Goal: Task Accomplishment & Management: Manage account settings

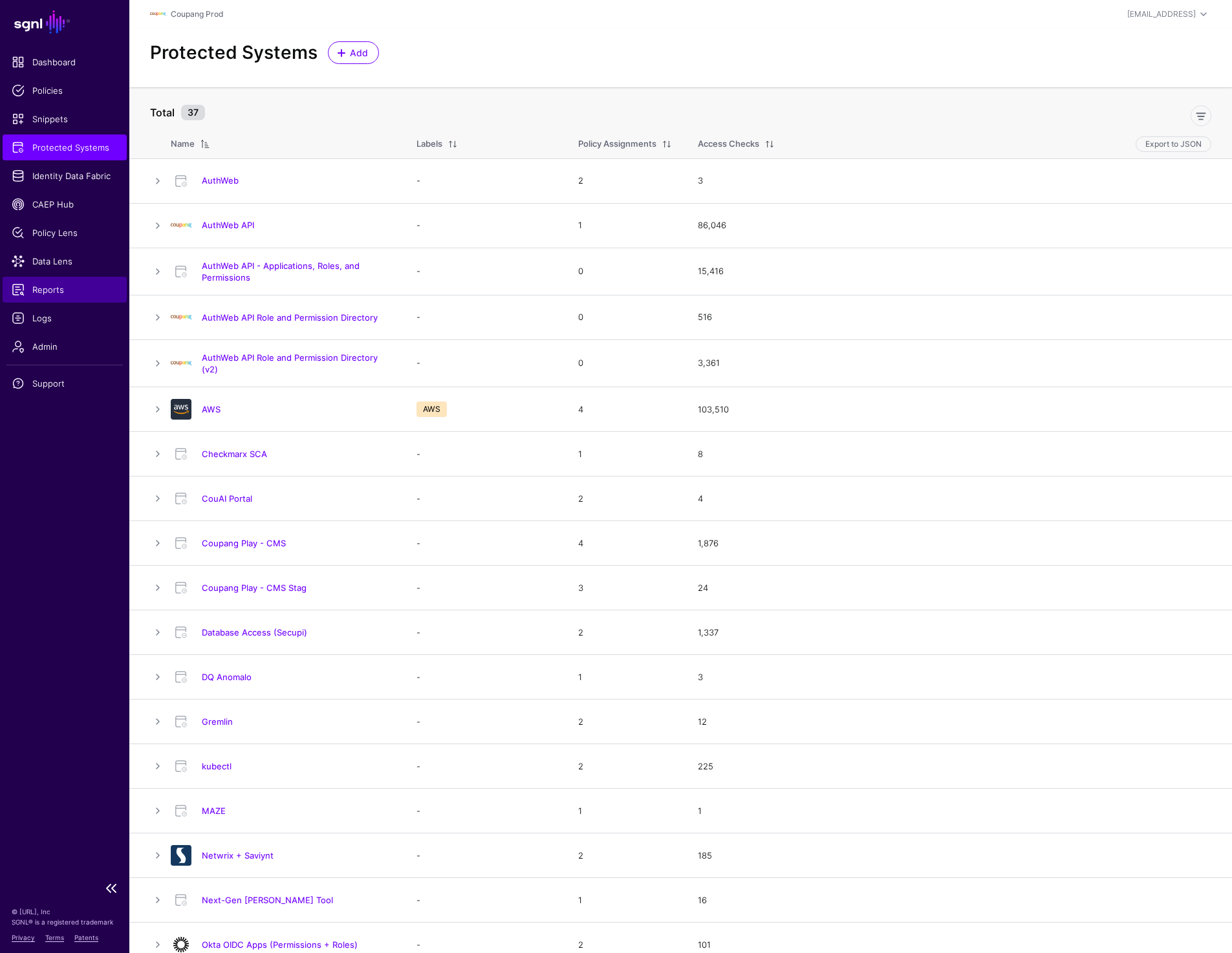
click at [51, 285] on span "Reports" at bounding box center [65, 290] width 106 height 13
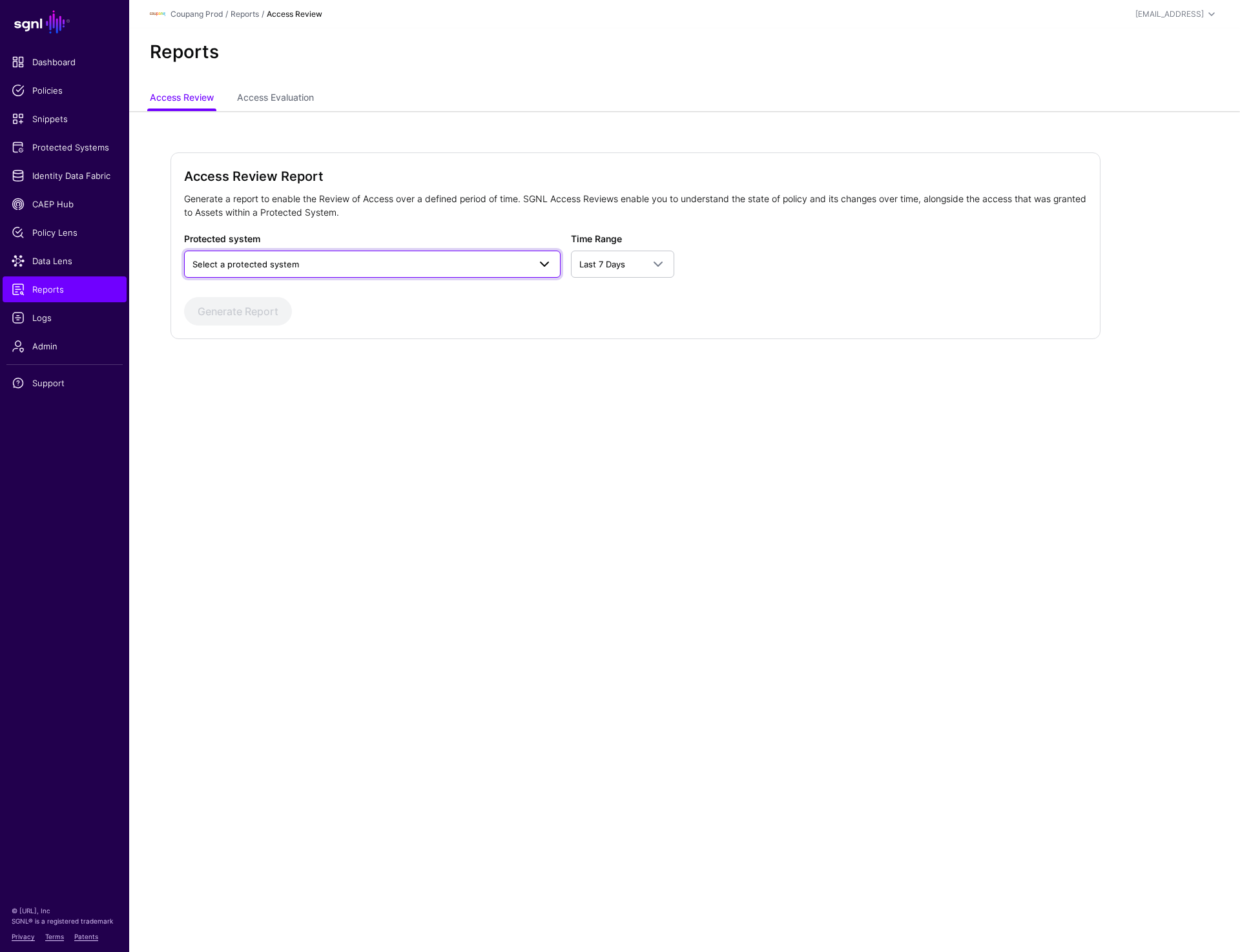
click at [264, 265] on span "Select a protected system" at bounding box center [246, 264] width 107 height 11
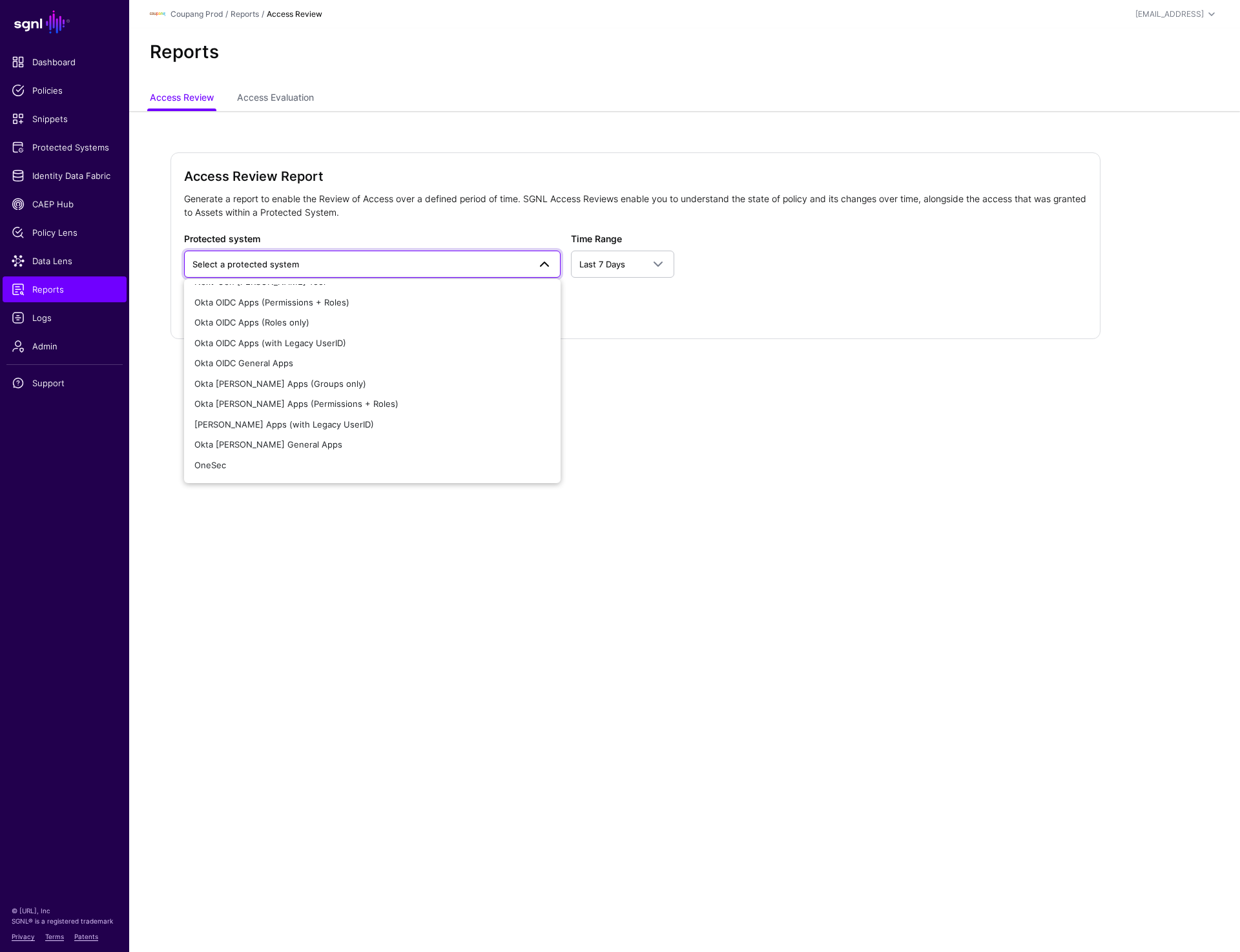
scroll to position [316, 0]
click at [293, 428] on span "[PERSON_NAME] Apps (with Legacy UserID)" at bounding box center [284, 425] width 180 height 11
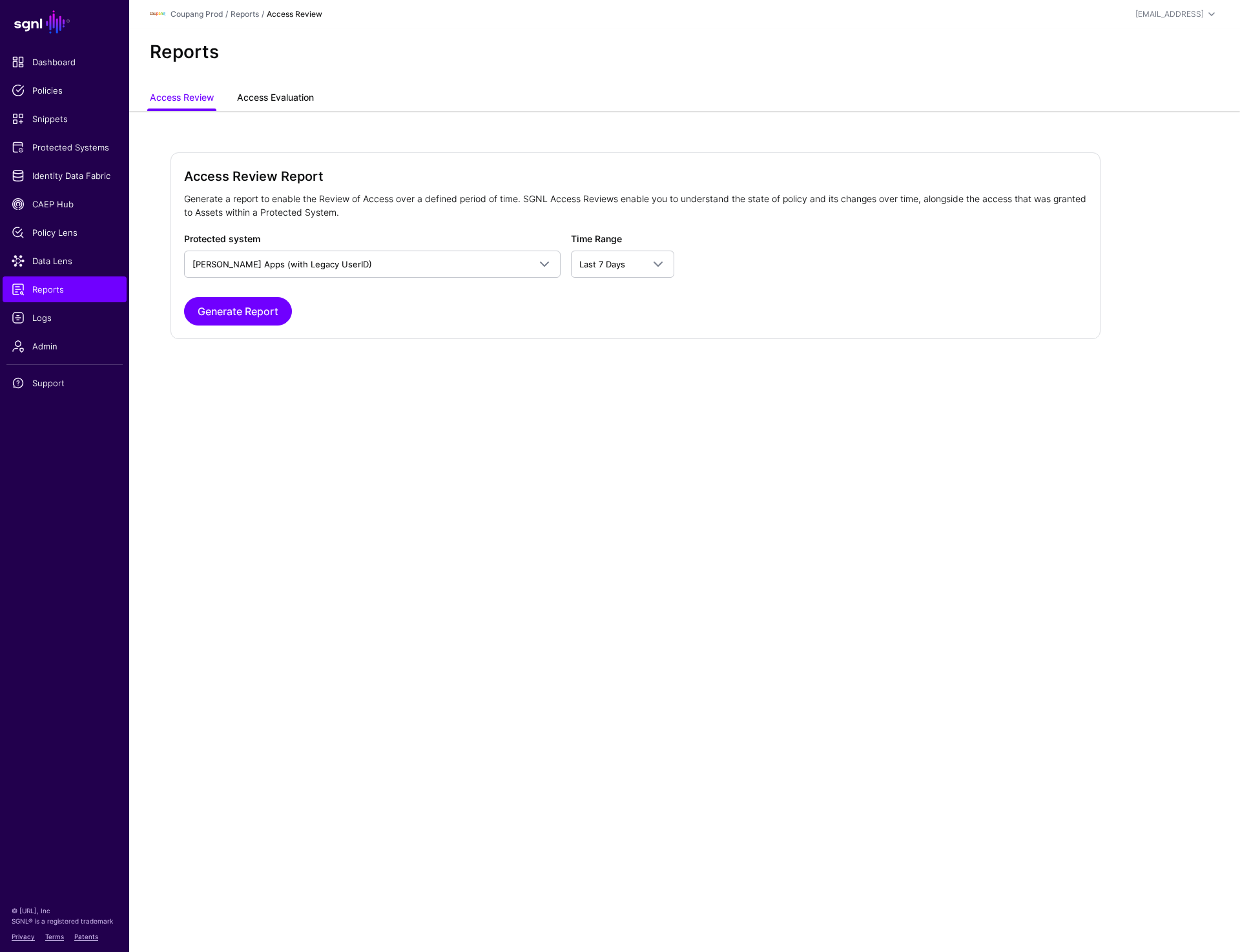
click at [295, 92] on link "Access Evaluation" at bounding box center [275, 98] width 77 height 25
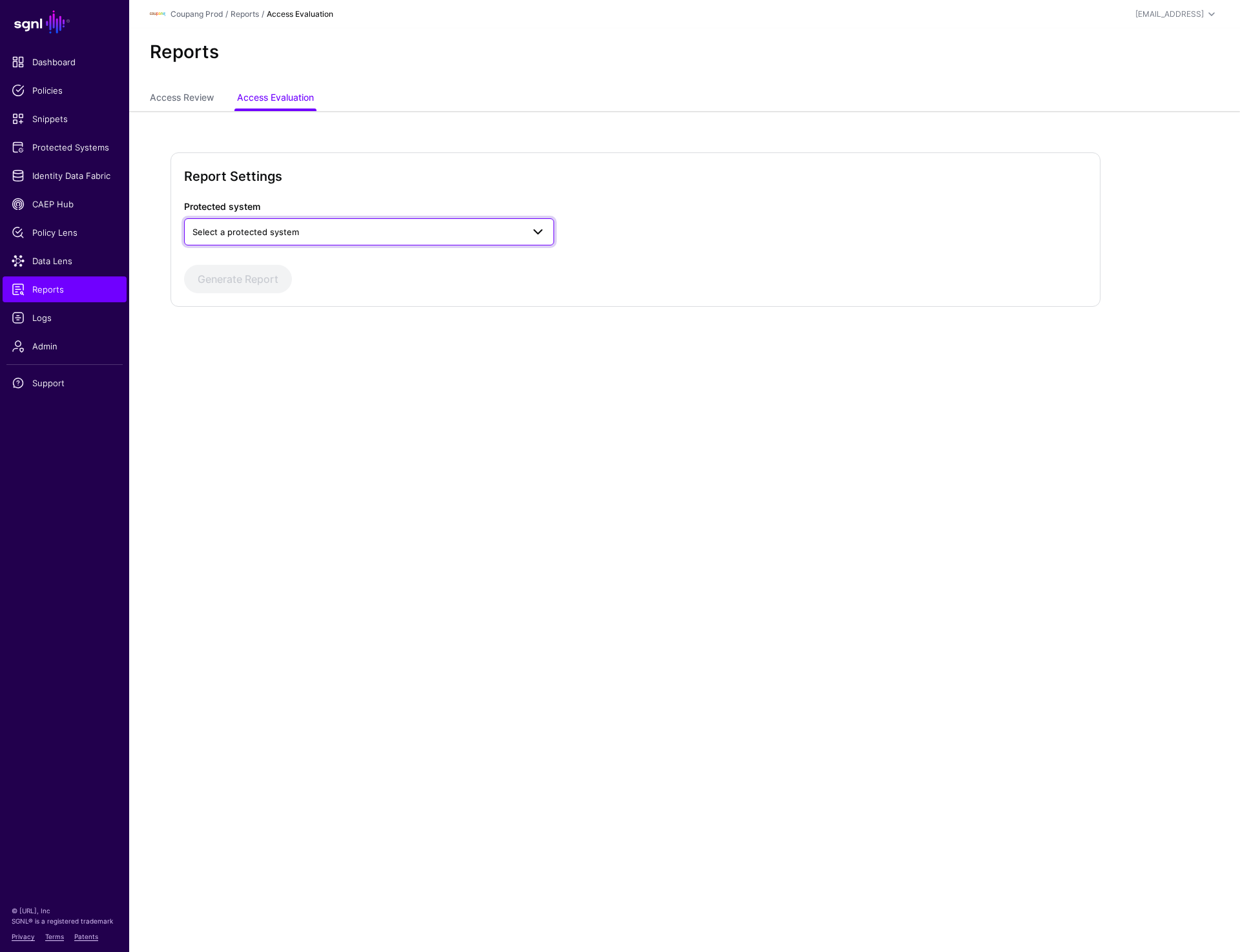
click at [351, 227] on span "Select a protected system" at bounding box center [357, 232] width 330 height 14
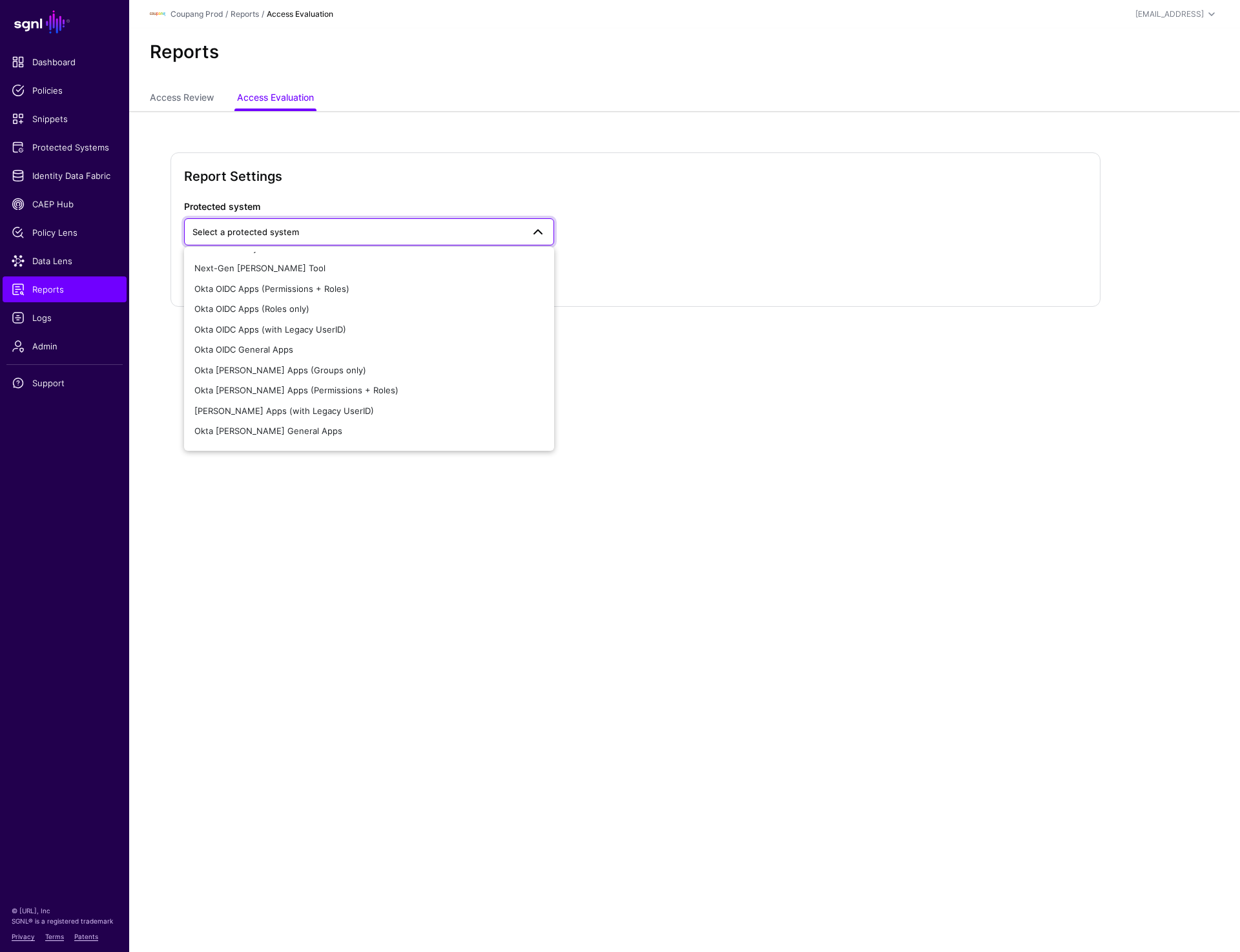
scroll to position [303, 0]
click at [320, 399] on div "[PERSON_NAME] Apps (with Legacy UserID)" at bounding box center [369, 406] width 350 height 13
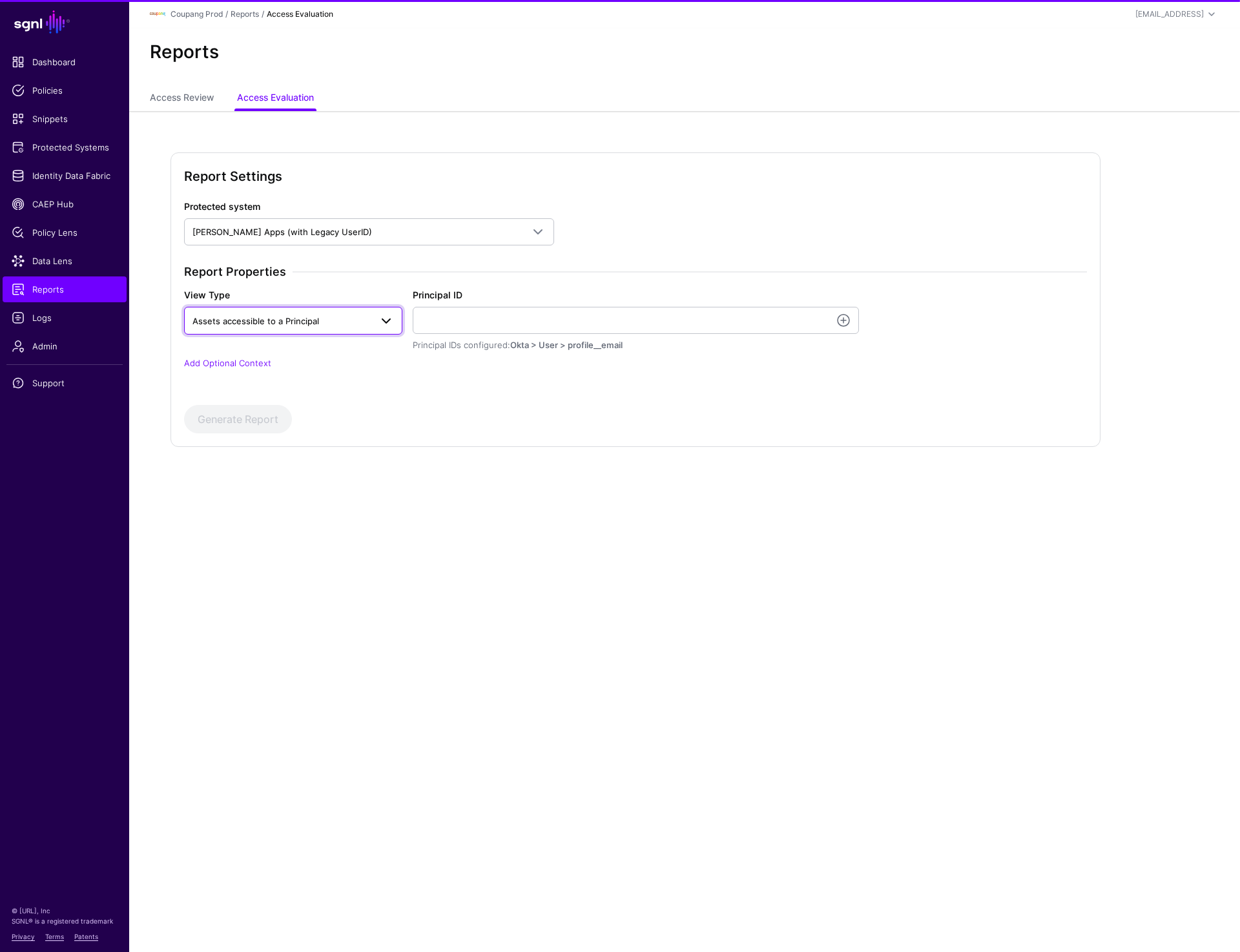
click at [310, 326] on span "Assets accessible to a Principal" at bounding box center [282, 321] width 178 height 14
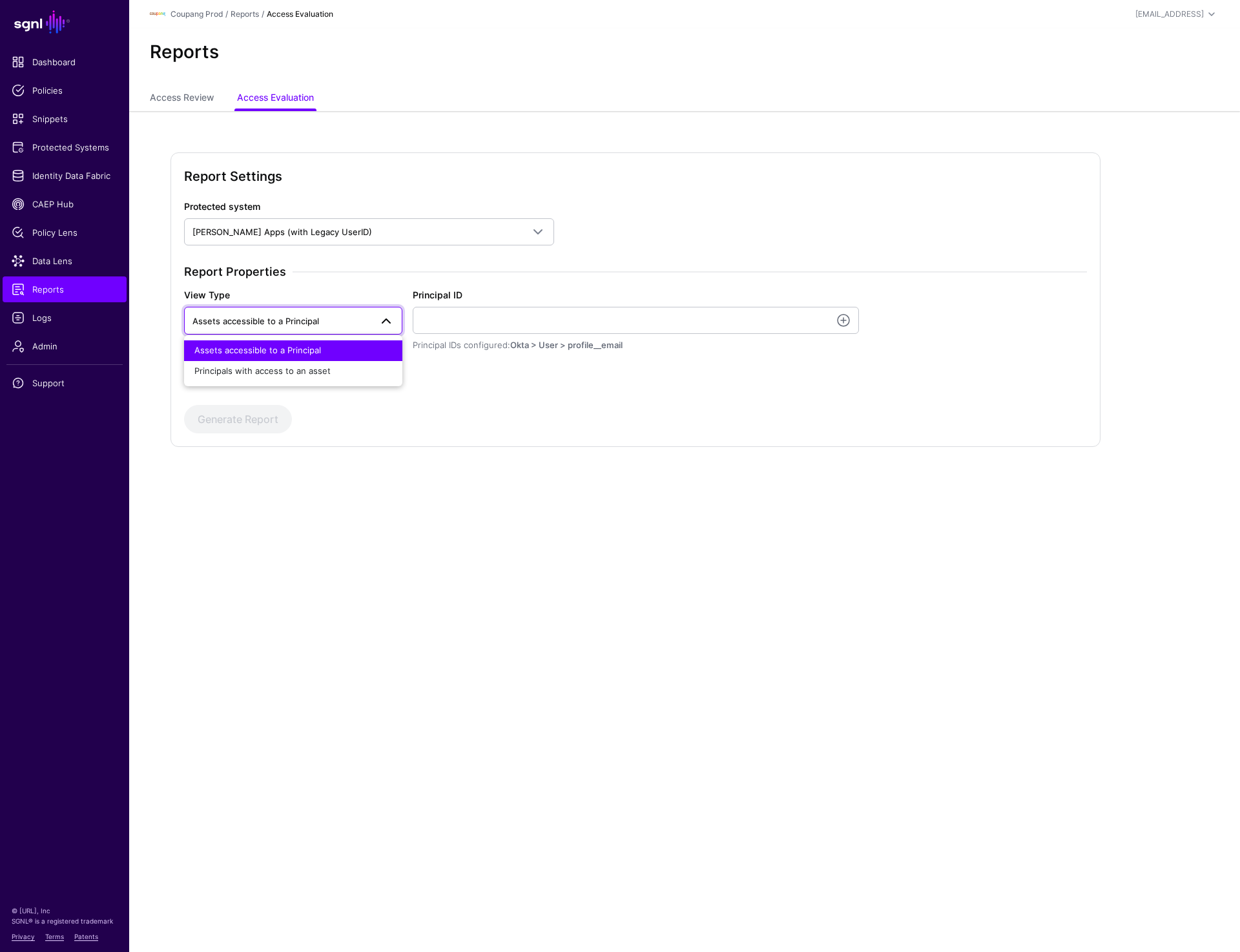
click at [329, 351] on div "Assets accessible to a Principal" at bounding box center [293, 350] width 198 height 13
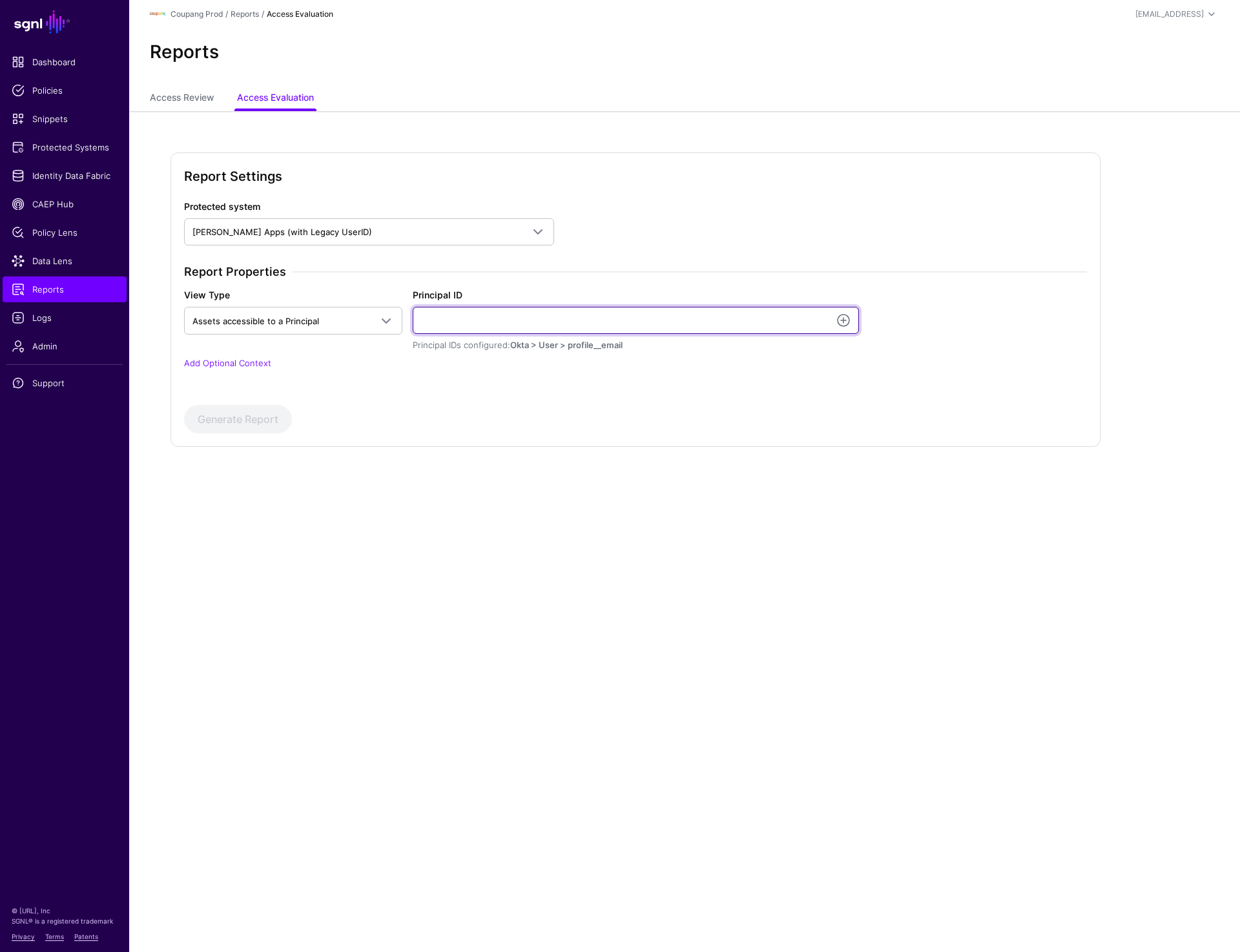
click at [468, 322] on input "Principal ID" at bounding box center [636, 320] width 447 height 27
paste input "**********"
type input "**********"
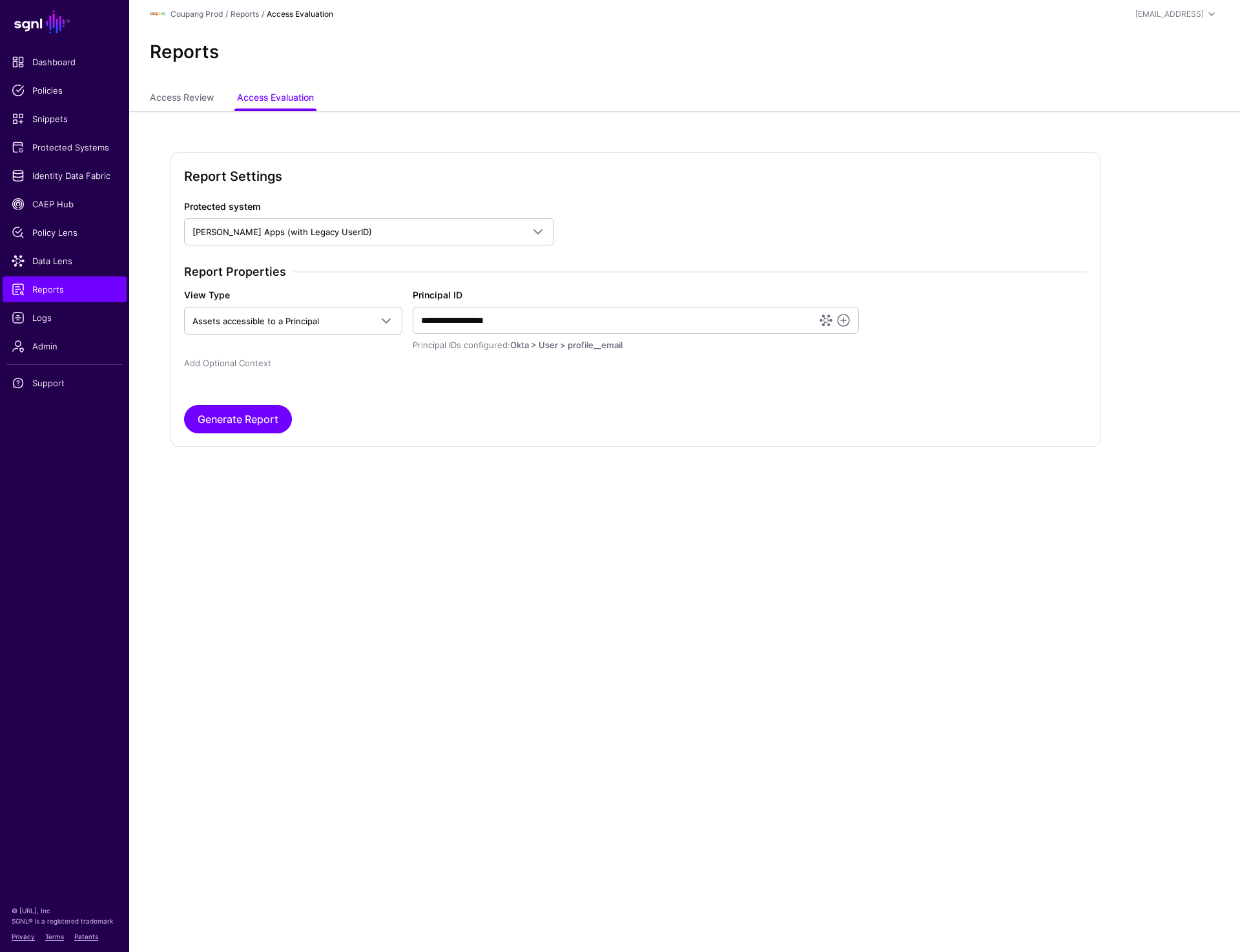
click at [254, 363] on link "Add Optional Context" at bounding box center [227, 363] width 87 height 11
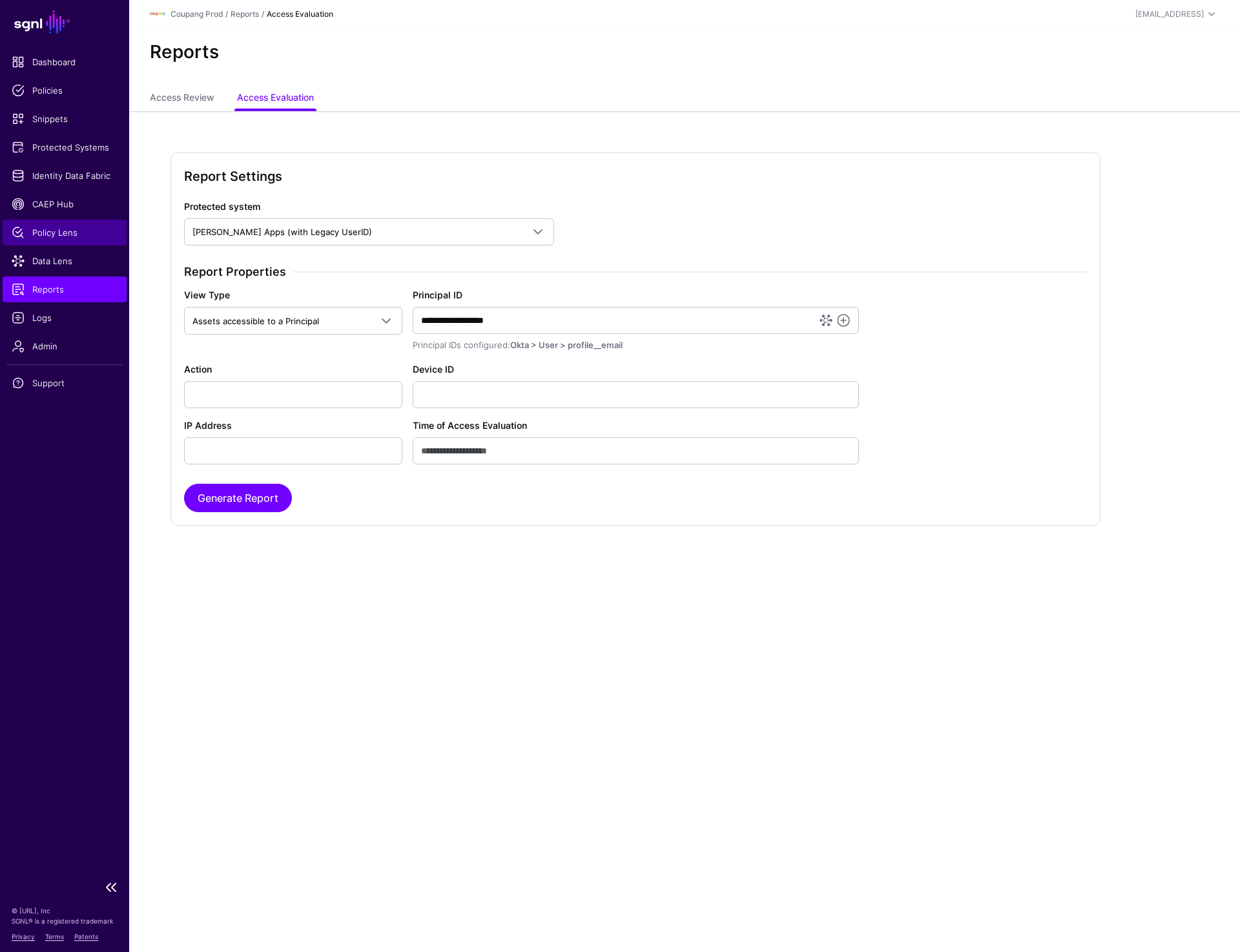
click at [55, 234] on span "Policy Lens" at bounding box center [65, 232] width 106 height 13
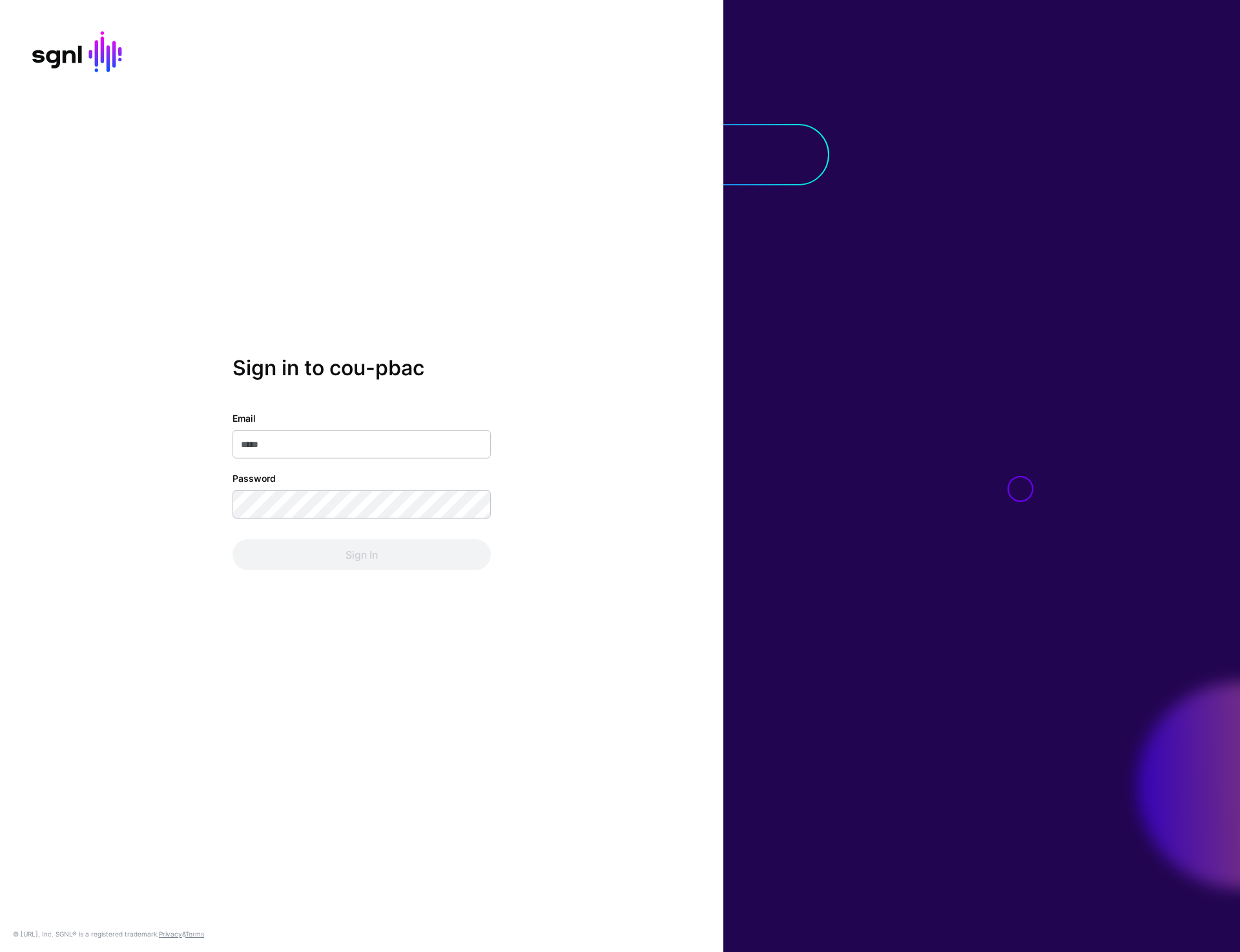
click at [312, 456] on input "Email" at bounding box center [362, 444] width 258 height 28
type input "**********"
click at [346, 545] on button "Sign In" at bounding box center [362, 555] width 258 height 31
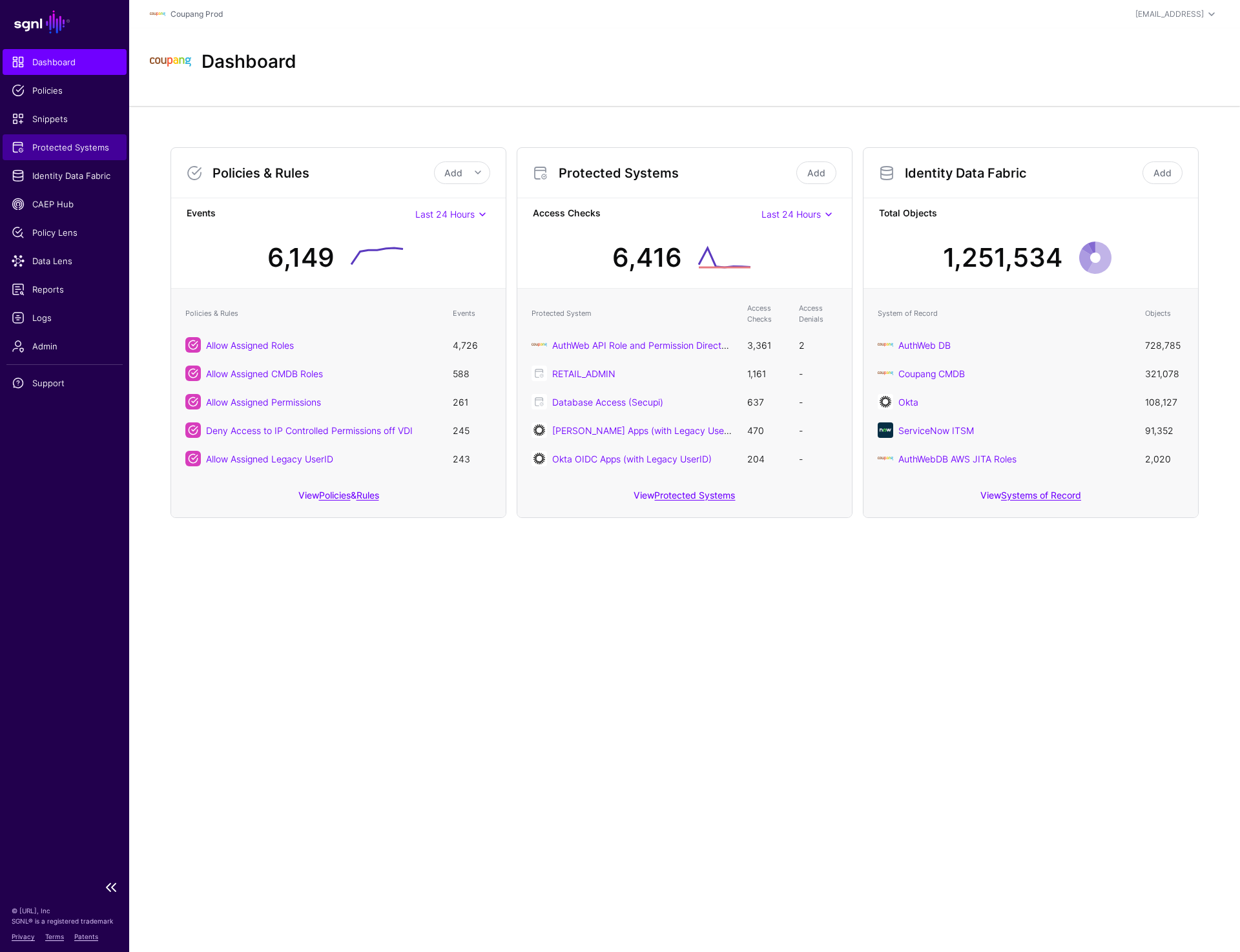
click at [81, 145] on span "Protected Systems" at bounding box center [65, 147] width 106 height 13
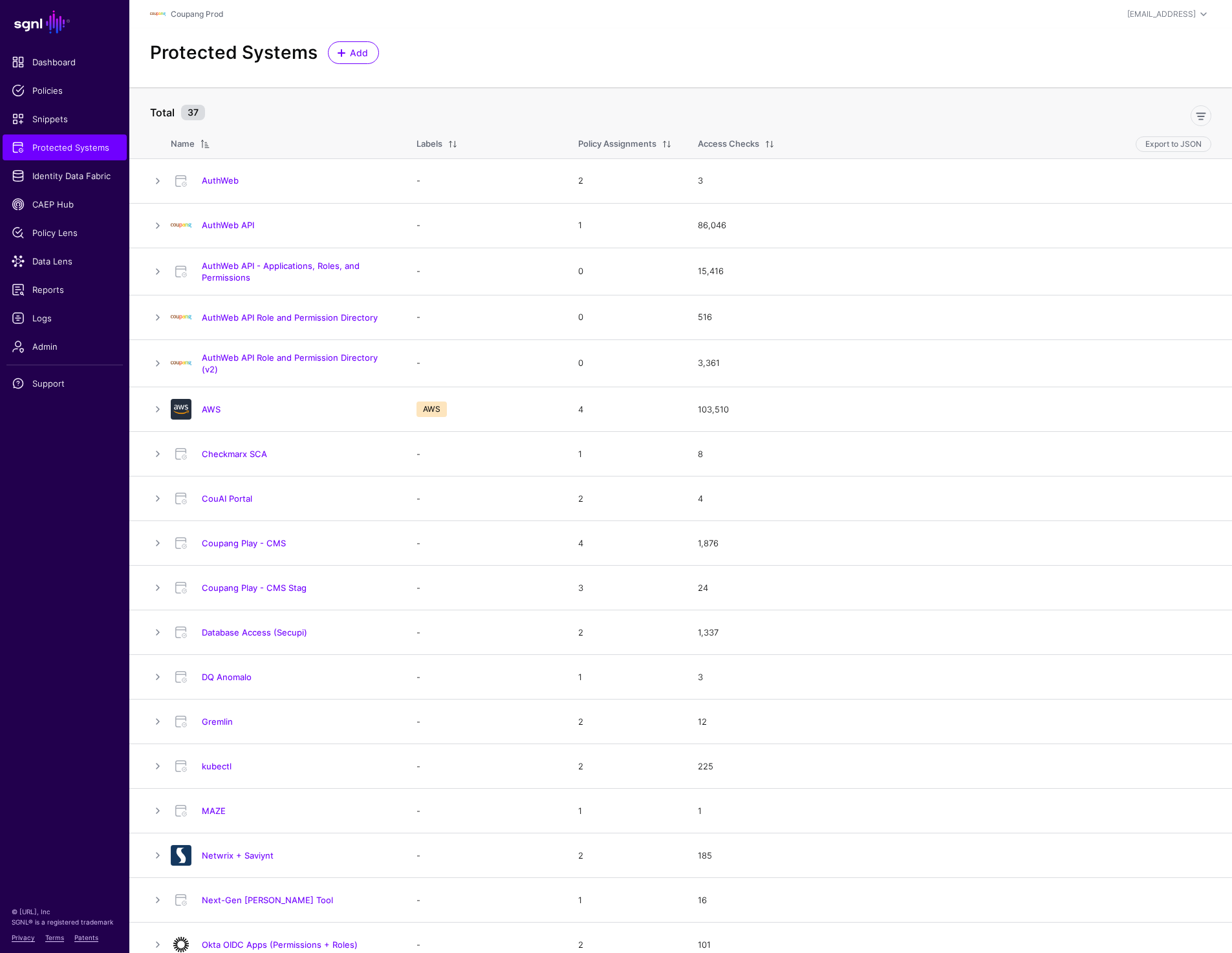
scroll to position [557, 0]
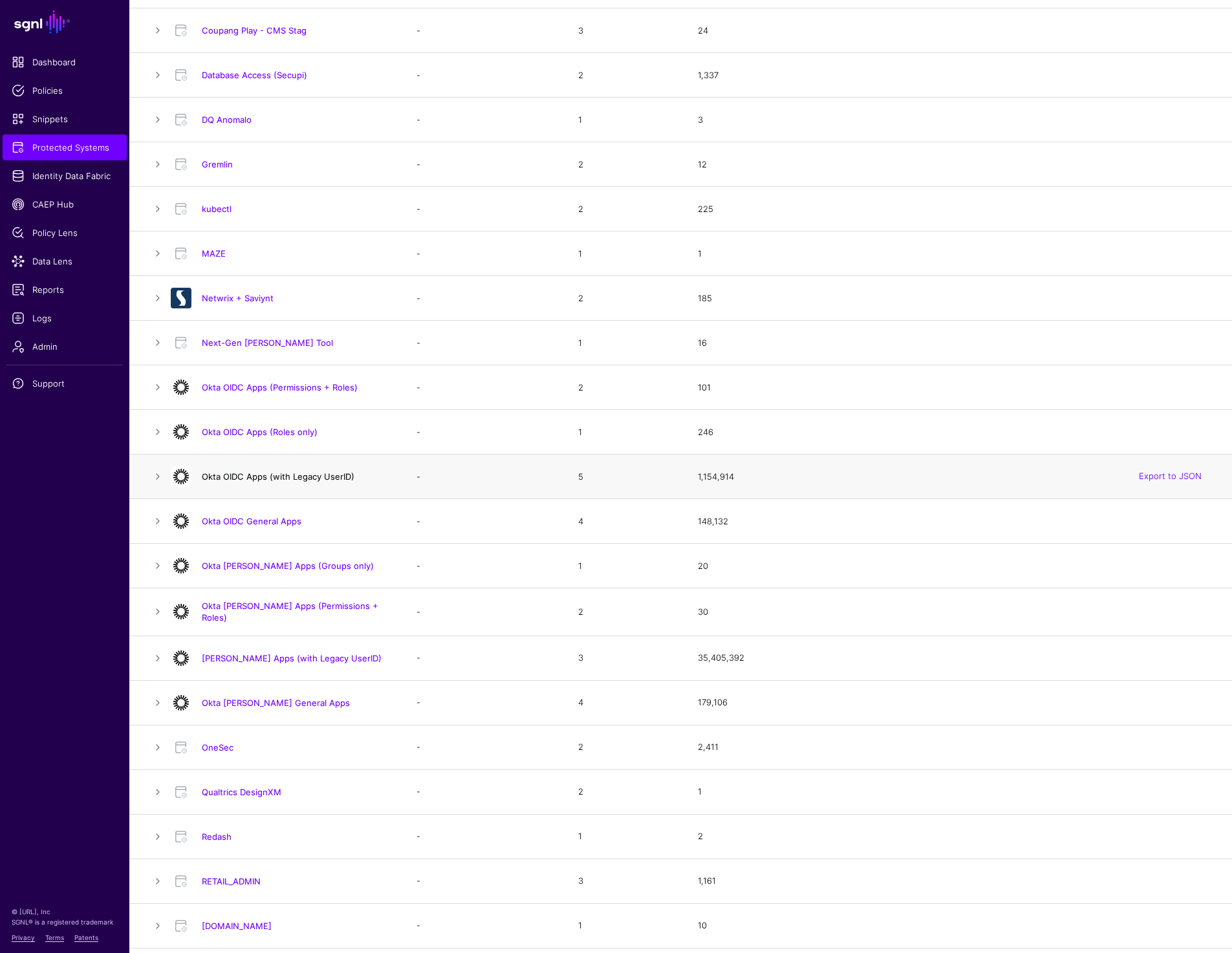
click at [313, 474] on link "Okta OIDC Apps (with Legacy UserID)" at bounding box center [278, 476] width 153 height 11
click at [300, 653] on link "[PERSON_NAME] Apps (with Legacy UserID)" at bounding box center [292, 658] width 180 height 11
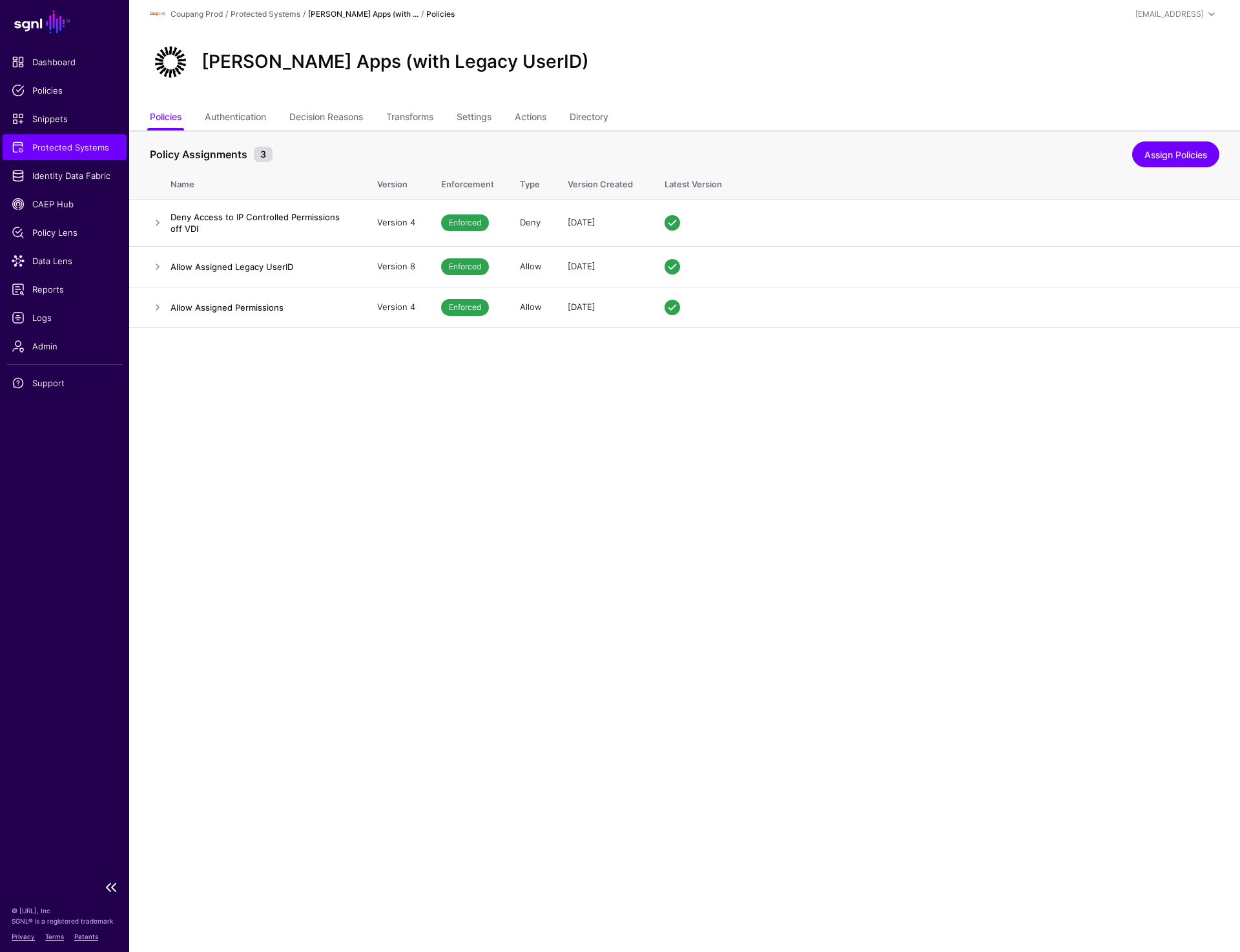
click at [74, 150] on span "Protected Systems" at bounding box center [65, 147] width 106 height 13
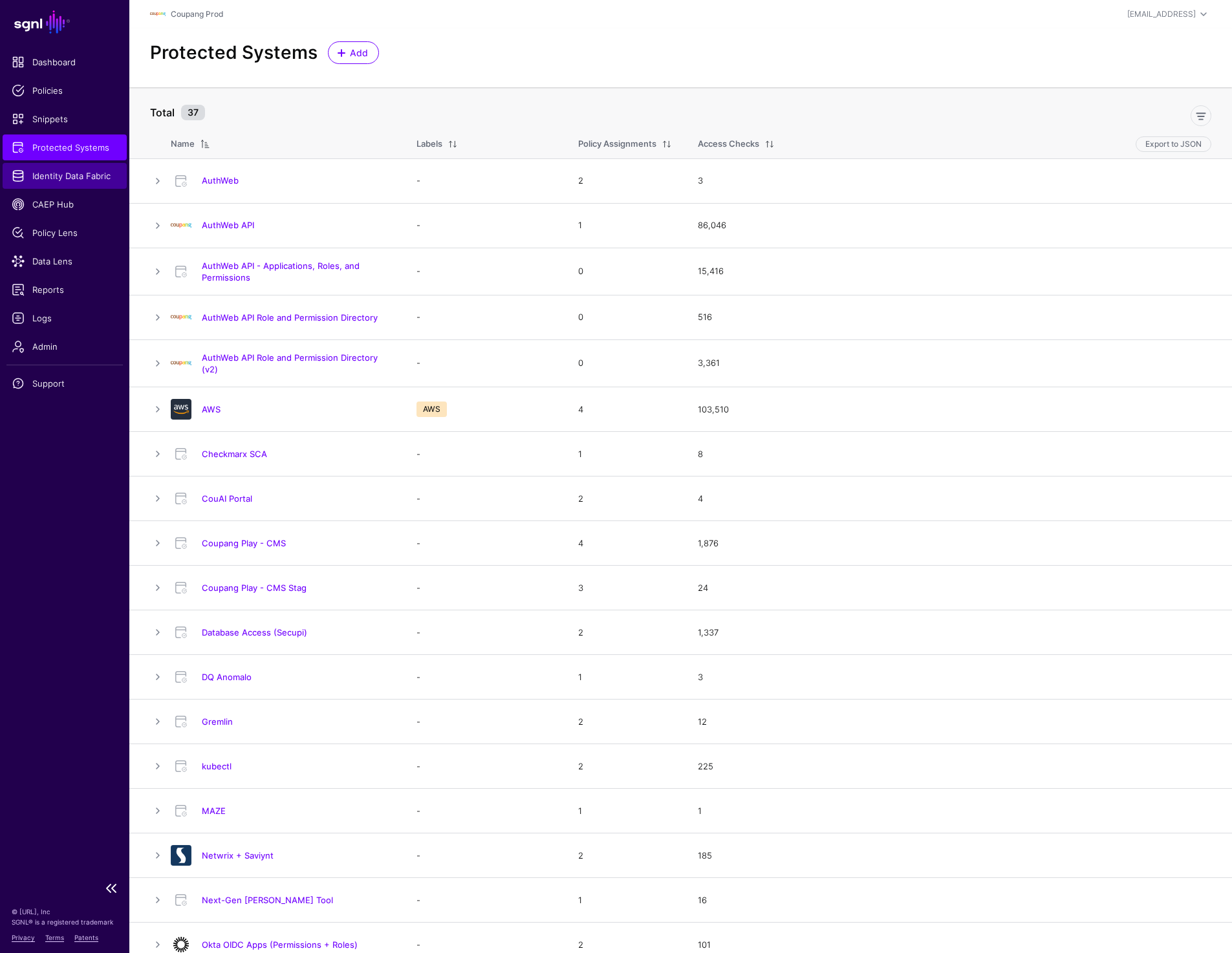
click at [40, 184] on link "Identity Data Fabric" at bounding box center [65, 176] width 124 height 26
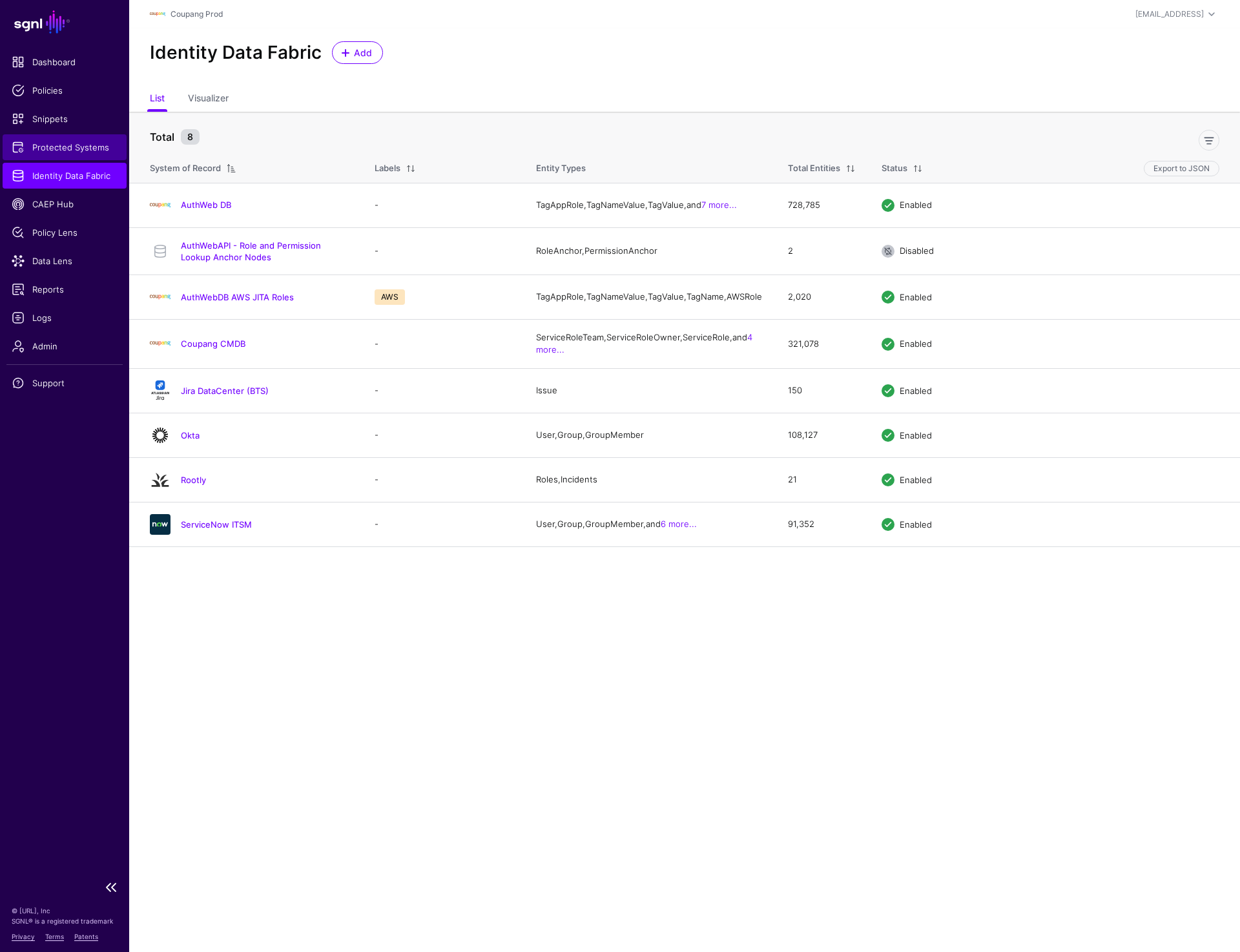
click at [53, 141] on span "Protected Systems" at bounding box center [65, 147] width 106 height 13
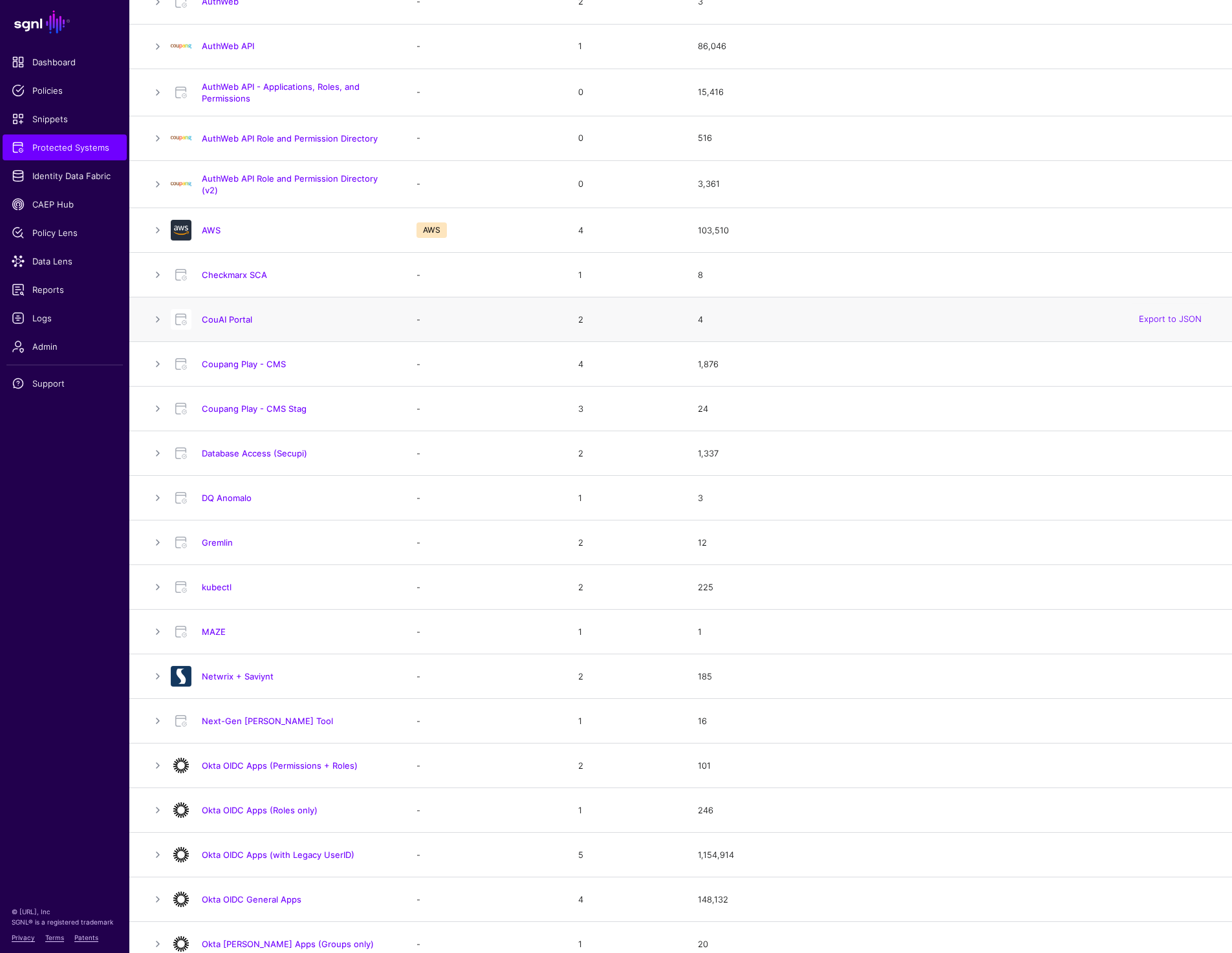
scroll to position [310, 0]
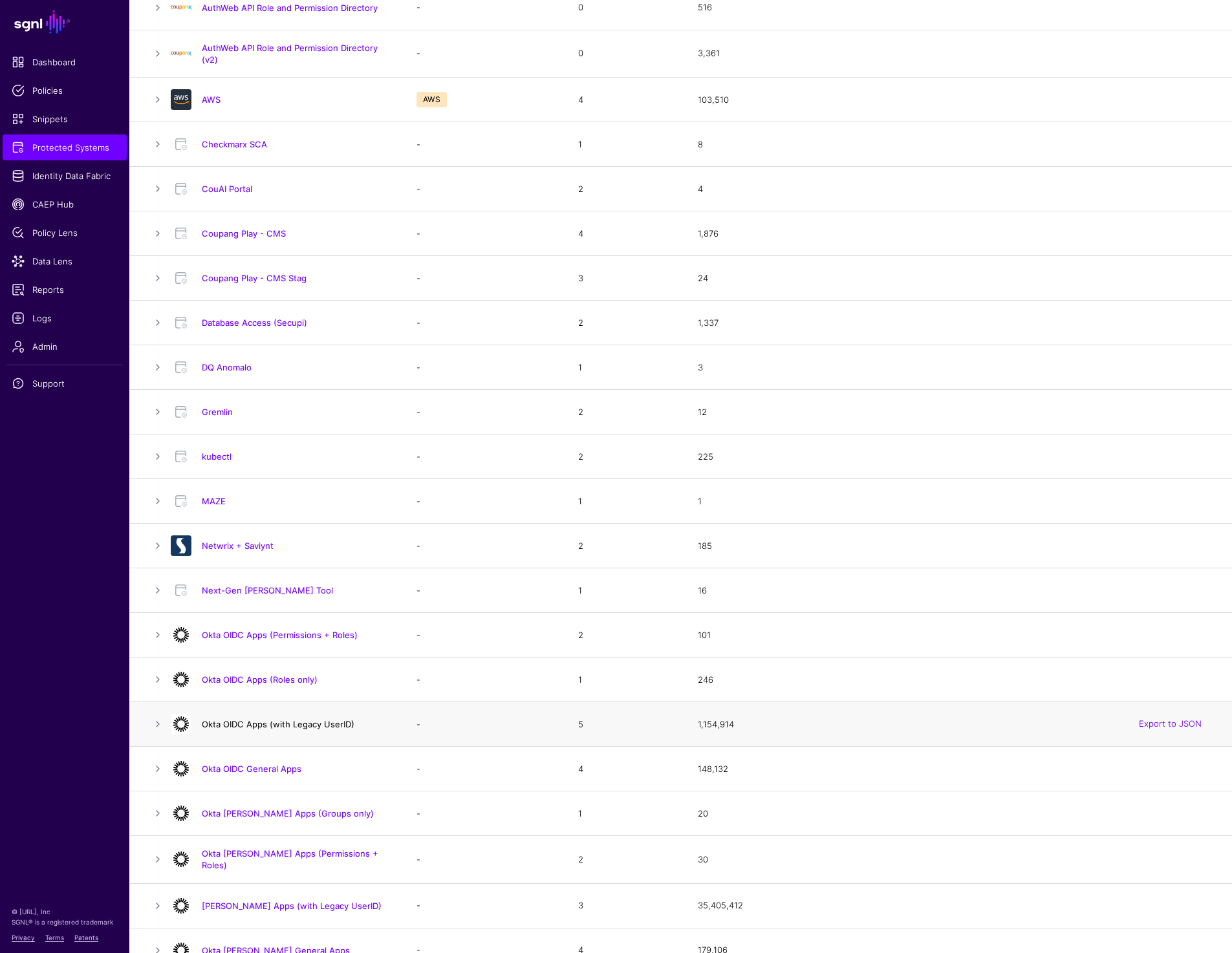
click at [253, 724] on link "Okta OIDC Apps (with Legacy UserID)" at bounding box center [278, 724] width 153 height 11
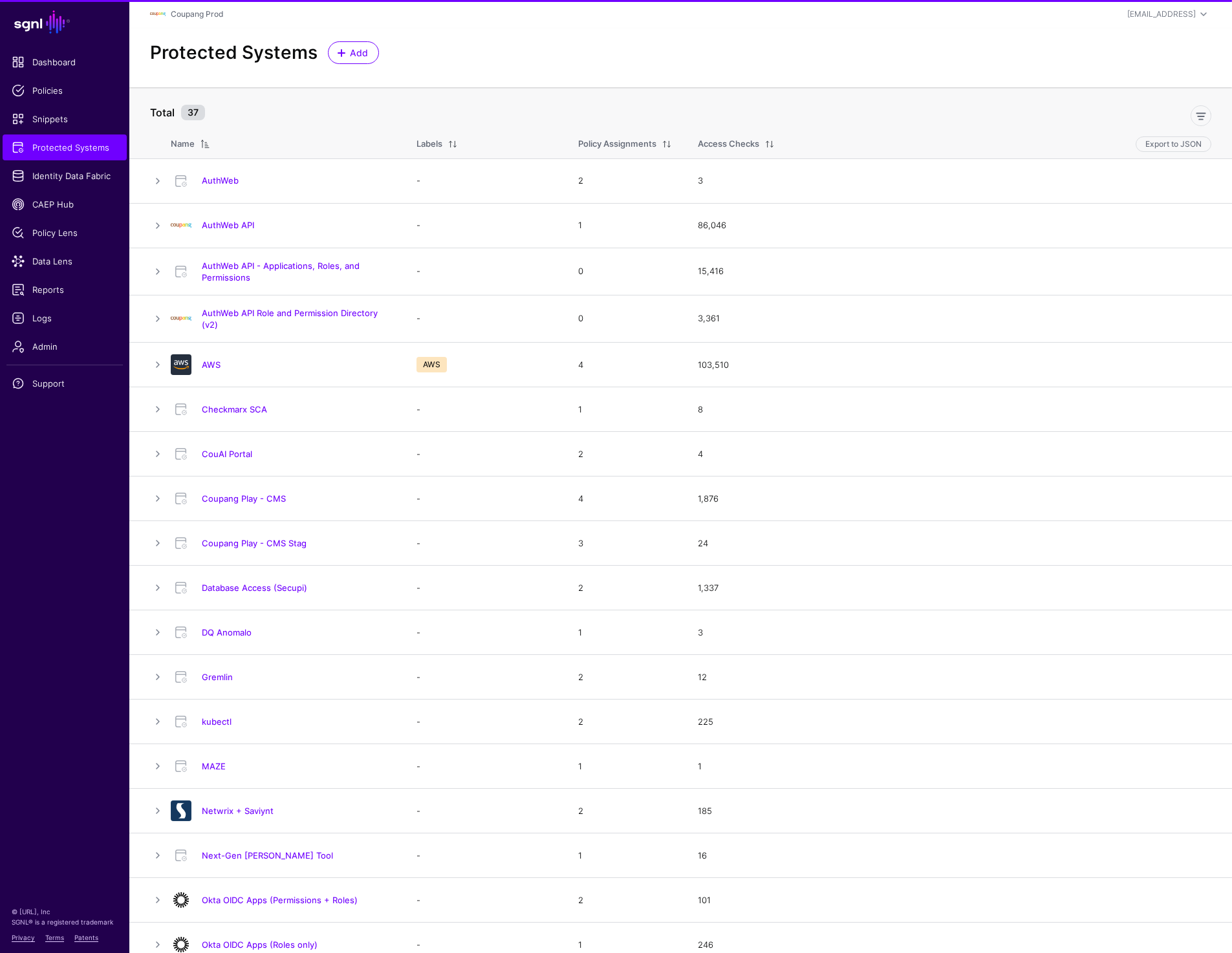
scroll to position [513, 0]
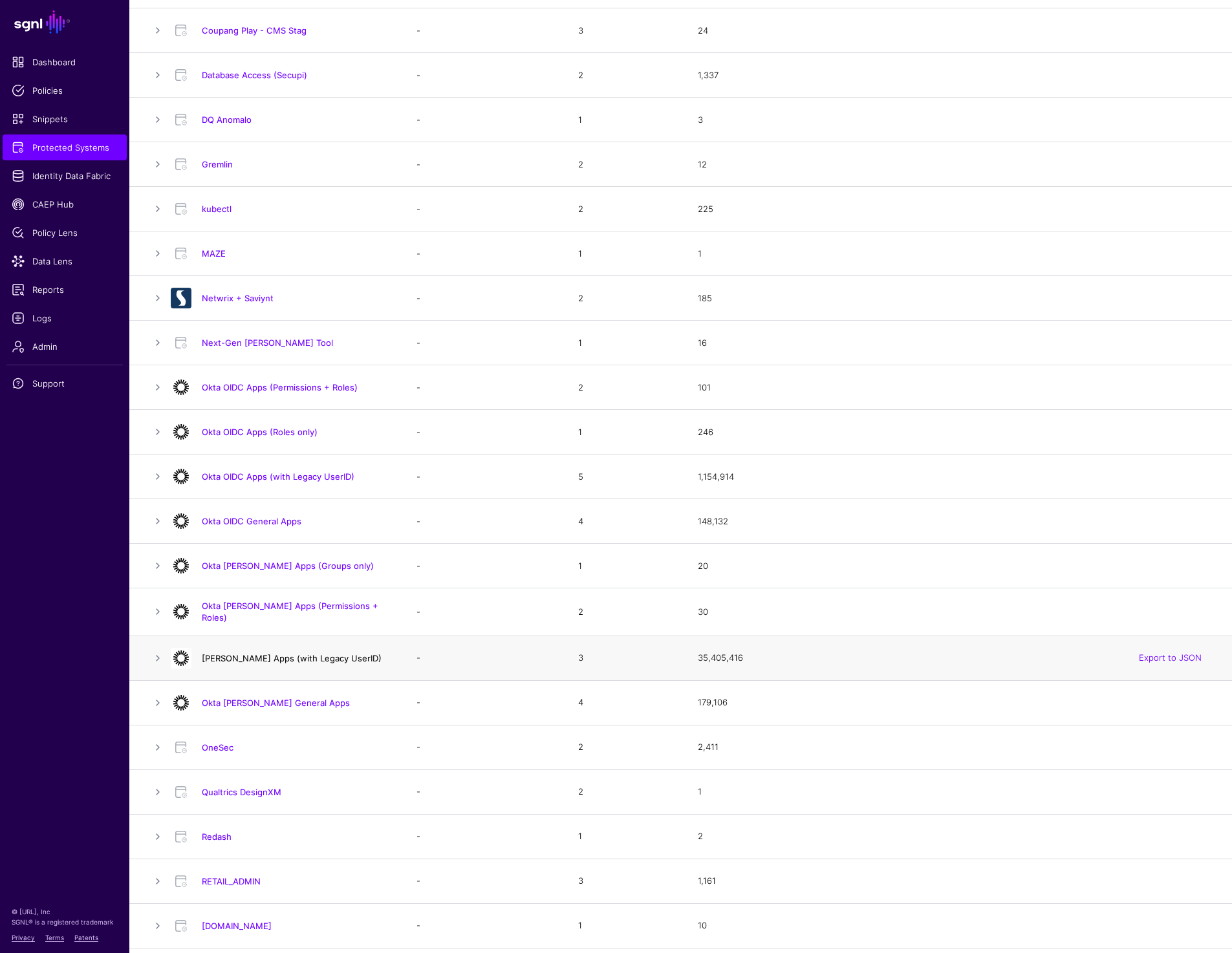
click at [257, 654] on link "Okta SAML Apps (with Legacy UserID)" at bounding box center [292, 658] width 180 height 11
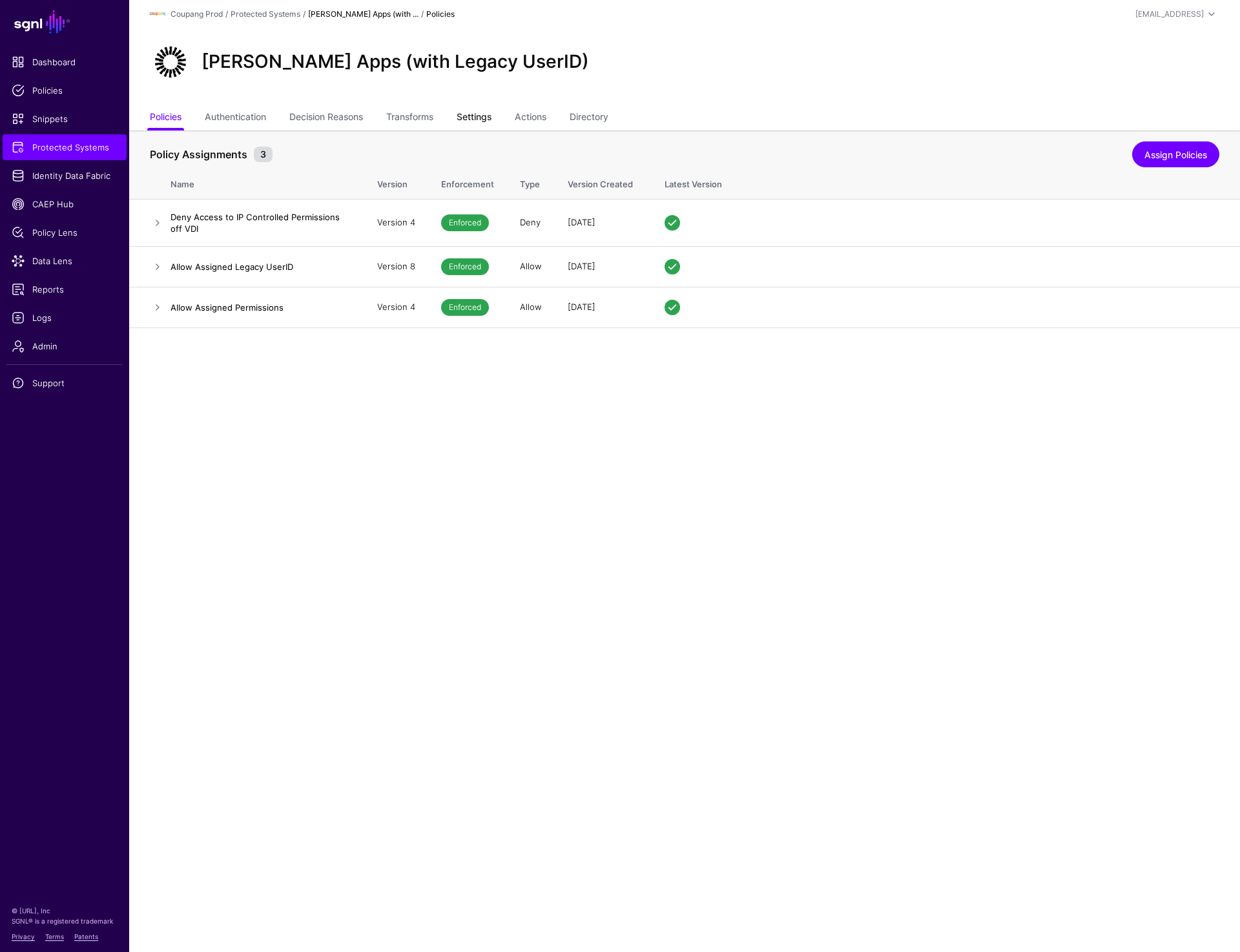
click at [480, 119] on link "Settings" at bounding box center [474, 118] width 35 height 25
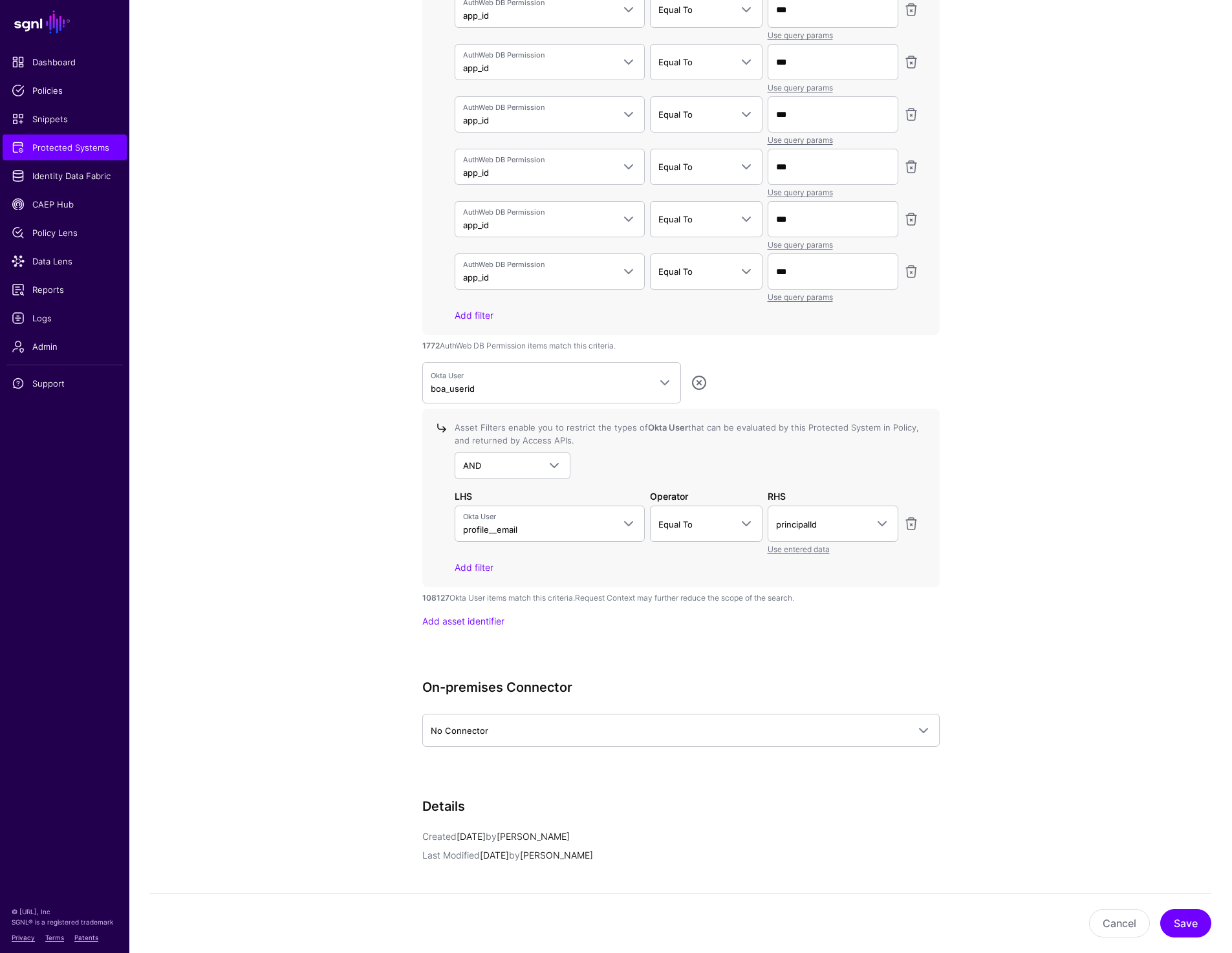
scroll to position [4511, 0]
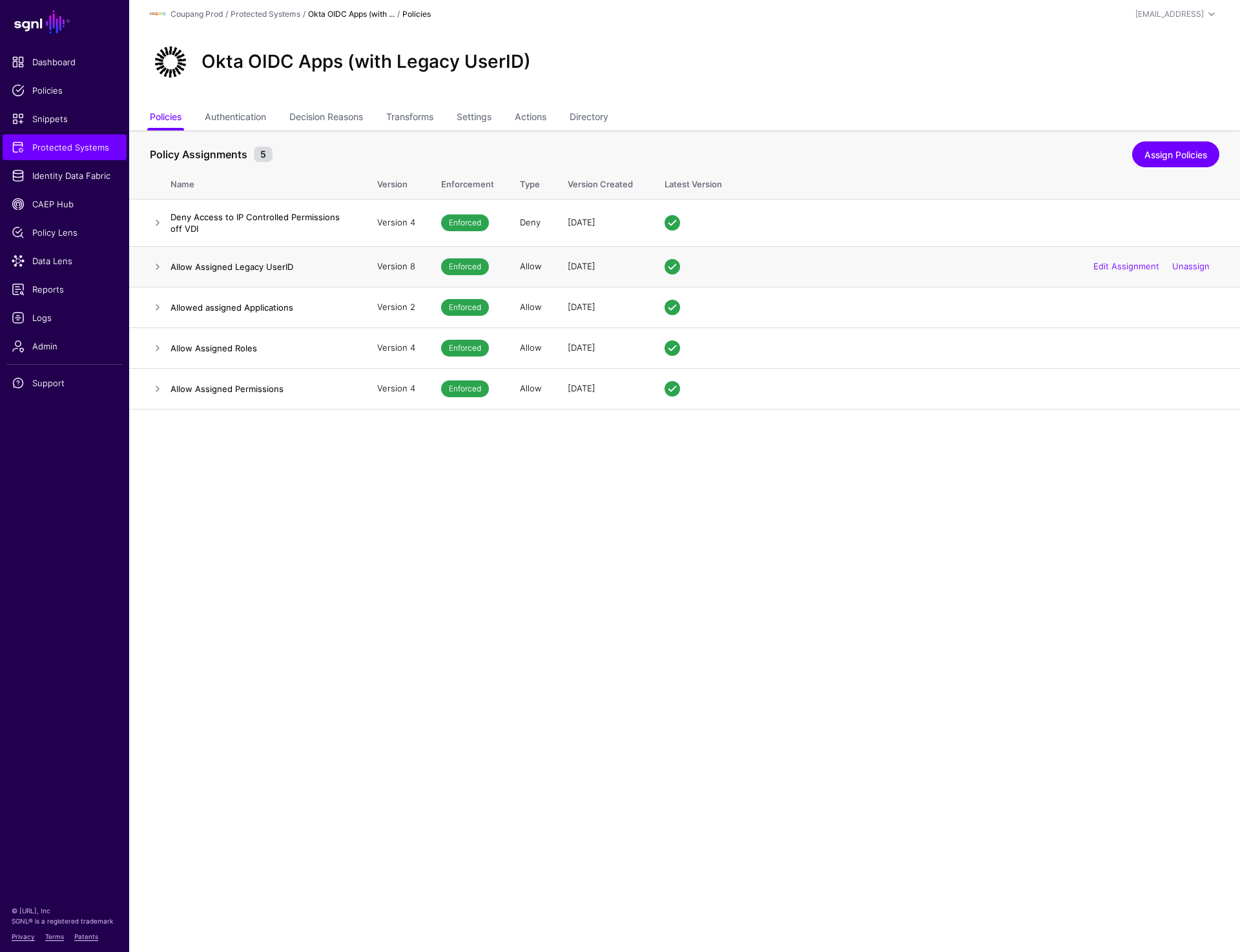
click at [246, 271] on h4 "Allow Assigned Legacy UserID" at bounding box center [261, 267] width 181 height 12
click at [157, 271] on link at bounding box center [157, 267] width 15 height 15
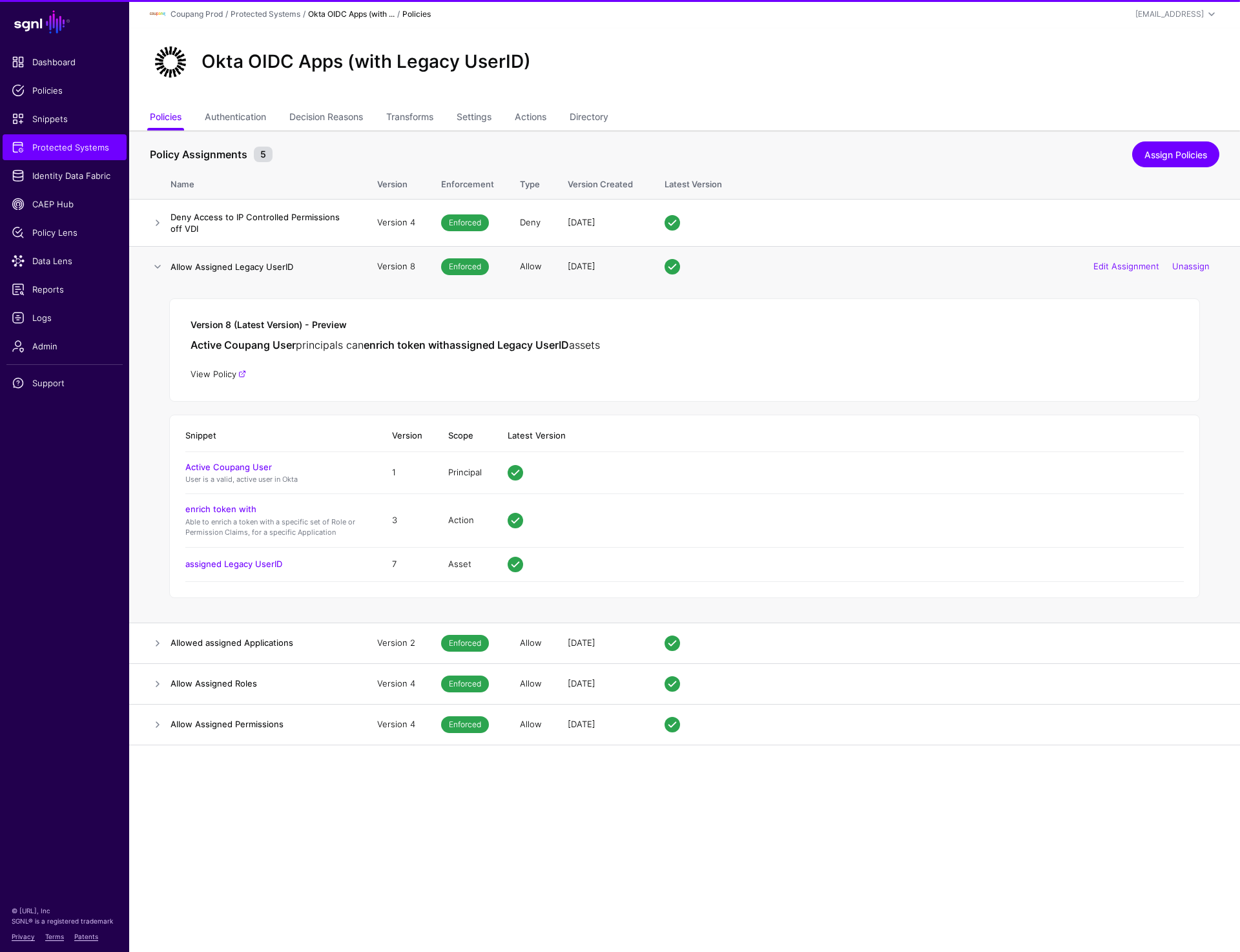
click at [222, 374] on link "View Policy" at bounding box center [218, 373] width 55 height 11
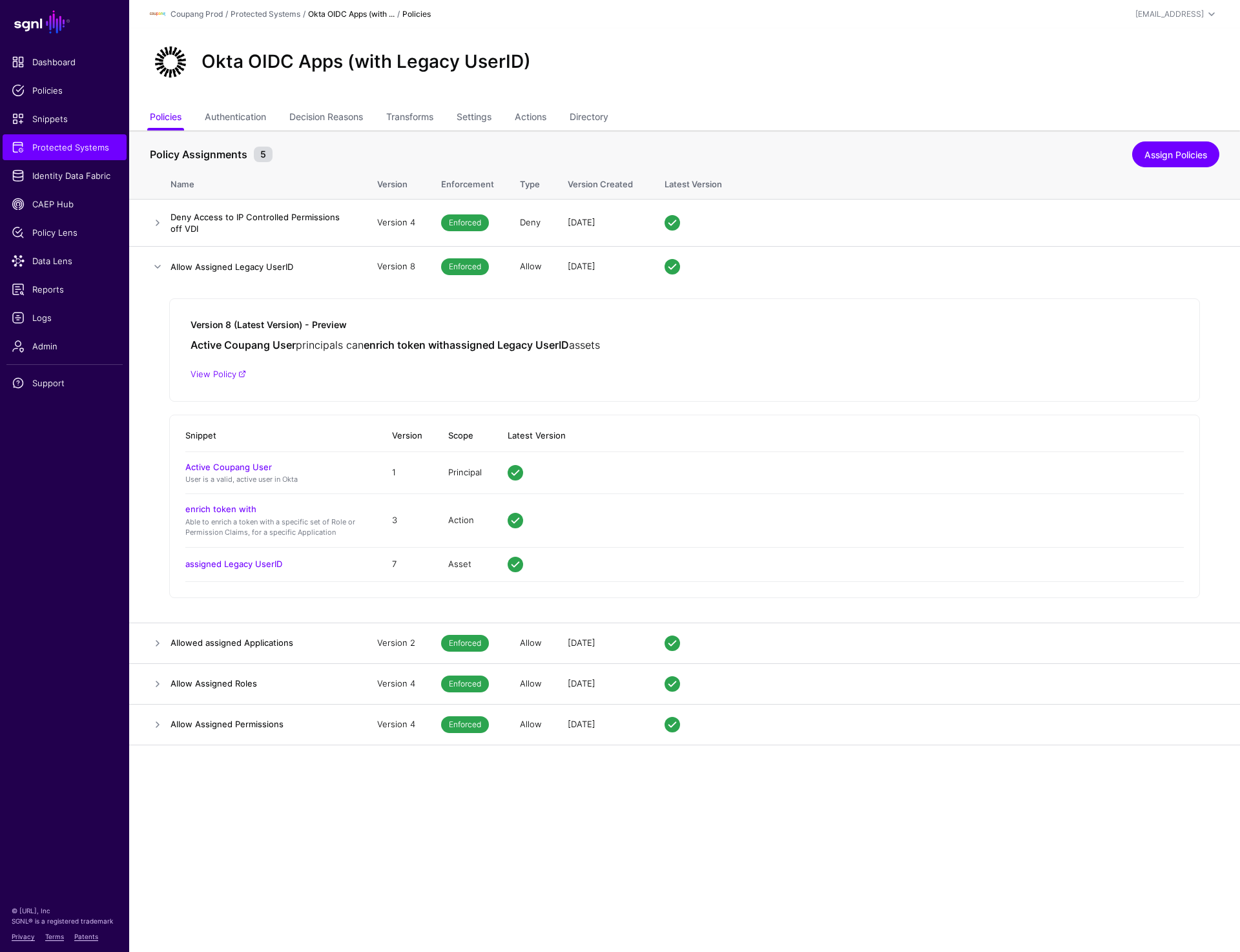
click at [459, 119] on ul "Policies Authentication Decision Reasons Transforms Settings Actions Directory" at bounding box center [684, 118] width 1069 height 25
click at [475, 119] on link "Settings" at bounding box center [474, 118] width 35 height 25
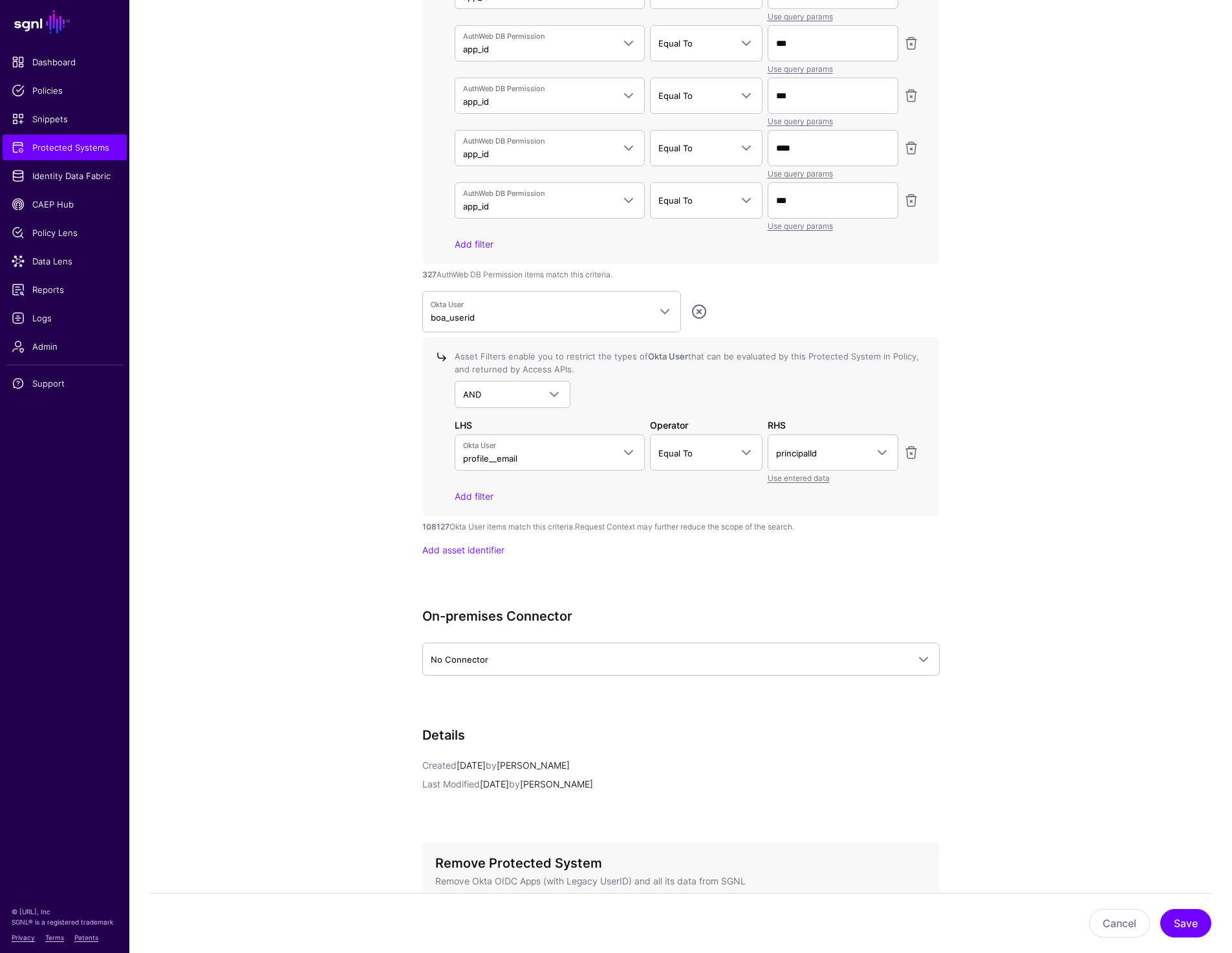
scroll to position [2985, 0]
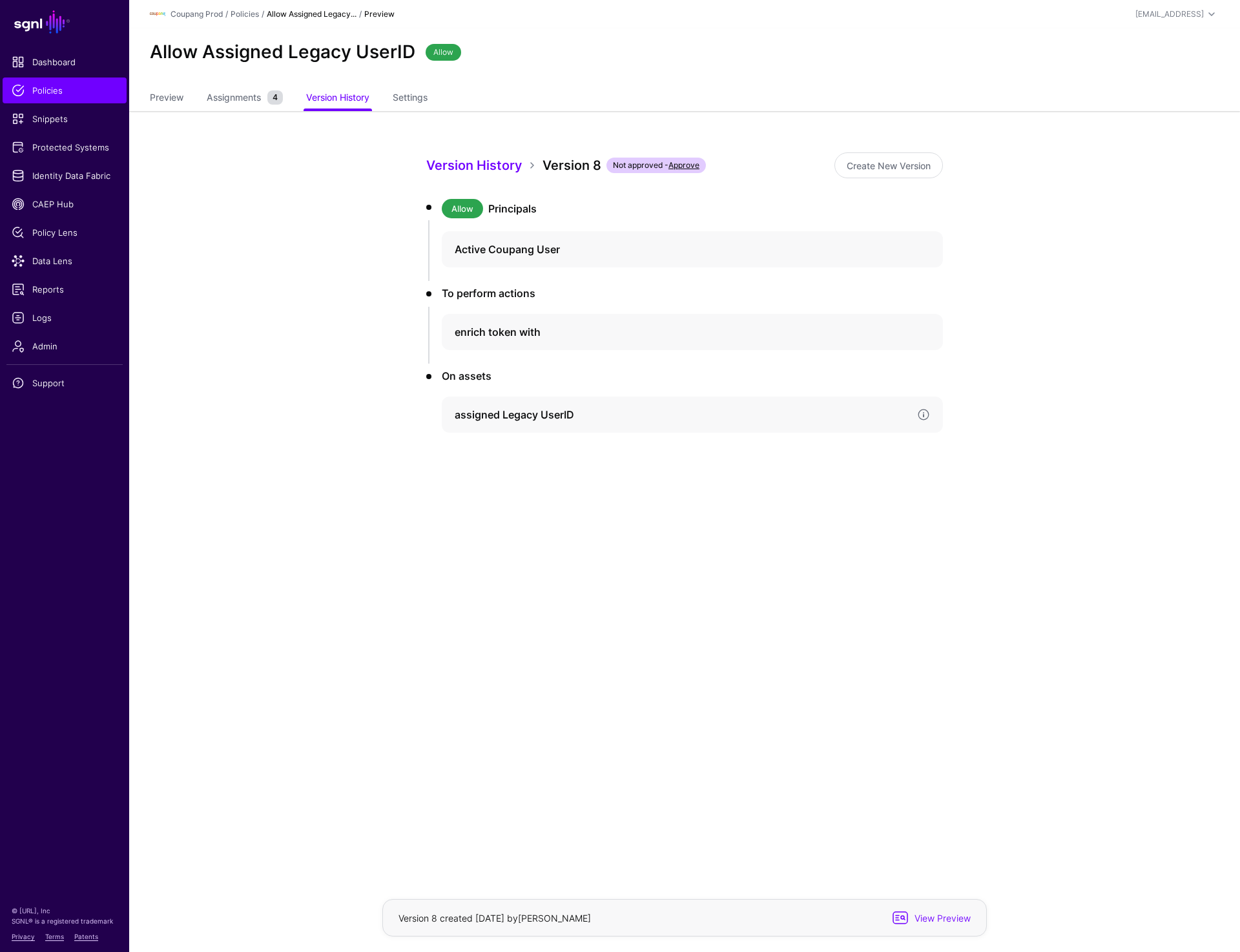
click at [520, 424] on div "assigned Legacy UserID" at bounding box center [692, 415] width 501 height 37
click at [860, 155] on link "Create New Version" at bounding box center [889, 165] width 109 height 26
click at [923, 415] on link at bounding box center [923, 414] width 13 height 13
click at [504, 492] on link "Version 7" at bounding box center [499, 491] width 32 height 10
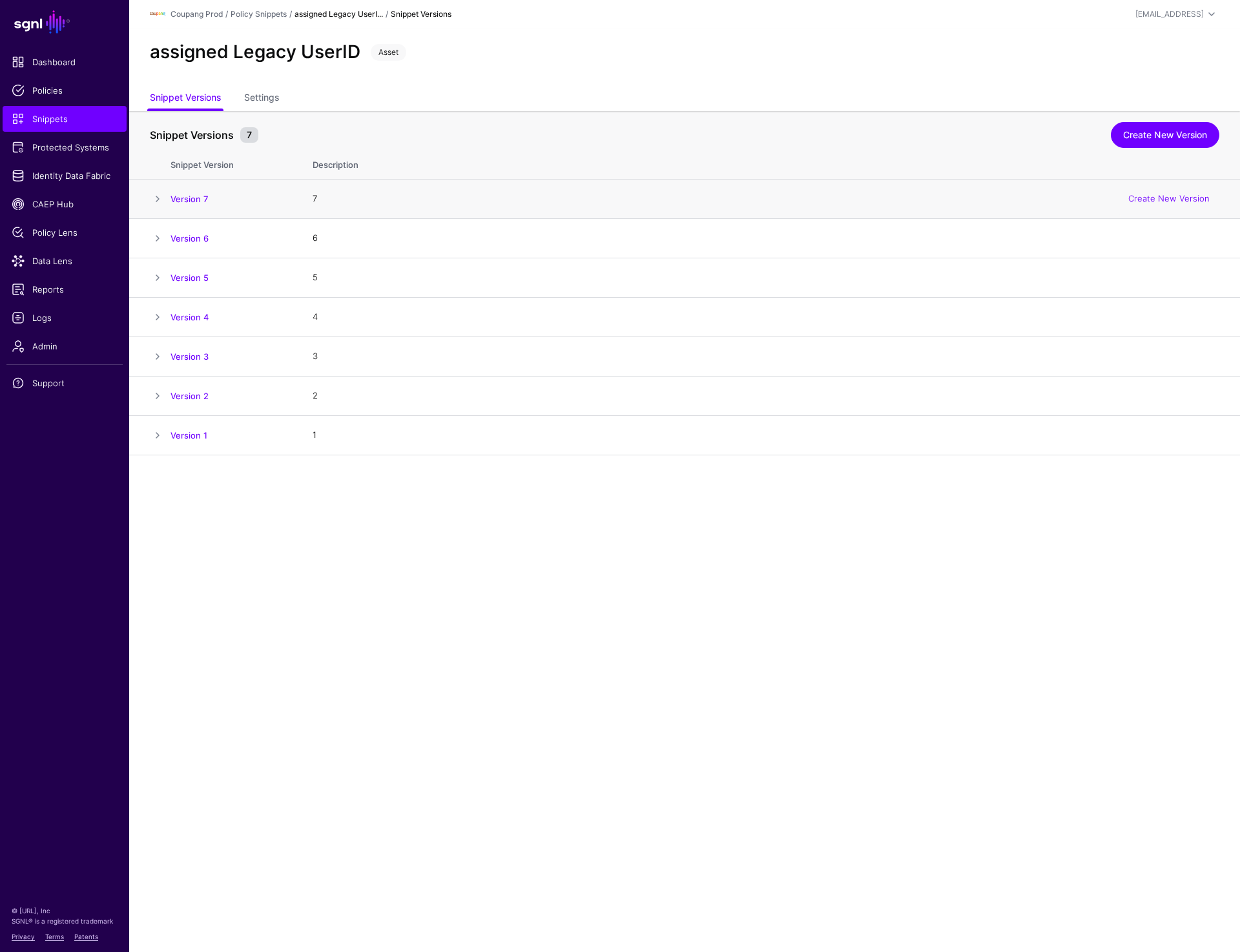
click at [192, 187] on td "Version 7" at bounding box center [235, 199] width 129 height 39
click at [190, 197] on link "Version 7" at bounding box center [189, 199] width 37 height 11
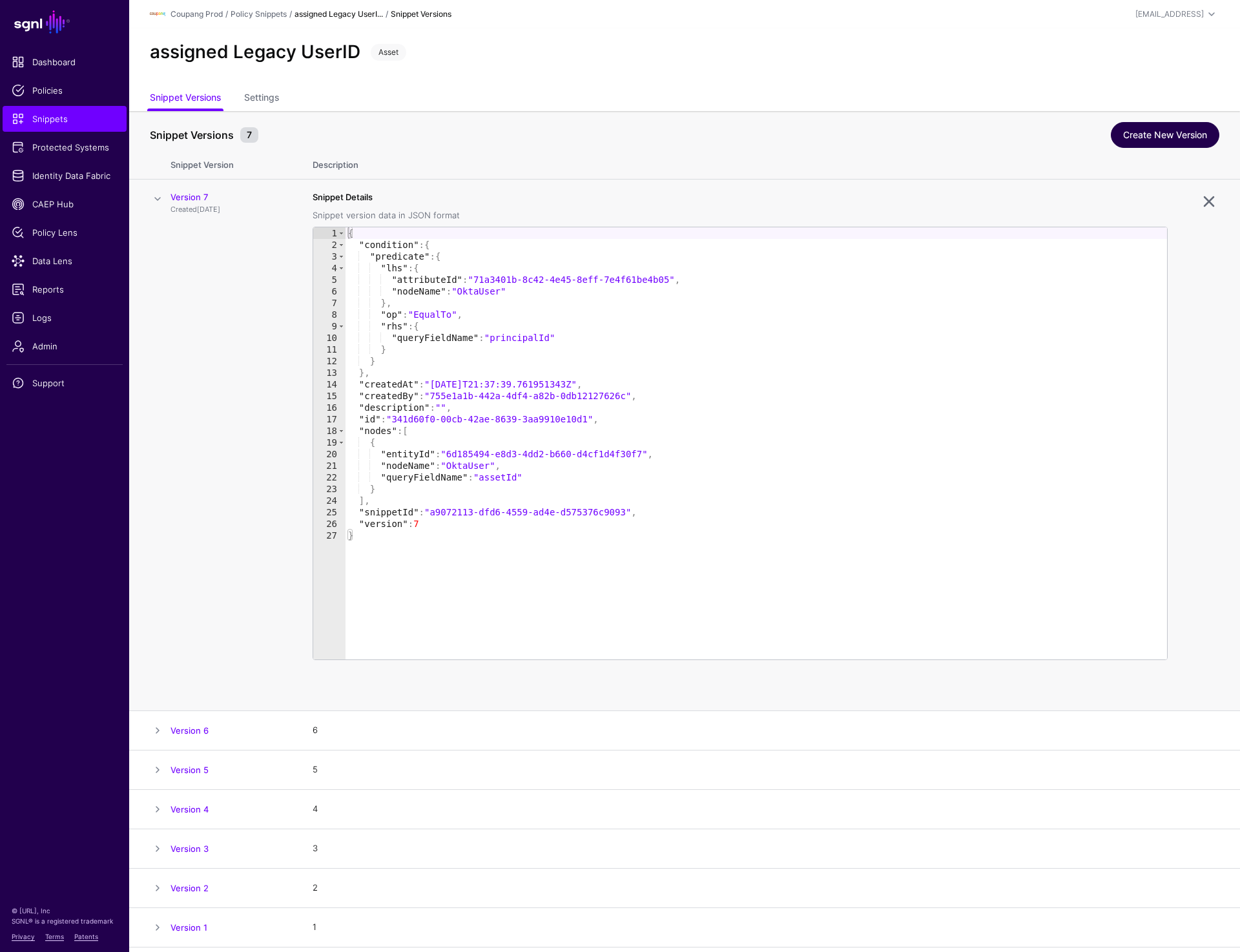
click at [1155, 134] on link "Create New Version" at bounding box center [1165, 135] width 109 height 26
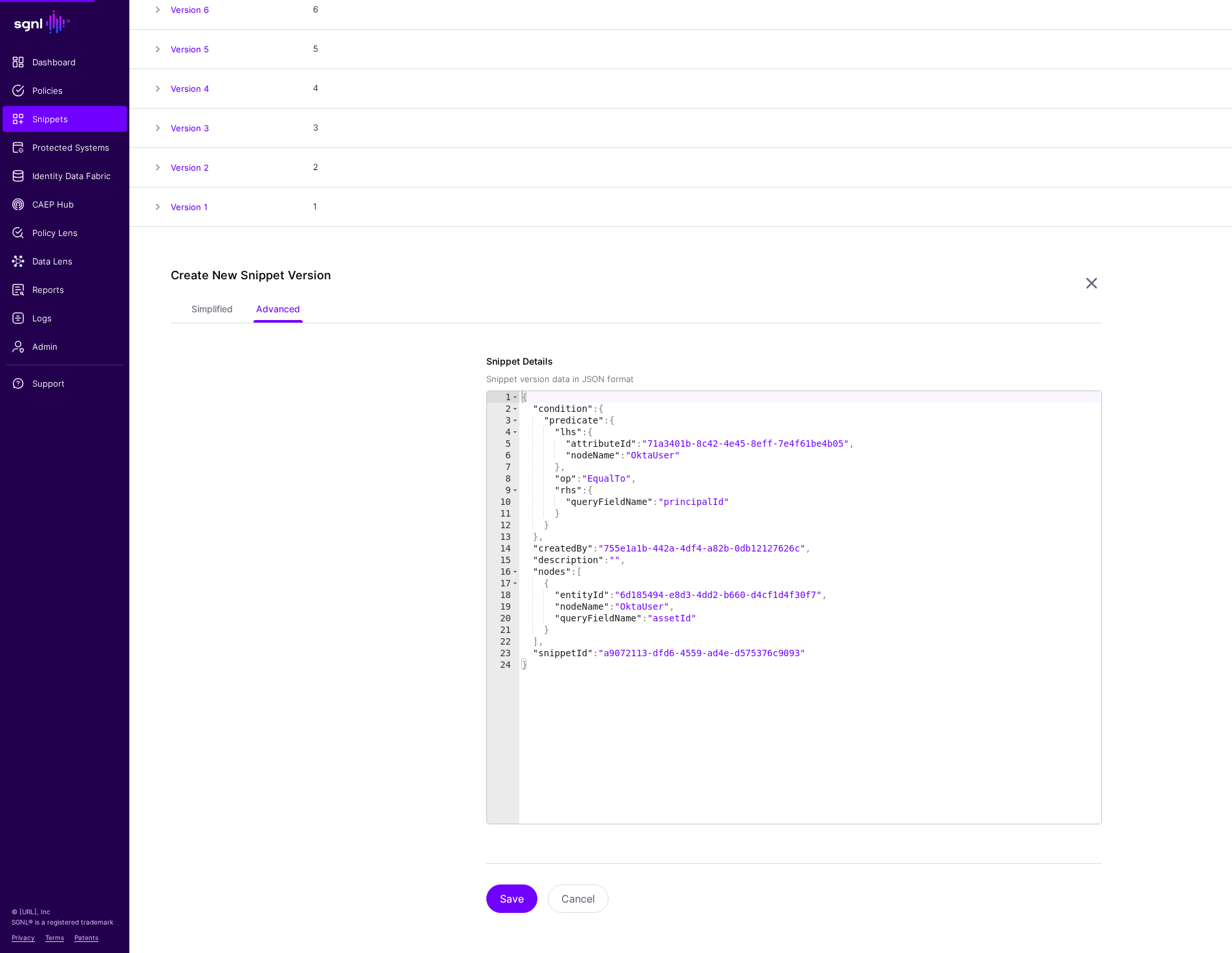
scroll to position [231, 0]
click at [214, 305] on link "Simplified" at bounding box center [212, 309] width 41 height 25
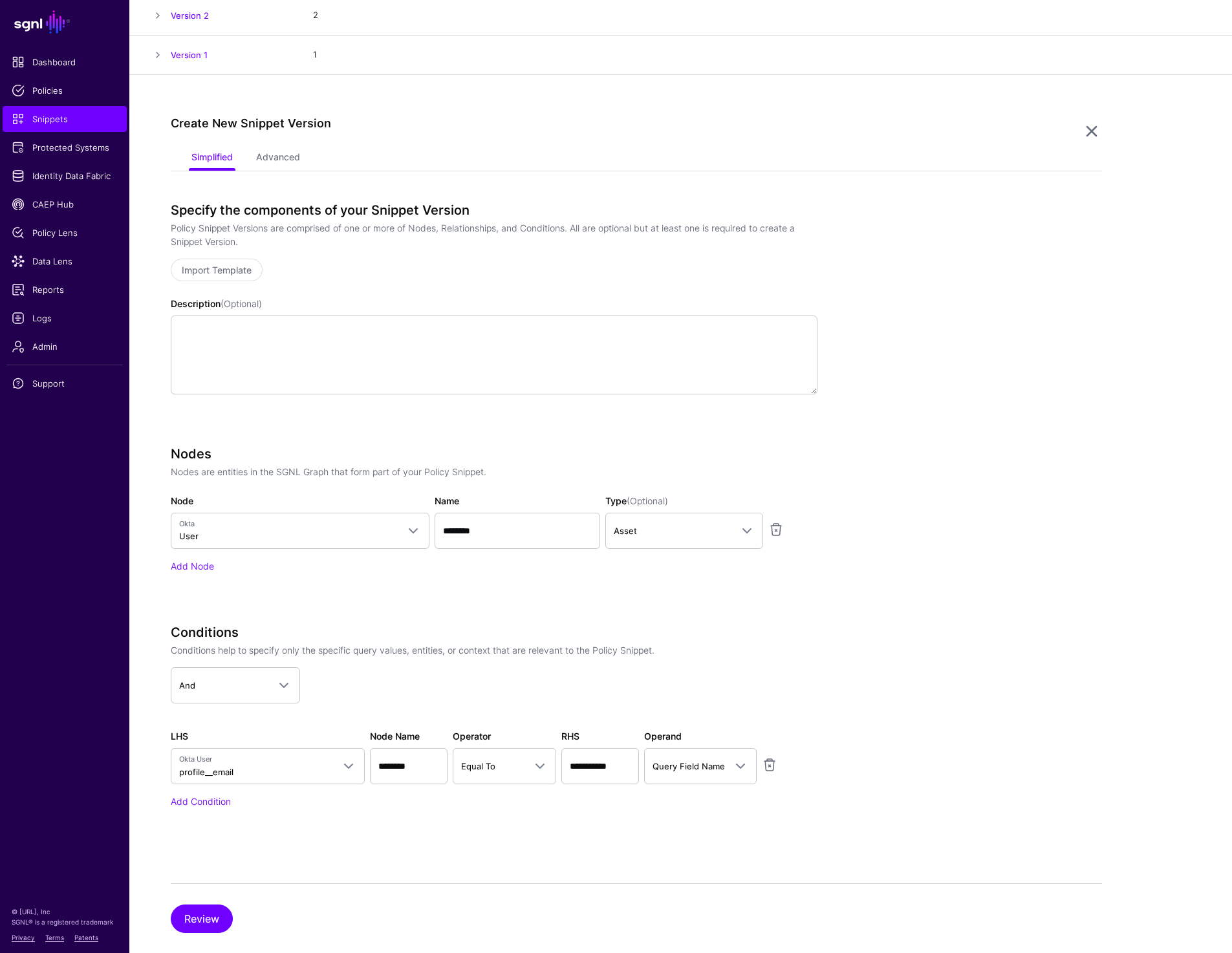
scroll to position [401, 0]
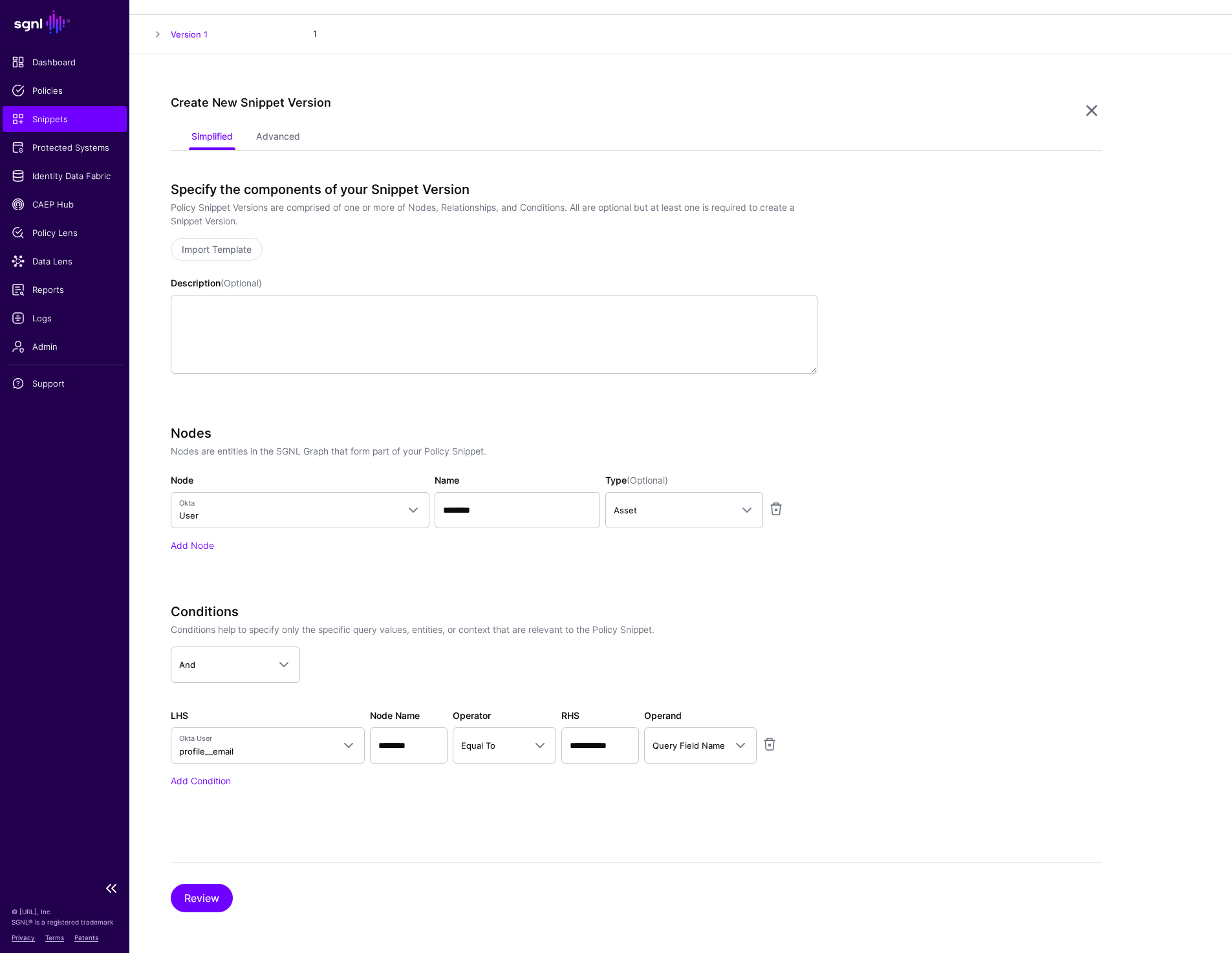
click at [77, 119] on span "Snippets" at bounding box center [65, 119] width 106 height 13
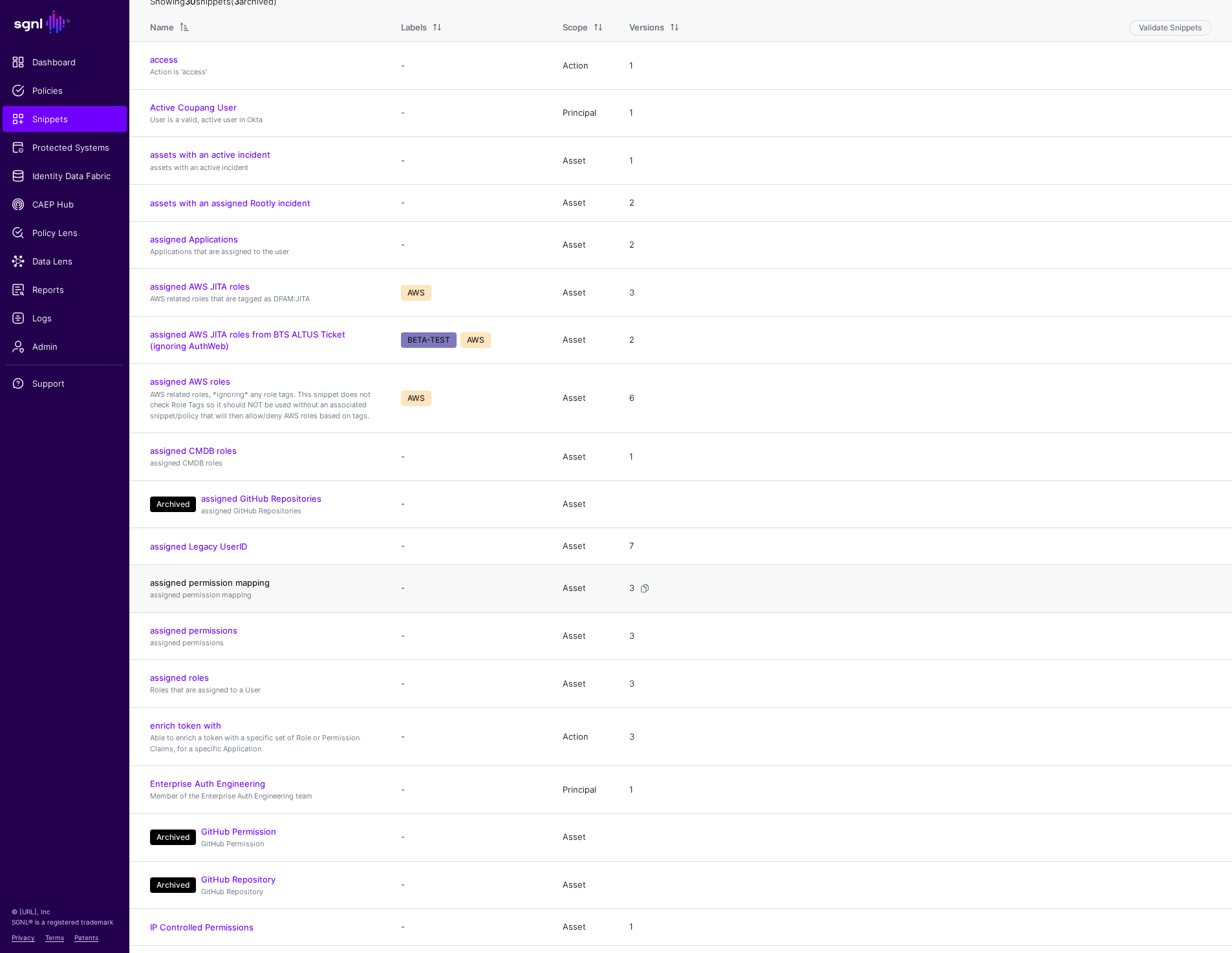
scroll to position [138, 0]
click at [82, 121] on span "Snippets" at bounding box center [65, 119] width 106 height 13
click at [53, 146] on span "Protected Systems" at bounding box center [65, 148] width 106 height 13
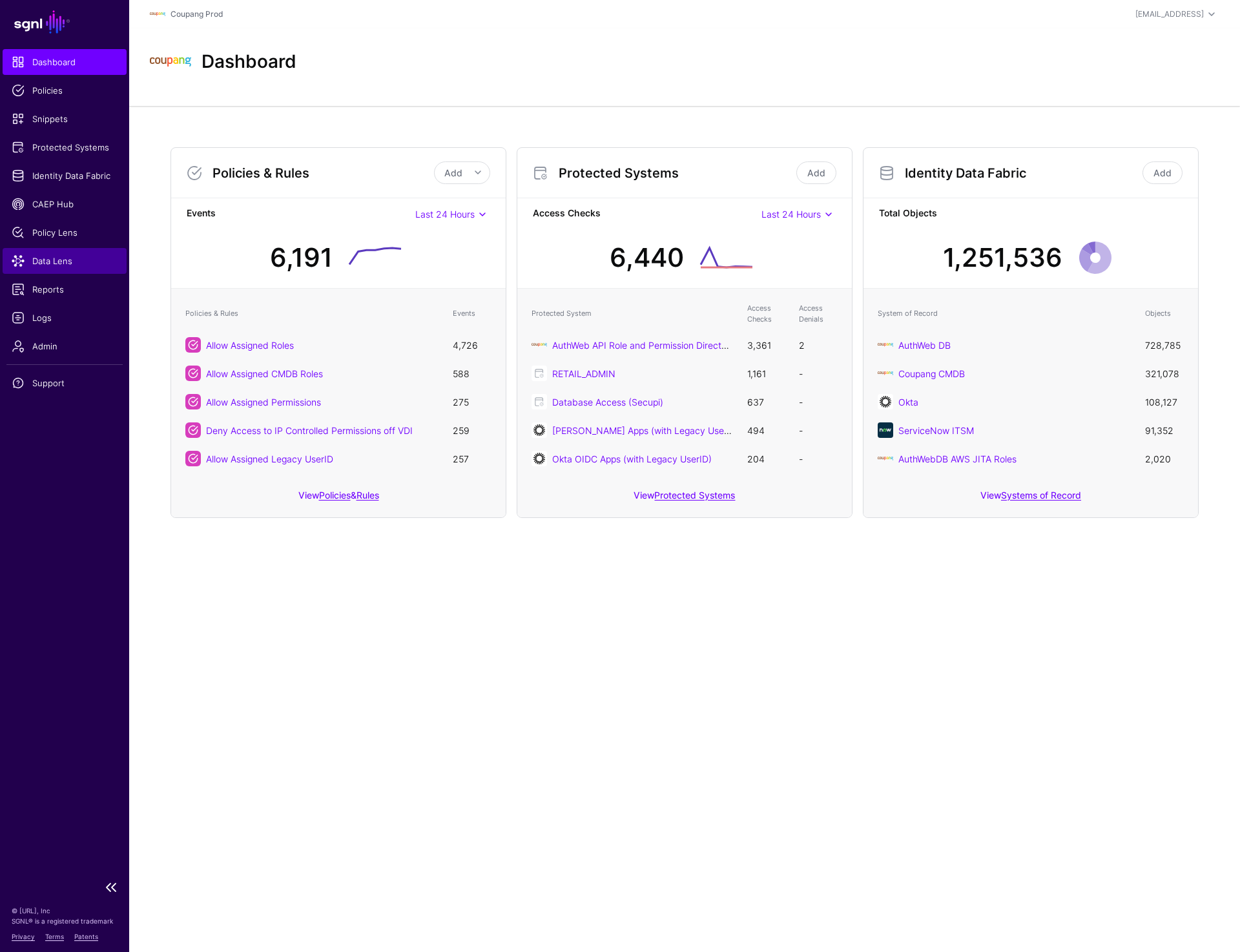
click at [51, 255] on span "Data Lens" at bounding box center [65, 260] width 106 height 13
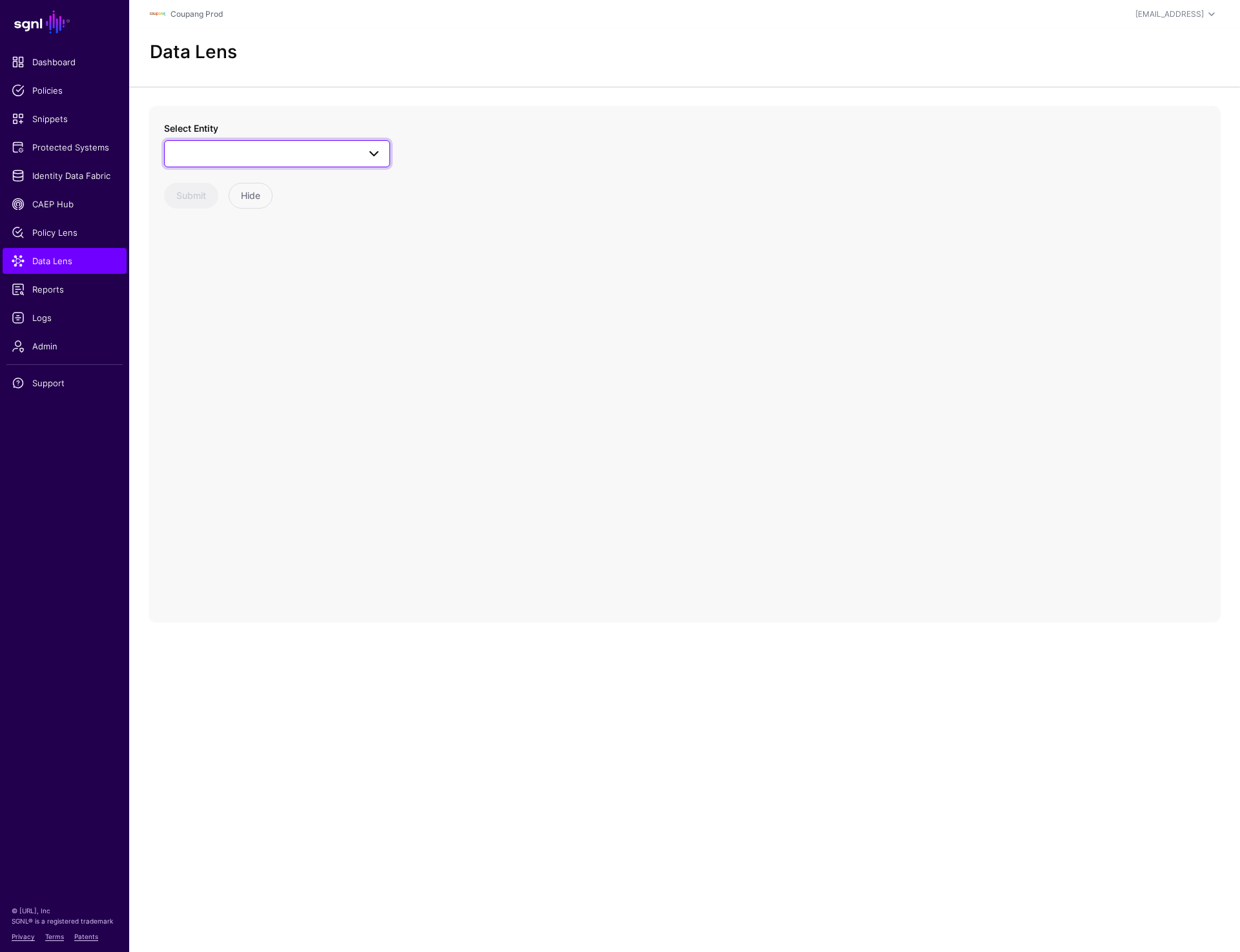
click at [221, 160] on span at bounding box center [277, 154] width 209 height 15
type input "*"
type input "***"
click at [214, 296] on div "User" at bounding box center [284, 294] width 192 height 13
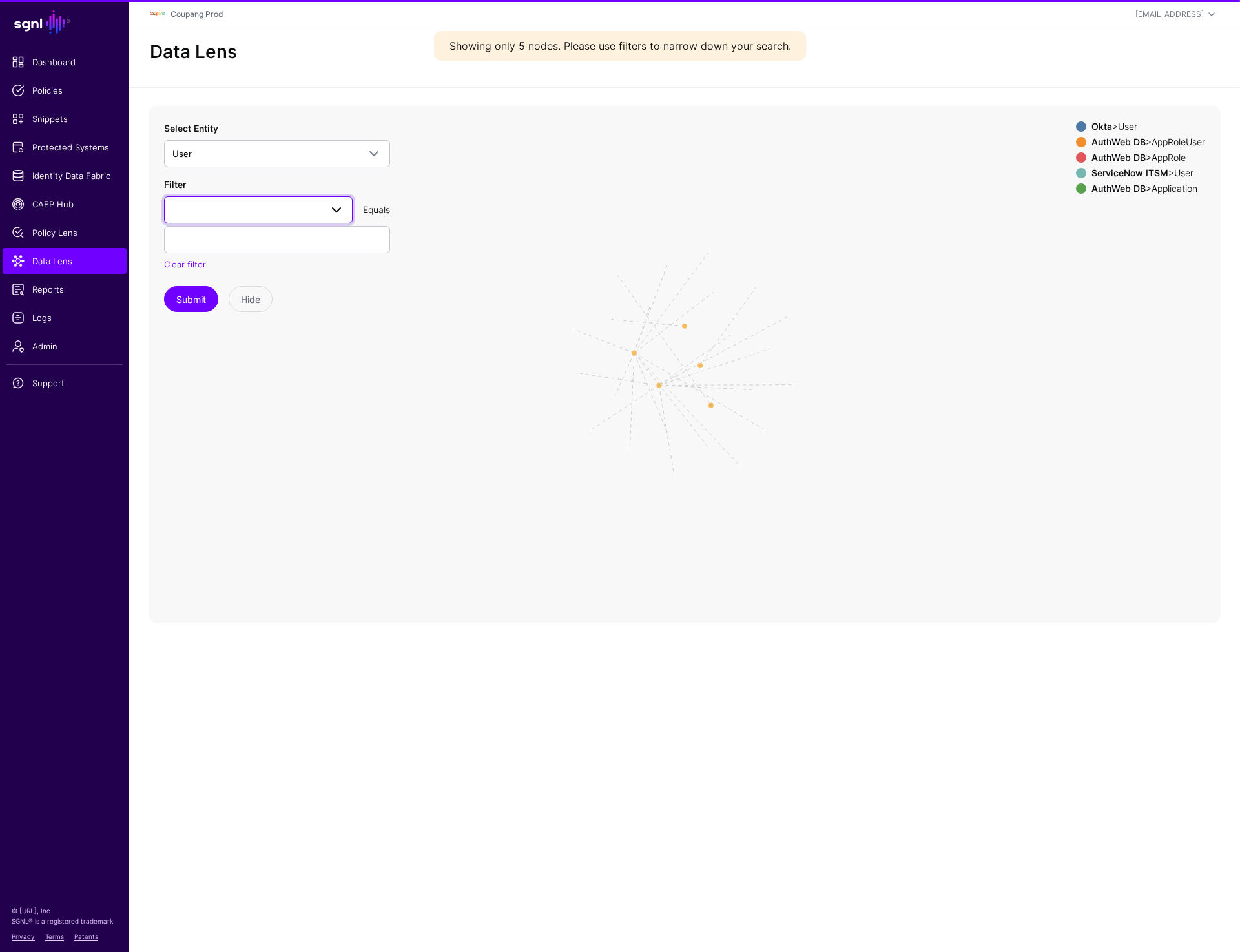
click at [248, 213] on span at bounding box center [258, 210] width 172 height 15
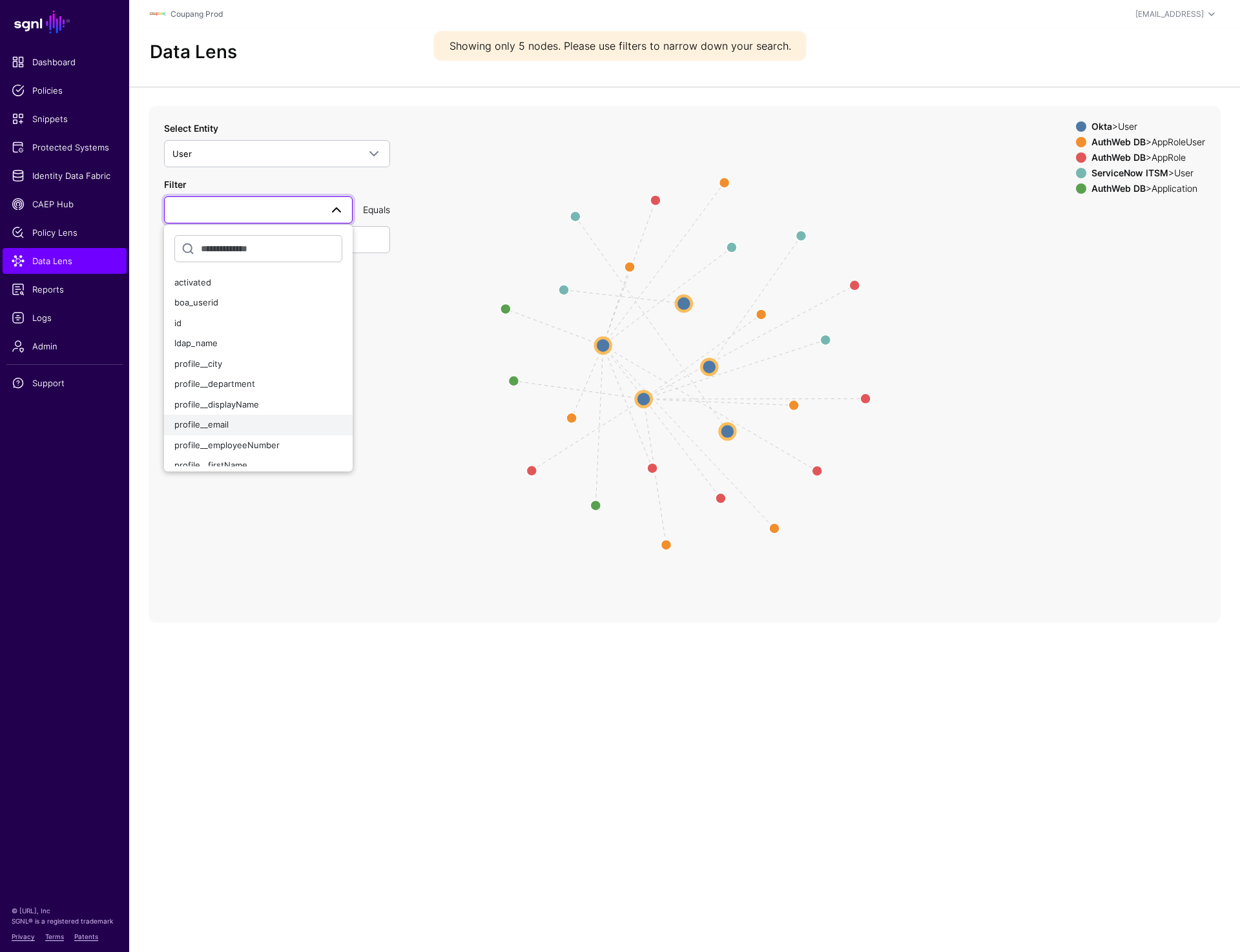
click at [219, 427] on span "profile__email" at bounding box center [201, 424] width 54 height 11
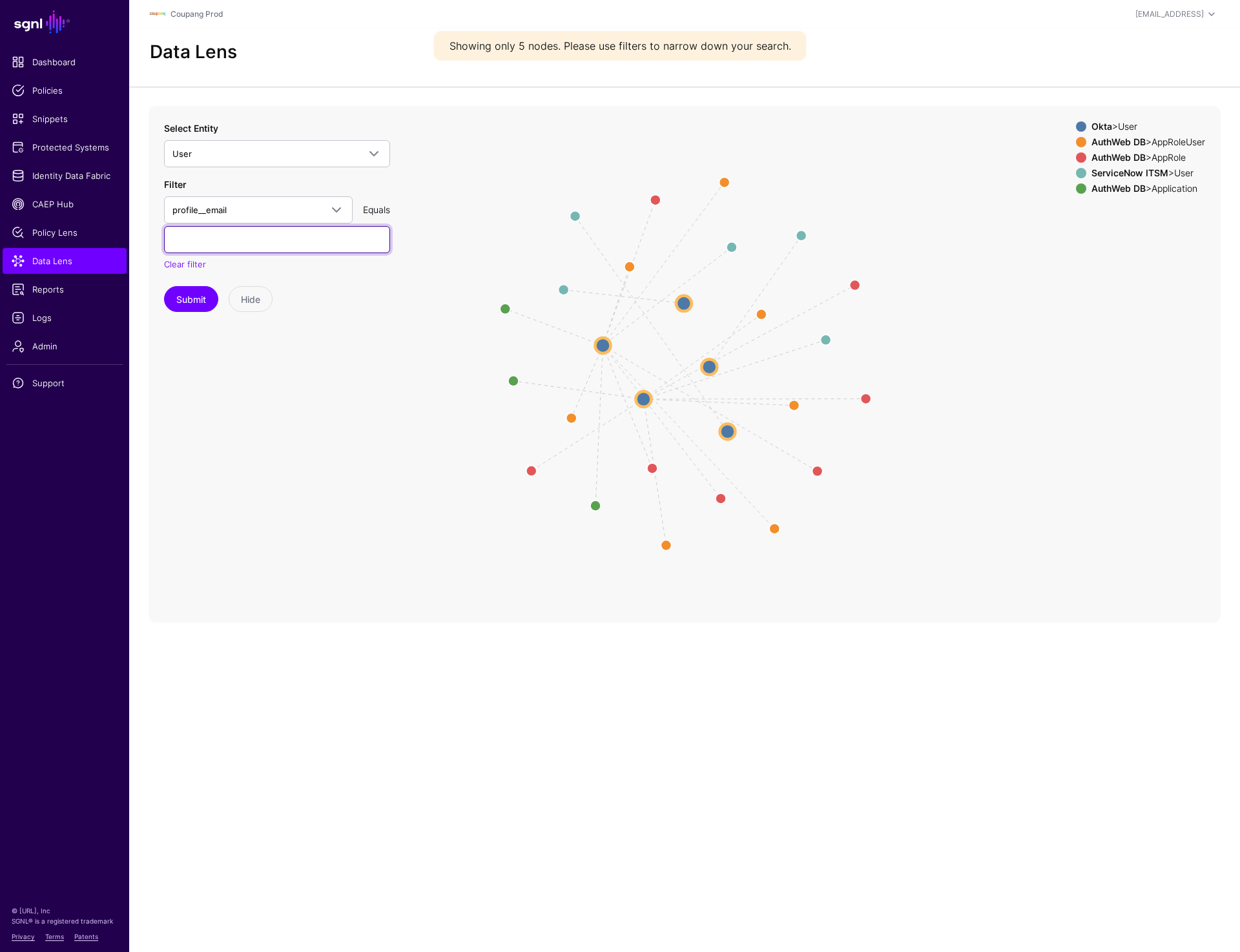
click at [231, 248] on input "text" at bounding box center [277, 239] width 226 height 27
paste input "**********"
type input "**********"
click at [197, 296] on button "Submit" at bounding box center [191, 299] width 54 height 26
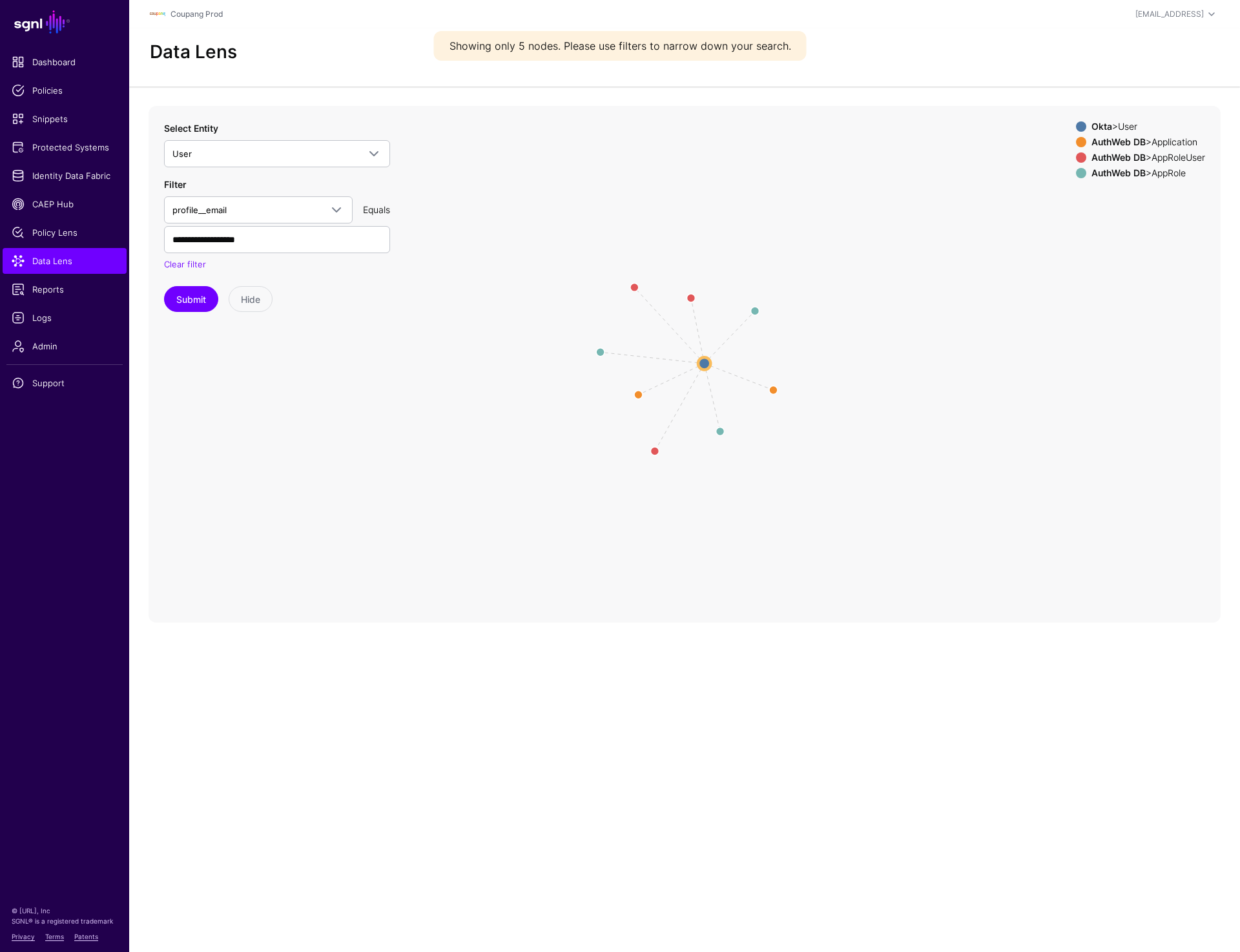
click at [701, 364] on circle at bounding box center [704, 363] width 12 height 12
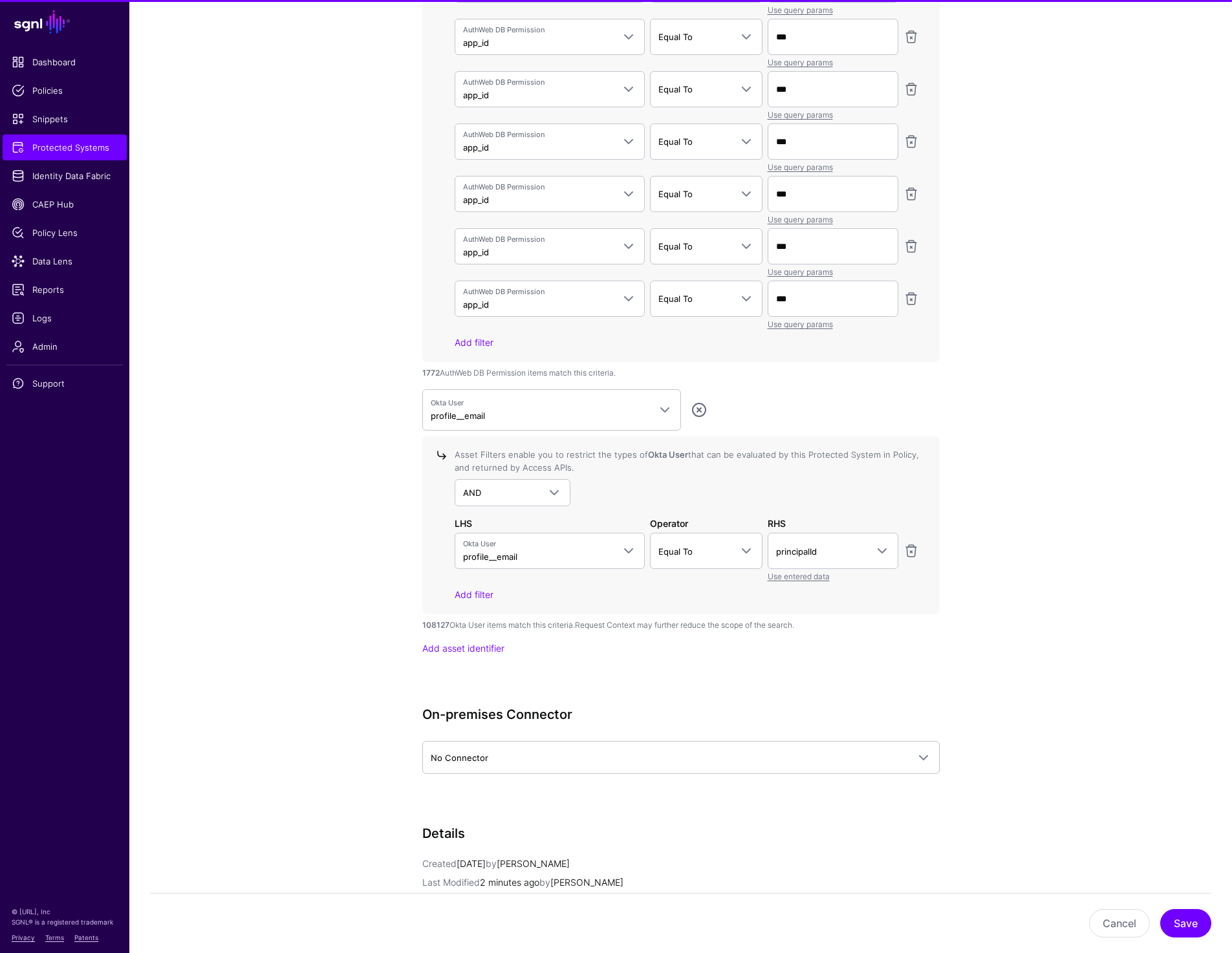
scroll to position [4511, 0]
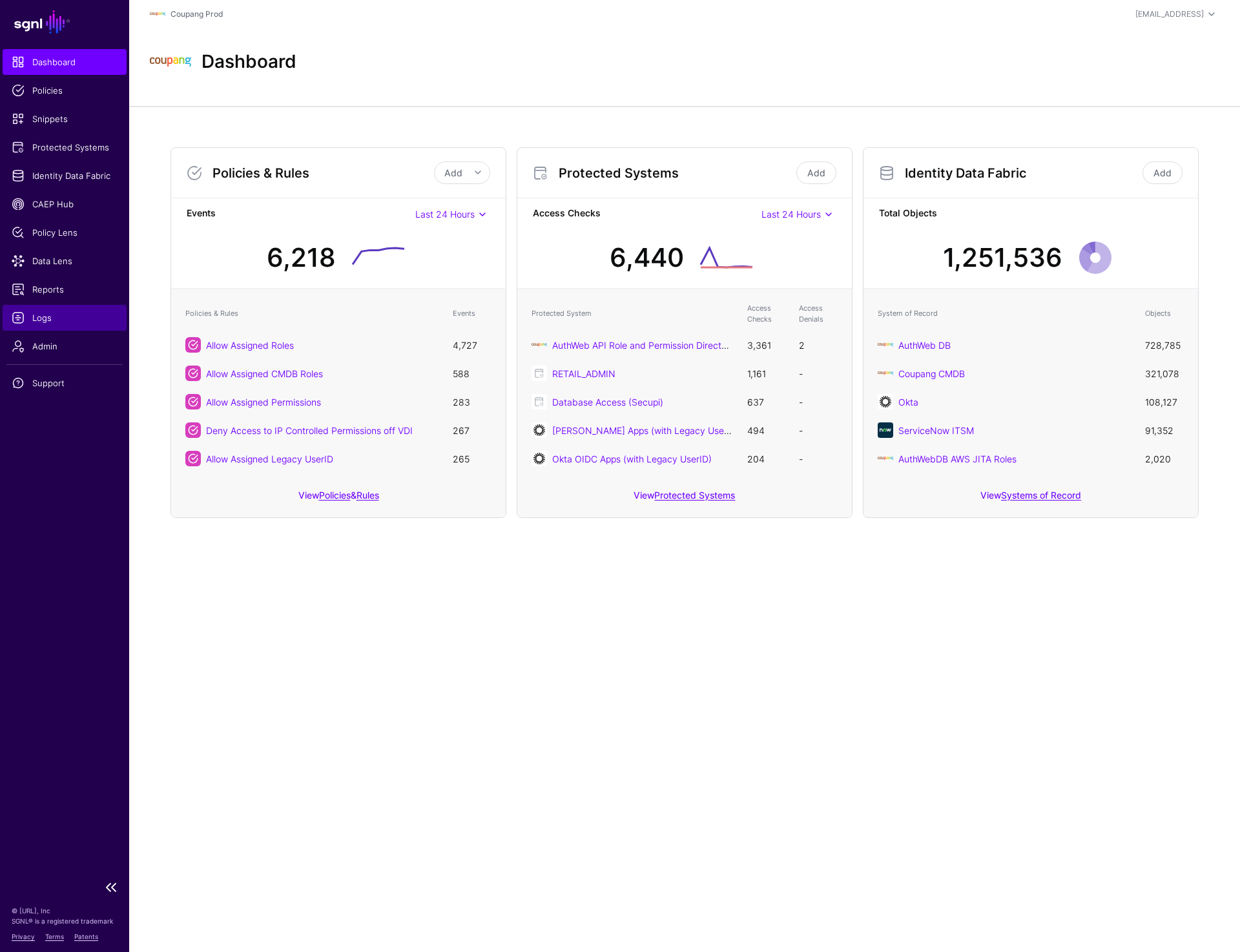
click at [36, 314] on span "Logs" at bounding box center [65, 317] width 106 height 13
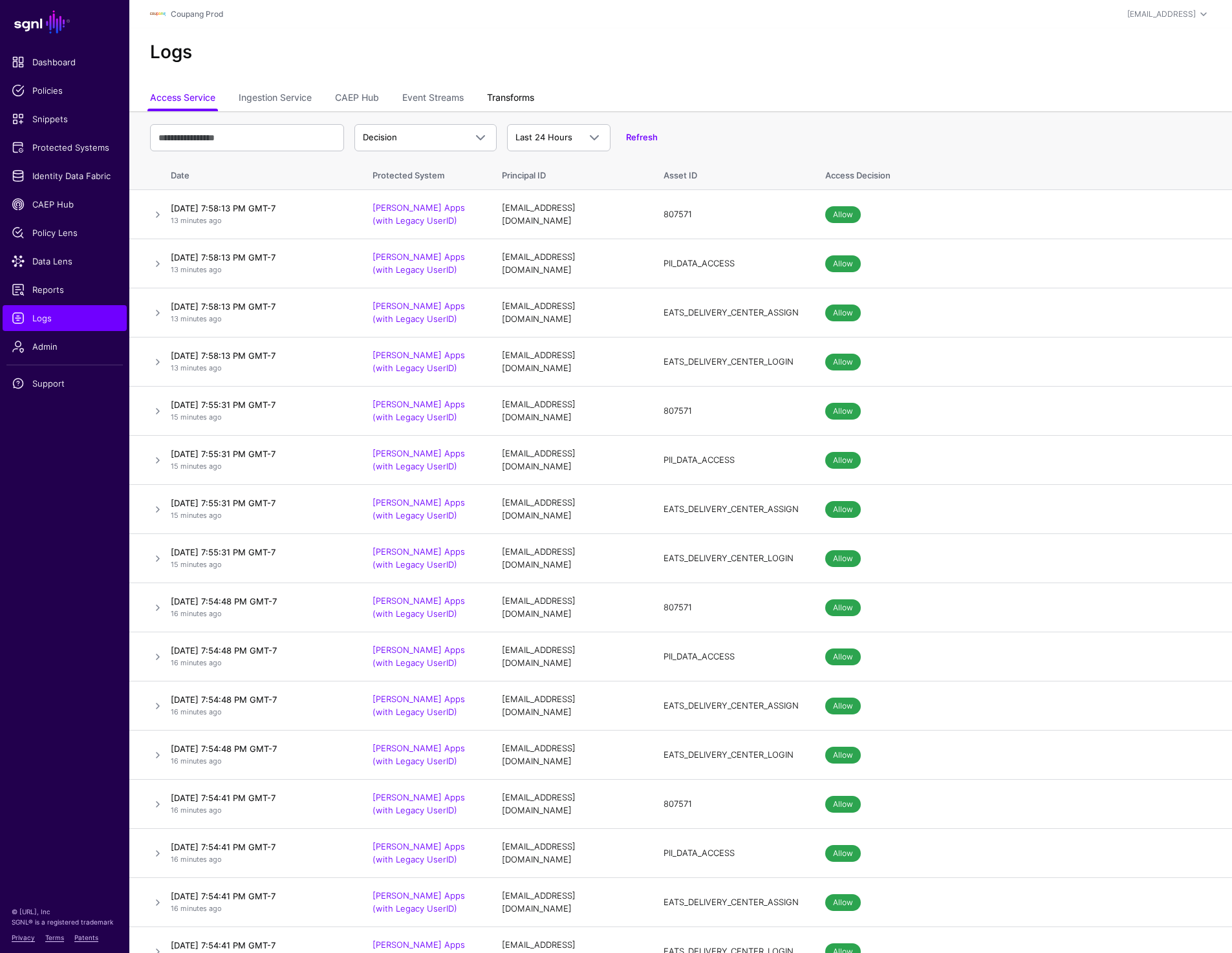
click at [500, 101] on link "Transforms" at bounding box center [510, 98] width 47 height 25
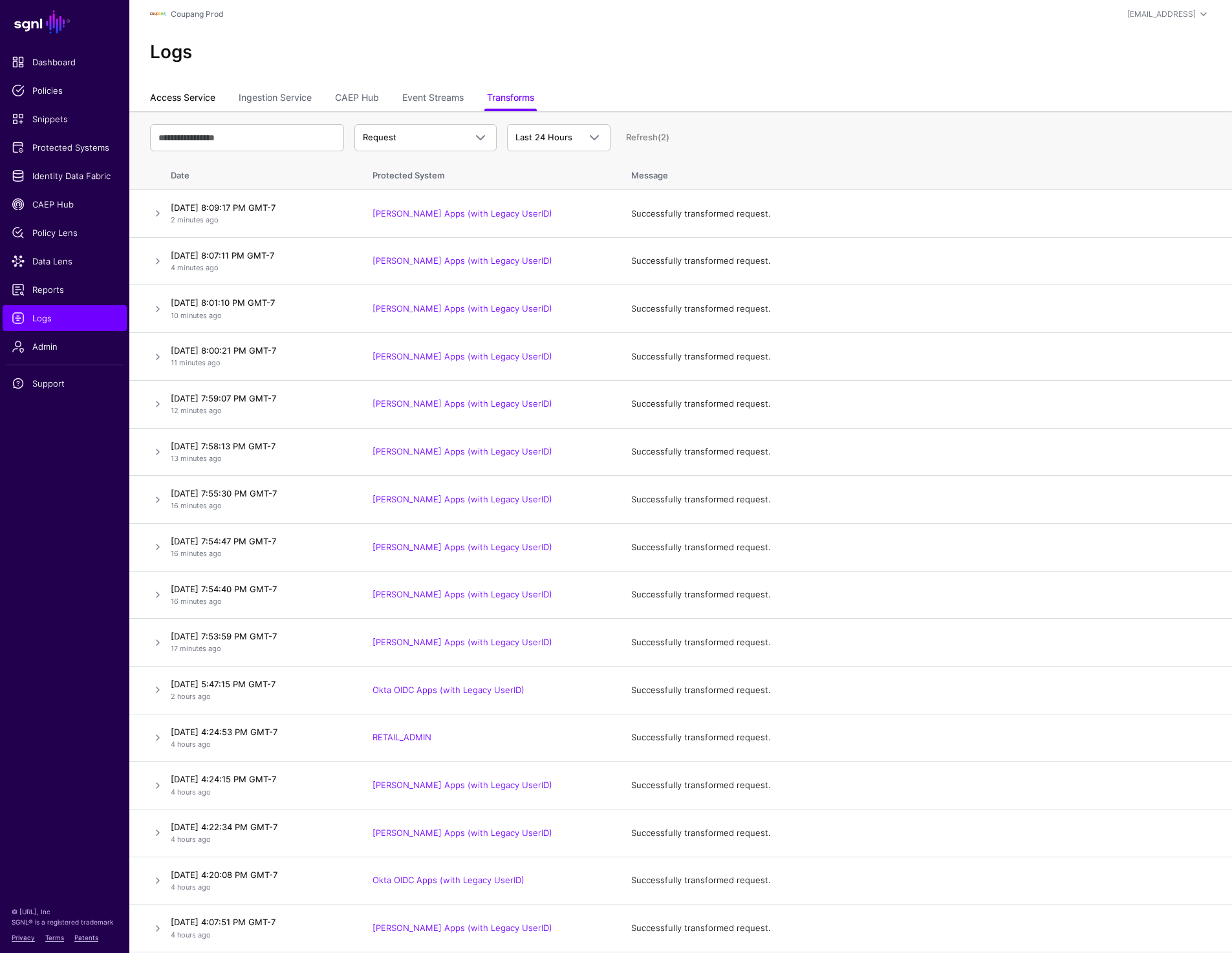
click at [156, 93] on link "Access Service" at bounding box center [182, 98] width 65 height 25
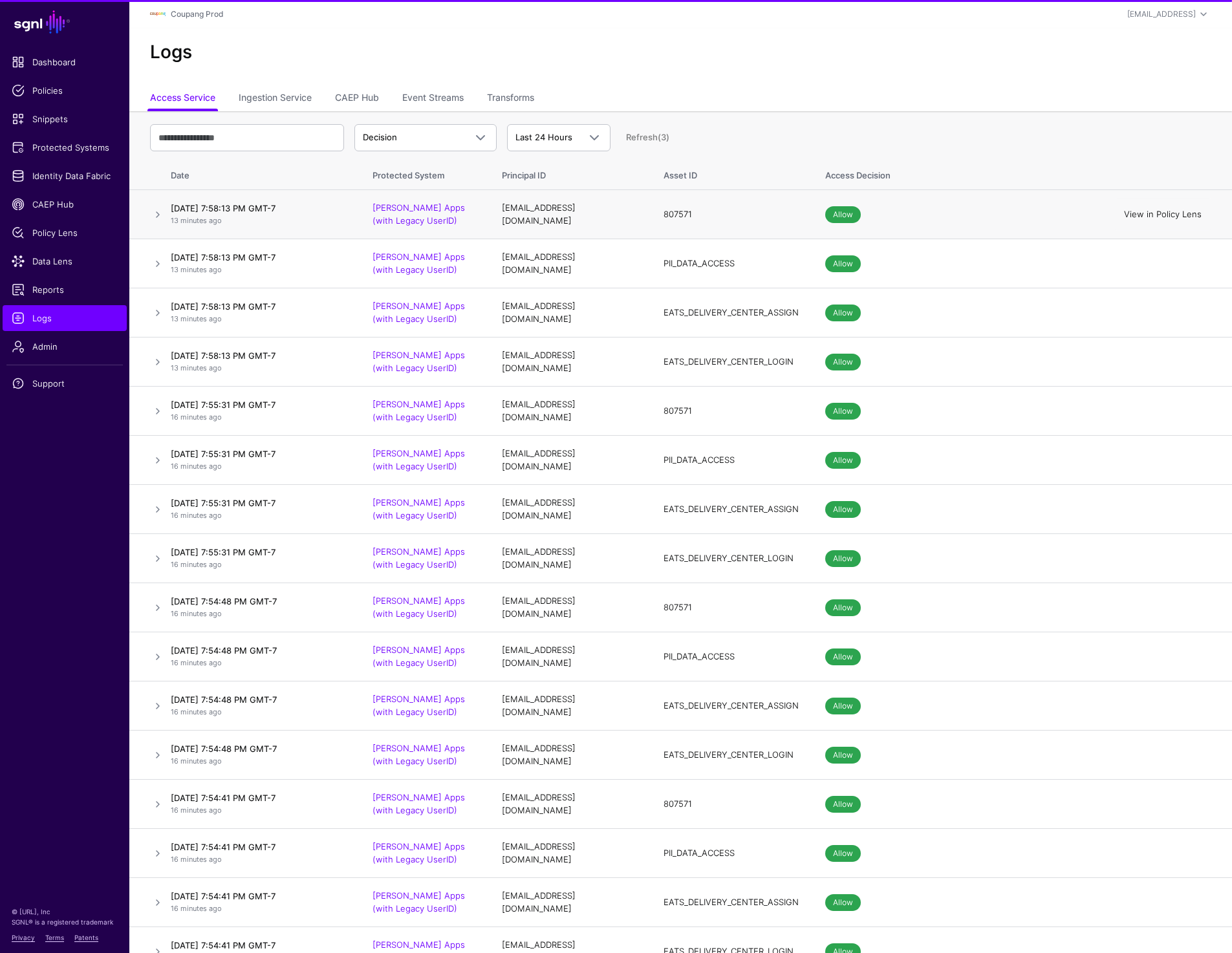
click at [1157, 216] on link "View in Policy Lens" at bounding box center [1162, 214] width 77 height 11
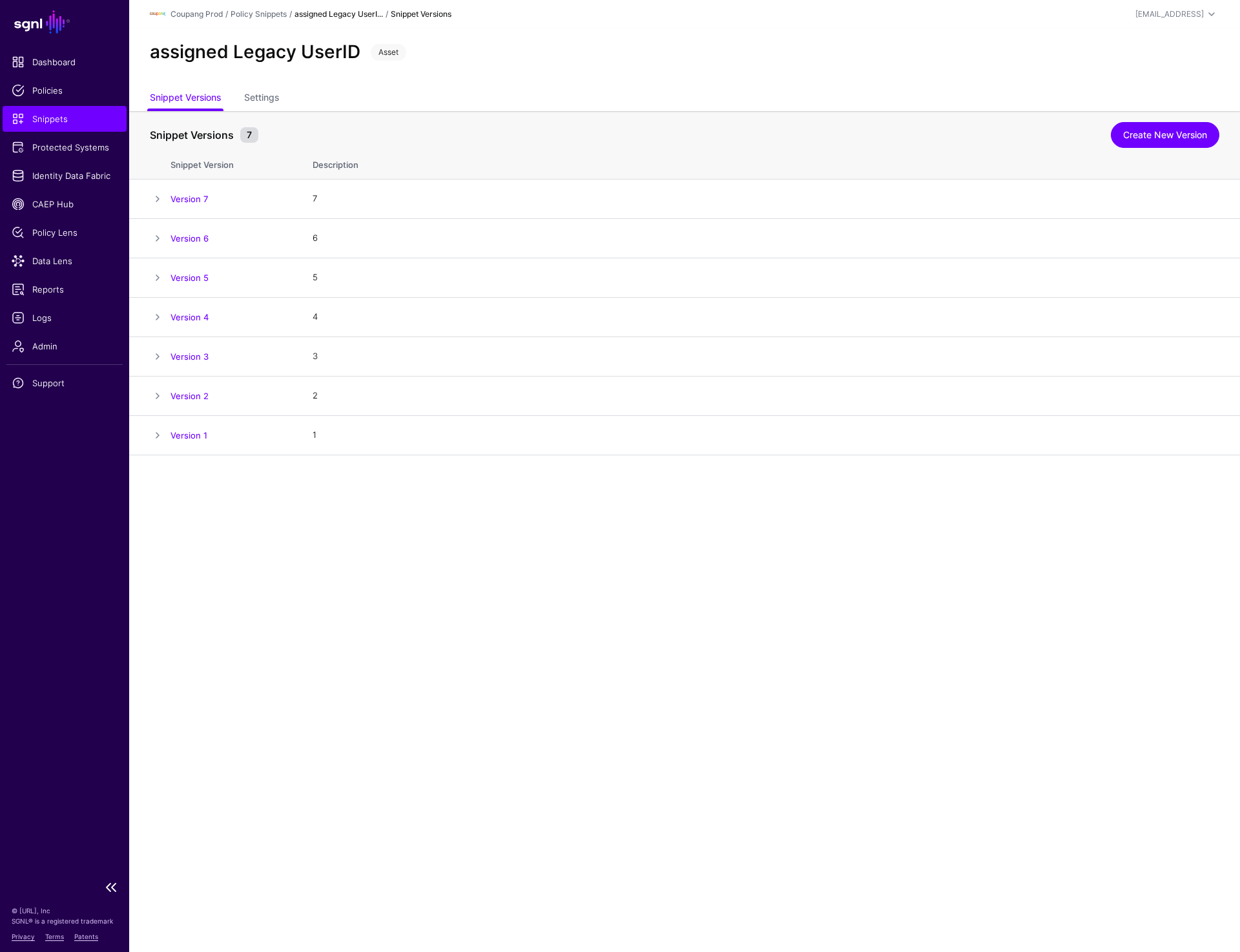
click at [69, 119] on span "Snippets" at bounding box center [65, 119] width 106 height 13
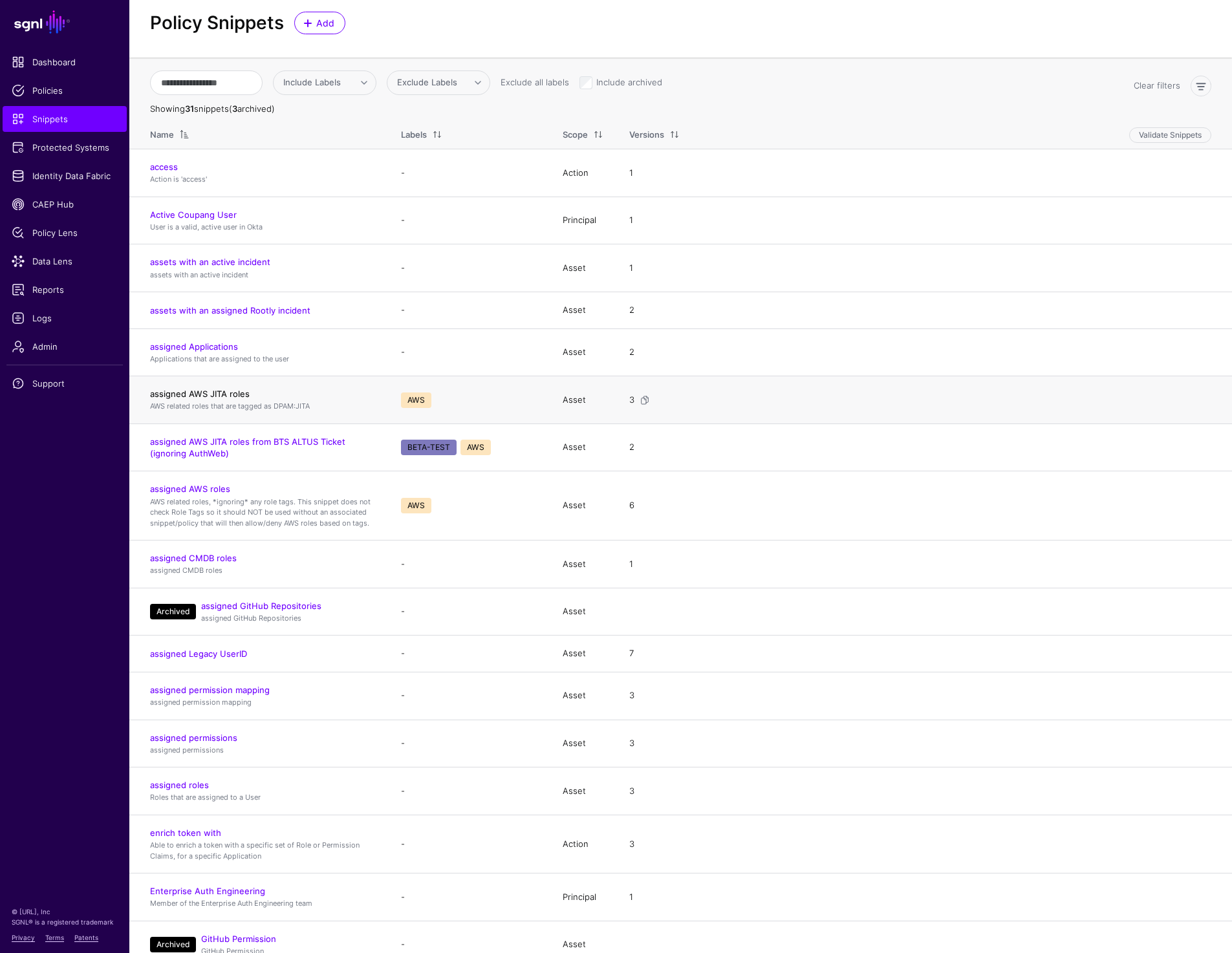
scroll to position [28, 0]
click at [186, 562] on link "assigned CMDB roles" at bounding box center [193, 559] width 86 height 11
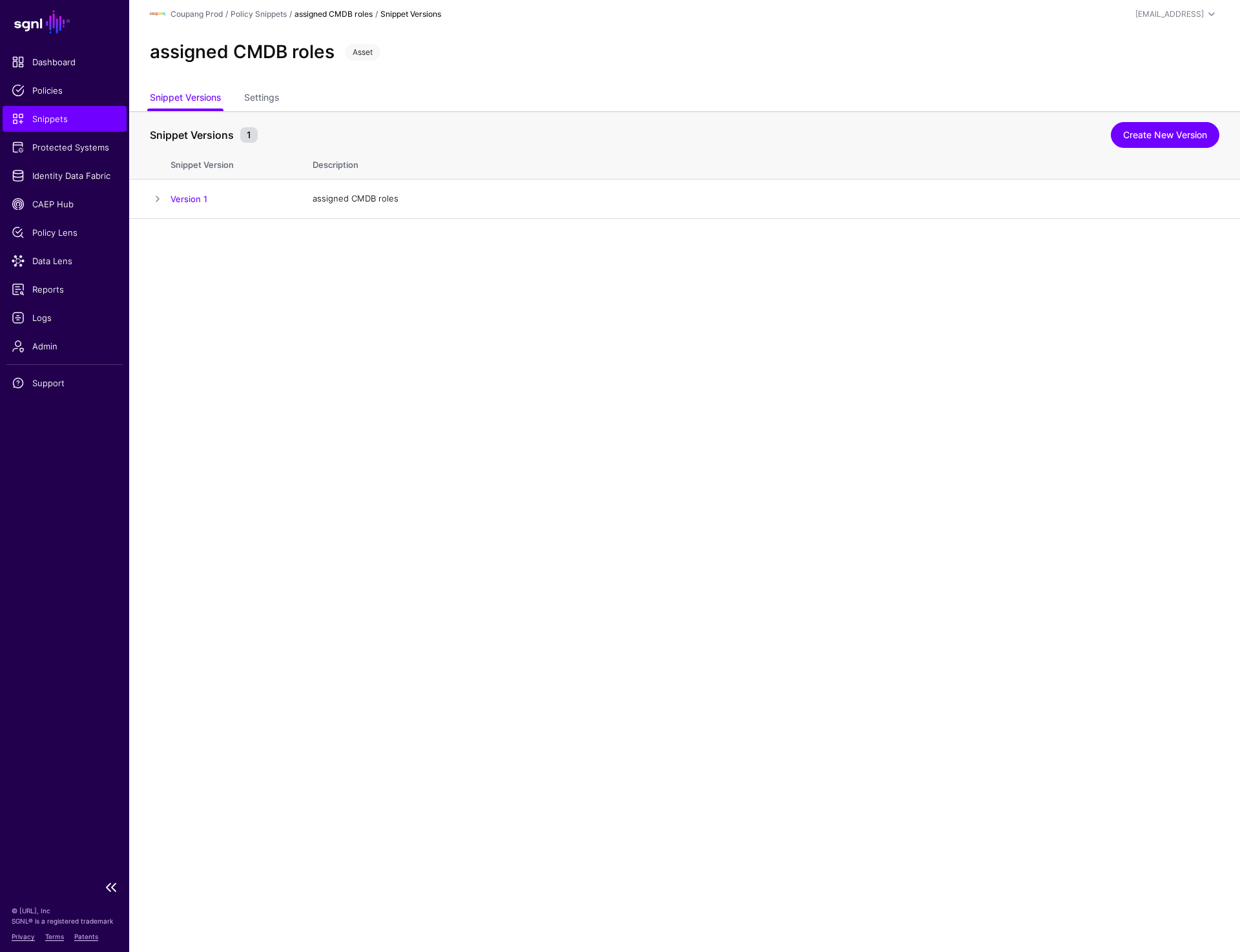
click at [44, 120] on span "Snippets" at bounding box center [65, 119] width 106 height 13
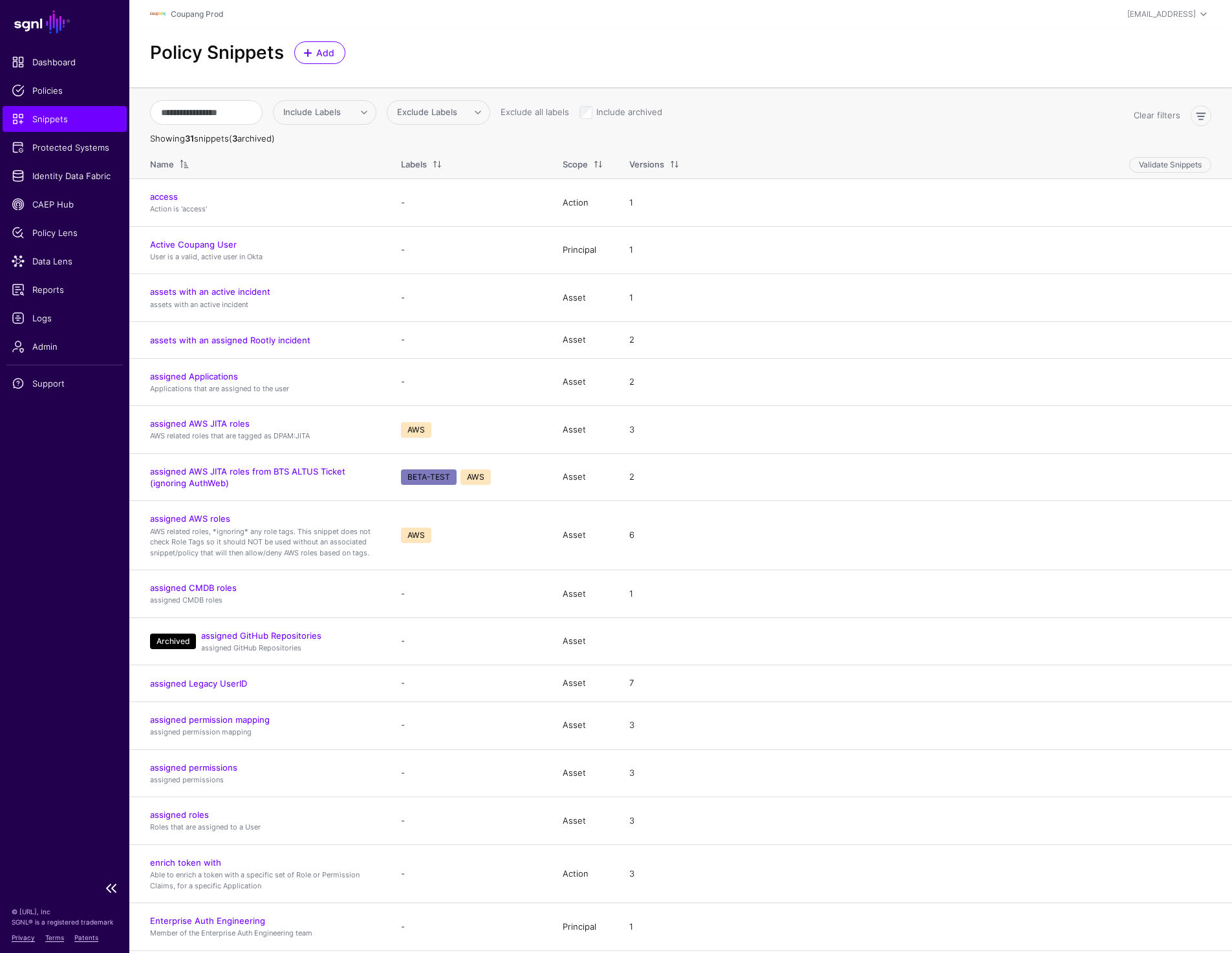
click at [44, 113] on span "Snippets" at bounding box center [65, 119] width 106 height 13
click at [44, 93] on span "Policies" at bounding box center [65, 91] width 106 height 13
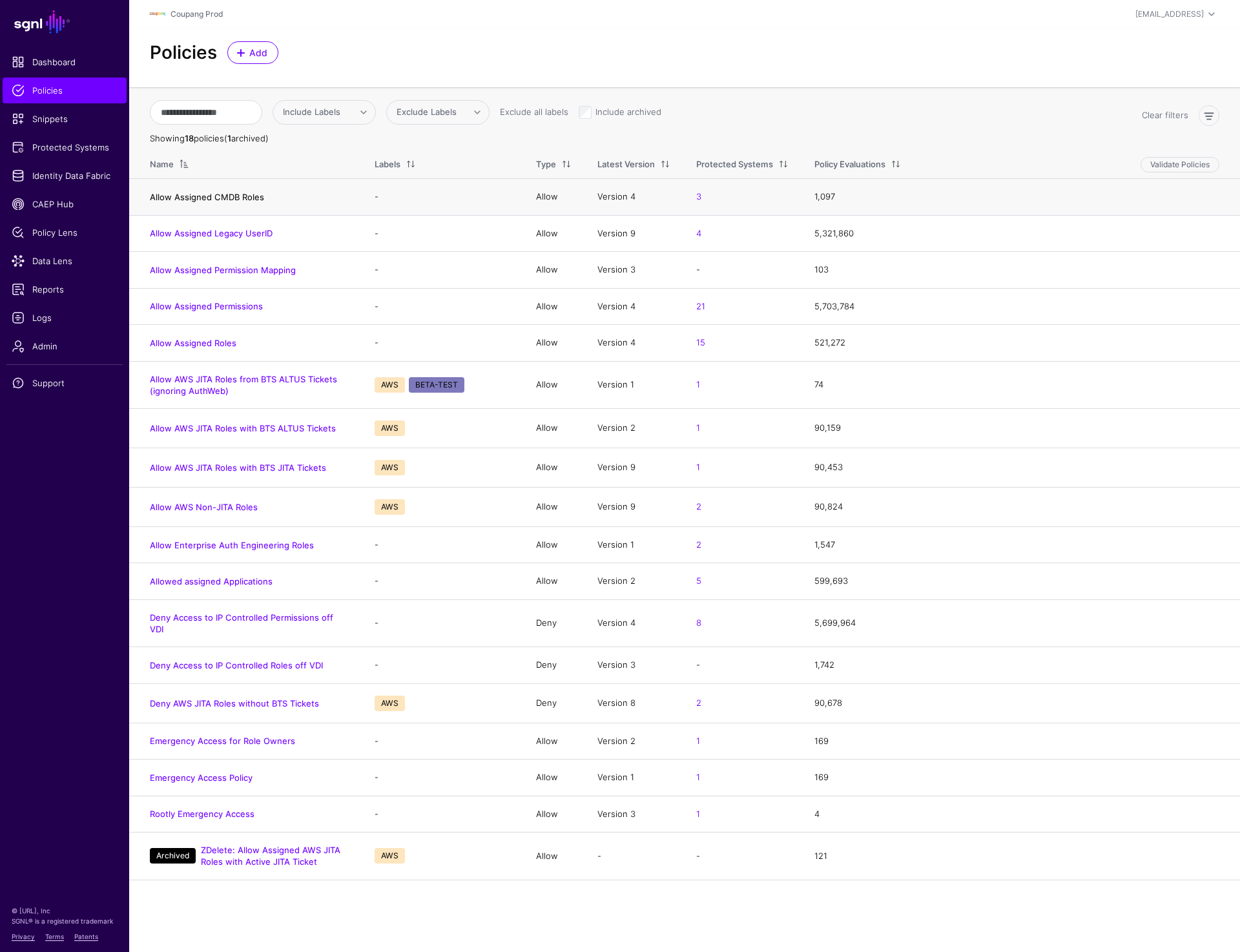
click at [241, 197] on link "Allow Assigned CMDB Roles" at bounding box center [206, 197] width 114 height 11
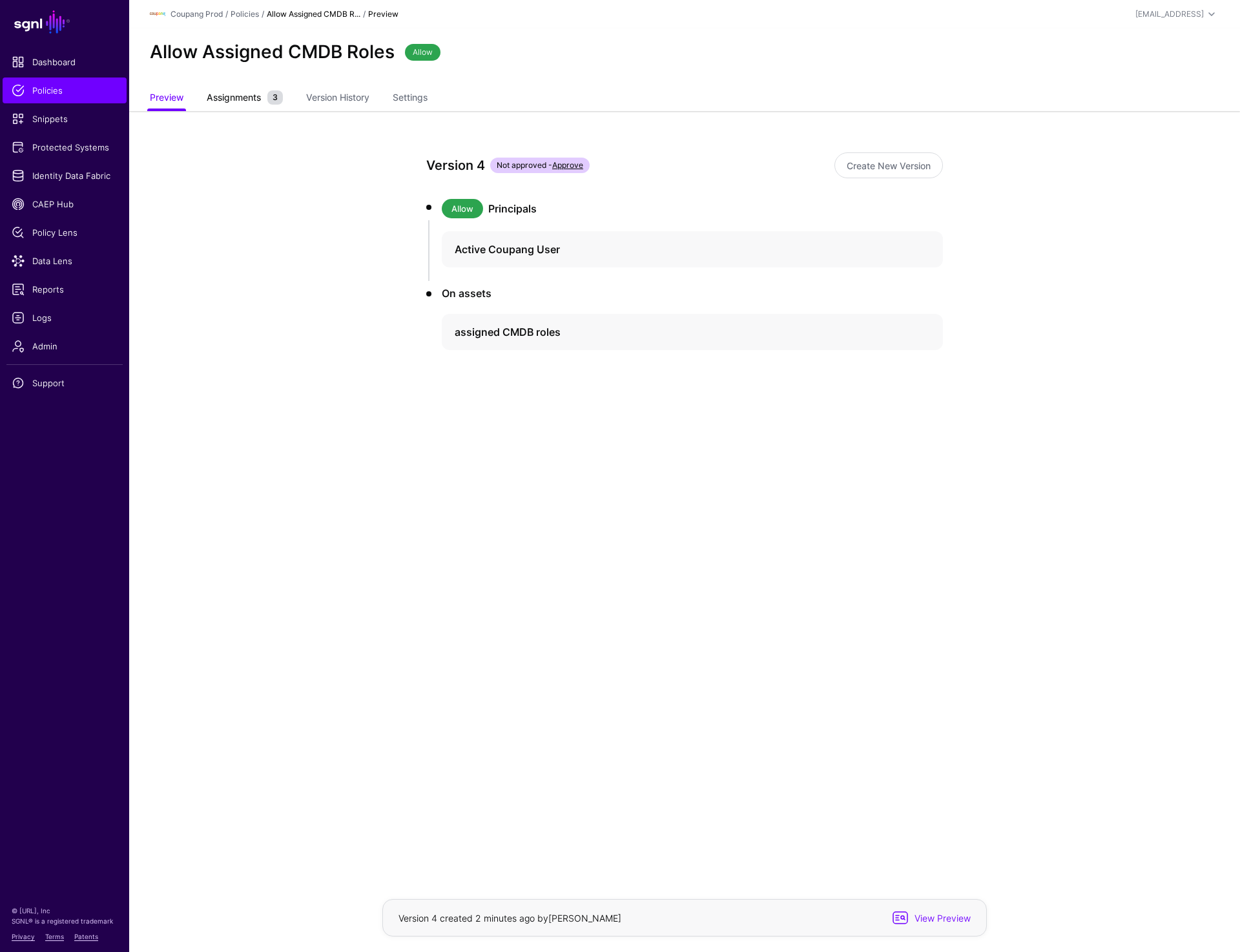
click at [237, 91] on span "Assignments" at bounding box center [234, 97] width 60 height 13
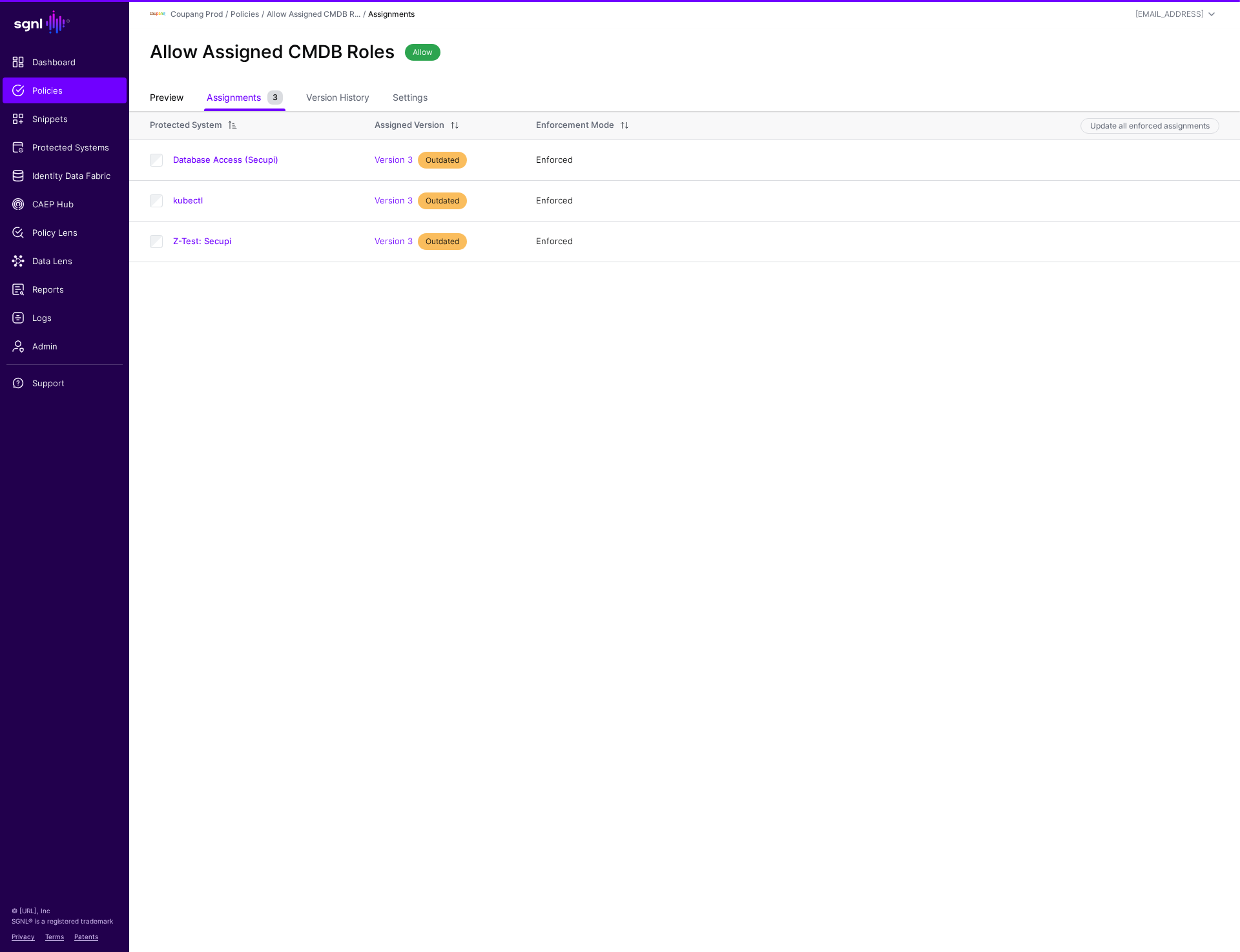
click at [182, 94] on link "Preview" at bounding box center [166, 98] width 34 height 25
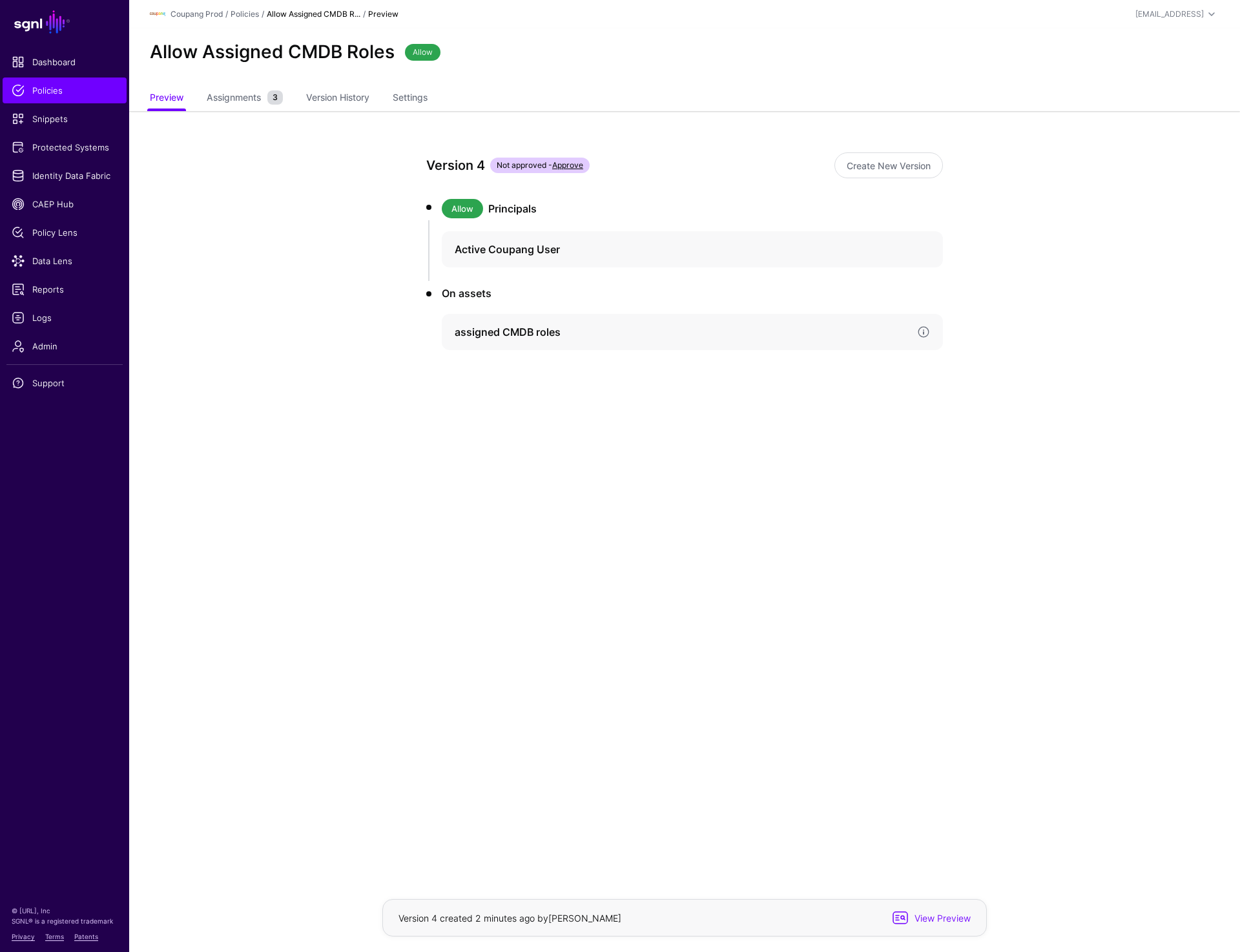
click at [649, 341] on div "assigned CMDB roles" at bounding box center [692, 332] width 501 height 37
click at [317, 101] on link "Version History" at bounding box center [338, 98] width 63 height 25
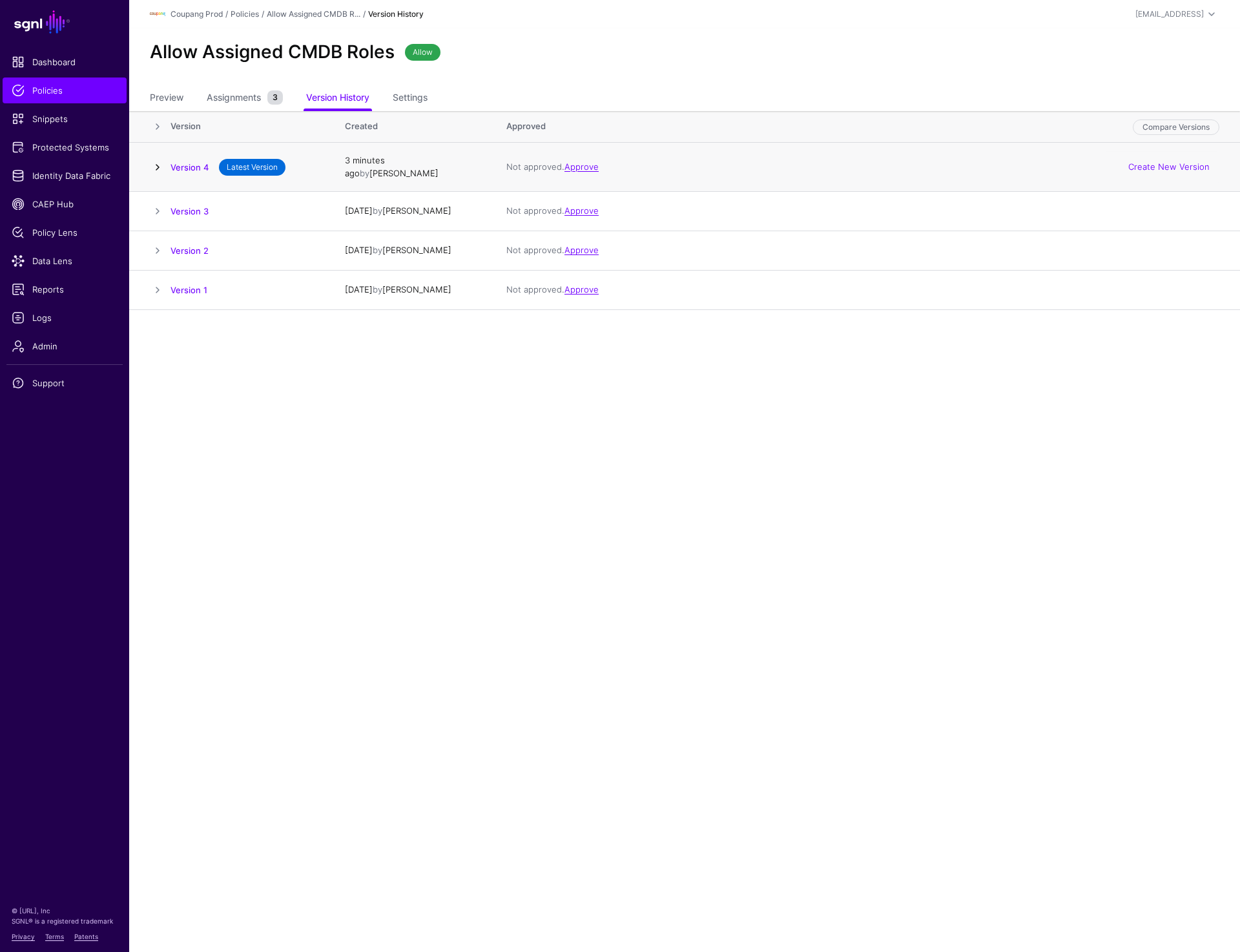
click at [156, 161] on link at bounding box center [157, 167] width 15 height 15
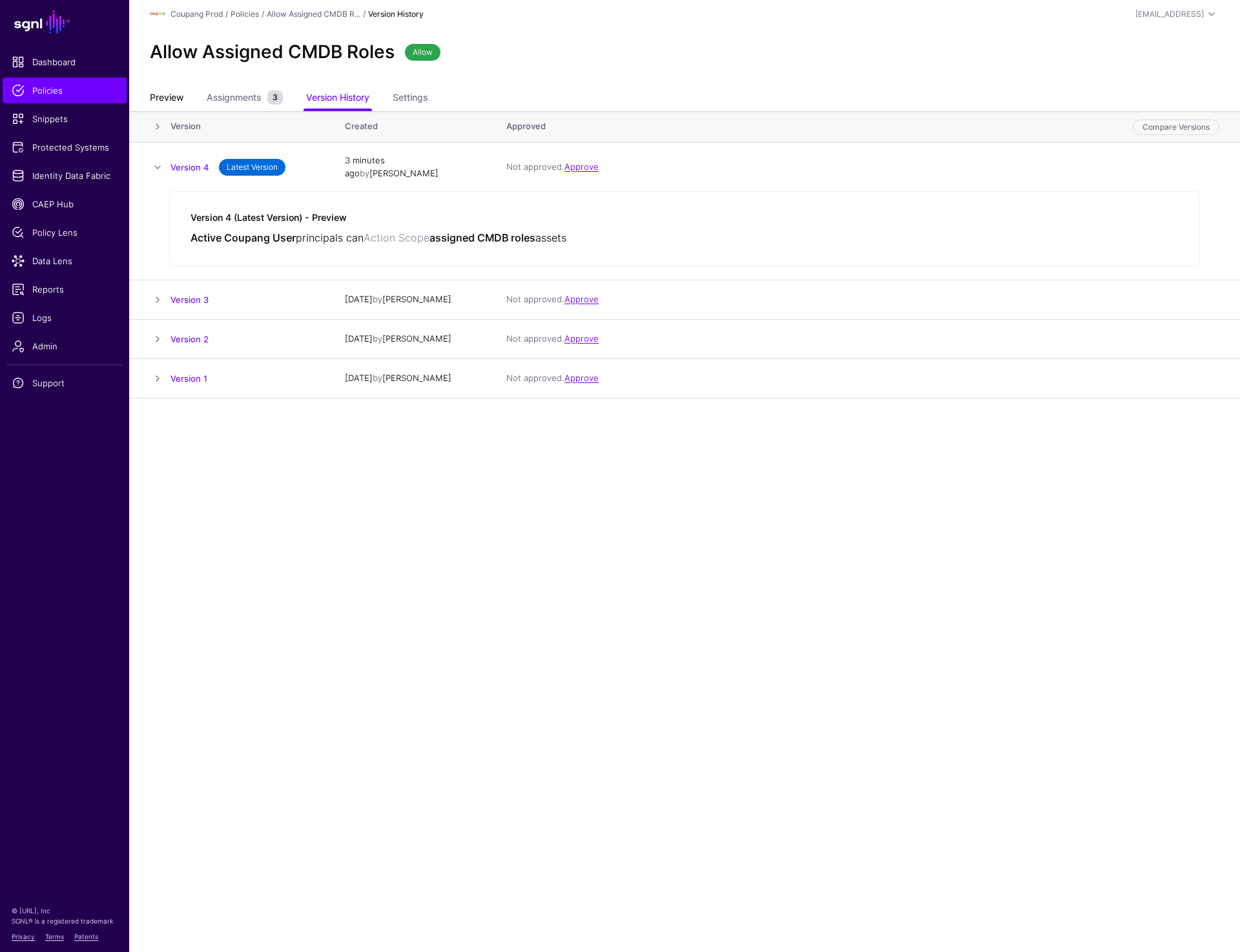
click at [178, 91] on link "Preview" at bounding box center [166, 98] width 34 height 25
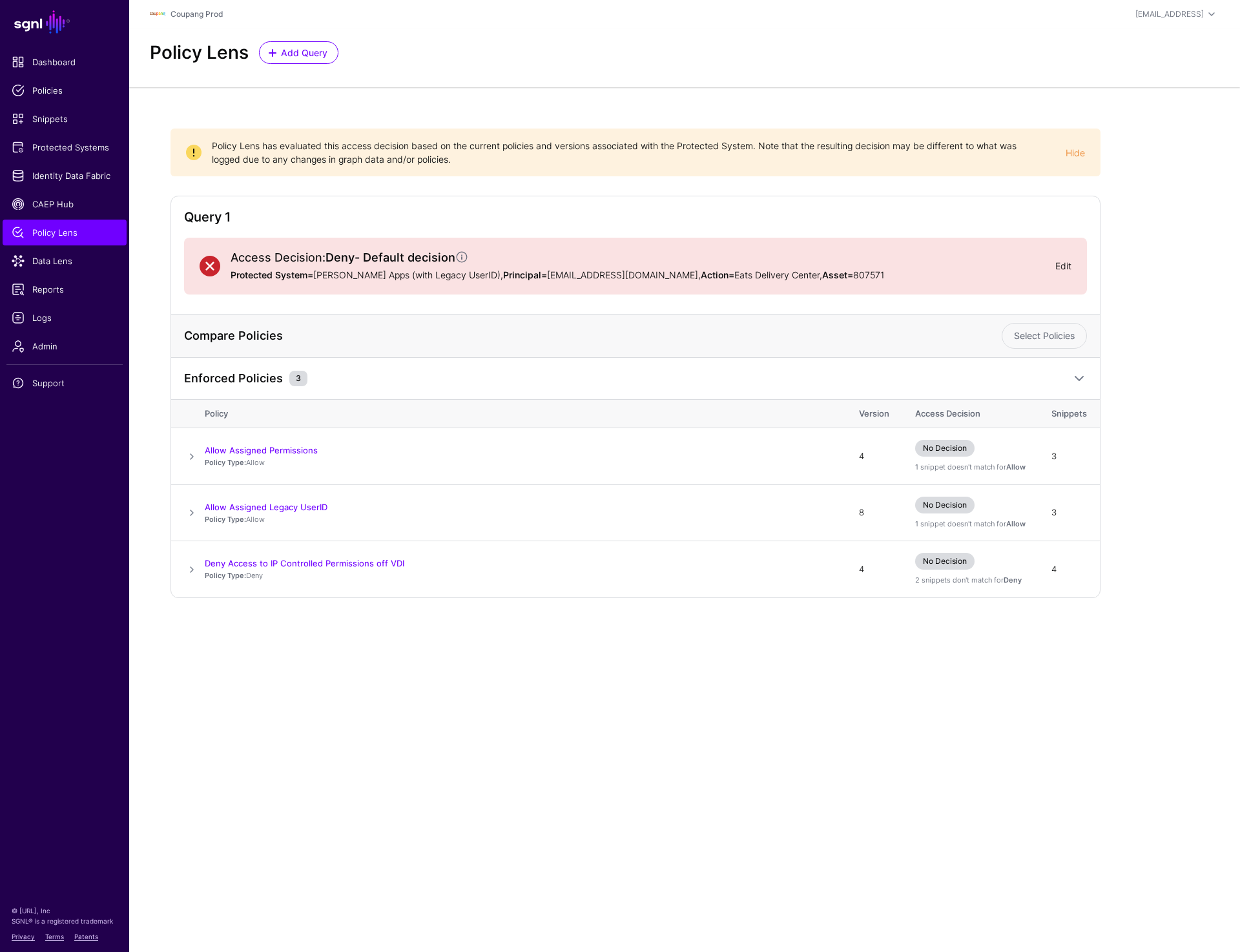
click at [1057, 266] on link "Edit" at bounding box center [1063, 266] width 16 height 11
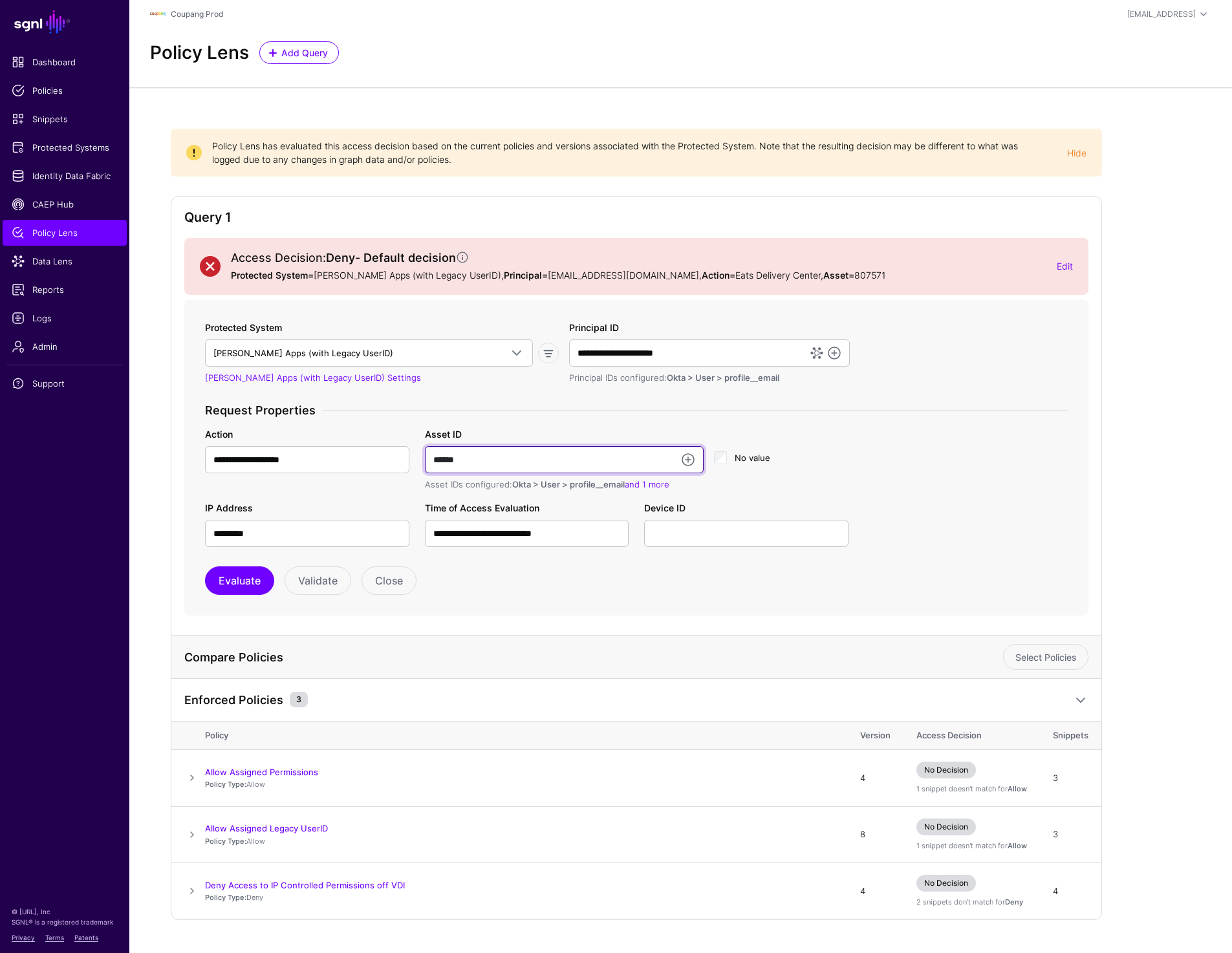
click at [489, 458] on input "******" at bounding box center [564, 460] width 279 height 27
click at [651, 479] on link "and 1 more" at bounding box center [647, 484] width 44 height 11
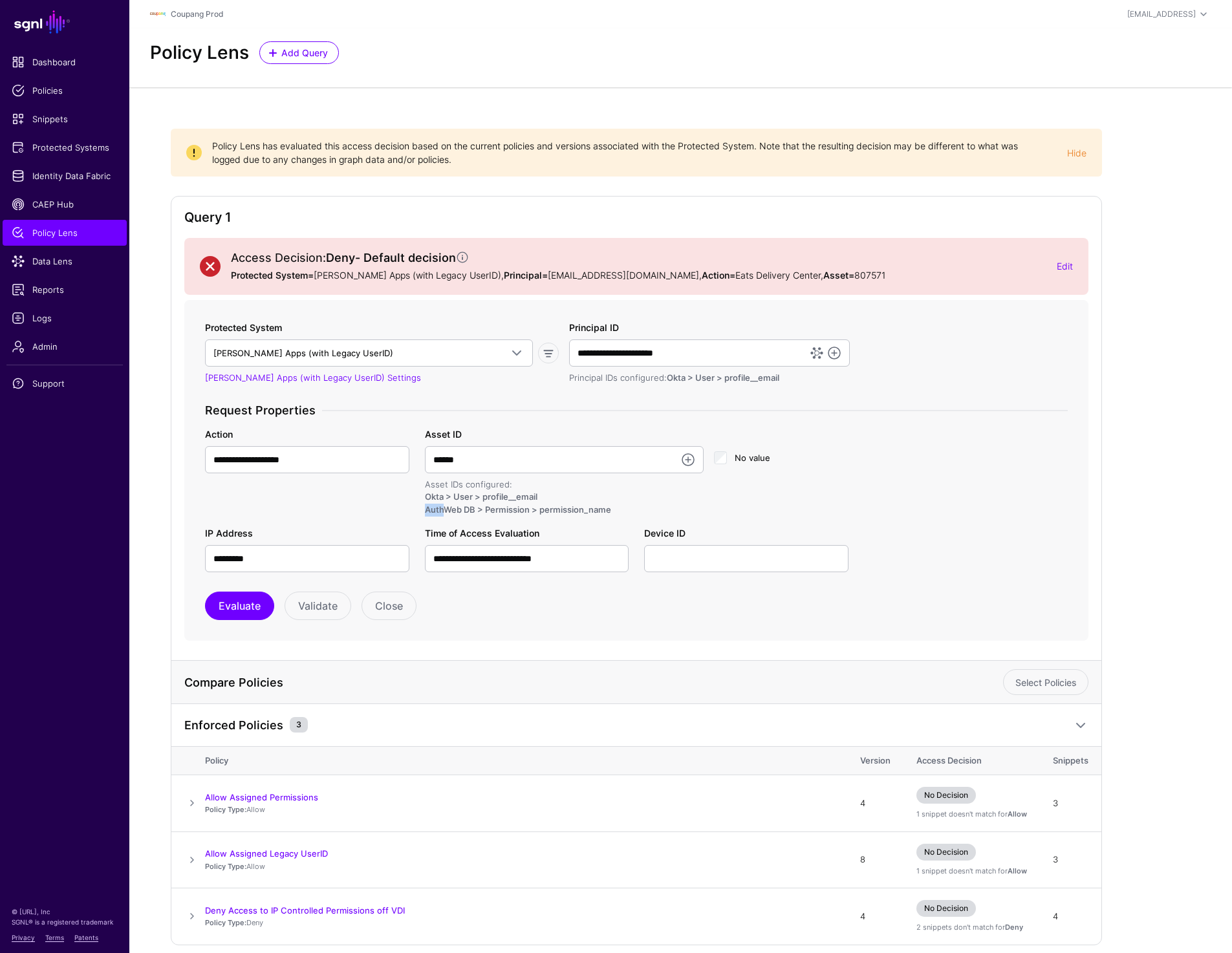
drag, startPoint x: 446, startPoint y: 505, endPoint x: 707, endPoint y: 494, distance: 261.2
click at [707, 494] on div "Asset ID ****** Asset IDs configured: Okta > User > profile__email AuthWeb DB >…" at bounding box center [564, 472] width 289 height 89
click at [988, 482] on div "**********" at bounding box center [636, 472] width 878 height 89
click at [472, 456] on input "******" at bounding box center [564, 460] width 279 height 27
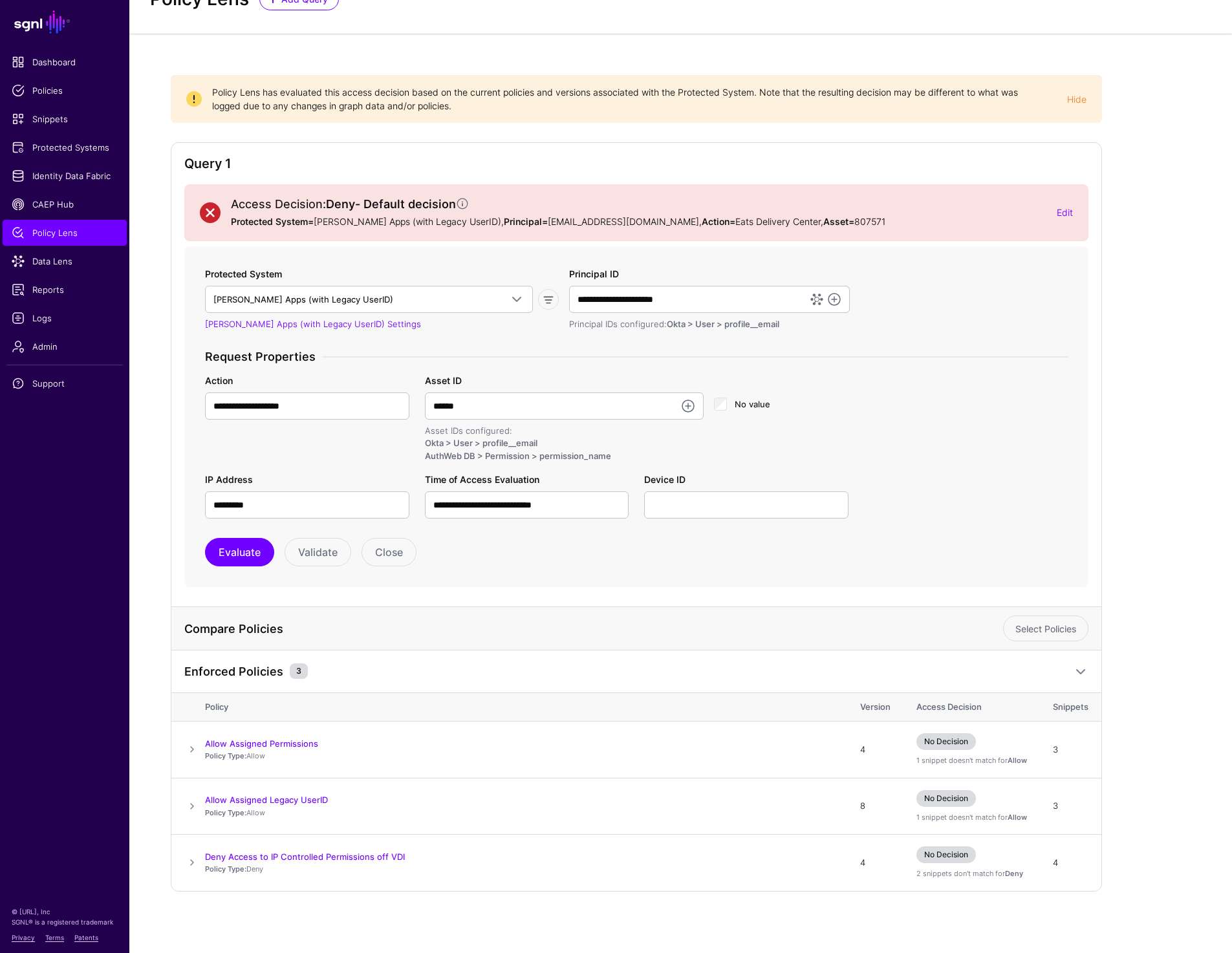
click at [1074, 668] on span at bounding box center [1080, 672] width 15 height 15
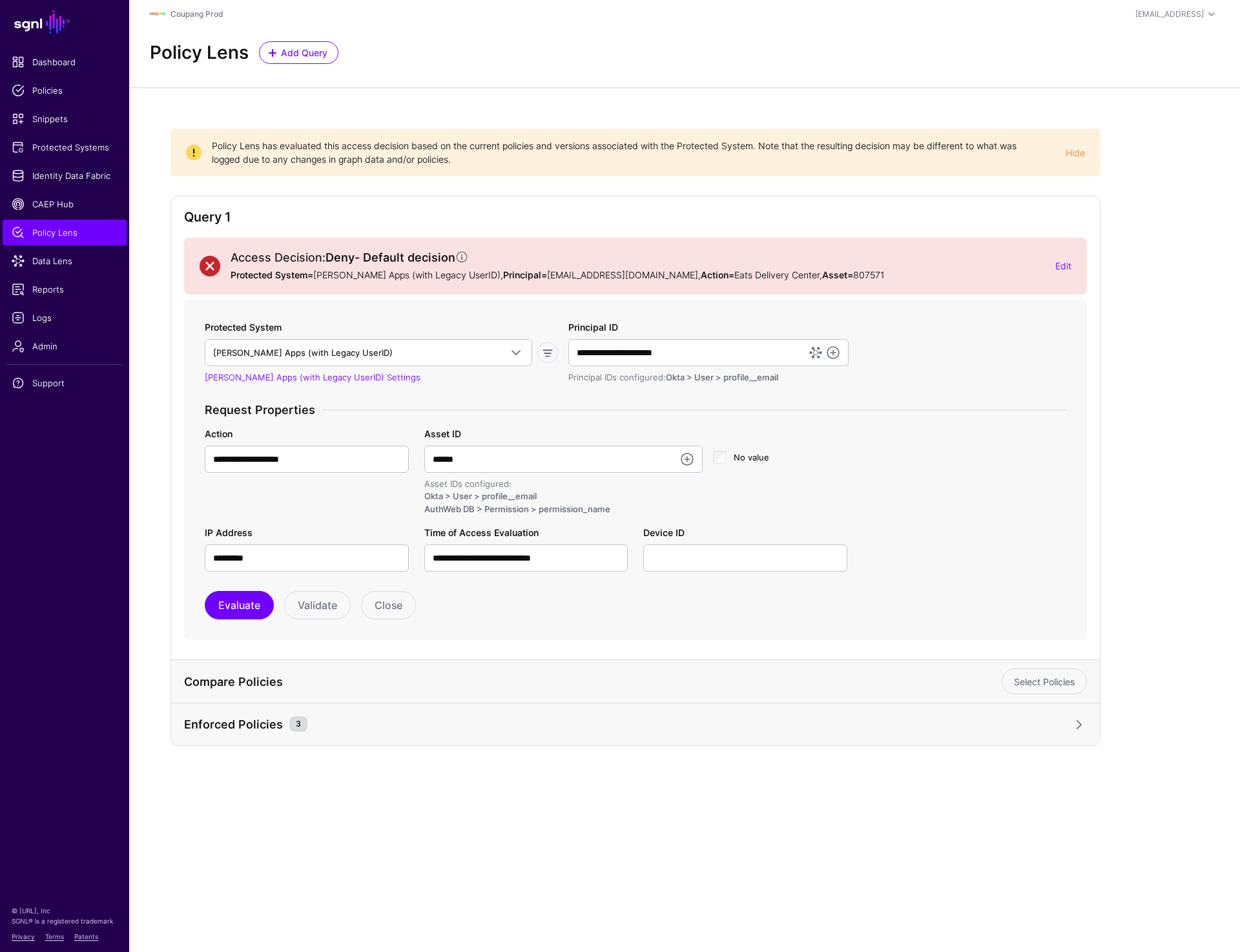
click at [1073, 722] on span at bounding box center [1079, 725] width 15 height 15
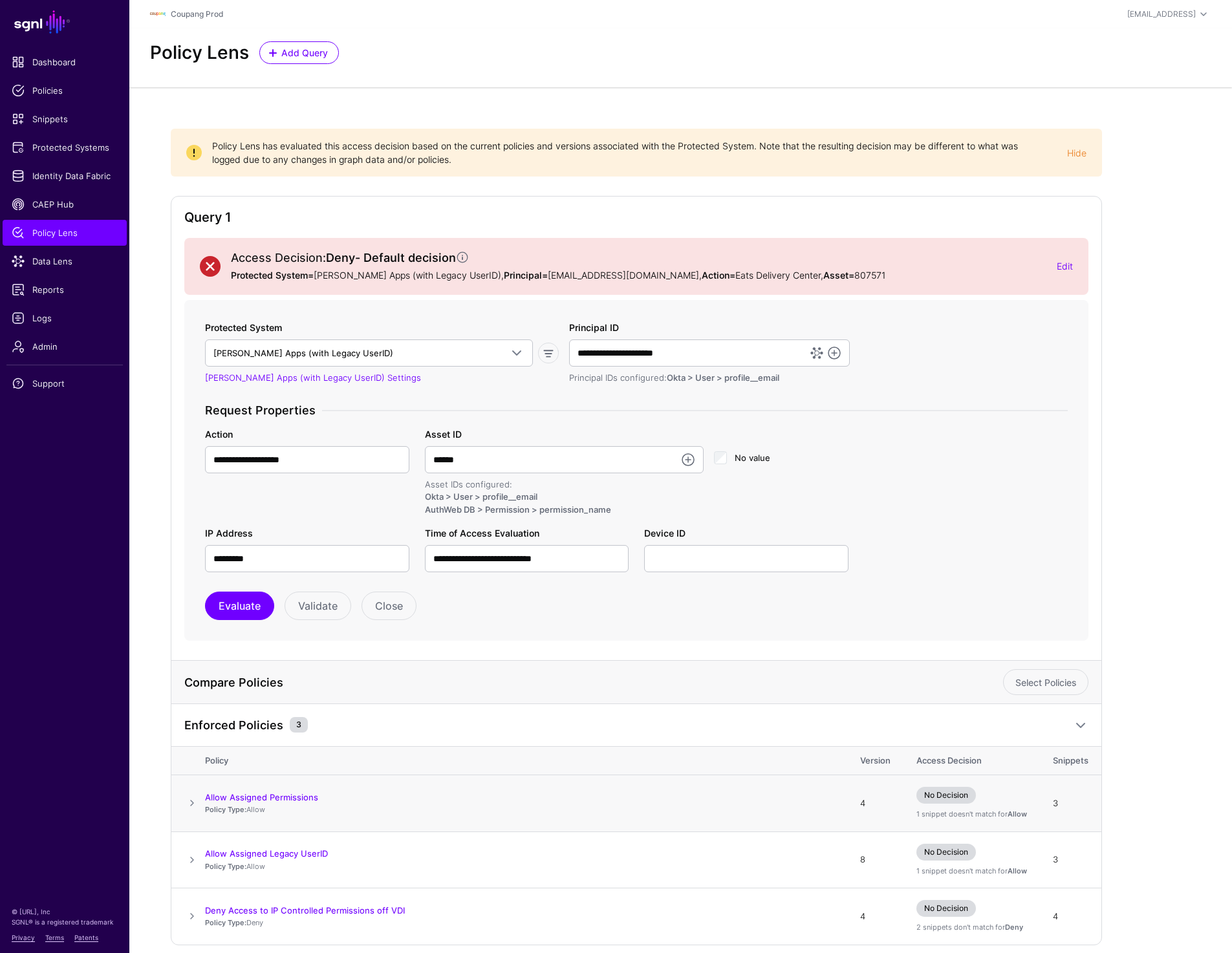
click at [195, 799] on span at bounding box center [192, 803] width 15 height 15
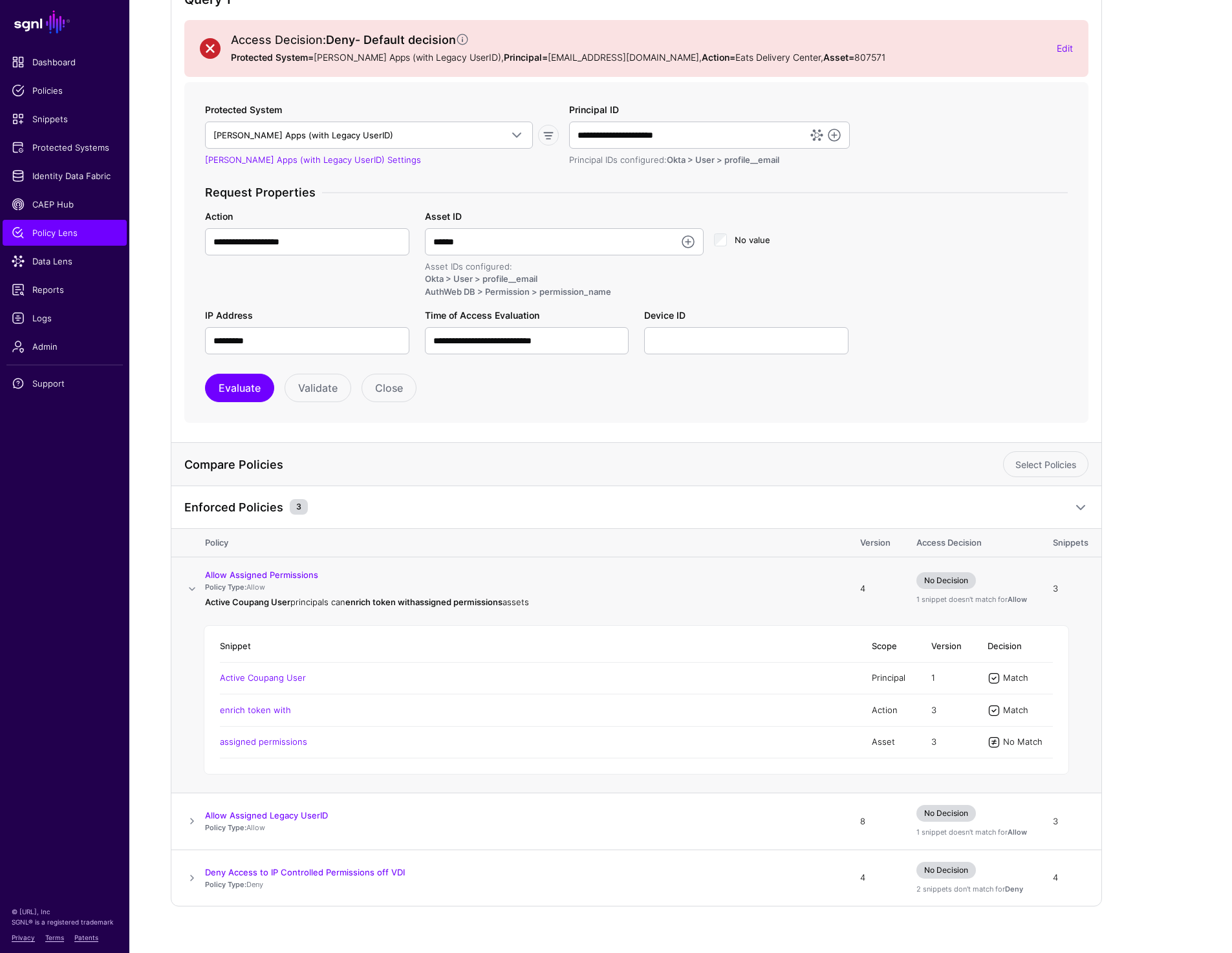
scroll to position [234, 0]
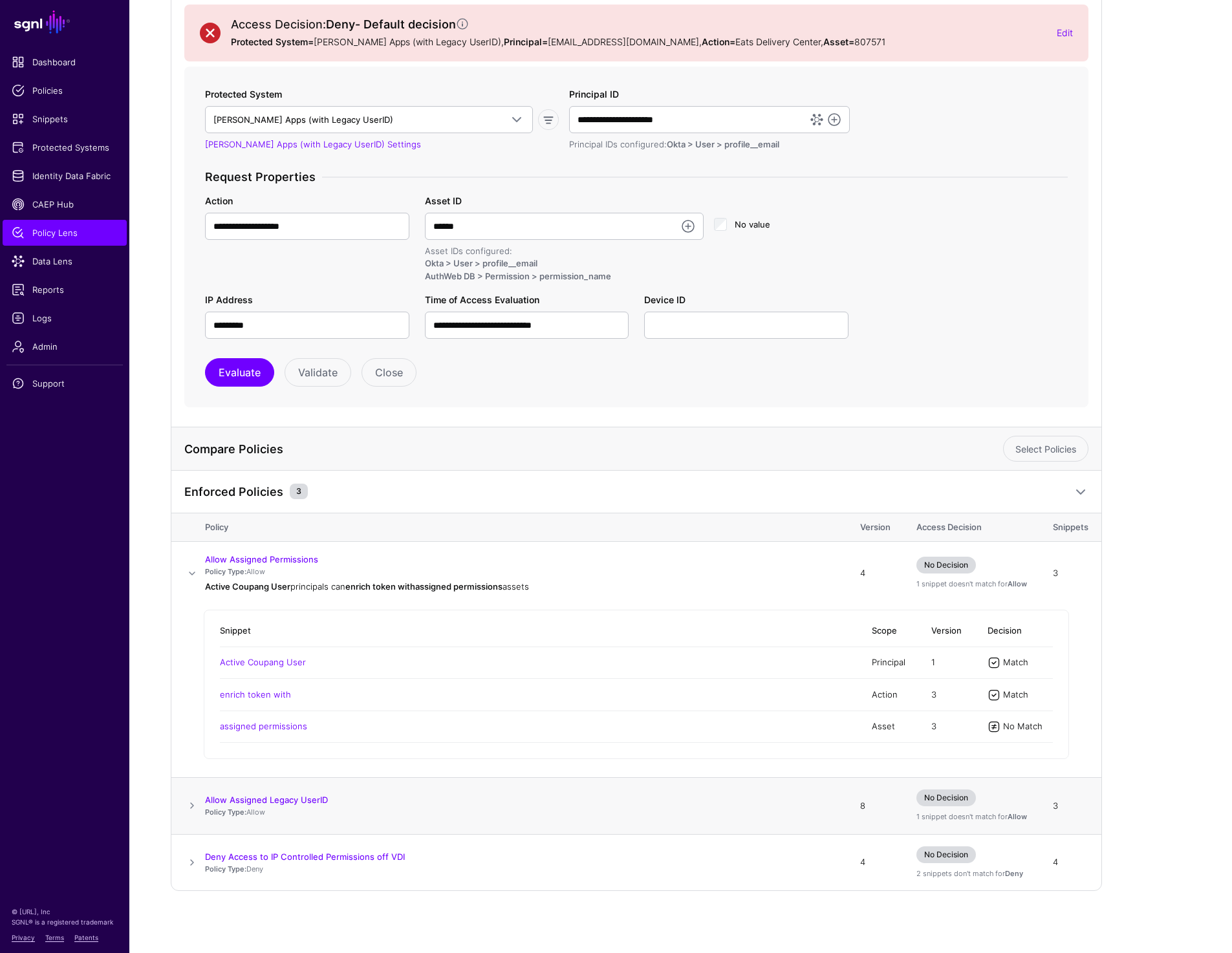
click at [191, 808] on span at bounding box center [192, 805] width 15 height 15
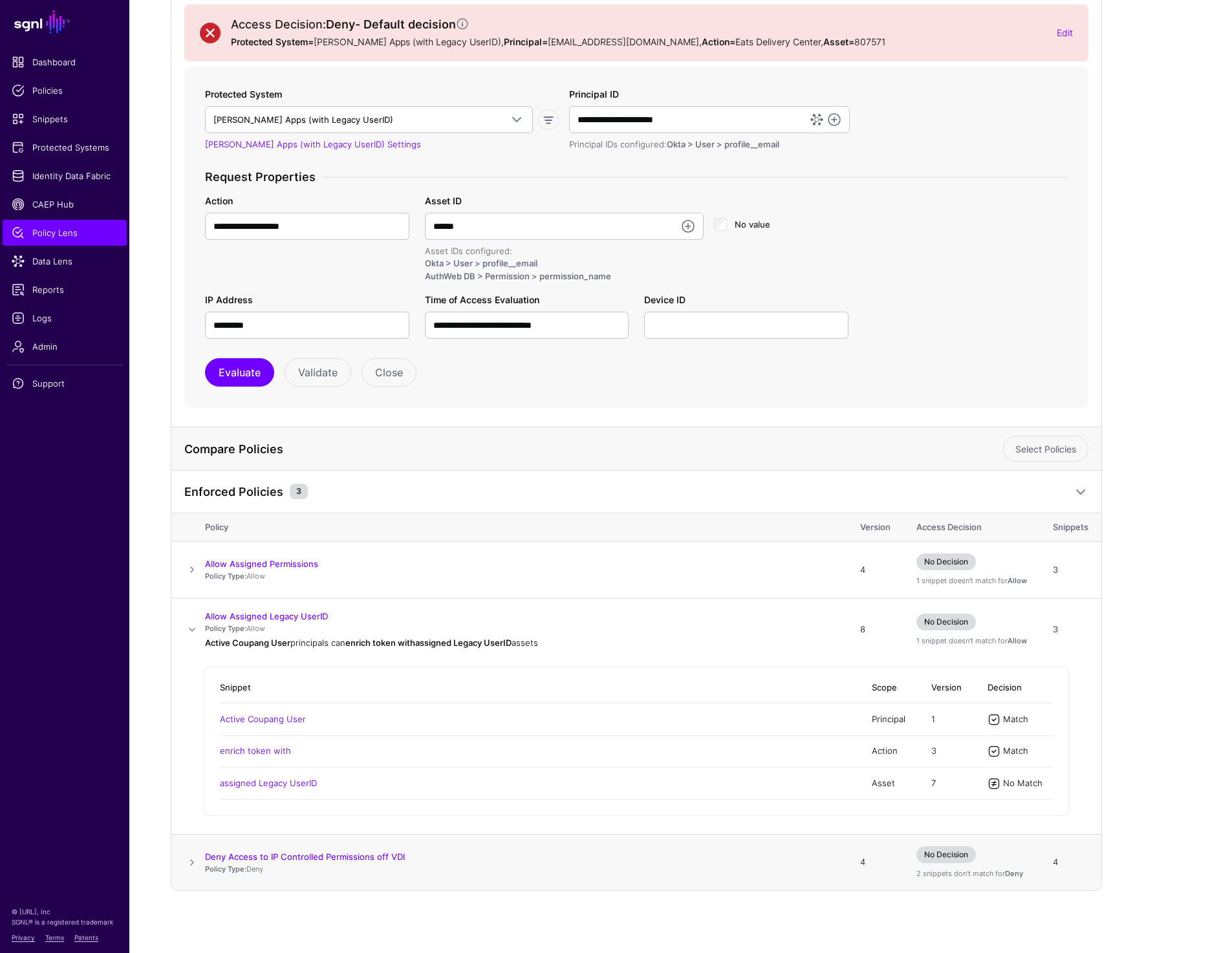
click at [187, 862] on span at bounding box center [192, 862] width 15 height 15
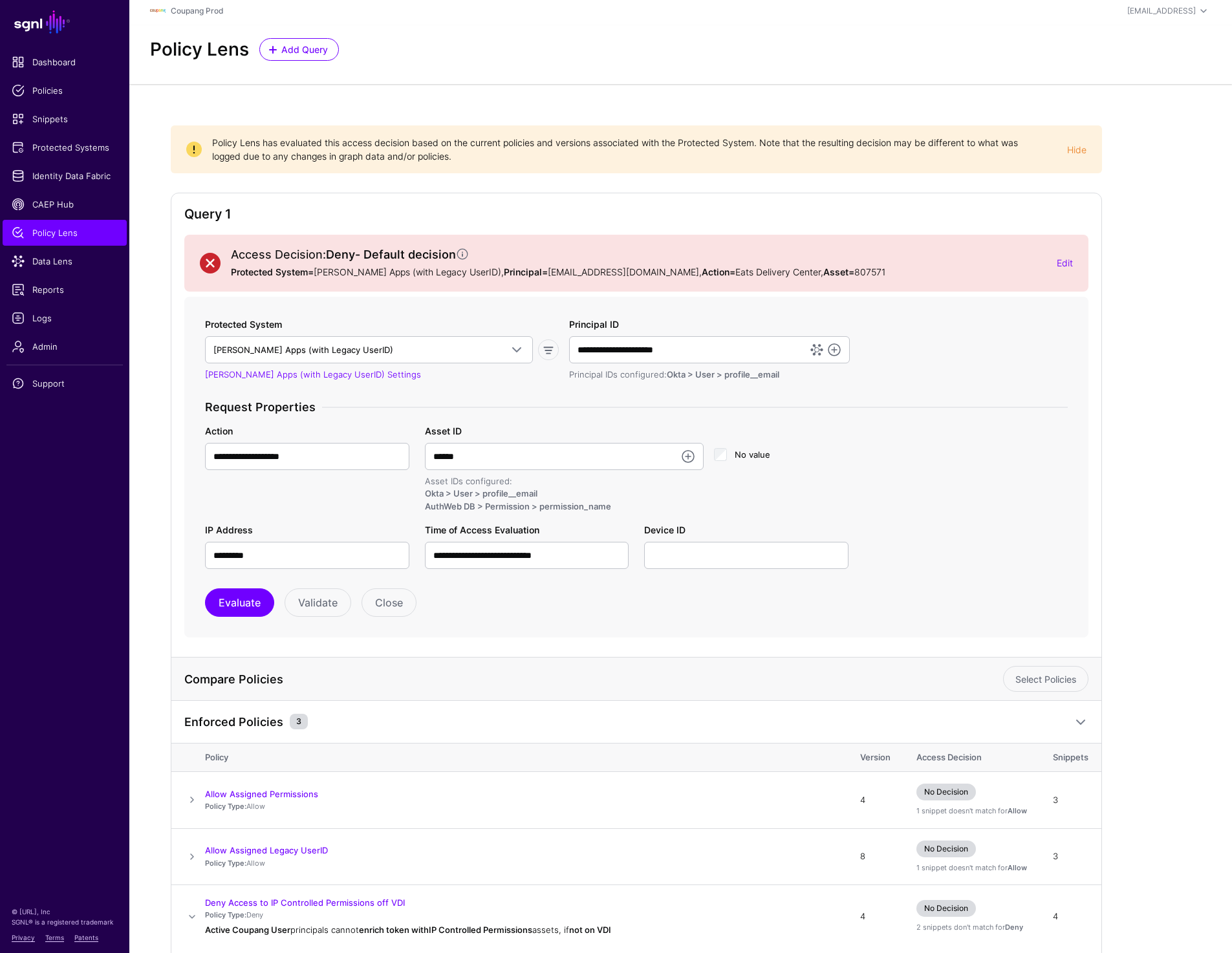
scroll to position [0, 0]
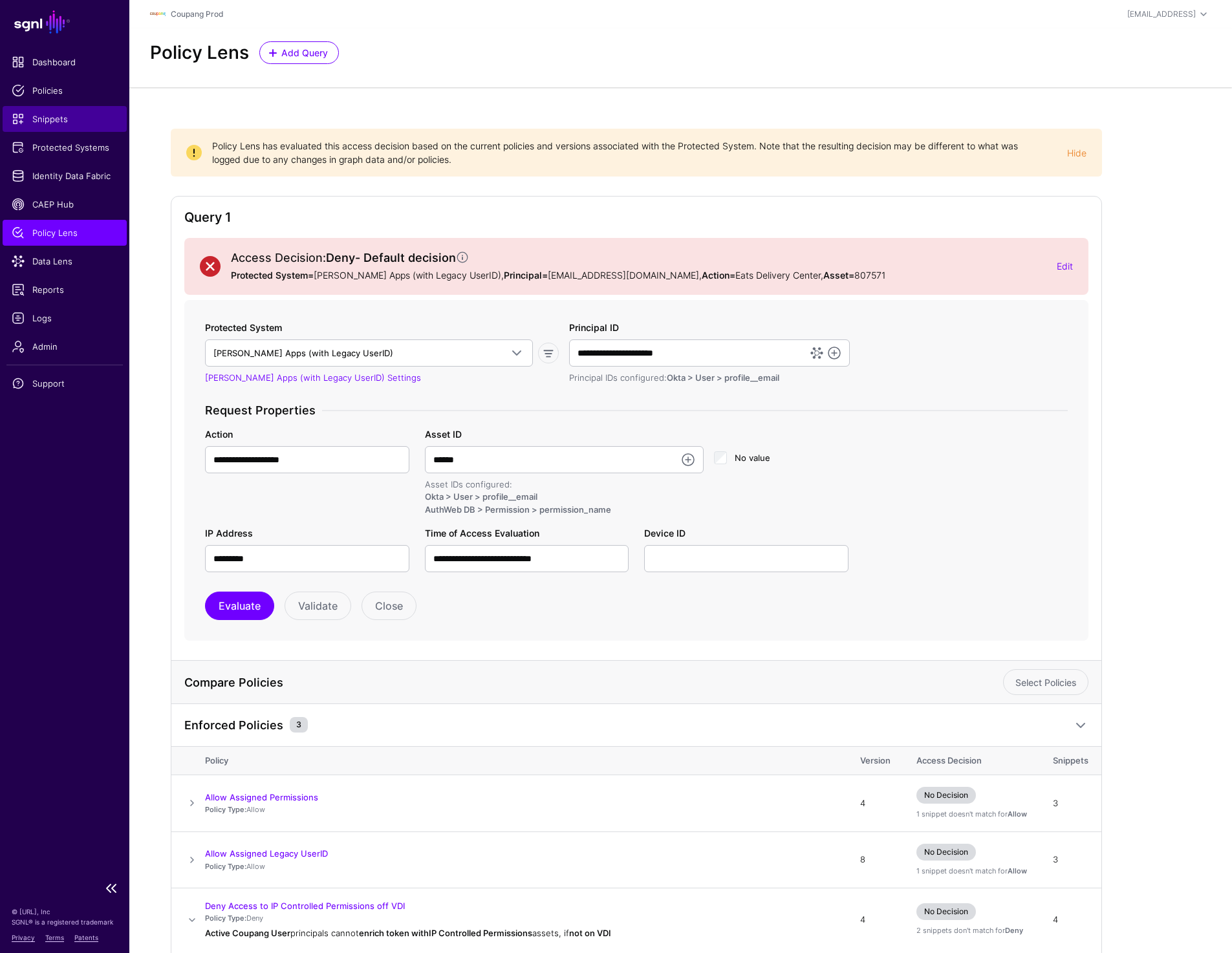
click at [56, 115] on span "Snippets" at bounding box center [65, 119] width 106 height 13
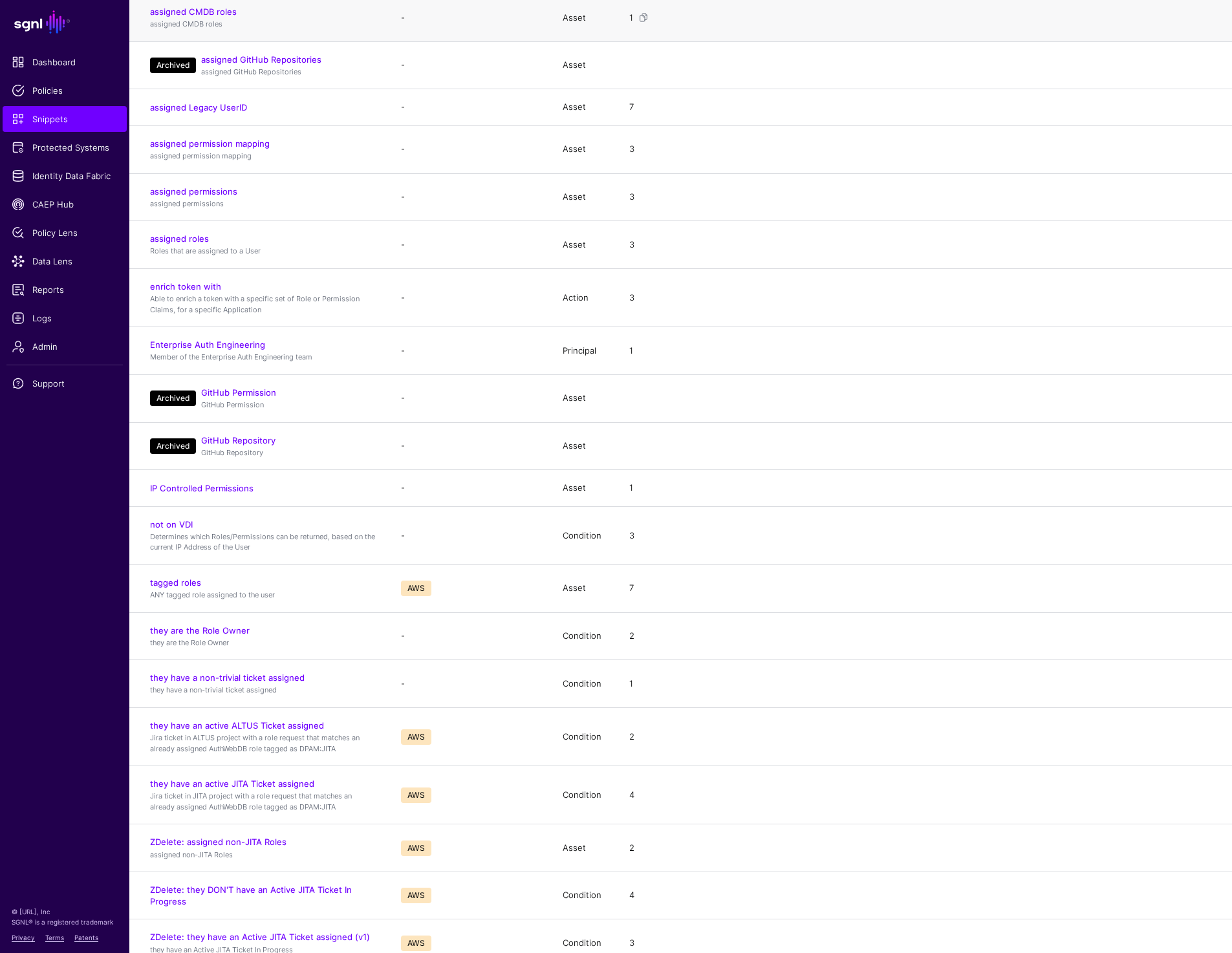
scroll to position [578, 0]
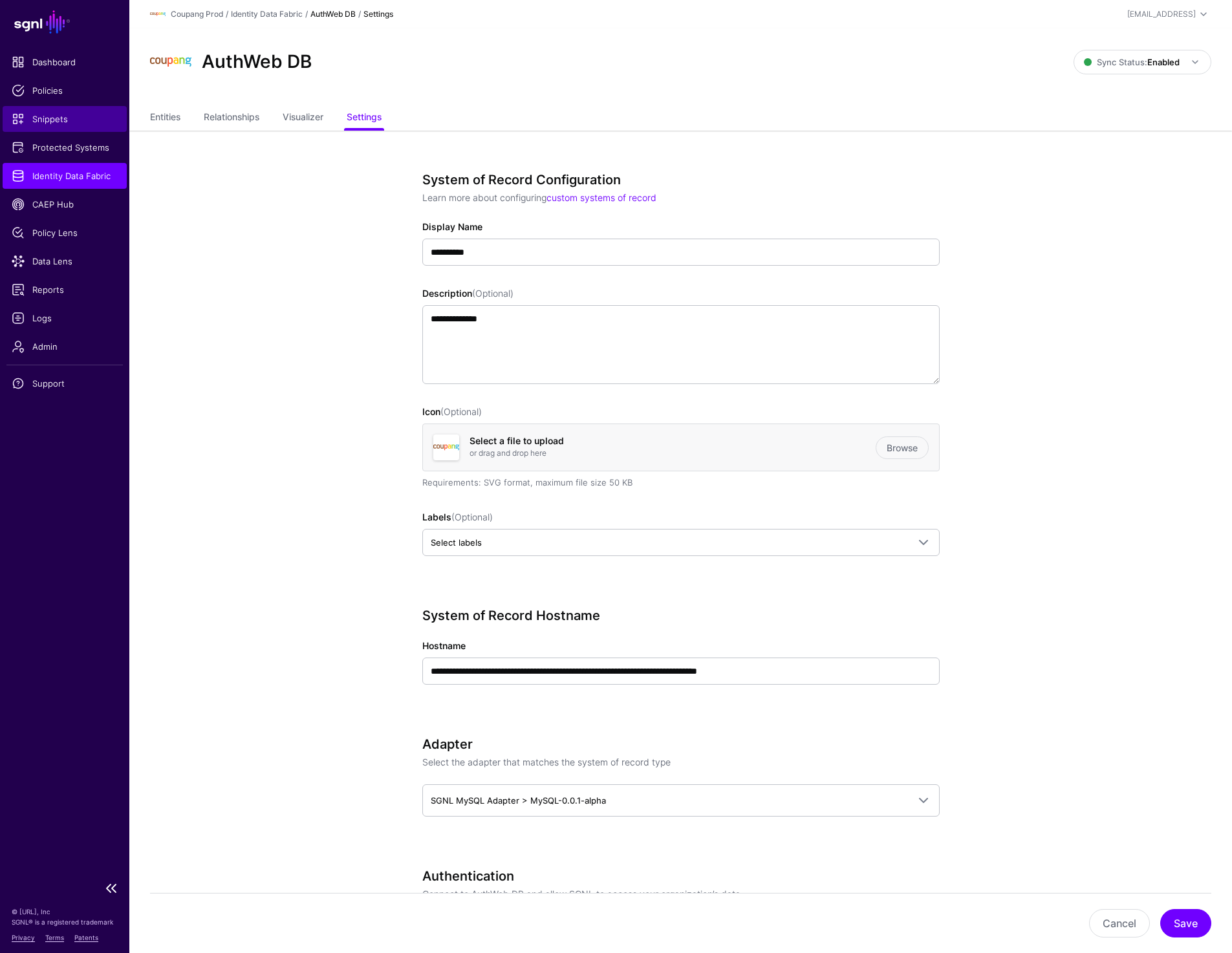
click at [61, 121] on span "Snippets" at bounding box center [65, 119] width 106 height 13
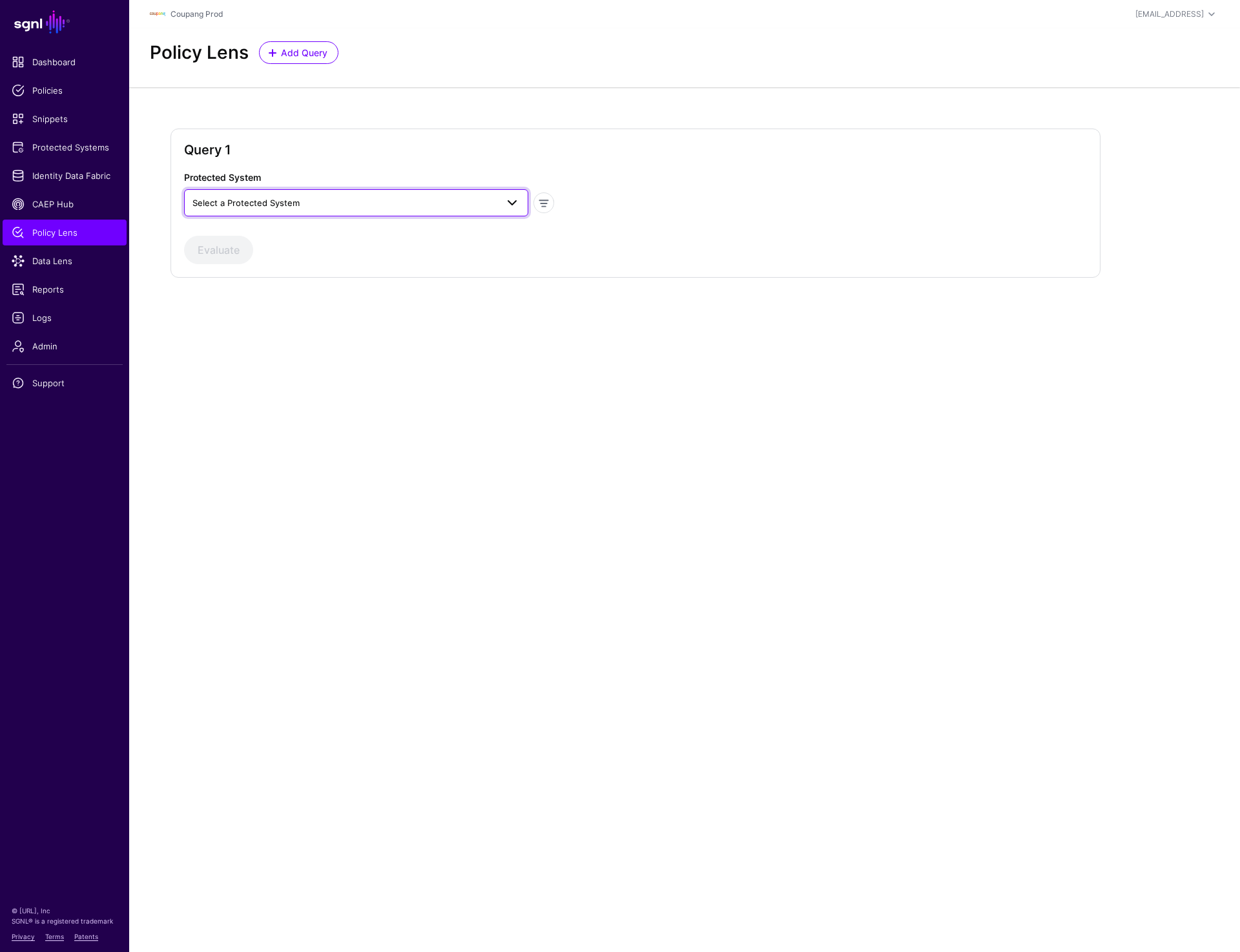
click at [319, 196] on span "Select a Protected System" at bounding box center [356, 203] width 327 height 15
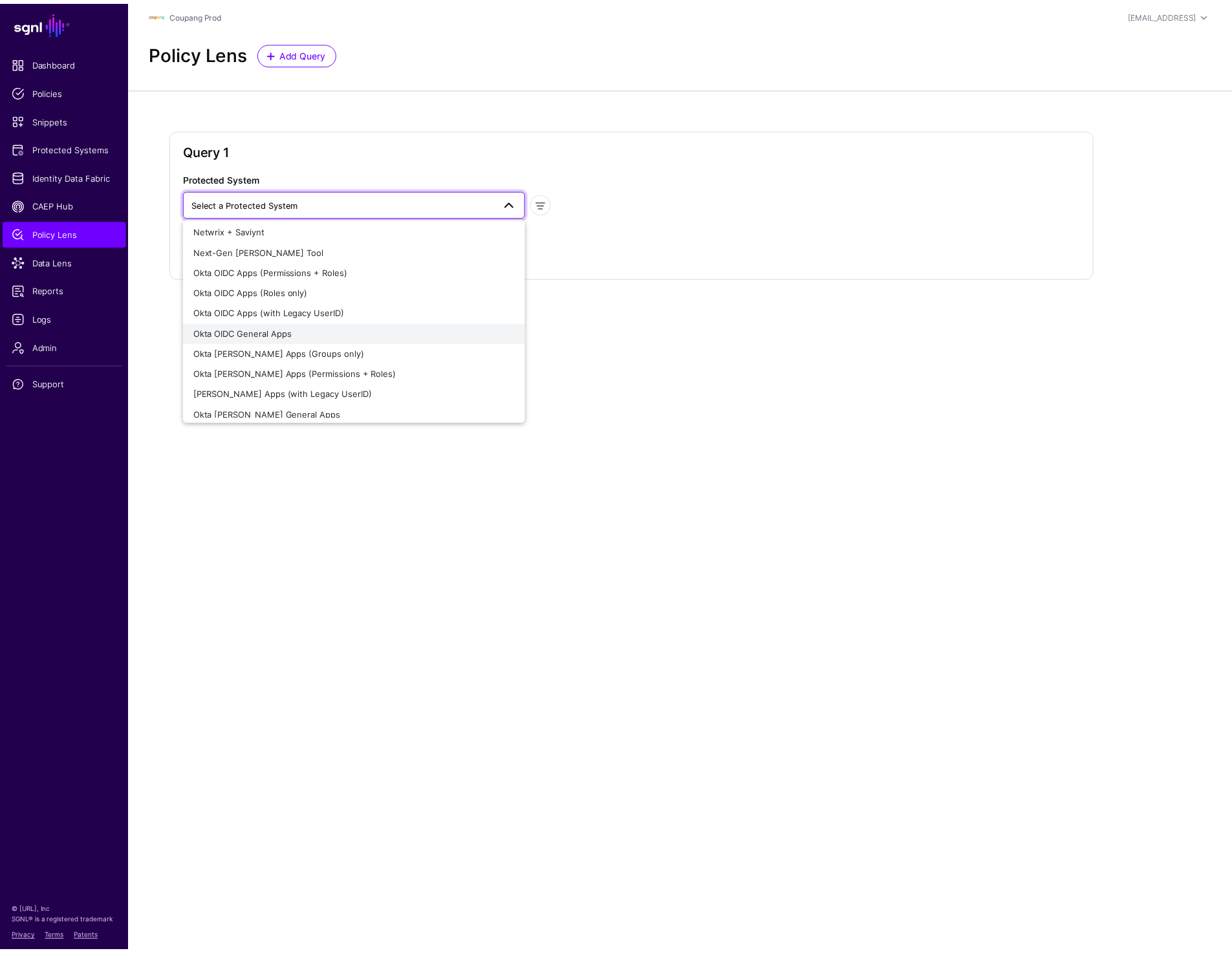
scroll to position [302, 0]
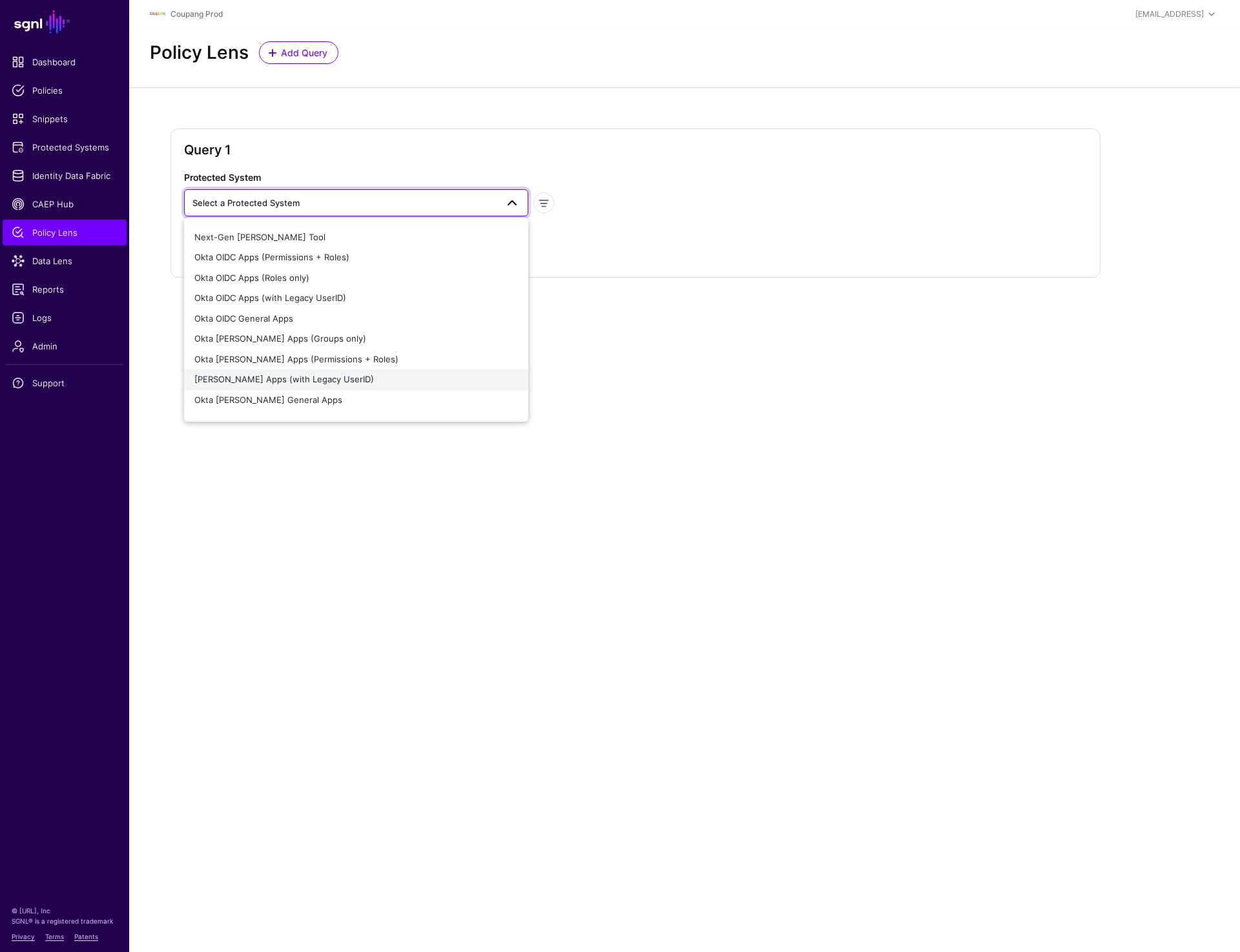
click at [314, 382] on span "Okta SAML Apps (with Legacy UserID)" at bounding box center [284, 379] width 180 height 11
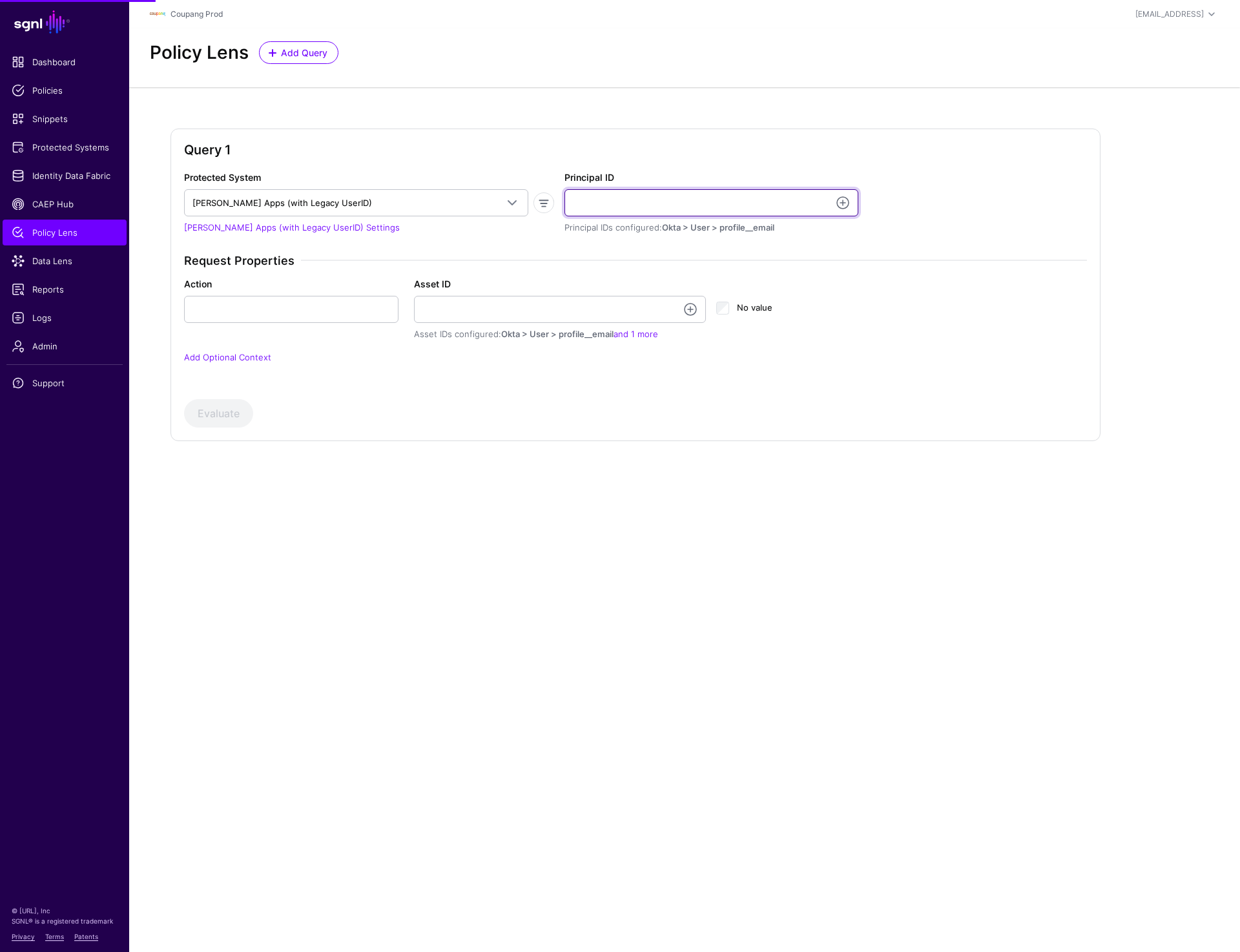
click at [598, 199] on input "Principal ID" at bounding box center [711, 203] width 294 height 27
paste input "**********"
type input "**********"
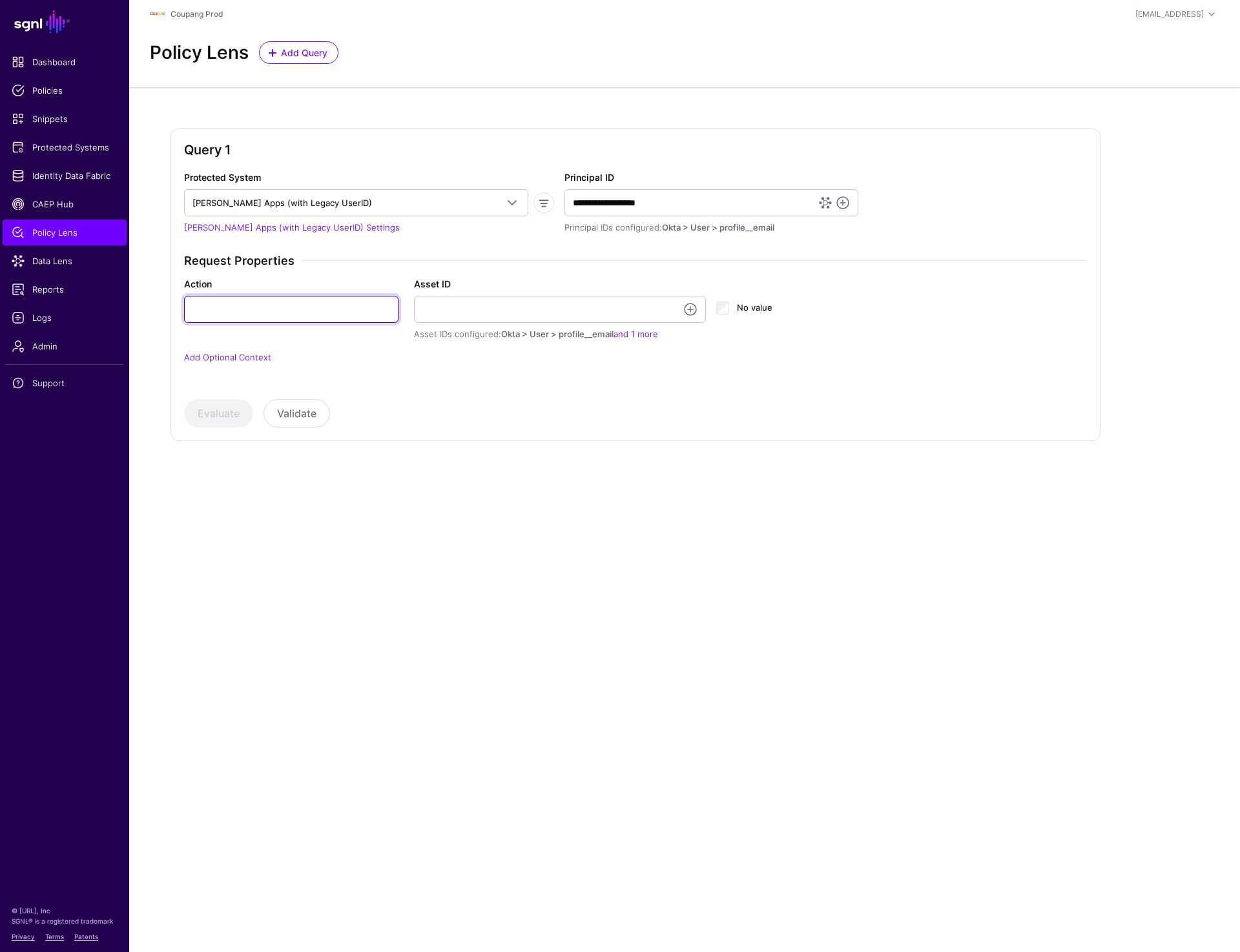
click at [275, 313] on input "Action" at bounding box center [291, 309] width 214 height 27
paste input "**********"
type input "**********"
click at [223, 413] on button "Evaluate" at bounding box center [218, 414] width 69 height 28
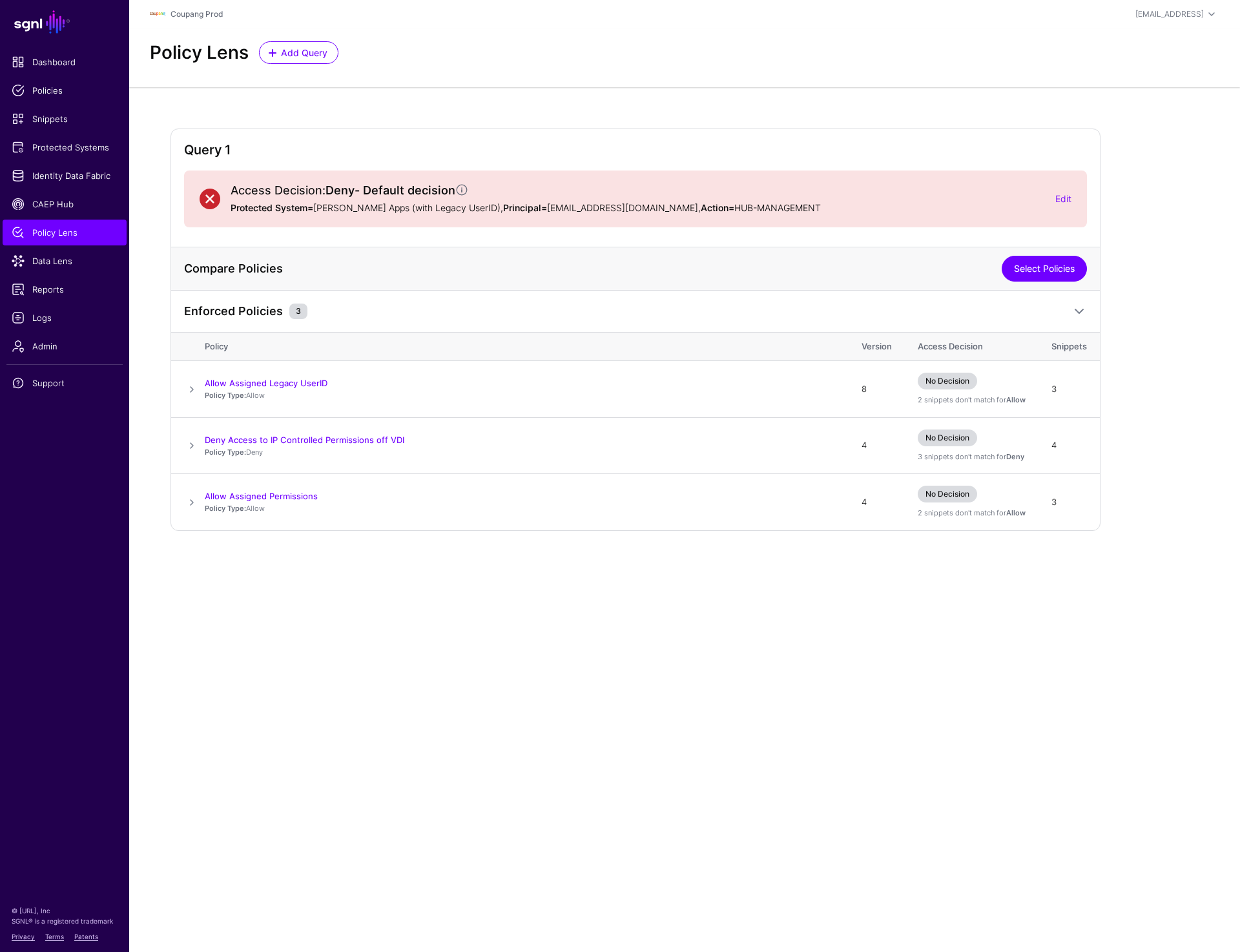
click at [1053, 279] on link "Select Policies" at bounding box center [1044, 268] width 85 height 26
click at [1055, 277] on link "Cancel" at bounding box center [1060, 268] width 53 height 26
click at [191, 504] on span at bounding box center [192, 503] width 15 height 15
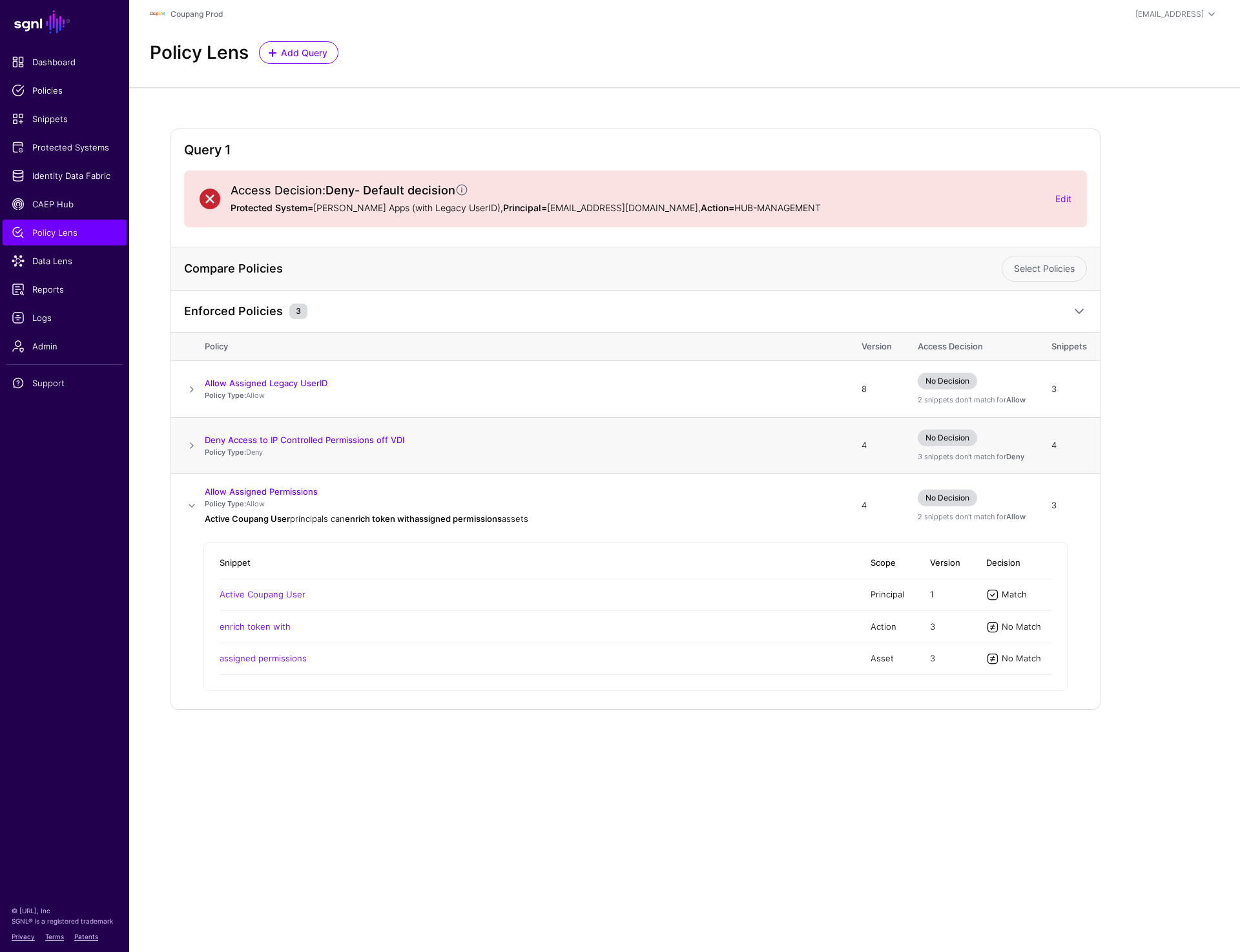
click at [190, 442] on span at bounding box center [192, 446] width 15 height 15
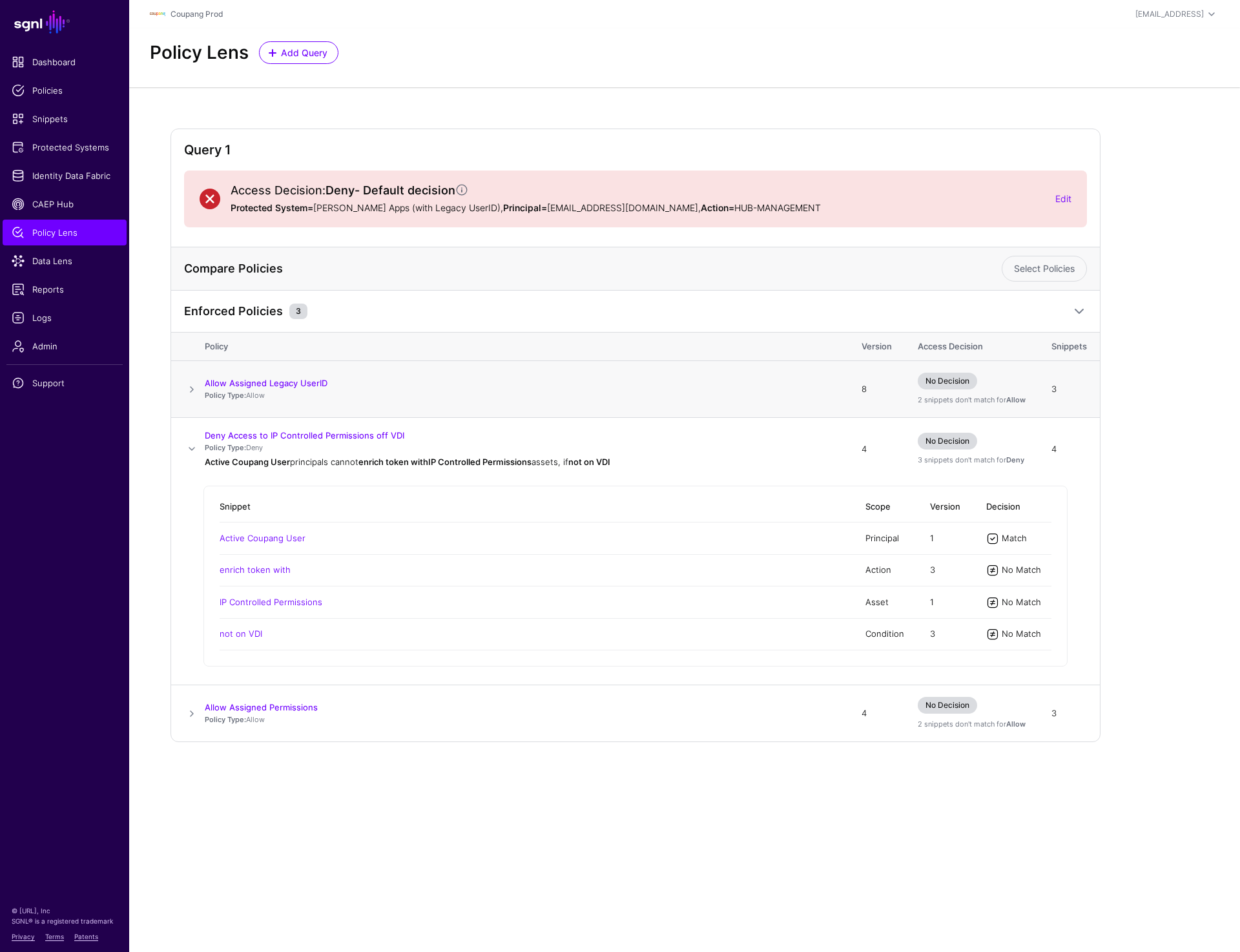
click at [189, 387] on span at bounding box center [192, 390] width 15 height 15
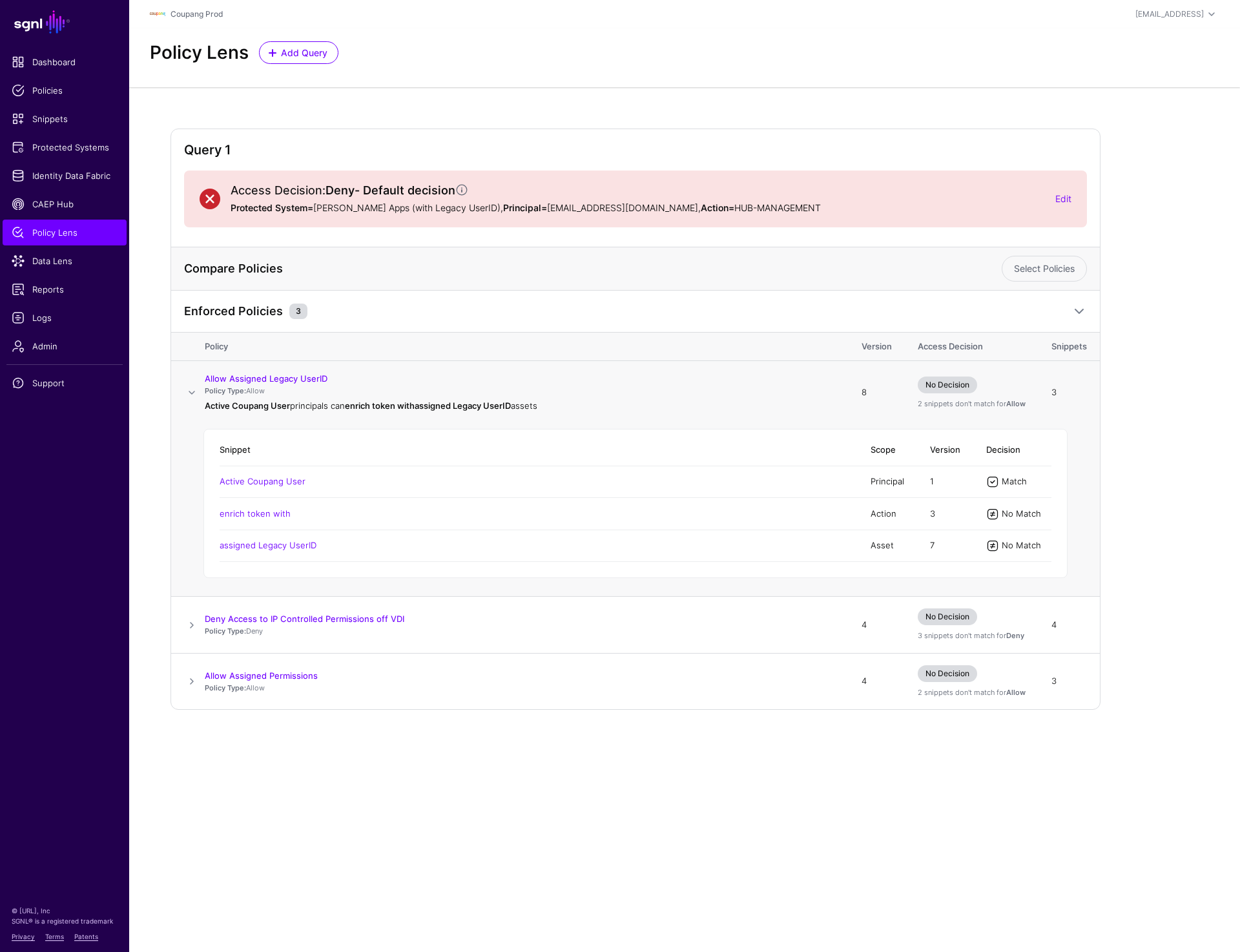
drag, startPoint x: 1045, startPoint y: 545, endPoint x: 956, endPoint y: 545, distance: 89.0
click at [956, 545] on tr "assigned Legacy UserID Asset 7 No Match" at bounding box center [635, 545] width 832 height 32
click at [1061, 202] on link "Edit" at bounding box center [1063, 199] width 16 height 11
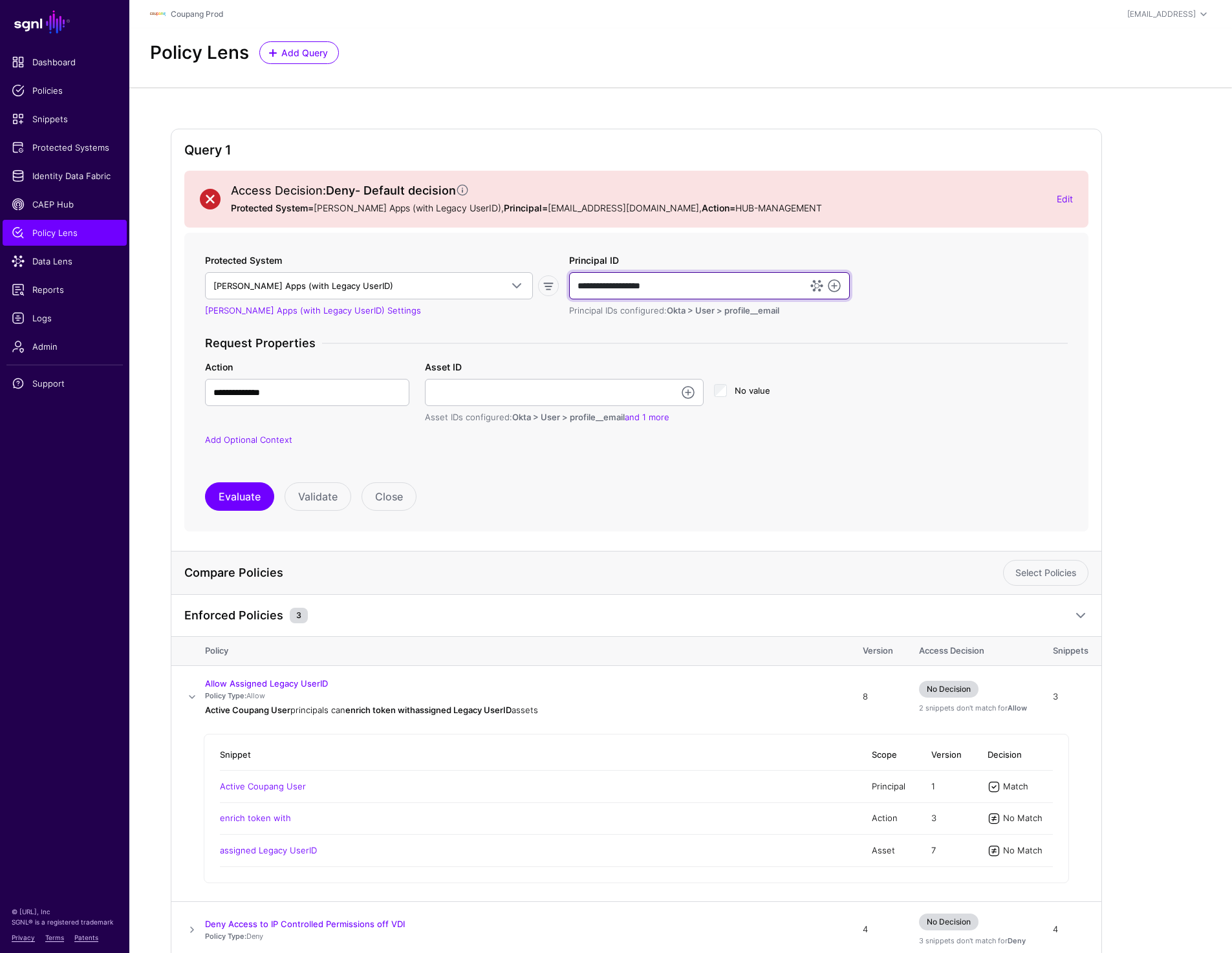
click at [618, 293] on input "**********" at bounding box center [709, 285] width 280 height 27
paste input "****"
type input "**********"
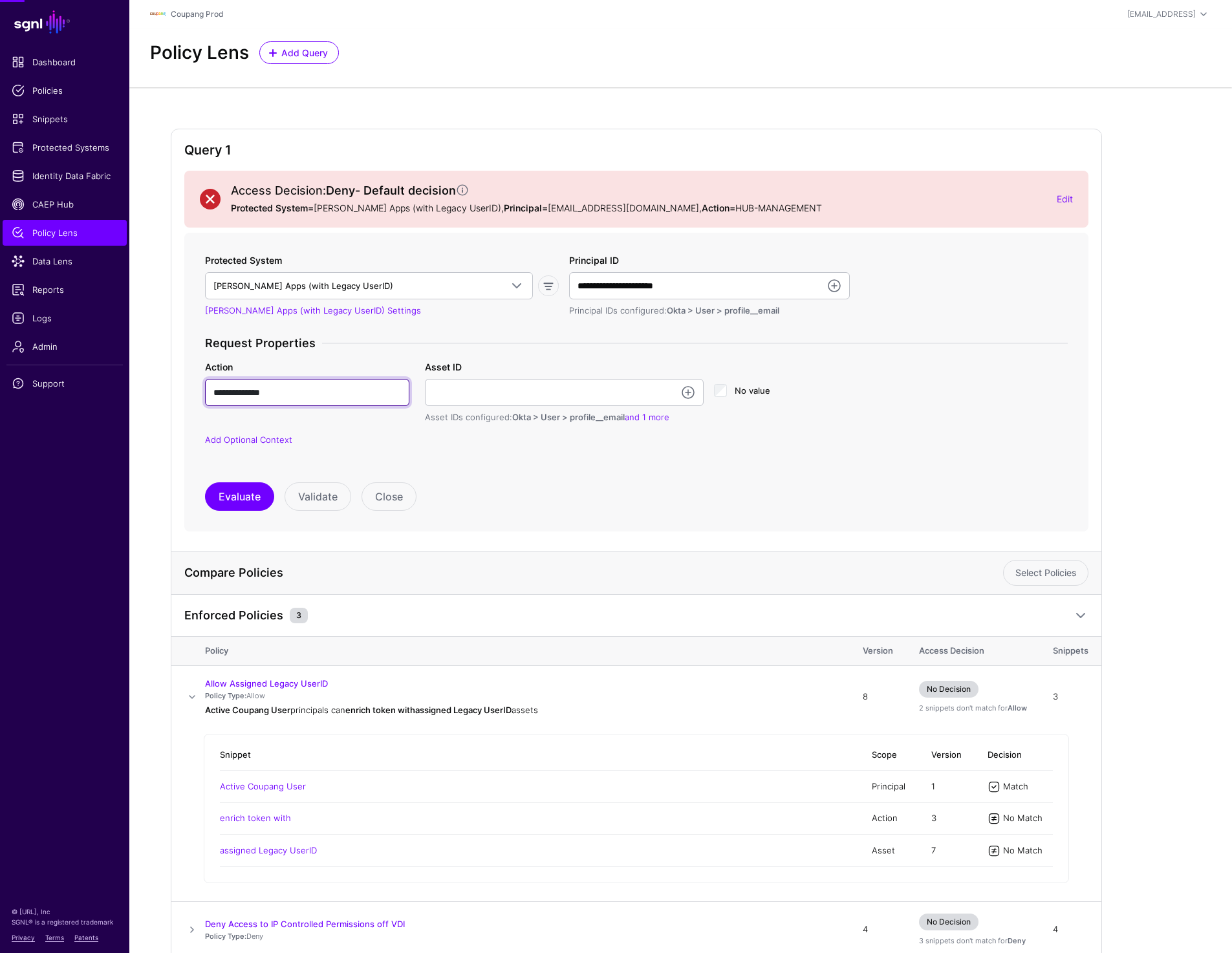
click at [346, 394] on input "**********" at bounding box center [307, 392] width 205 height 27
click at [341, 392] on input "**********" at bounding box center [307, 392] width 205 height 27
paste input "******"
type input "**********"
click at [233, 490] on button "Evaluate" at bounding box center [240, 496] width 69 height 28
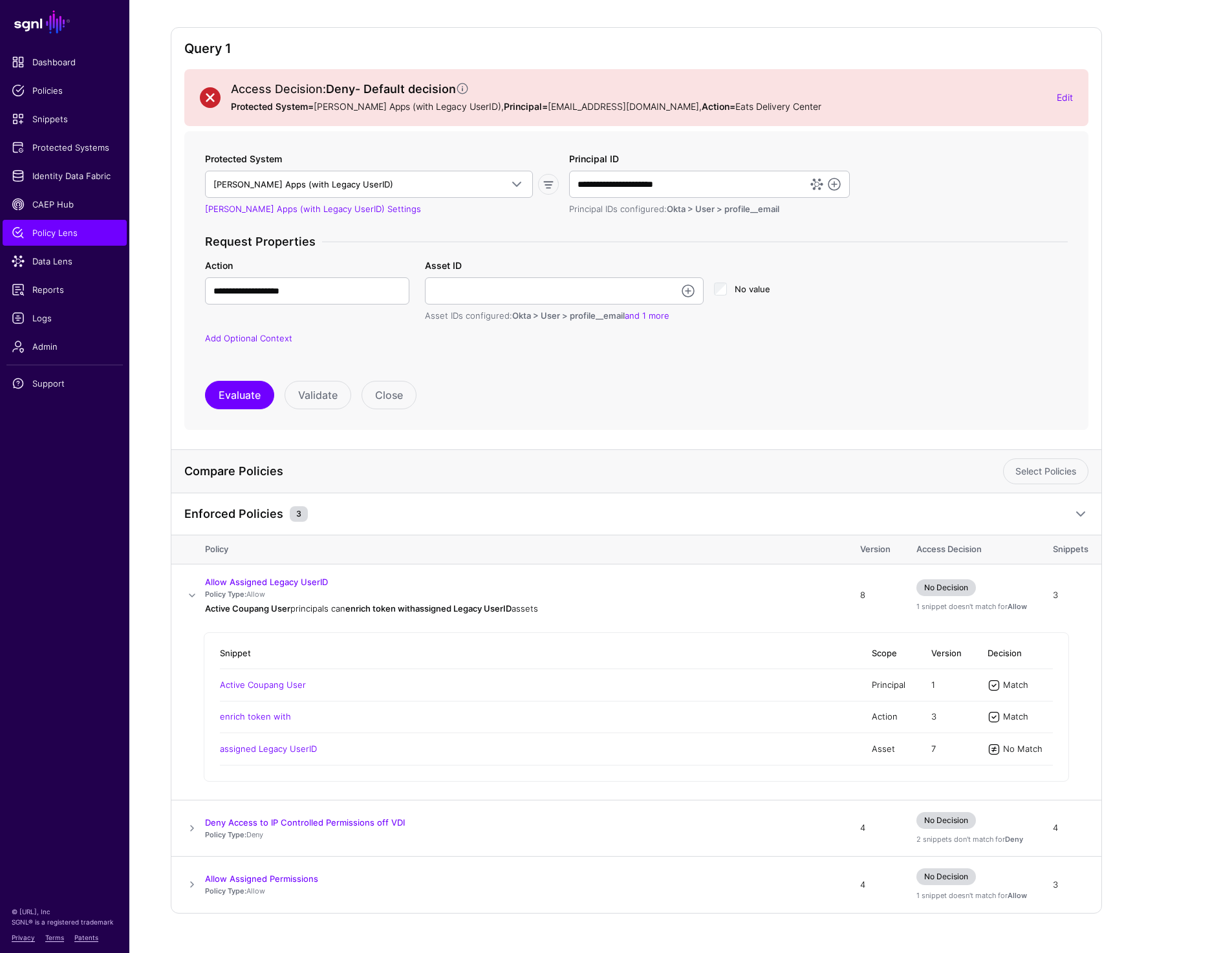
scroll to position [124, 0]
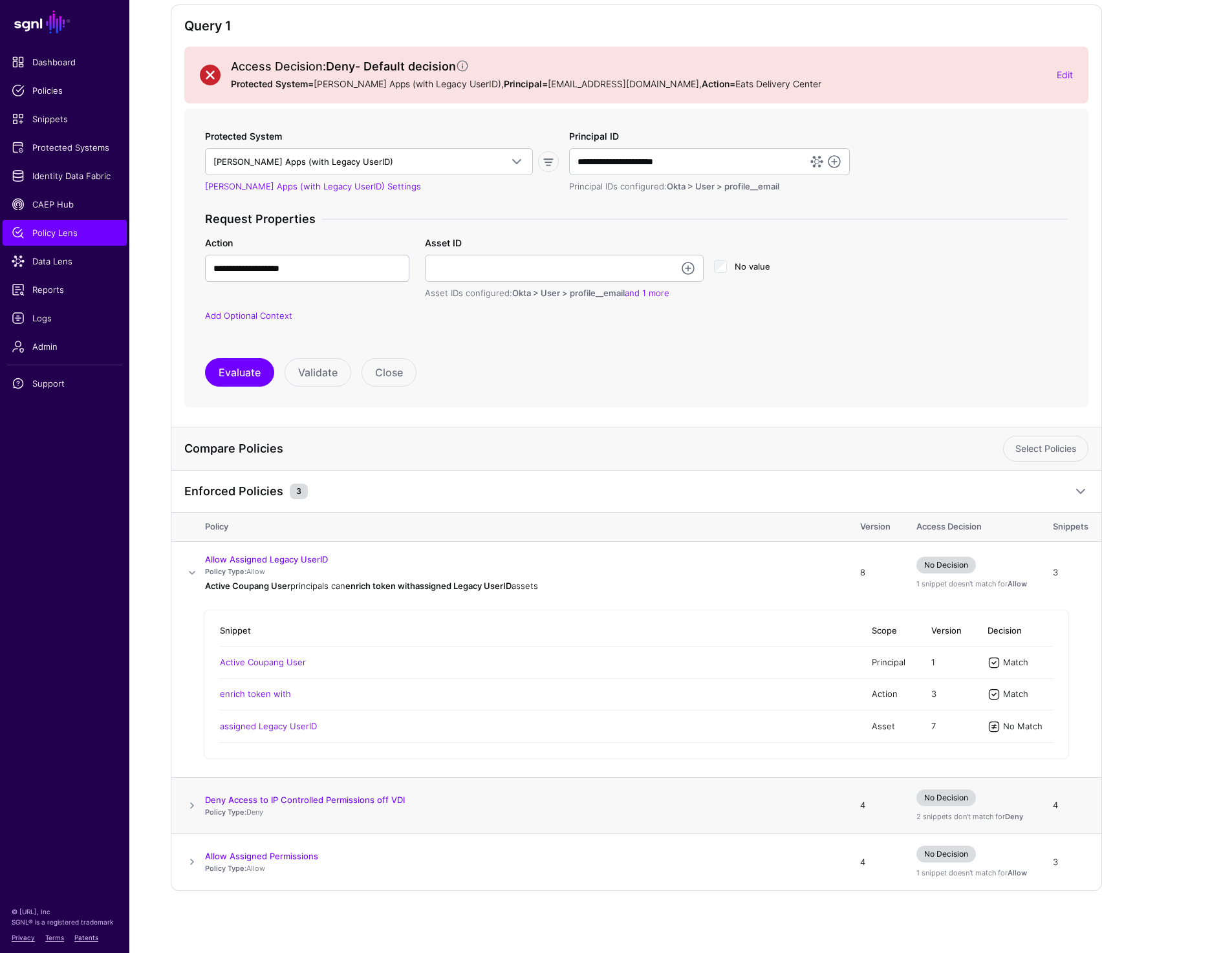
click at [187, 805] on span at bounding box center [192, 805] width 15 height 15
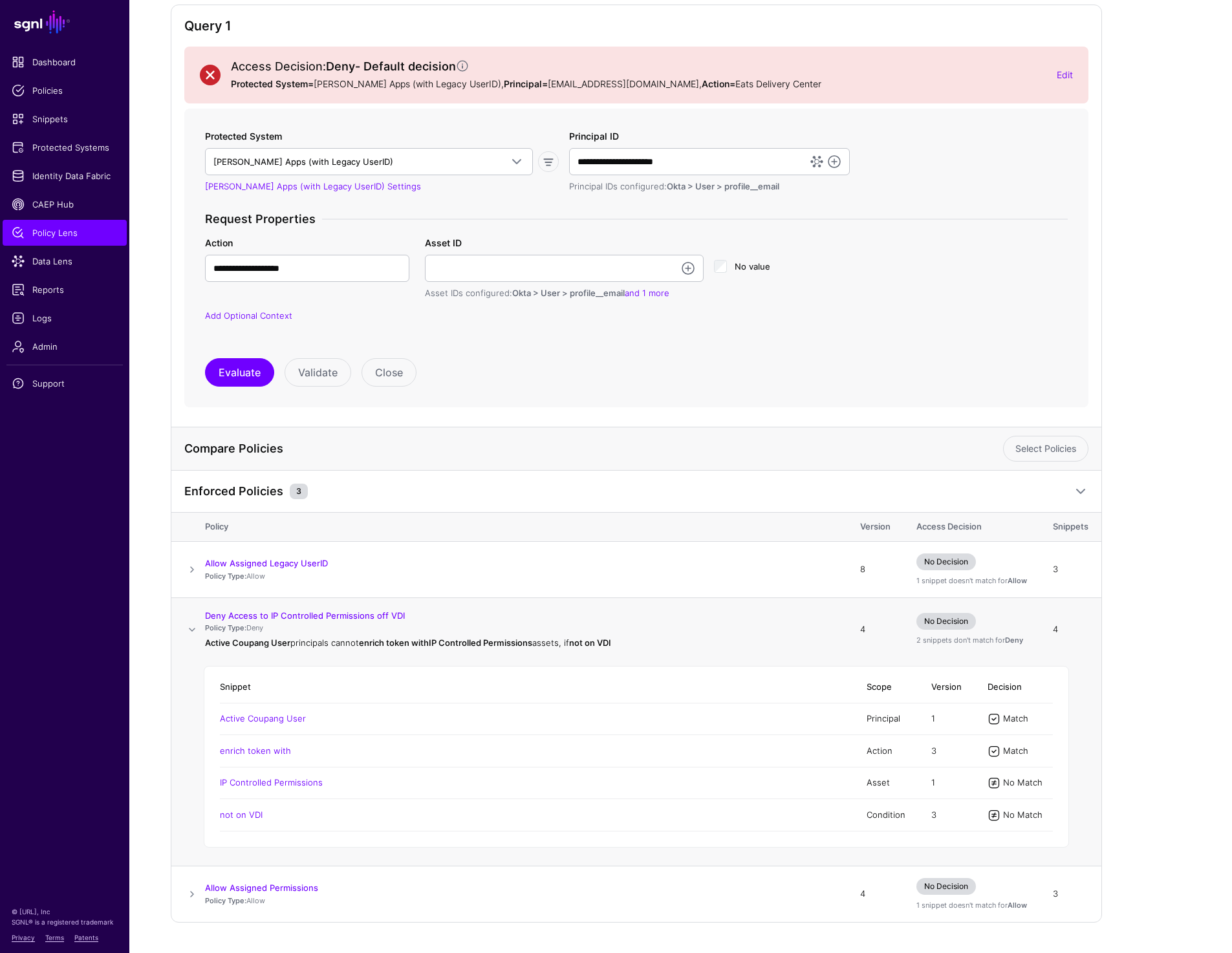
scroll to position [157, 0]
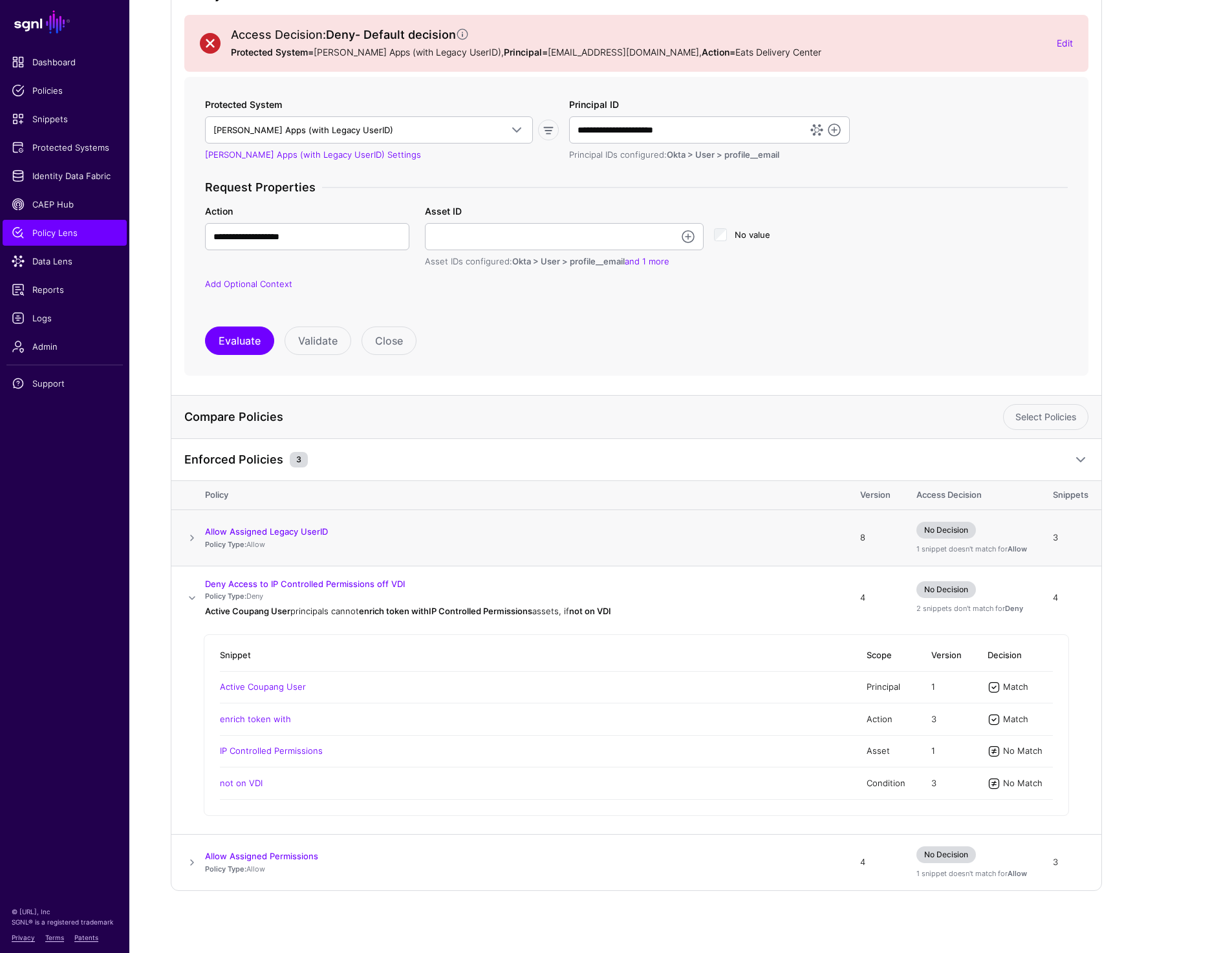
click at [205, 543] on strong "Policy Type:" at bounding box center [226, 544] width 41 height 9
click at [206, 534] on link "Allow Assigned Legacy UserID" at bounding box center [266, 531] width 123 height 11
click at [193, 540] on span at bounding box center [192, 538] width 15 height 15
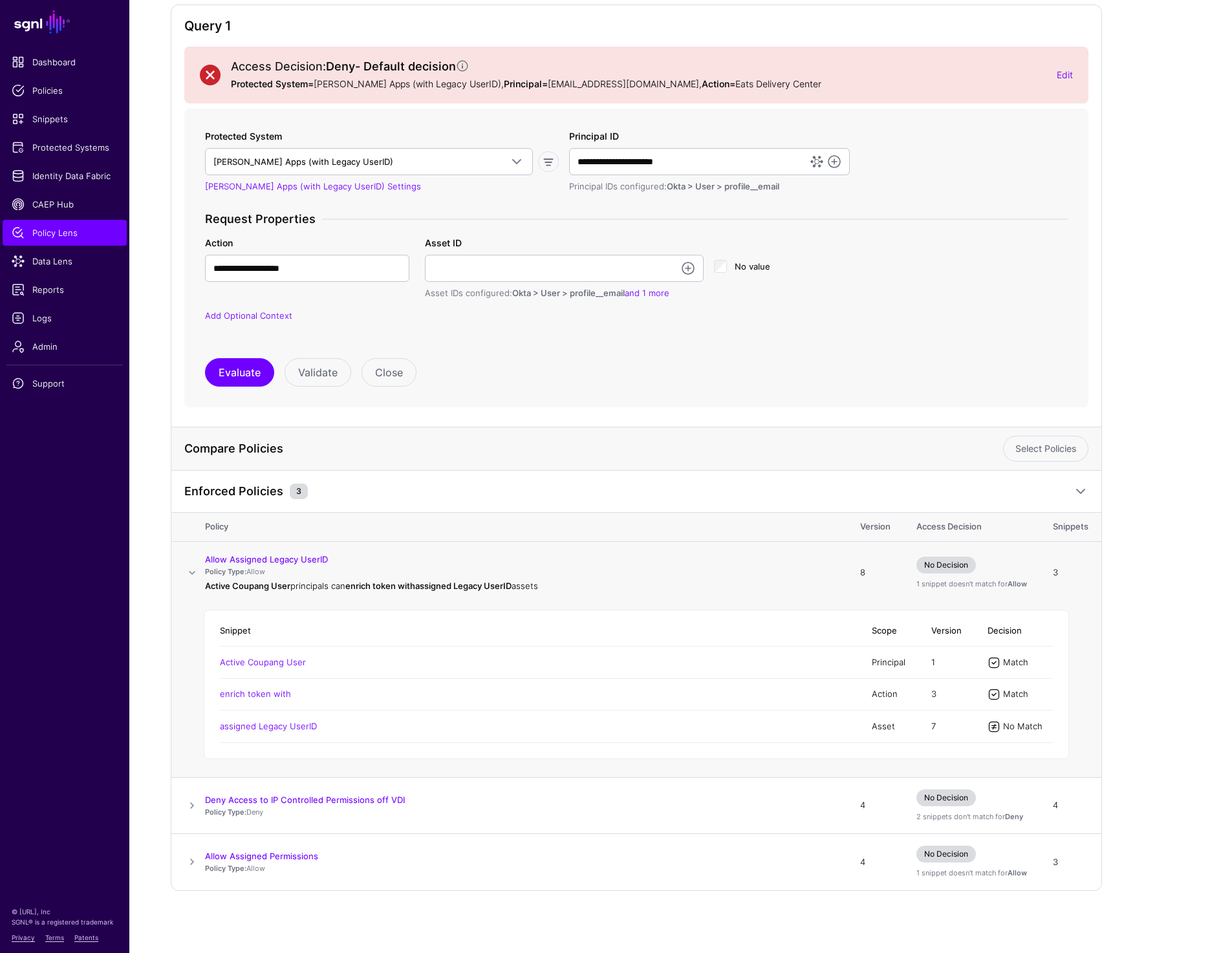
scroll to position [0, 0]
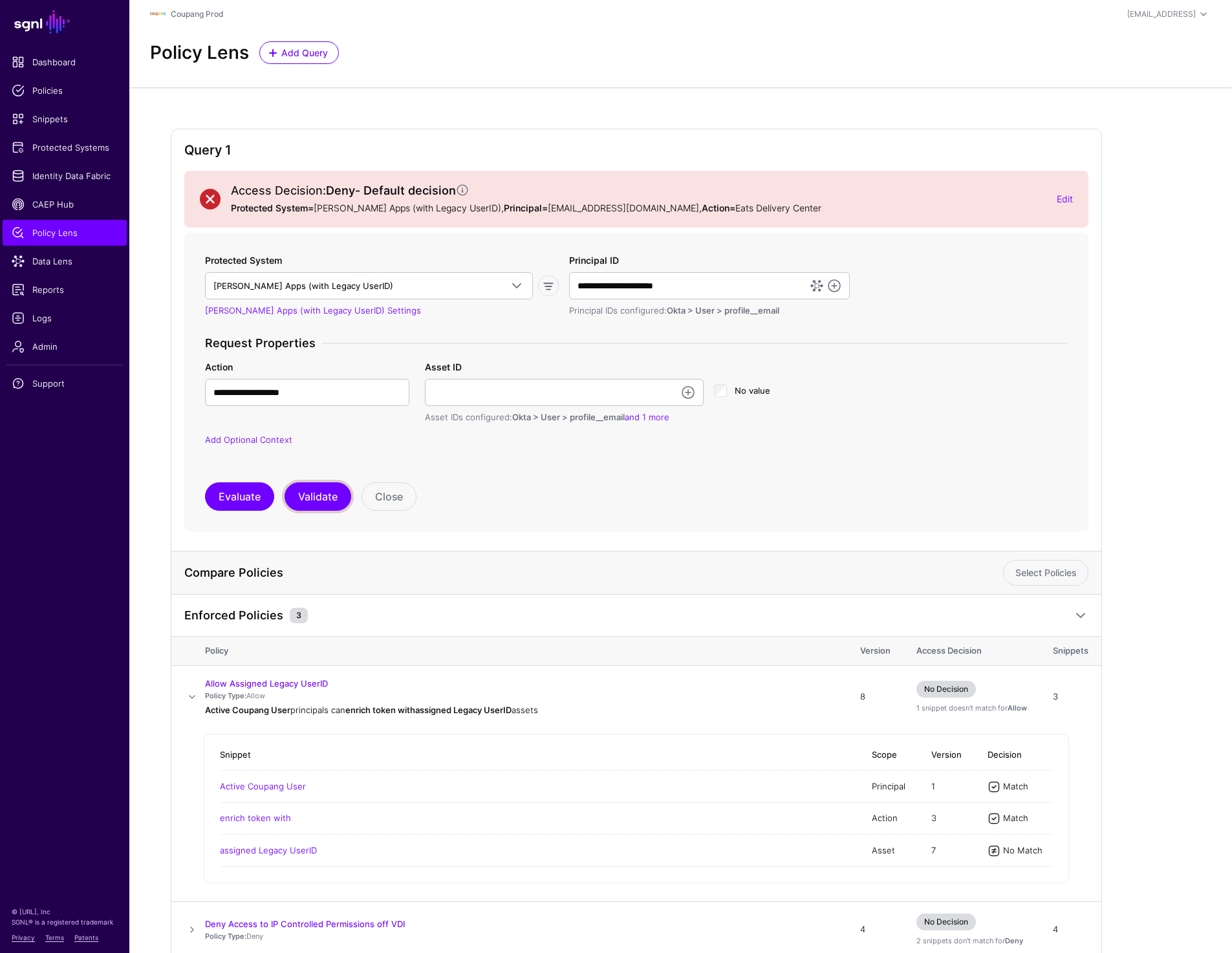
click at [328, 494] on button "Validate" at bounding box center [318, 496] width 67 height 28
click at [492, 397] on input "Asset ID" at bounding box center [564, 392] width 279 height 27
click at [660, 420] on link "and 1 more" at bounding box center [647, 417] width 44 height 11
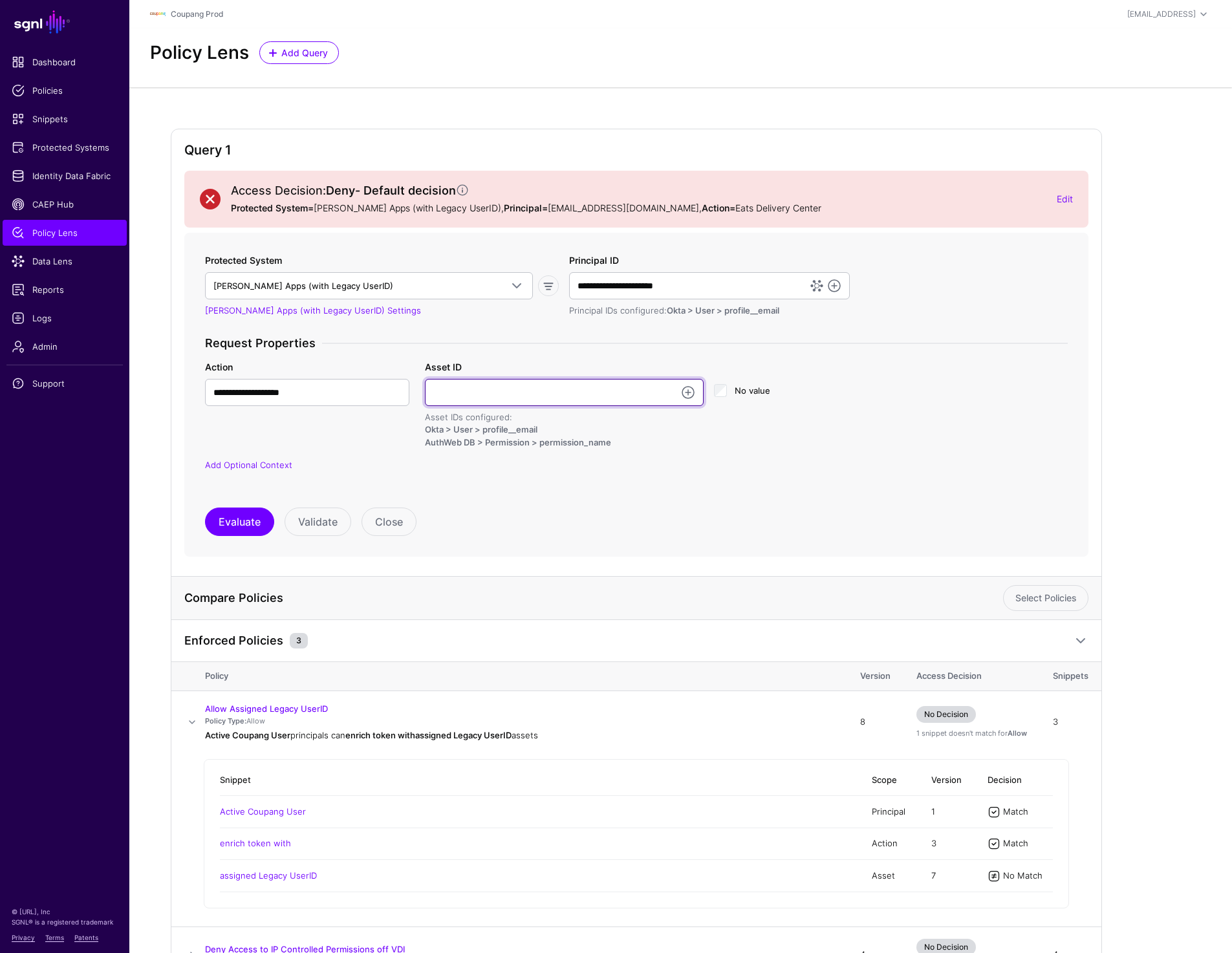
click at [524, 390] on input "Asset ID" at bounding box center [564, 392] width 279 height 27
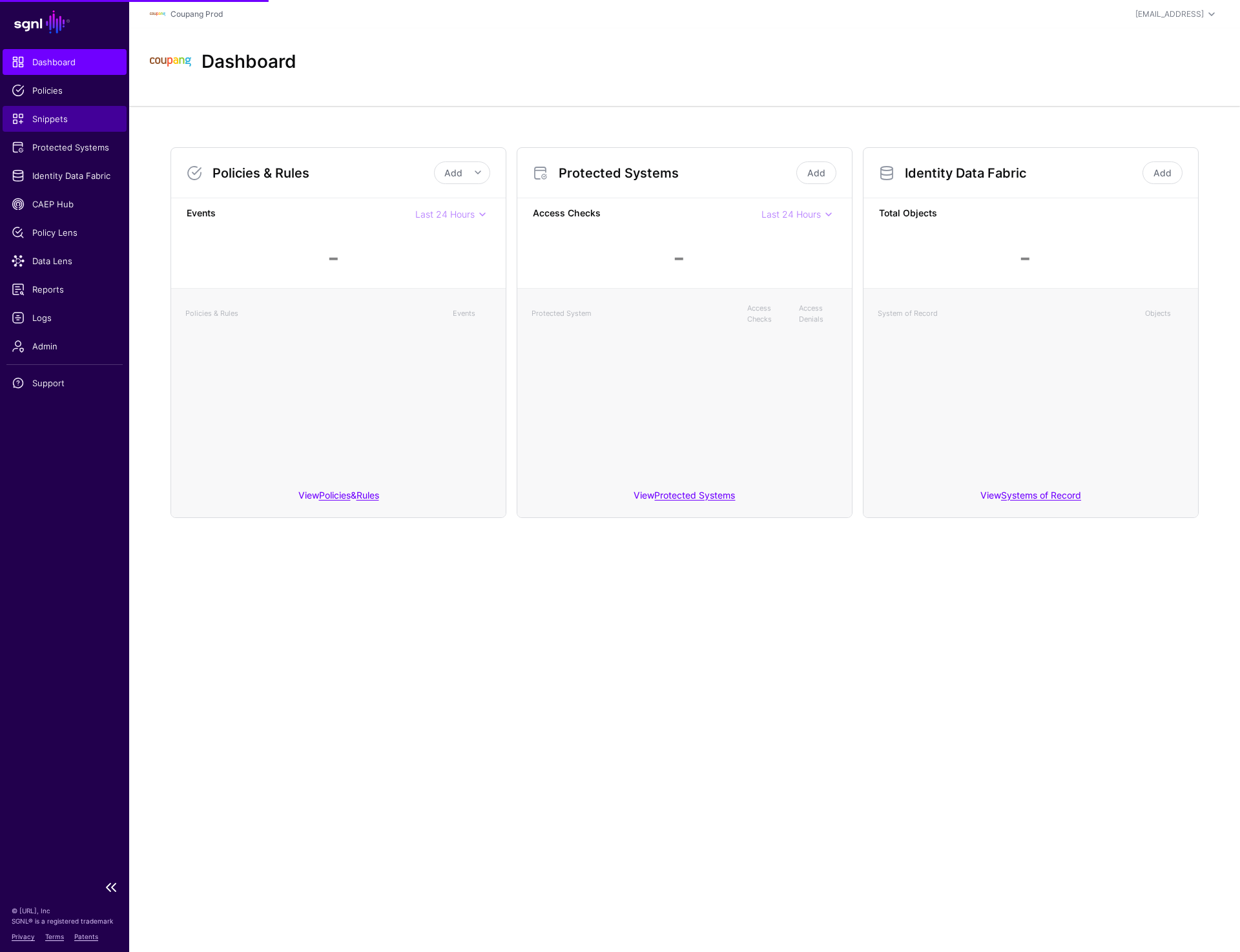
click at [55, 117] on span "Snippets" at bounding box center [65, 119] width 106 height 13
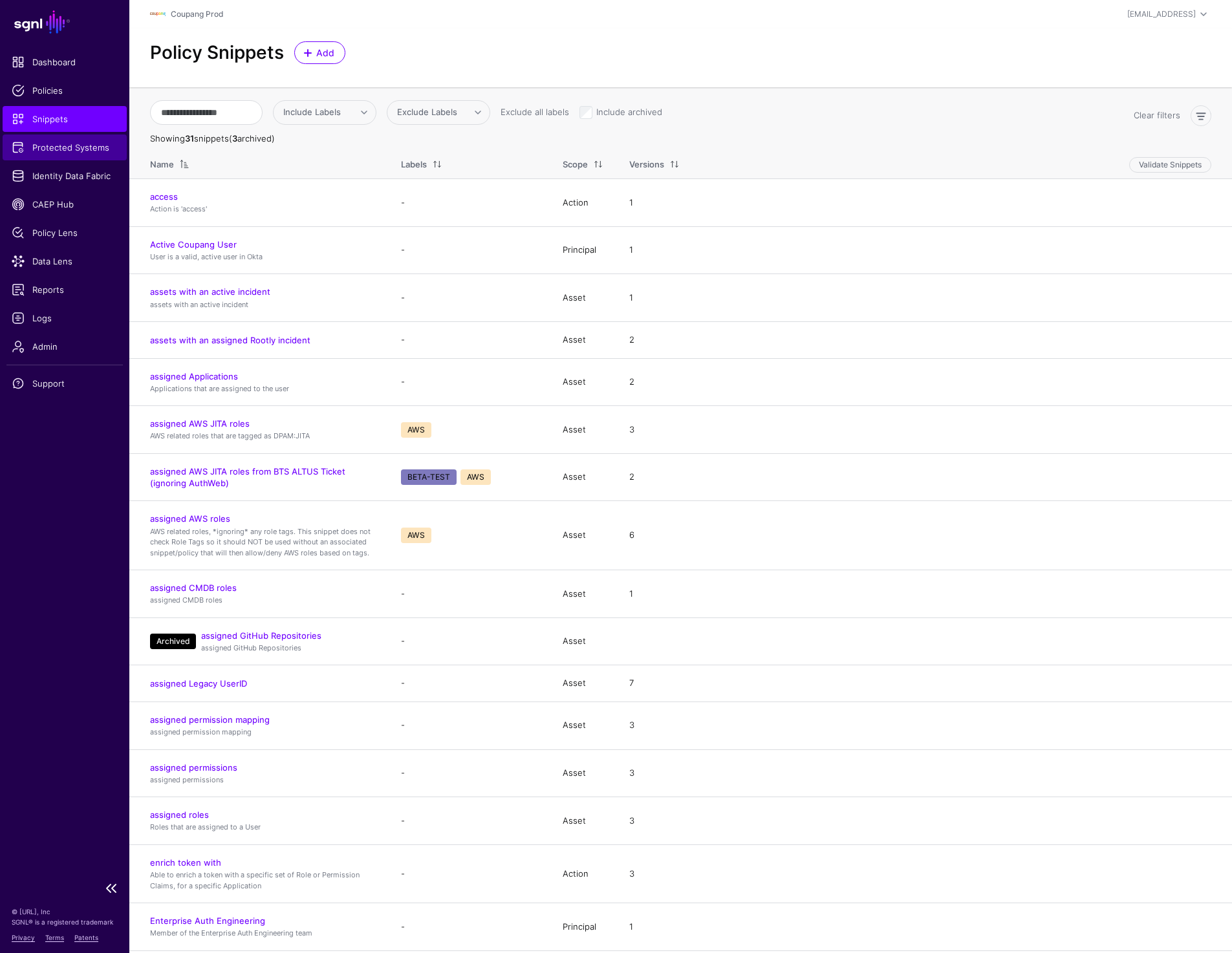
click at [62, 155] on link "Protected Systems" at bounding box center [65, 147] width 124 height 26
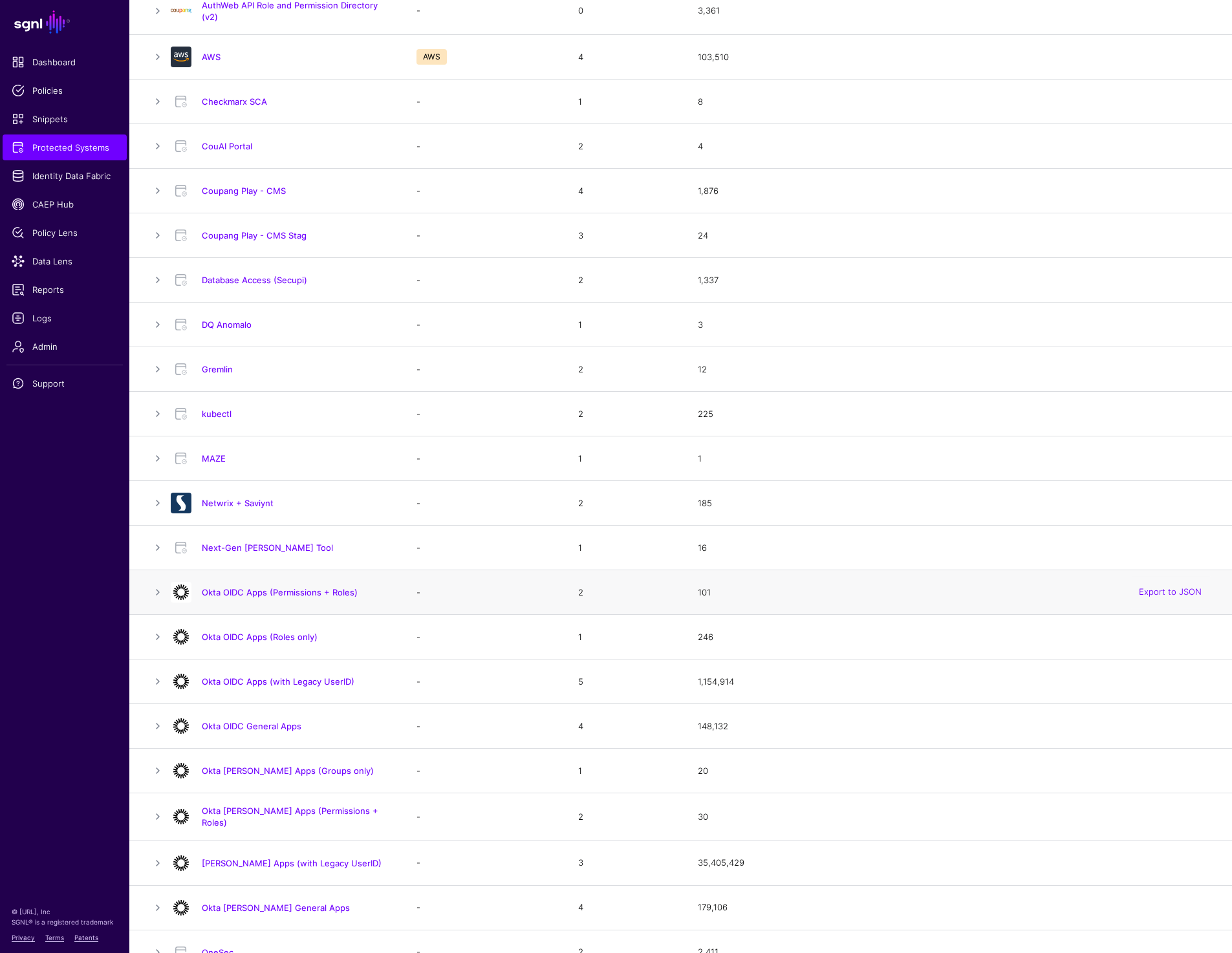
scroll to position [337, 0]
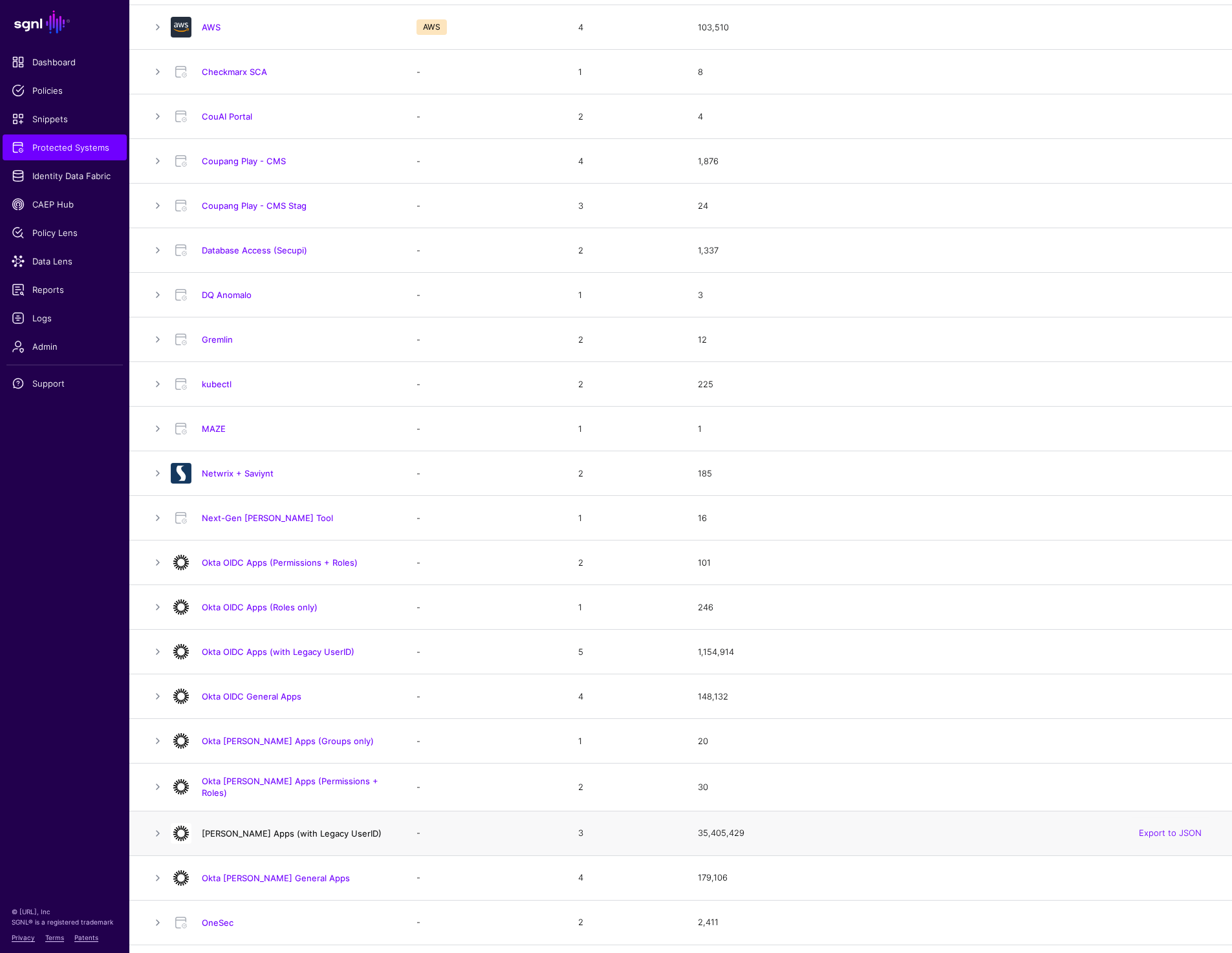
click at [269, 831] on link "Okta SAML Apps (with Legacy UserID)" at bounding box center [292, 833] width 180 height 11
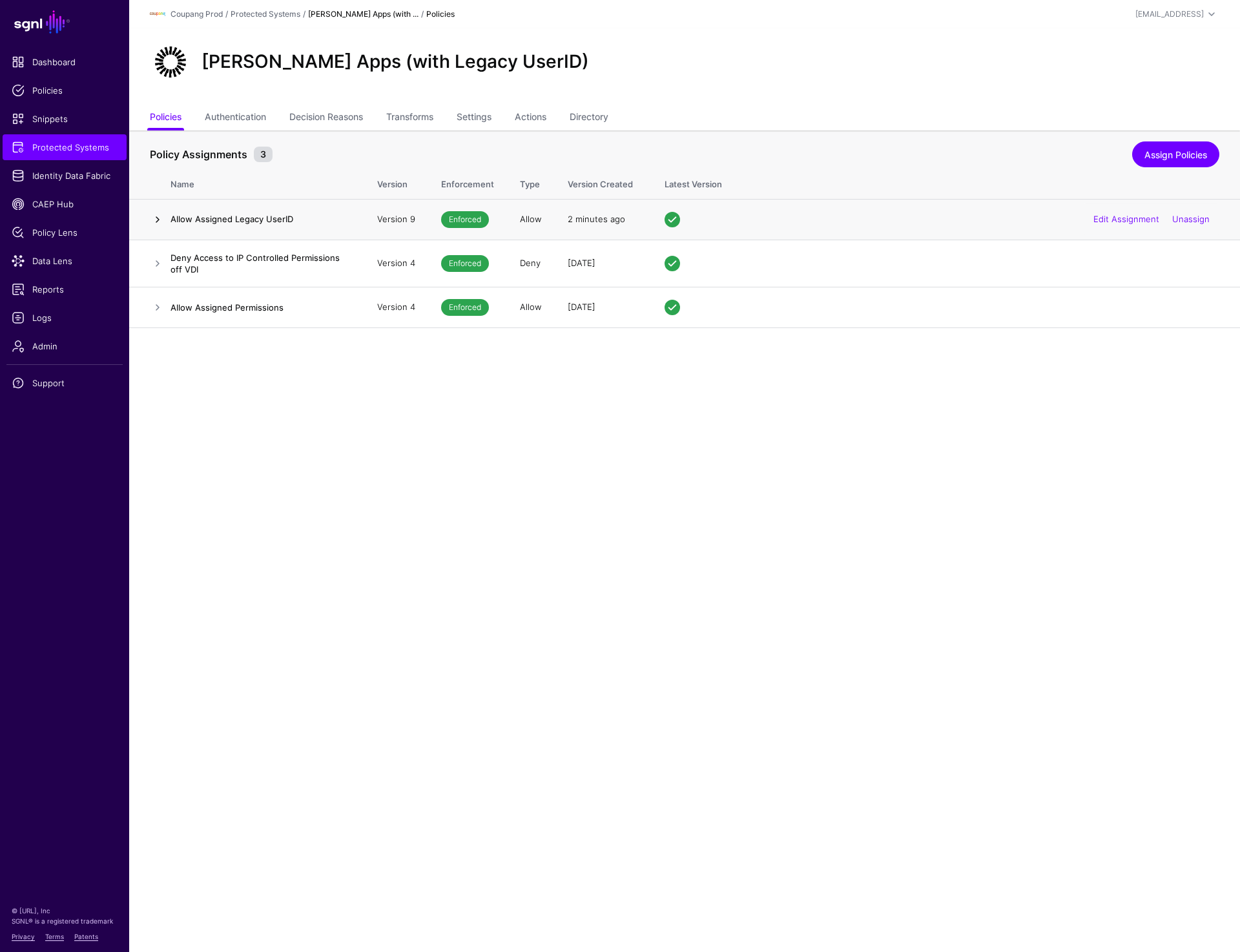
click at [157, 223] on link at bounding box center [157, 220] width 15 height 15
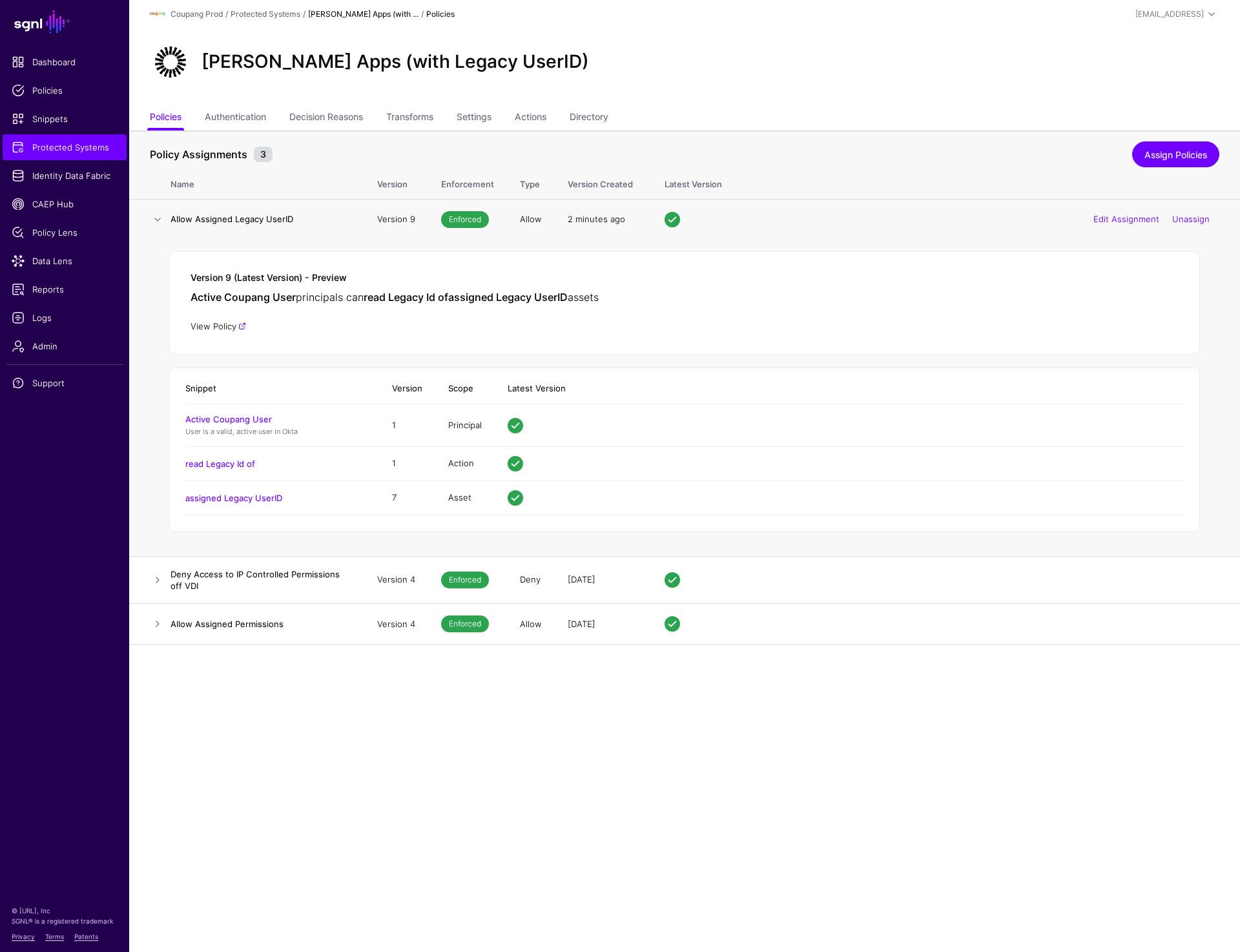
click at [225, 329] on link "View Policy" at bounding box center [218, 326] width 55 height 11
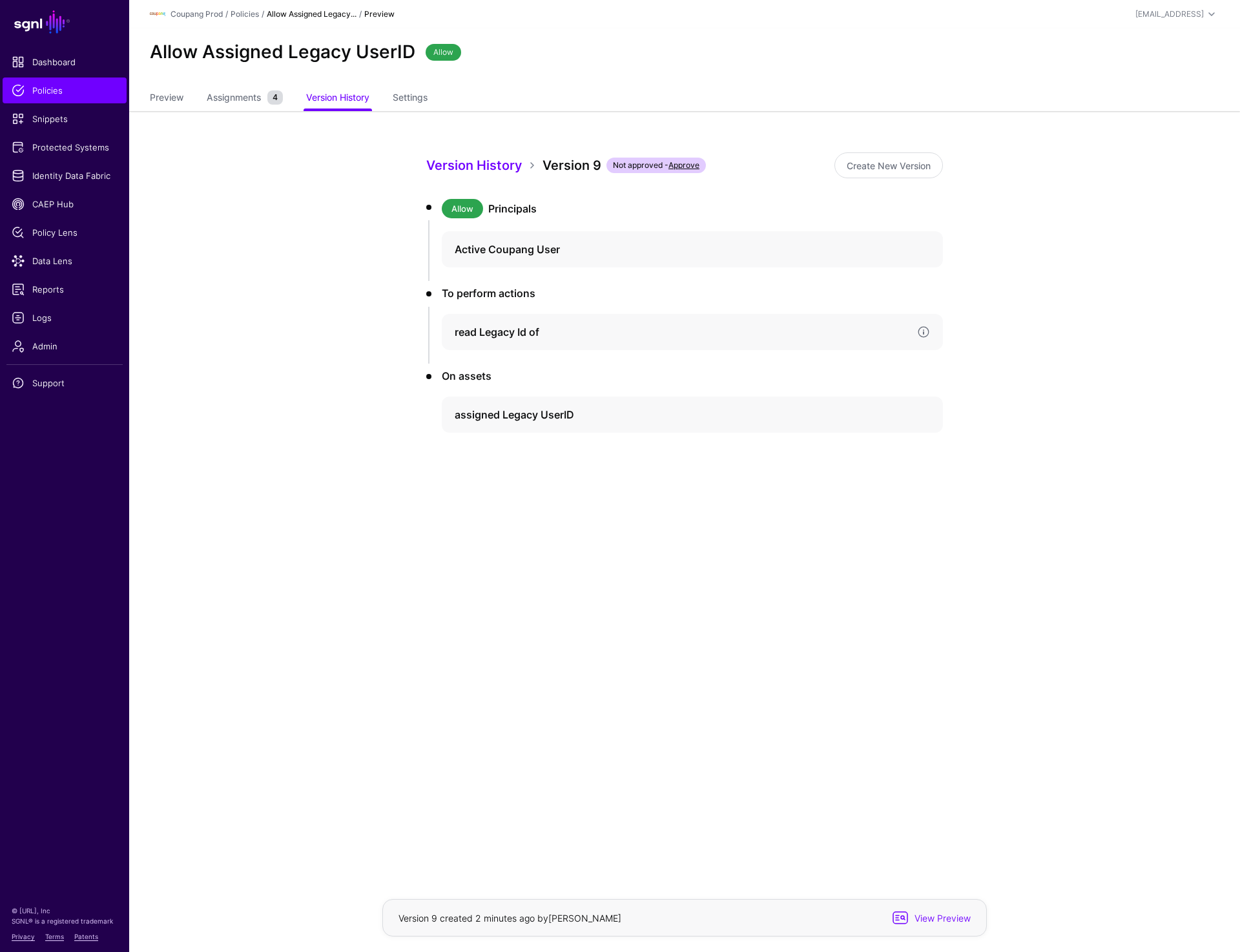
click at [522, 335] on h4 "read Legacy Id of" at bounding box center [681, 332] width 452 height 15
click at [494, 406] on link "Version 1" at bounding box center [498, 409] width 32 height 10
click at [922, 488] on link at bounding box center [923, 489] width 13 height 13
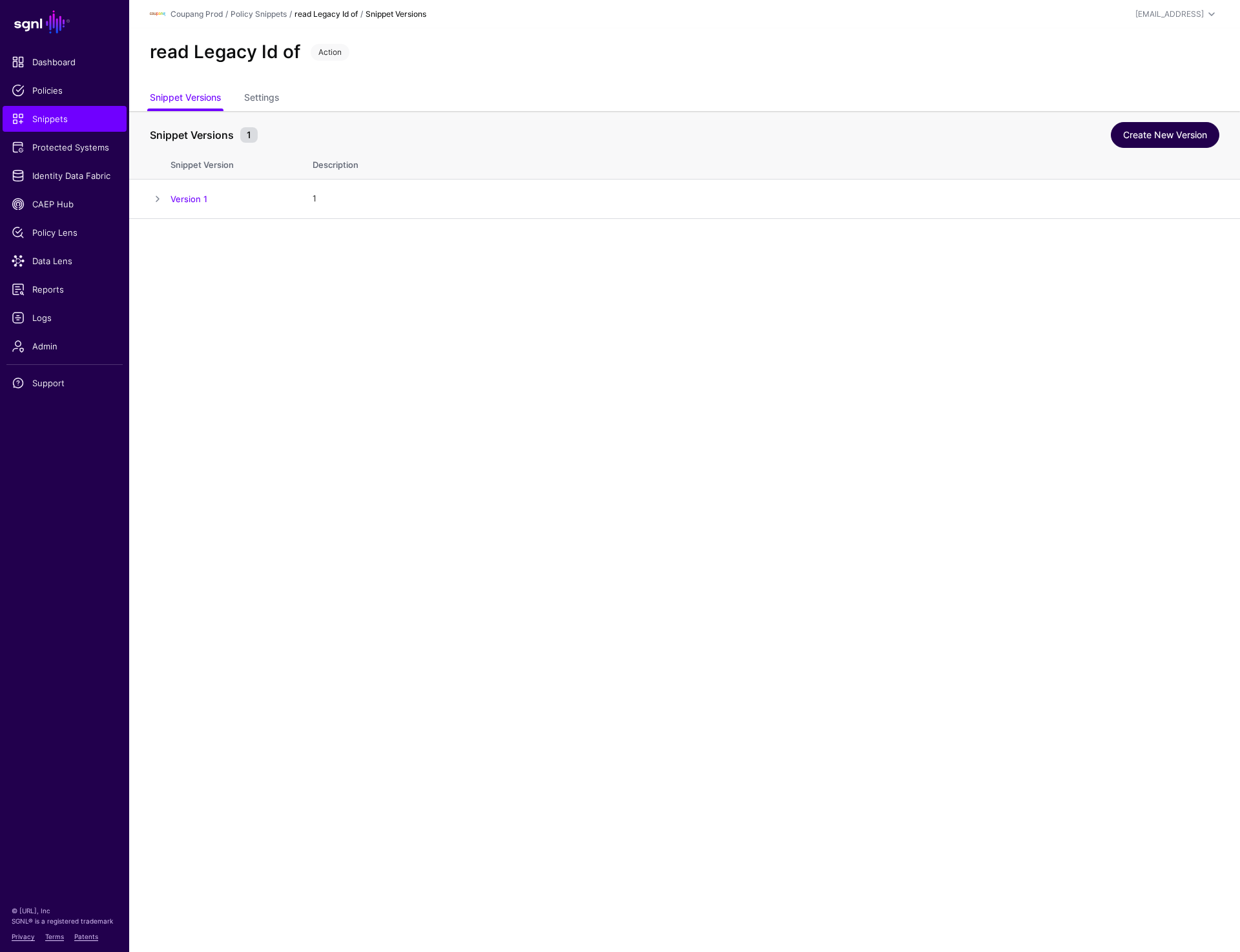
click at [1159, 136] on link "Create New Version" at bounding box center [1165, 135] width 109 height 26
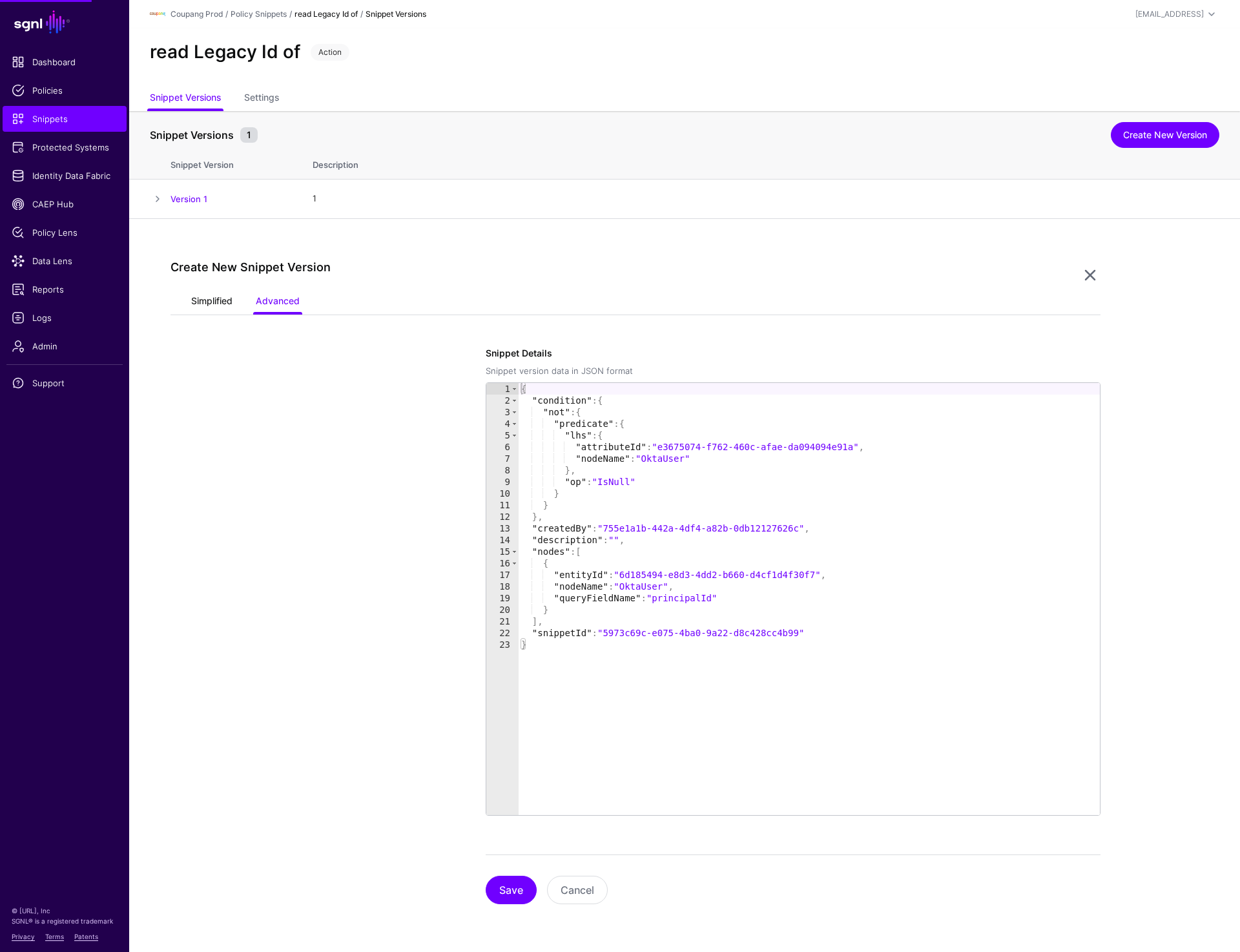
click at [207, 291] on link "Simplified" at bounding box center [211, 302] width 41 height 25
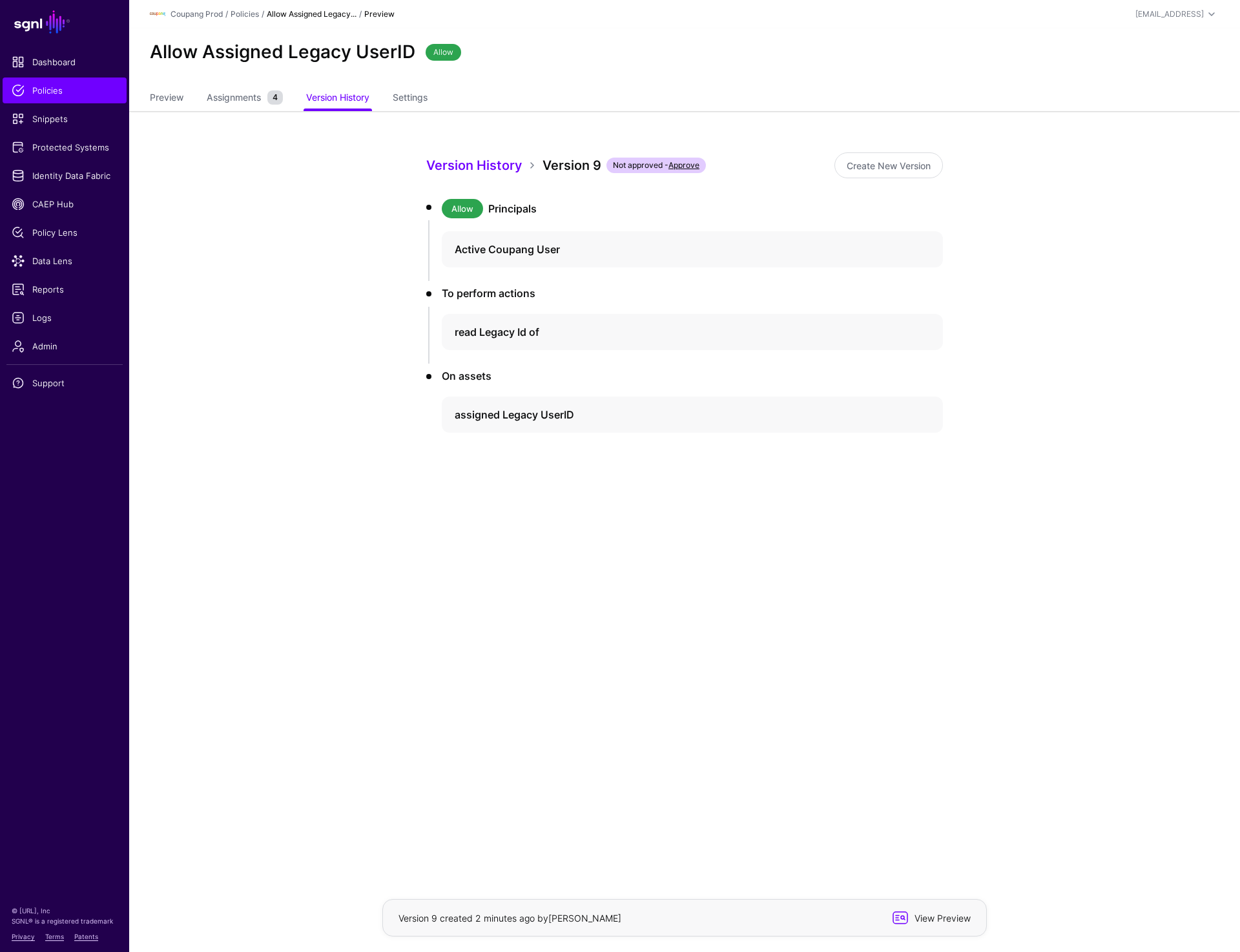
click at [913, 918] on span "View Preview" at bounding box center [941, 918] width 63 height 13
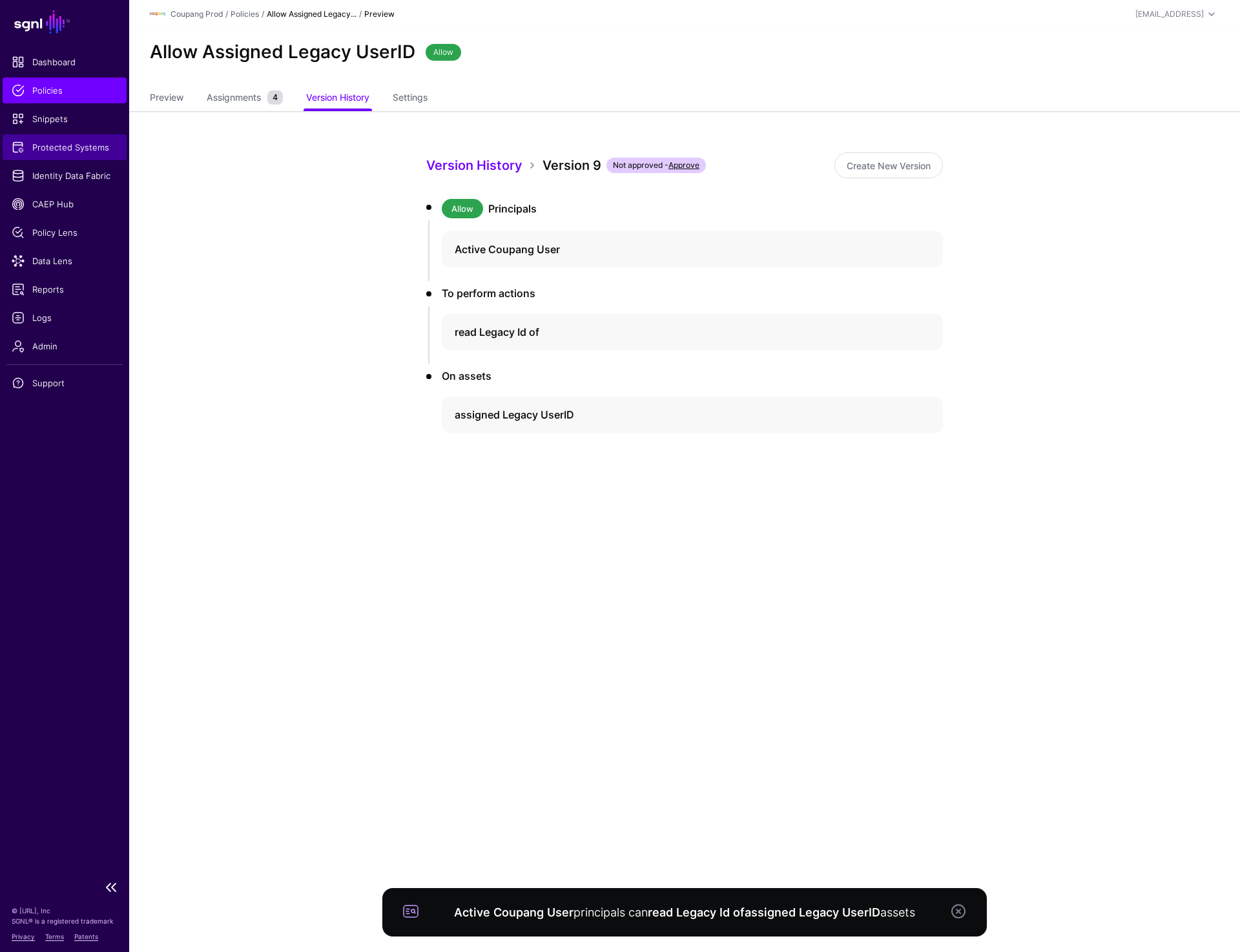
click at [39, 140] on link "Protected Systems" at bounding box center [65, 147] width 124 height 26
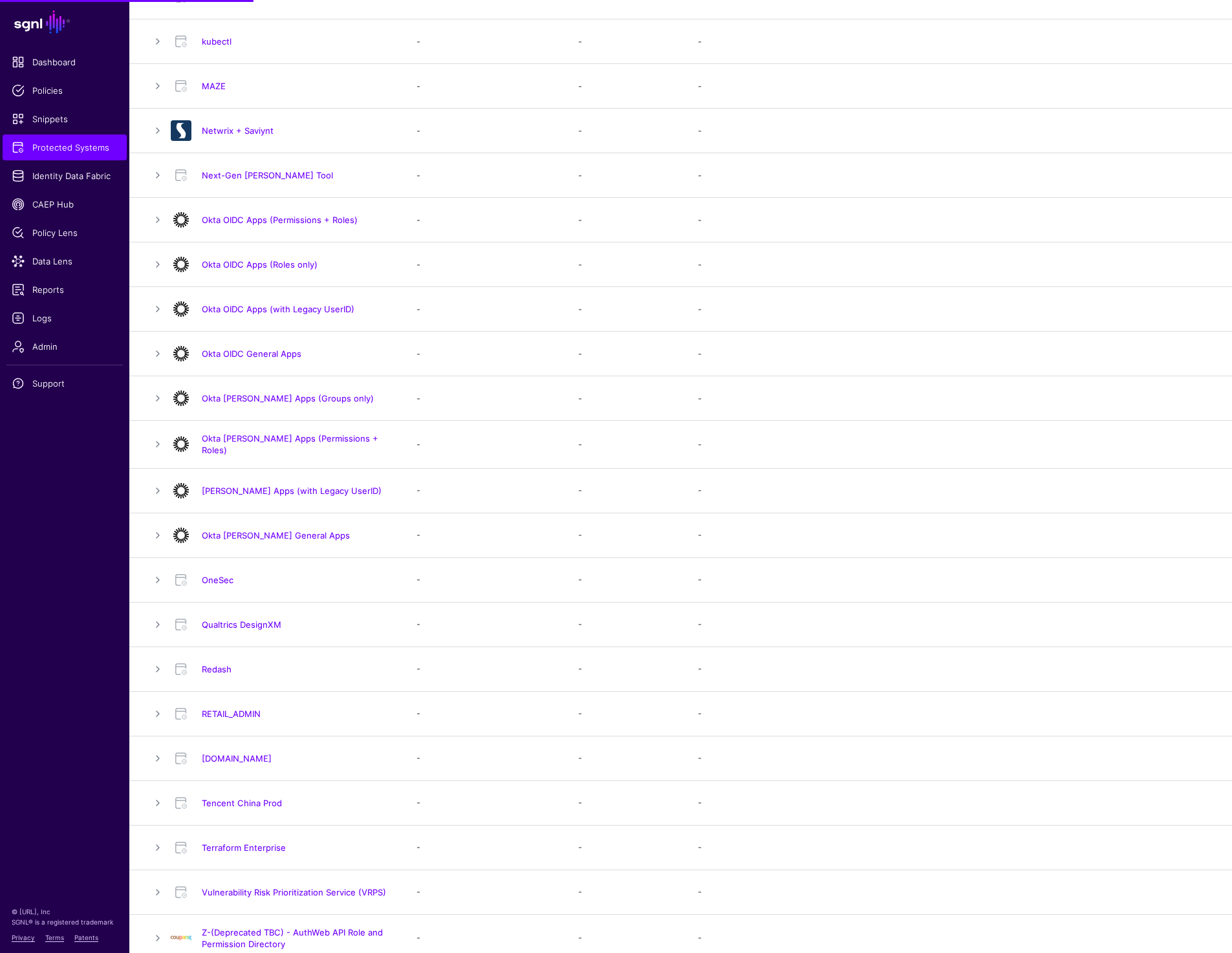
scroll to position [868, 0]
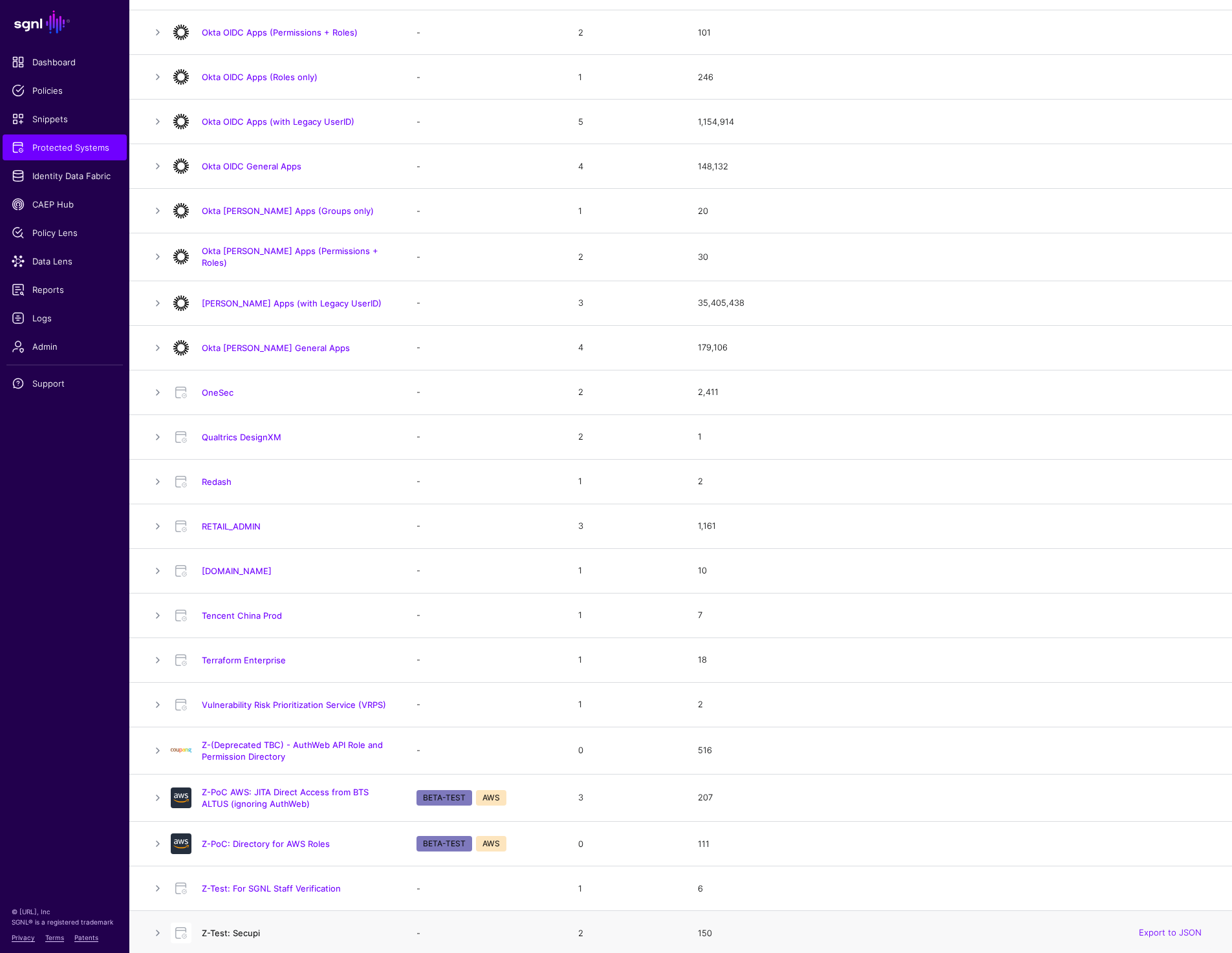
click at [208, 928] on link "Z-Test: Secupi" at bounding box center [231, 933] width 58 height 11
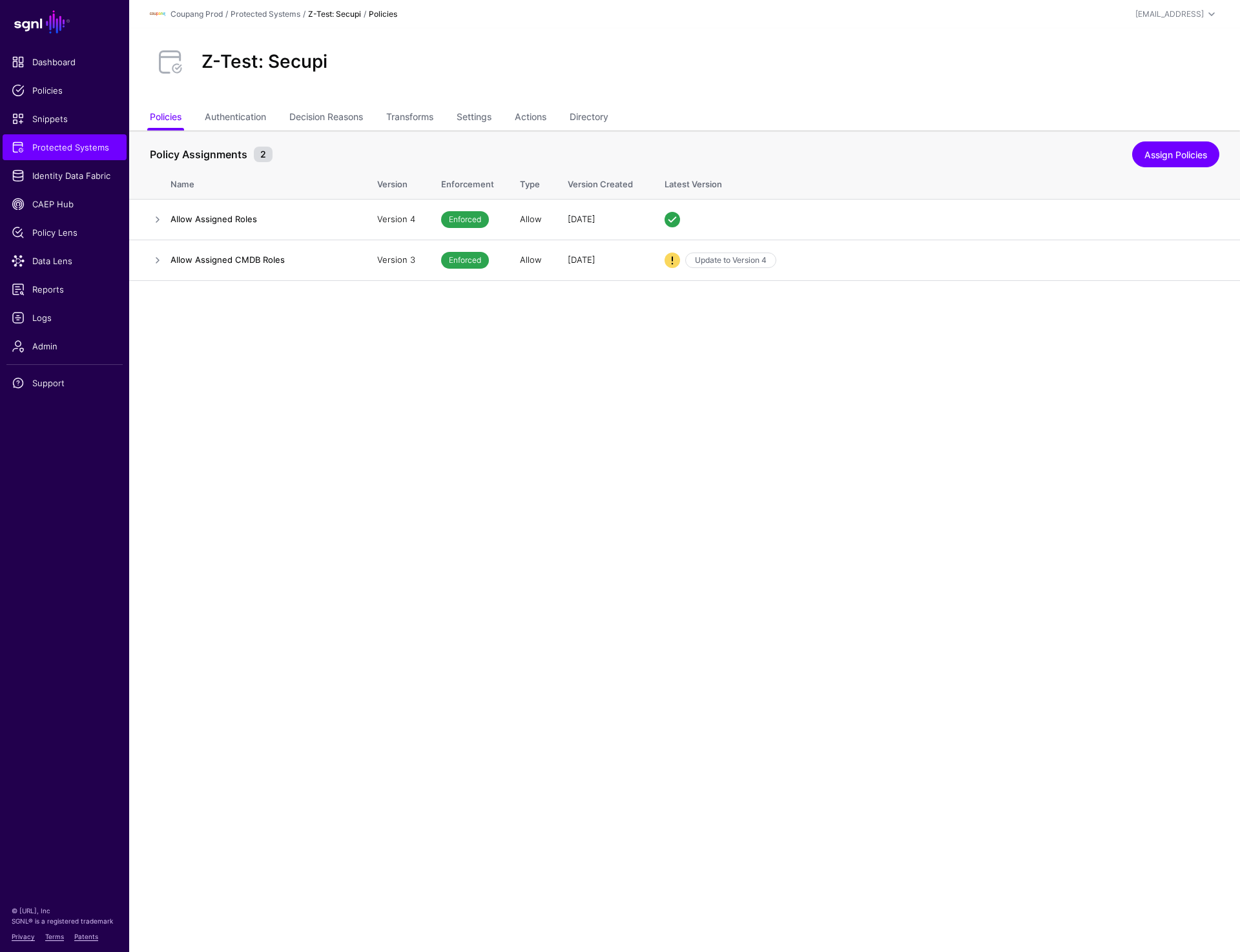
click at [577, 501] on main "SGNL Dashboard Policies Snippets Protected Systems Identity Data Fabric CAEP Hu…" at bounding box center [620, 476] width 1240 height 952
click at [54, 94] on span "Policies" at bounding box center [65, 91] width 106 height 13
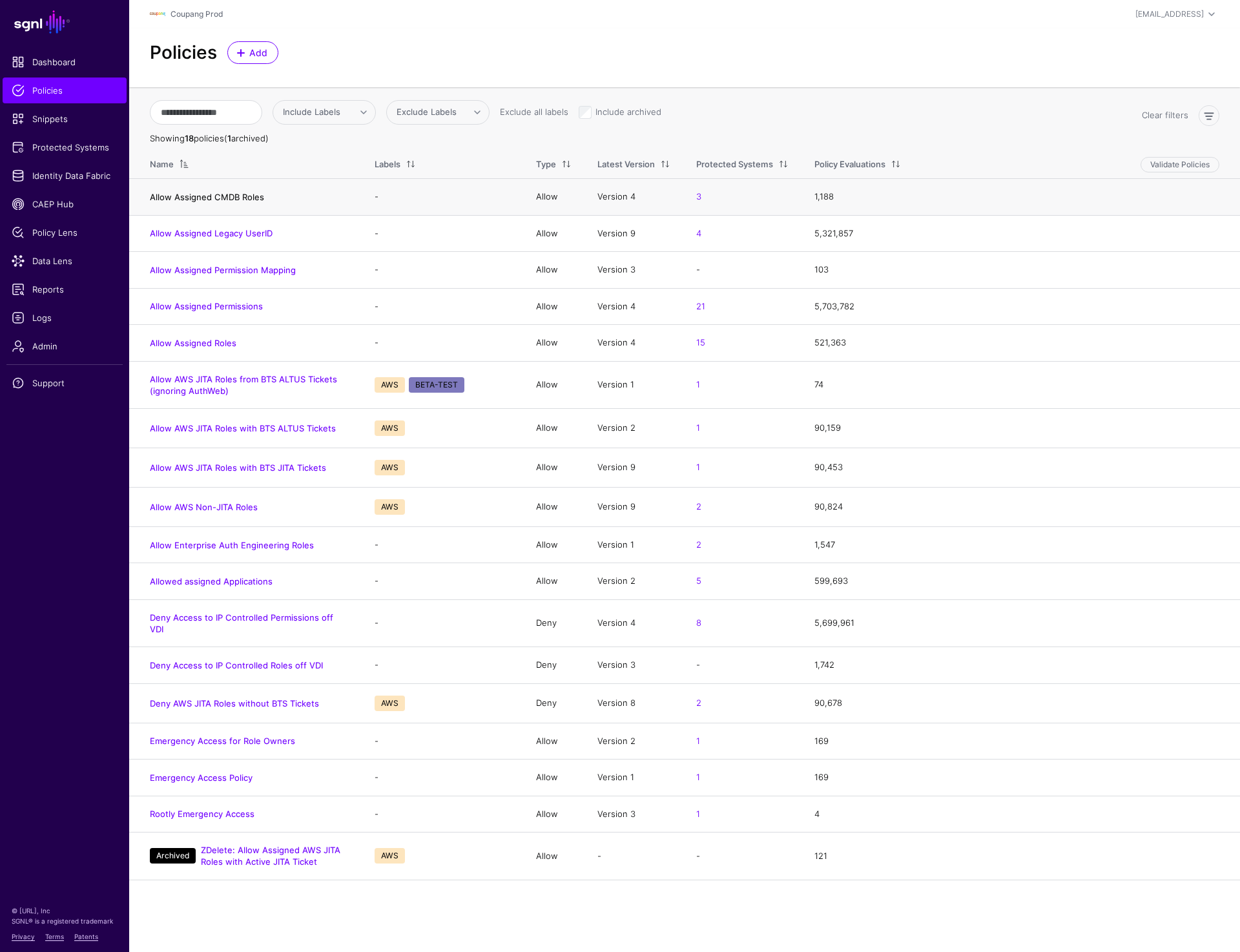
click at [184, 193] on link "Allow Assigned CMDB Roles" at bounding box center [206, 197] width 114 height 11
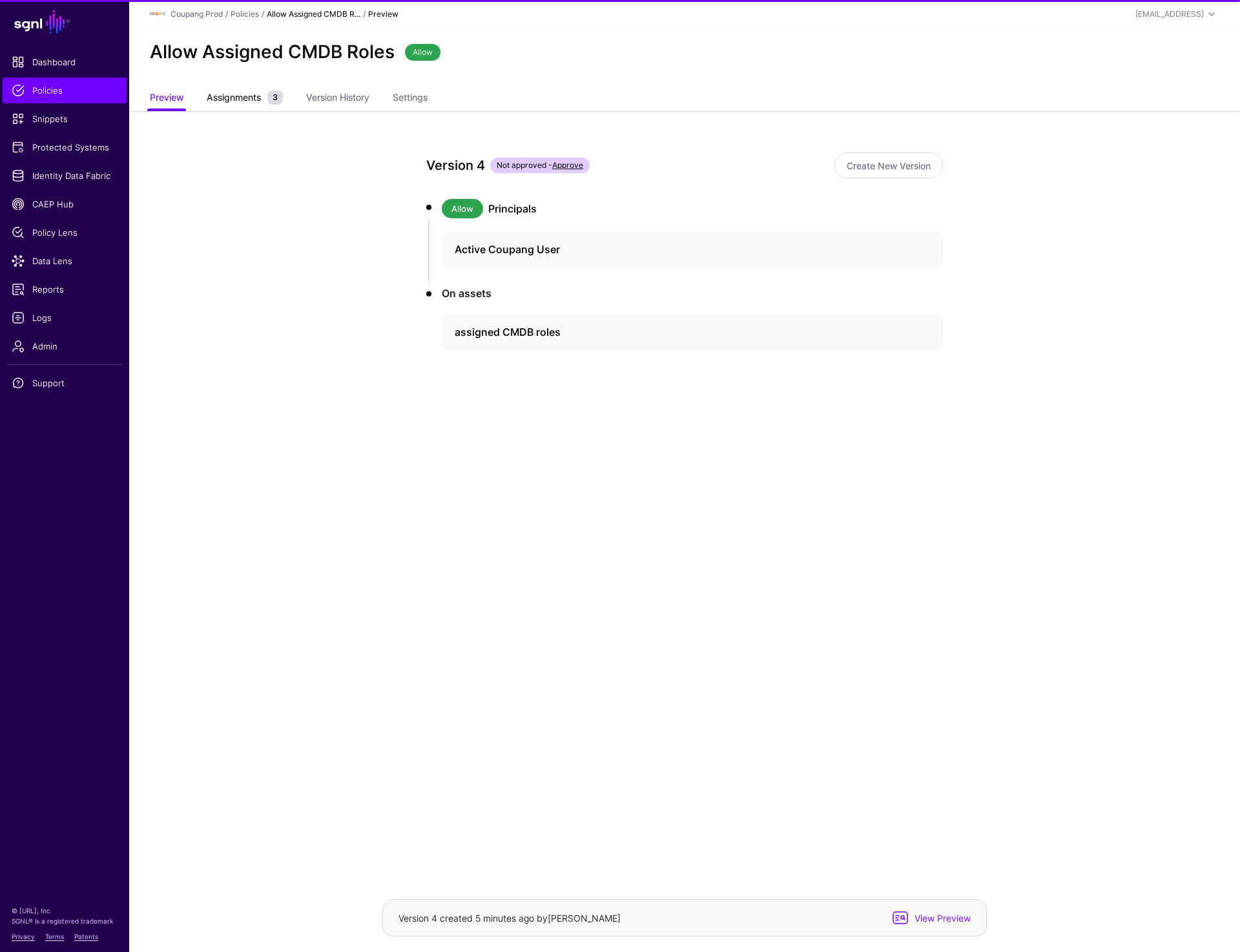
click at [250, 95] on span "Assignments" at bounding box center [234, 97] width 60 height 13
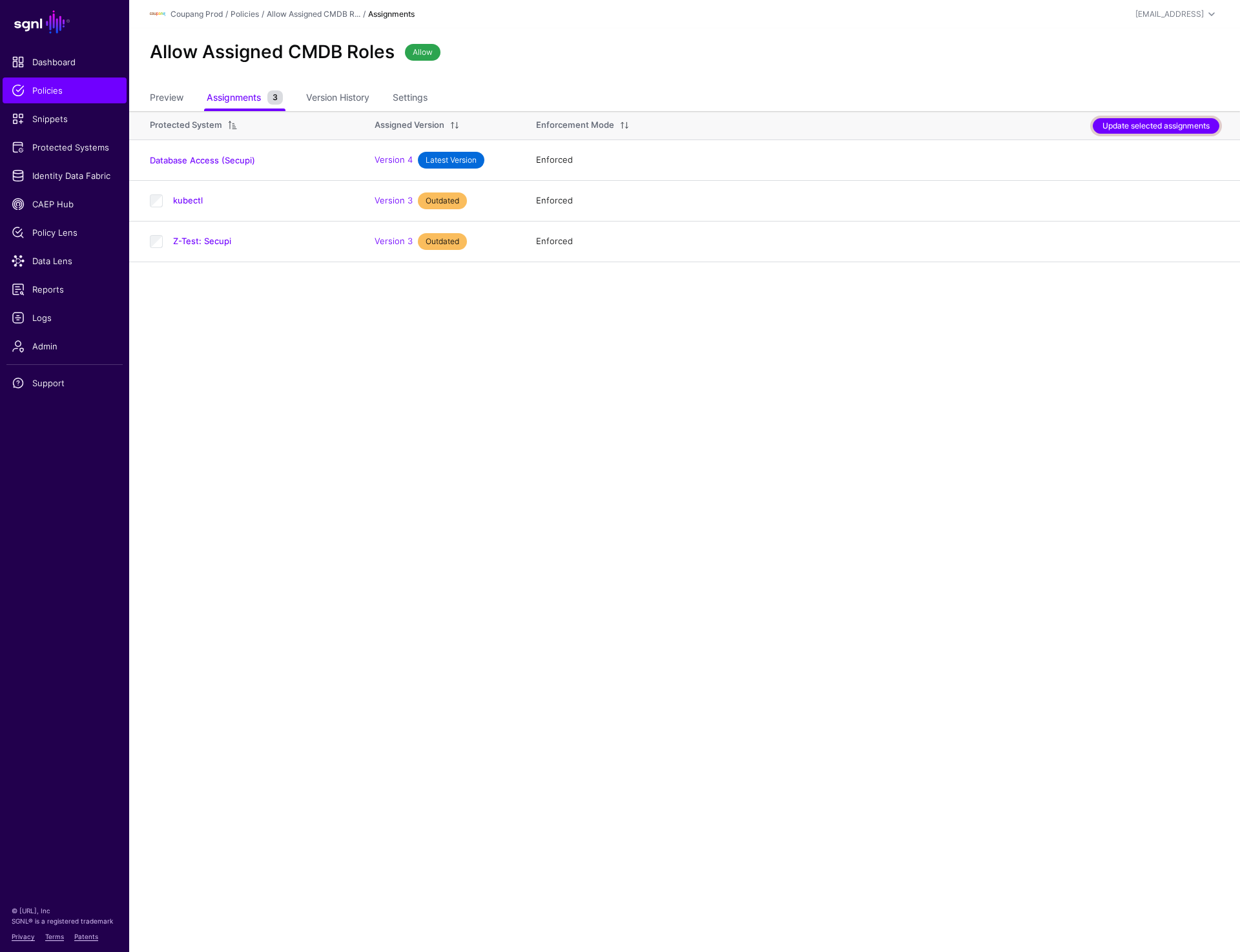
click at [1173, 125] on button "Update selected assignments" at bounding box center [1156, 126] width 126 height 15
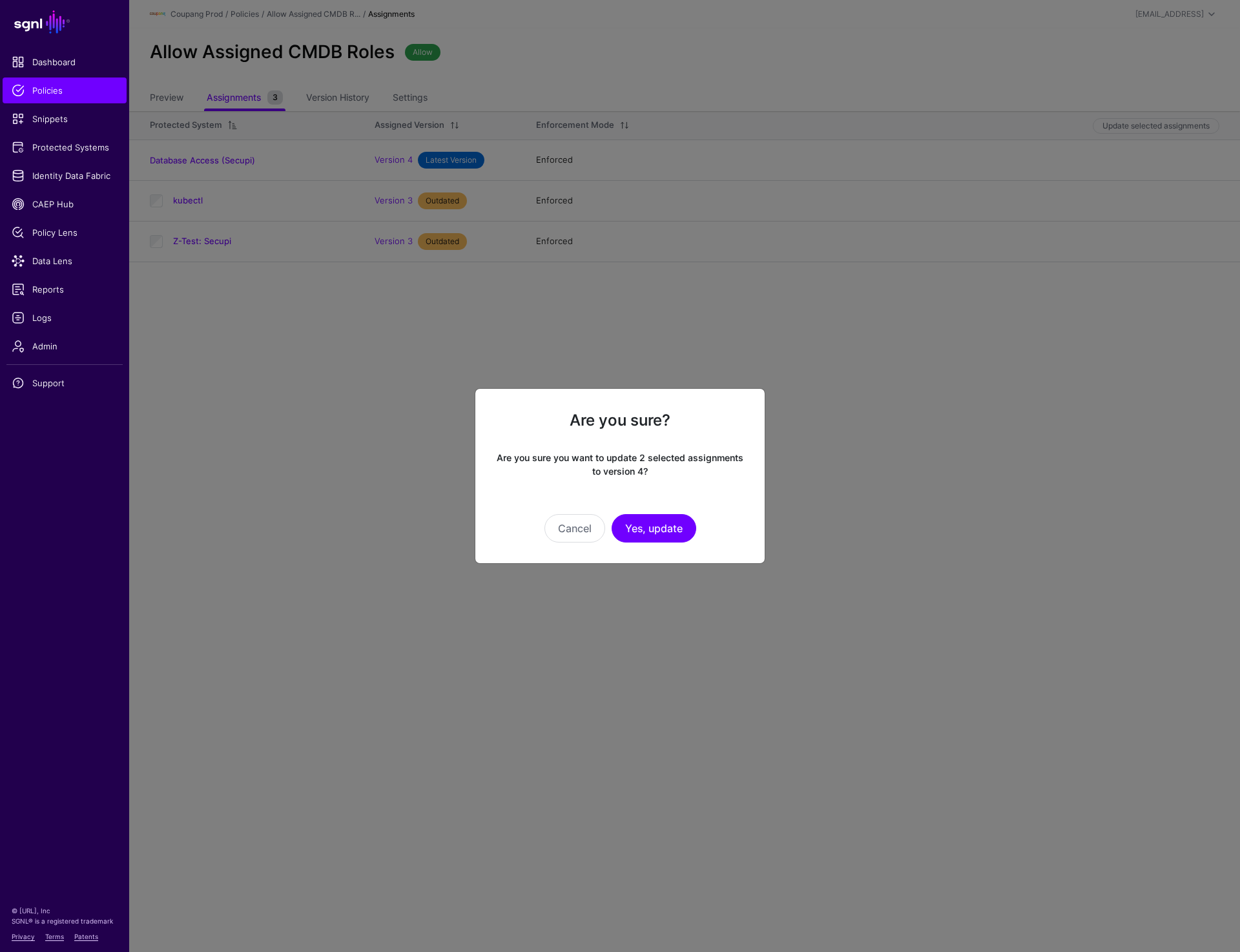
click at [667, 513] on div "Cancel Yes, update" at bounding box center [620, 510] width 248 height 65
click at [666, 521] on button "Yes, update" at bounding box center [654, 528] width 85 height 28
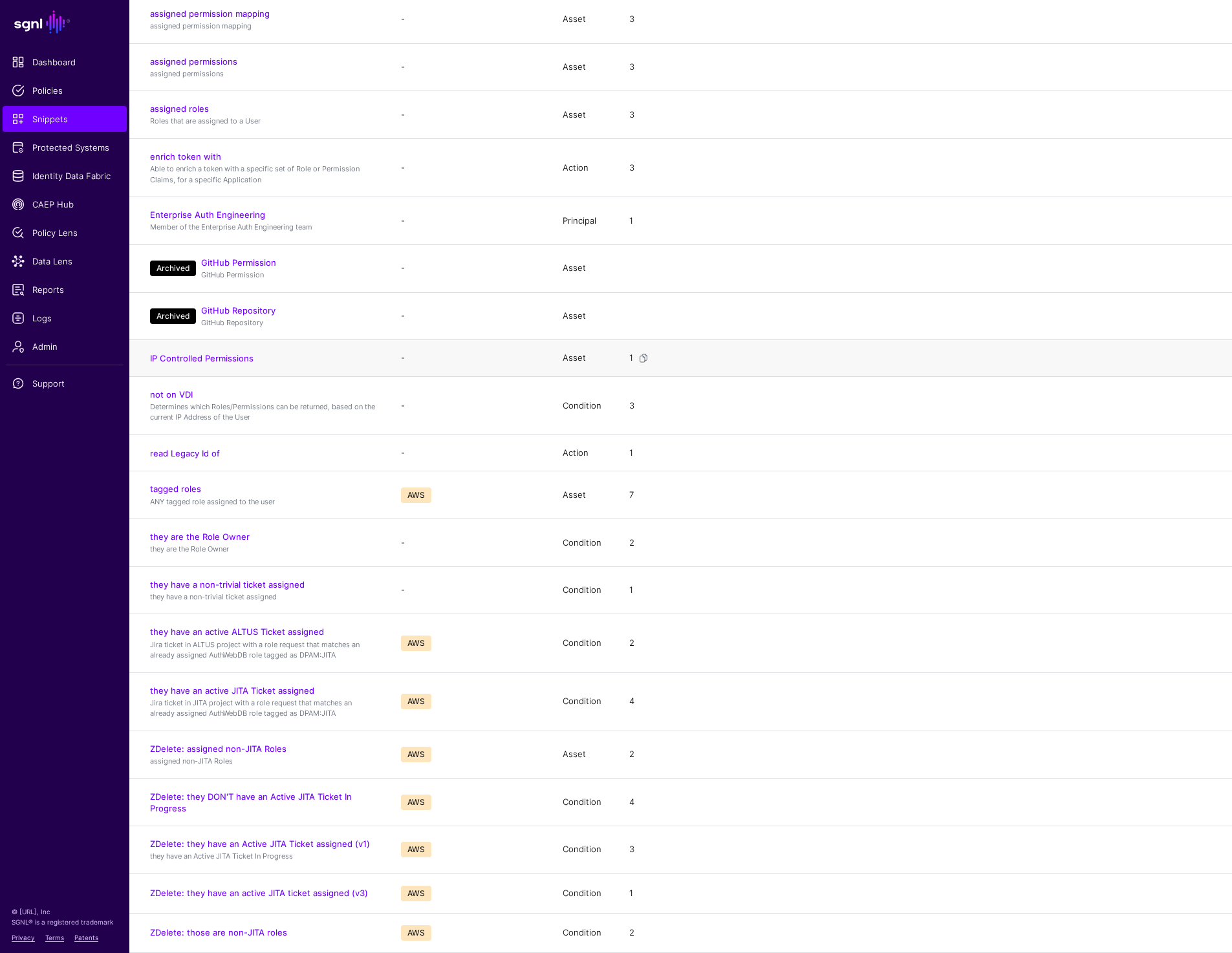
scroll to position [207, 0]
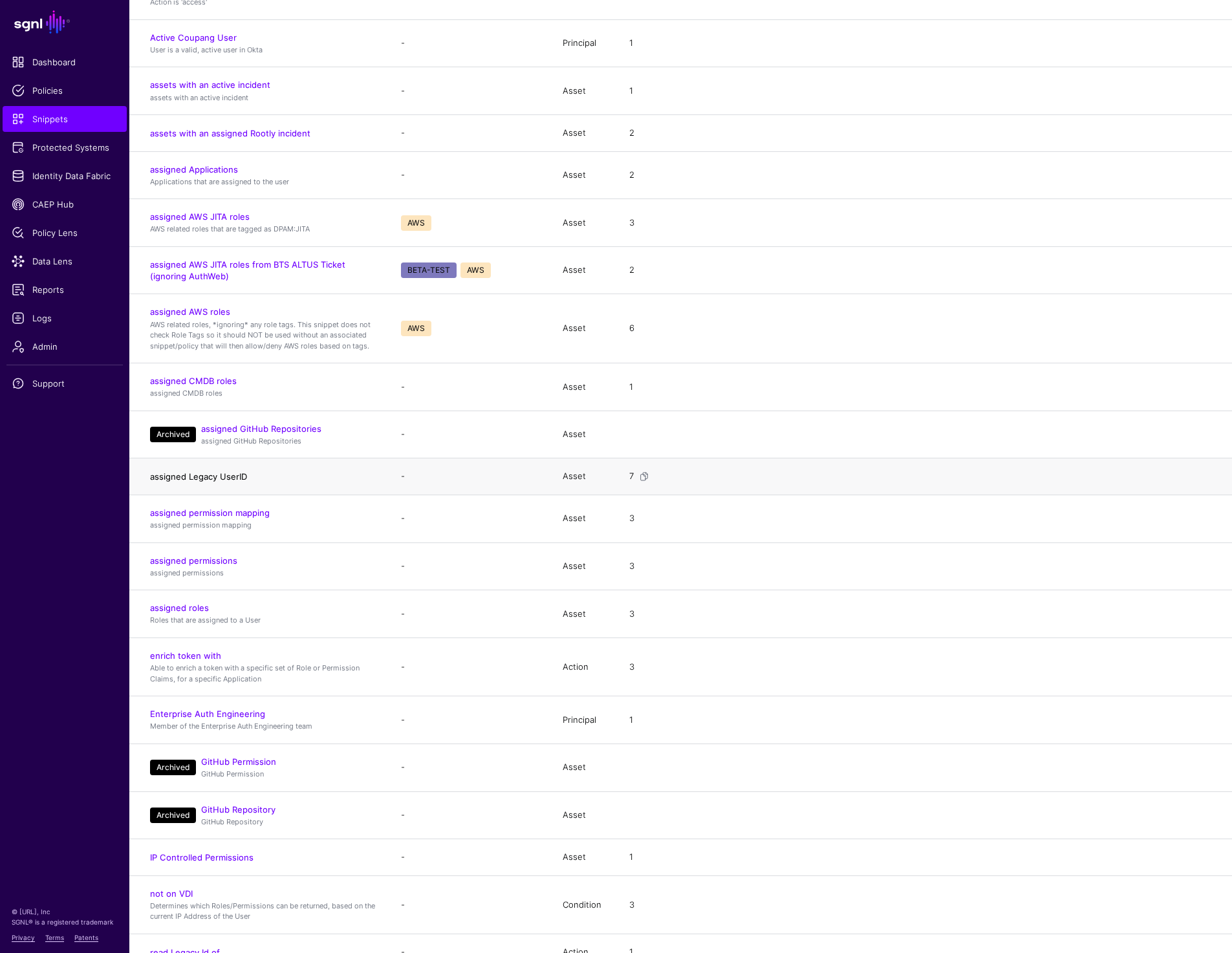
click at [212, 480] on link "assigned Legacy UserID" at bounding box center [198, 476] width 97 height 11
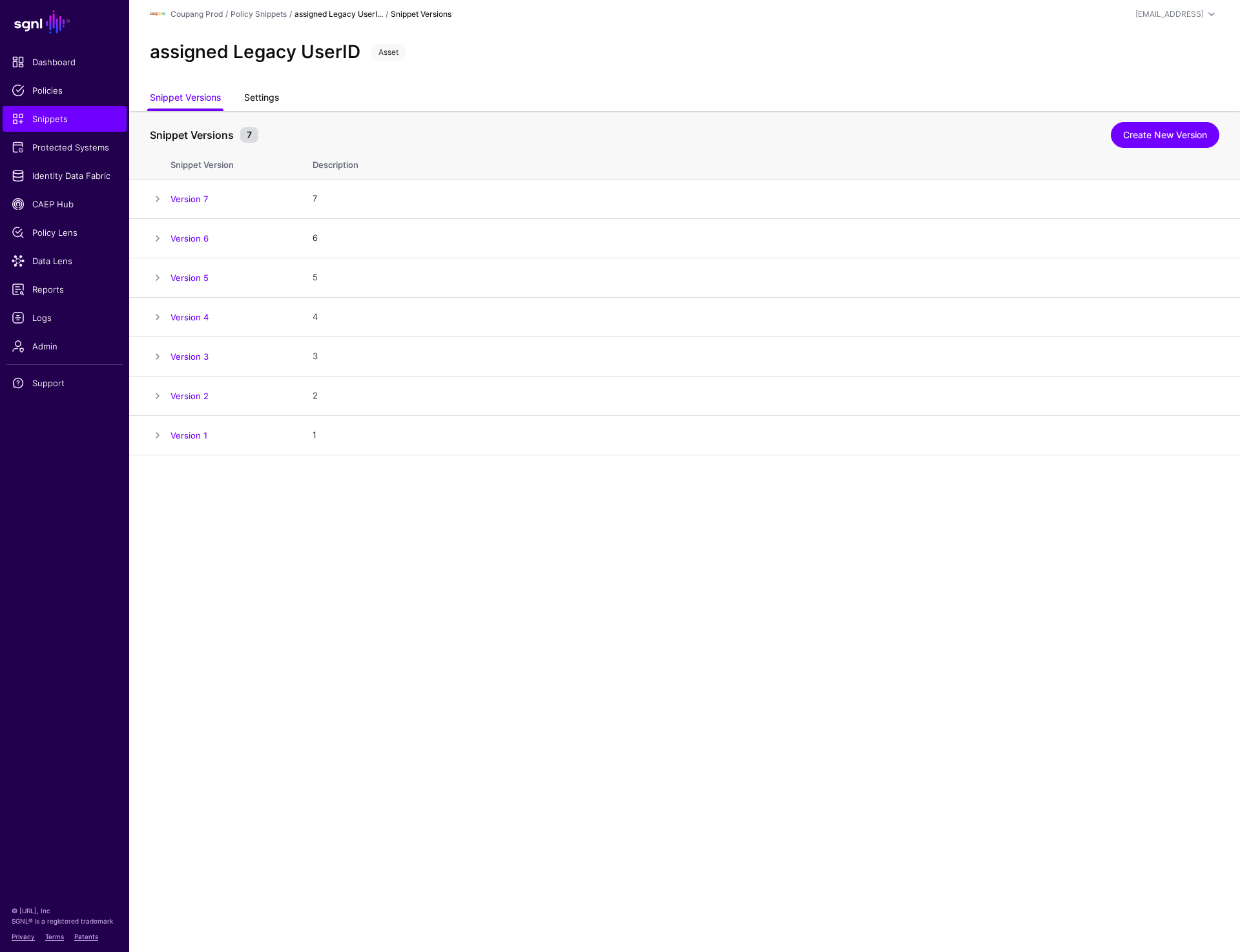
click at [259, 91] on link "Settings" at bounding box center [262, 98] width 35 height 25
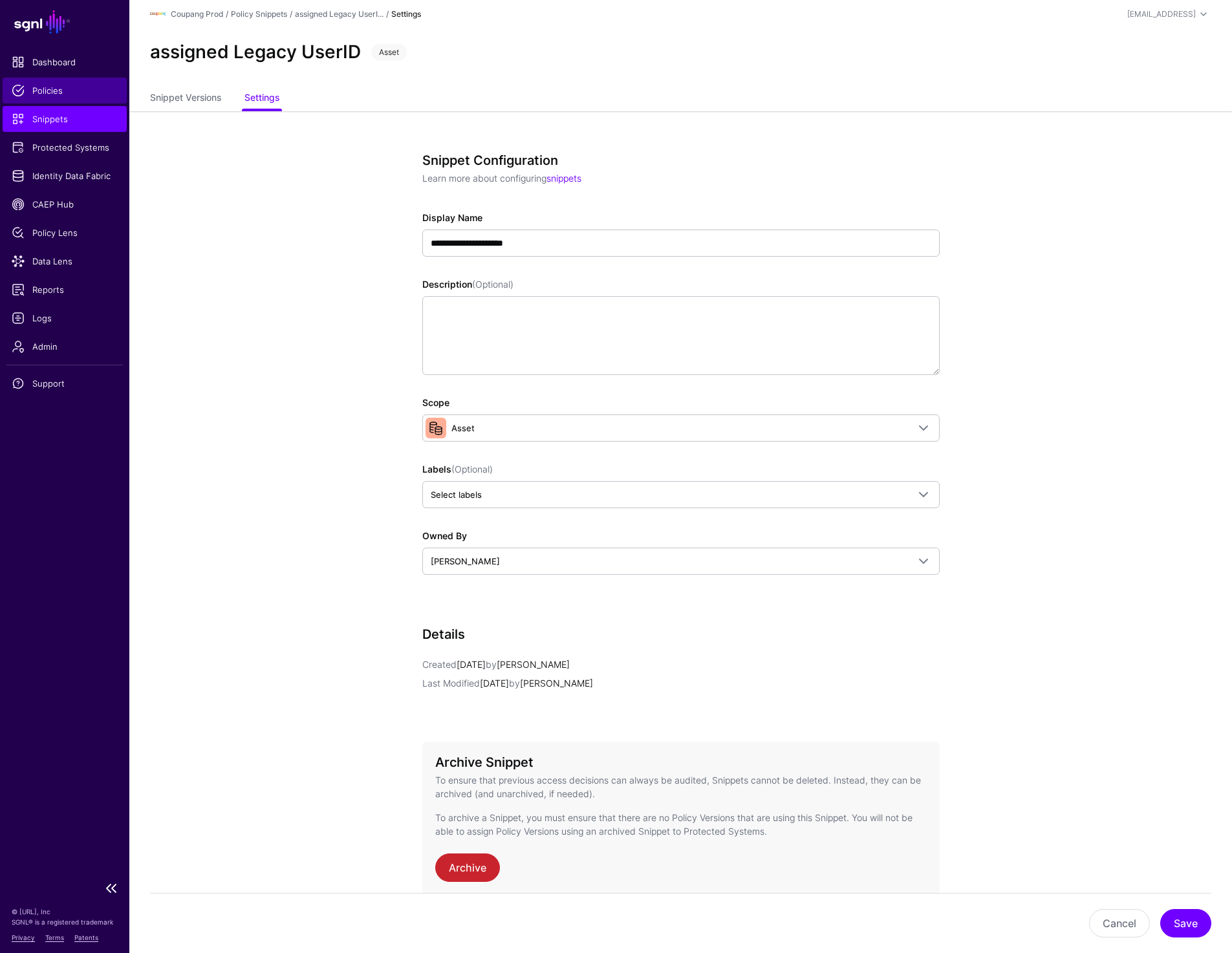
click at [65, 82] on link "Policies" at bounding box center [65, 90] width 124 height 26
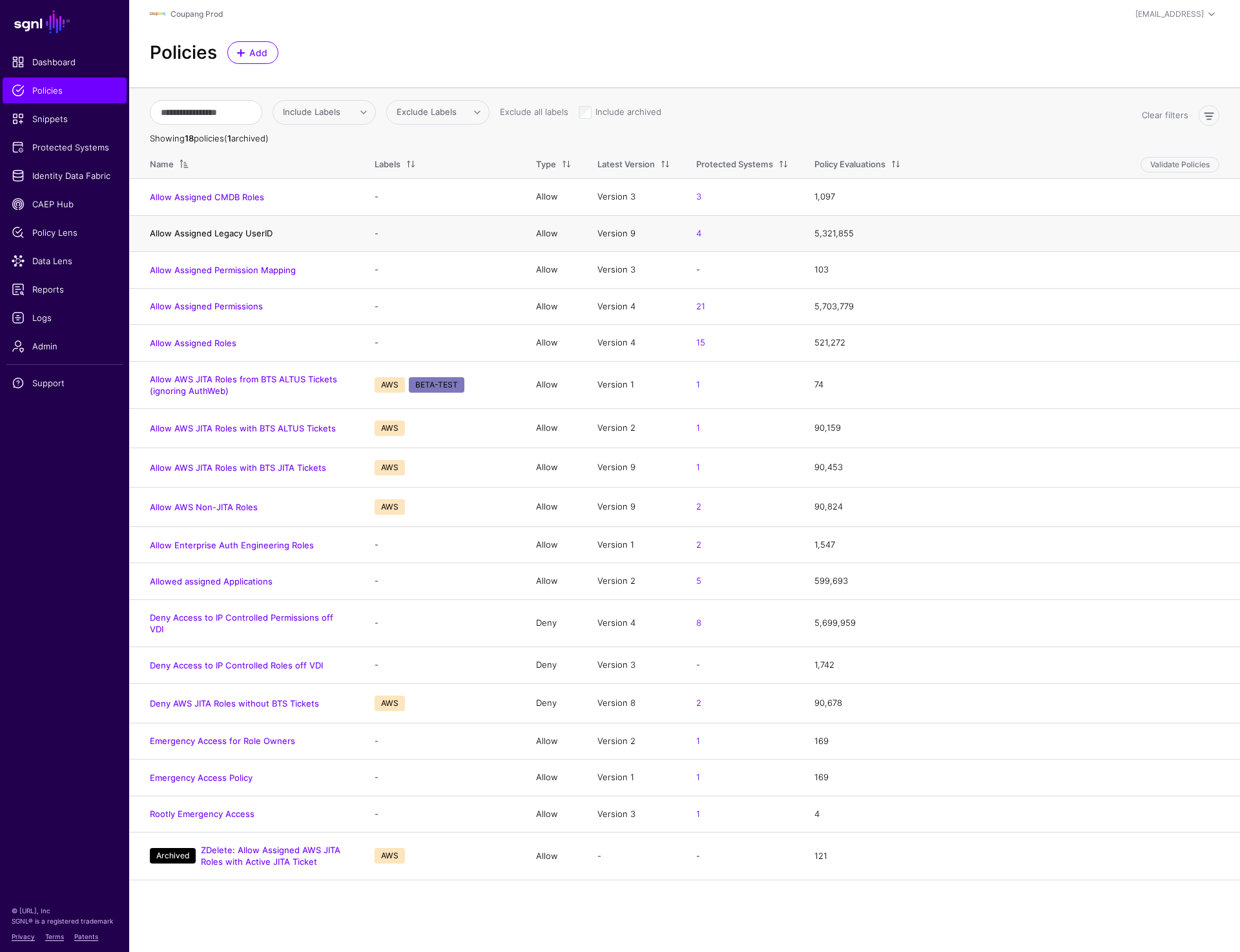
click at [258, 233] on link "Allow Assigned Legacy UserID" at bounding box center [211, 233] width 123 height 11
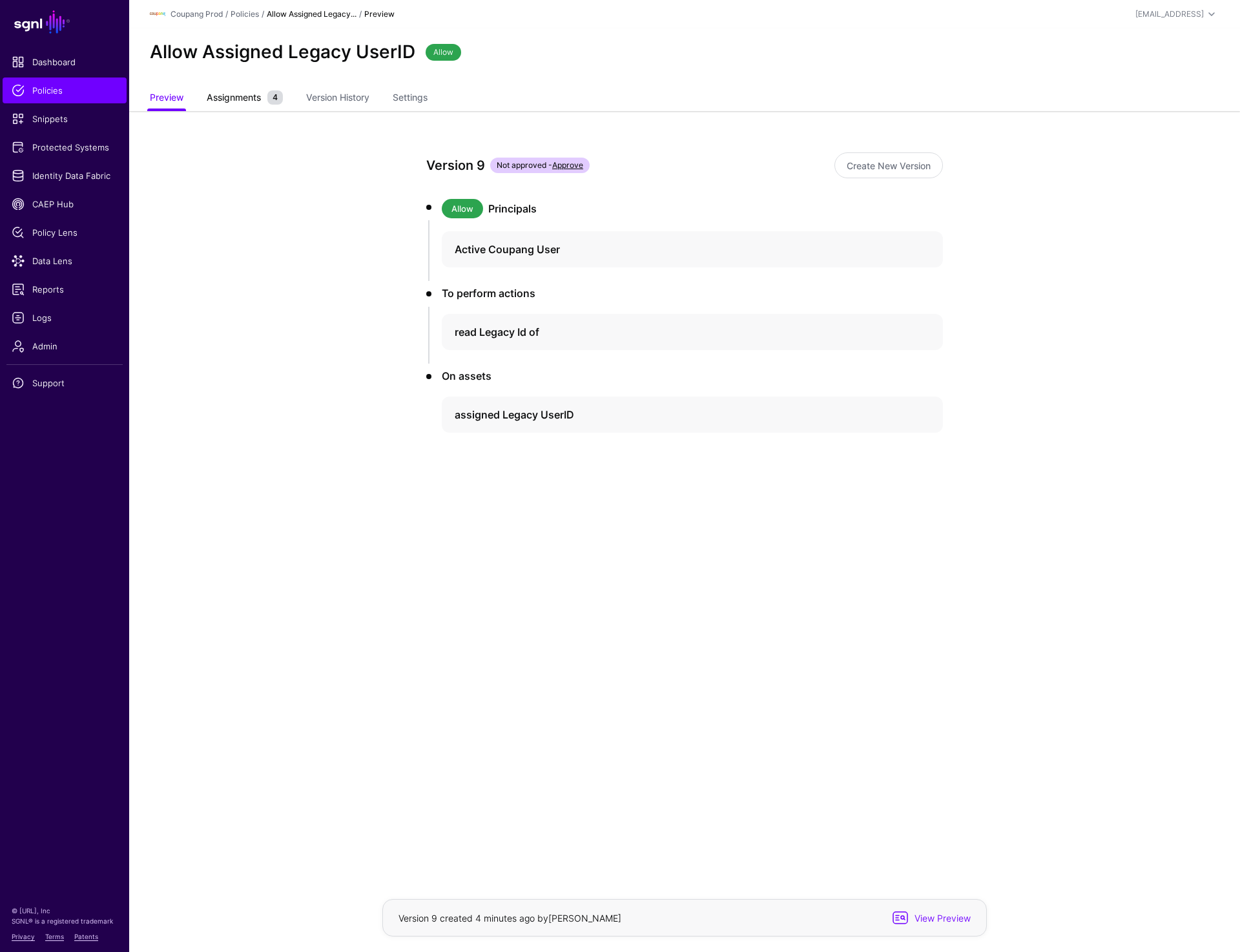
click at [218, 94] on span "Assignments" at bounding box center [234, 97] width 60 height 13
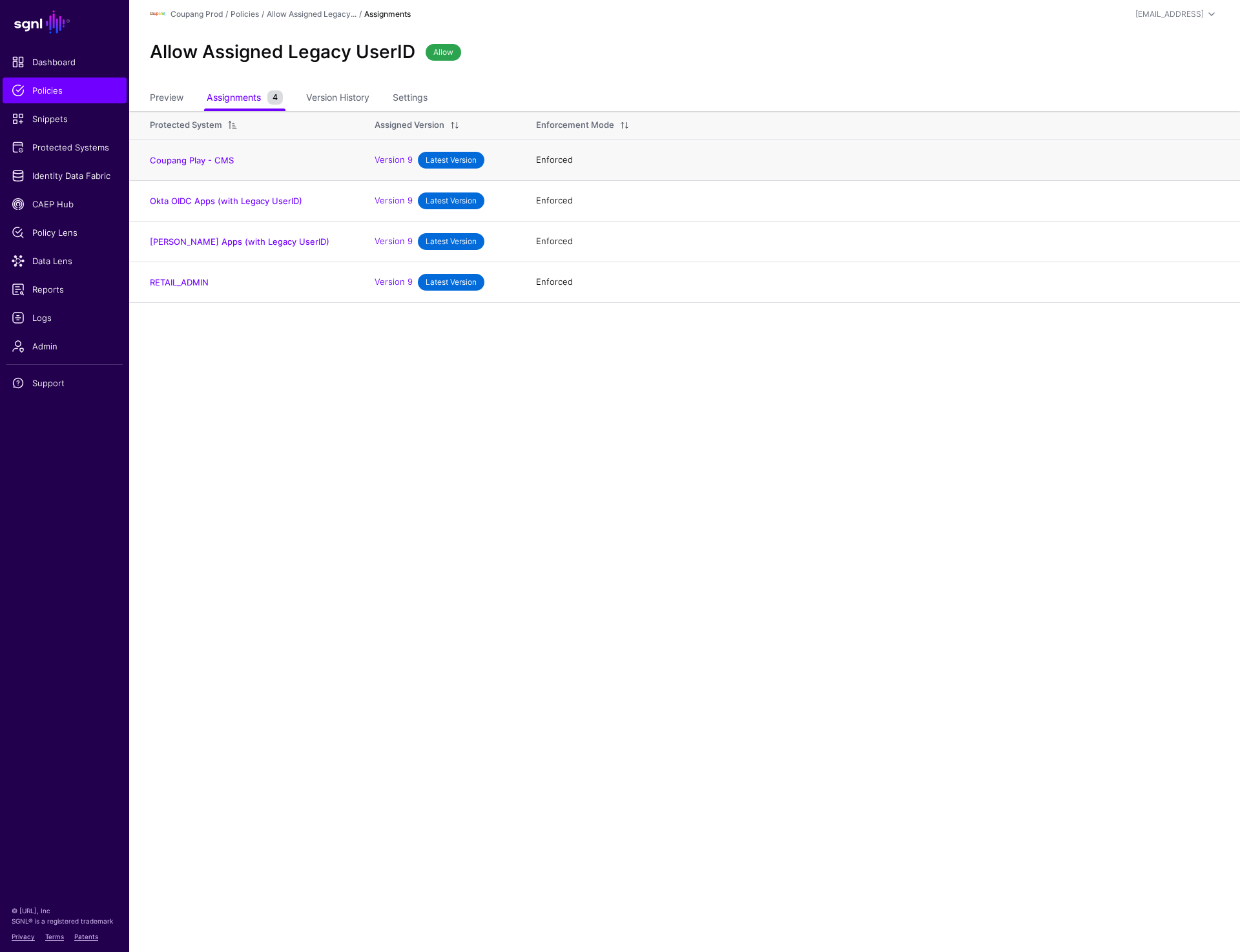
click at [142, 161] on td "Coupang Play - CMS" at bounding box center [245, 160] width 232 height 41
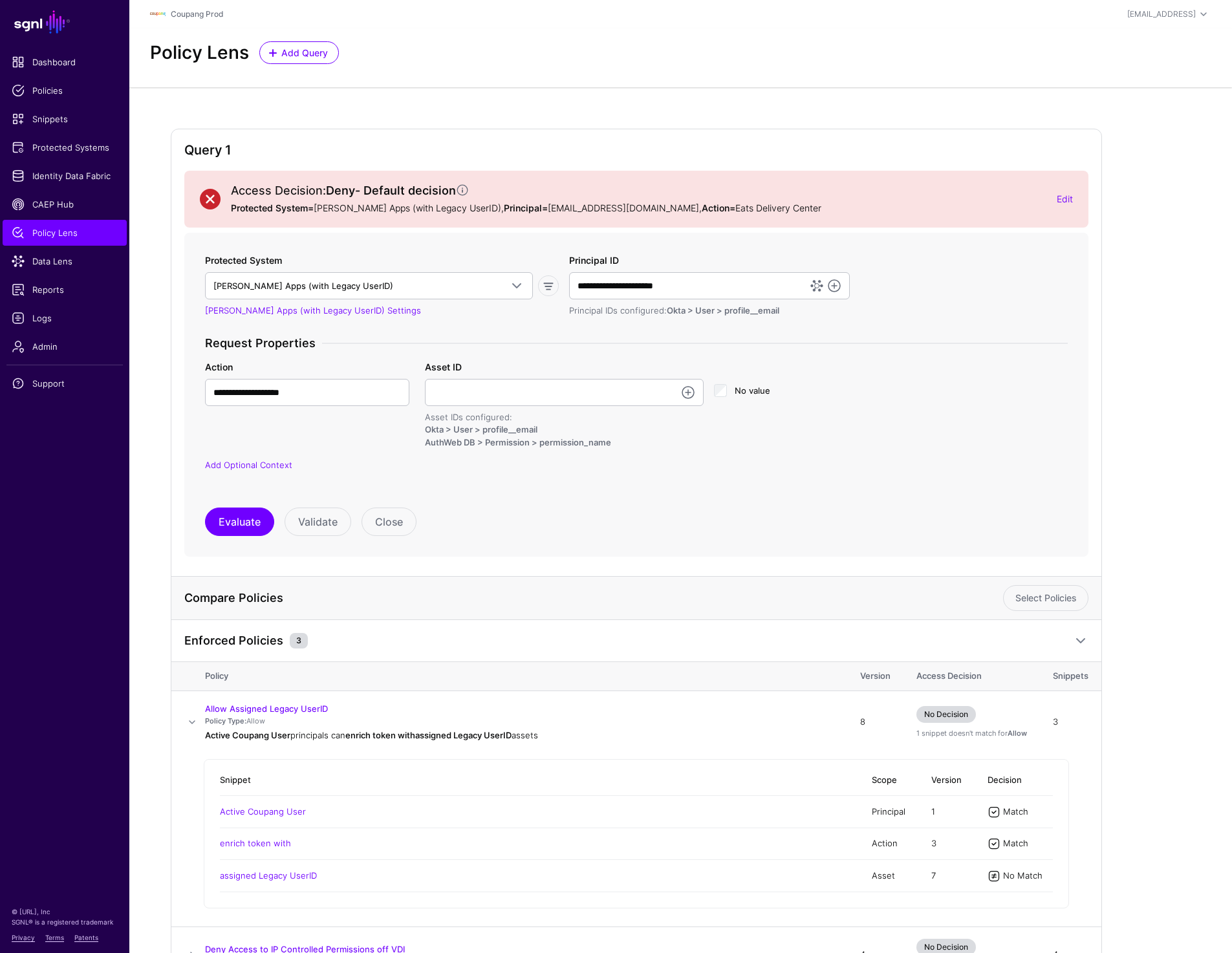
scroll to position [150, 0]
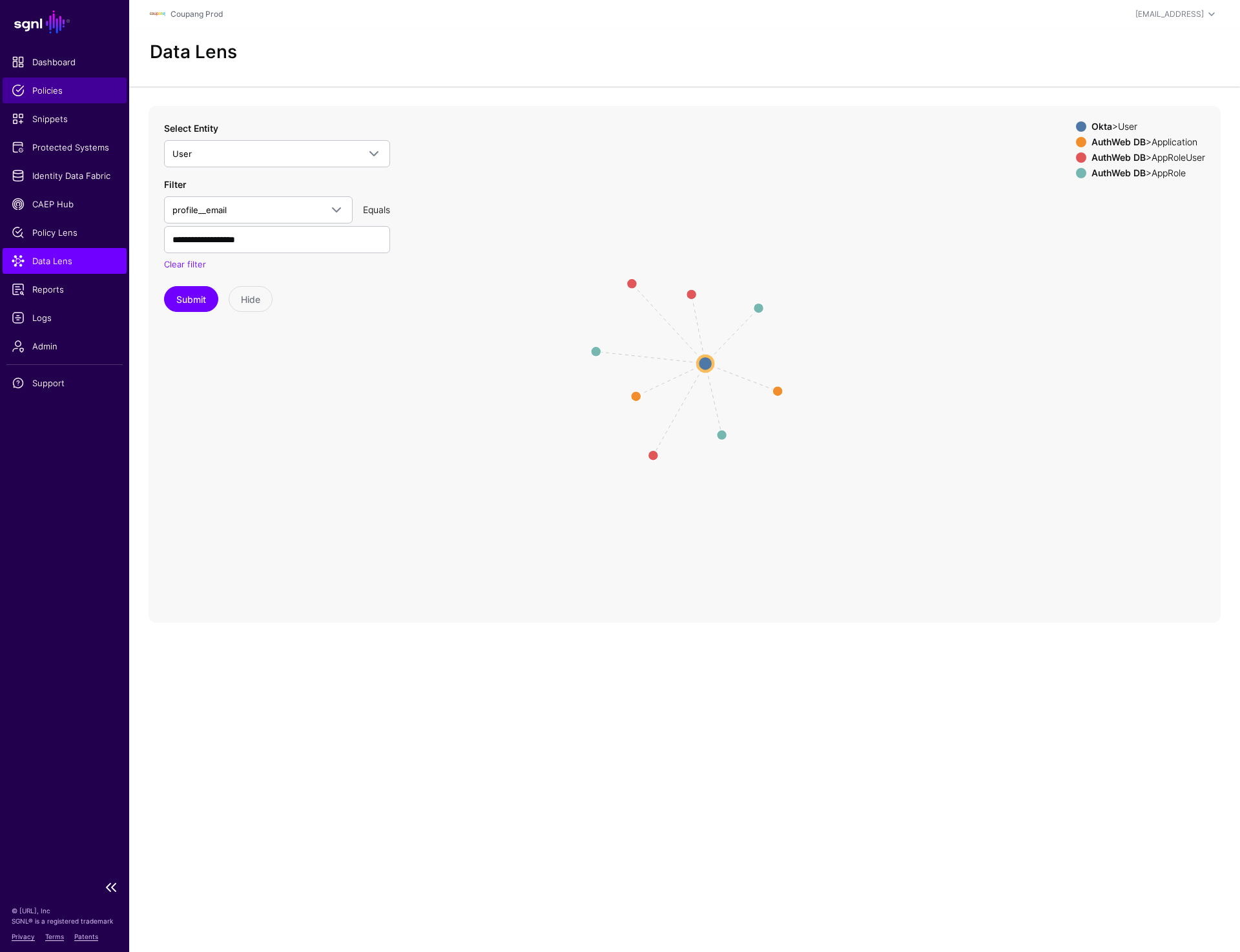
click at [59, 91] on span "Policies" at bounding box center [65, 91] width 106 height 13
click at [254, 246] on input "**********" at bounding box center [277, 239] width 226 height 27
paste input "text"
type input "**********"
click at [181, 306] on button "Submit" at bounding box center [191, 299] width 54 height 26
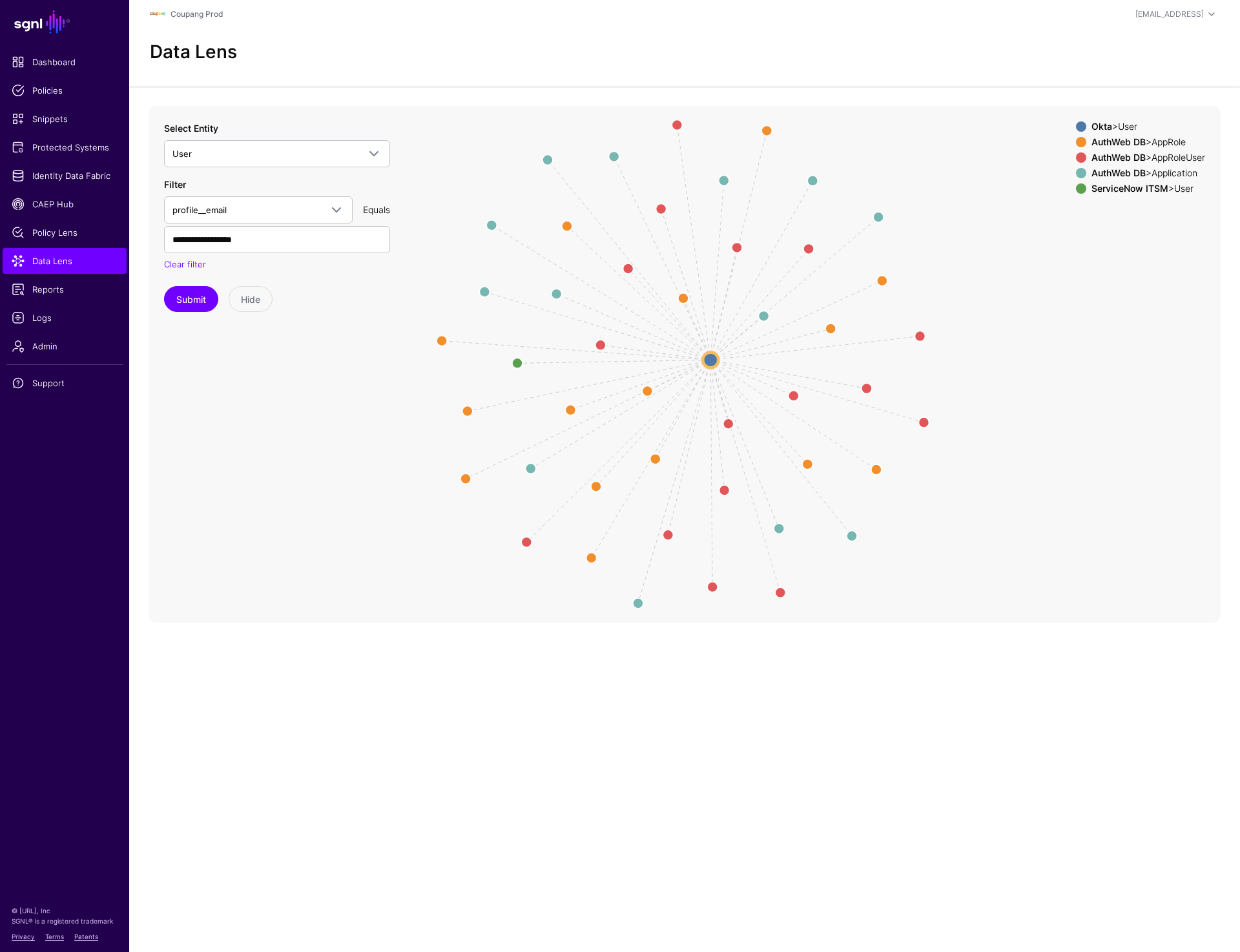
click at [710, 359] on circle at bounding box center [711, 359] width 15 height 15
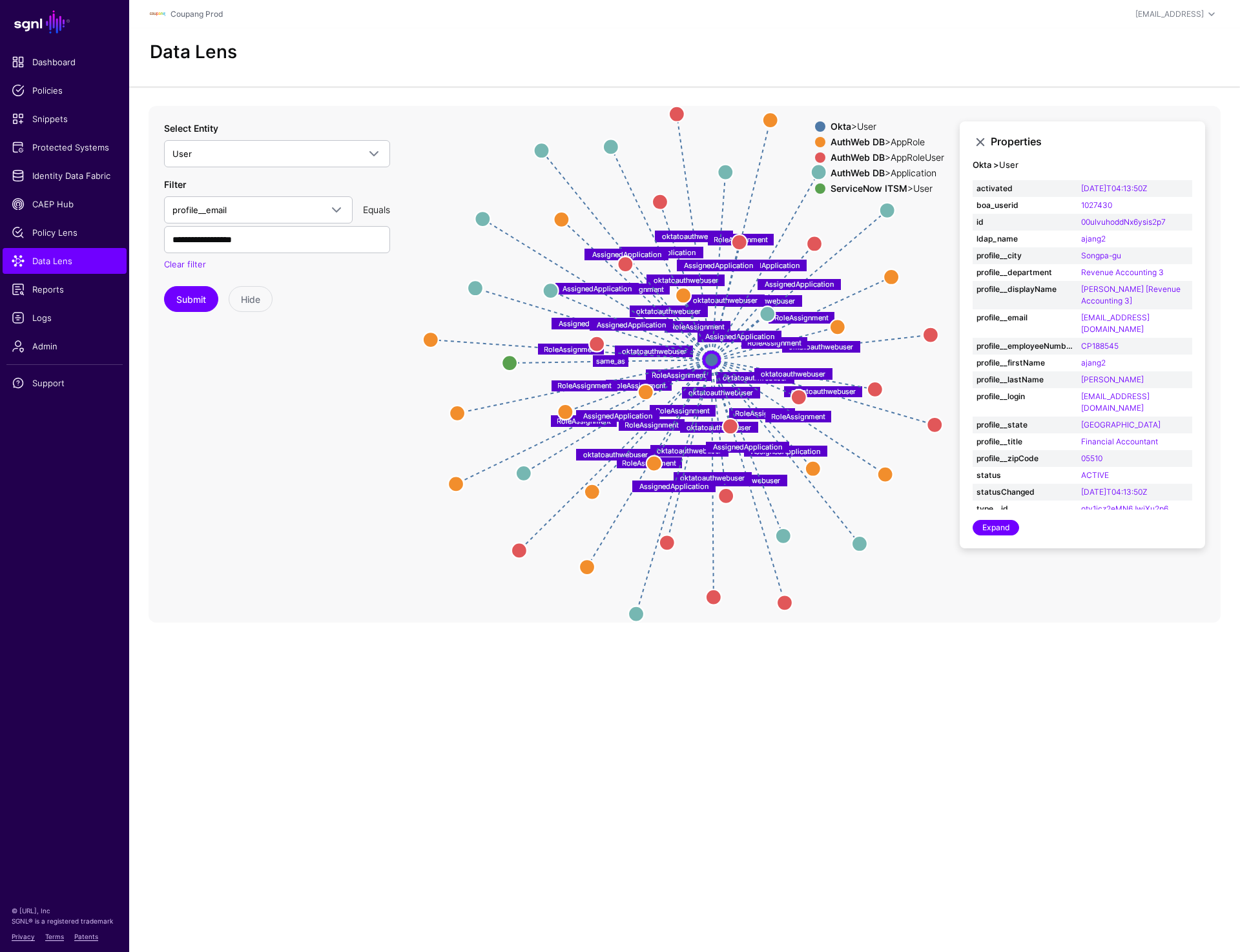
click at [914, 662] on main "SGNL Dashboard Policies Snippets Protected Systems Identity Data Fabric CAEP Hu…" at bounding box center [620, 476] width 1240 height 952
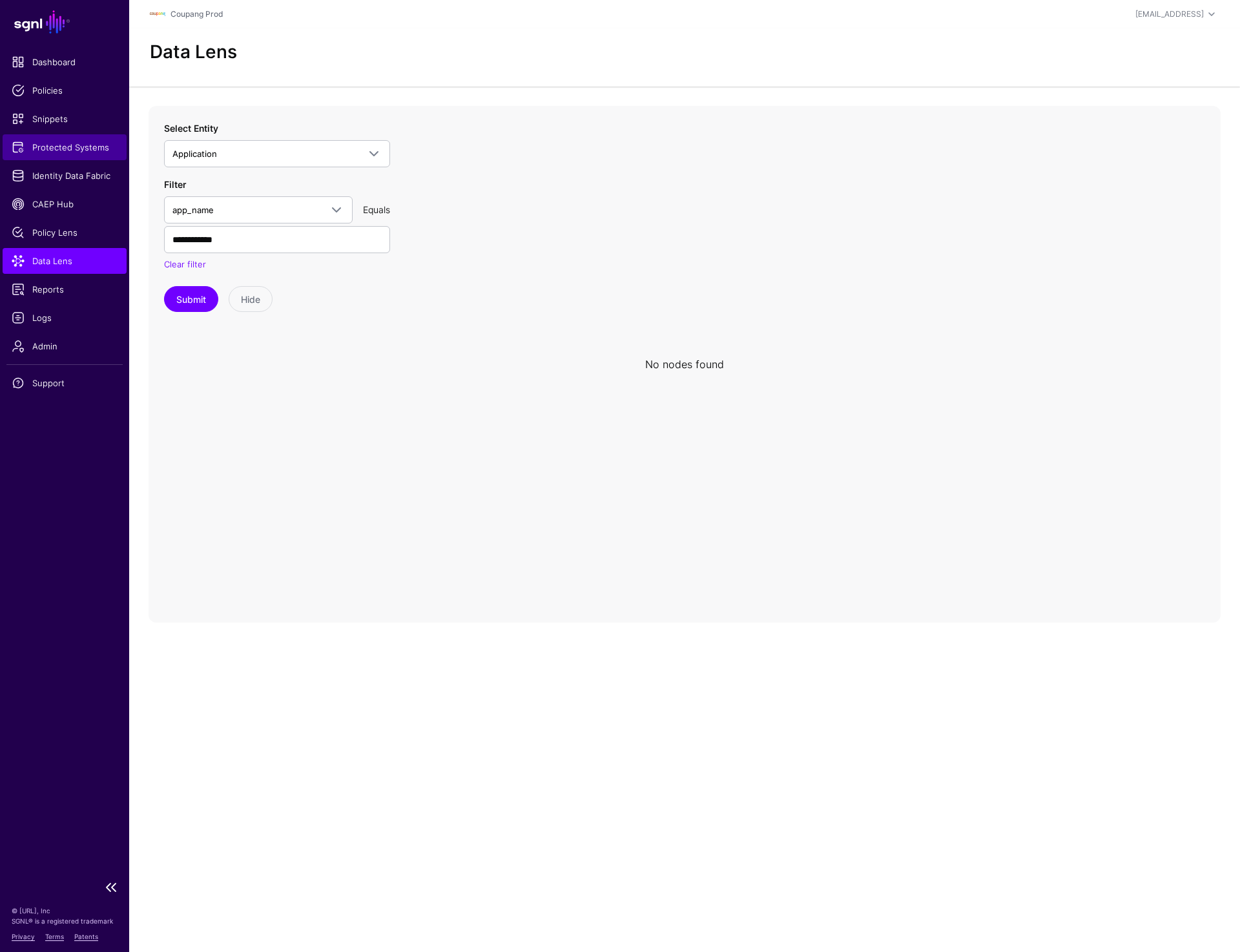
click at [56, 150] on span "Protected Systems" at bounding box center [65, 147] width 106 height 13
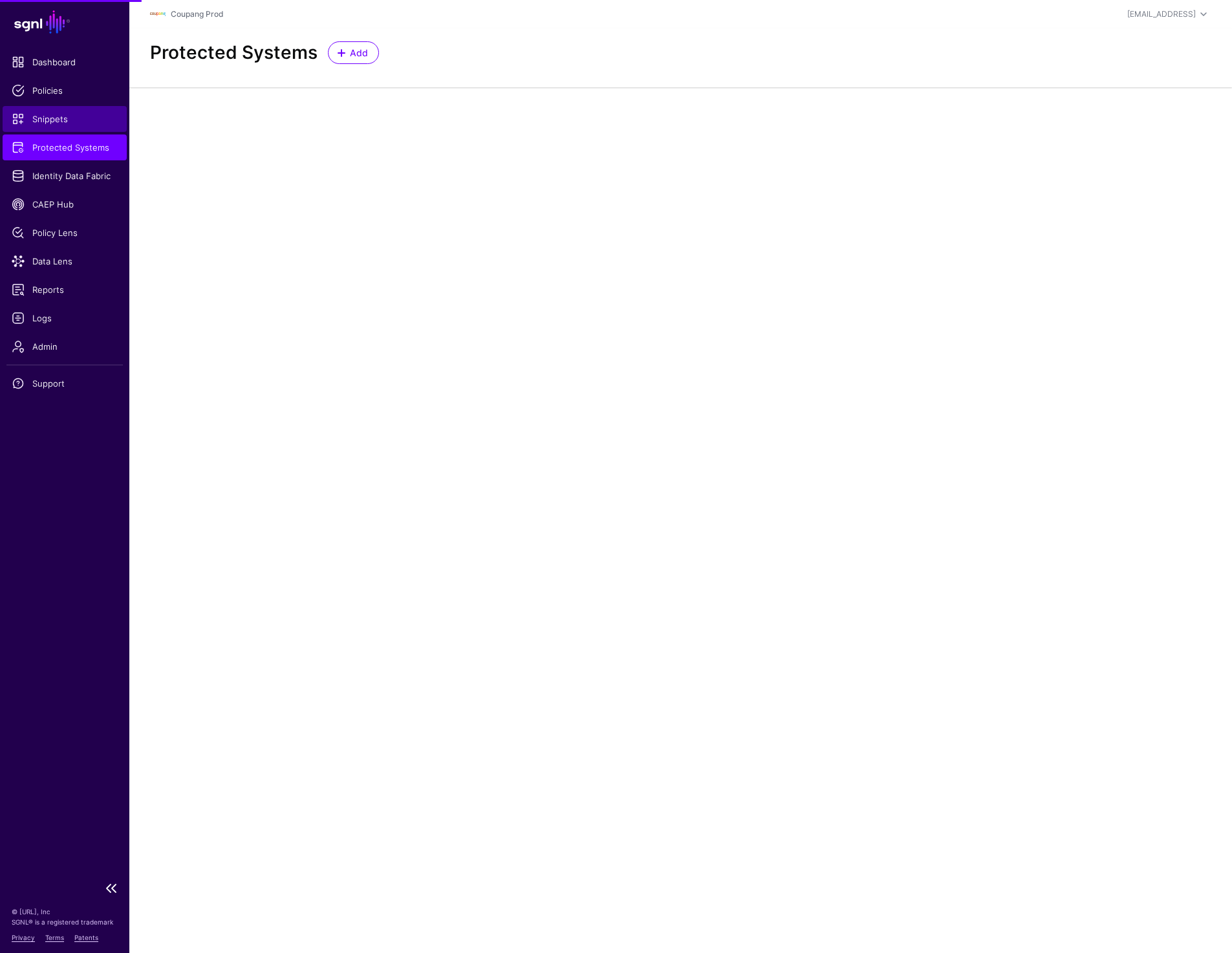
click at [59, 122] on span "Snippets" at bounding box center [65, 119] width 106 height 13
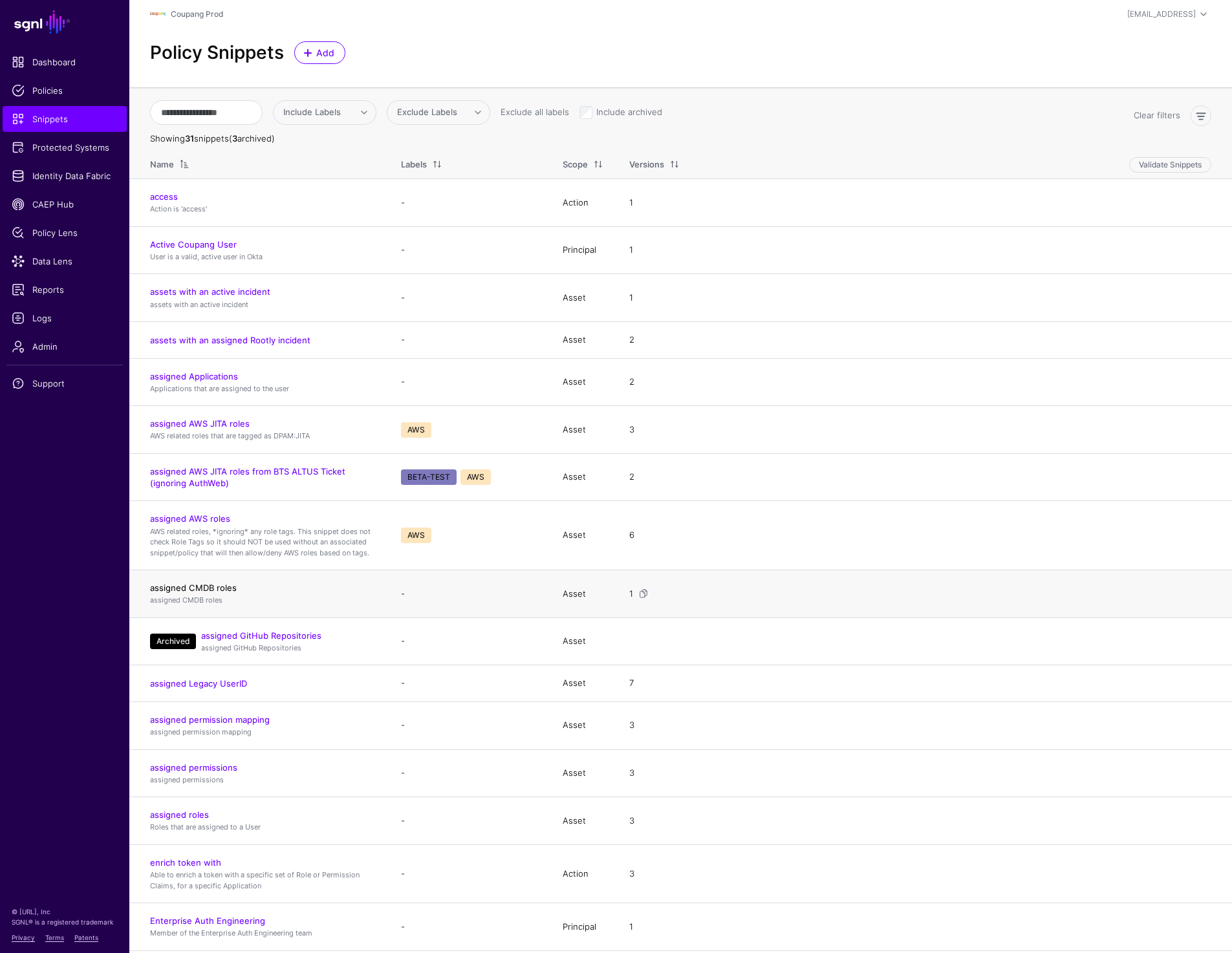
click at [189, 589] on link "assigned CMDB roles" at bounding box center [193, 588] width 86 height 11
click at [225, 686] on link "assigned Legacy UserID" at bounding box center [198, 683] width 97 height 11
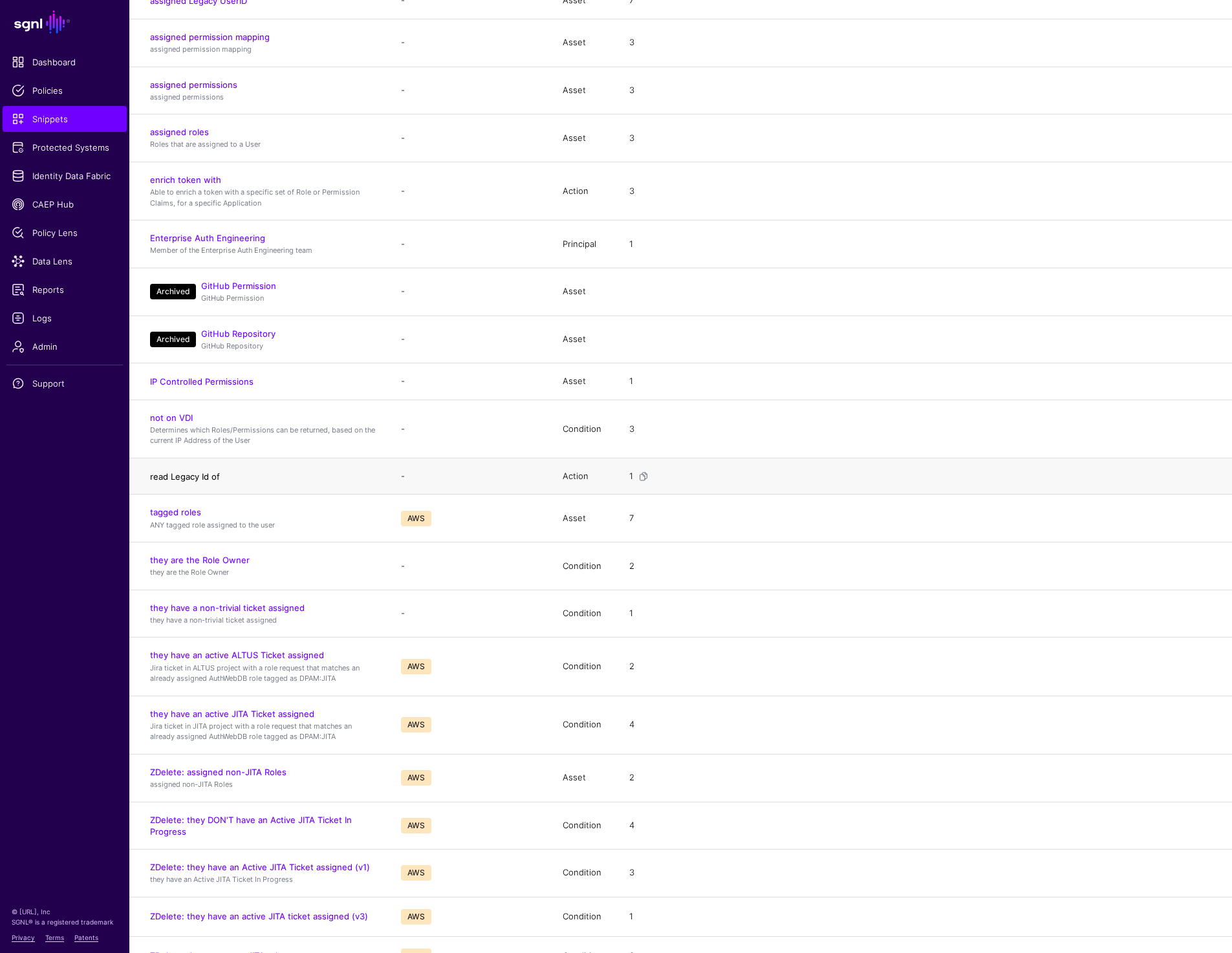
click at [196, 474] on link "read Legacy Id of" at bounding box center [184, 476] width 70 height 11
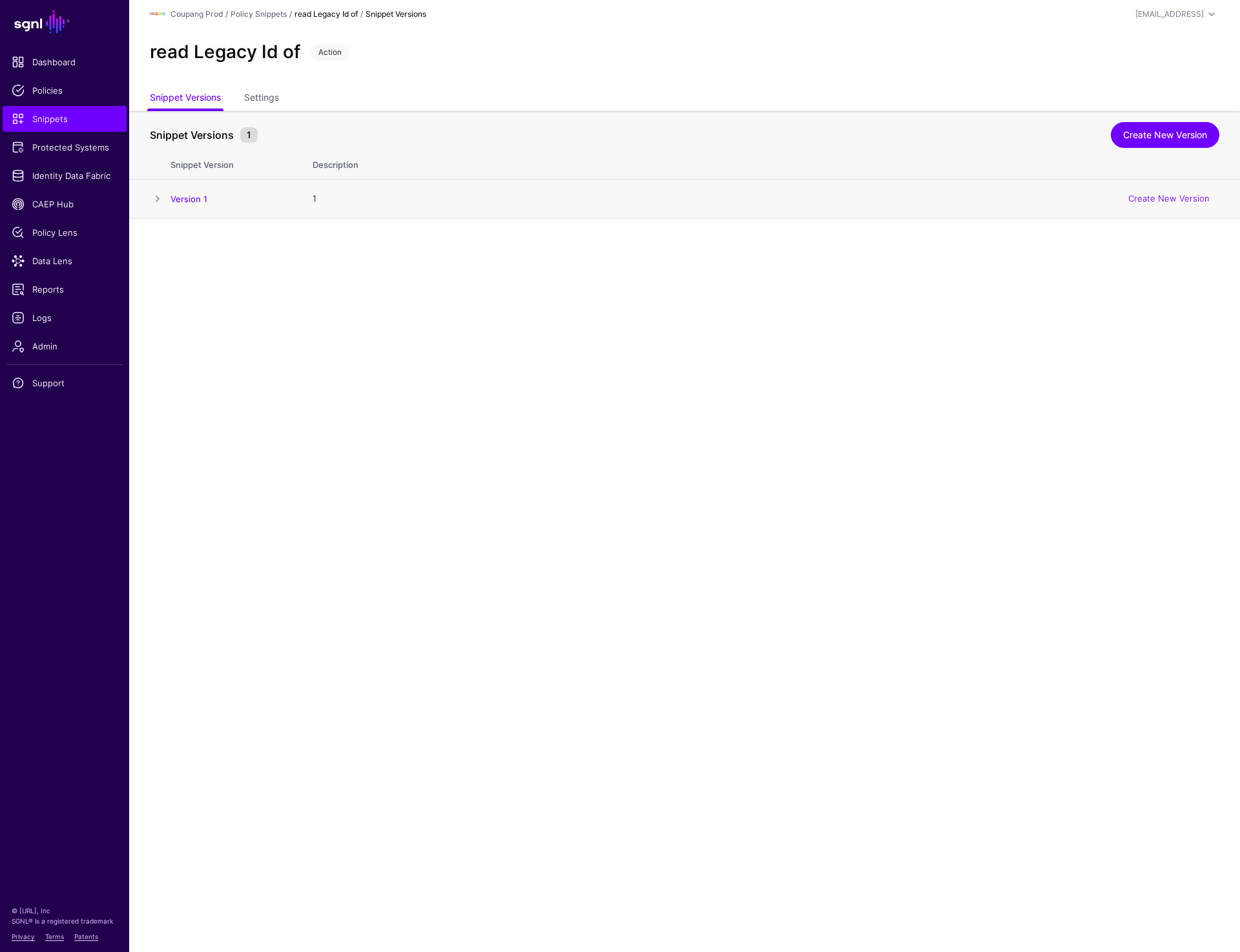
click at [156, 193] on span at bounding box center [157, 199] width 15 height 15
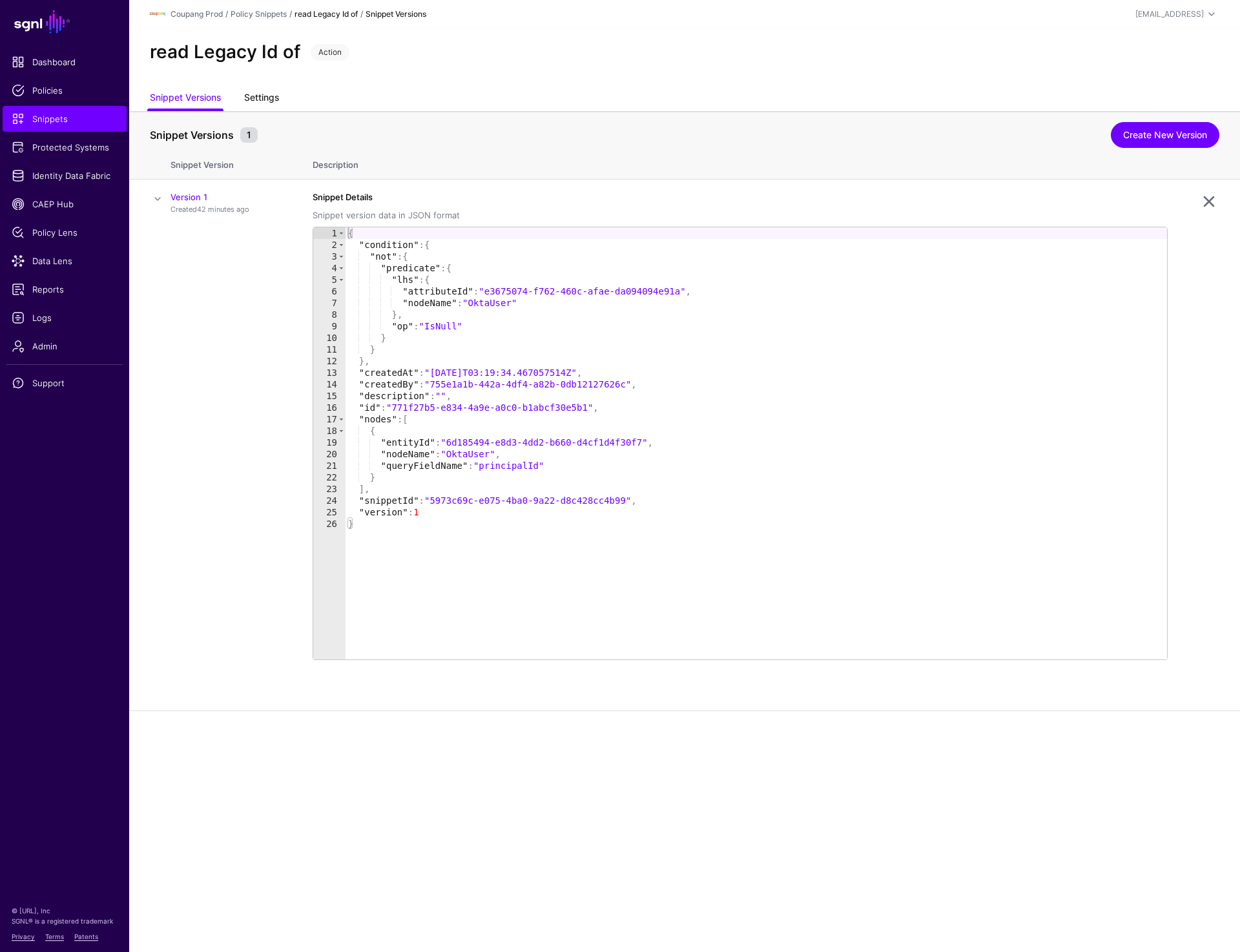
click at [252, 103] on link "Settings" at bounding box center [262, 98] width 35 height 25
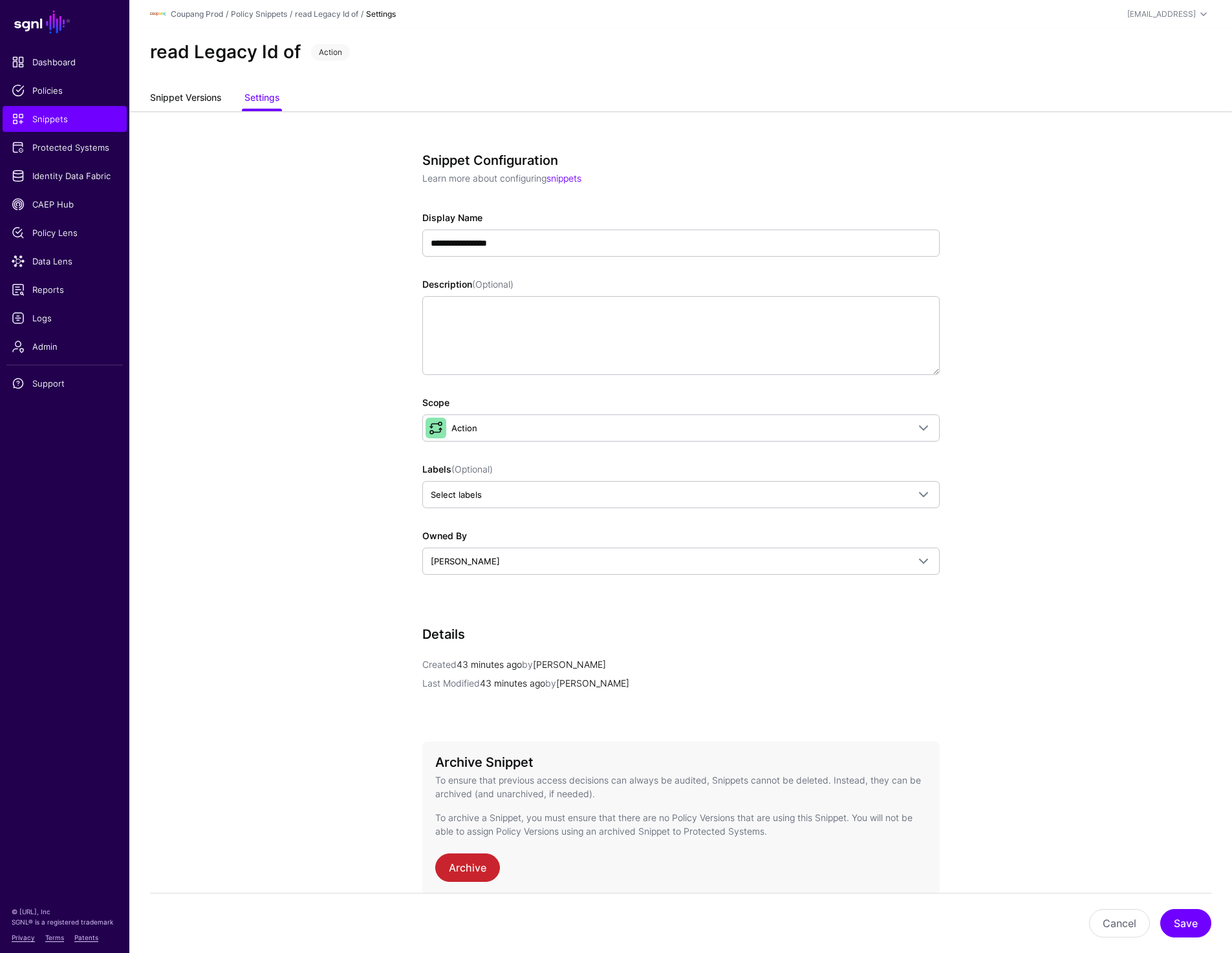
click at [170, 100] on link "Snippet Versions" at bounding box center [185, 98] width 71 height 25
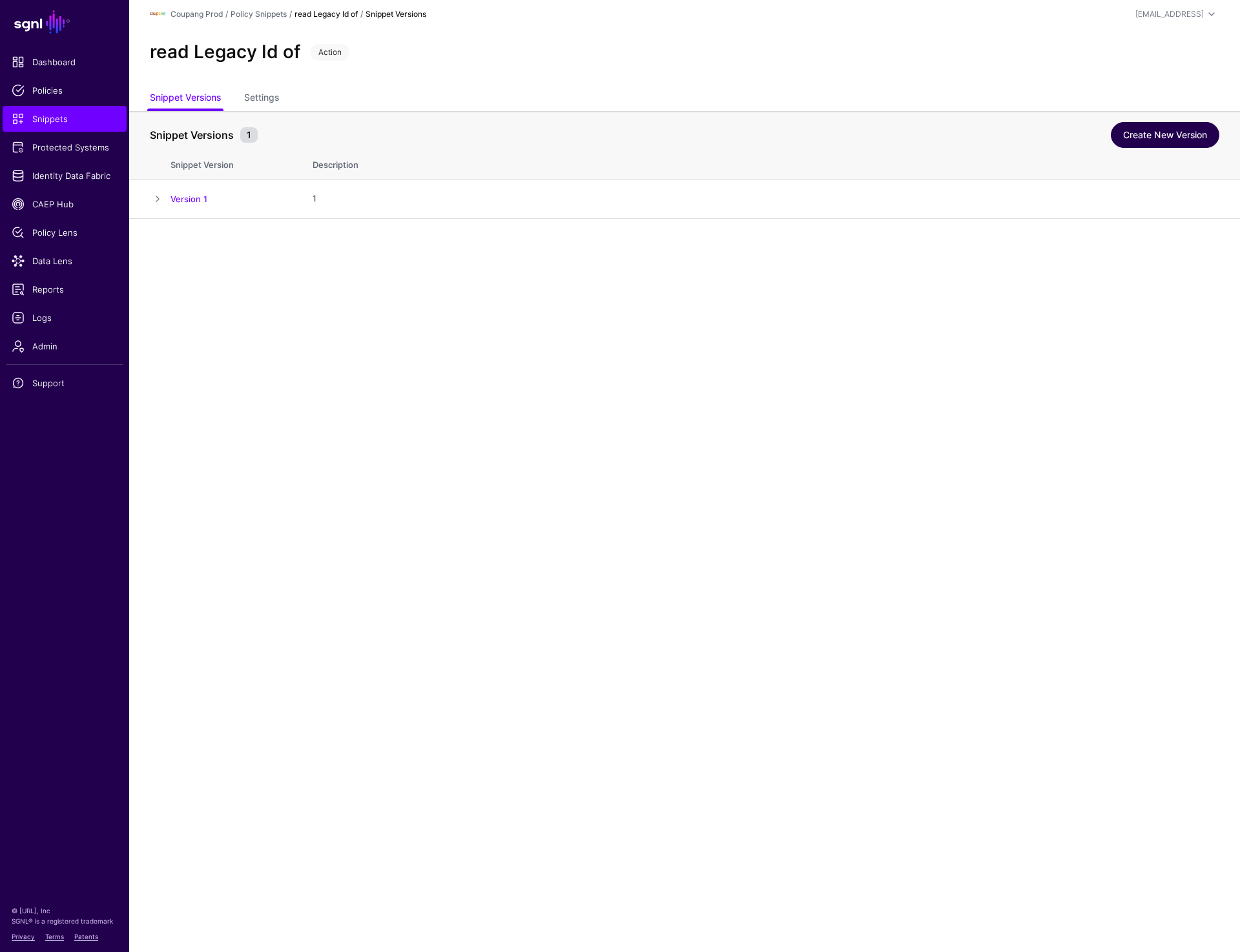
click at [1163, 145] on link "Create New Version" at bounding box center [1165, 135] width 109 height 26
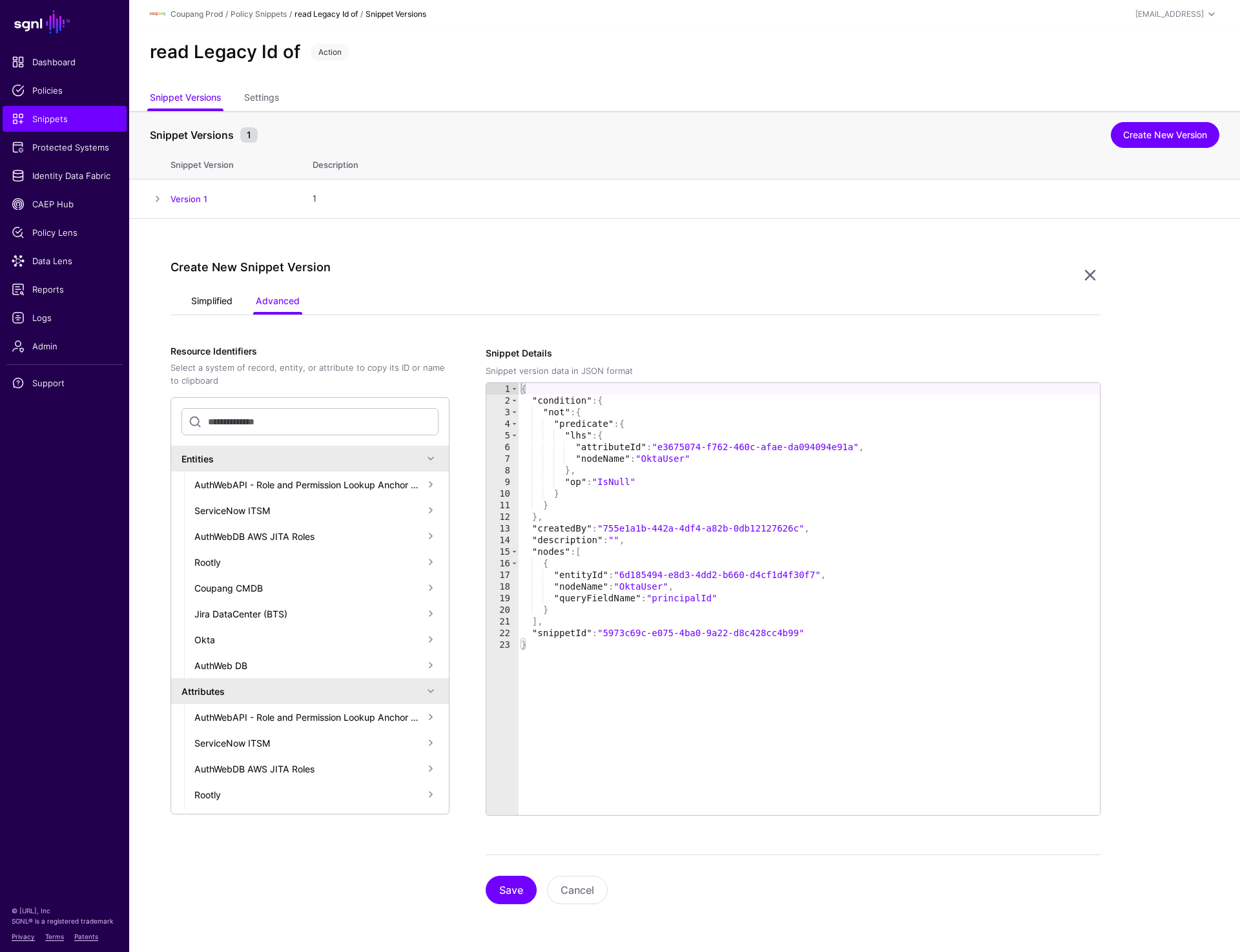
click at [203, 306] on link "Simplified" at bounding box center [211, 302] width 41 height 25
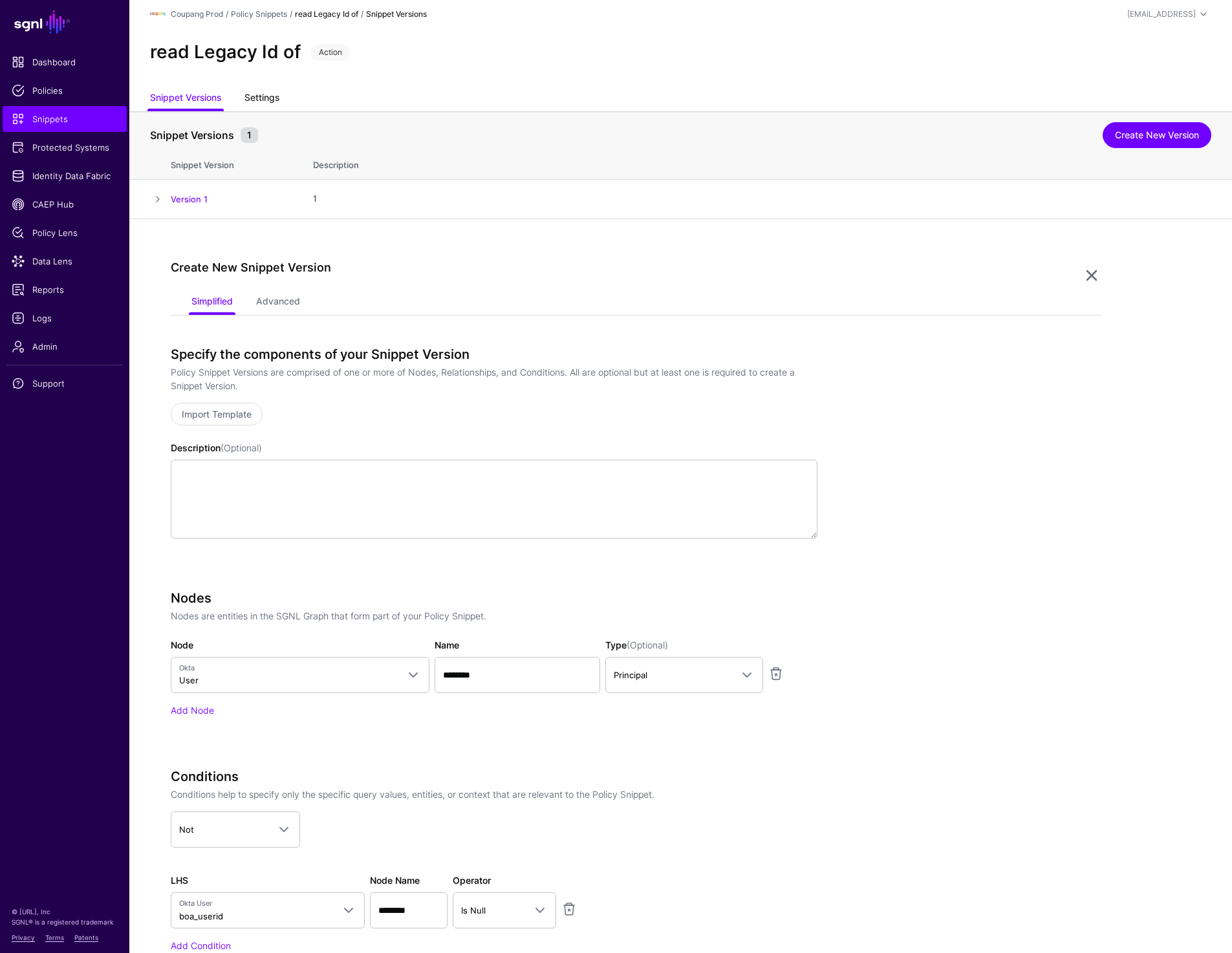
click at [270, 95] on link "Settings" at bounding box center [262, 98] width 35 height 25
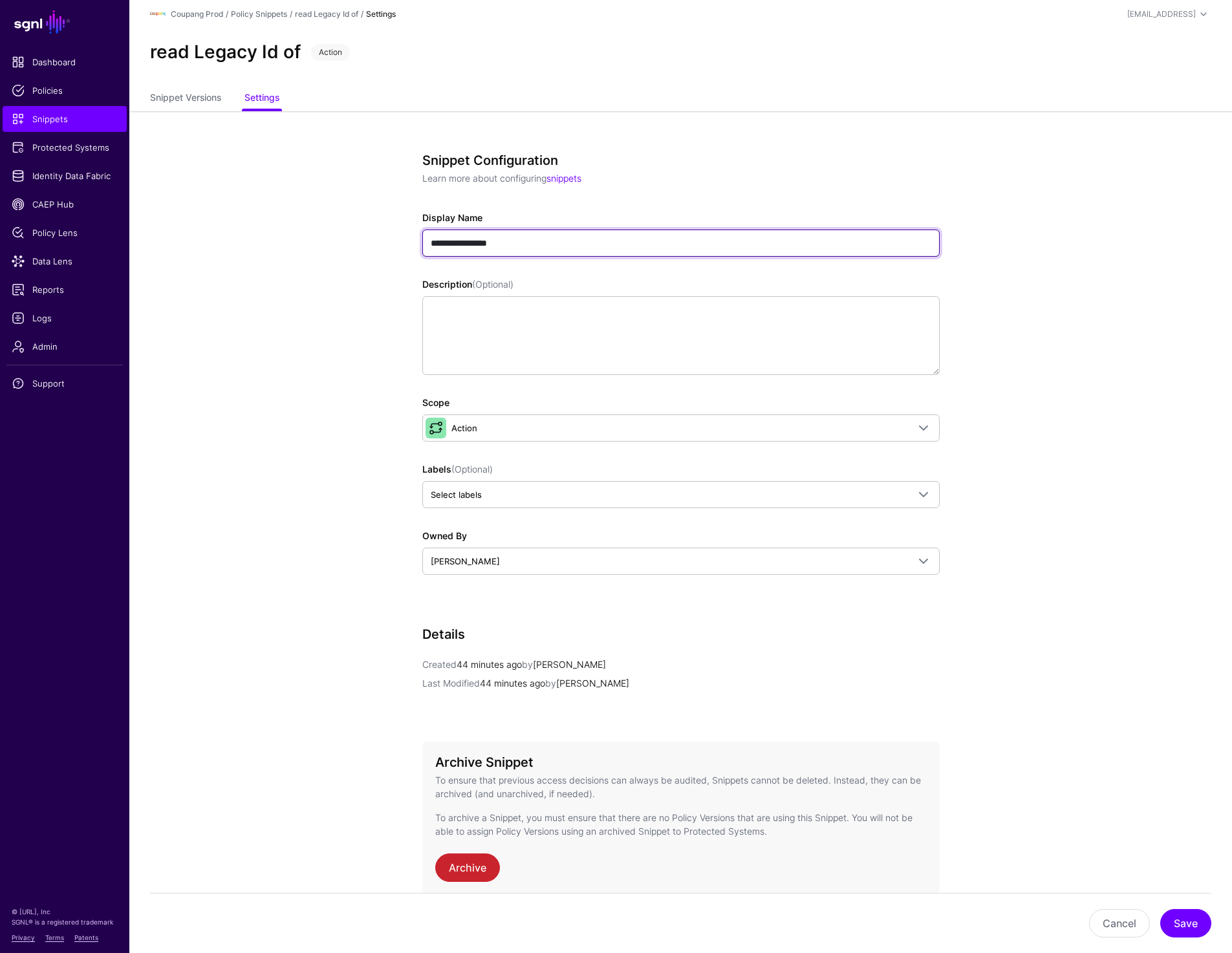
click at [440, 245] on input "**********" at bounding box center [681, 243] width 517 height 27
type input "**********"
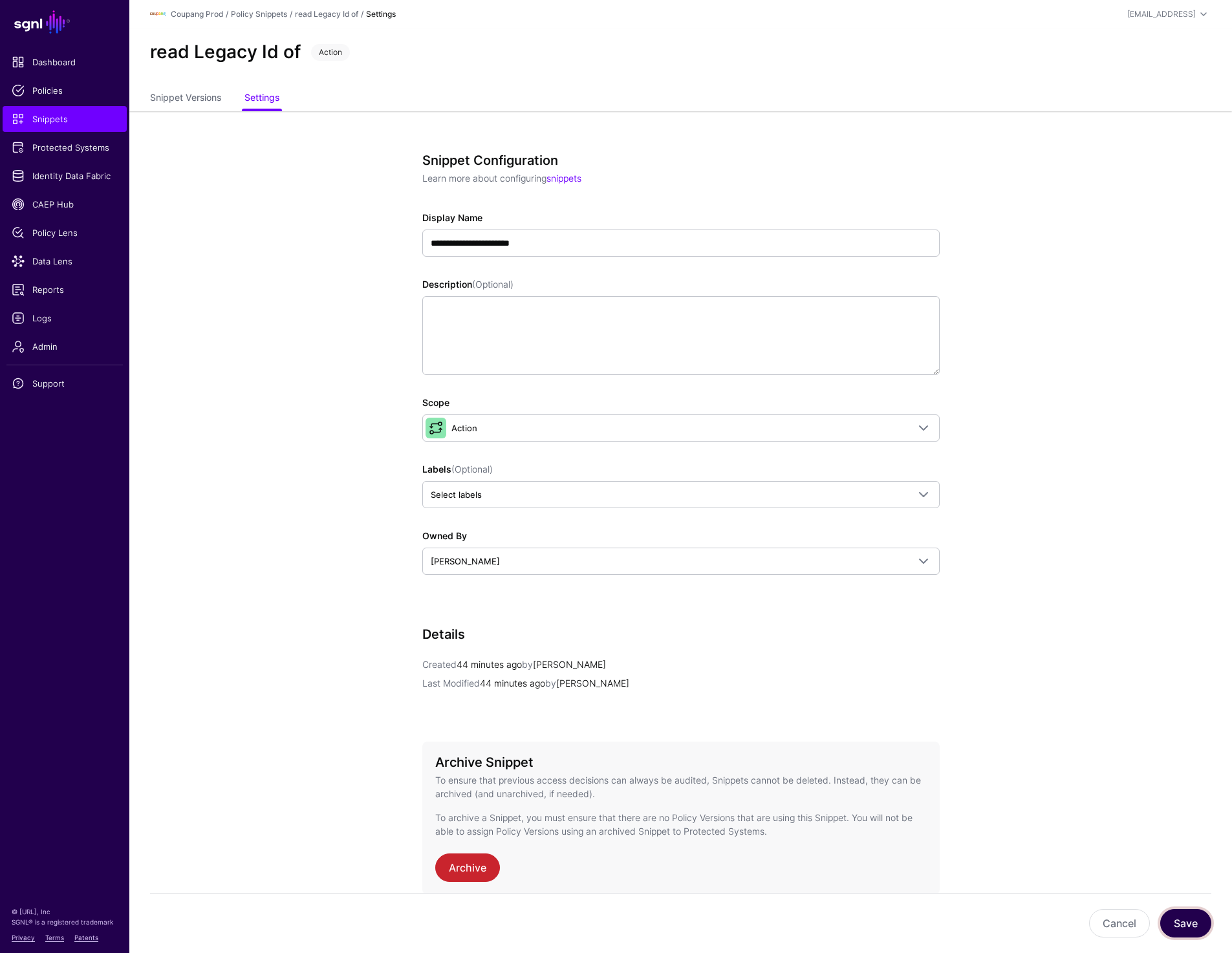
click at [1193, 914] on button "Save" at bounding box center [1185, 923] width 51 height 28
click at [171, 91] on link "Snippet Versions" at bounding box center [185, 98] width 71 height 25
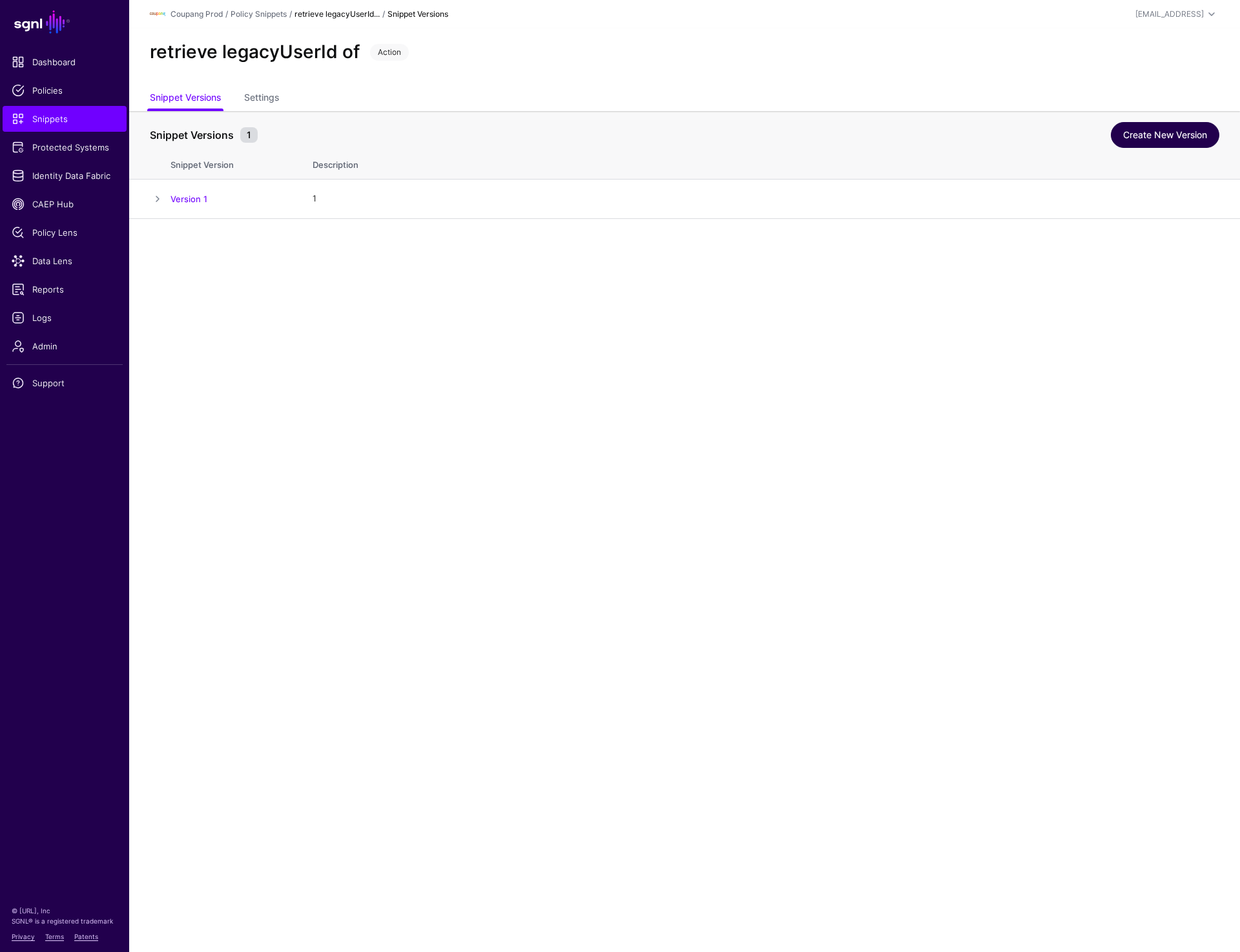
click at [1147, 141] on link "Create New Version" at bounding box center [1165, 135] width 109 height 26
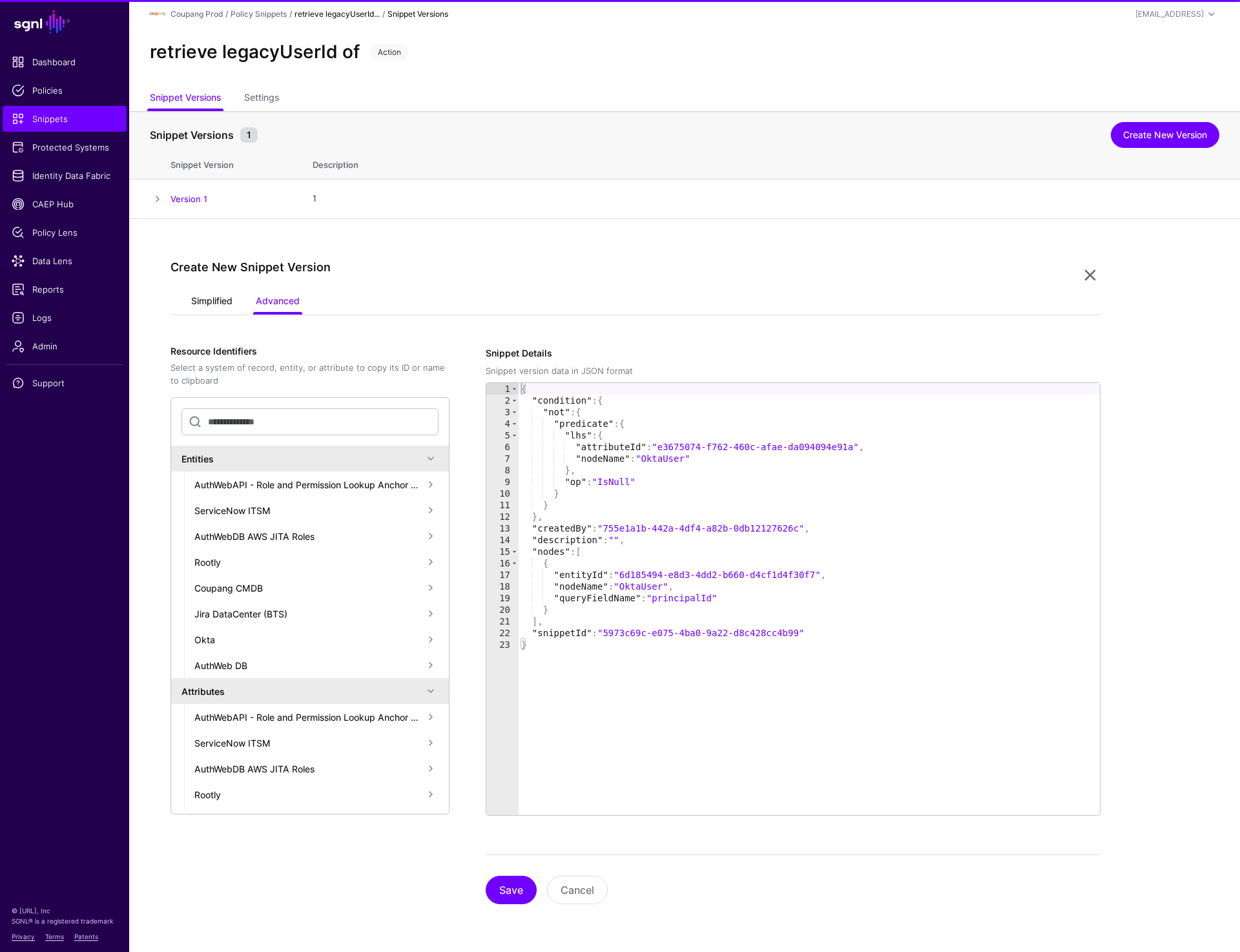
click at [199, 298] on link "Simplified" at bounding box center [211, 302] width 41 height 25
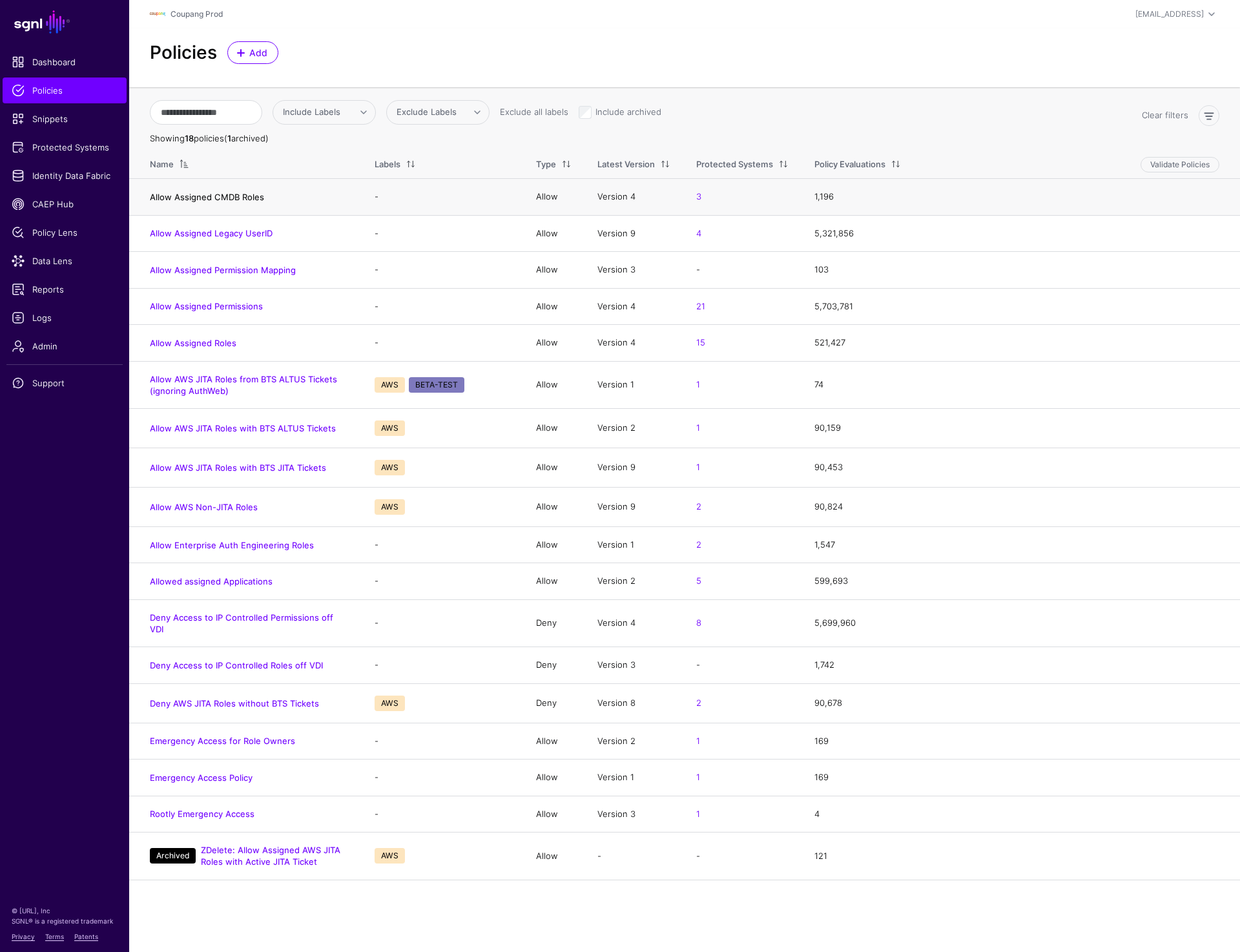
click at [185, 201] on link "Allow Assigned CMDB Roles" at bounding box center [206, 197] width 114 height 11
click at [190, 234] on link "Allow Assigned Legacy UserID" at bounding box center [211, 233] width 123 height 11
click at [189, 272] on link "Allow Assigned Permission Mapping" at bounding box center [223, 270] width 146 height 11
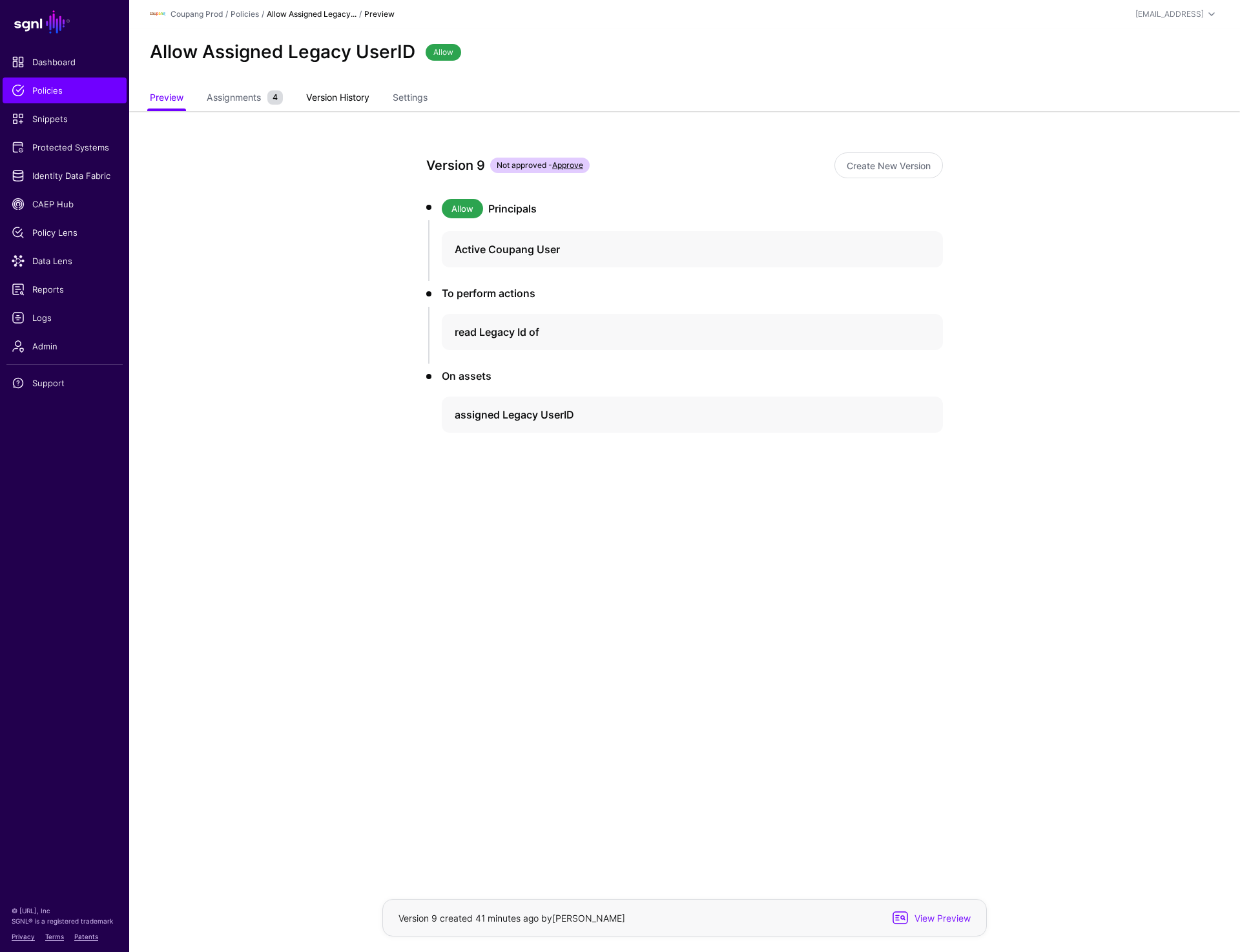
click at [325, 95] on link "Version History" at bounding box center [338, 98] width 63 height 25
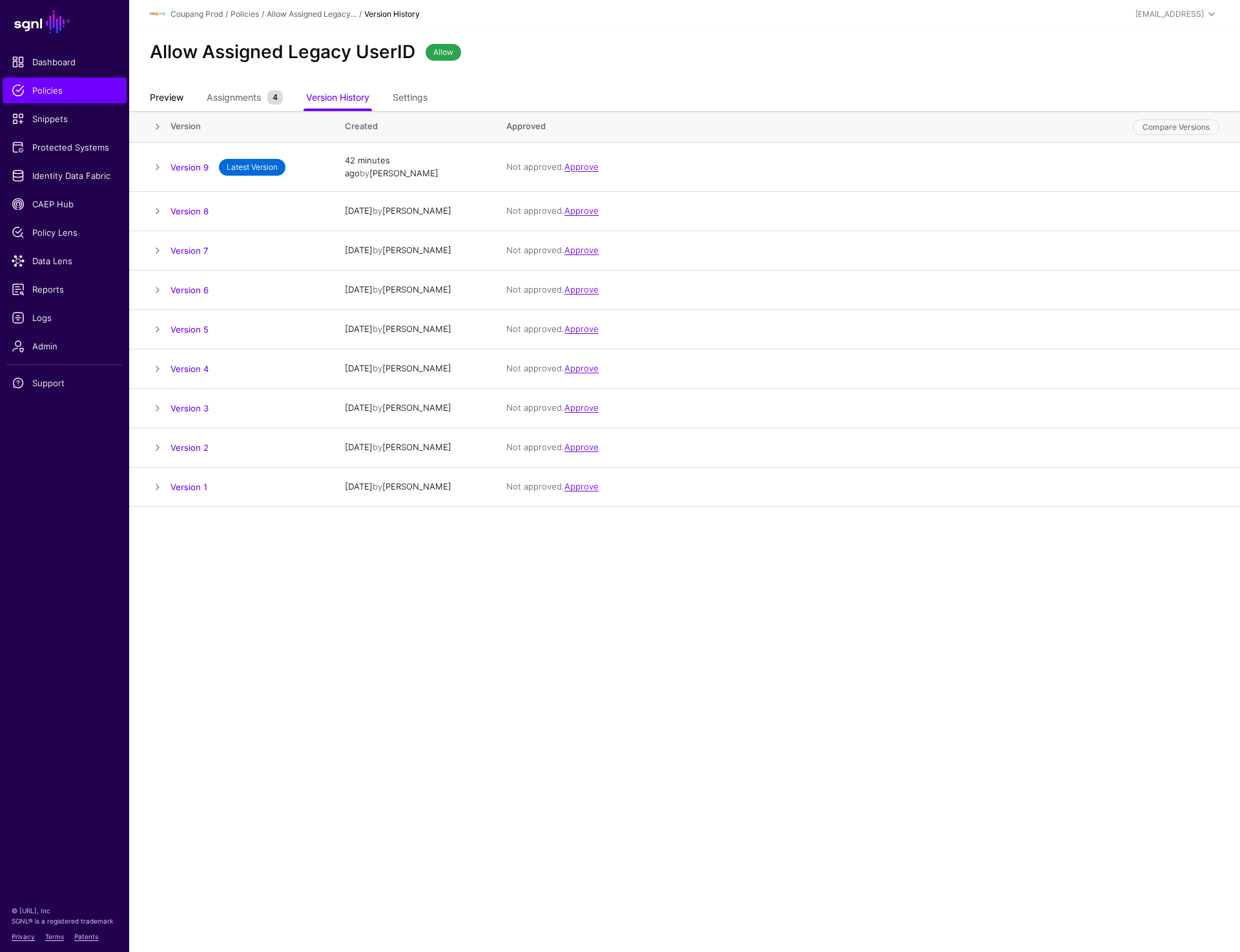
click at [170, 101] on link "Preview" at bounding box center [166, 98] width 34 height 25
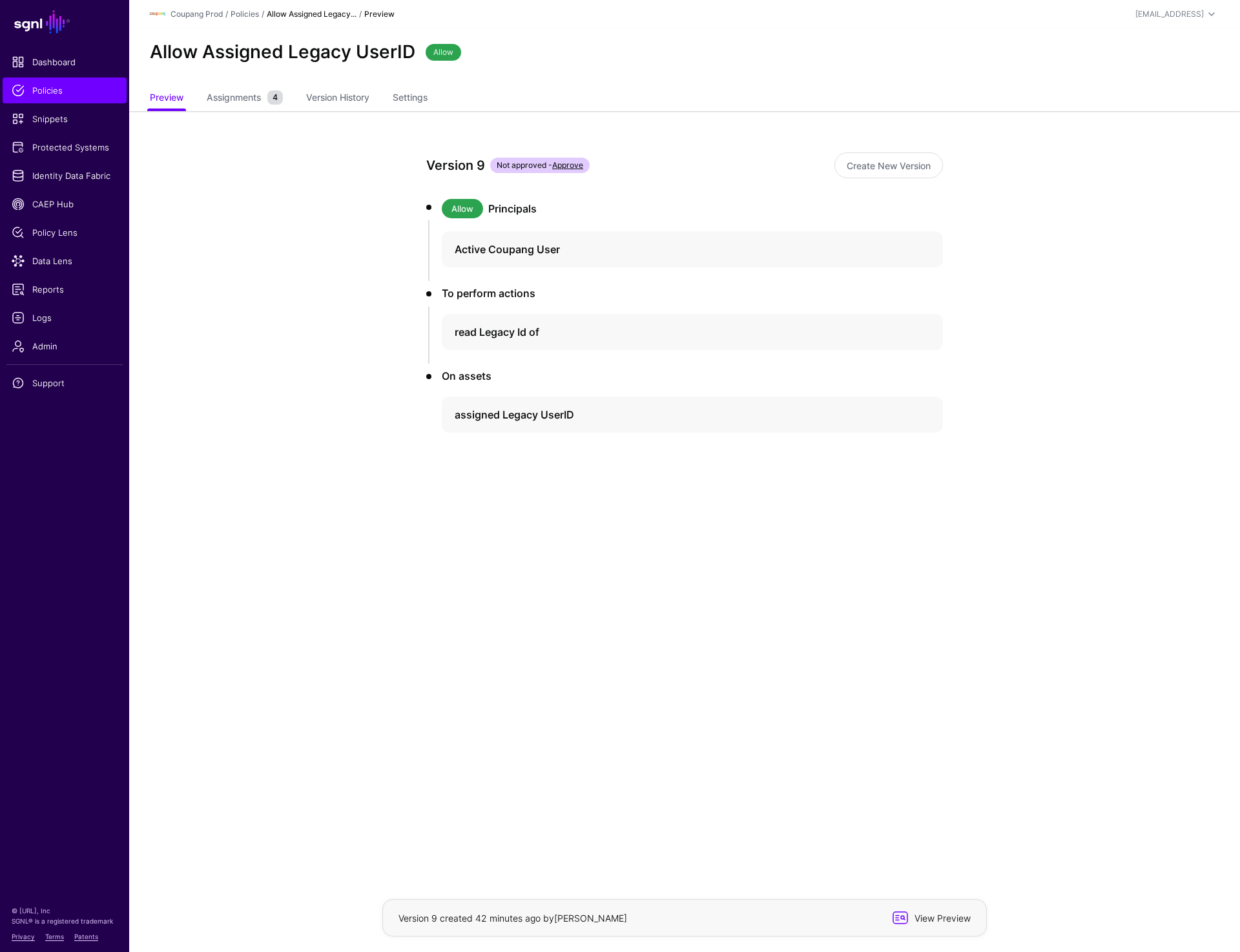
click at [933, 922] on span "View Preview" at bounding box center [941, 918] width 63 height 13
click at [301, 99] on link "Version History" at bounding box center [316, 98] width 63 height 25
click at [922, 922] on span "View Preview" at bounding box center [941, 918] width 63 height 13
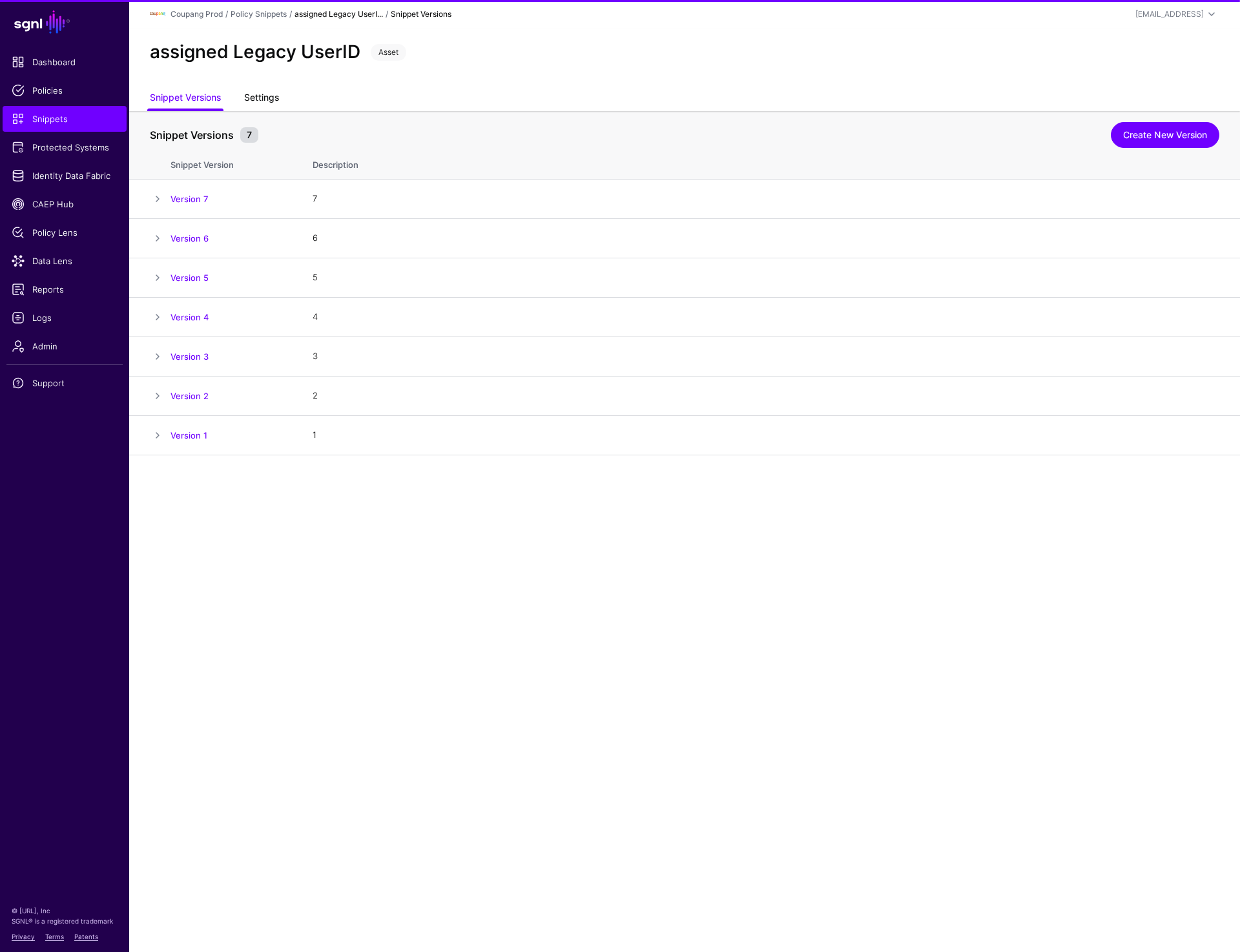
click at [255, 98] on link "Settings" at bounding box center [262, 98] width 35 height 25
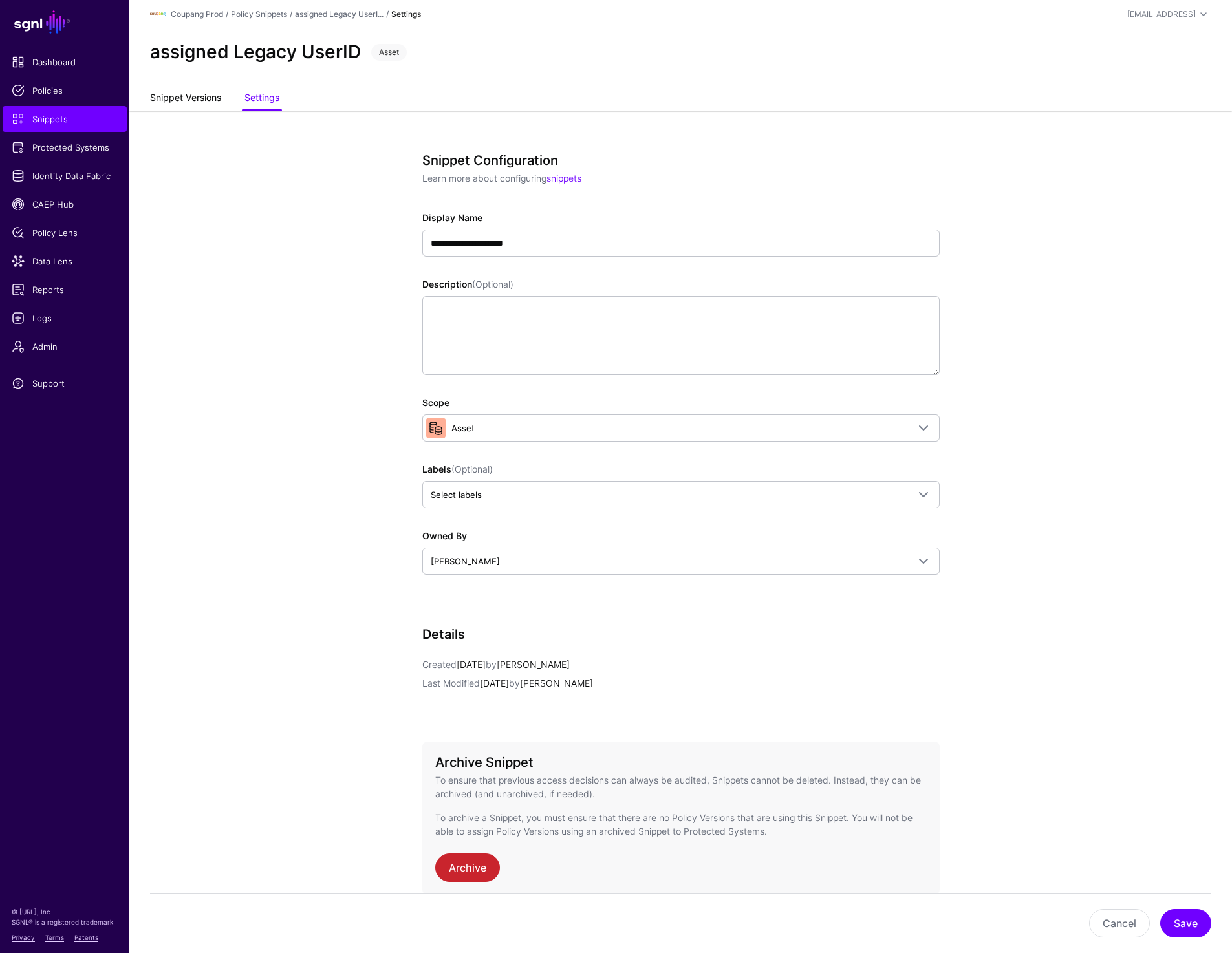
click at [175, 89] on link "Snippet Versions" at bounding box center [185, 98] width 71 height 25
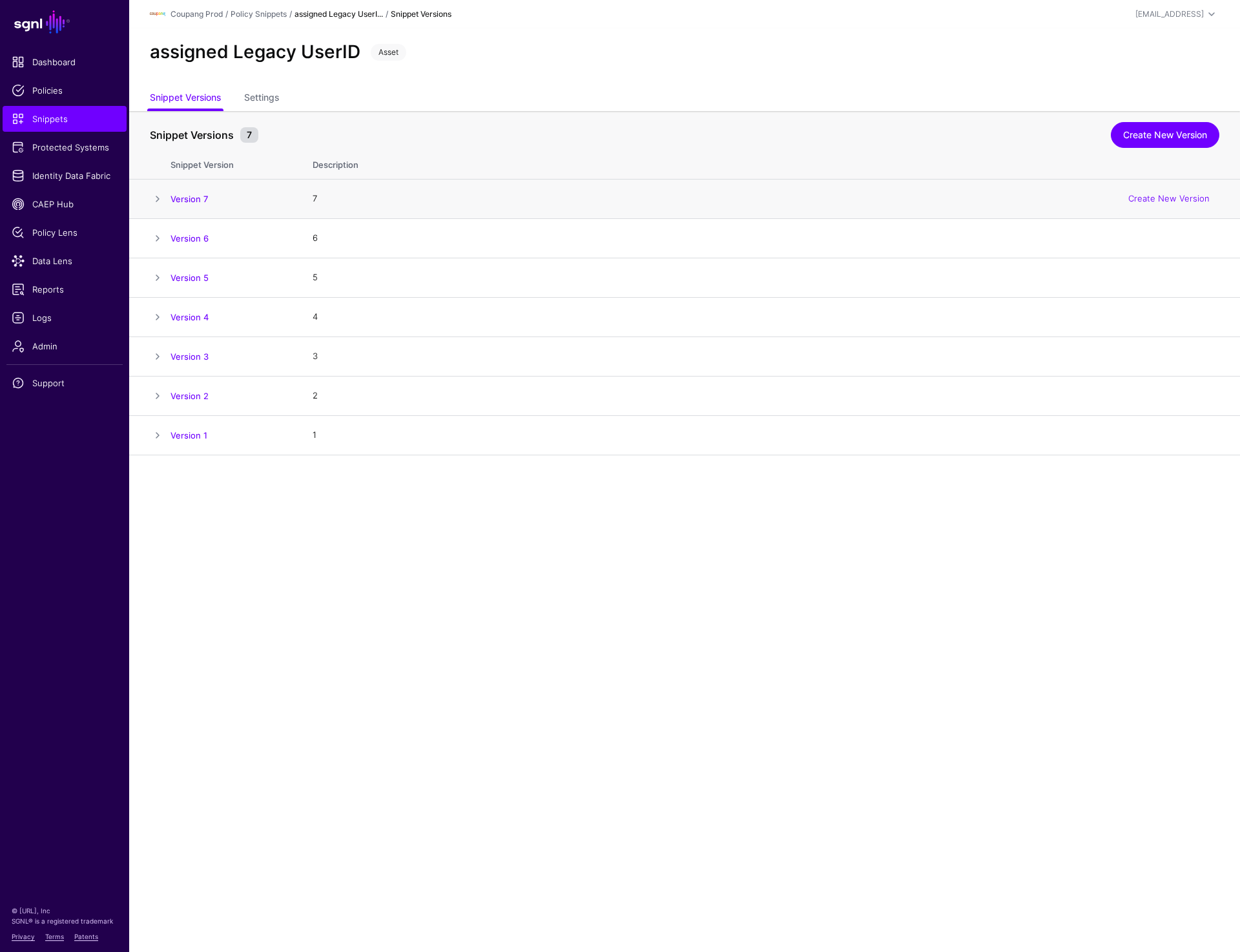
click at [155, 196] on span at bounding box center [157, 199] width 15 height 15
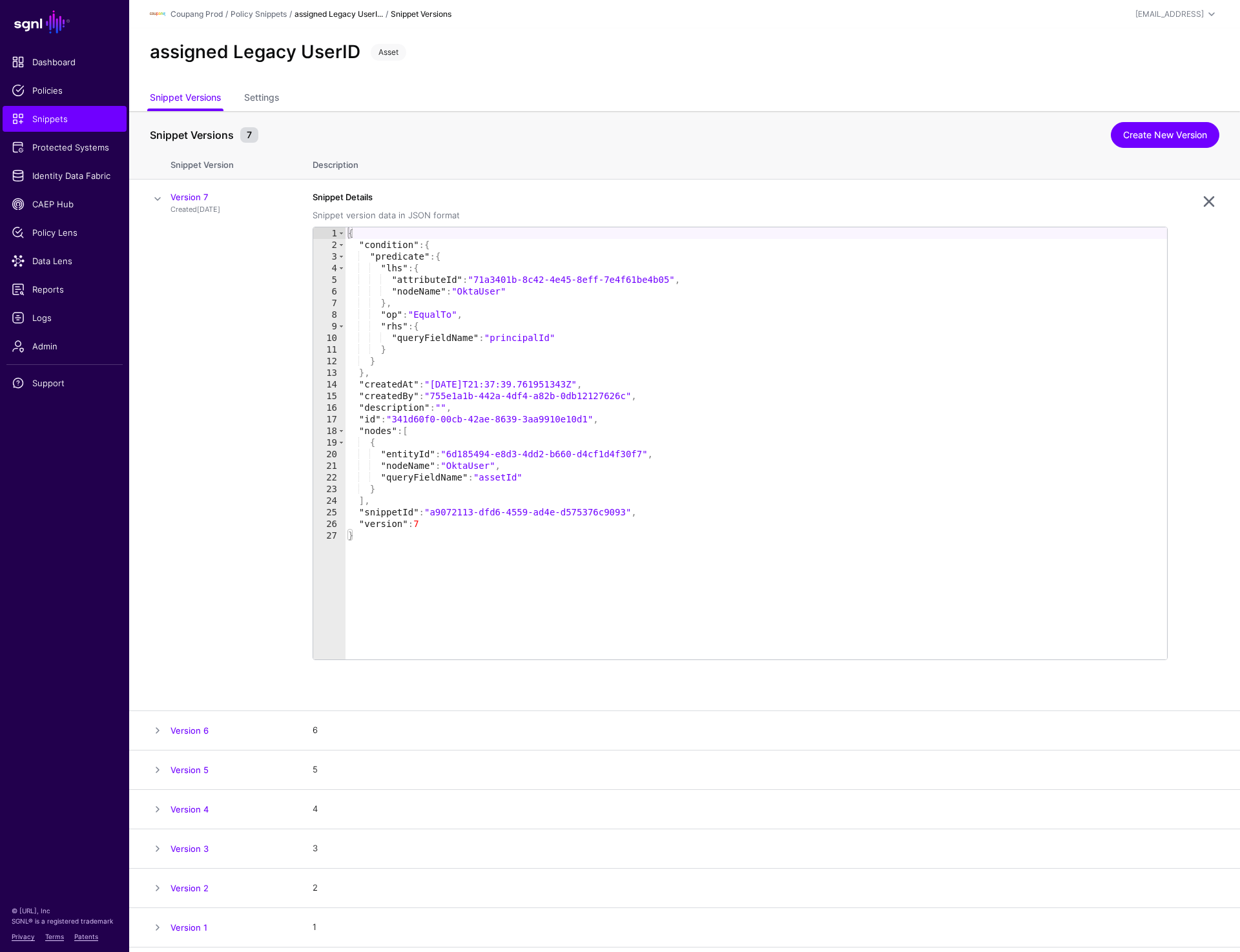
click at [617, 44] on div "assigned Legacy UserID Asset" at bounding box center [685, 52] width 1080 height 22
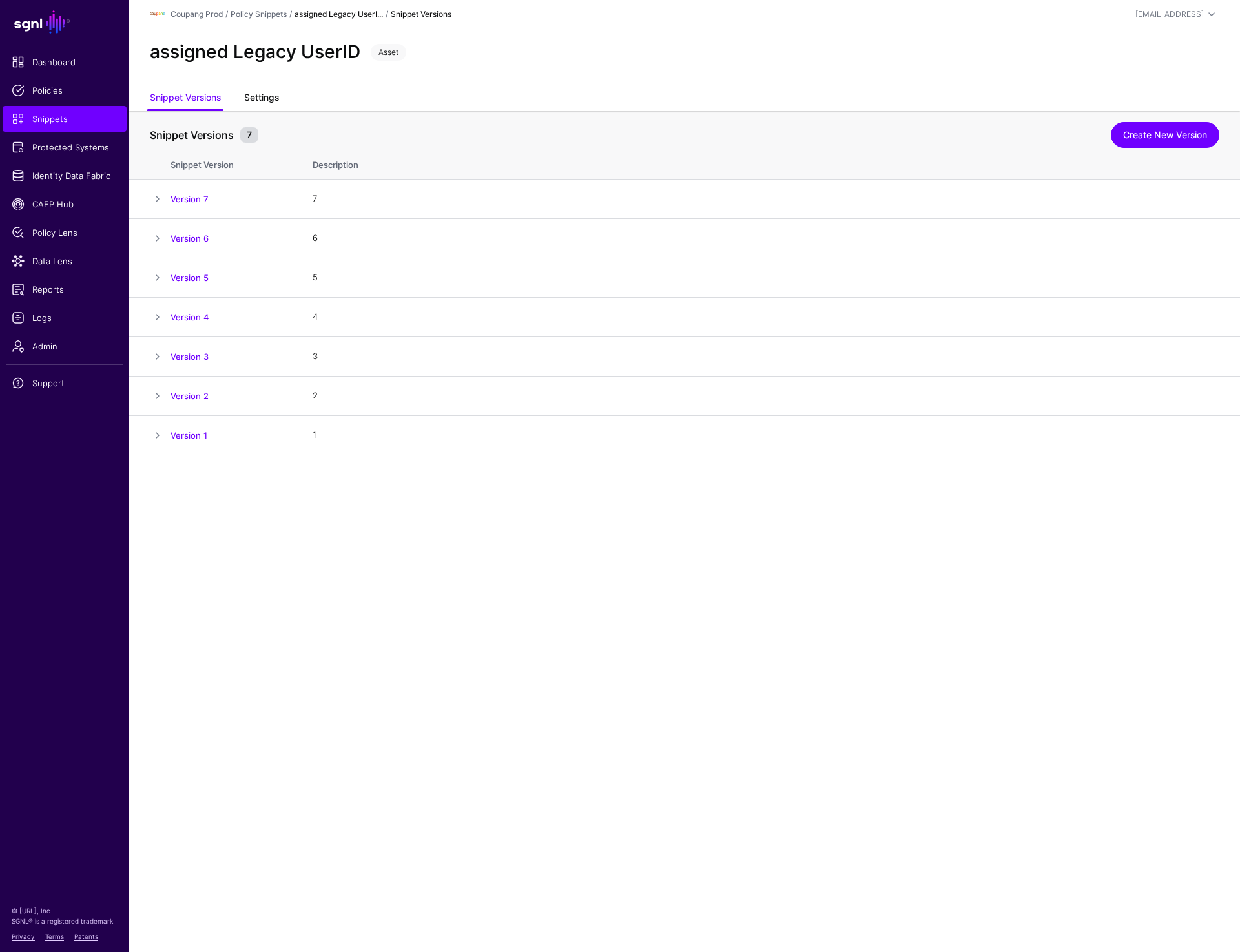
click at [270, 101] on link "Settings" at bounding box center [262, 98] width 35 height 25
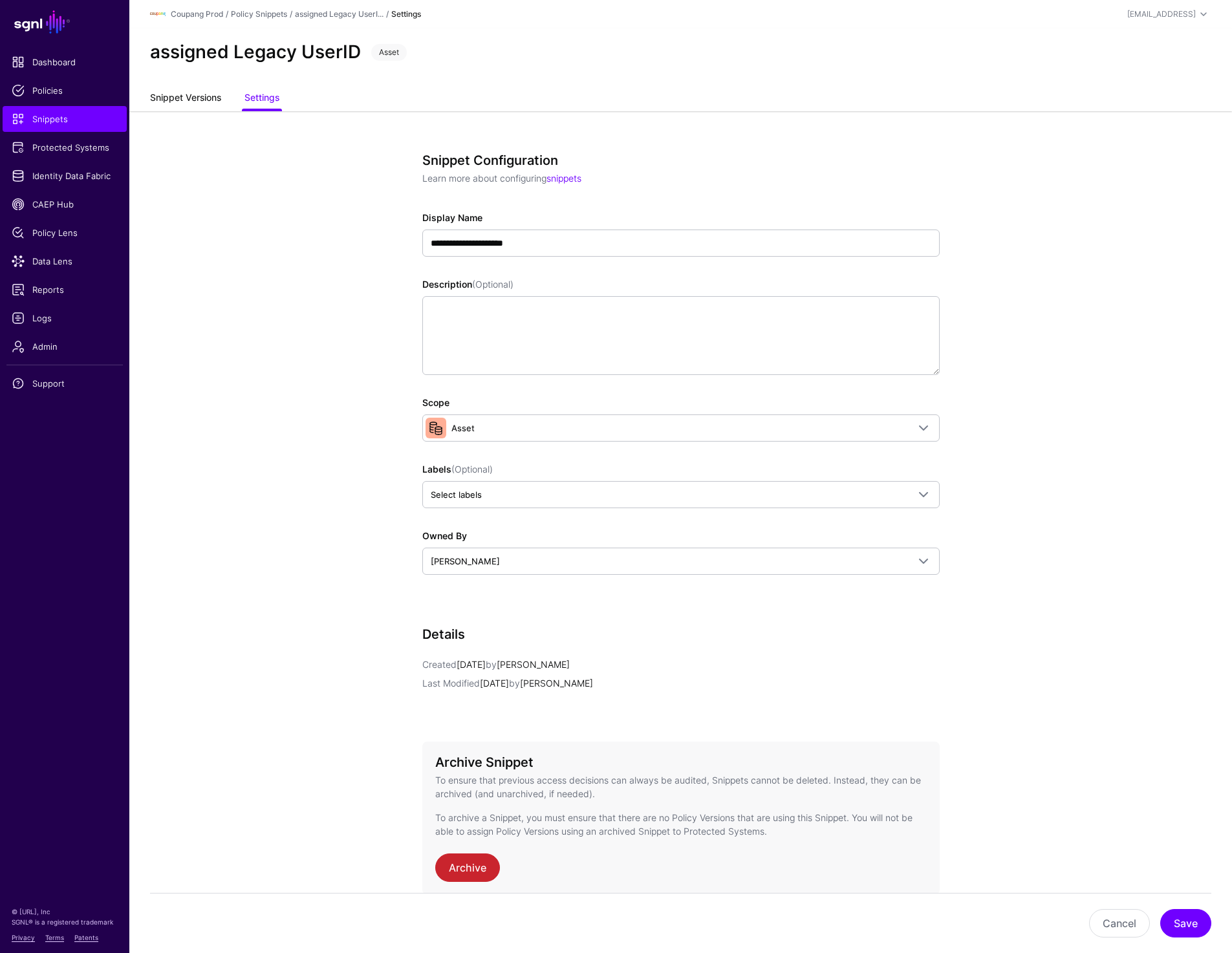
click at [176, 105] on link "Snippet Versions" at bounding box center [185, 98] width 71 height 25
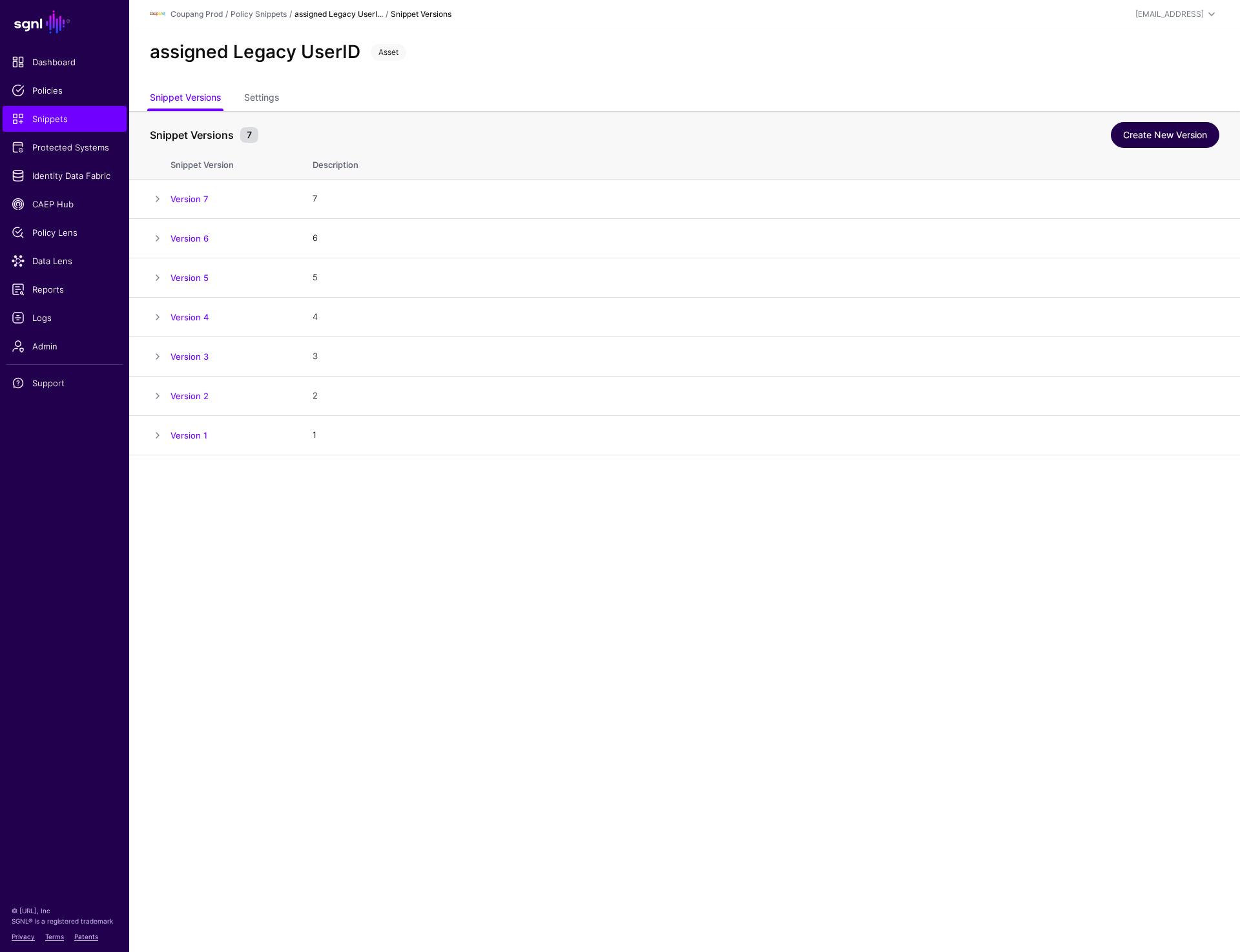
click at [1172, 130] on link "Create New Version" at bounding box center [1165, 135] width 109 height 26
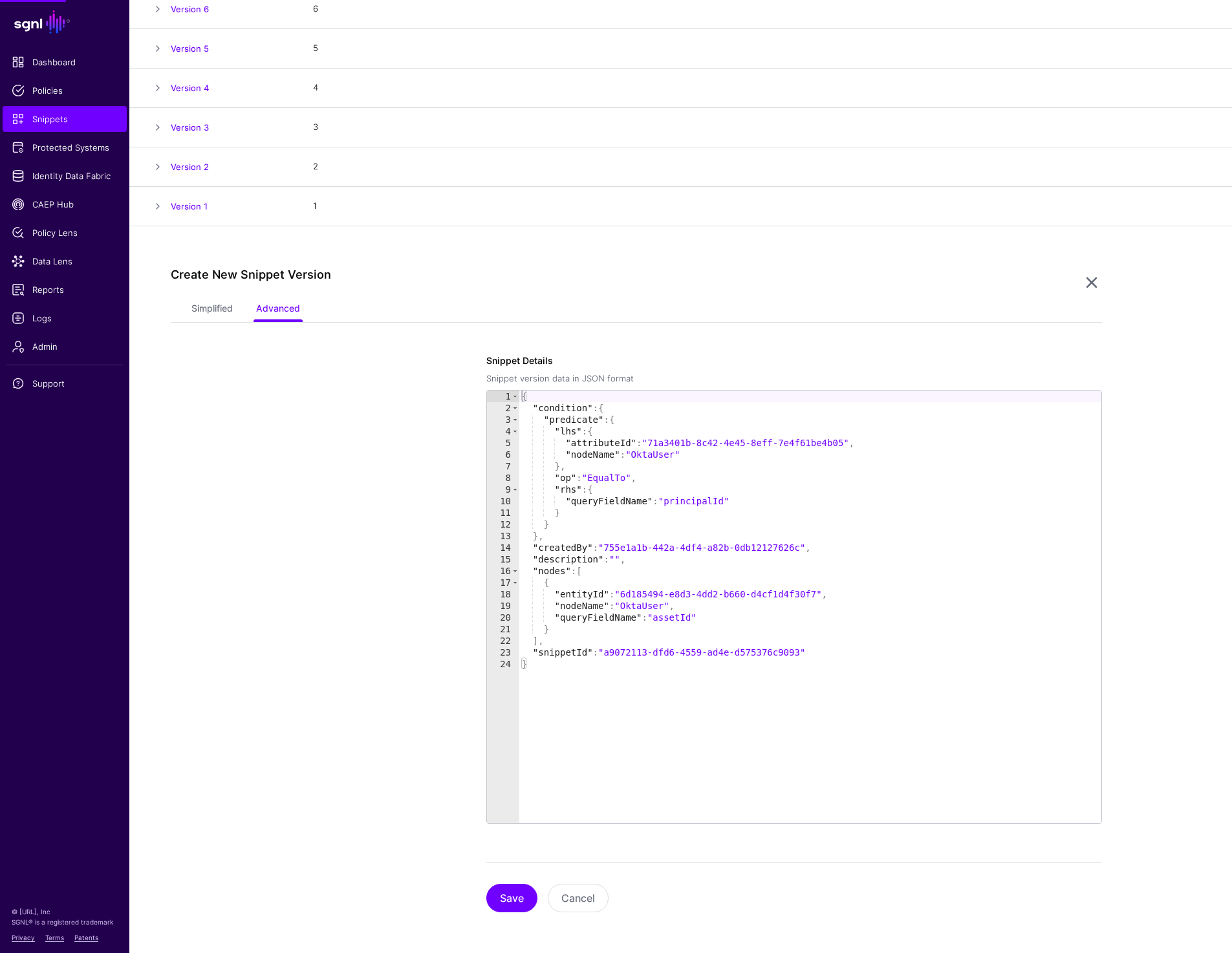
scroll to position [231, 0]
click at [223, 308] on link "Simplified" at bounding box center [212, 309] width 41 height 25
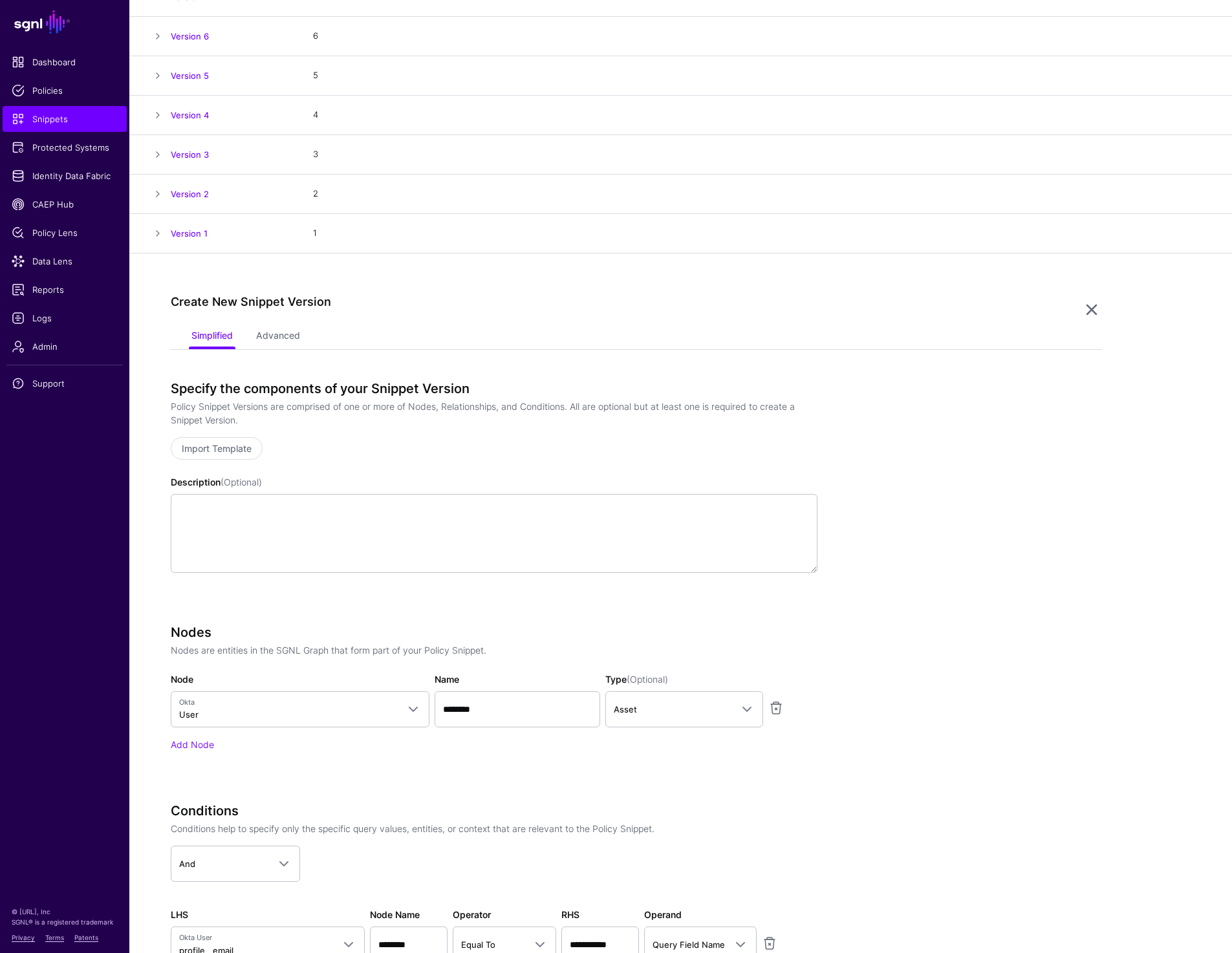
scroll to position [0, 0]
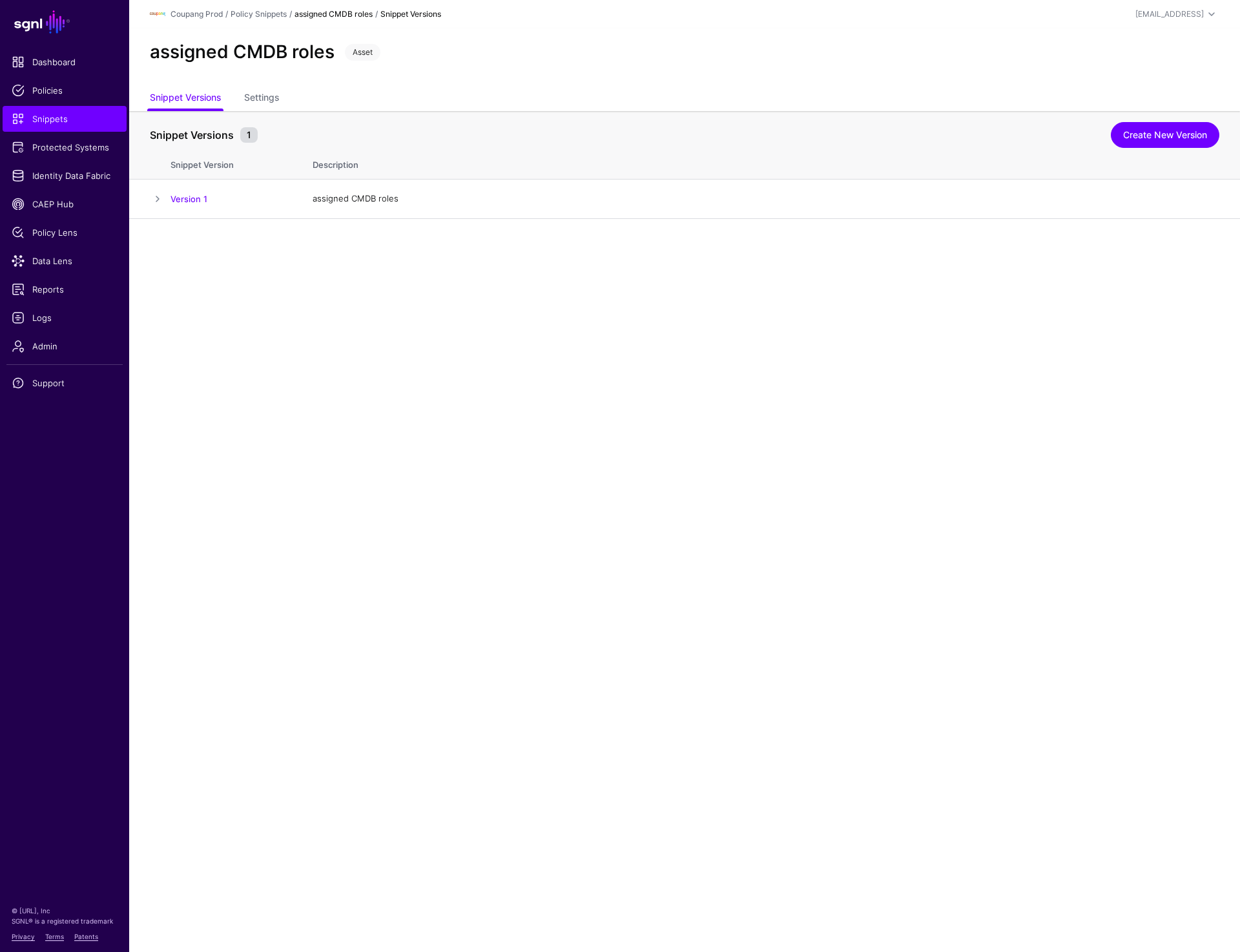
click at [272, 95] on link "Settings" at bounding box center [262, 98] width 35 height 25
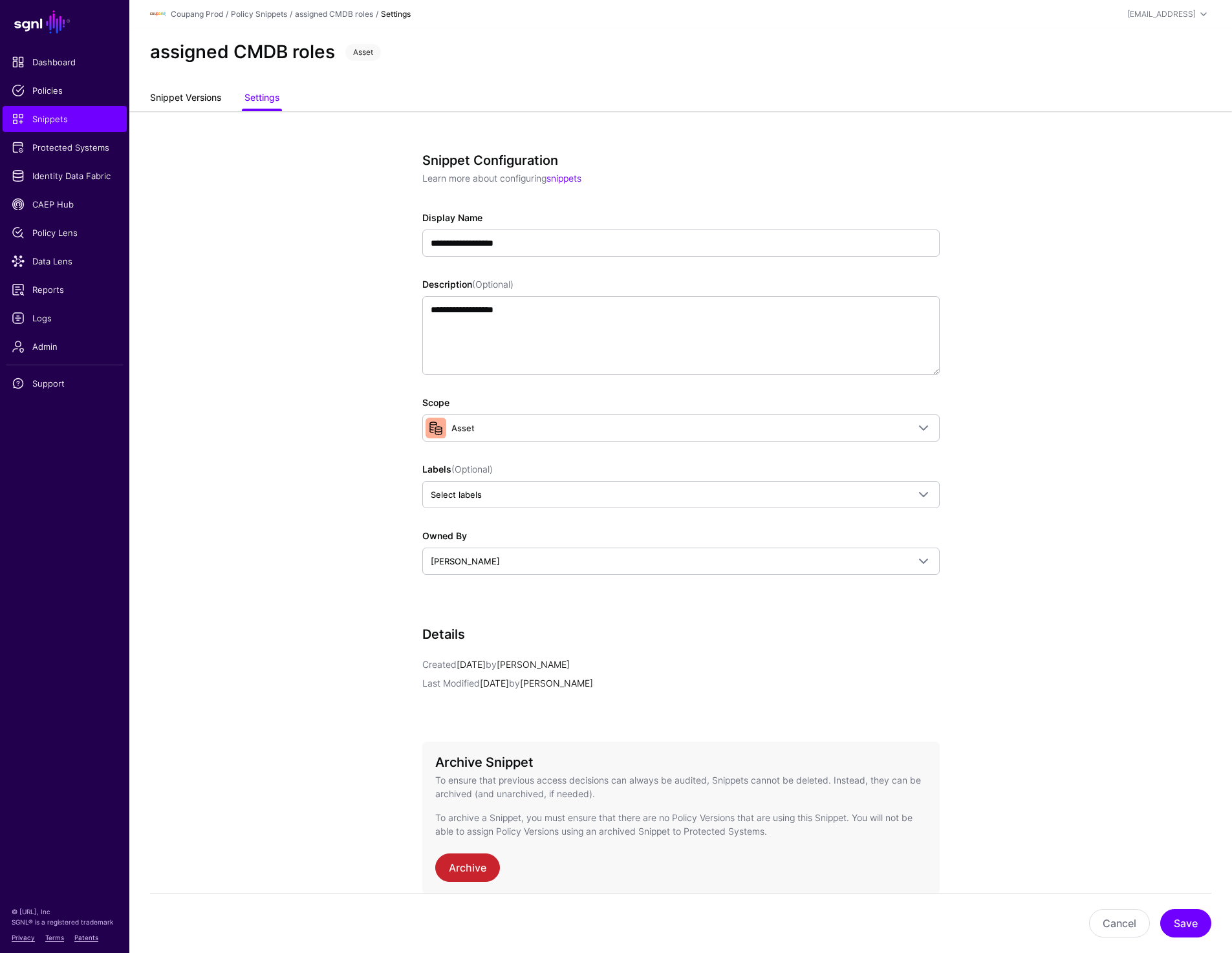
click at [182, 96] on link "Snippet Versions" at bounding box center [185, 98] width 71 height 25
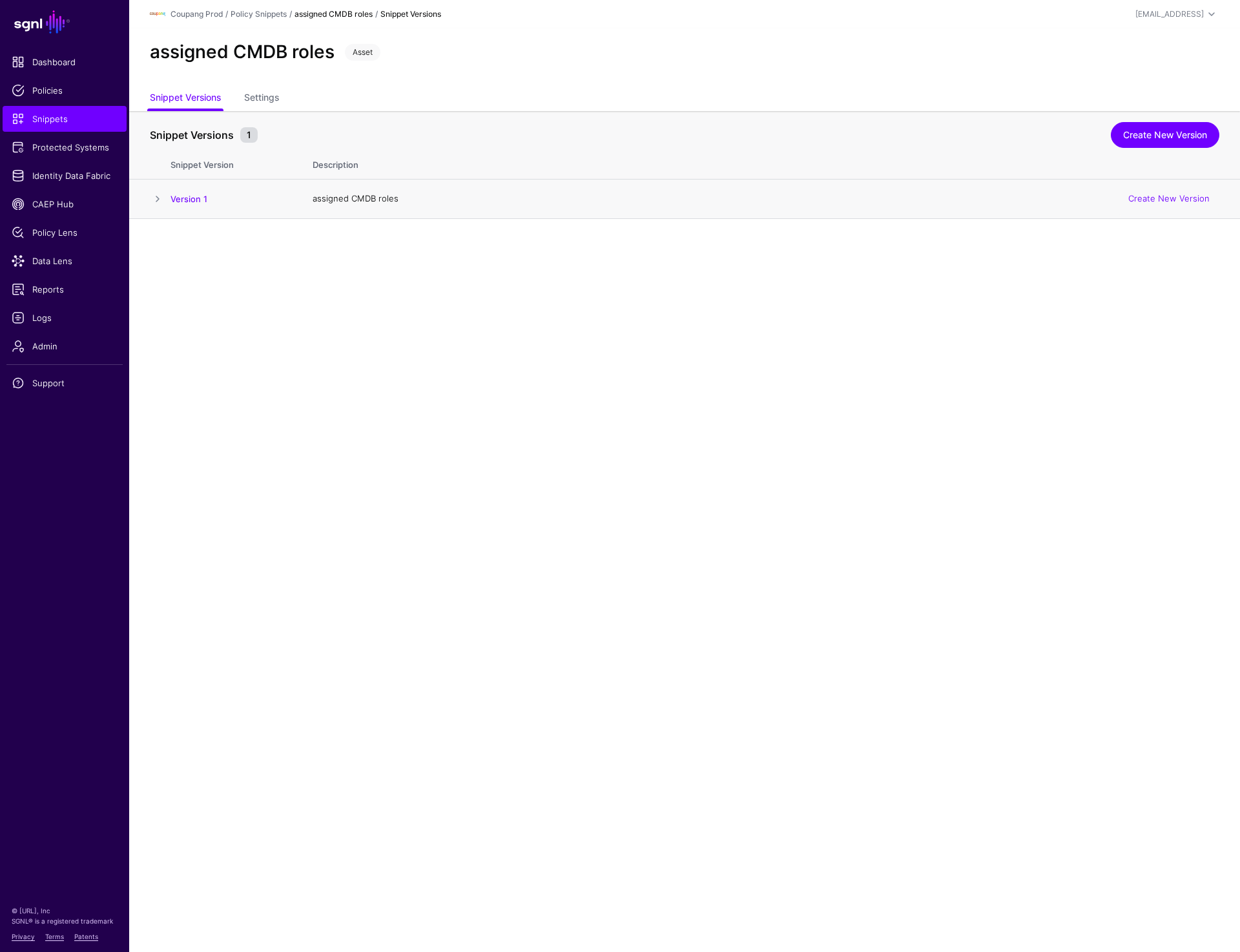
click at [150, 201] on td at bounding box center [150, 199] width 41 height 39
click at [158, 194] on span at bounding box center [157, 199] width 15 height 15
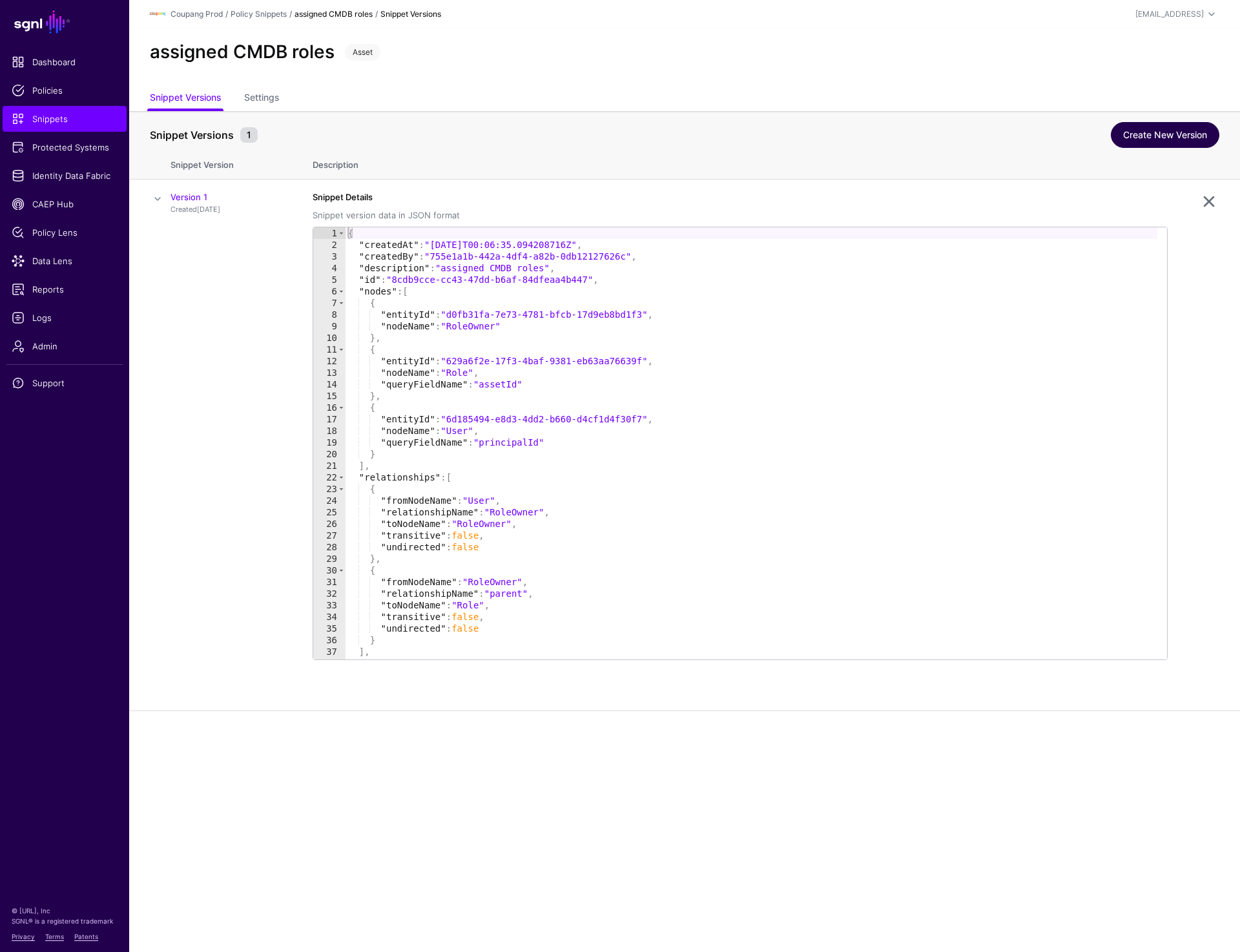
click at [1154, 132] on link "Create New Version" at bounding box center [1165, 135] width 109 height 26
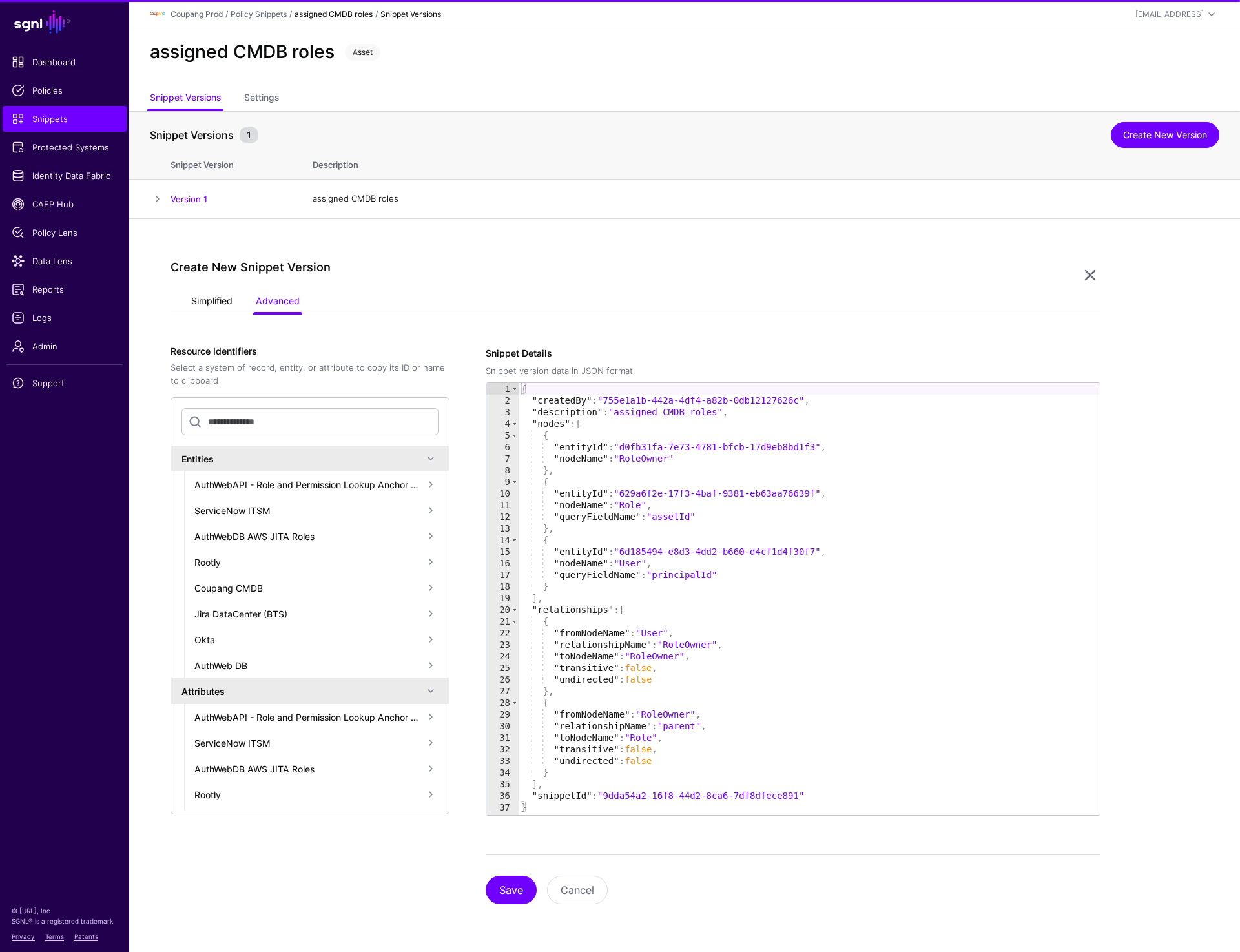
click at [222, 296] on link "Simplified" at bounding box center [211, 302] width 41 height 25
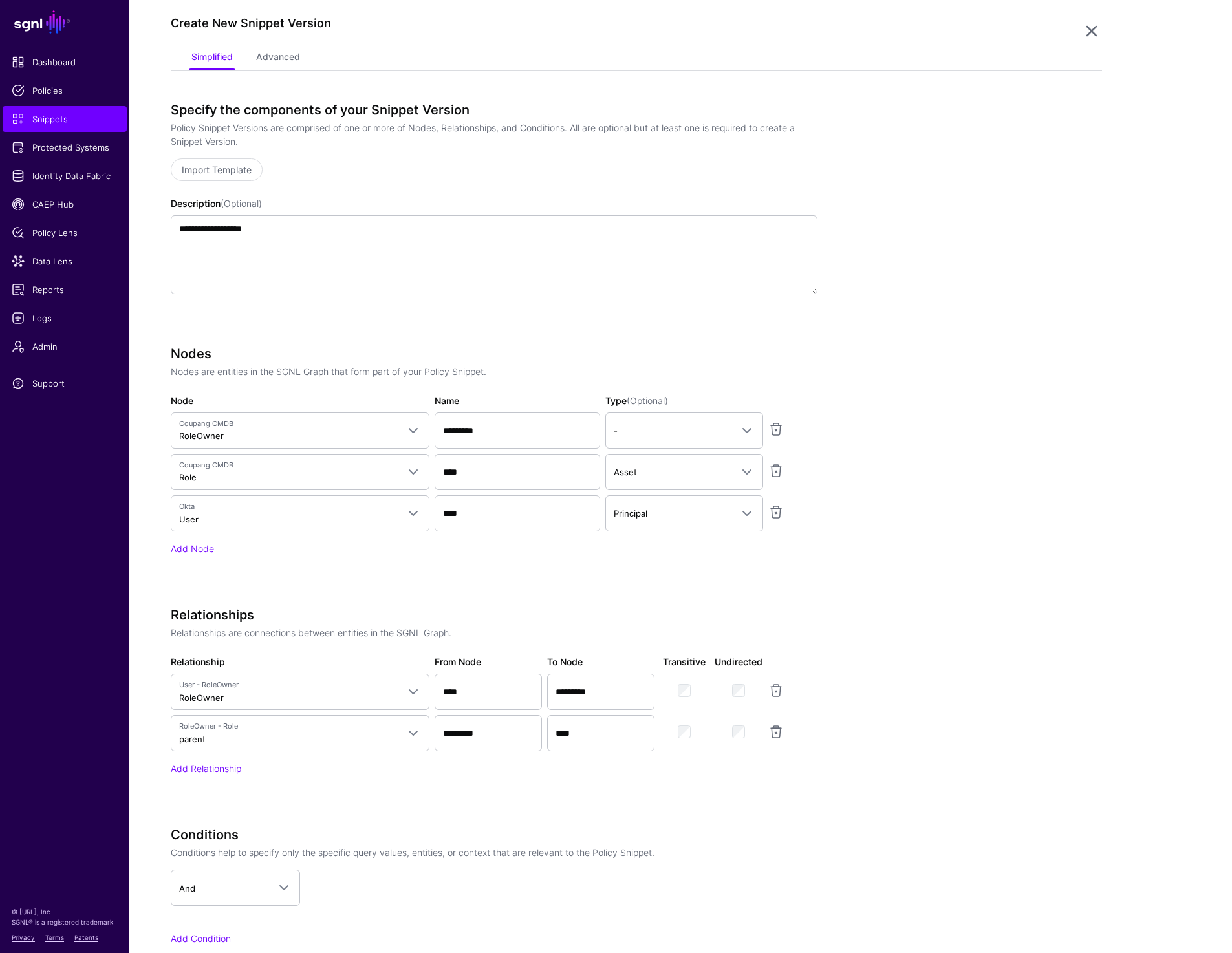
scroll to position [245, 0]
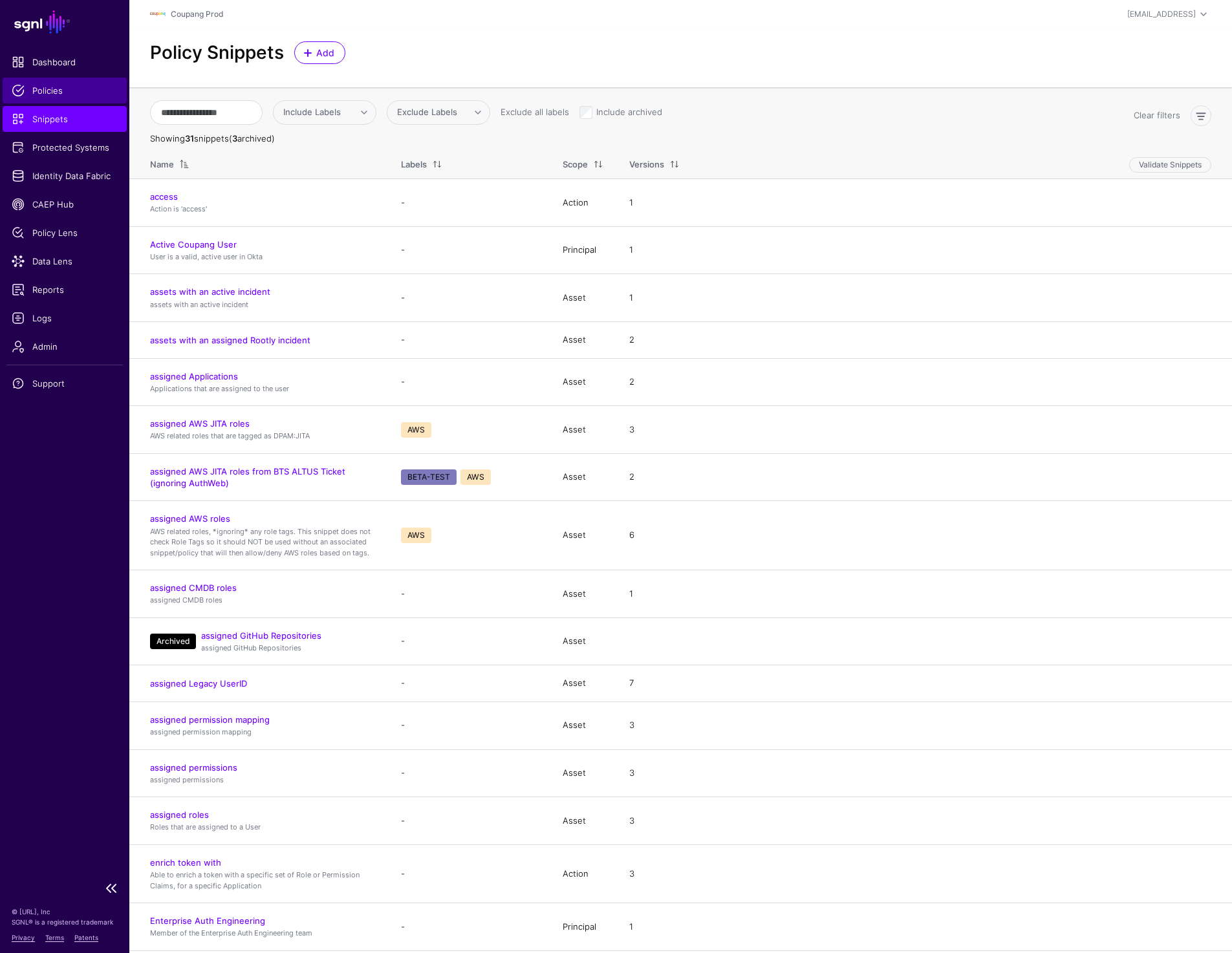
click at [54, 93] on span "Policies" at bounding box center [65, 91] width 106 height 13
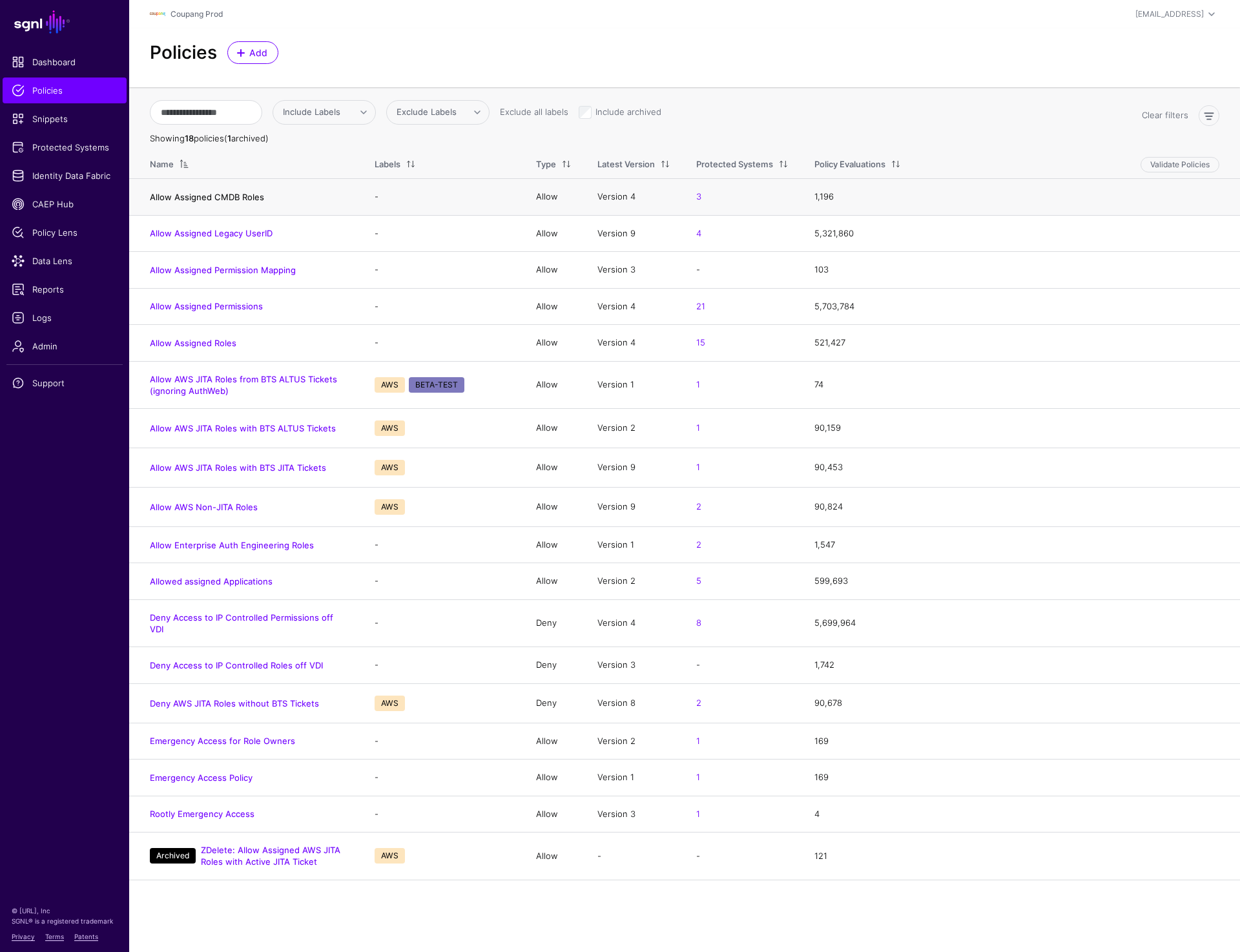
click at [206, 197] on link "Allow Assigned CMDB Roles" at bounding box center [206, 197] width 114 height 11
click at [201, 237] on link "Allow Assigned Legacy UserID" at bounding box center [211, 233] width 123 height 11
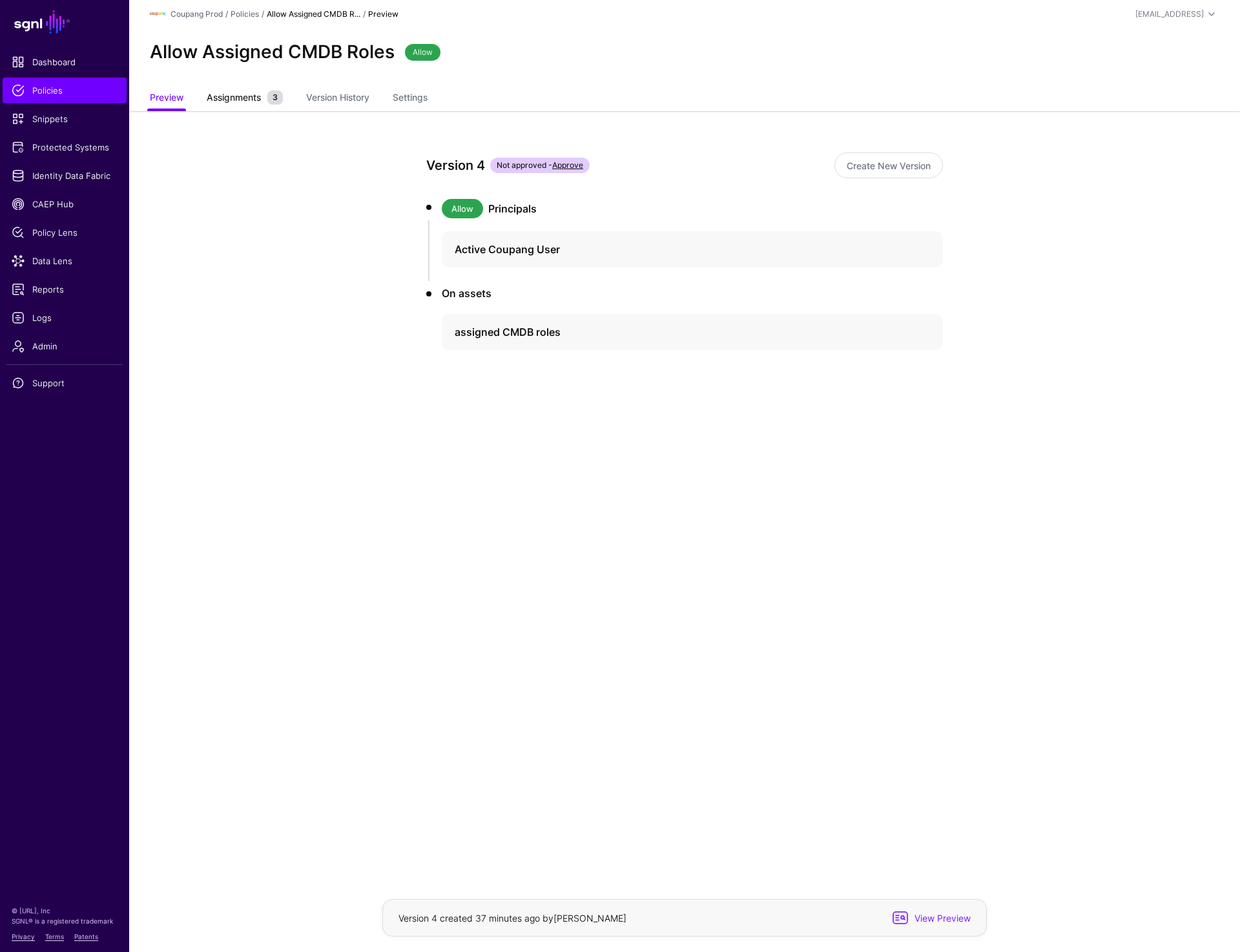
click at [239, 91] on span "Assignments 3" at bounding box center [245, 98] width 83 height 14
click at [227, 95] on span "Assignments" at bounding box center [234, 97] width 60 height 13
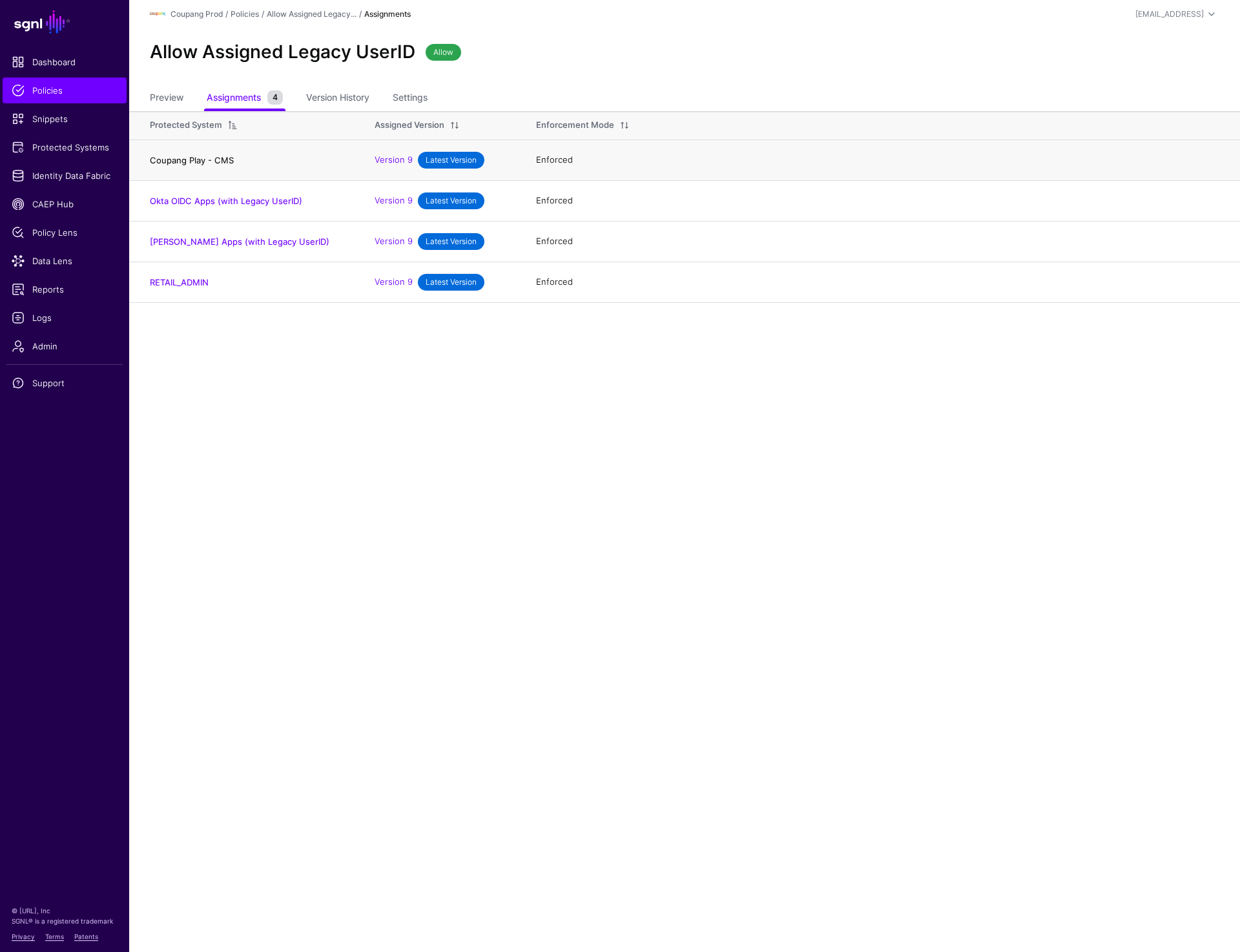
click at [194, 162] on link "Coupang Play - CMS" at bounding box center [192, 160] width 84 height 11
click at [209, 198] on link "Okta OIDC Apps (with Legacy UserID)" at bounding box center [225, 201] width 152 height 11
click at [212, 238] on link "Okta SAML Apps (with Legacy UserID)" at bounding box center [239, 242] width 180 height 11
click at [198, 279] on link "RETAIL_ADMIN" at bounding box center [179, 282] width 59 height 11
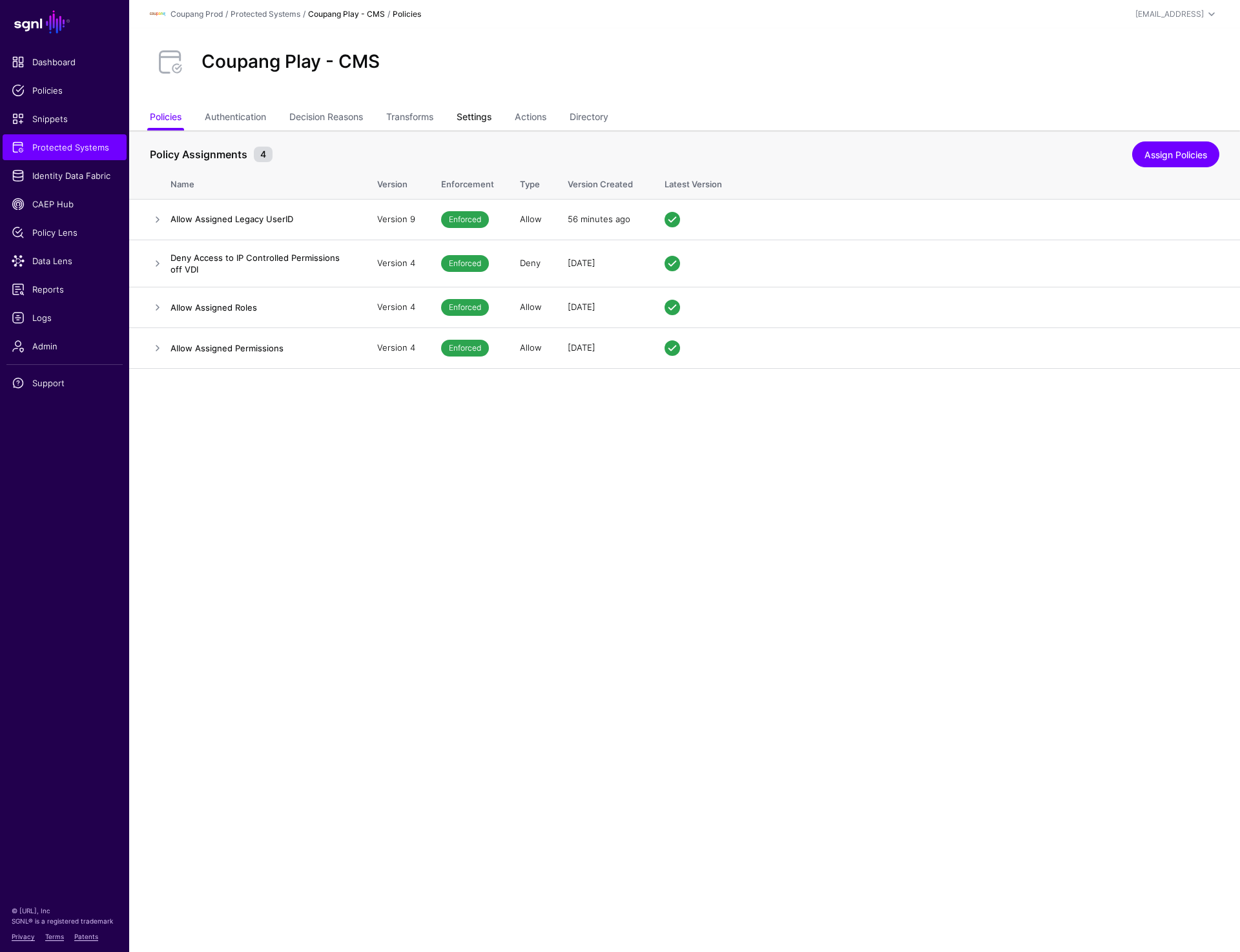
click at [484, 110] on link "Settings" at bounding box center [474, 118] width 35 height 25
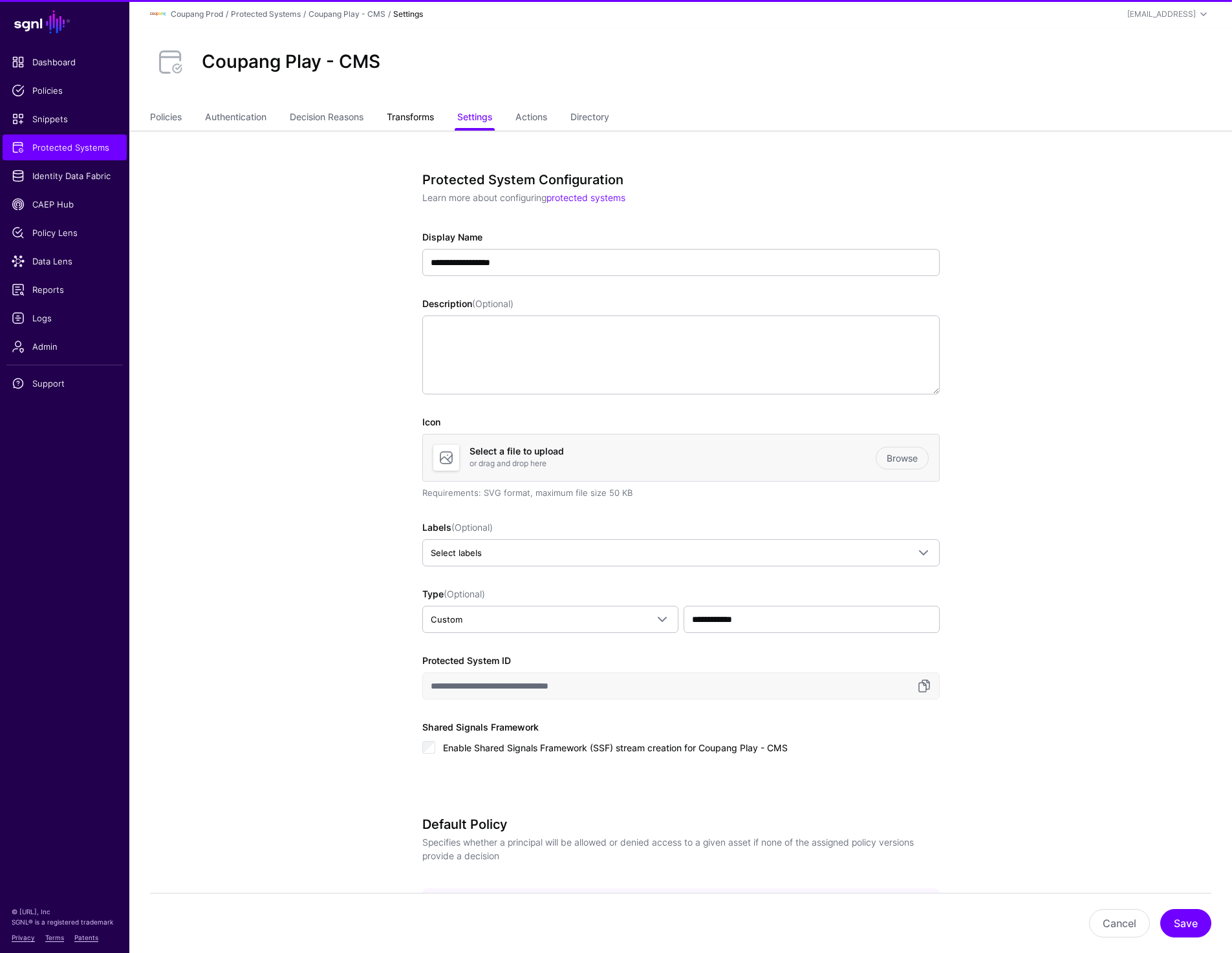
click at [421, 121] on link "Transforms" at bounding box center [410, 118] width 47 height 25
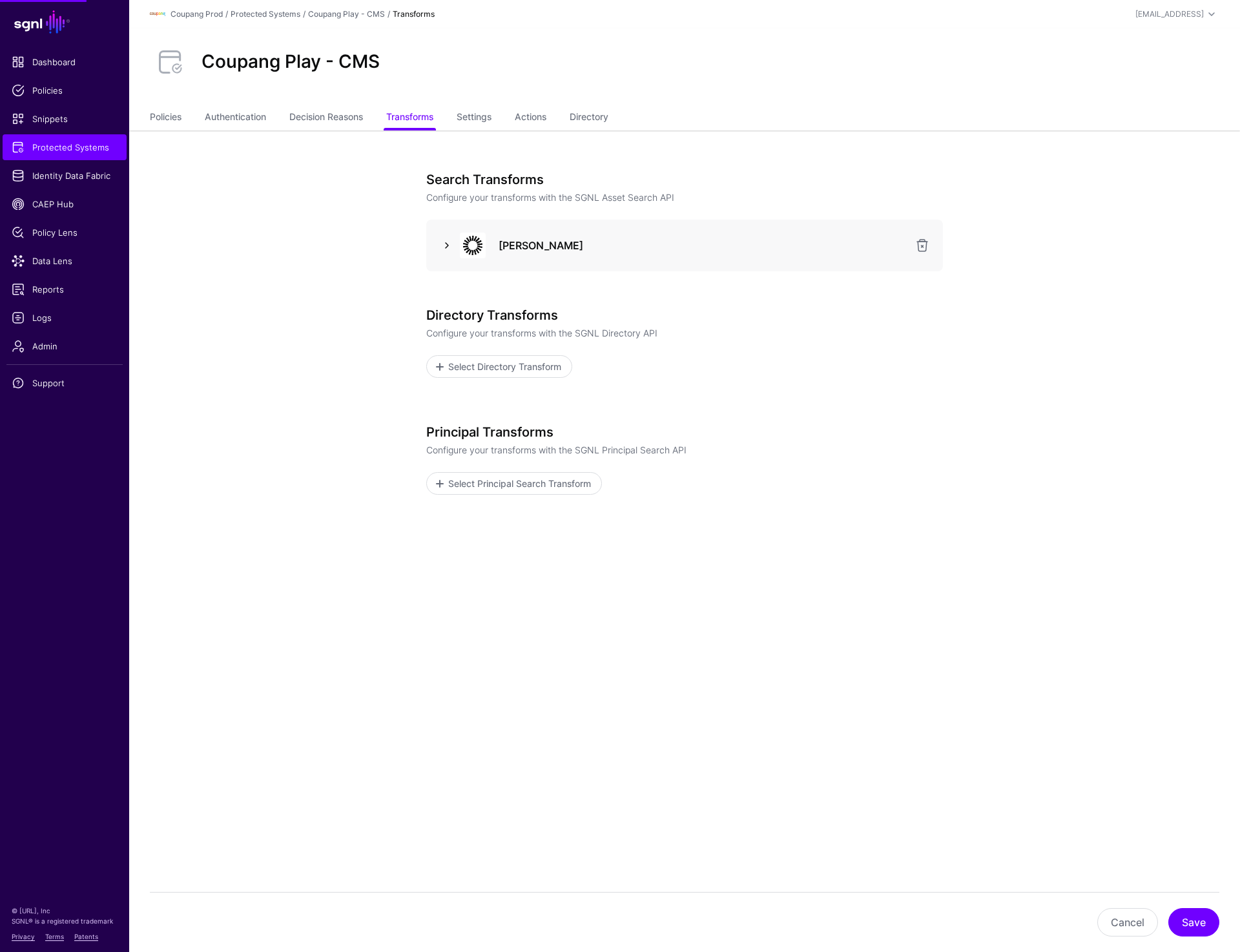
click at [446, 242] on link at bounding box center [447, 246] width 15 height 15
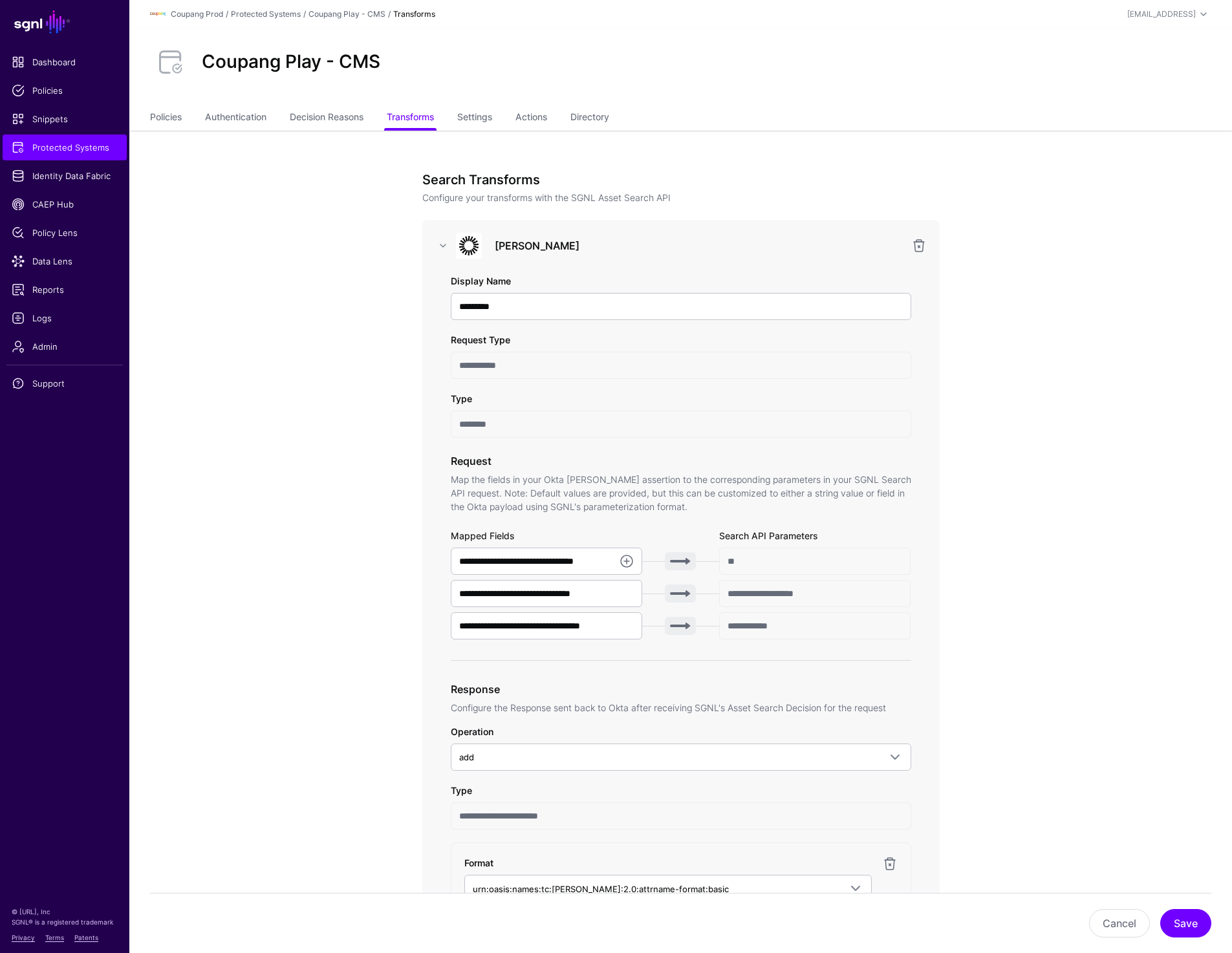
click at [460, 119] on ul "Policies Authentication Decision Reasons Transforms Settings Actions Directory" at bounding box center [680, 118] width 1061 height 25
click at [472, 117] on link "Settings" at bounding box center [474, 118] width 35 height 25
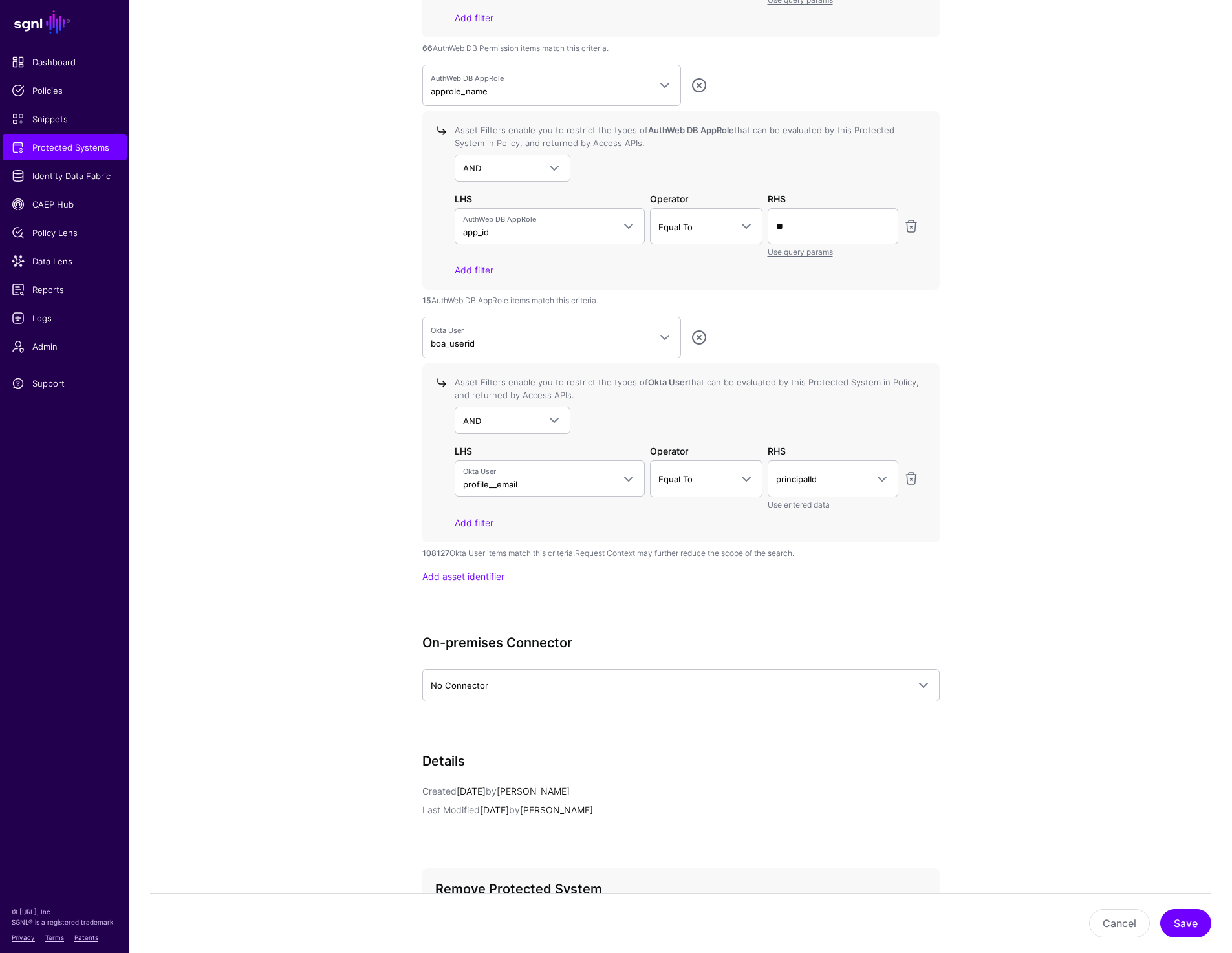
scroll to position [1500, 0]
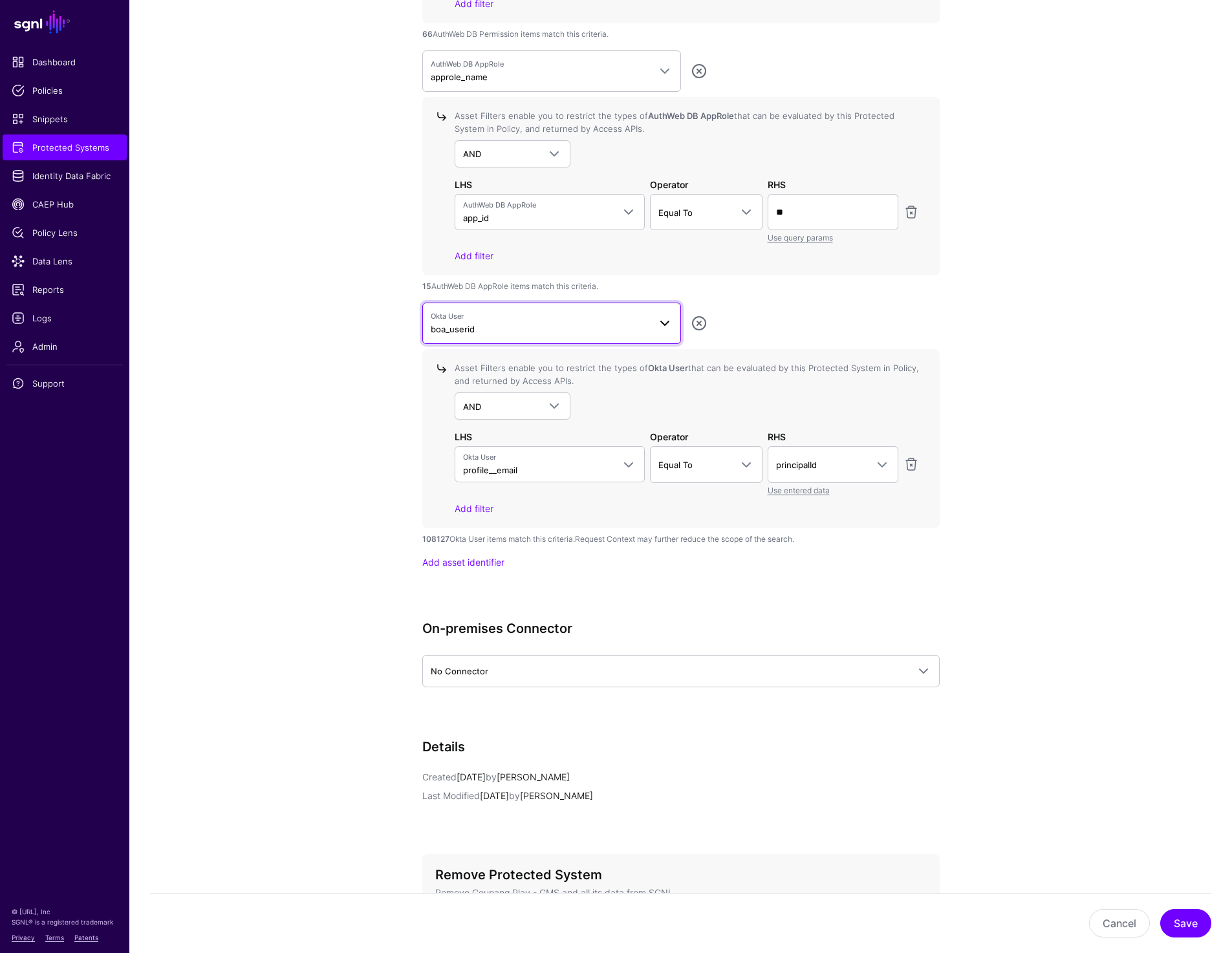
click at [478, 311] on span "Okta User" at bounding box center [540, 317] width 219 height 11
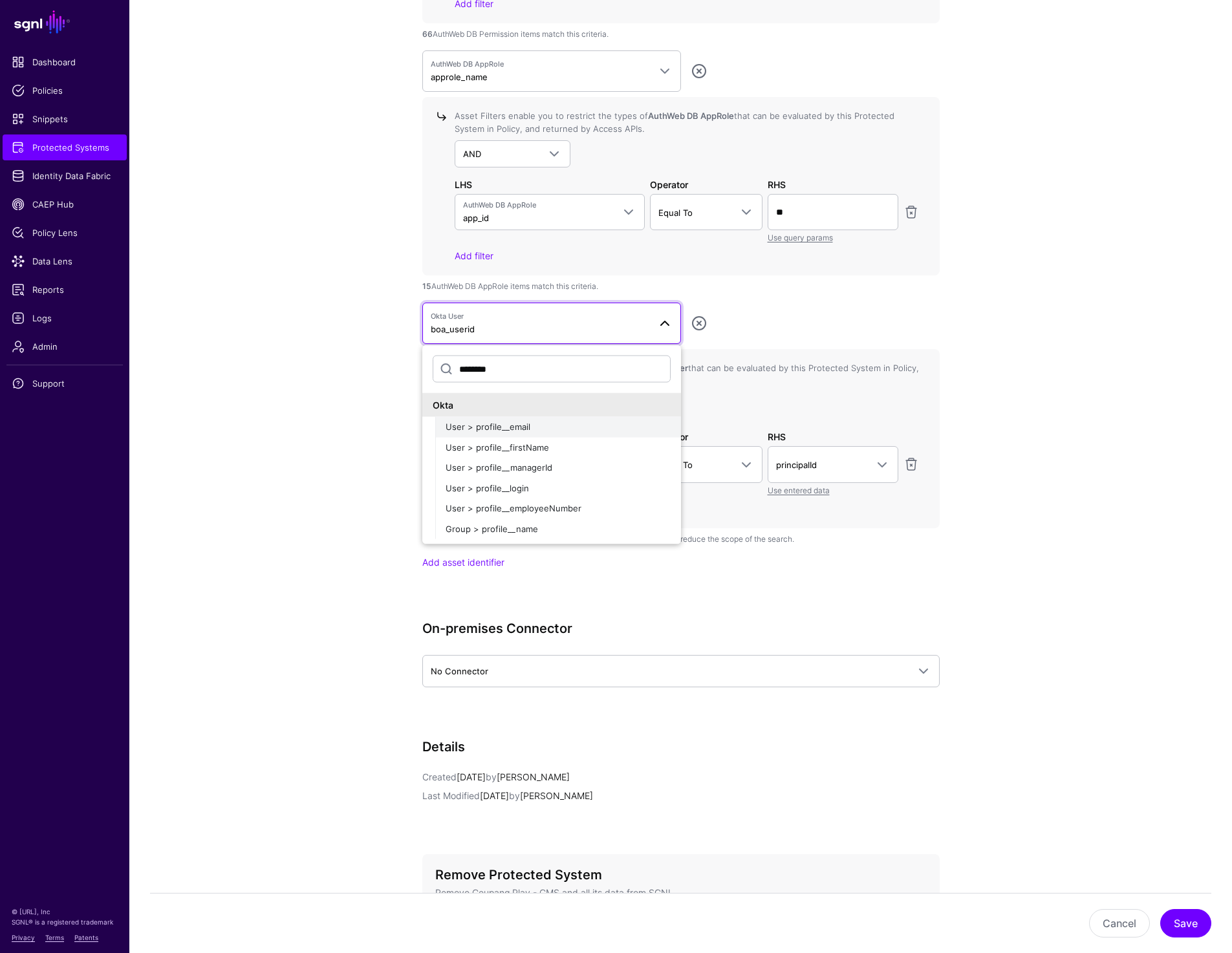
type input "********"
click at [479, 423] on span "User > profile__email" at bounding box center [488, 427] width 85 height 11
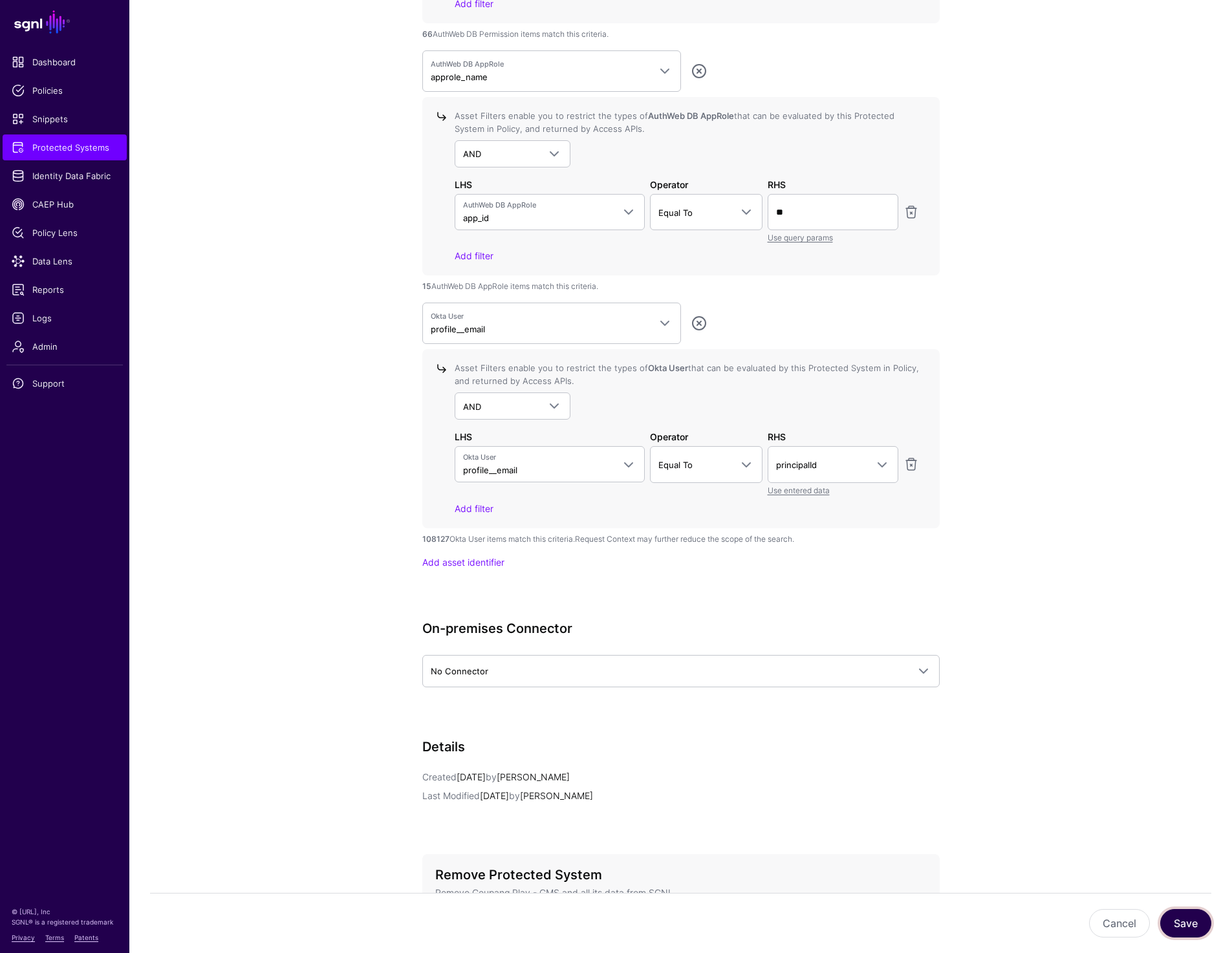
click at [1183, 929] on button "Save" at bounding box center [1185, 923] width 51 height 28
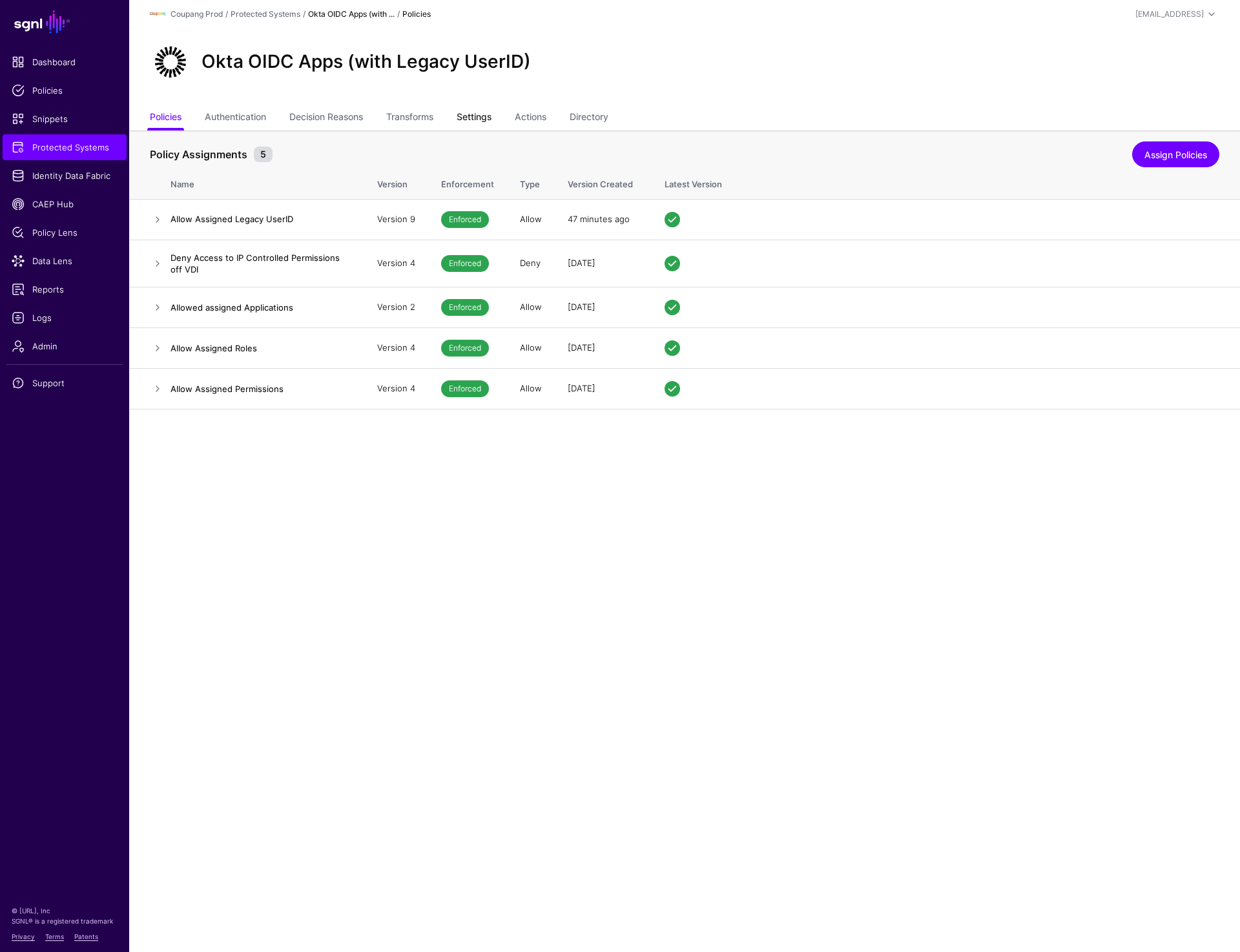
click at [473, 125] on link "Settings" at bounding box center [474, 118] width 35 height 25
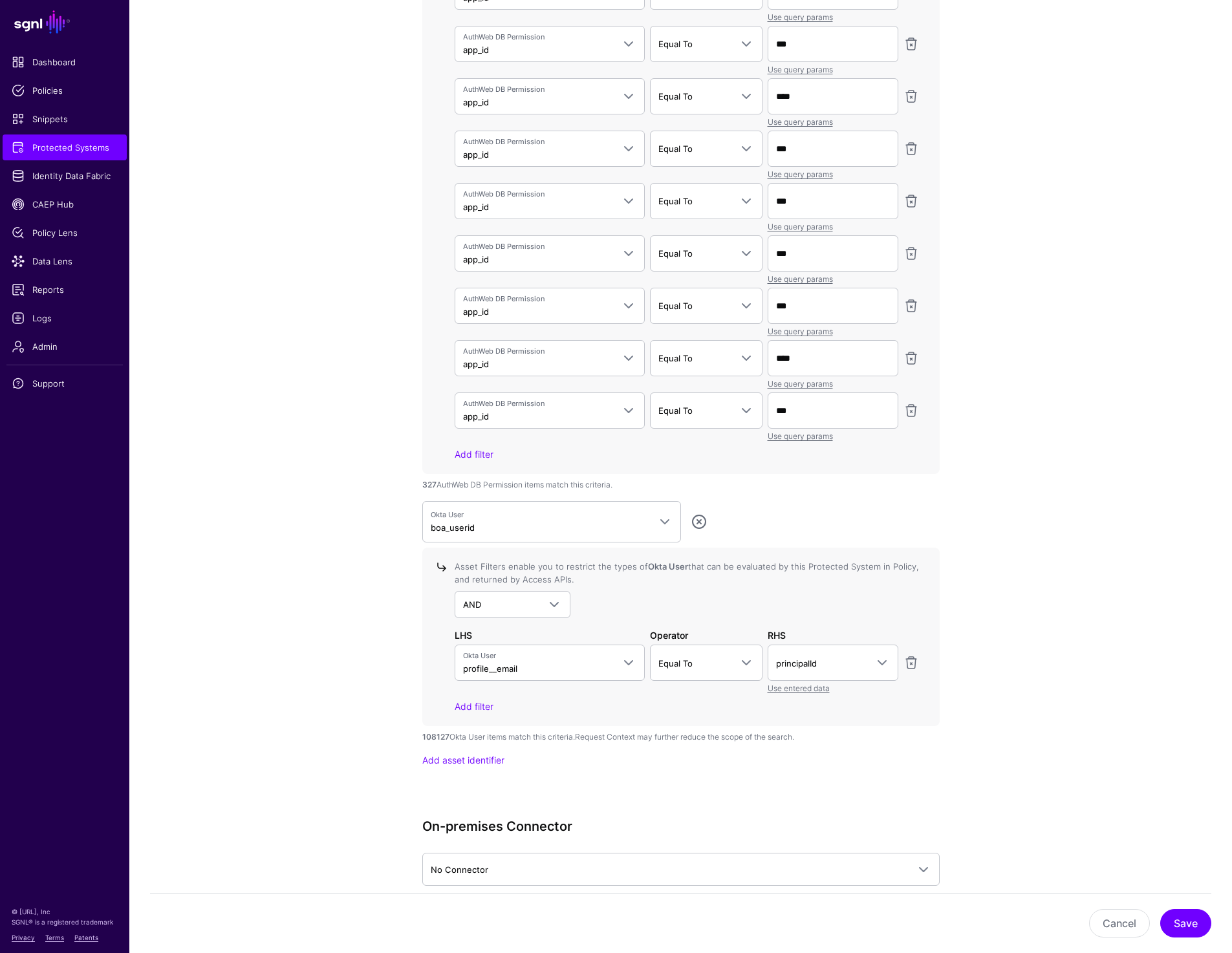
scroll to position [2780, 0]
click at [574, 530] on span "Okta User boa_userid" at bounding box center [540, 520] width 219 height 25
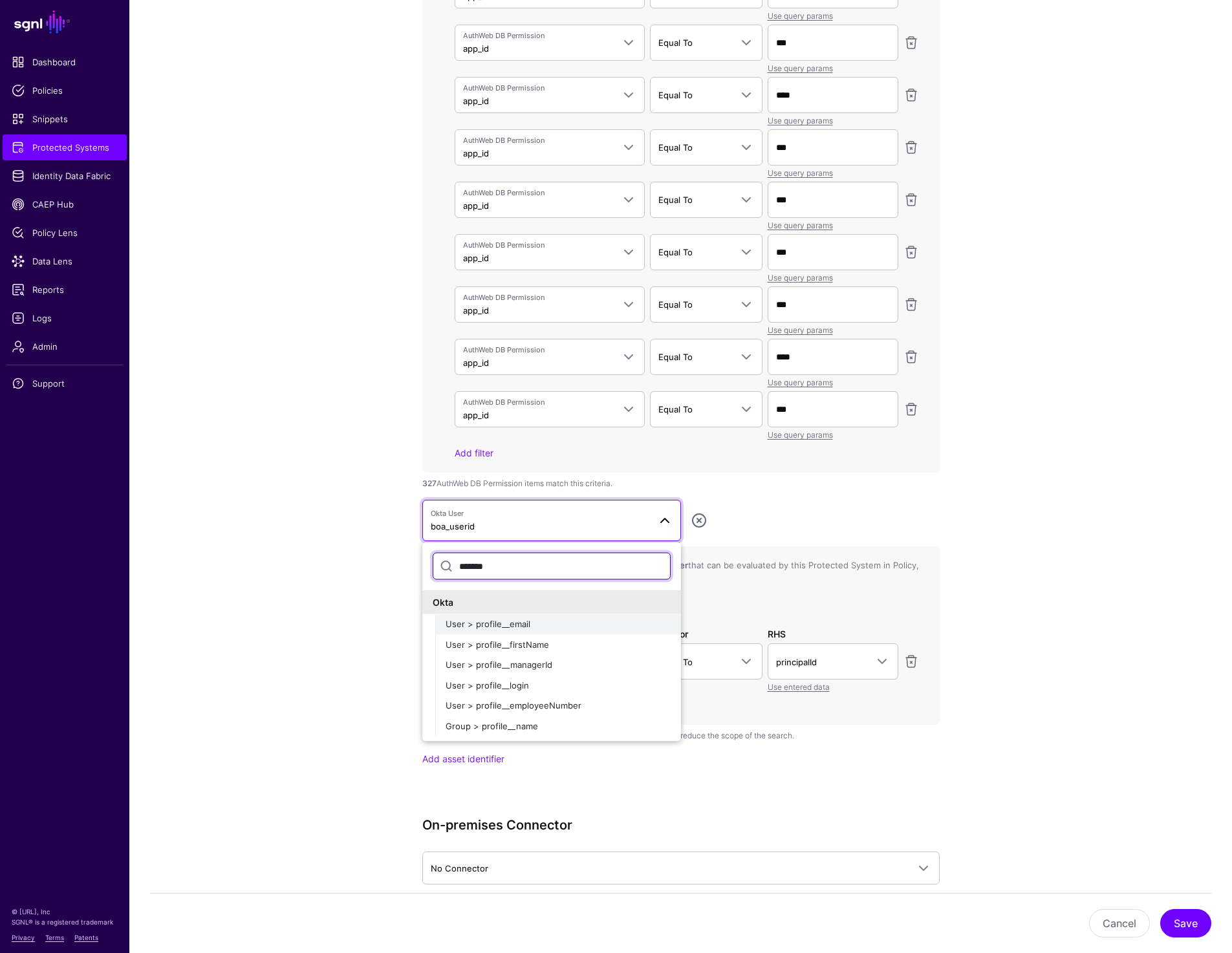
type input "*******"
click at [500, 625] on span "User > profile__email" at bounding box center [488, 623] width 85 height 11
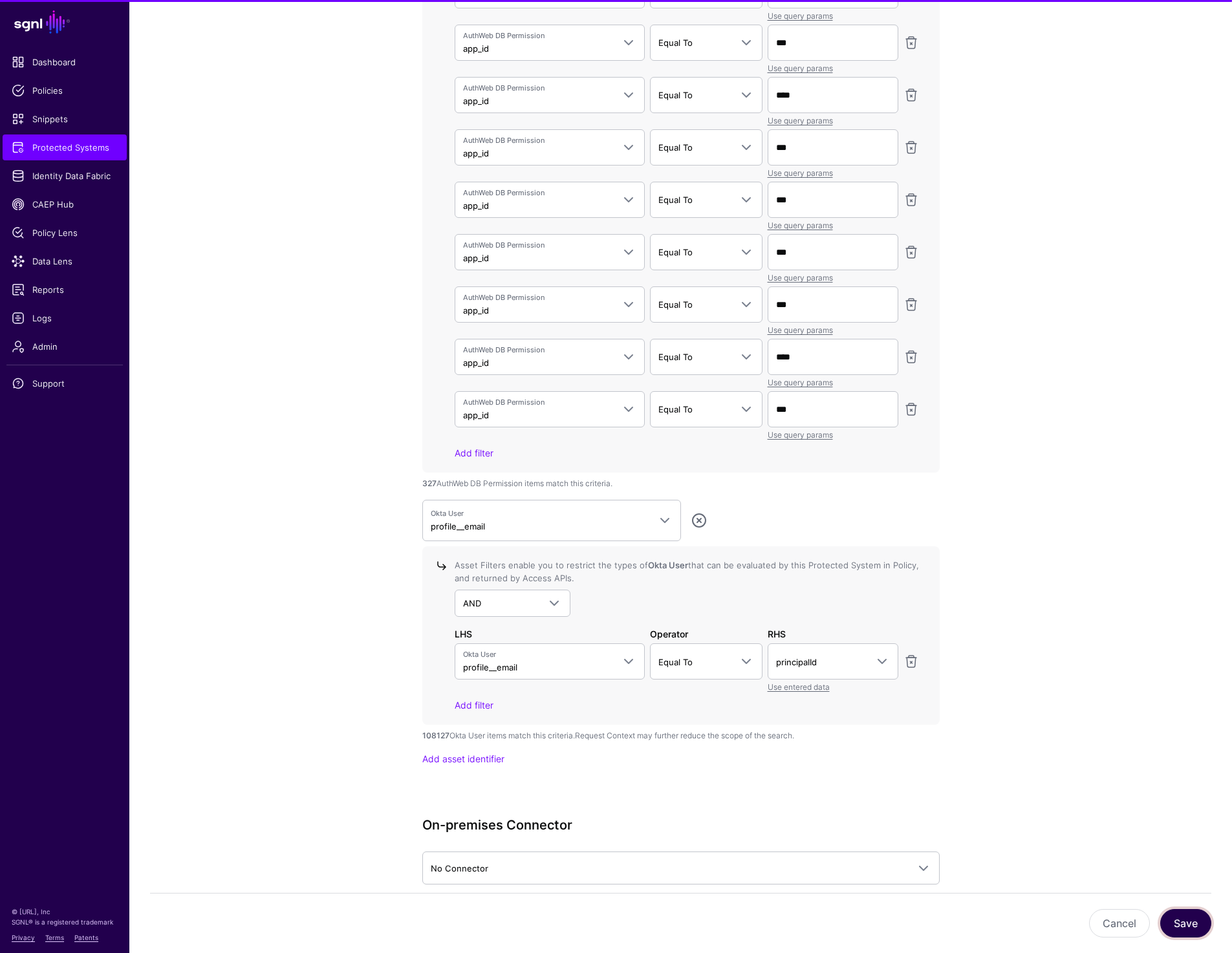
click at [1172, 917] on button "Save" at bounding box center [1185, 923] width 51 height 28
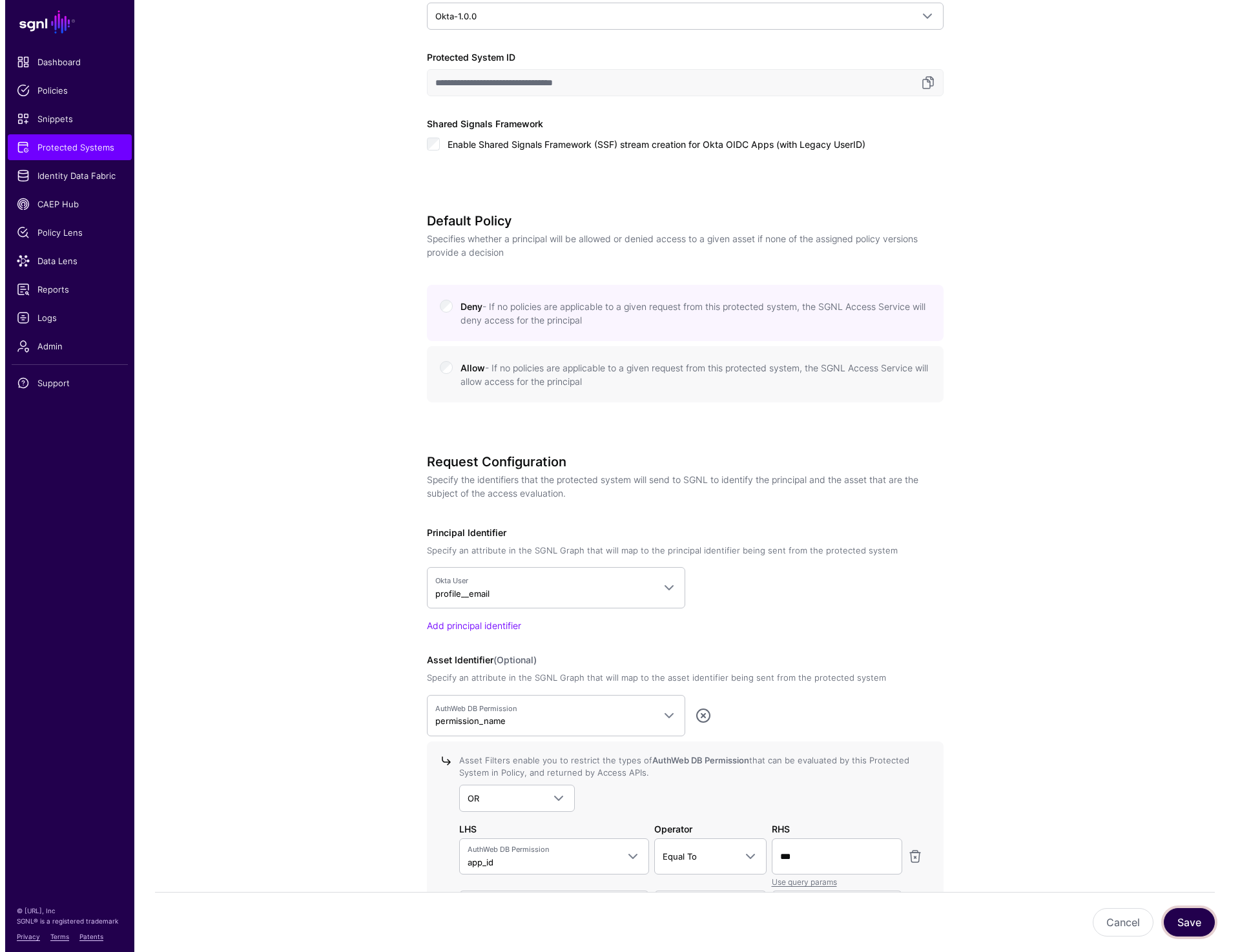
scroll to position [0, 0]
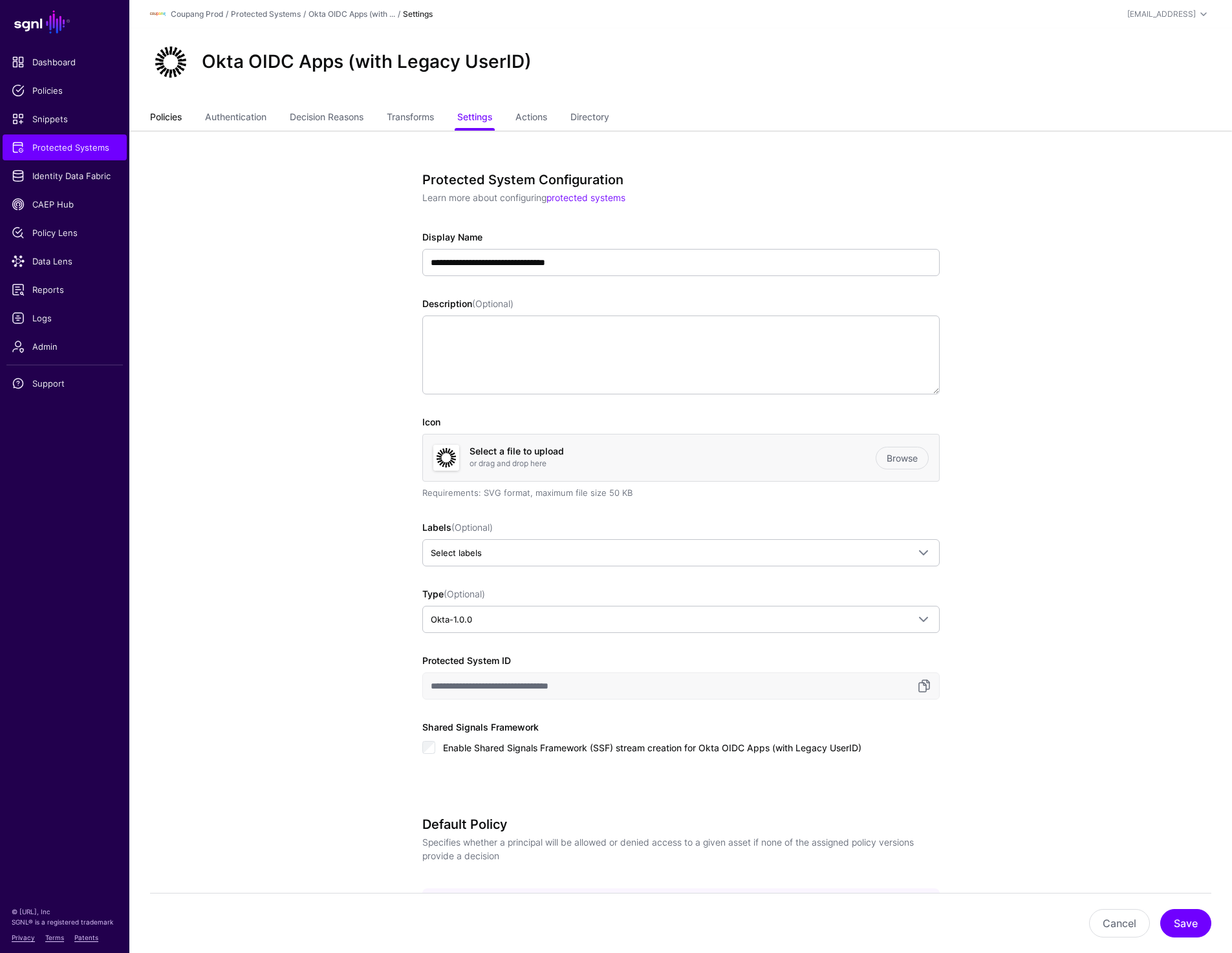
click at [157, 119] on link "Policies" at bounding box center [165, 118] width 32 height 25
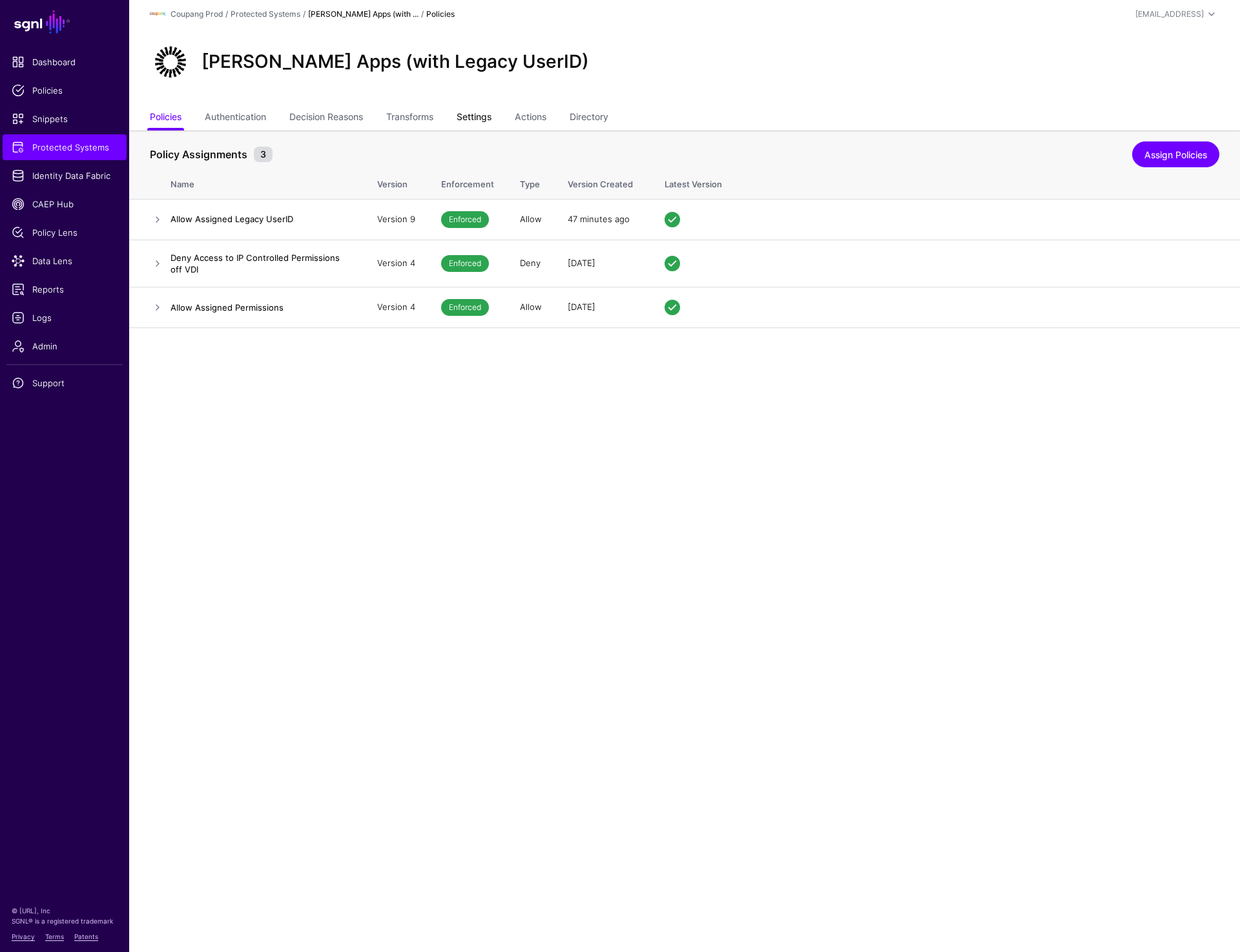
click at [480, 108] on link "Settings" at bounding box center [474, 118] width 35 height 25
click at [466, 112] on link "Settings" at bounding box center [474, 118] width 35 height 25
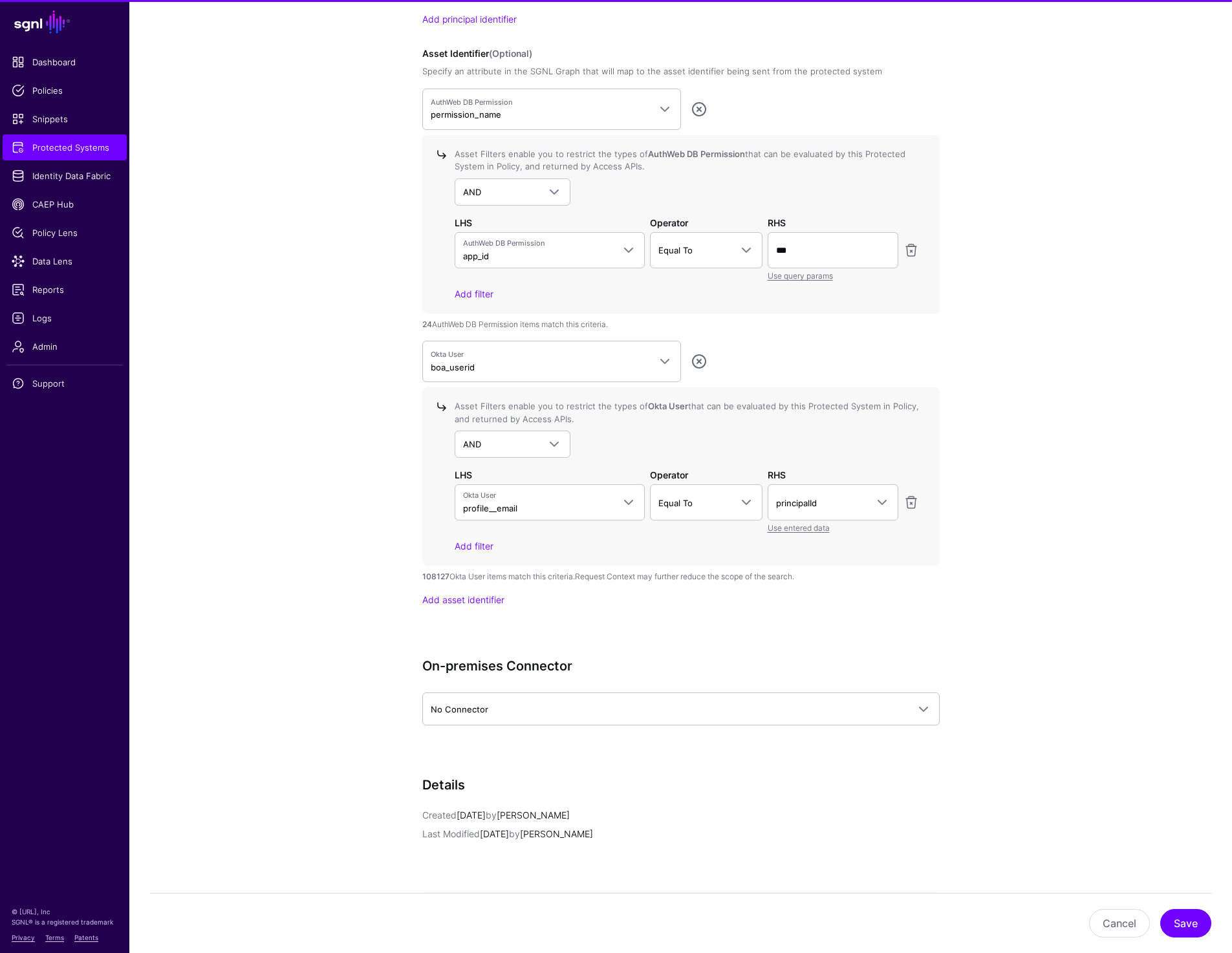
scroll to position [1232, 0]
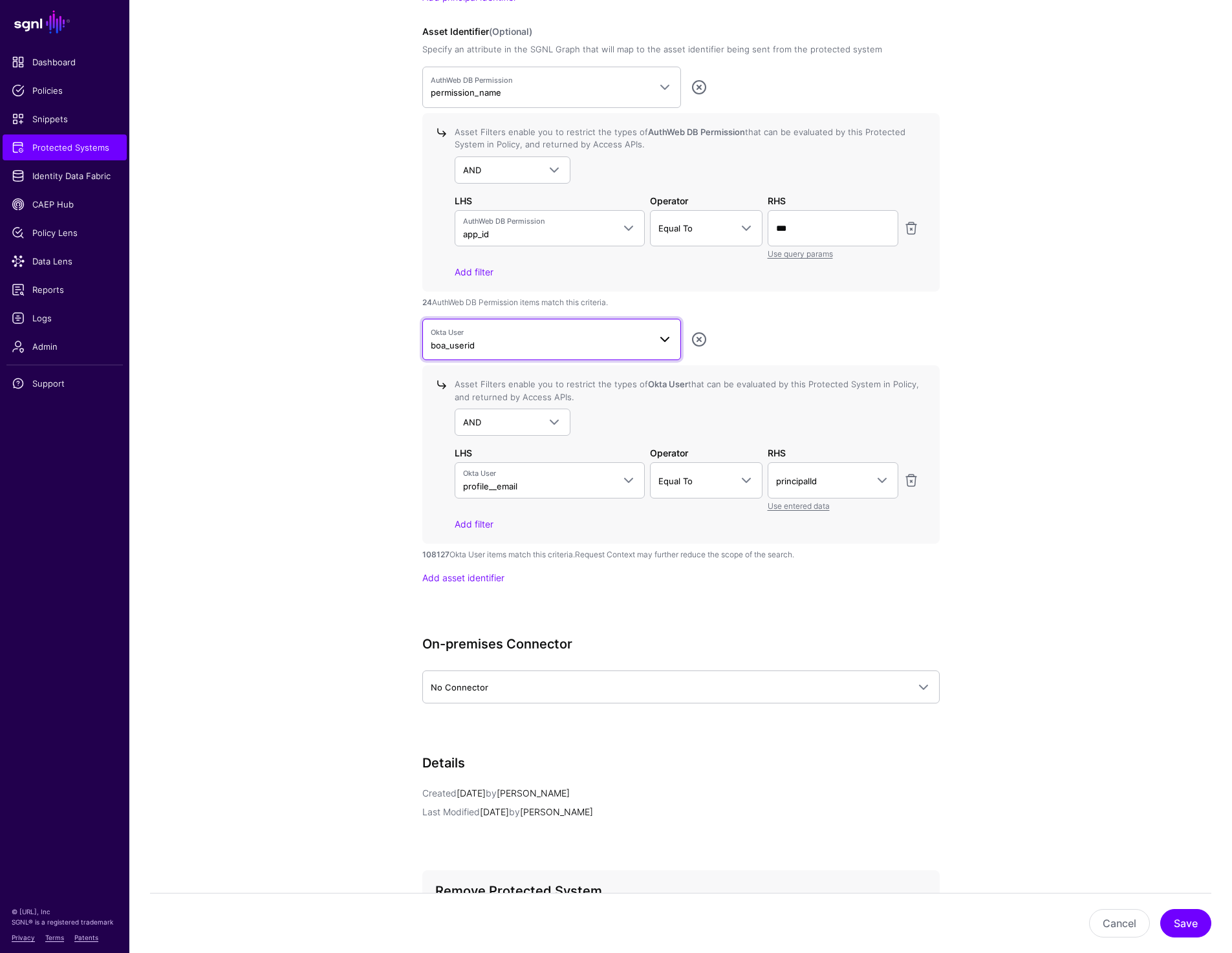
click at [503, 351] on link "Okta User boa_userid" at bounding box center [552, 339] width 259 height 41
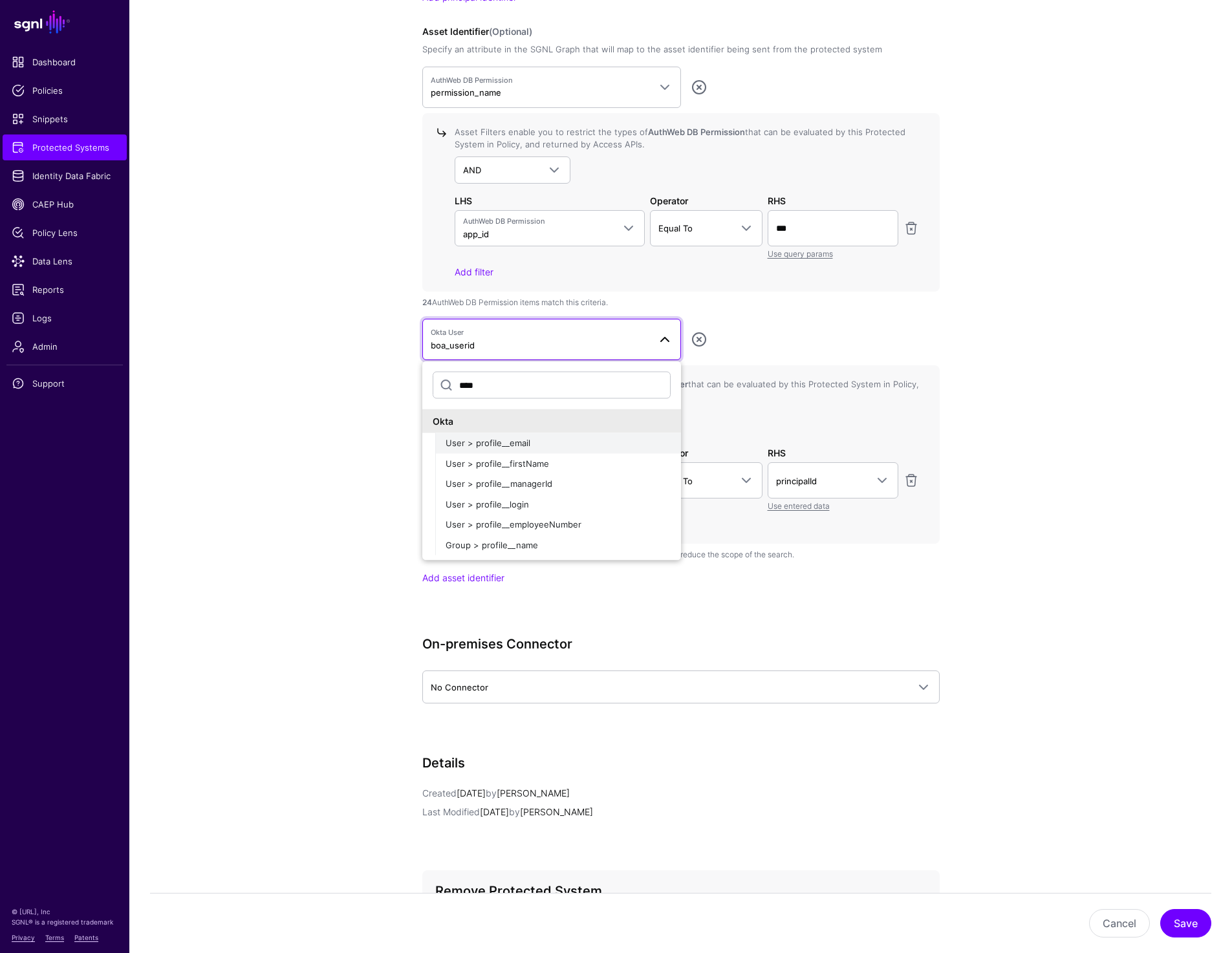
type input "****"
click at [455, 438] on span "User > profile__email" at bounding box center [488, 443] width 85 height 11
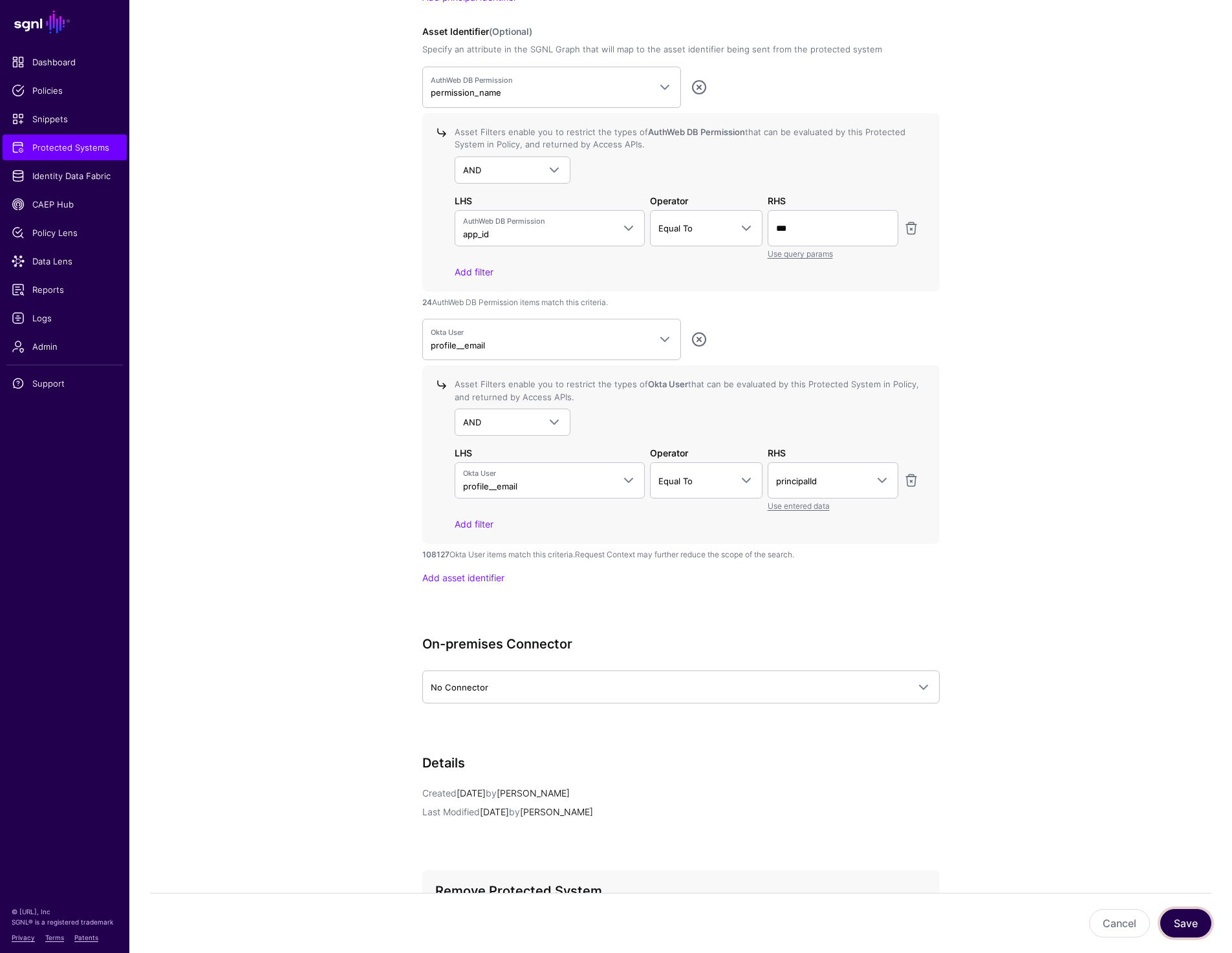
click at [1190, 929] on button "Save" at bounding box center [1185, 923] width 51 height 28
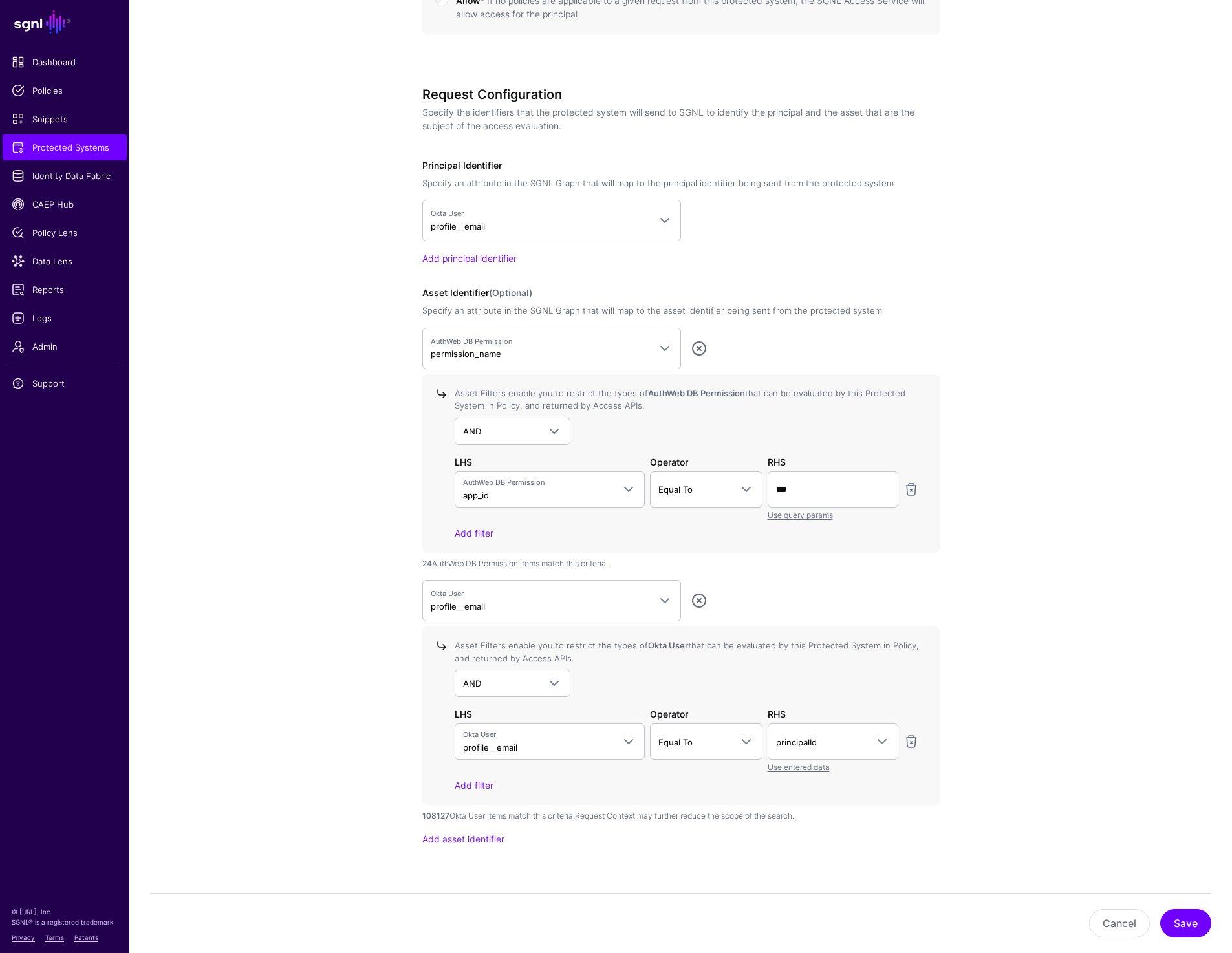
scroll to position [985, 0]
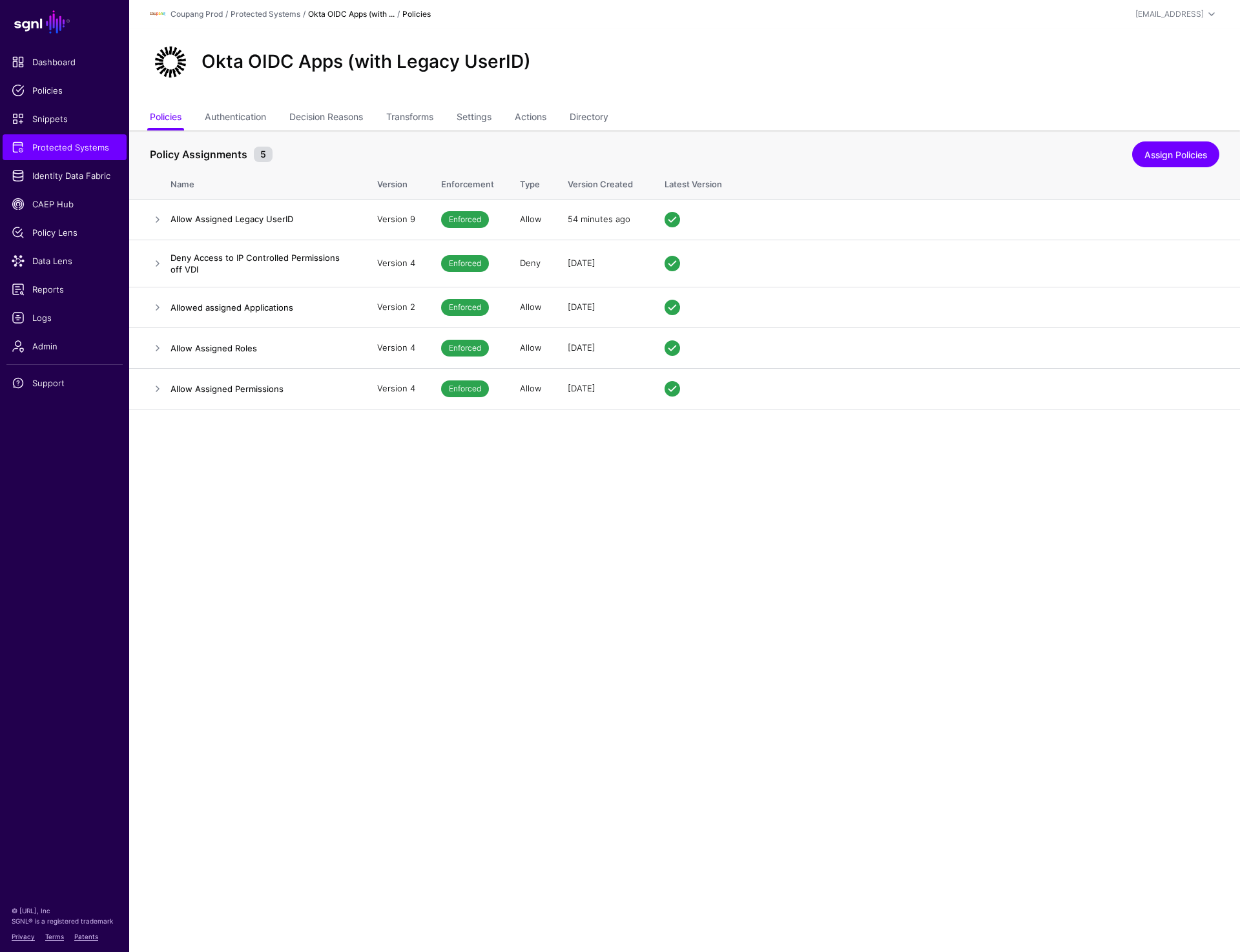
click at [482, 127] on link "Settings" at bounding box center [474, 118] width 35 height 25
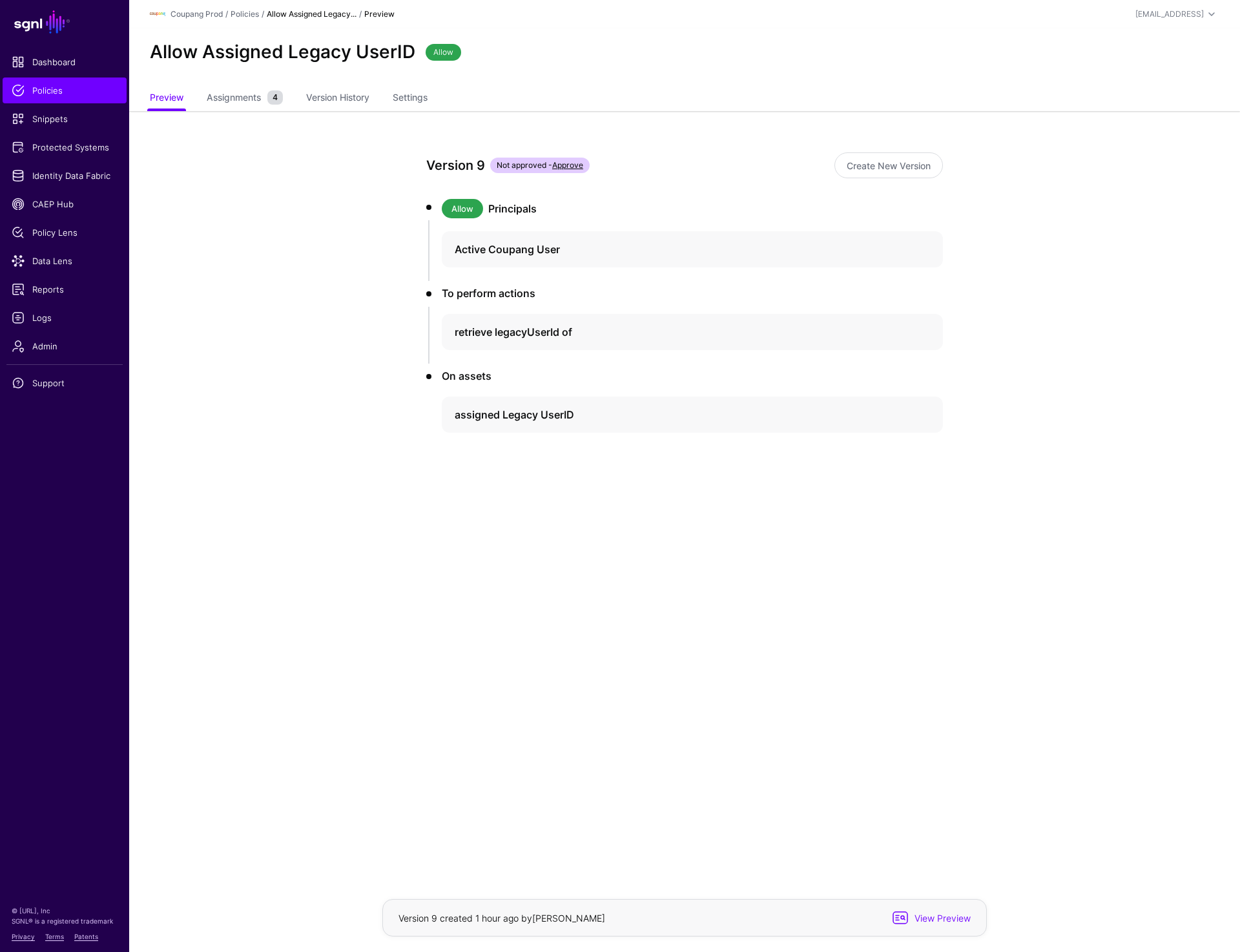
click at [774, 87] on ul "Preview Assignments 4 Version History Settings" at bounding box center [684, 99] width 1069 height 25
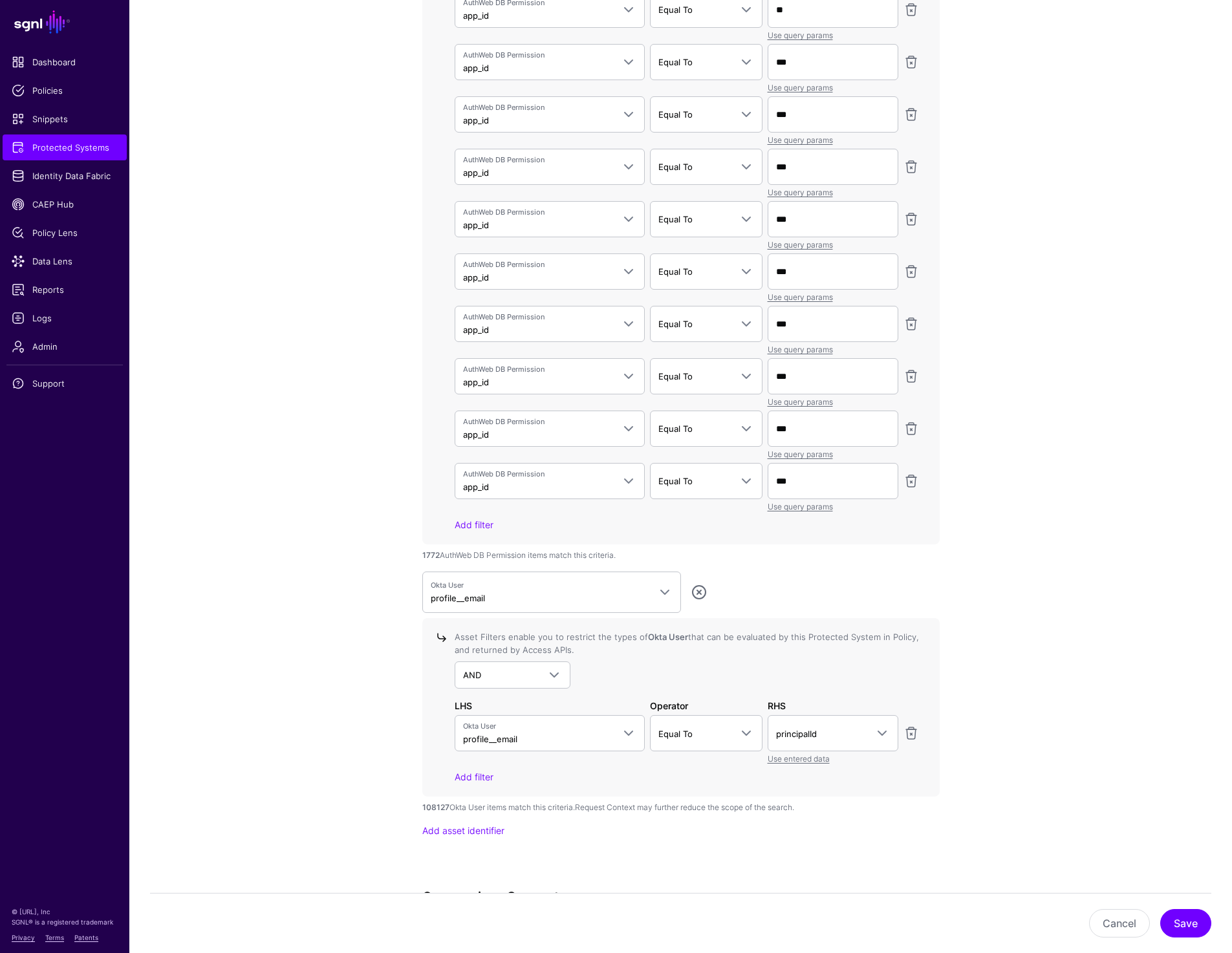
scroll to position [4121, 0]
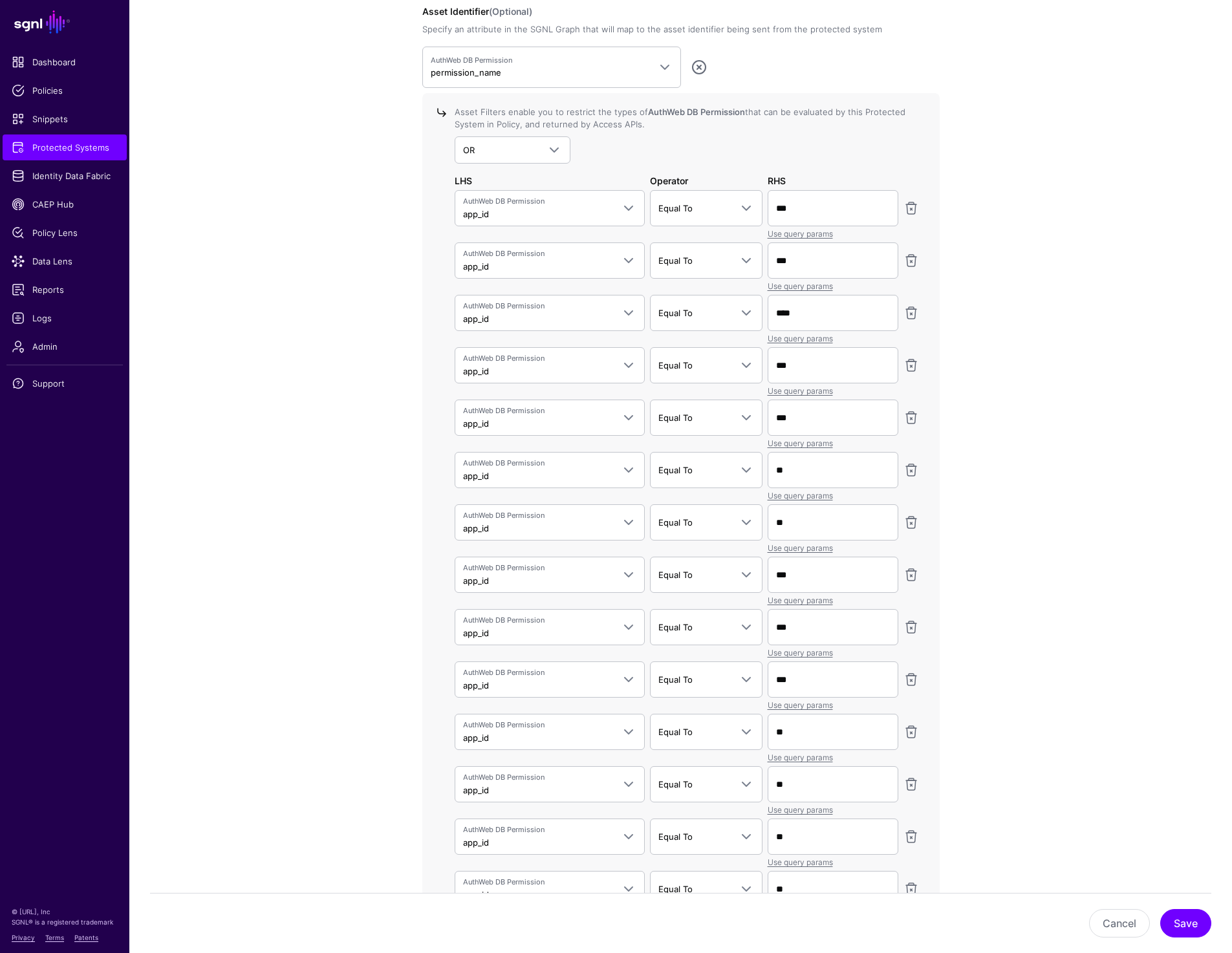
scroll to position [1369, 0]
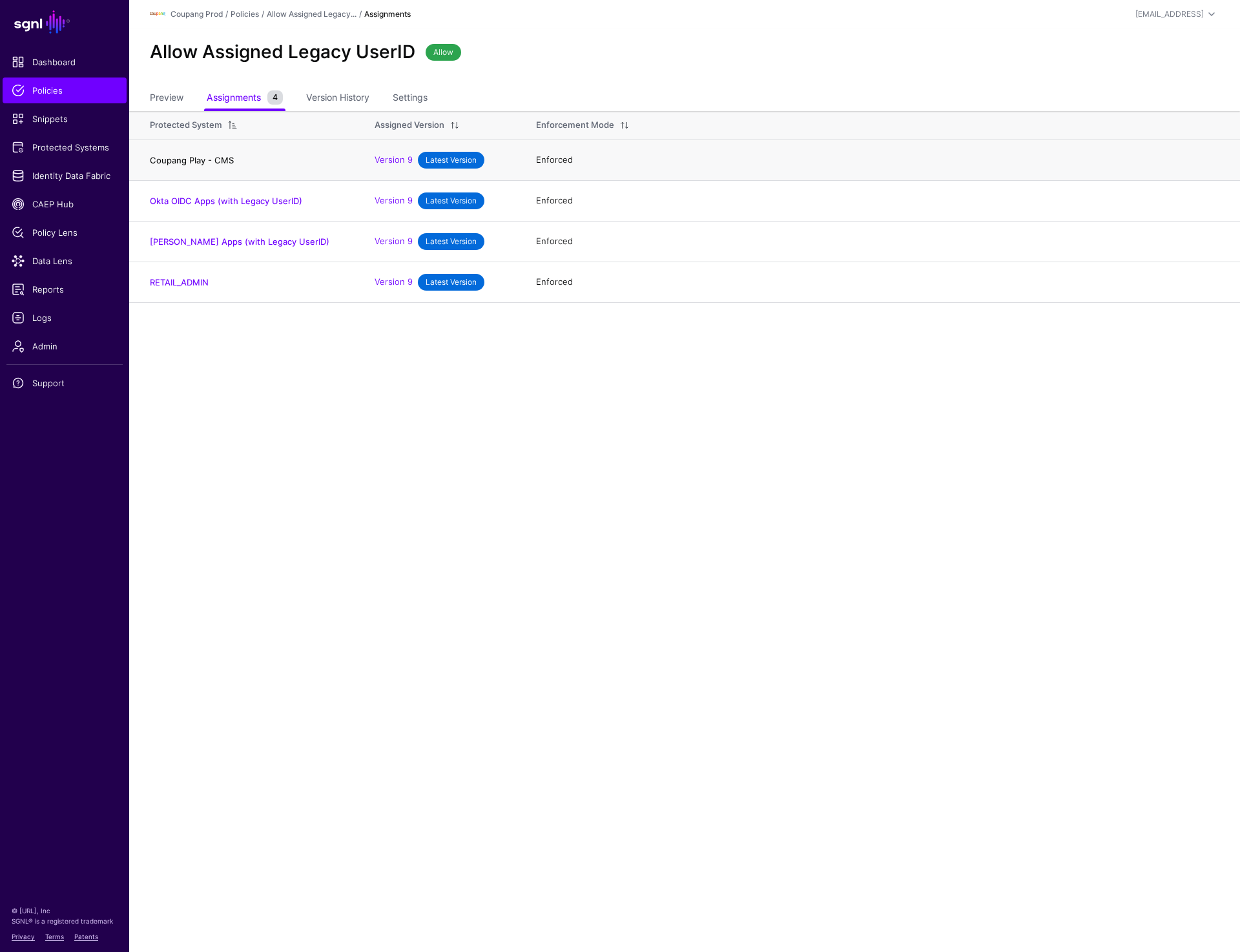
click at [190, 157] on link "Coupang Play - CMS" at bounding box center [192, 160] width 84 height 11
click at [201, 198] on link "Okta OIDC Apps (with Legacy UserID)" at bounding box center [225, 201] width 152 height 11
click at [194, 244] on link "Okta SAML Apps (with Legacy UserID)" at bounding box center [239, 242] width 180 height 11
click at [192, 277] on link "RETAIL_ADMIN" at bounding box center [179, 282] width 59 height 11
click at [170, 99] on link "Preview" at bounding box center [166, 98] width 34 height 25
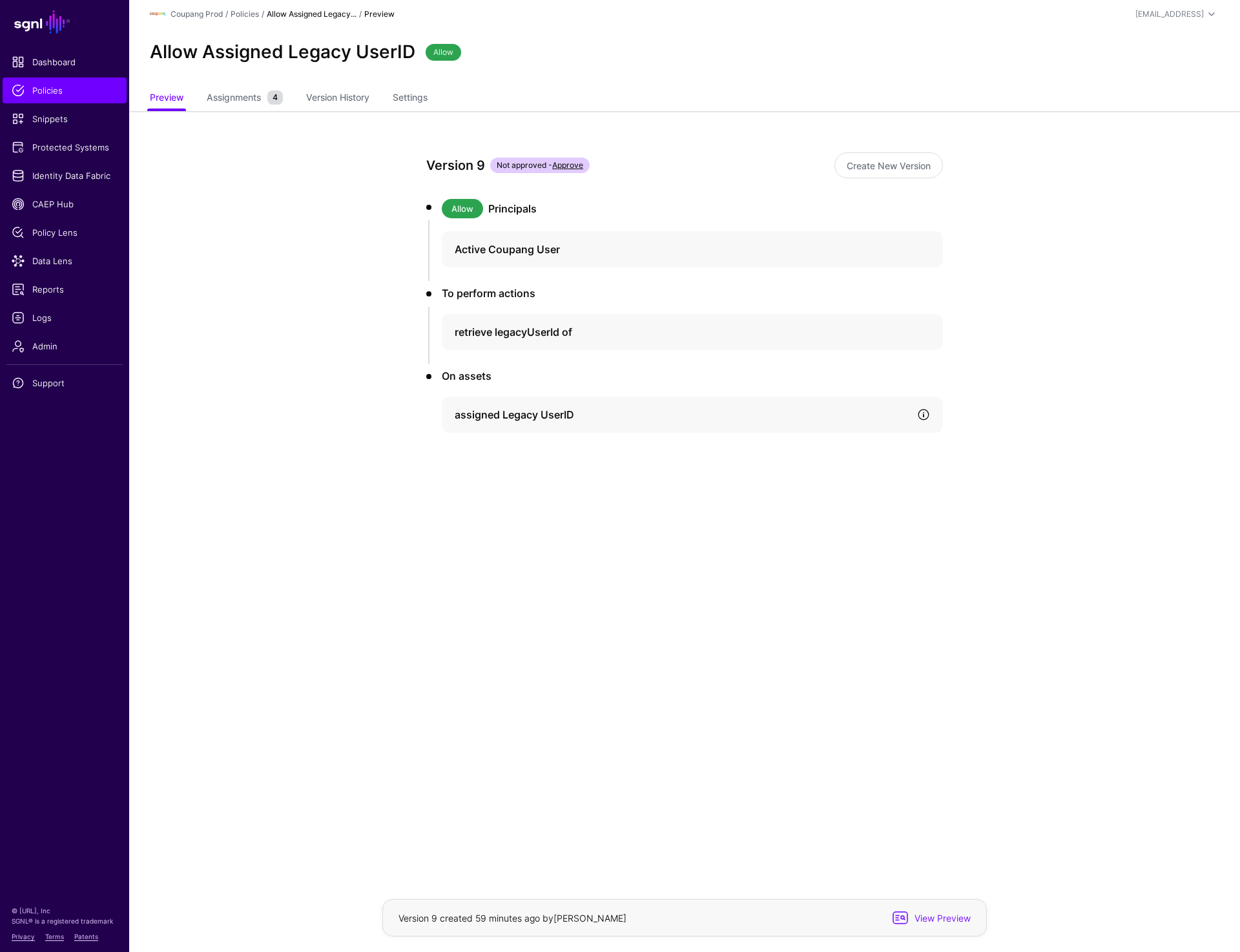
click at [925, 412] on link at bounding box center [923, 414] width 13 height 13
click at [597, 330] on h4 "retrieve legacyUserId of" at bounding box center [681, 332] width 452 height 15
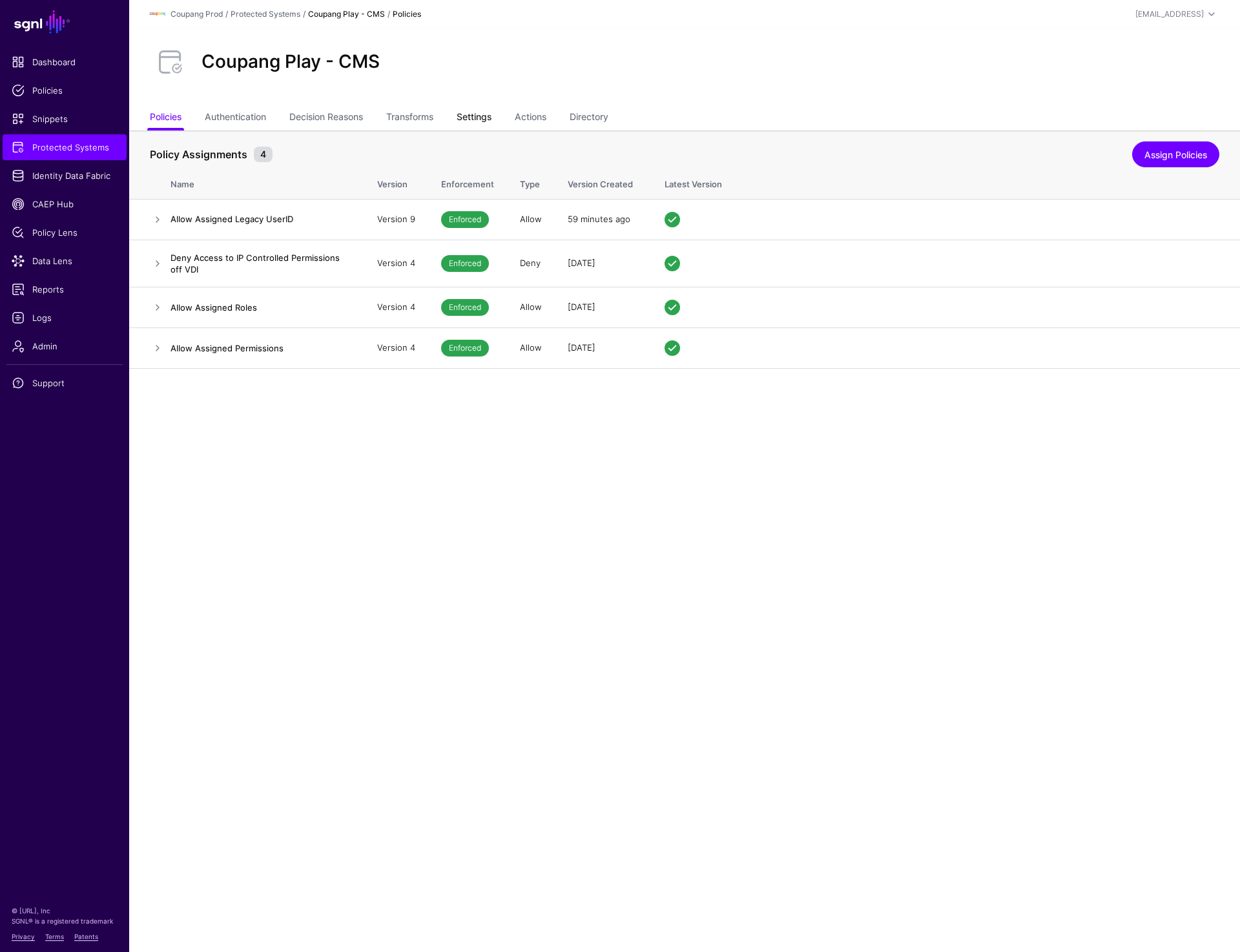
click at [478, 114] on link "Settings" at bounding box center [474, 118] width 35 height 25
click at [474, 121] on link "Settings" at bounding box center [474, 118] width 35 height 25
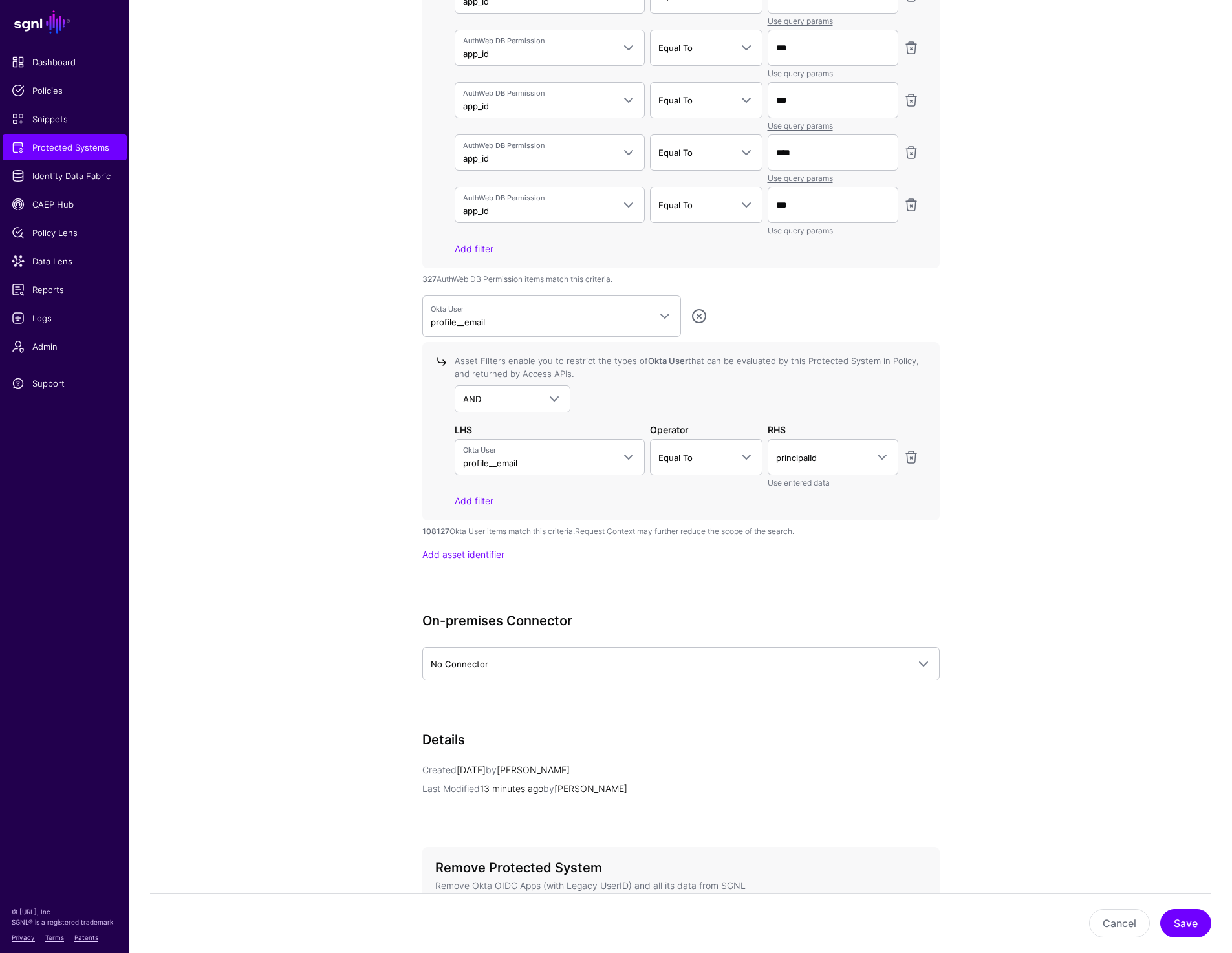
scroll to position [2983, 0]
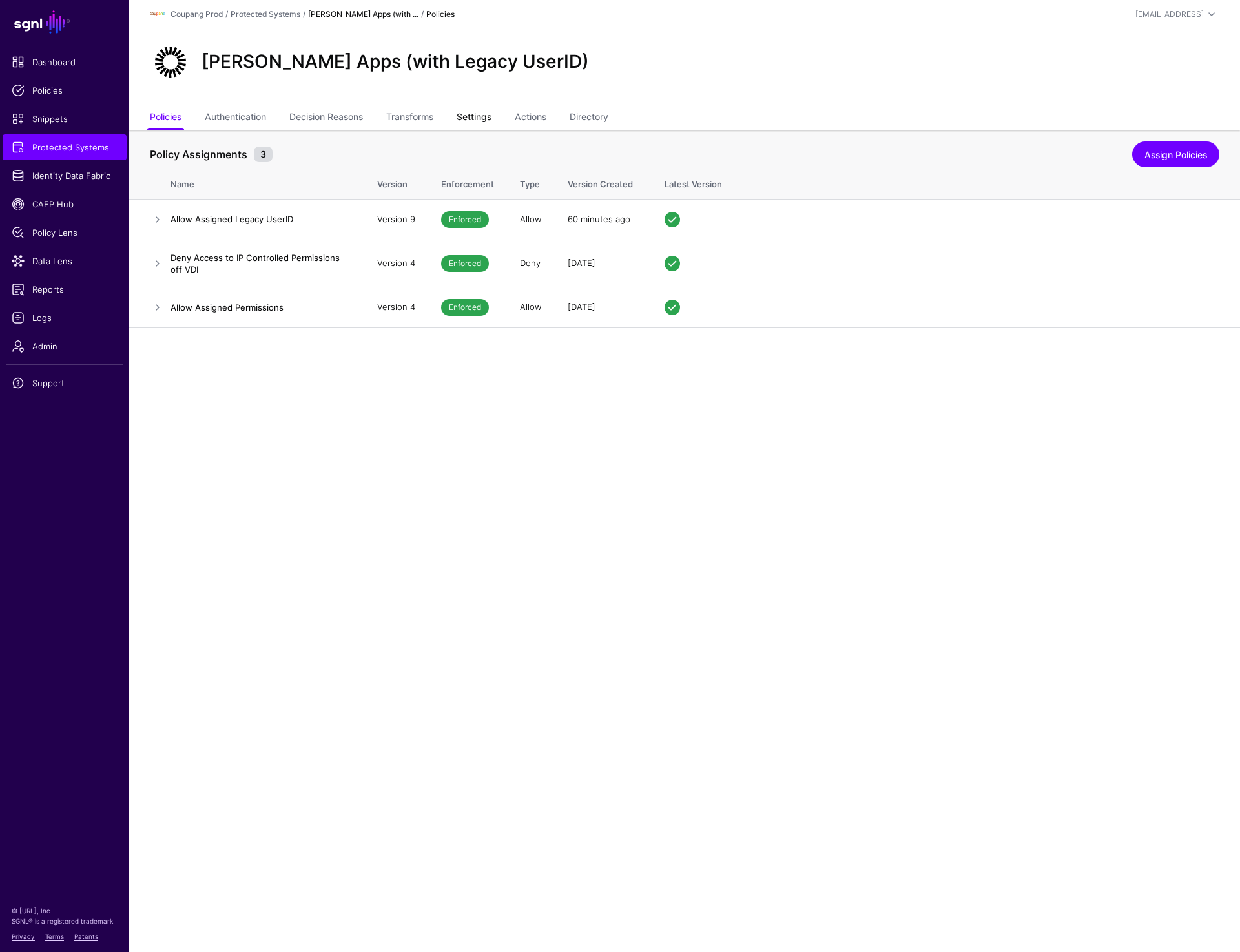
click at [480, 119] on link "Settings" at bounding box center [474, 118] width 35 height 25
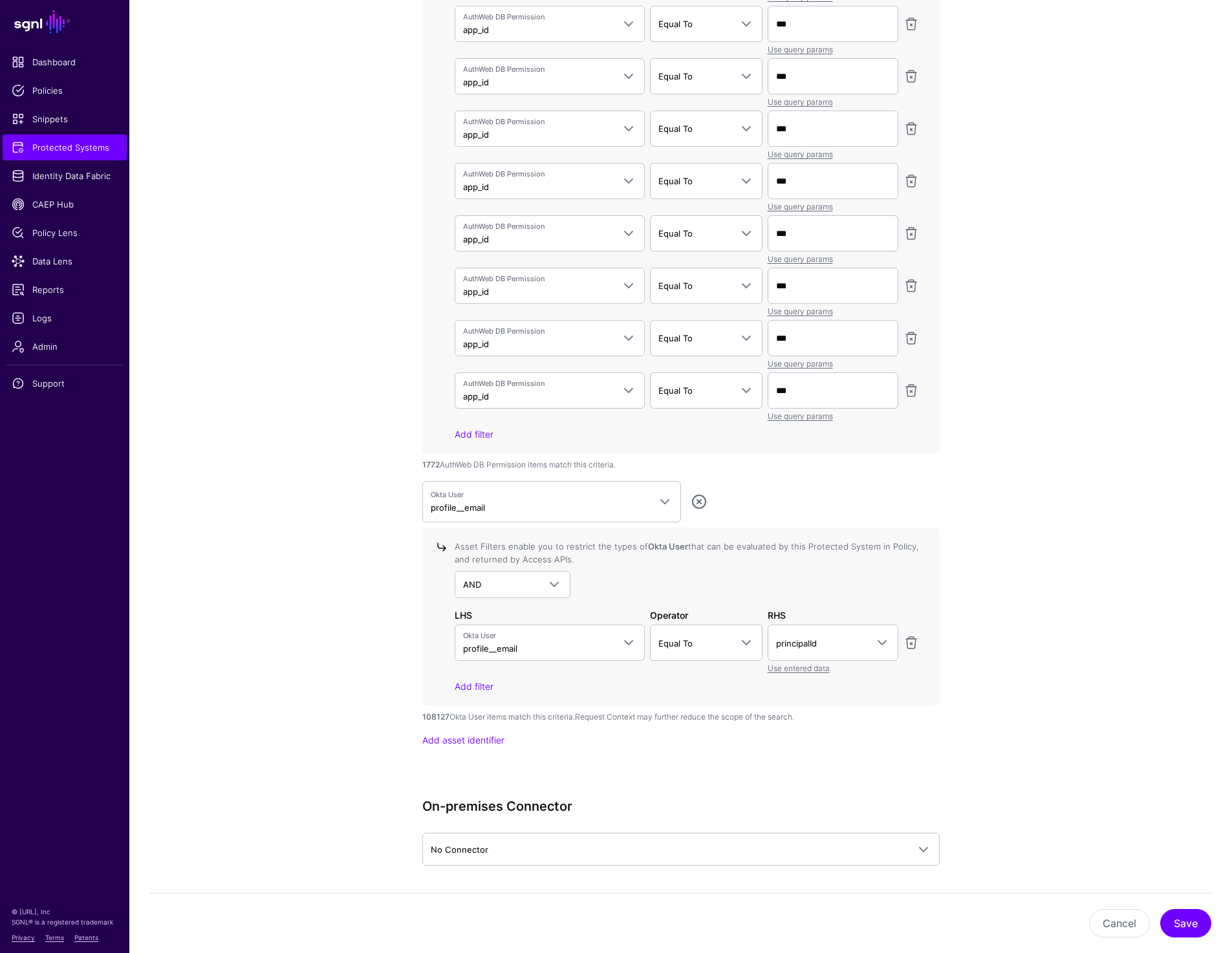
scroll to position [4511, 0]
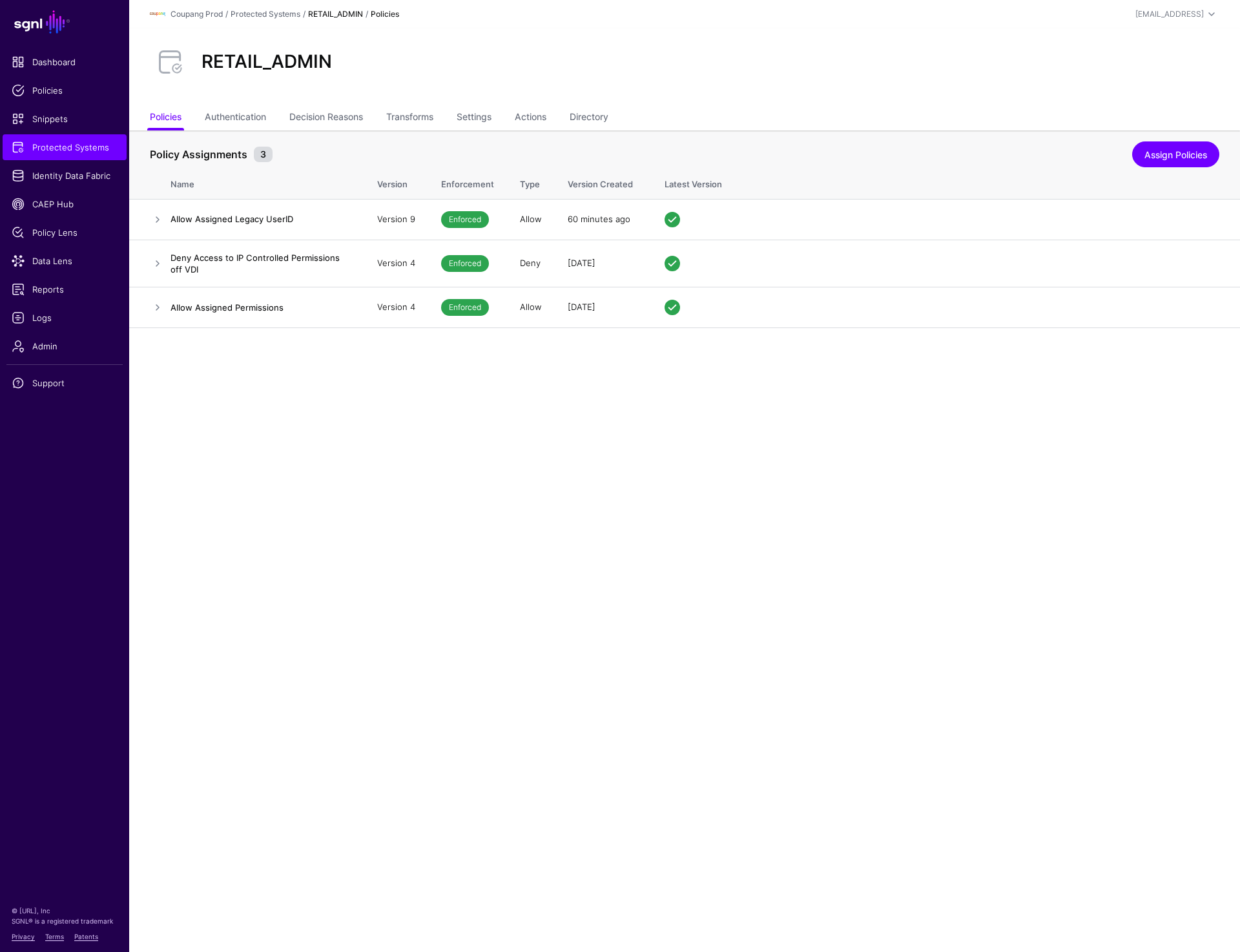
click at [723, 654] on main "SGNL Dashboard Policies Snippets Protected Systems Identity Data Fabric CAEP Hu…" at bounding box center [620, 476] width 1240 height 952
click at [475, 117] on link "Settings" at bounding box center [474, 118] width 35 height 25
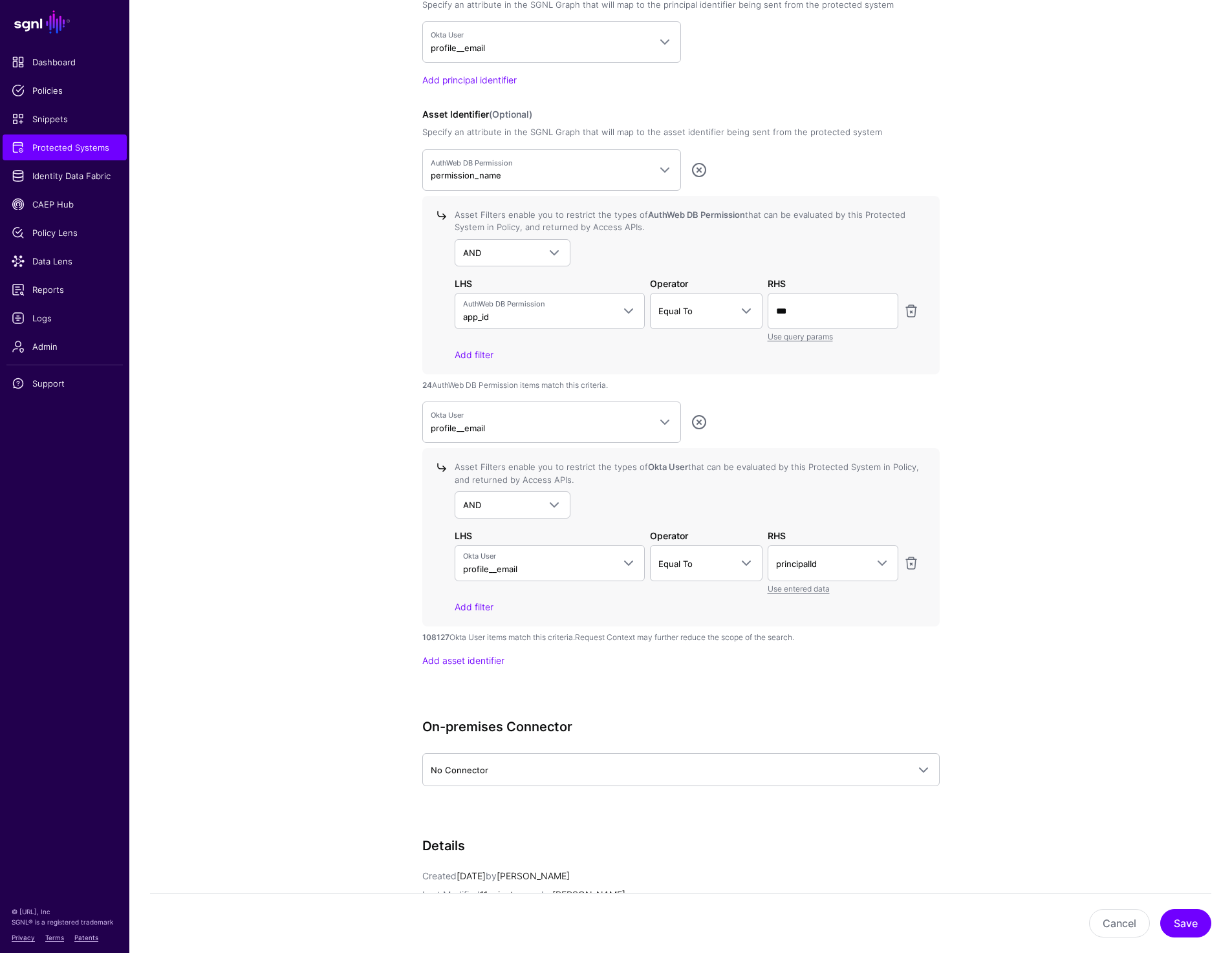
scroll to position [1147, 0]
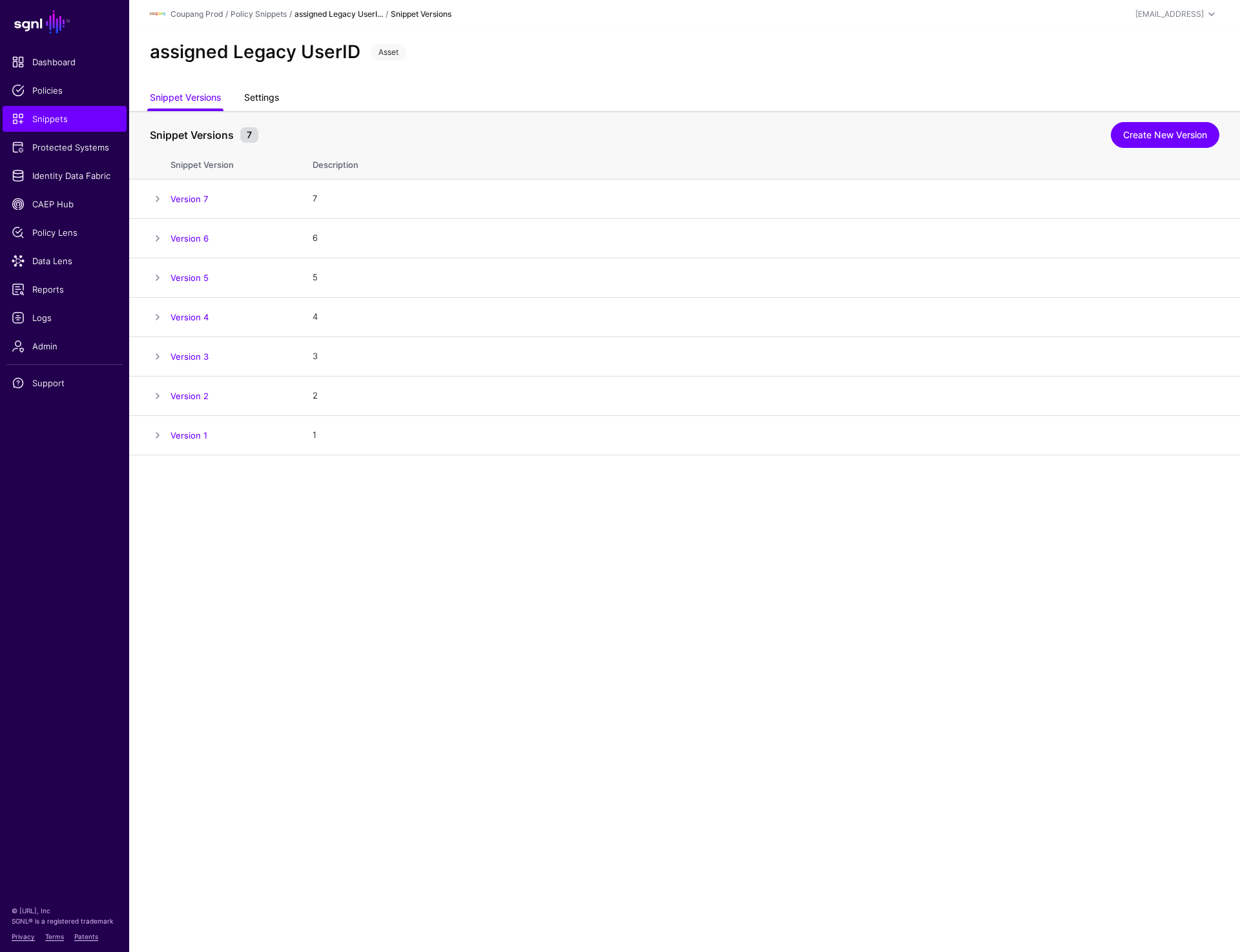
click at [255, 95] on link "Settings" at bounding box center [262, 98] width 35 height 25
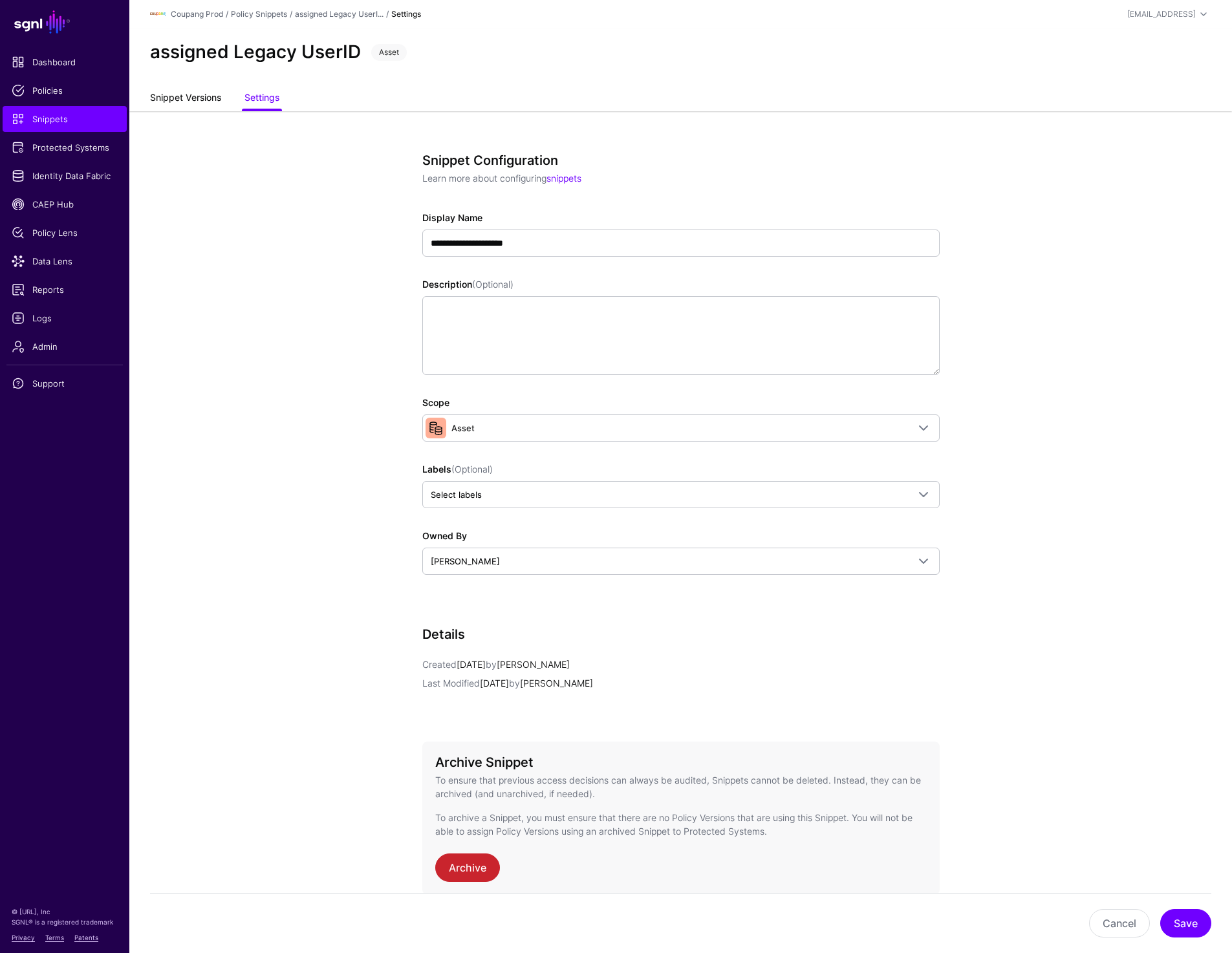
click at [174, 96] on link "Snippet Versions" at bounding box center [185, 98] width 71 height 25
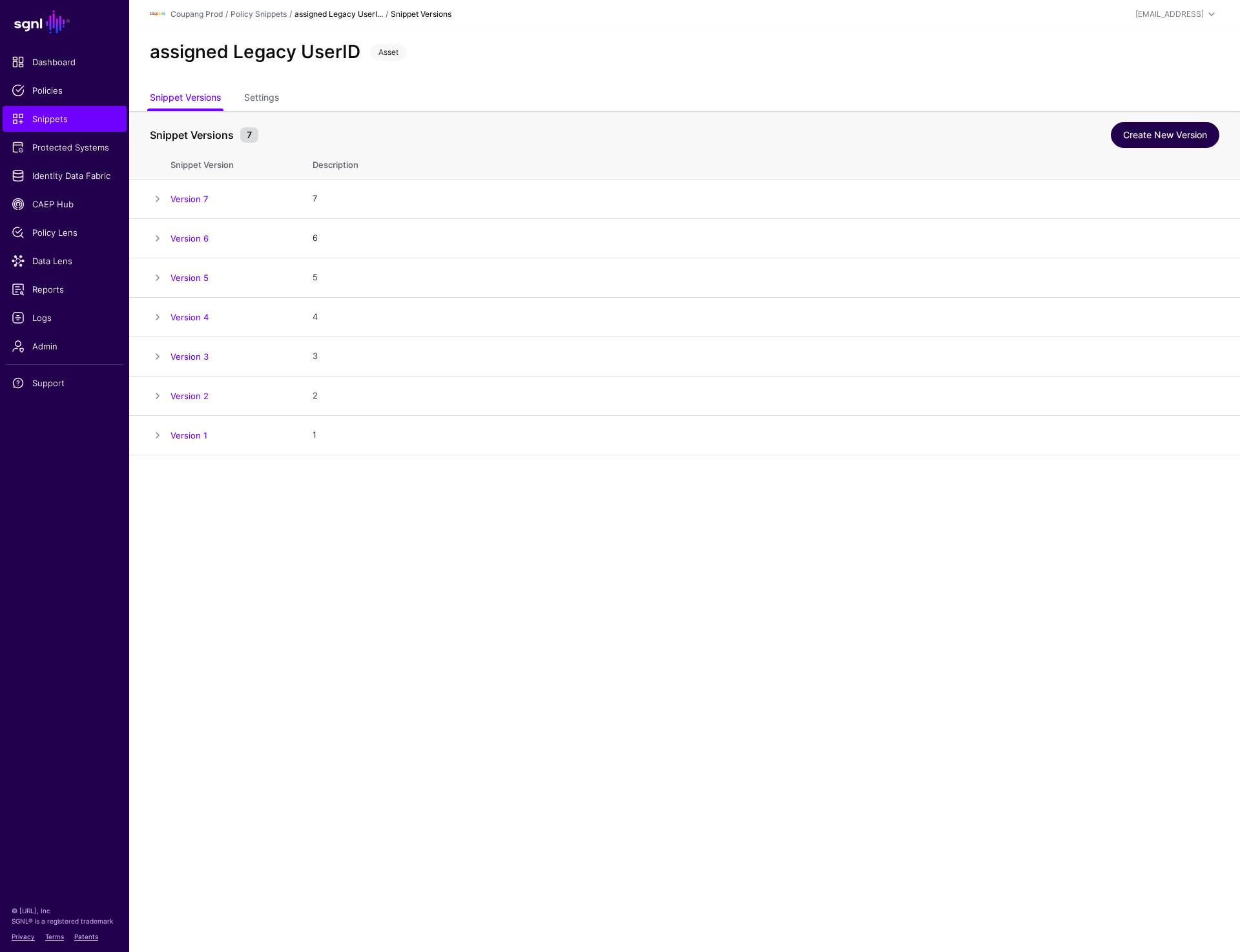
click at [1142, 137] on link "Create New Version" at bounding box center [1165, 135] width 109 height 26
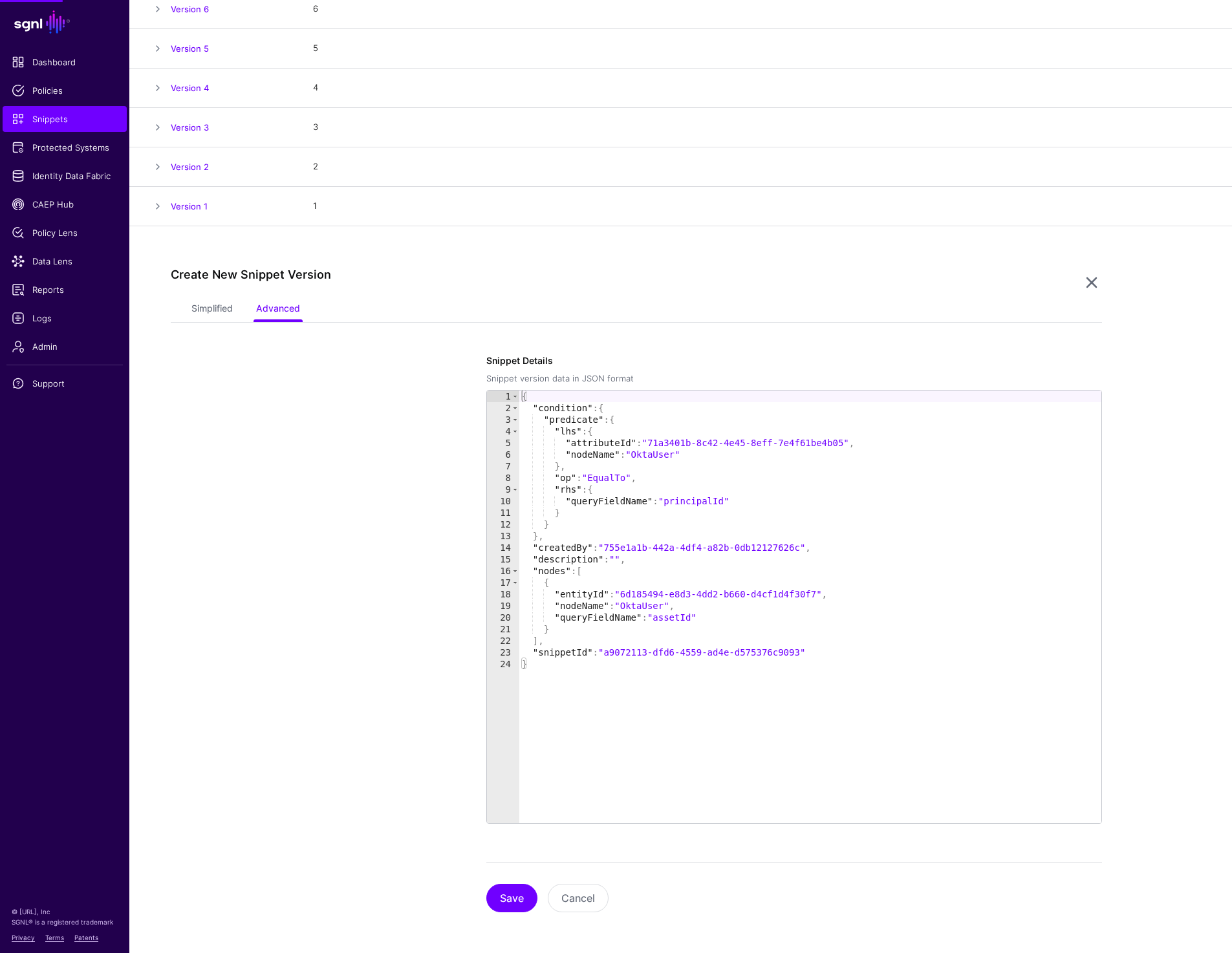
scroll to position [231, 0]
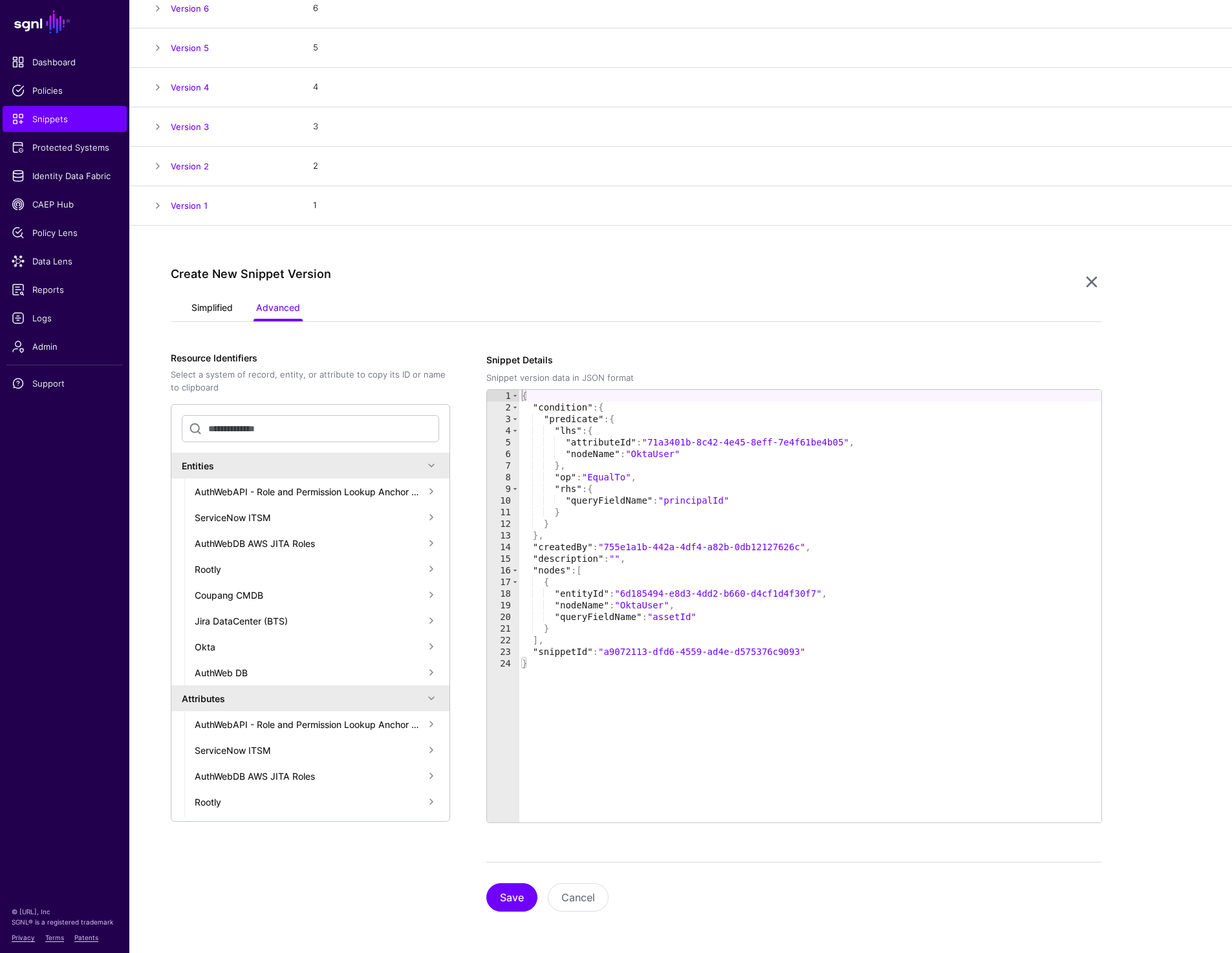
click at [216, 299] on link "Simplified" at bounding box center [212, 309] width 41 height 25
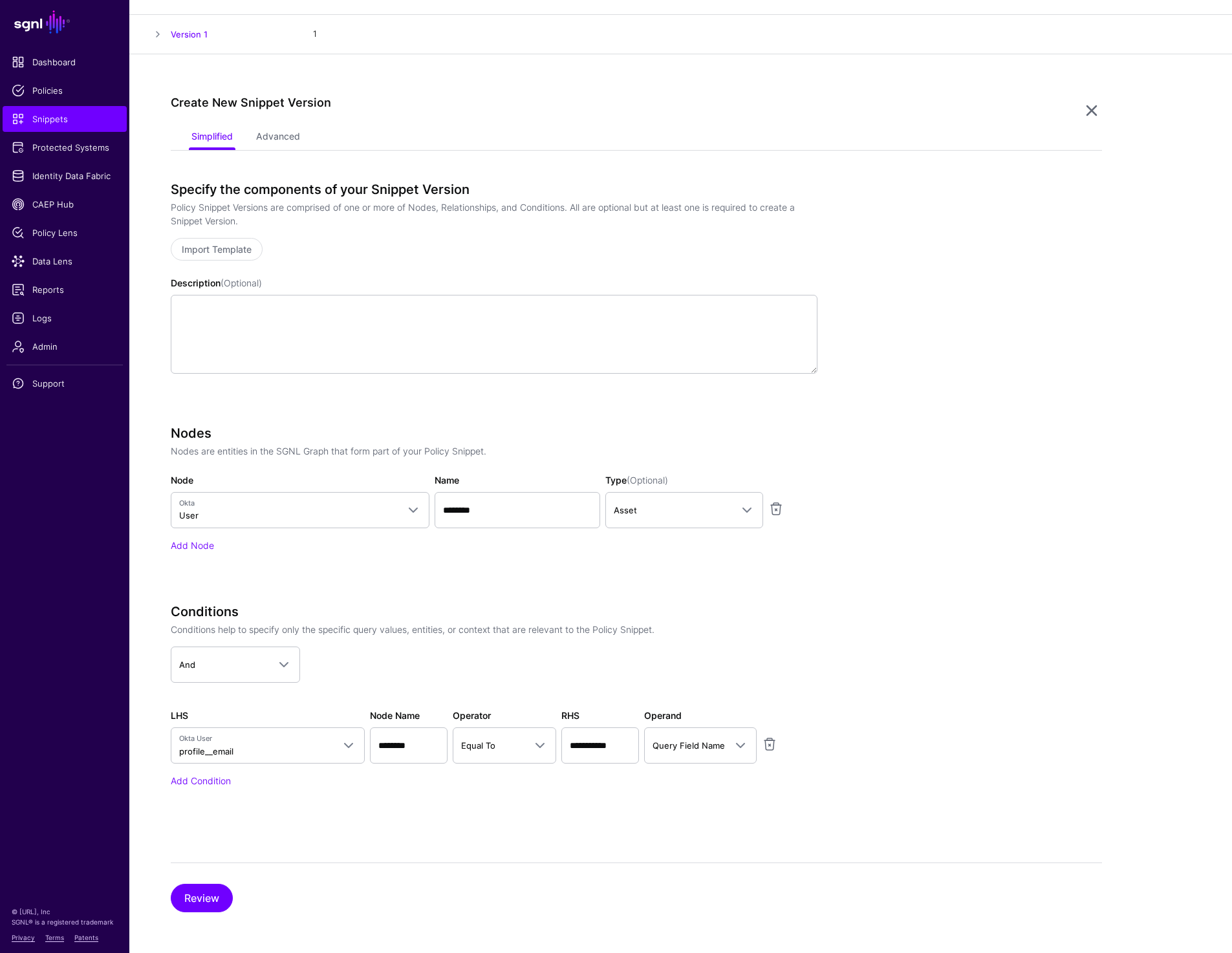
scroll to position [0, 0]
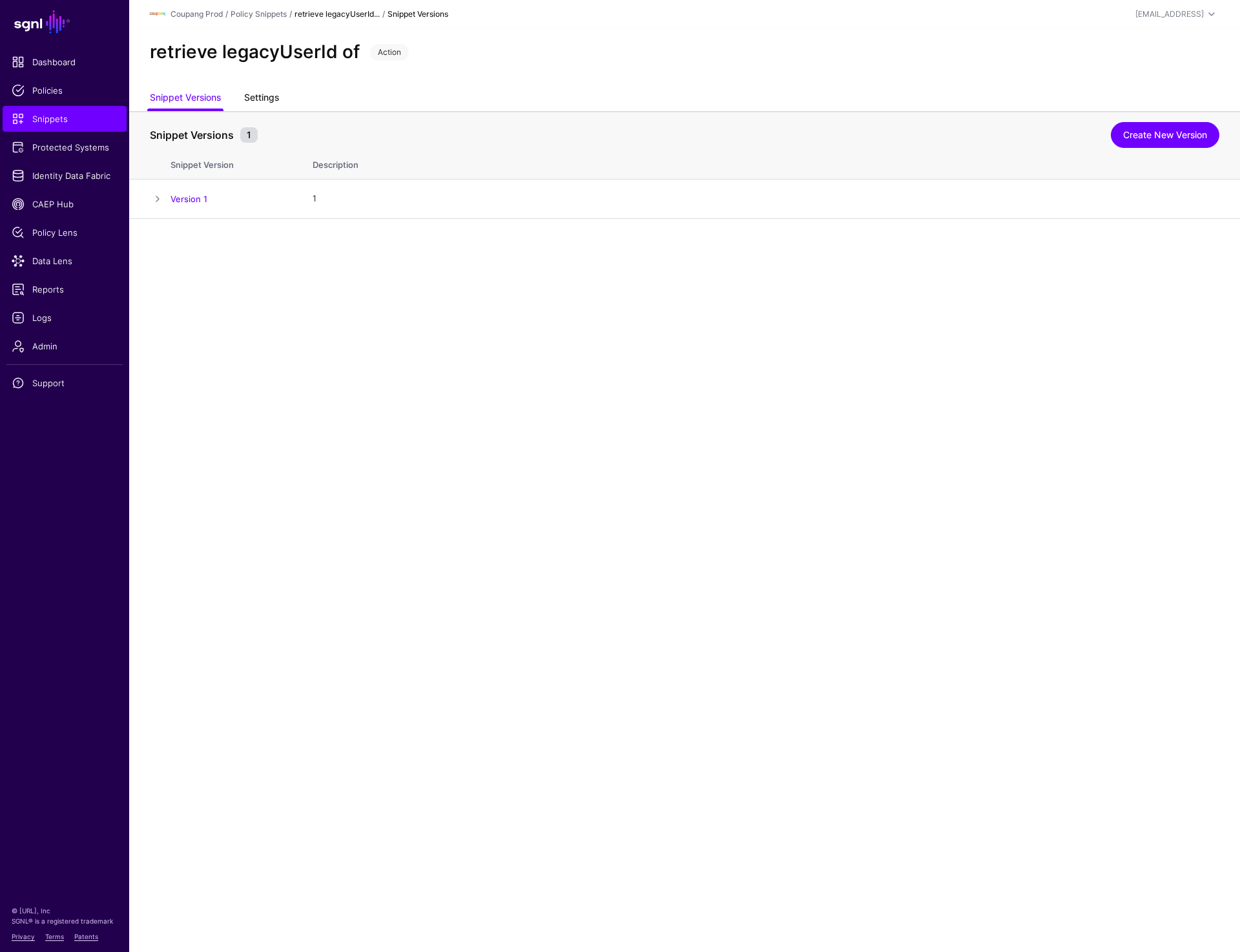
click at [266, 90] on link "Settings" at bounding box center [262, 98] width 35 height 25
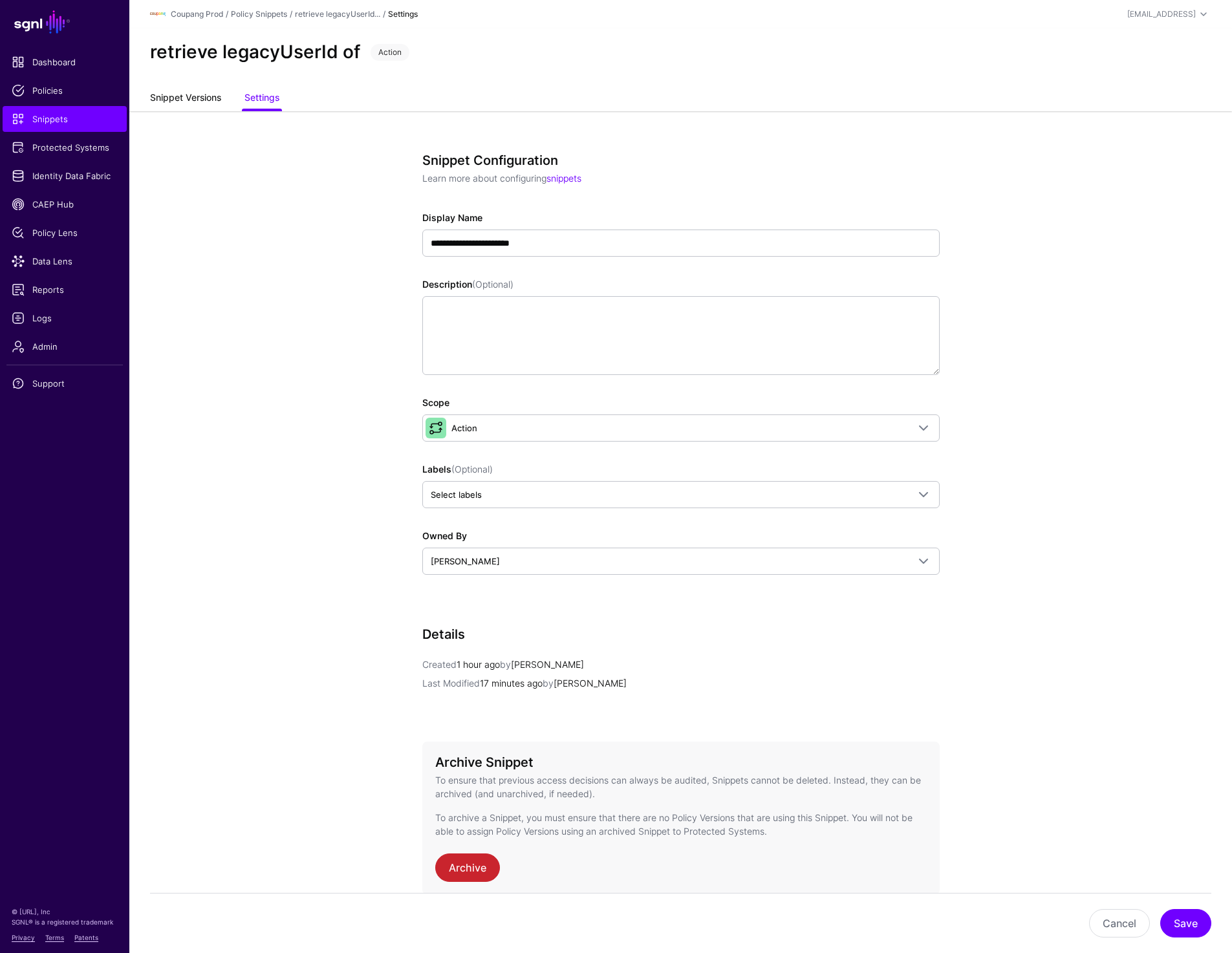
click at [221, 93] on link "Snippet Versions" at bounding box center [185, 98] width 71 height 25
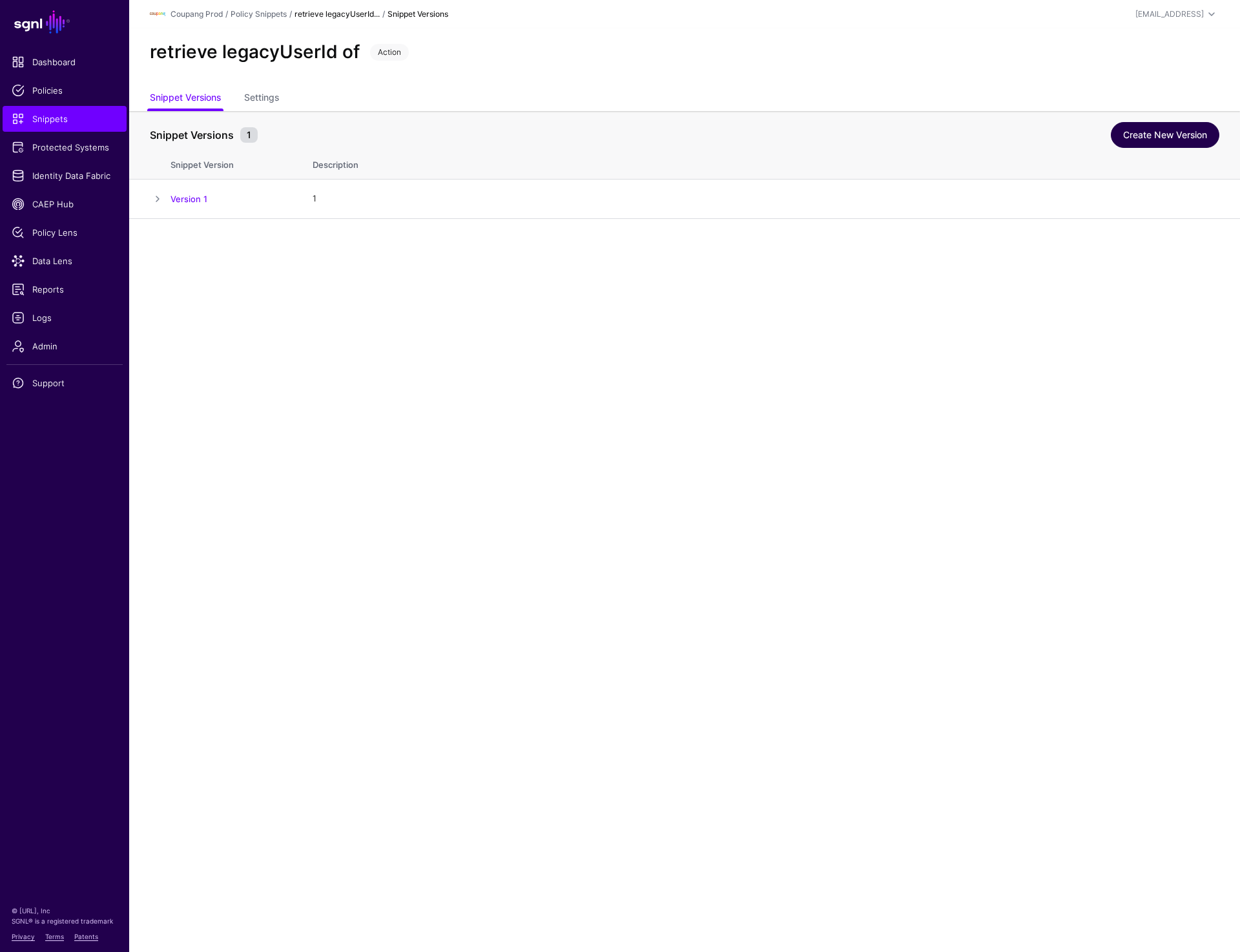
click at [1182, 138] on link "Create New Version" at bounding box center [1165, 135] width 109 height 26
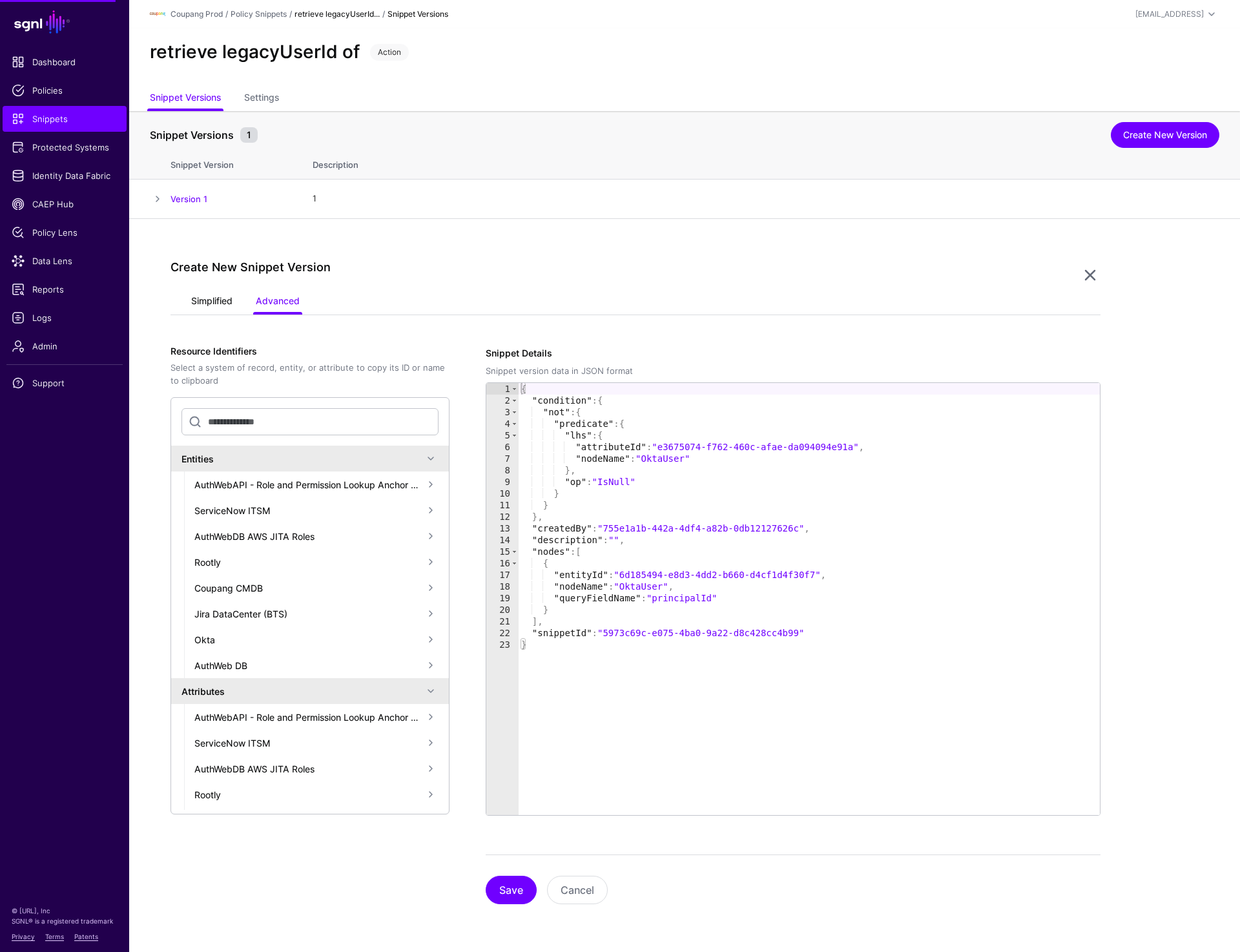
click at [219, 303] on link "Simplified" at bounding box center [211, 302] width 41 height 25
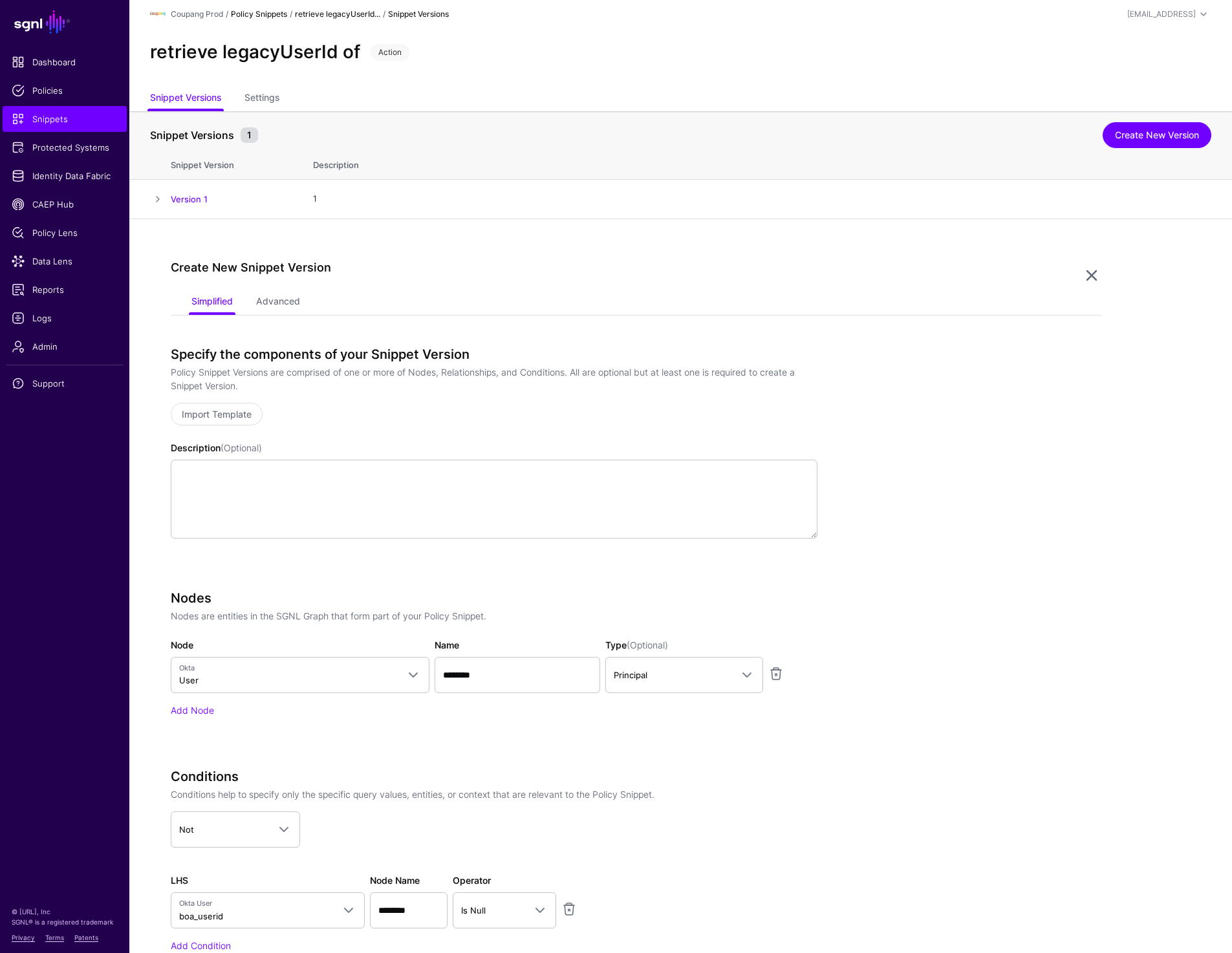
click at [276, 15] on link "Policy Snippets" at bounding box center [259, 14] width 56 height 10
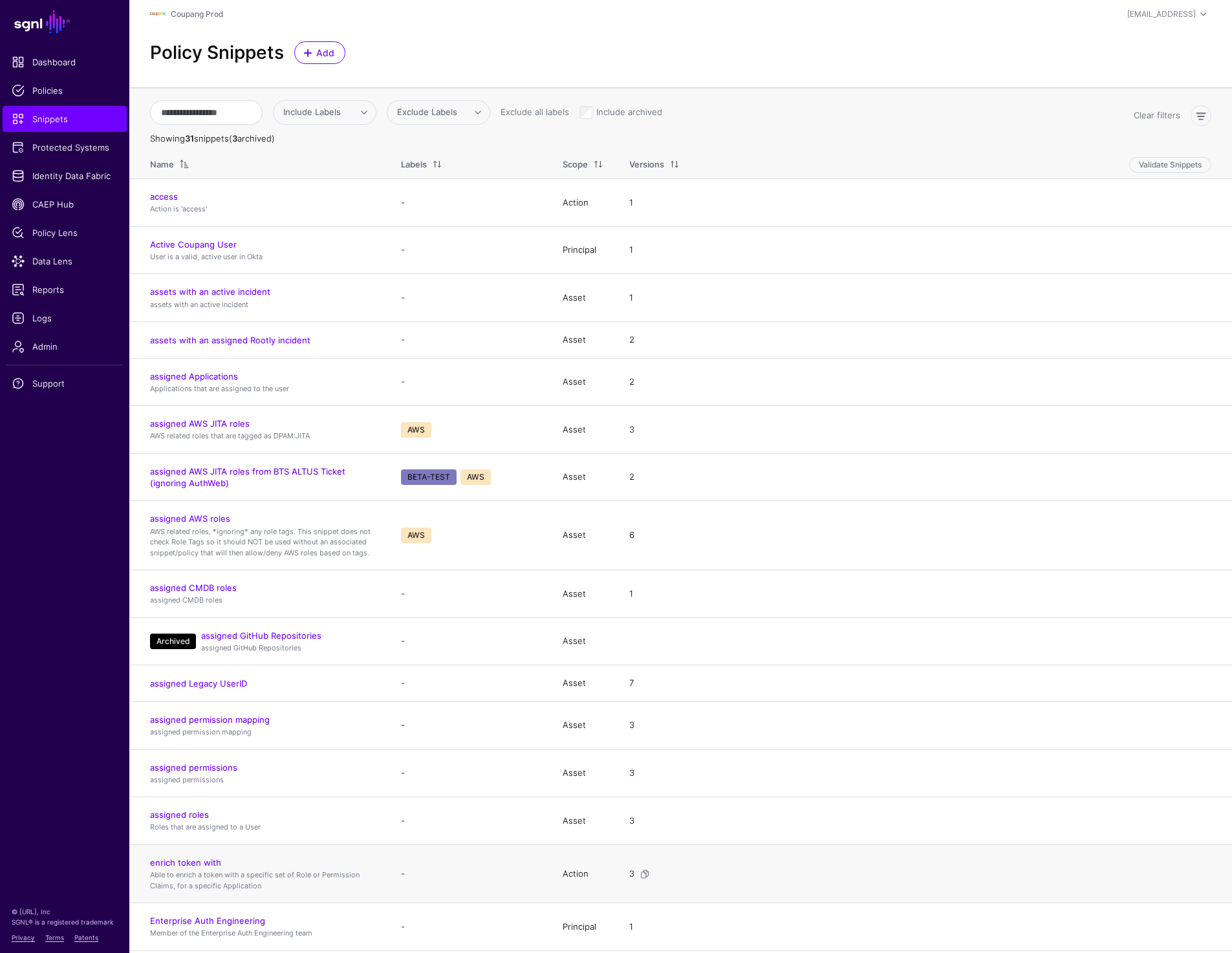
click at [178, 857] on h4 "enrich token with" at bounding box center [262, 862] width 225 height 12
click at [178, 859] on link "enrich token with" at bounding box center [185, 862] width 71 height 11
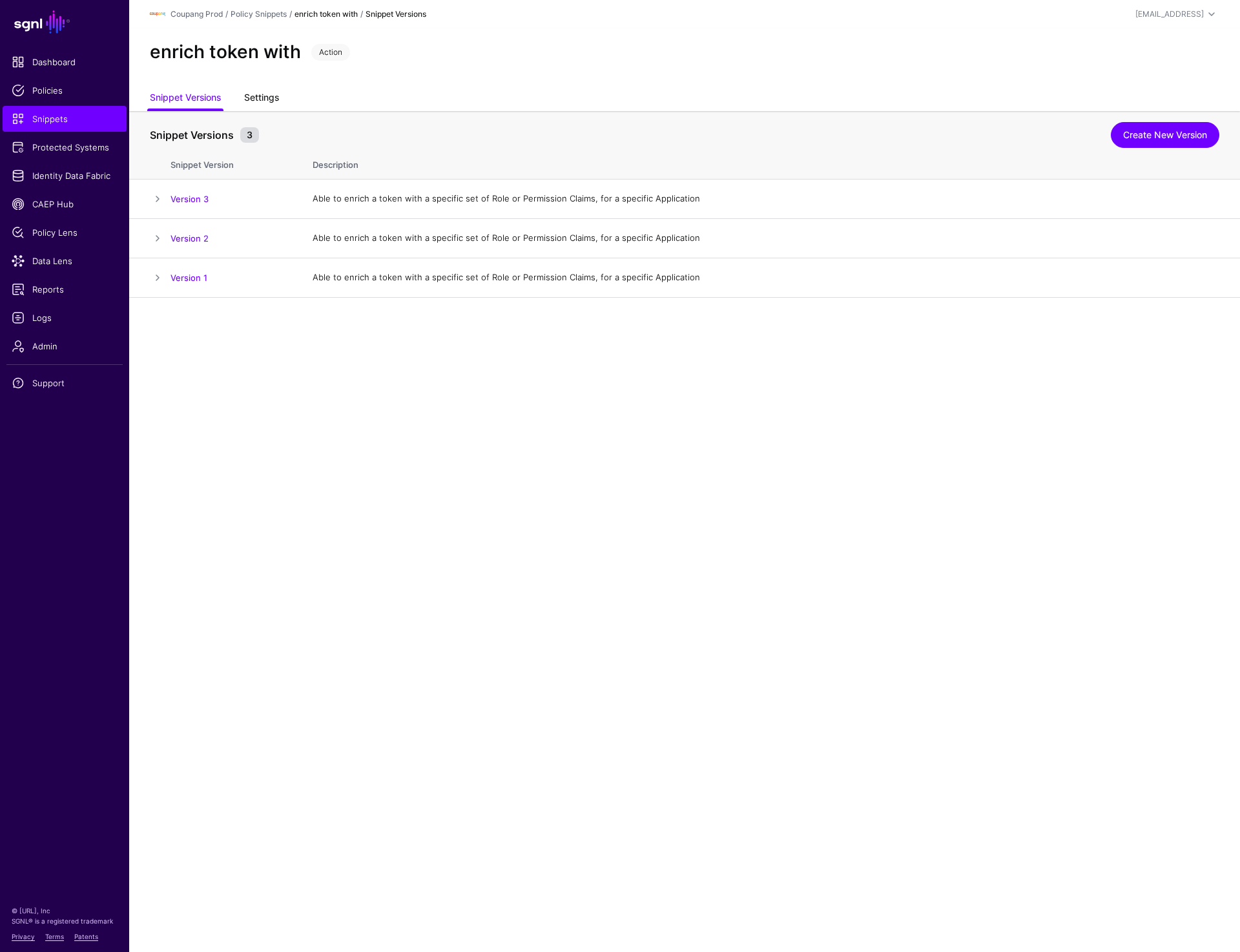
click at [263, 97] on link "Settings" at bounding box center [262, 98] width 35 height 25
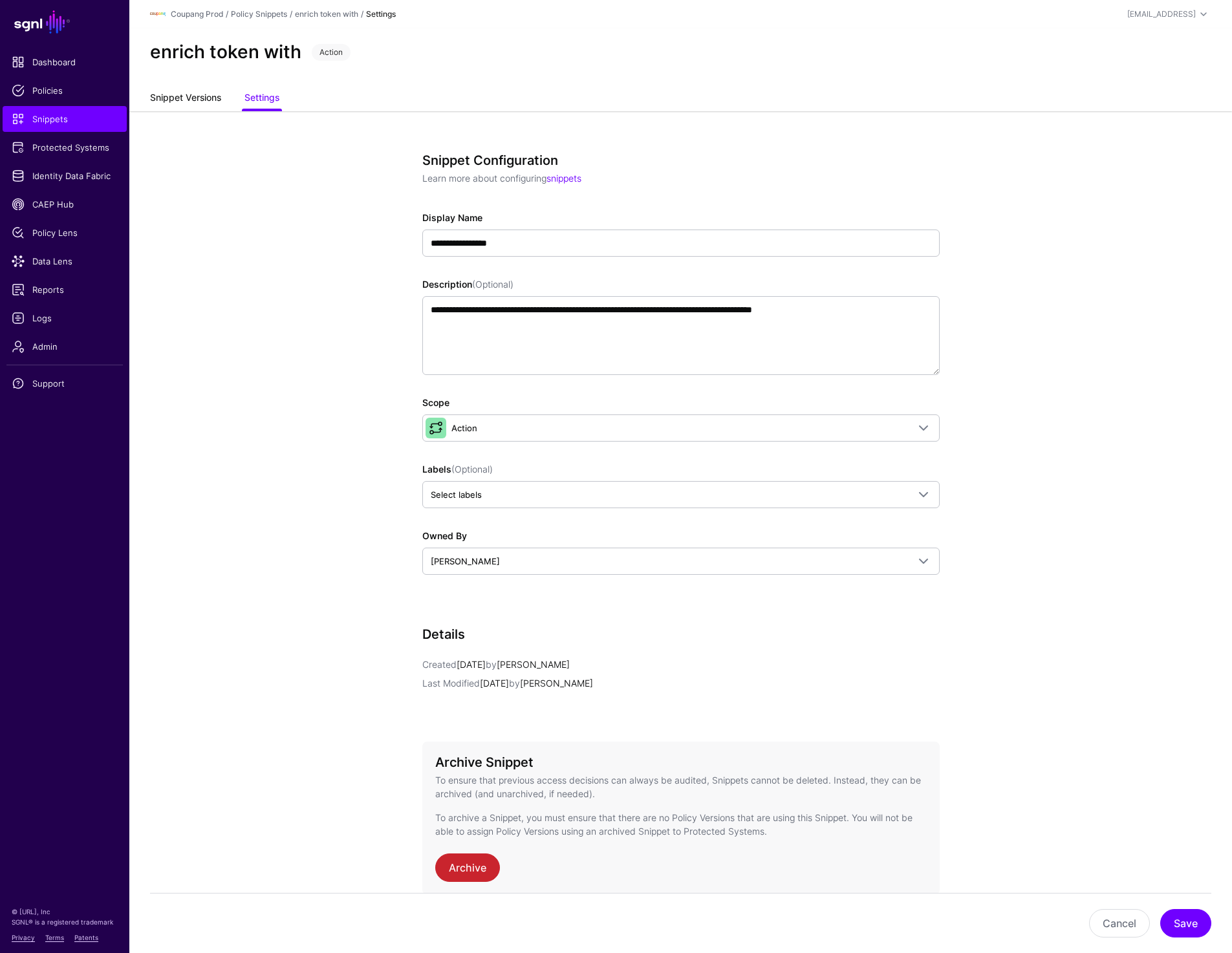
click at [176, 95] on link "Snippet Versions" at bounding box center [185, 98] width 71 height 25
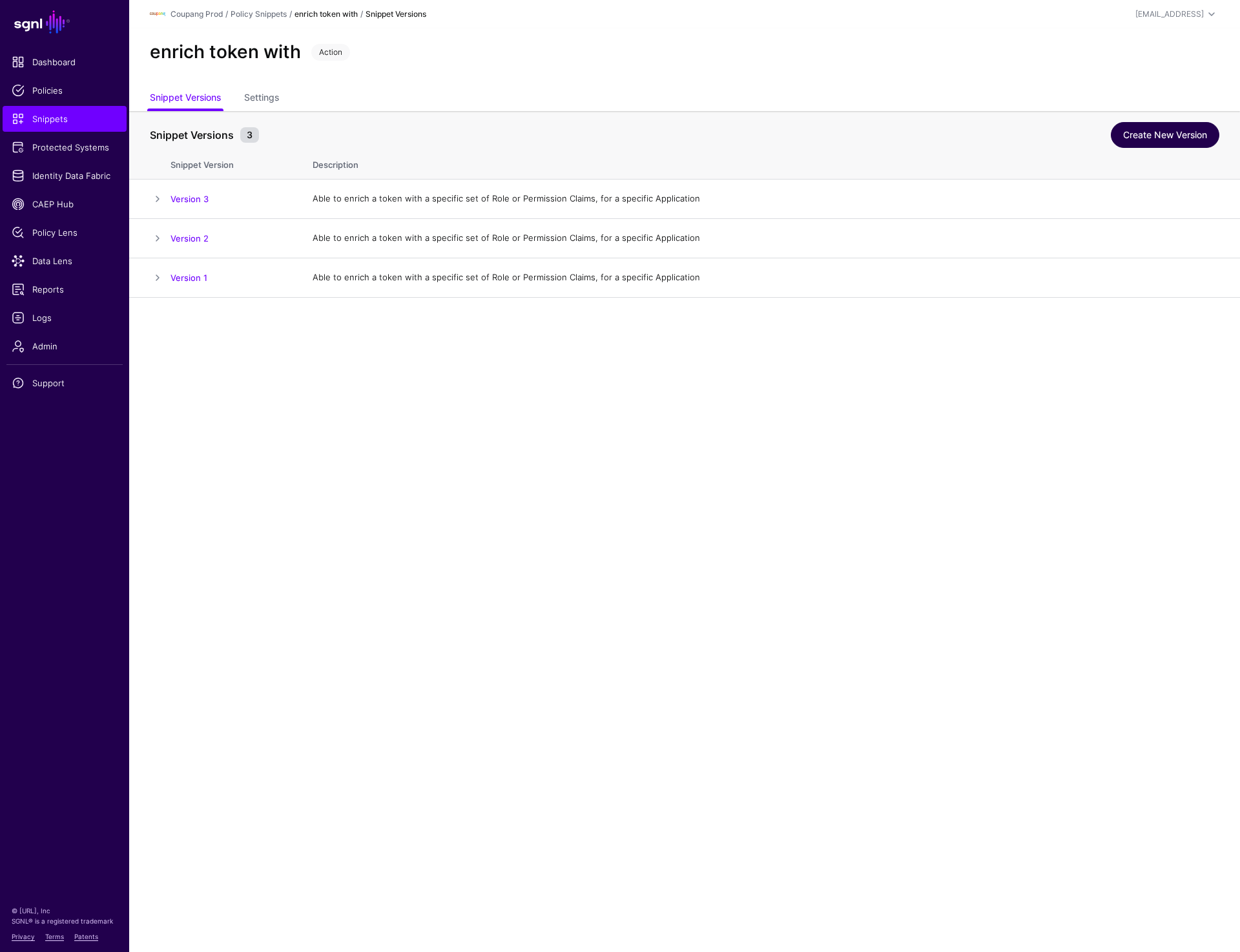
click at [1159, 135] on link "Create New Version" at bounding box center [1165, 135] width 109 height 26
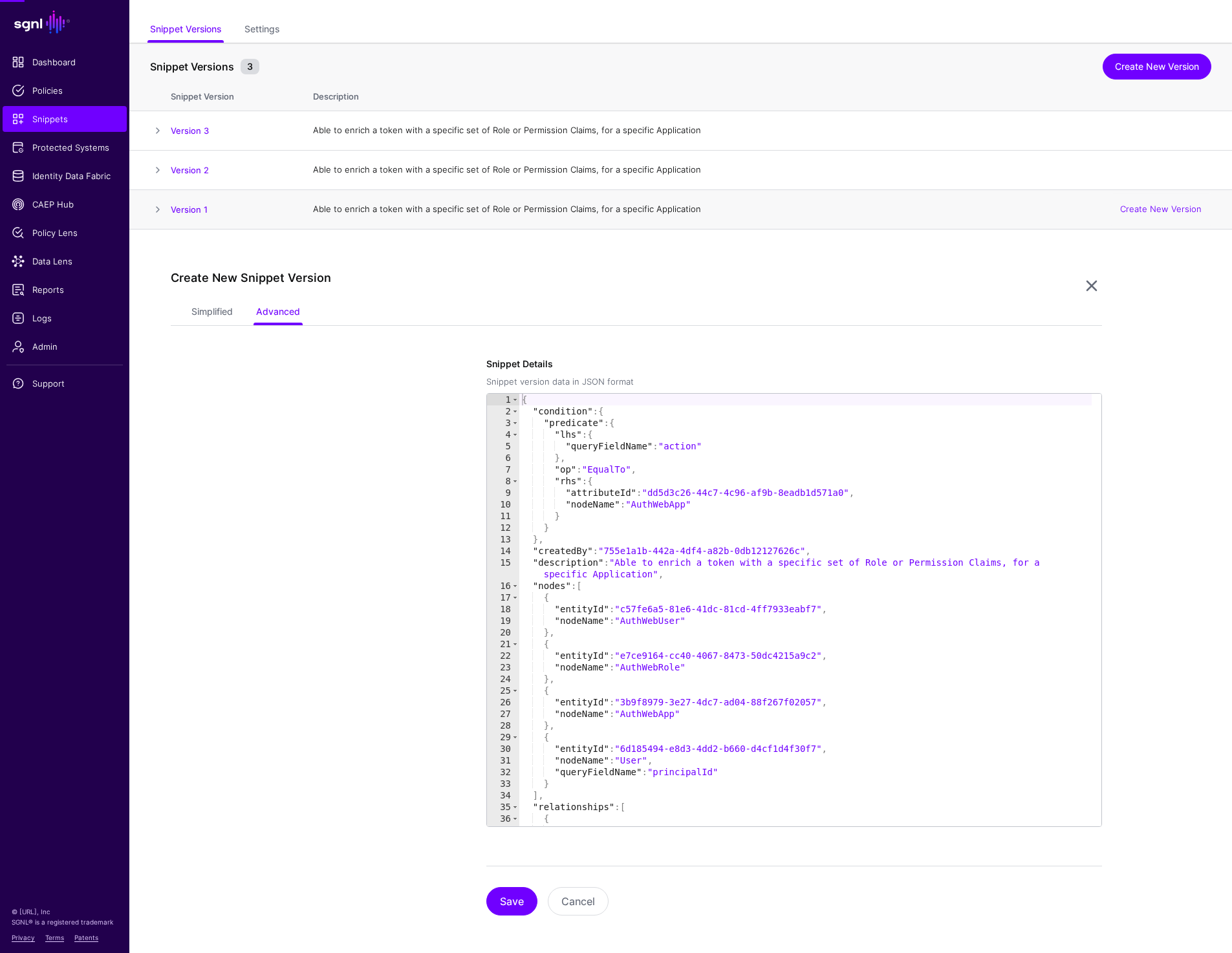
scroll to position [72, 0]
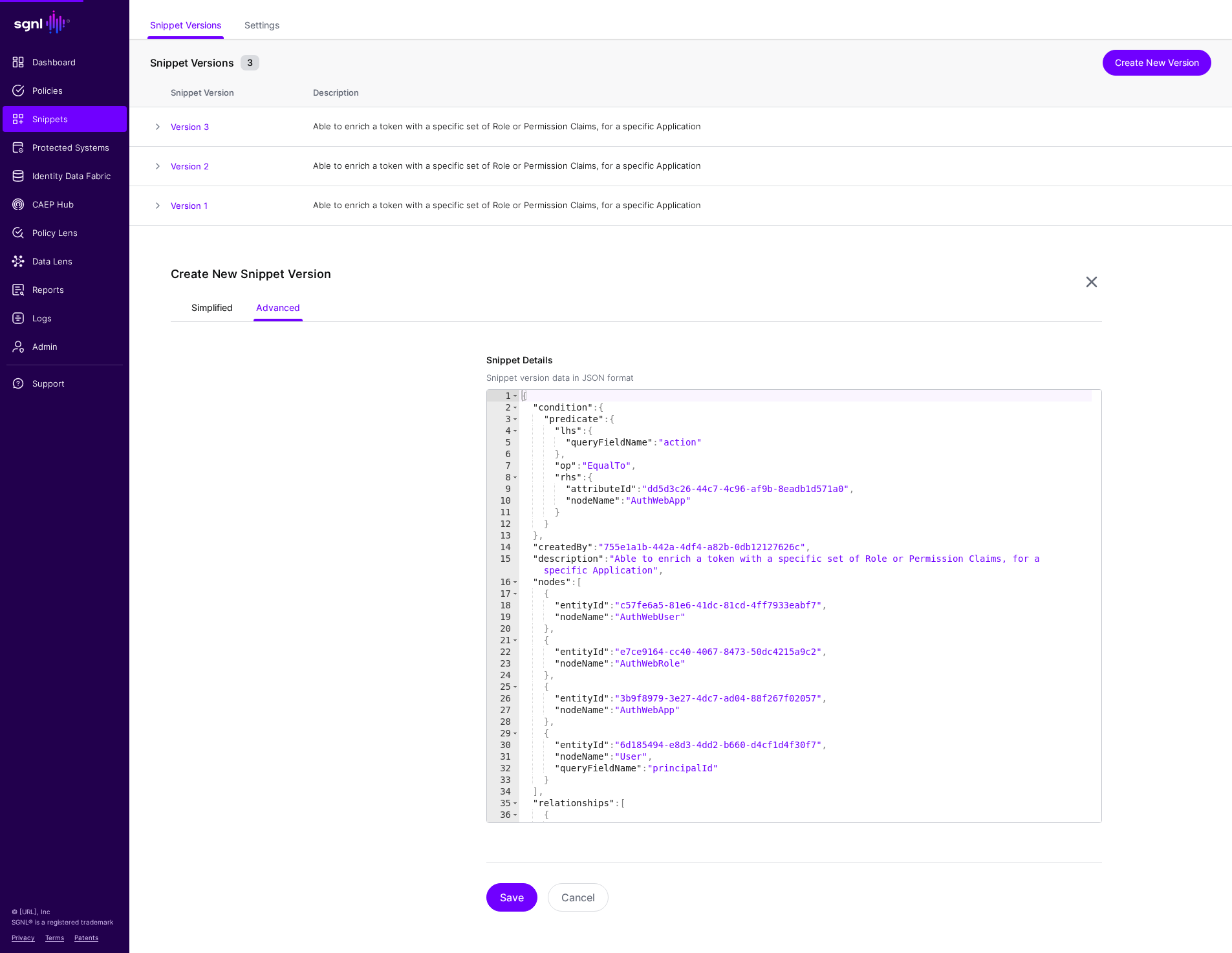
click at [207, 313] on link "Simplified" at bounding box center [212, 309] width 41 height 25
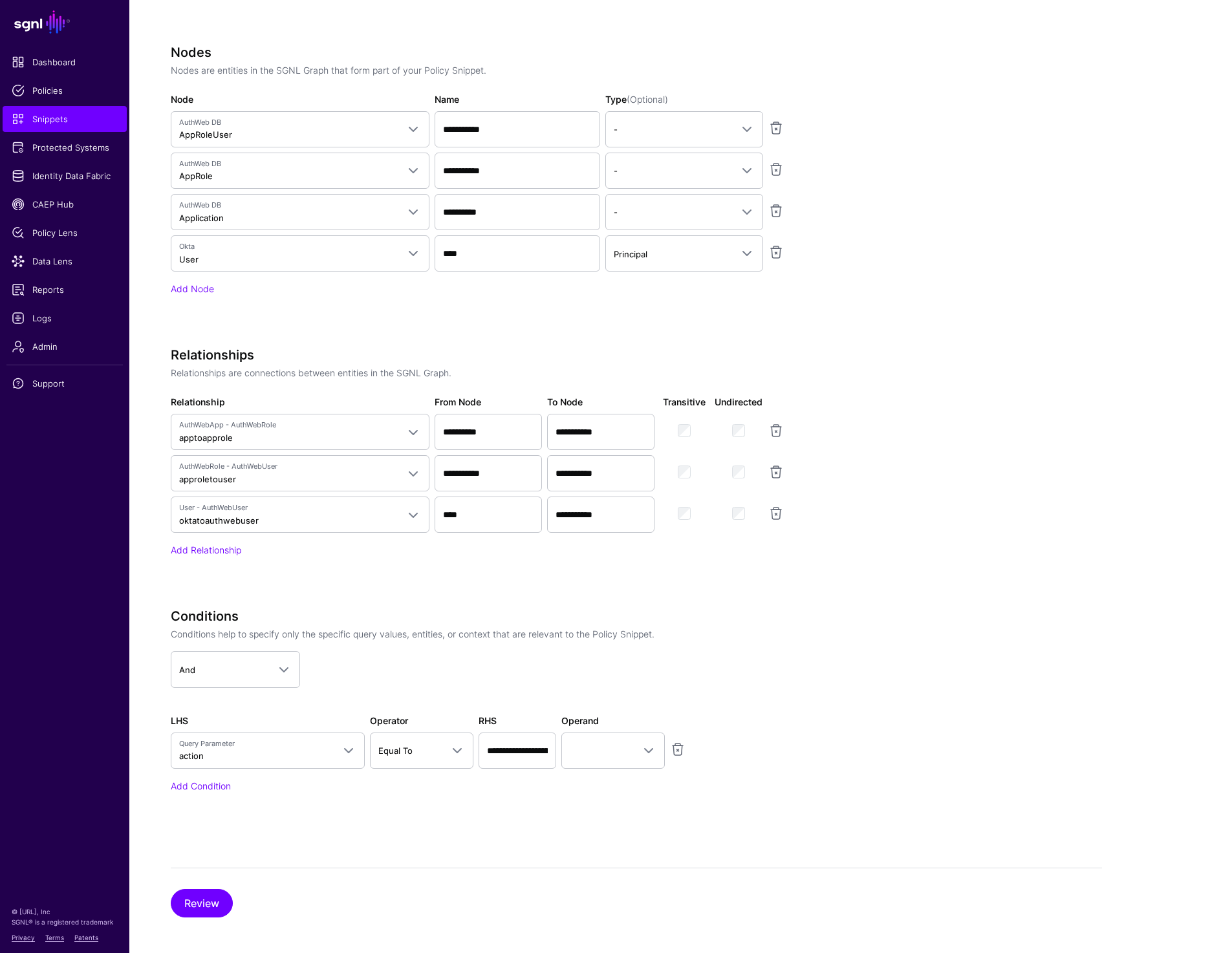
scroll to position [629, 0]
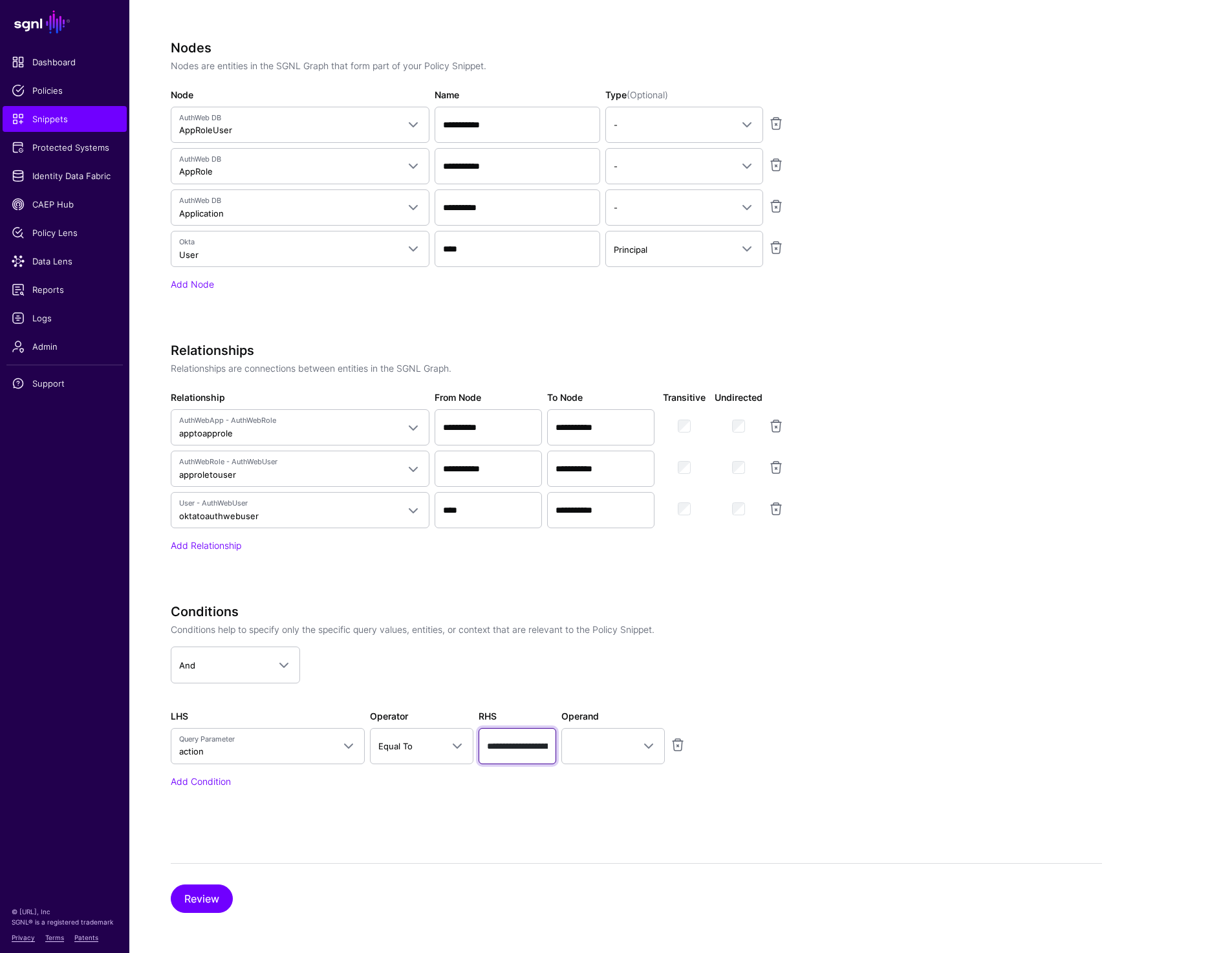
click at [521, 741] on input "**********" at bounding box center [517, 746] width 77 height 37
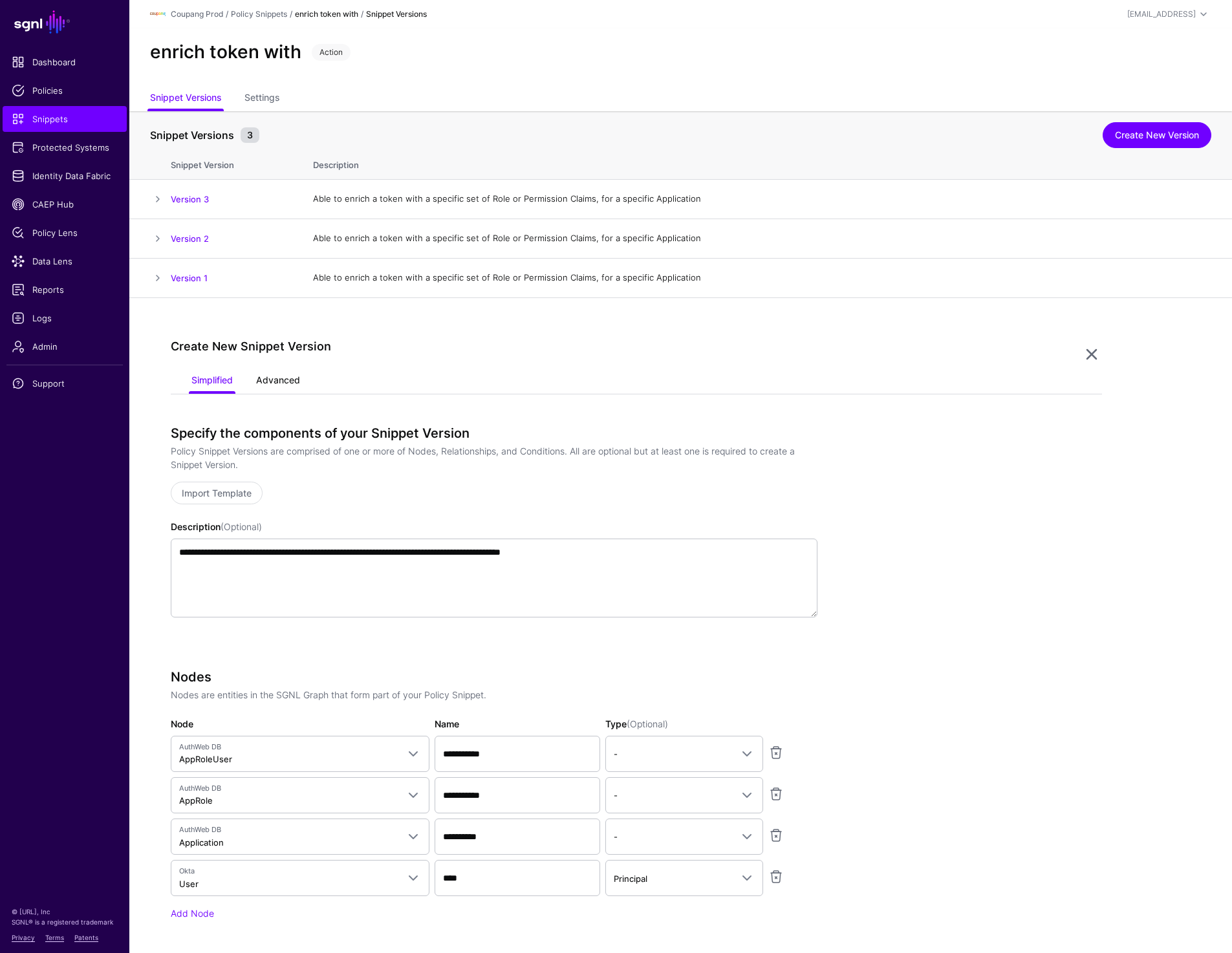
click at [263, 384] on link "Advanced" at bounding box center [278, 381] width 44 height 25
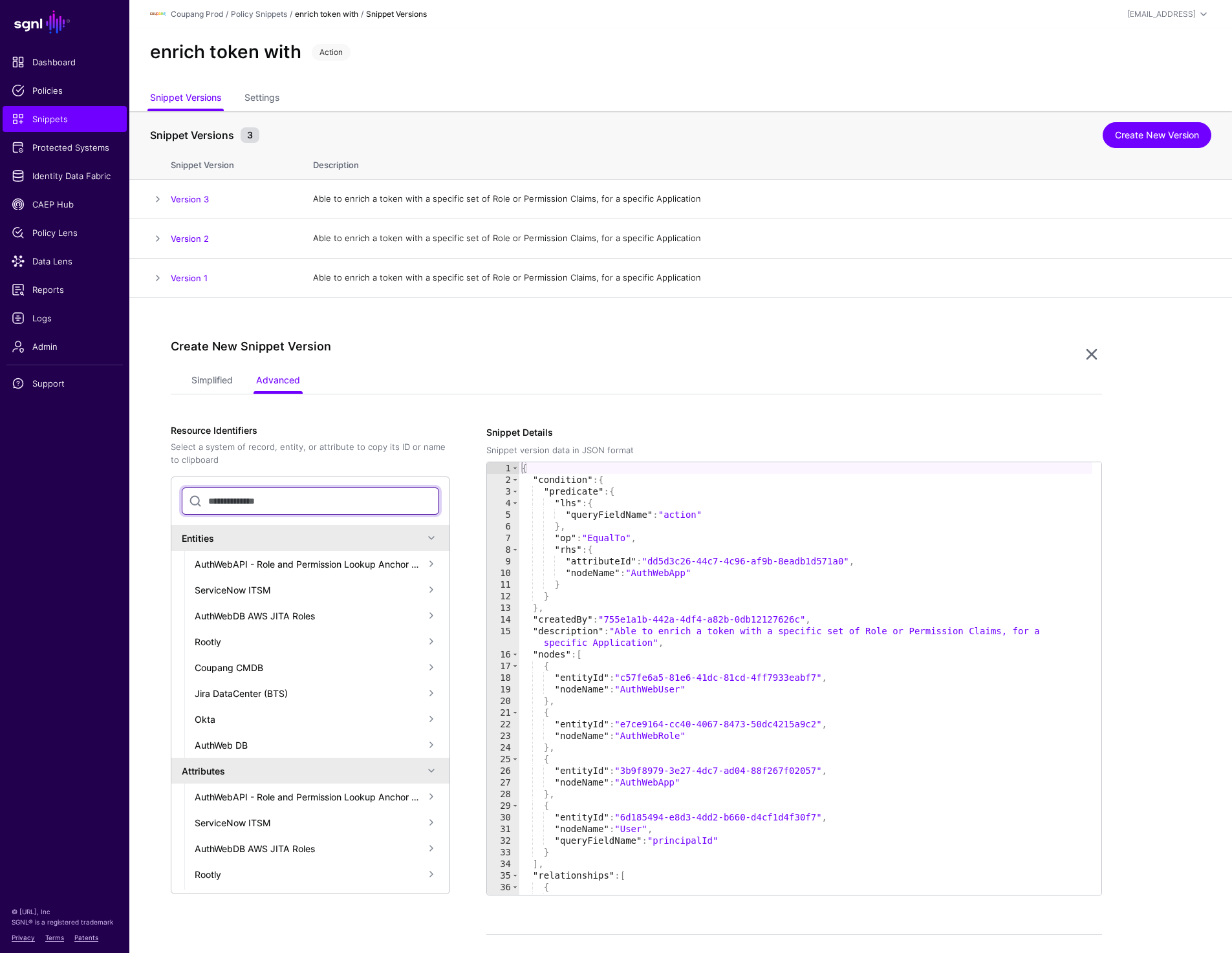
click at [235, 499] on input "text" at bounding box center [311, 501] width 257 height 27
paste input "**********"
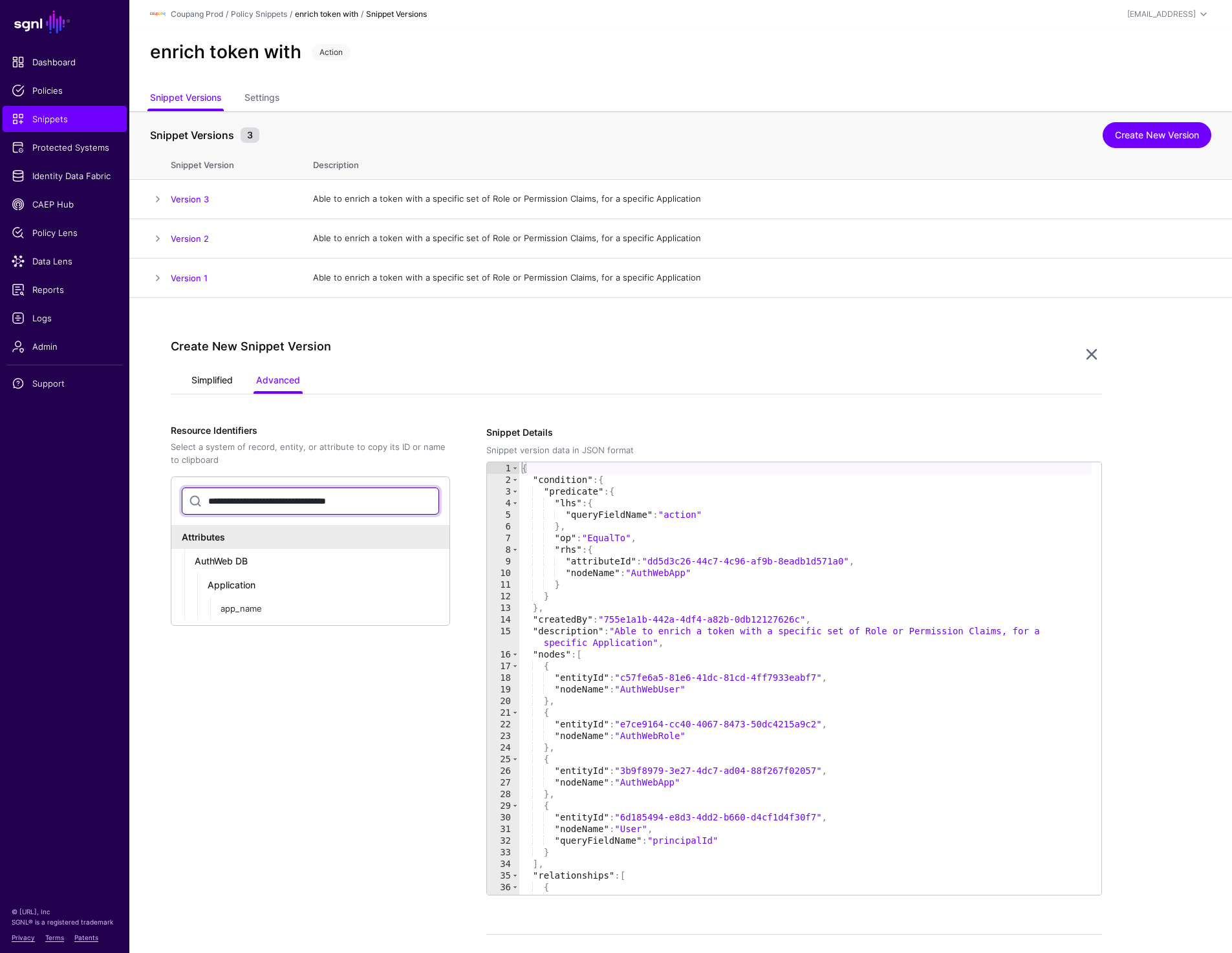
type input "**********"
click at [208, 389] on link "Simplified" at bounding box center [212, 381] width 41 height 25
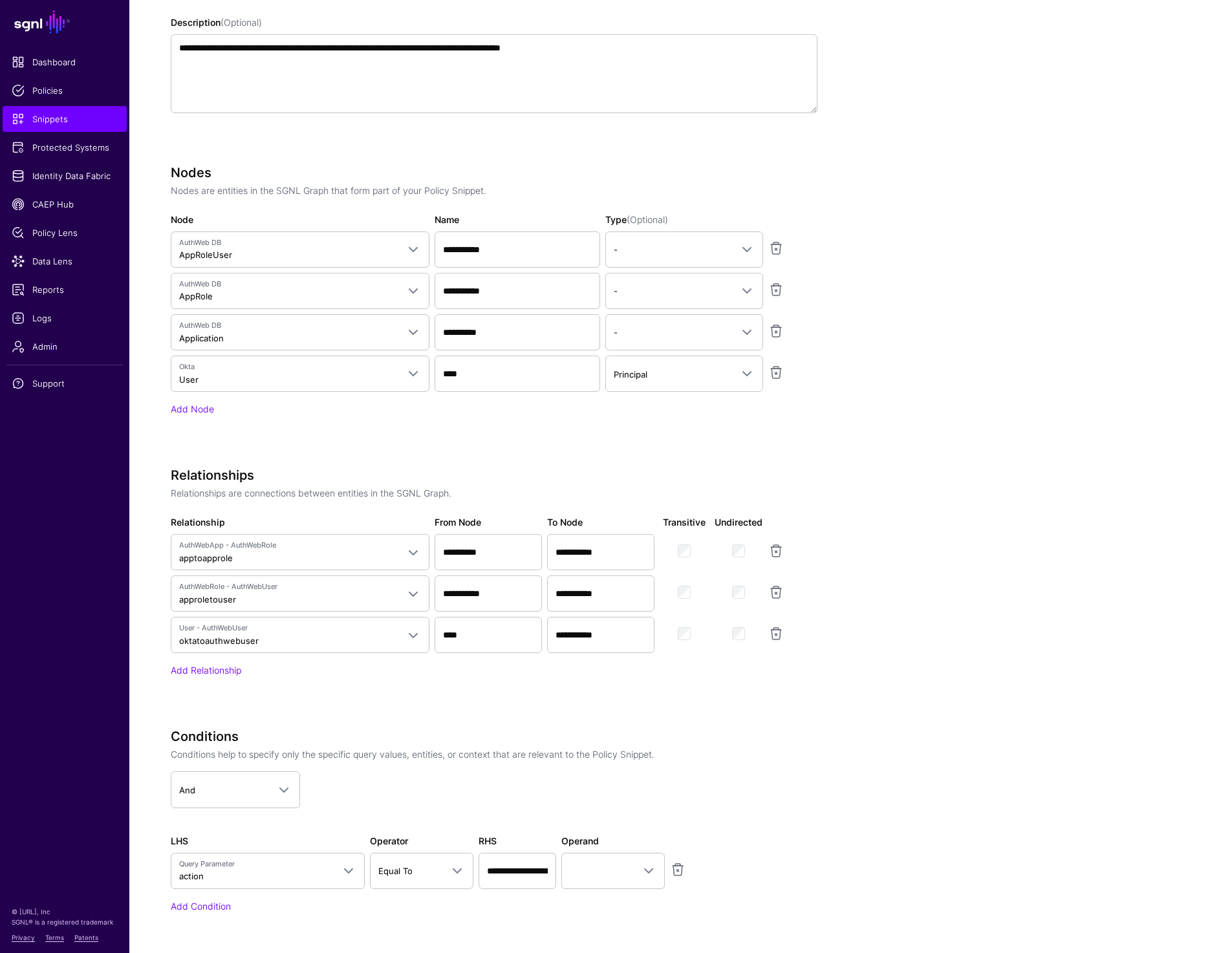
scroll to position [629, 0]
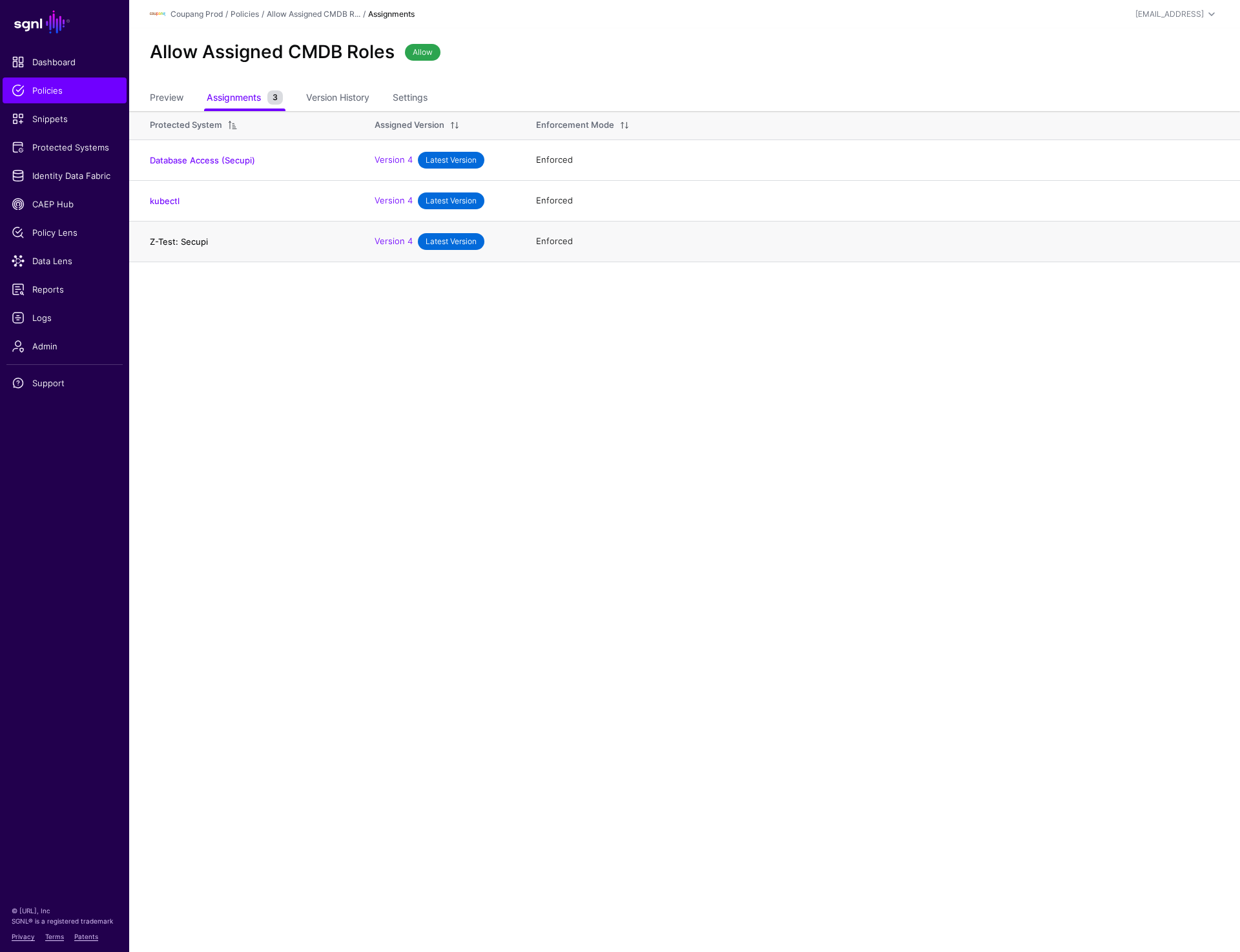
click at [190, 239] on link "Z-Test: Secupi" at bounding box center [178, 242] width 58 height 11
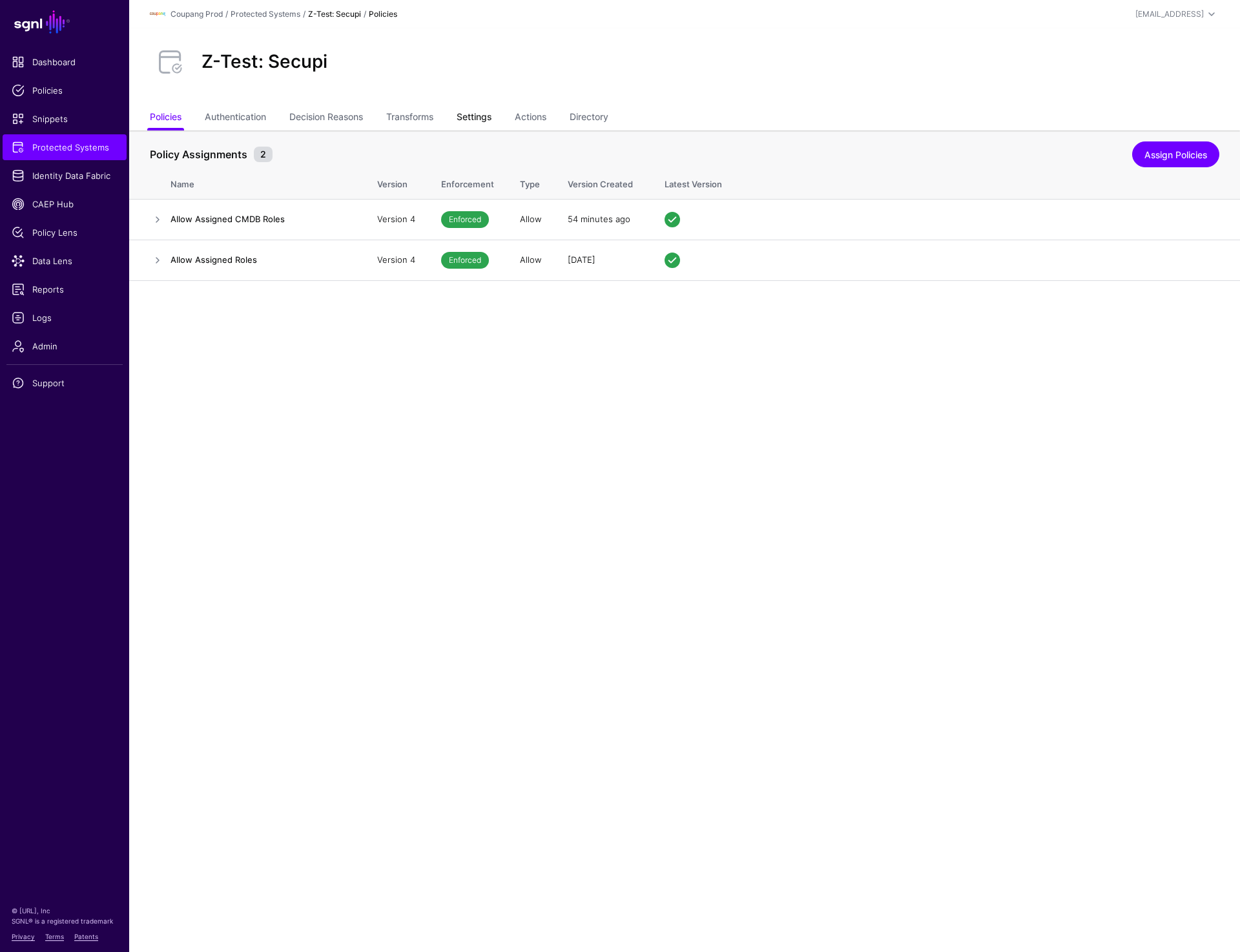
click at [489, 117] on link "Settings" at bounding box center [474, 118] width 35 height 25
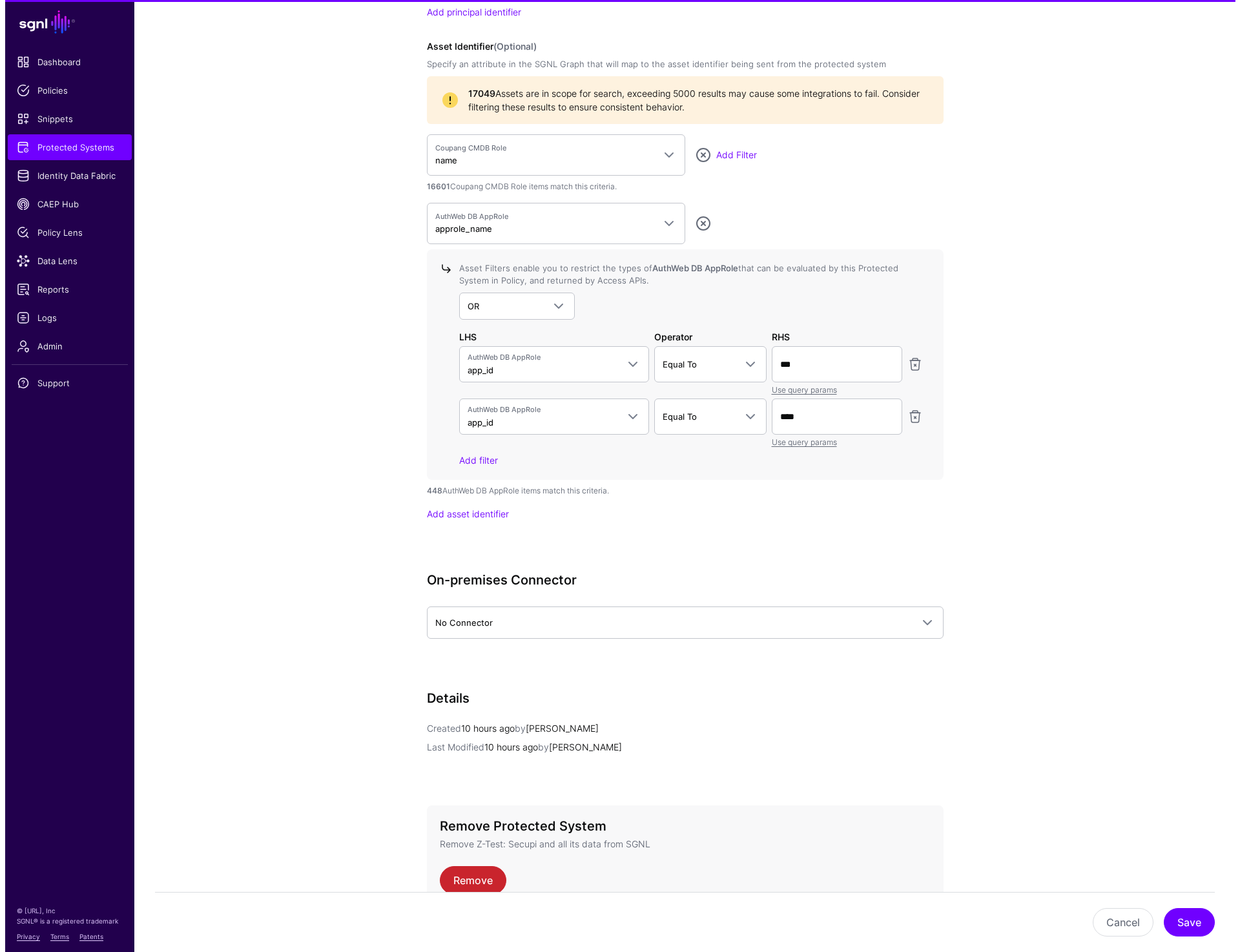
scroll to position [1289, 0]
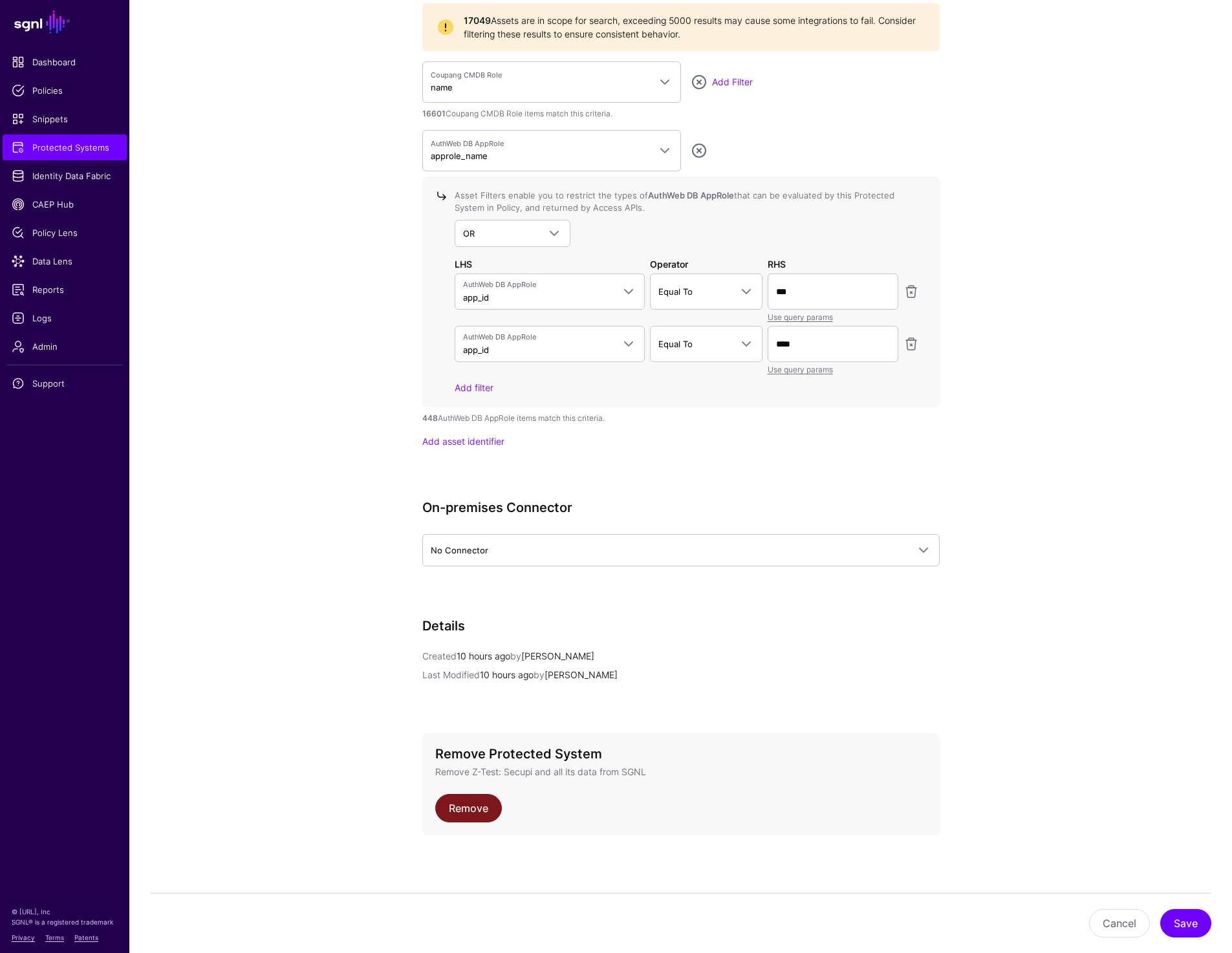
click at [476, 806] on link "Remove" at bounding box center [468, 808] width 67 height 28
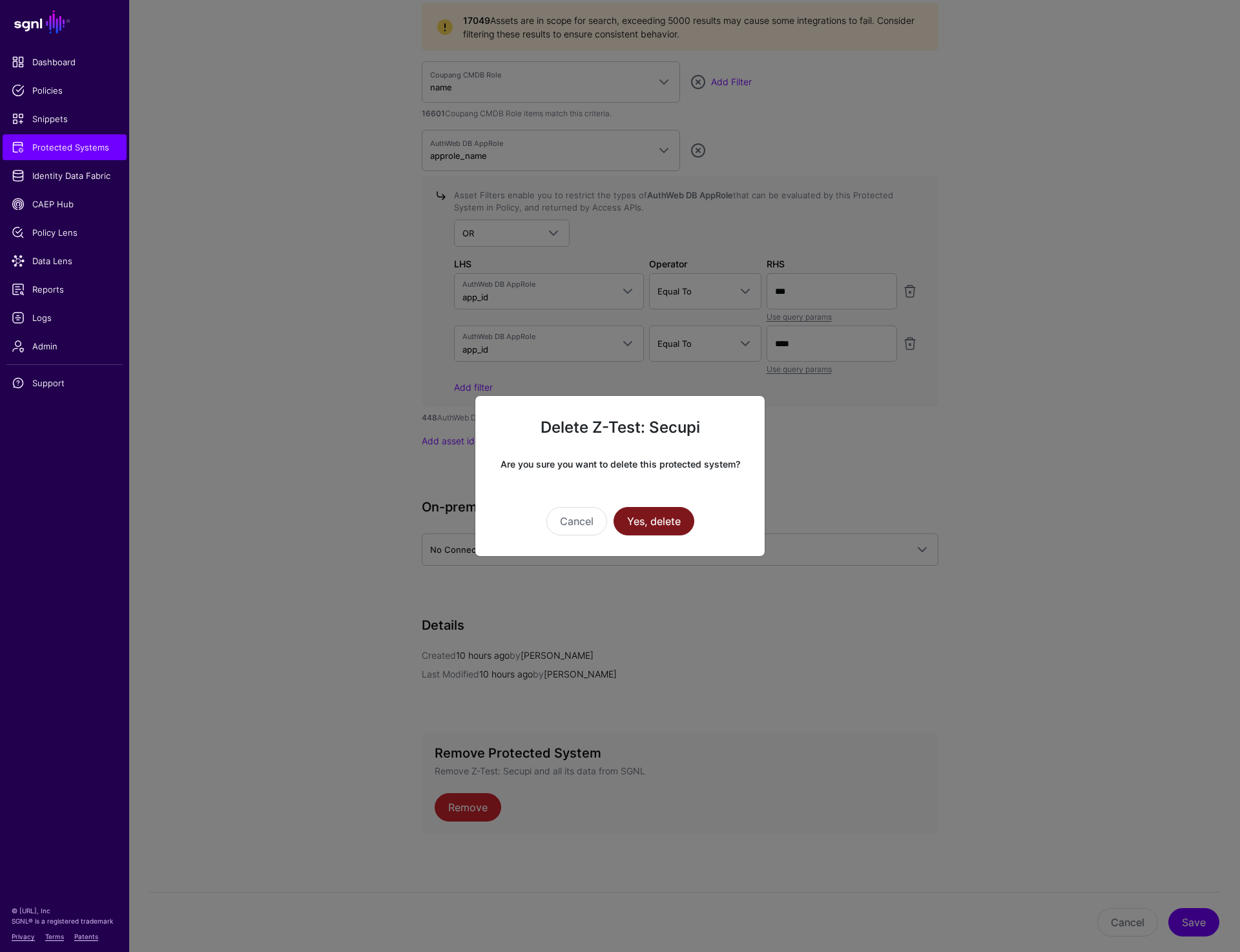
click at [672, 520] on button "Yes, delete" at bounding box center [654, 521] width 81 height 28
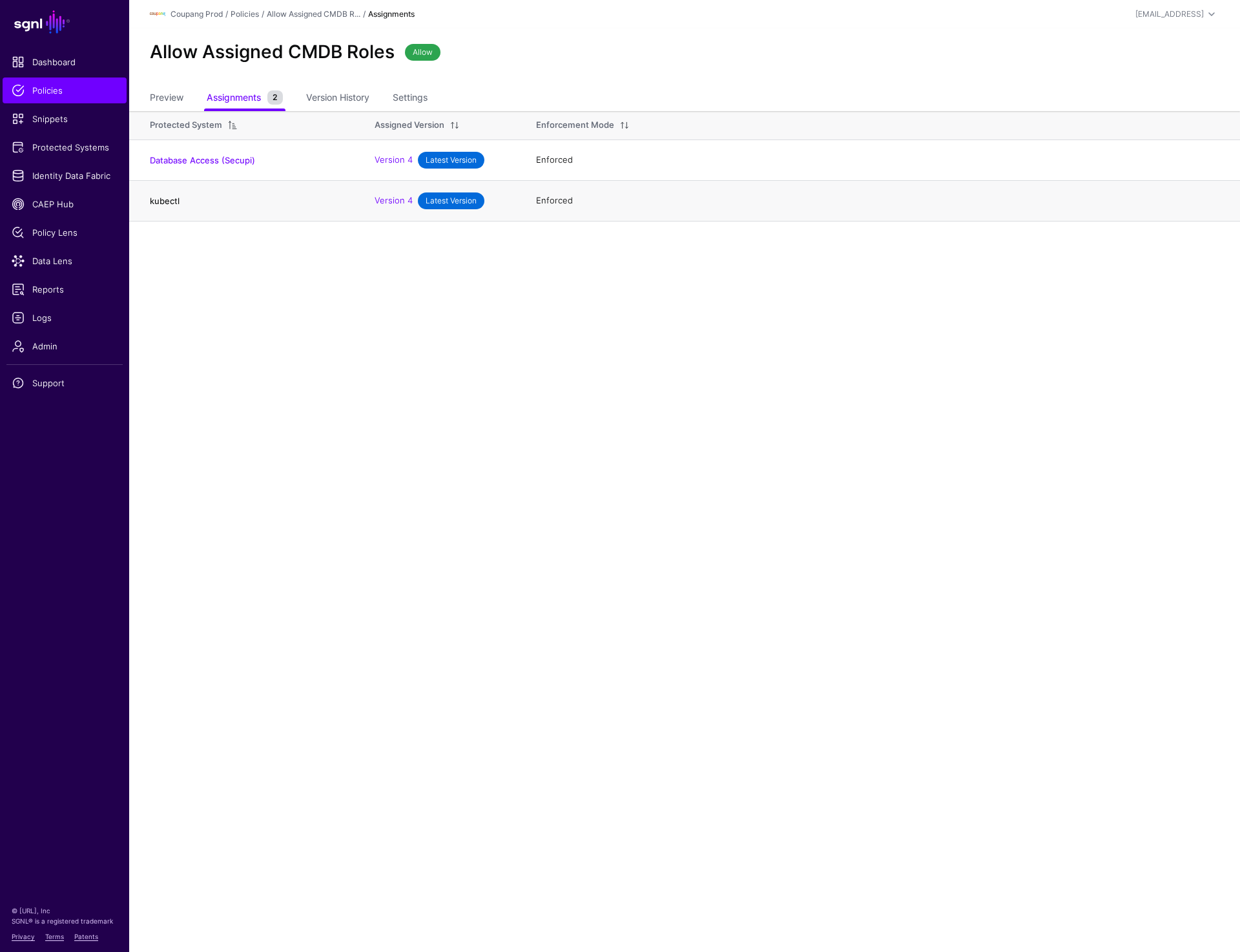
click at [165, 199] on link "kubectl" at bounding box center [164, 201] width 29 height 11
click at [186, 160] on link "Database Access (Secupi)" at bounding box center [202, 160] width 105 height 11
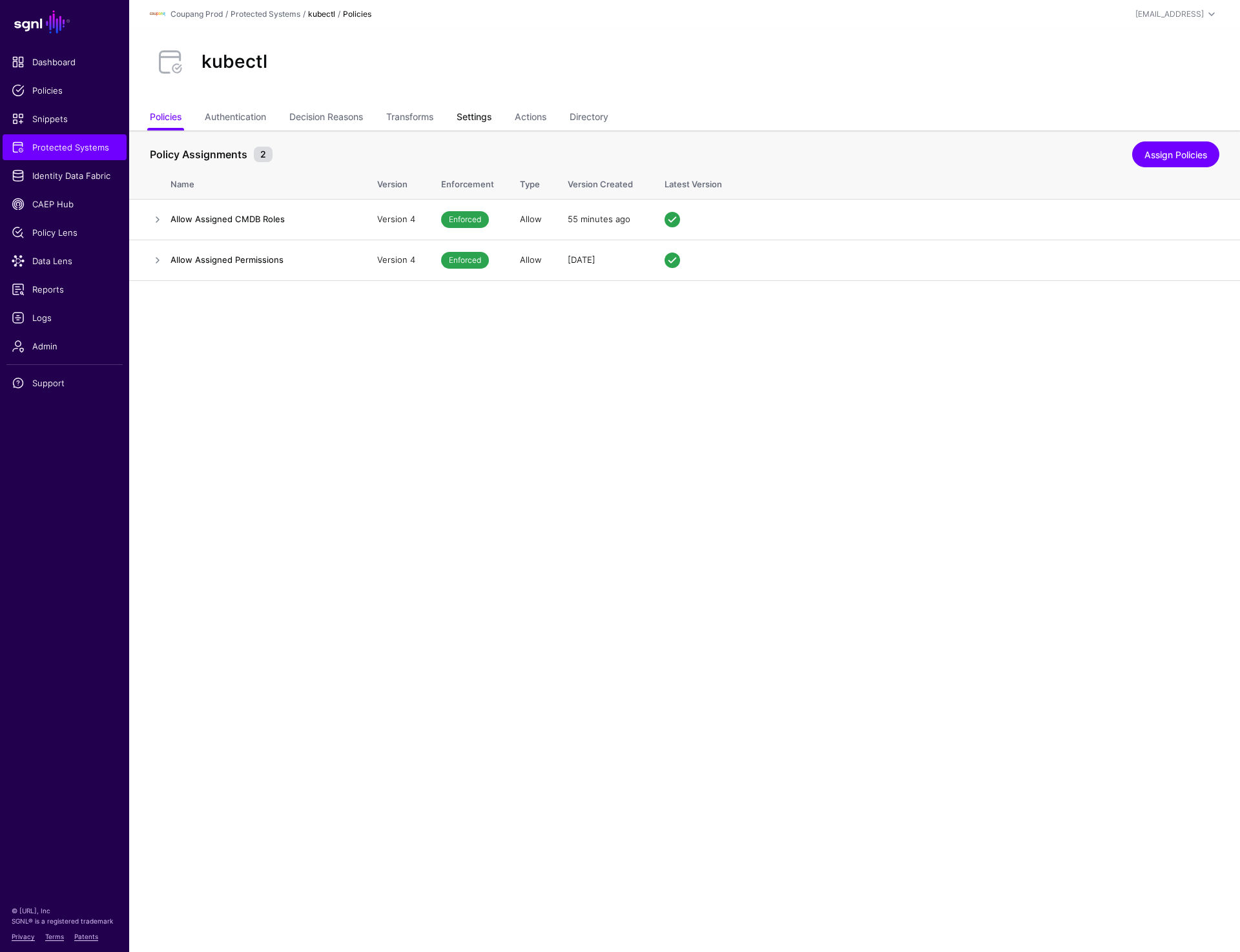
click at [483, 122] on link "Settings" at bounding box center [474, 118] width 35 height 25
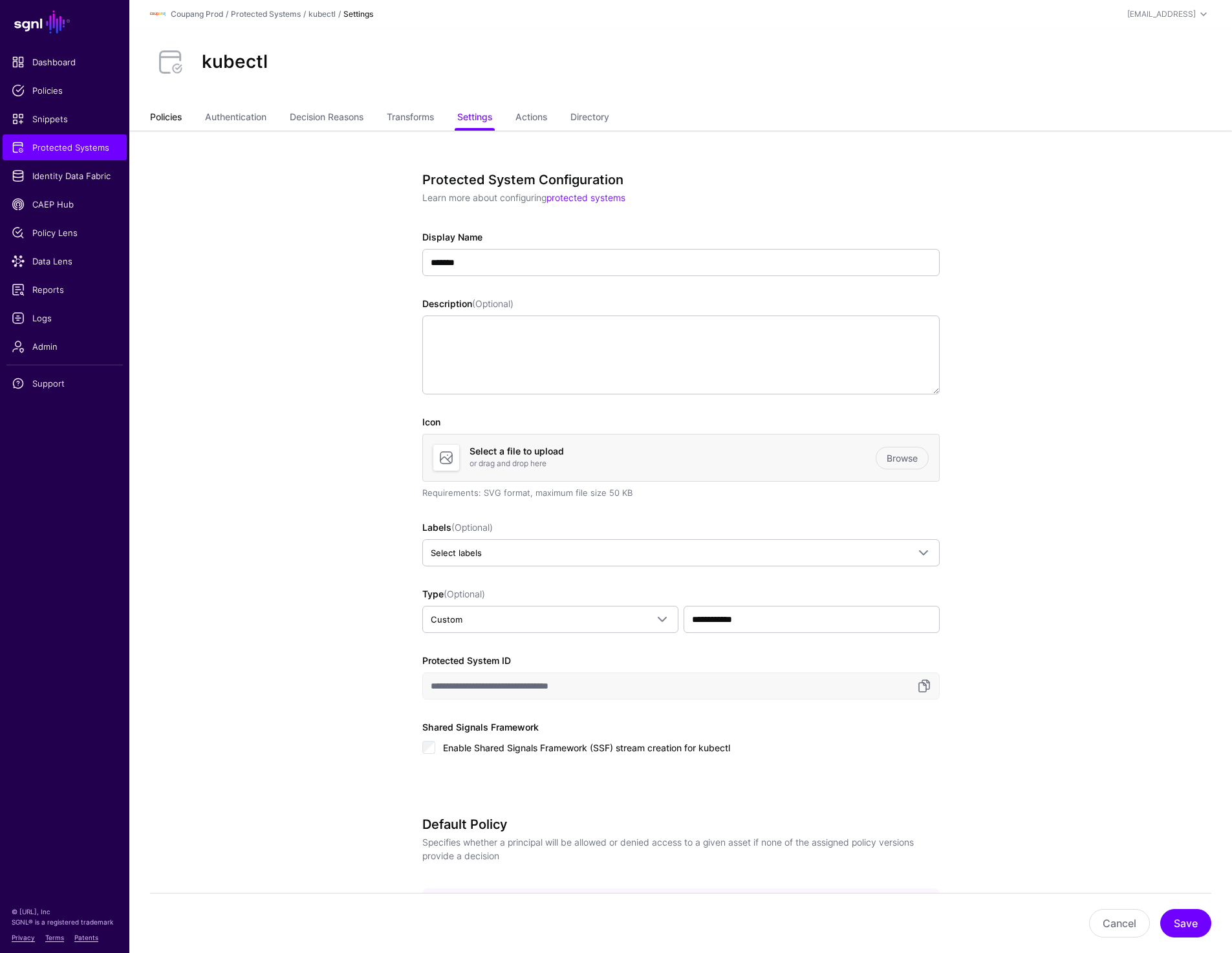
click at [176, 115] on link "Policies" at bounding box center [165, 118] width 32 height 25
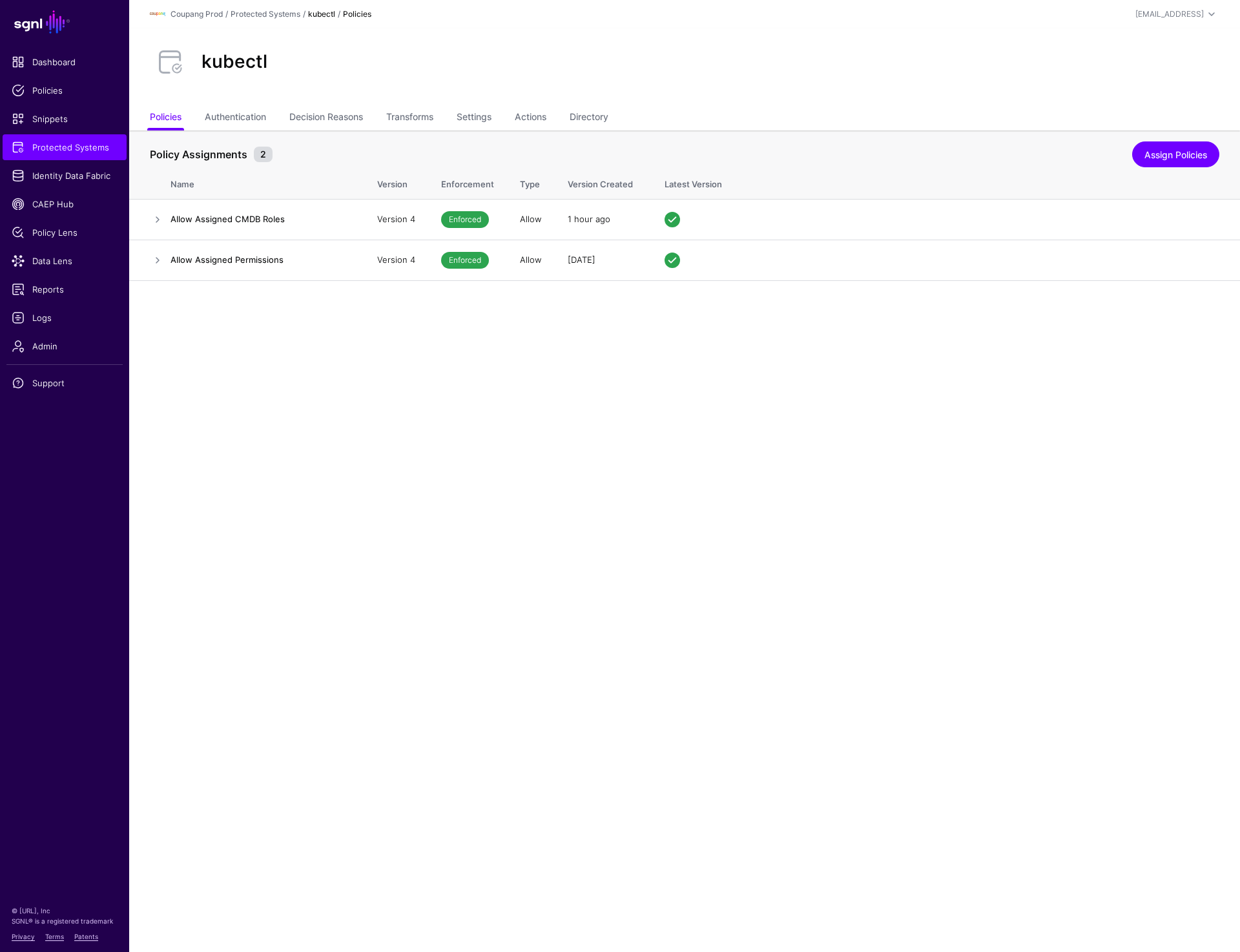
click at [462, 112] on ul "Policies Authentication Decision Reasons Transforms Settings Actions Directory" at bounding box center [684, 118] width 1069 height 25
click at [465, 112] on link "Settings" at bounding box center [474, 118] width 35 height 25
click at [472, 119] on link "Settings" at bounding box center [474, 118] width 35 height 25
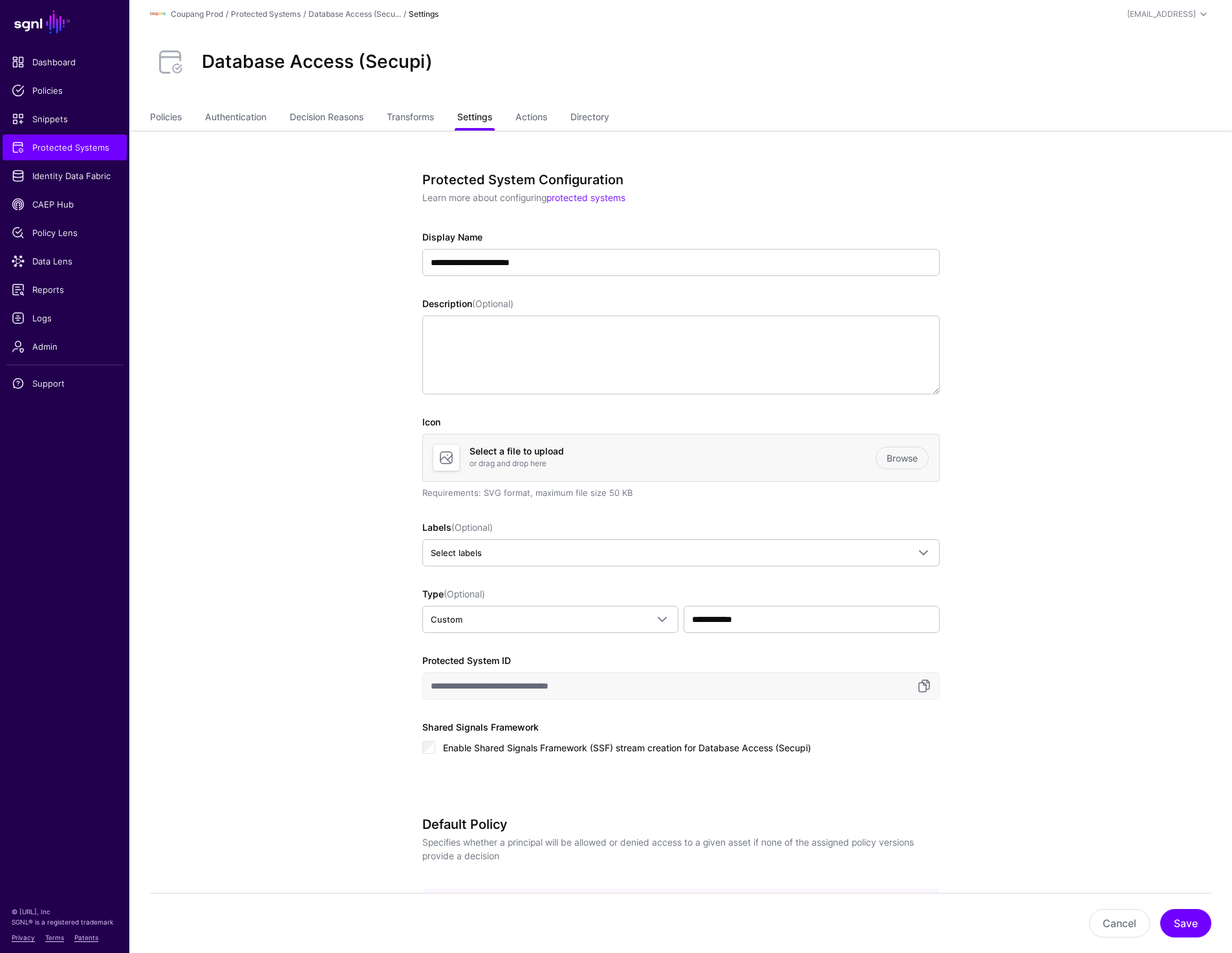
click at [476, 111] on link "Settings" at bounding box center [474, 118] width 35 height 25
click at [41, 347] on span "Admin" at bounding box center [65, 346] width 106 height 13
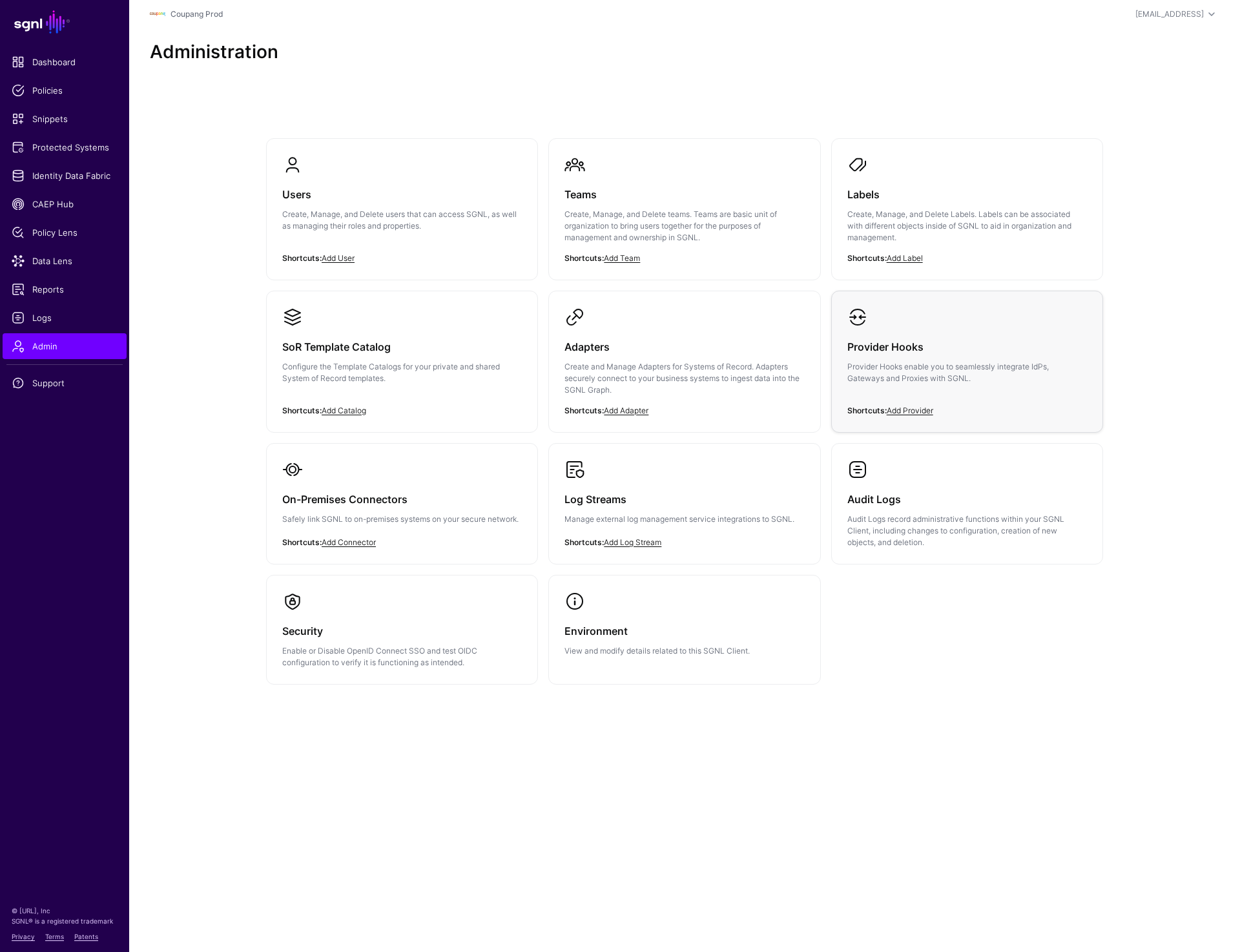
click at [949, 352] on h3 "Provider Hooks" at bounding box center [967, 347] width 239 height 18
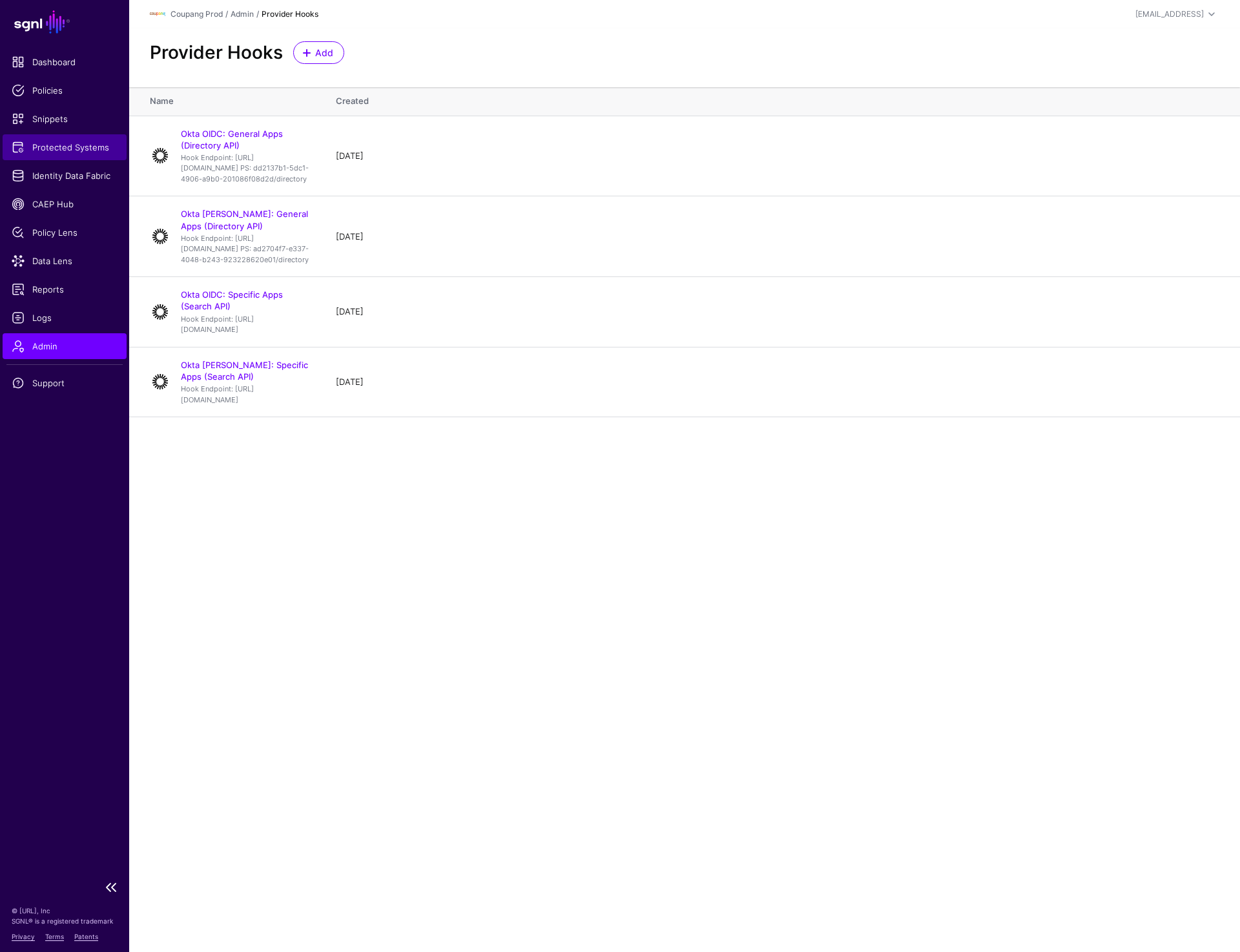
click at [60, 148] on span "Protected Systems" at bounding box center [65, 147] width 106 height 13
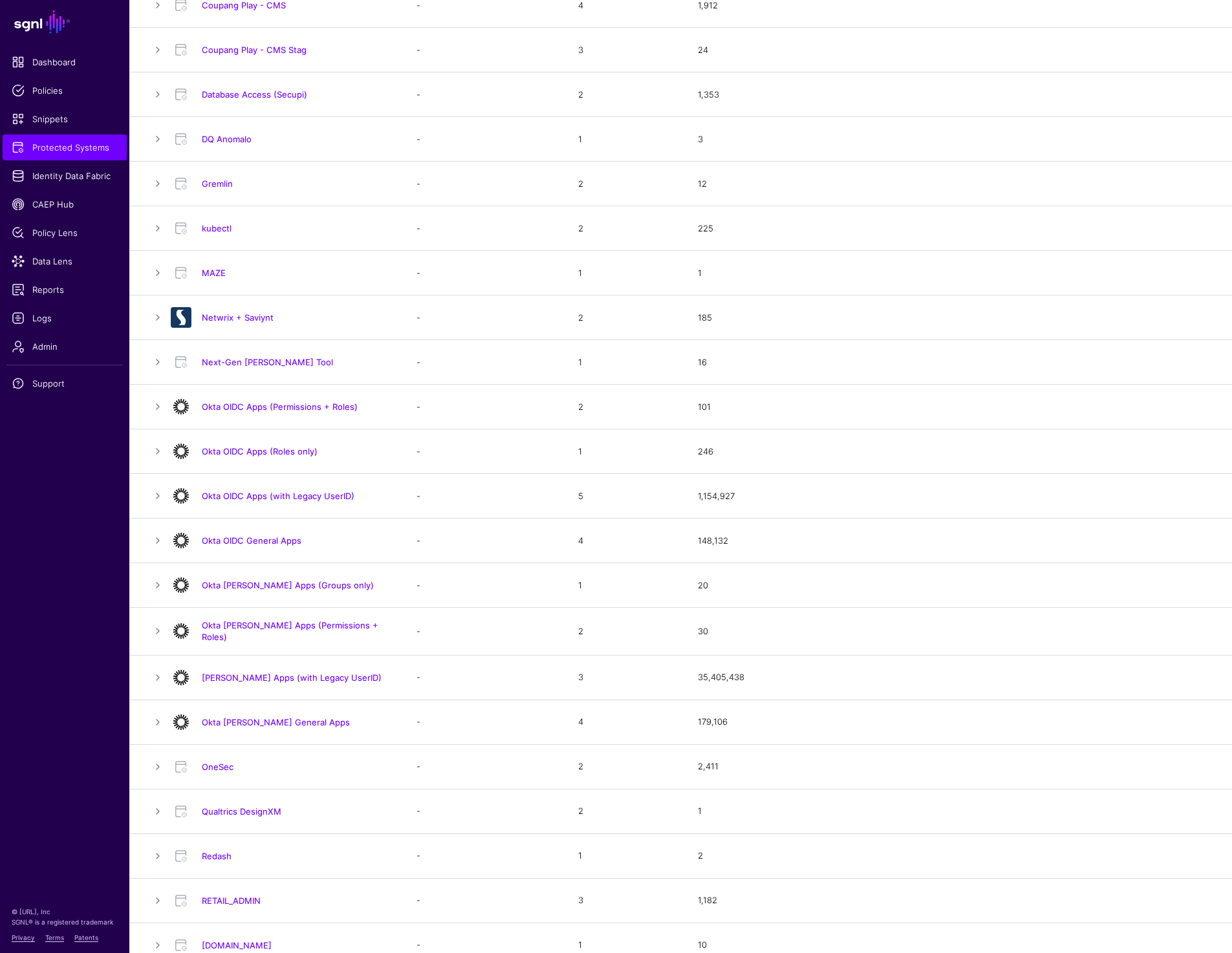
scroll to position [501, 0]
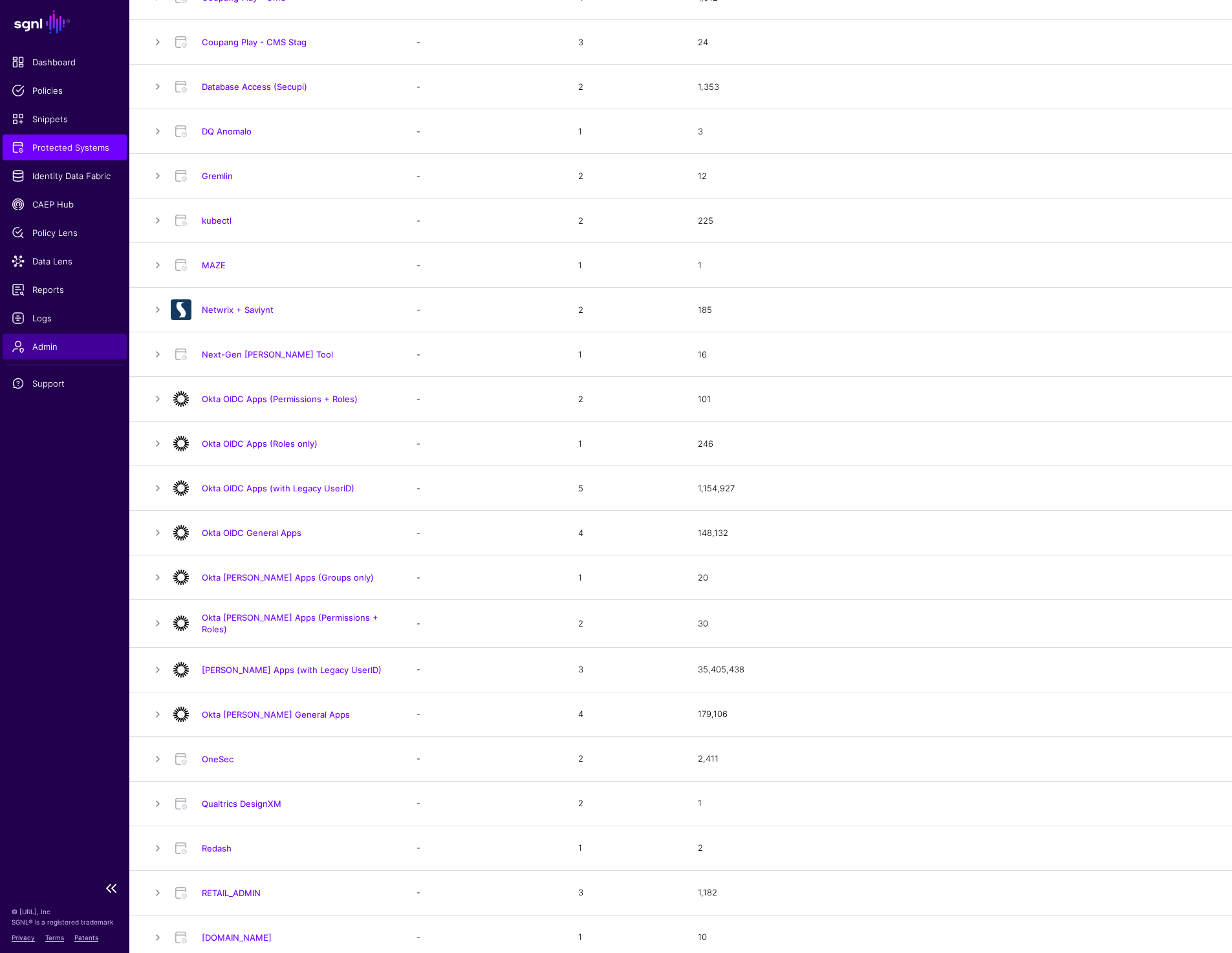
click at [38, 344] on span "Admin" at bounding box center [65, 346] width 106 height 13
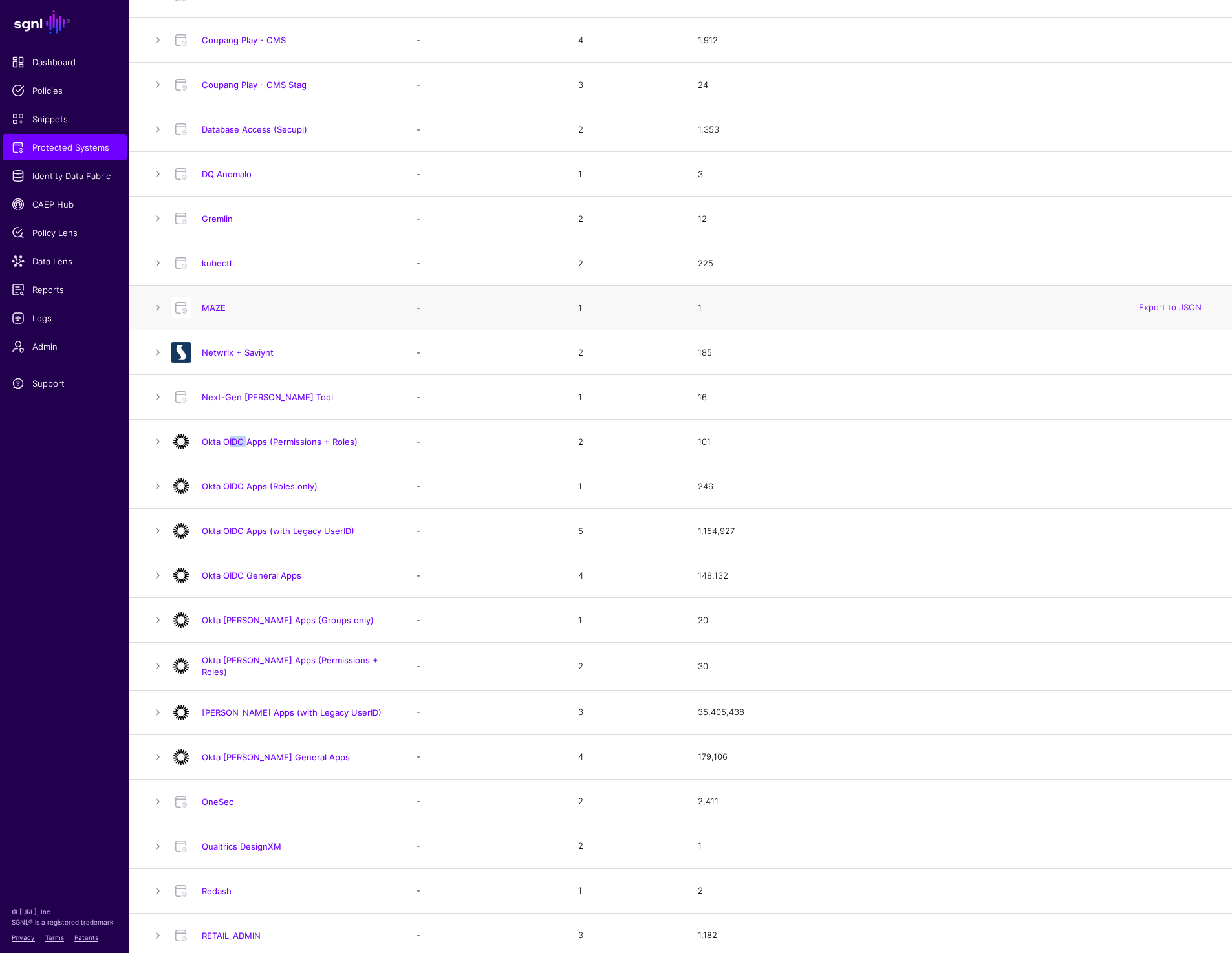
scroll to position [0, 0]
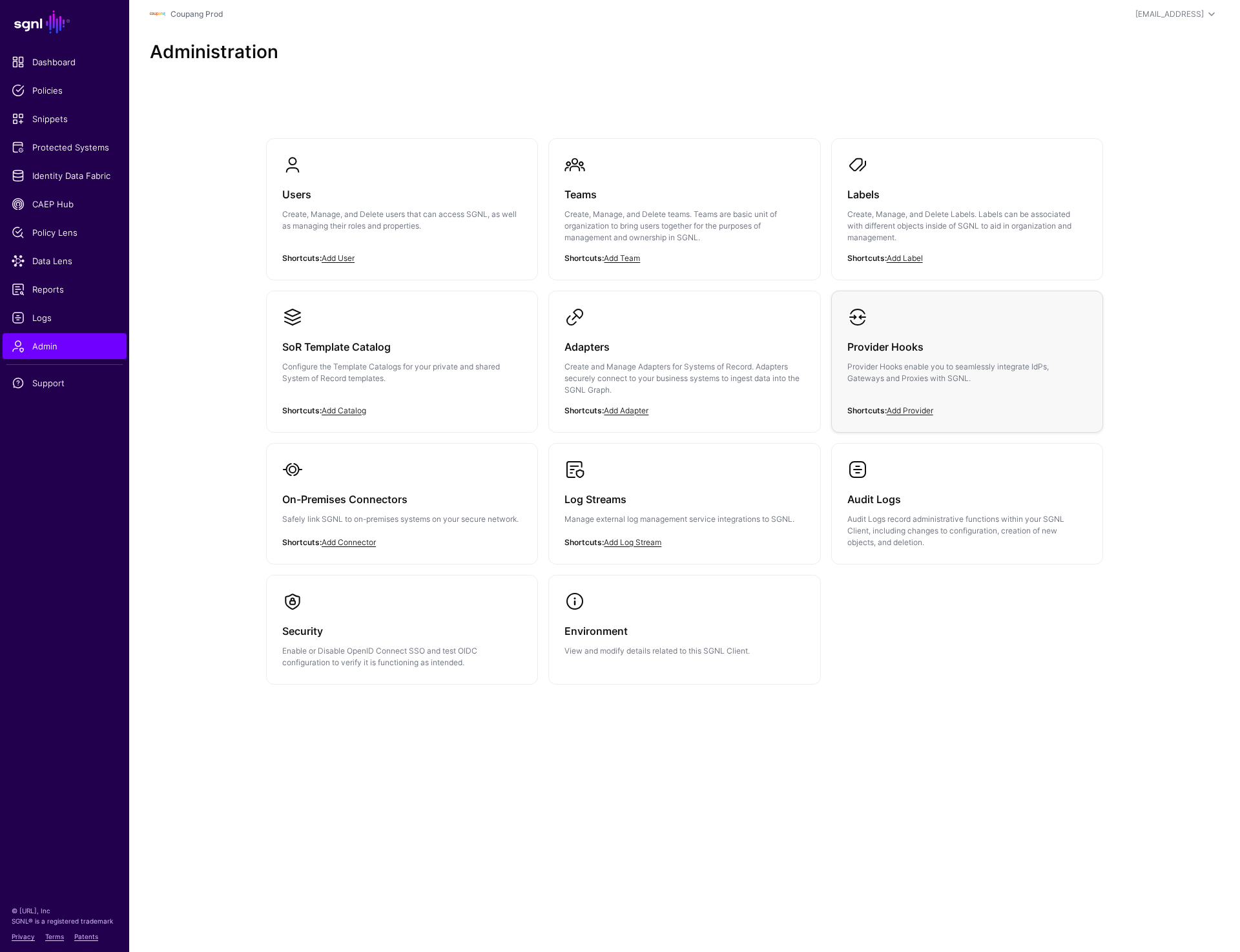
click at [916, 371] on p "Provider Hooks enable you to seamlessly integrate IdPs, Gateways and Proxies wi…" at bounding box center [967, 372] width 239 height 23
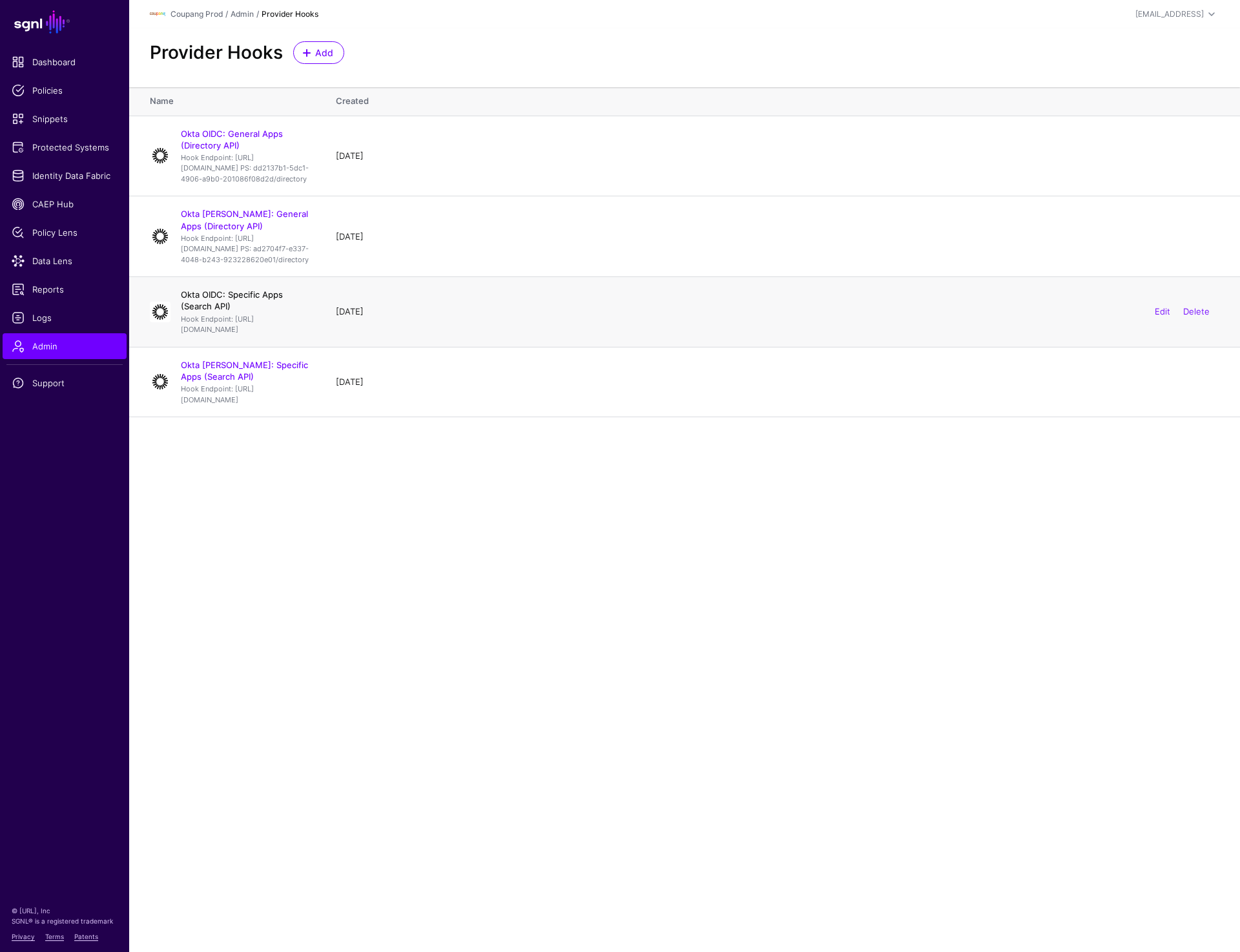
click at [237, 311] on link "Okta OIDC: Specific Apps (Search API)" at bounding box center [232, 300] width 102 height 22
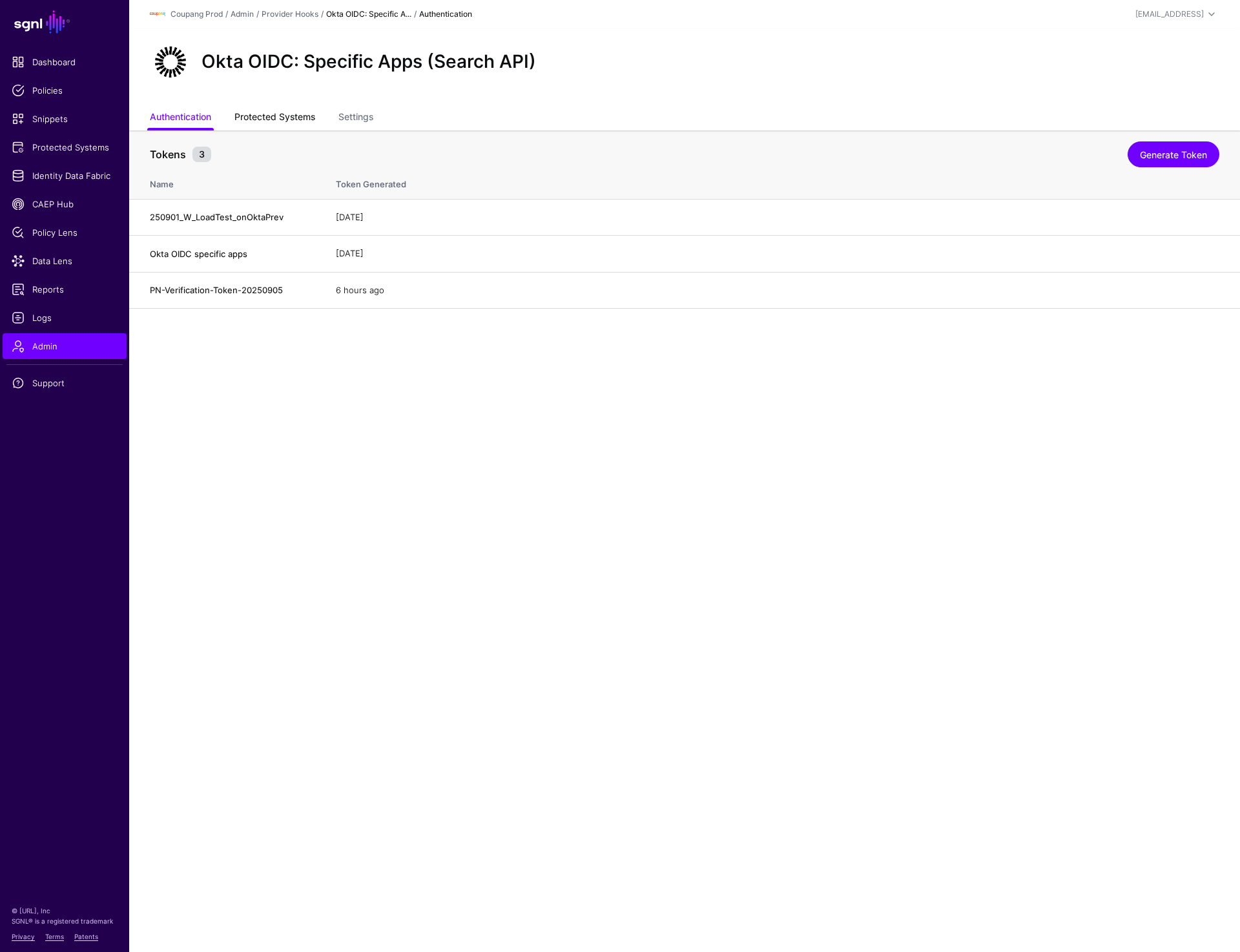
click at [276, 113] on link "Protected Systems" at bounding box center [275, 118] width 81 height 25
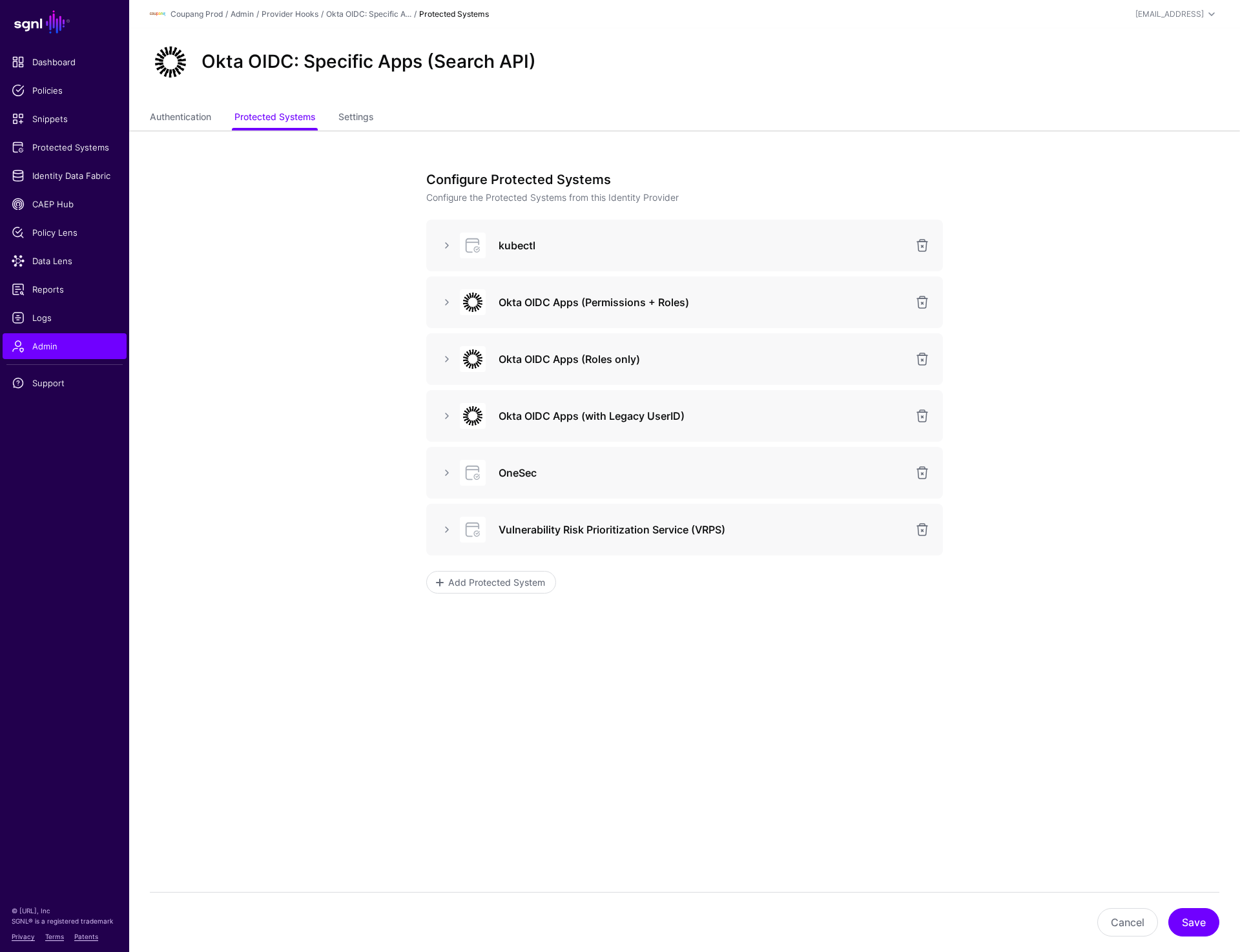
click at [1100, 524] on app-admin-providers-item-integrations "Configure Protected Systems Configure the Protected Systems from this Identity …" at bounding box center [685, 450] width 1111 height 639
click at [199, 120] on link "Authentication" at bounding box center [180, 118] width 61 height 25
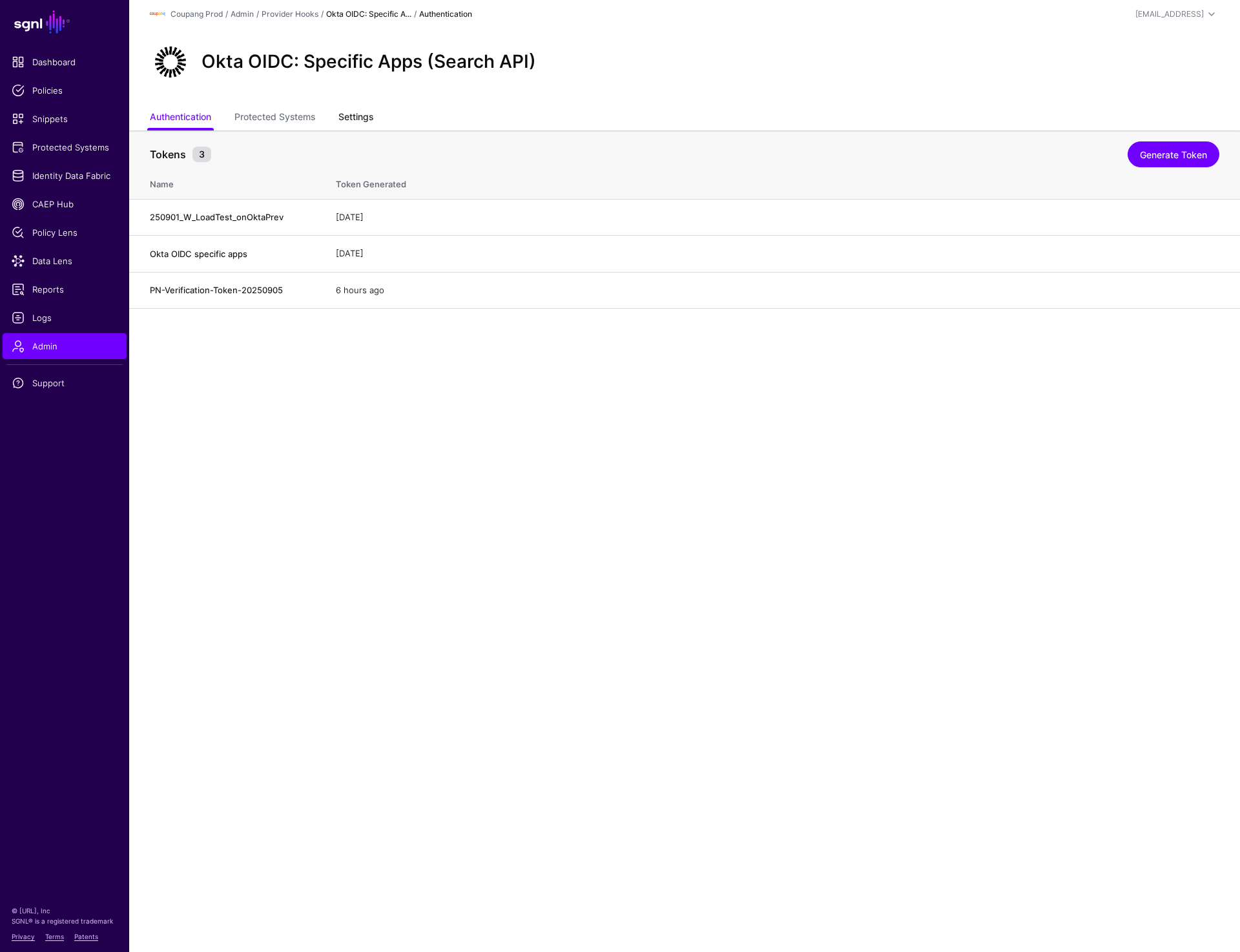
click at [351, 117] on link "Settings" at bounding box center [356, 118] width 35 height 25
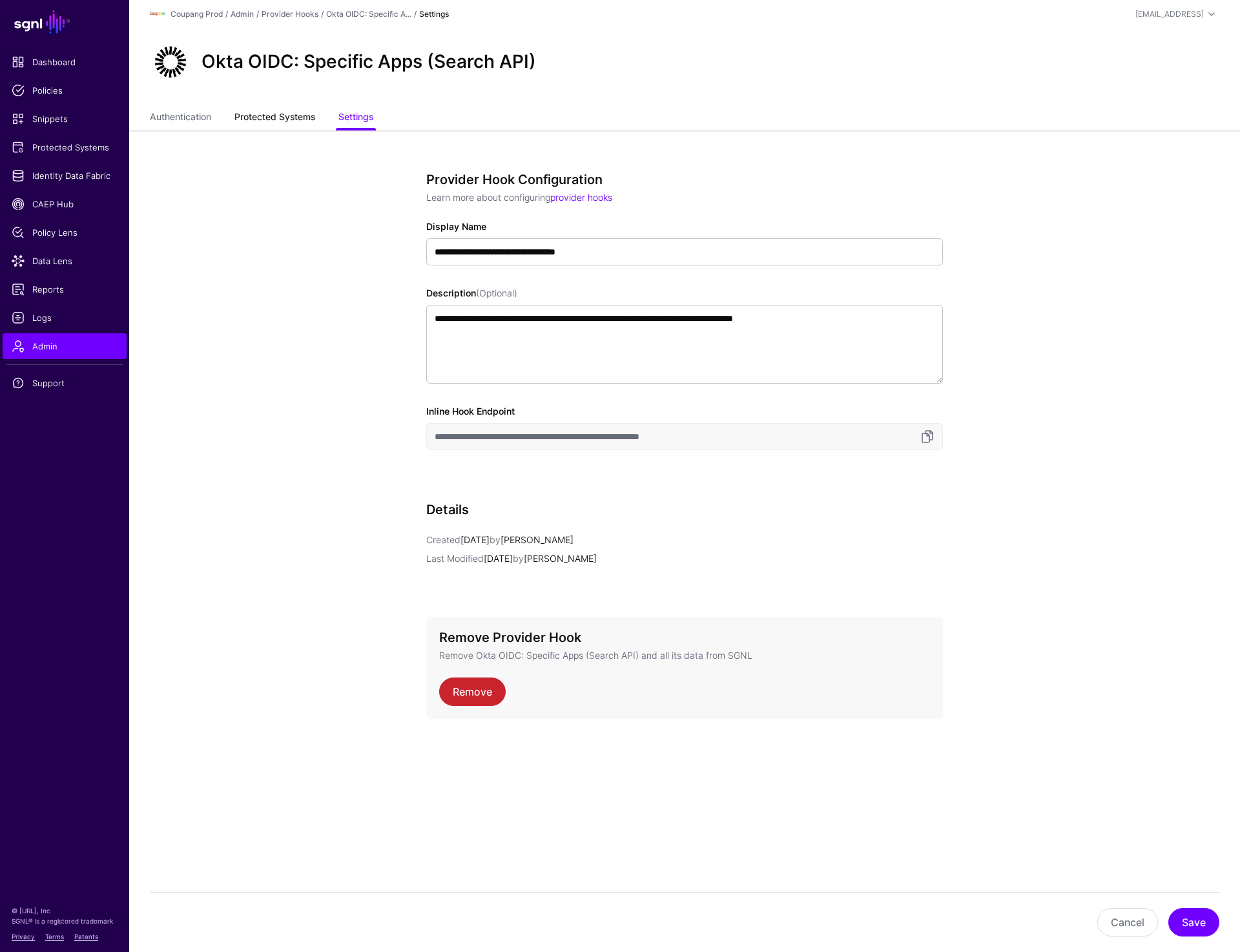
click at [249, 108] on link "Protected Systems" at bounding box center [275, 118] width 81 height 25
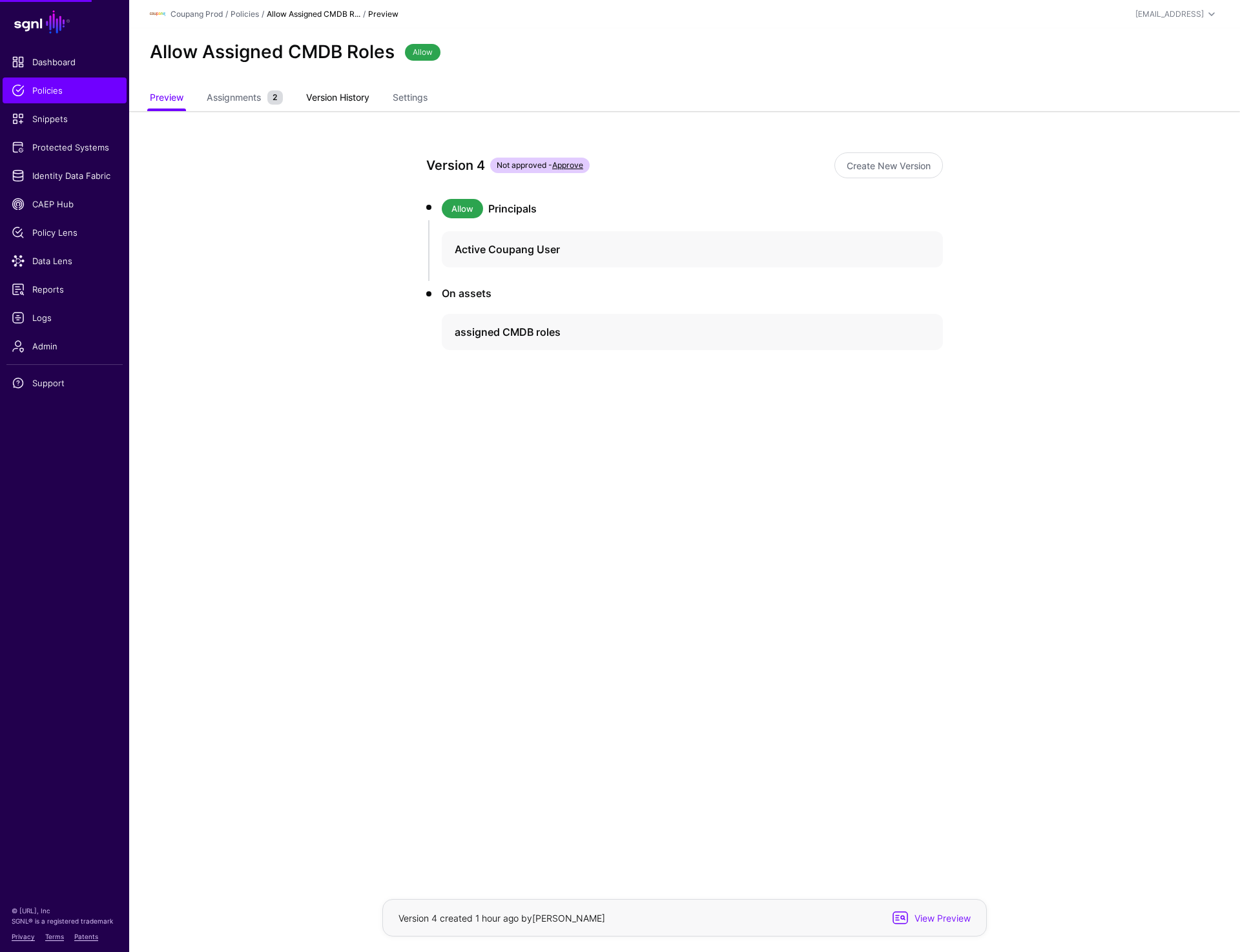
click at [316, 103] on link "Version History" at bounding box center [338, 98] width 63 height 25
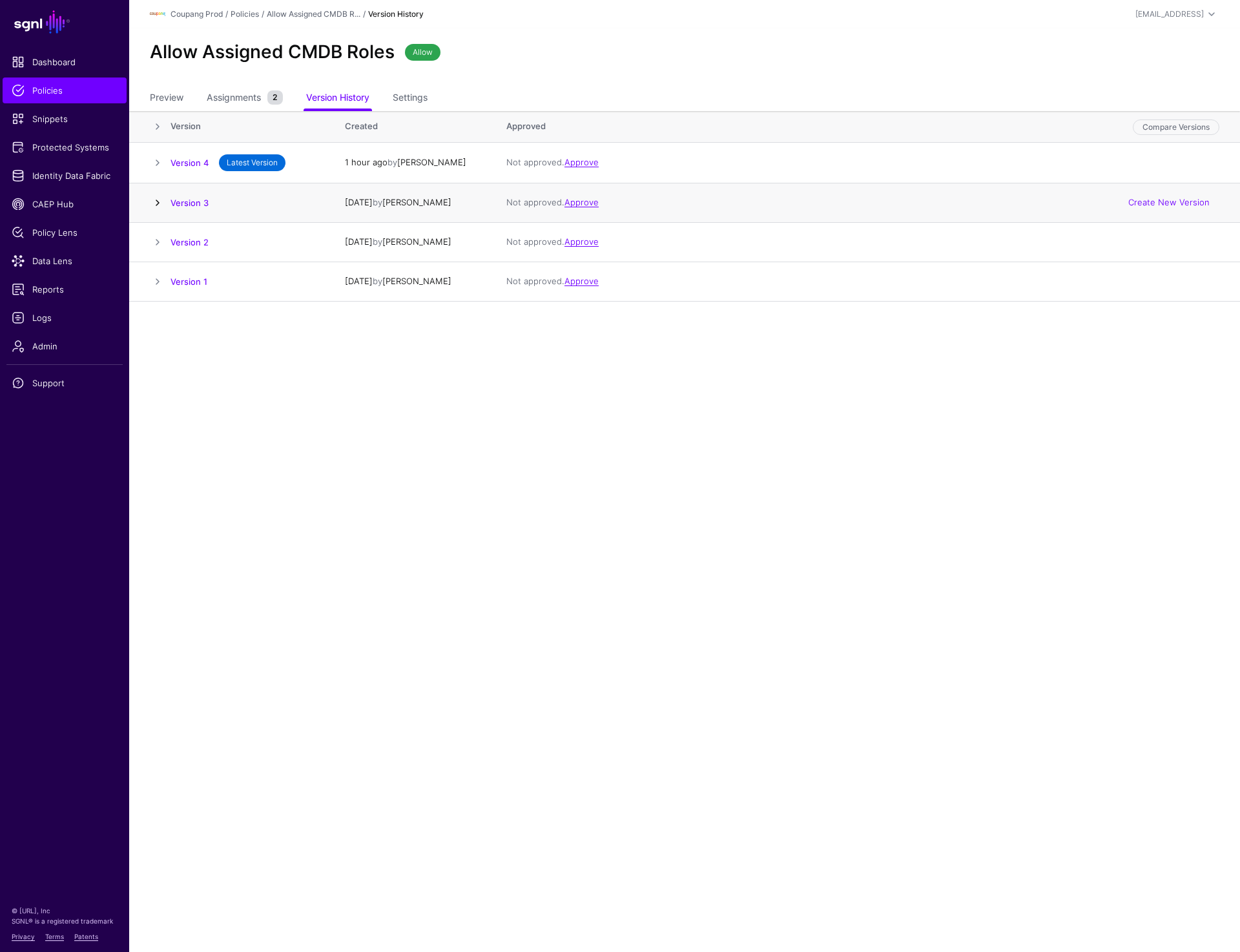
click at [153, 206] on link at bounding box center [157, 203] width 15 height 15
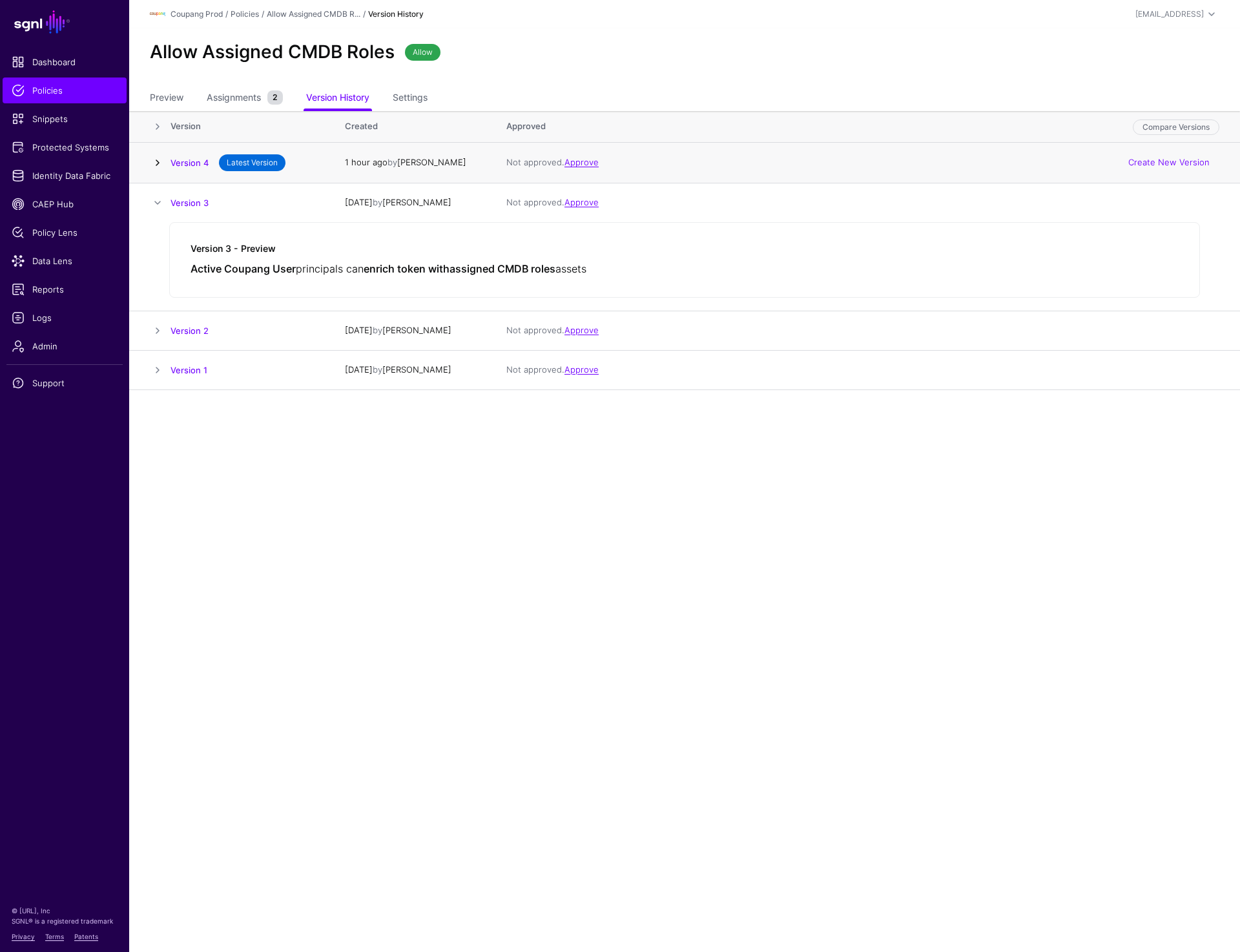
click at [155, 159] on link at bounding box center [157, 163] width 15 height 15
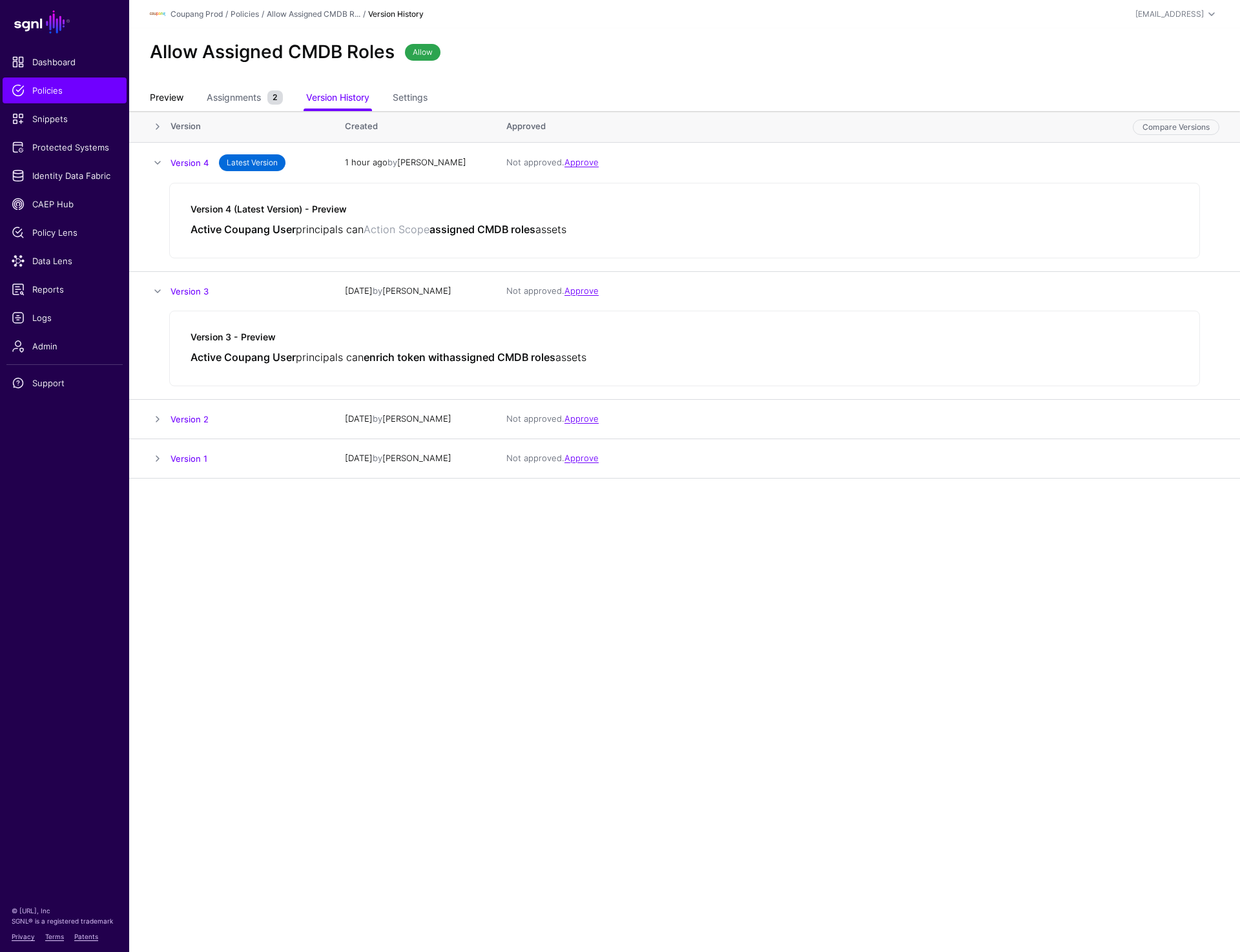
click at [164, 98] on link "Preview" at bounding box center [166, 98] width 34 height 25
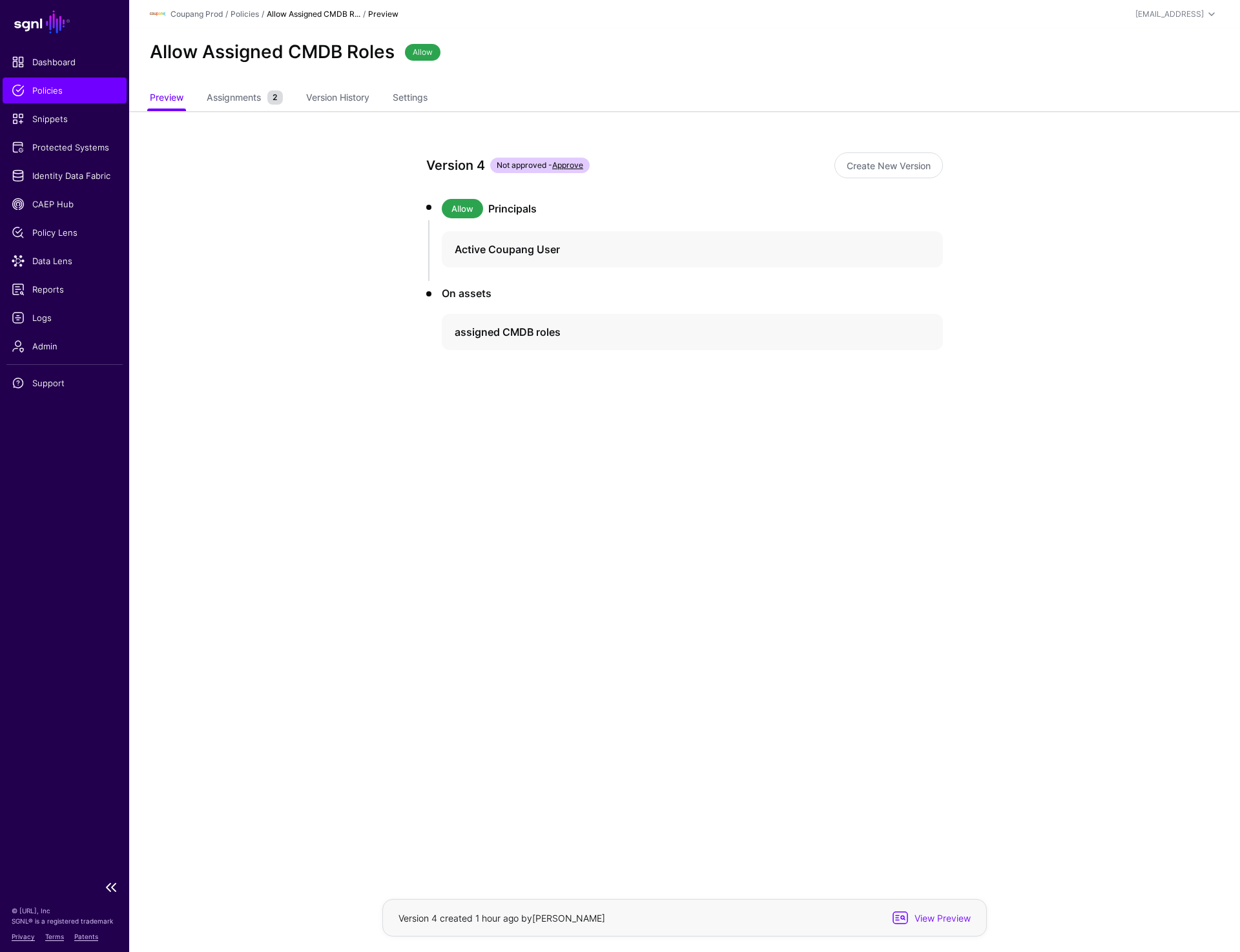
click at [53, 97] on link "Policies" at bounding box center [65, 90] width 124 height 26
click at [568, 341] on div "assigned CMDB roles" at bounding box center [692, 332] width 501 height 37
click at [501, 465] on link "Version 1" at bounding box center [498, 463] width 32 height 10
click at [1038, 109] on ul "Preview Assignments 2 Version History Settings" at bounding box center [684, 99] width 1069 height 25
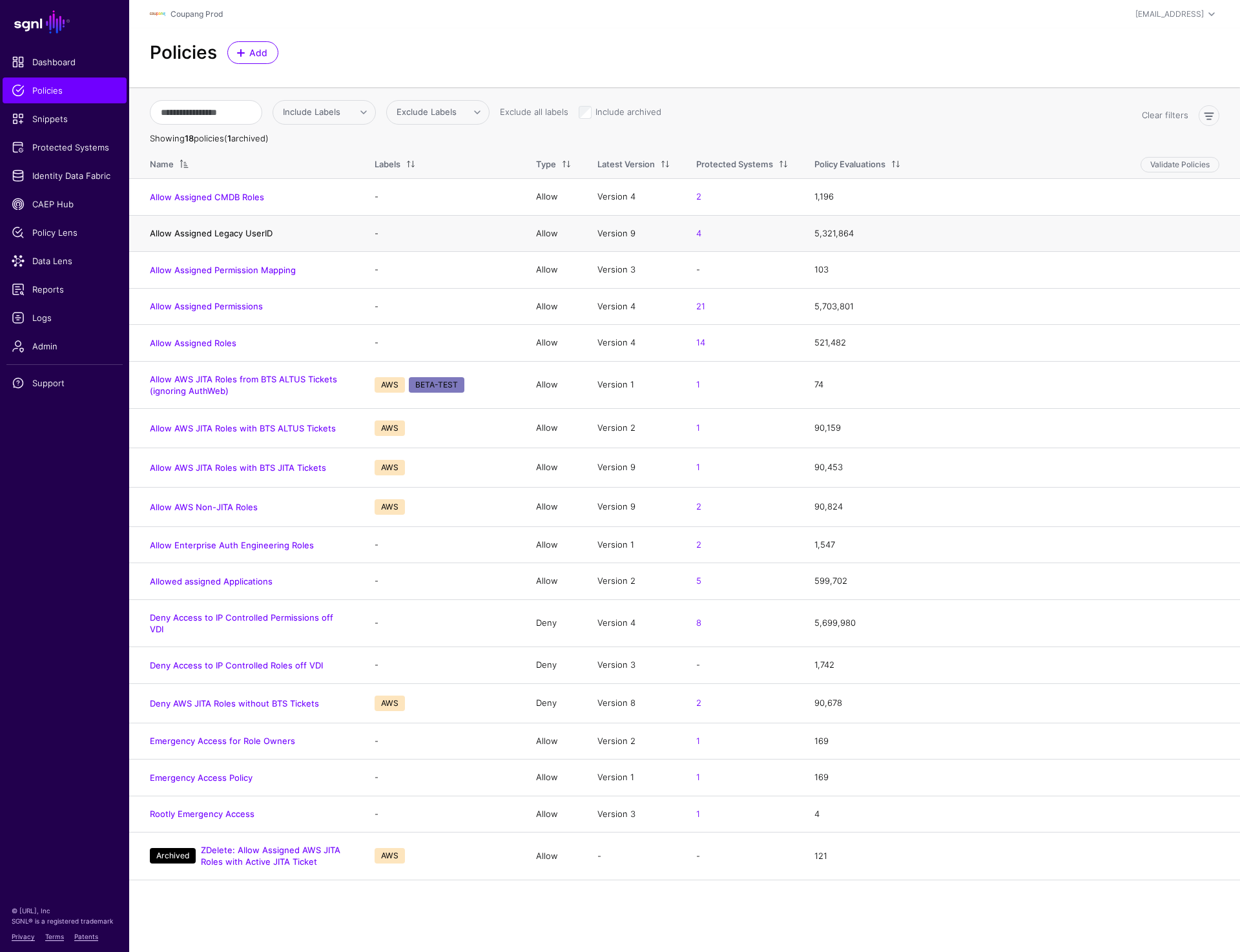
click at [222, 234] on link "Allow Assigned Legacy UserID" at bounding box center [211, 233] width 123 height 11
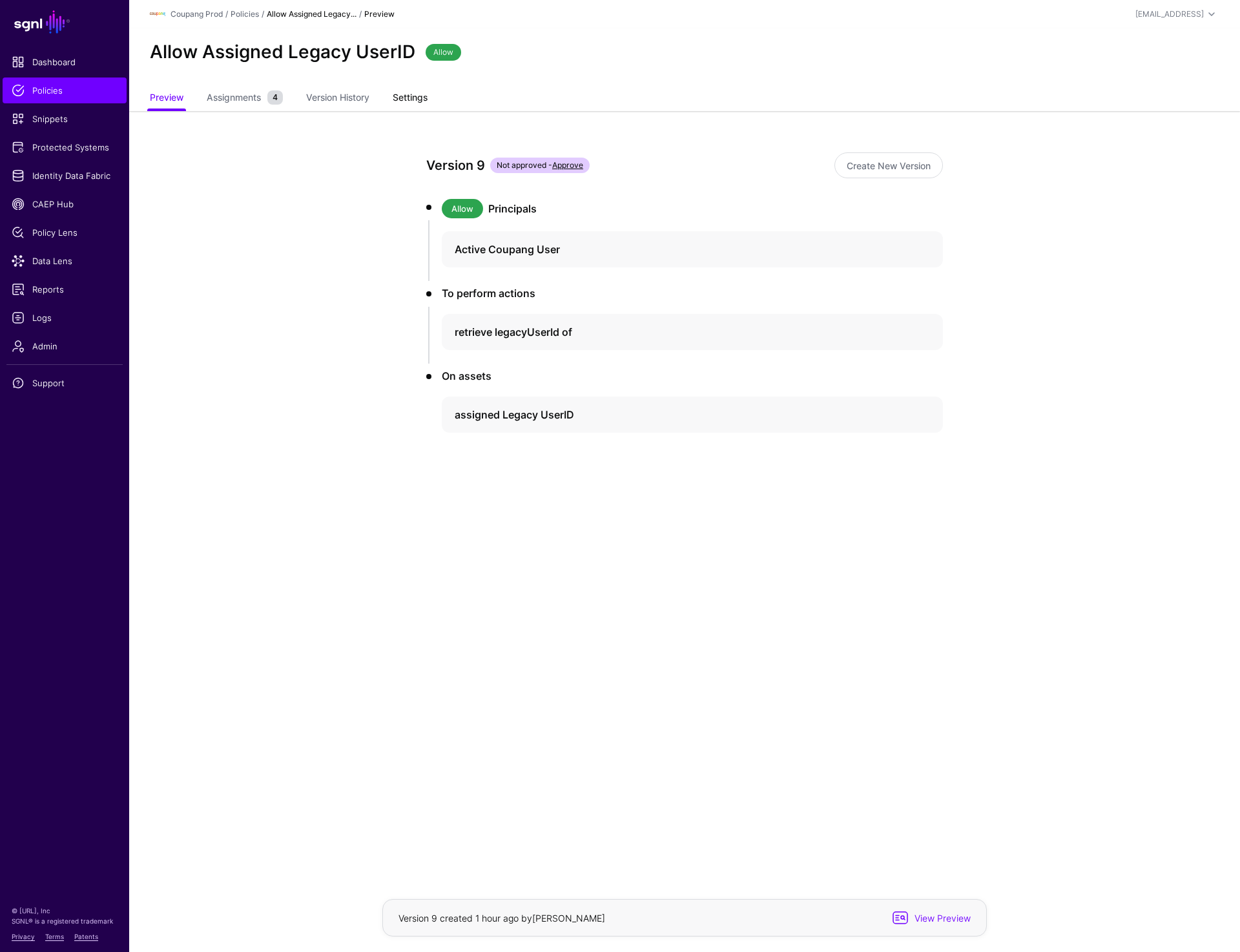
click at [421, 95] on link "Settings" at bounding box center [410, 98] width 35 height 25
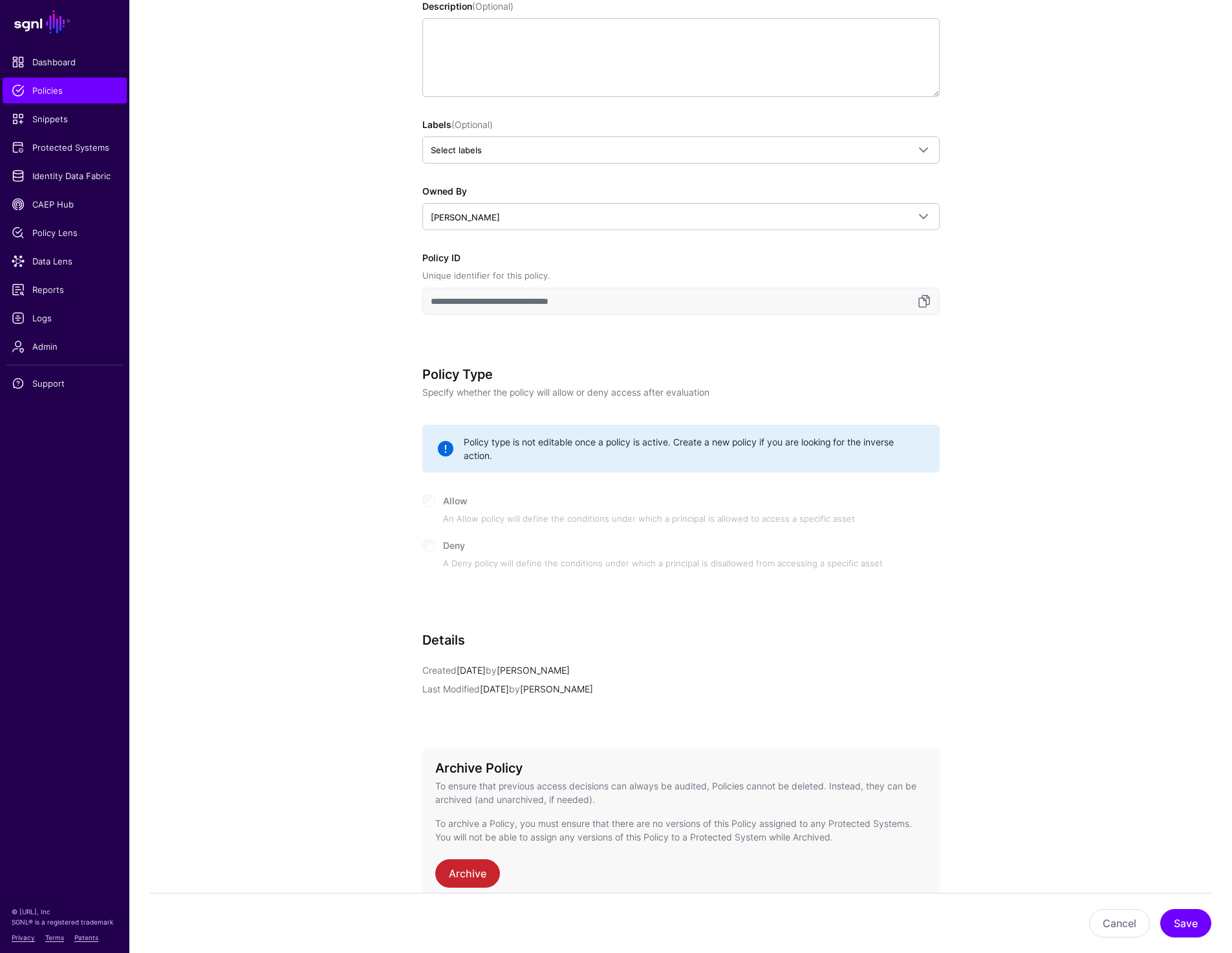
scroll to position [344, 0]
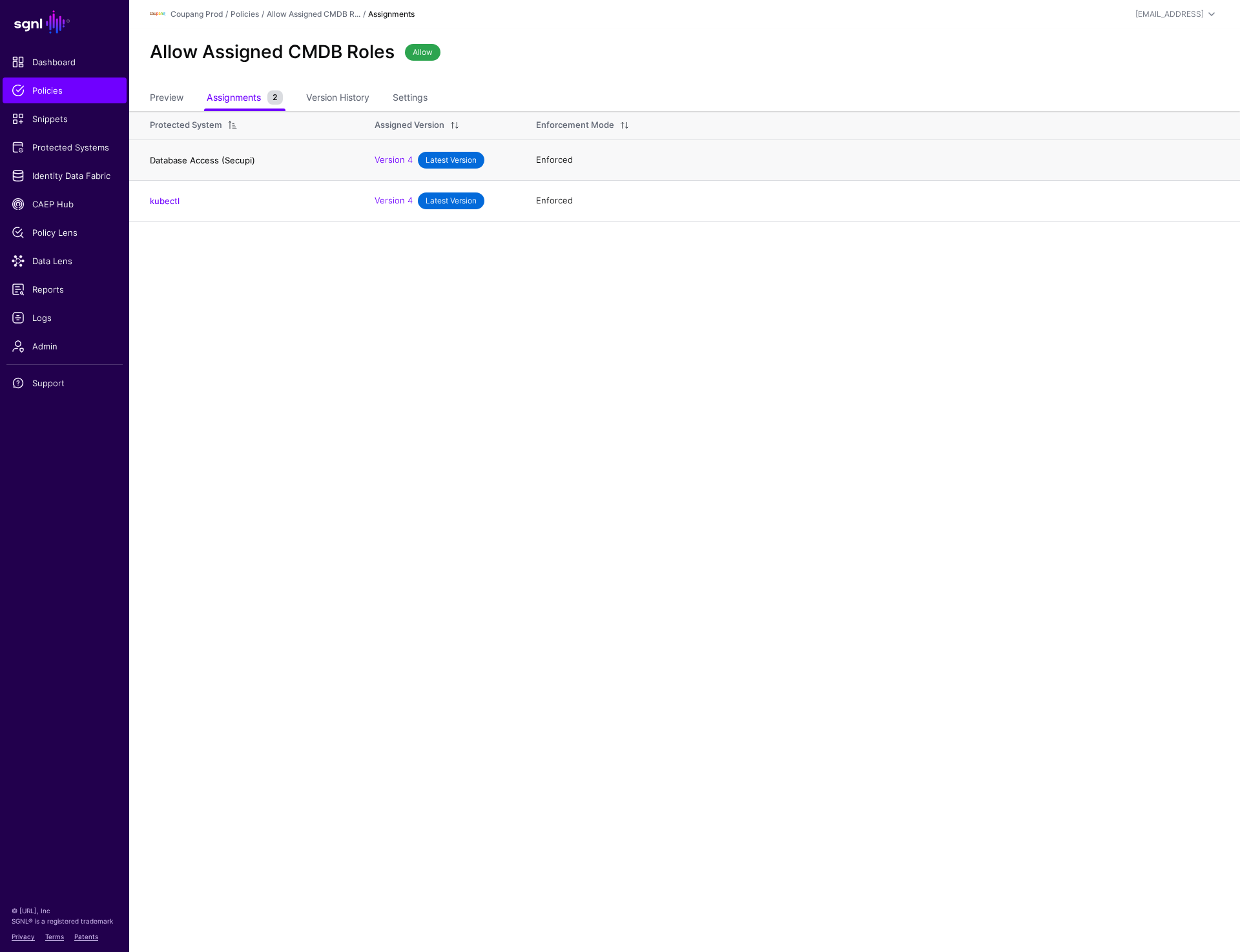
click at [222, 162] on link "Database Access (Secupi)" at bounding box center [202, 160] width 105 height 11
click at [163, 201] on link "kubectl" at bounding box center [164, 201] width 29 height 11
click at [39, 117] on span "Snippets" at bounding box center [65, 119] width 106 height 13
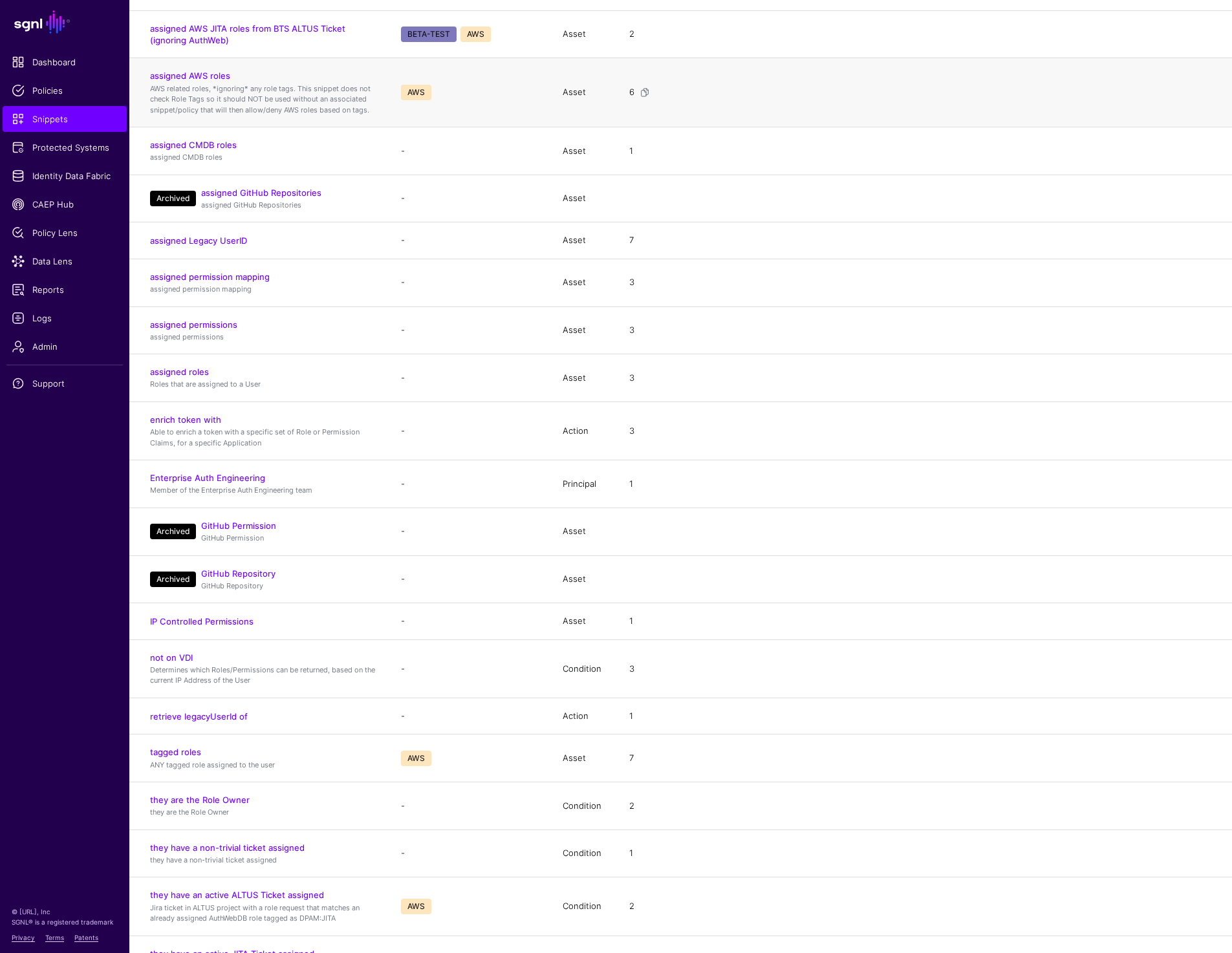
scroll to position [706, 0]
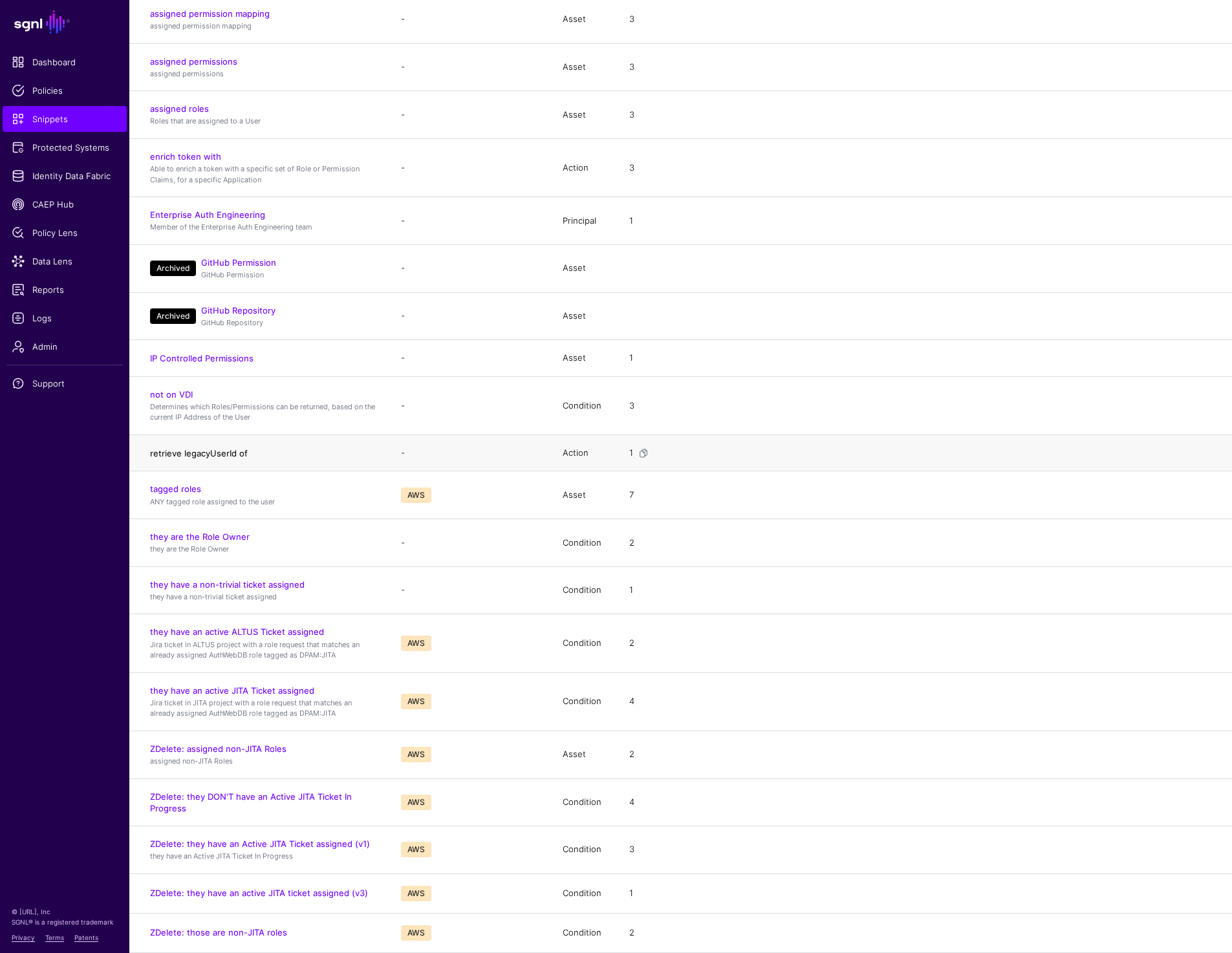
click at [194, 453] on link "retrieve legacyUserId of" at bounding box center [198, 453] width 98 height 11
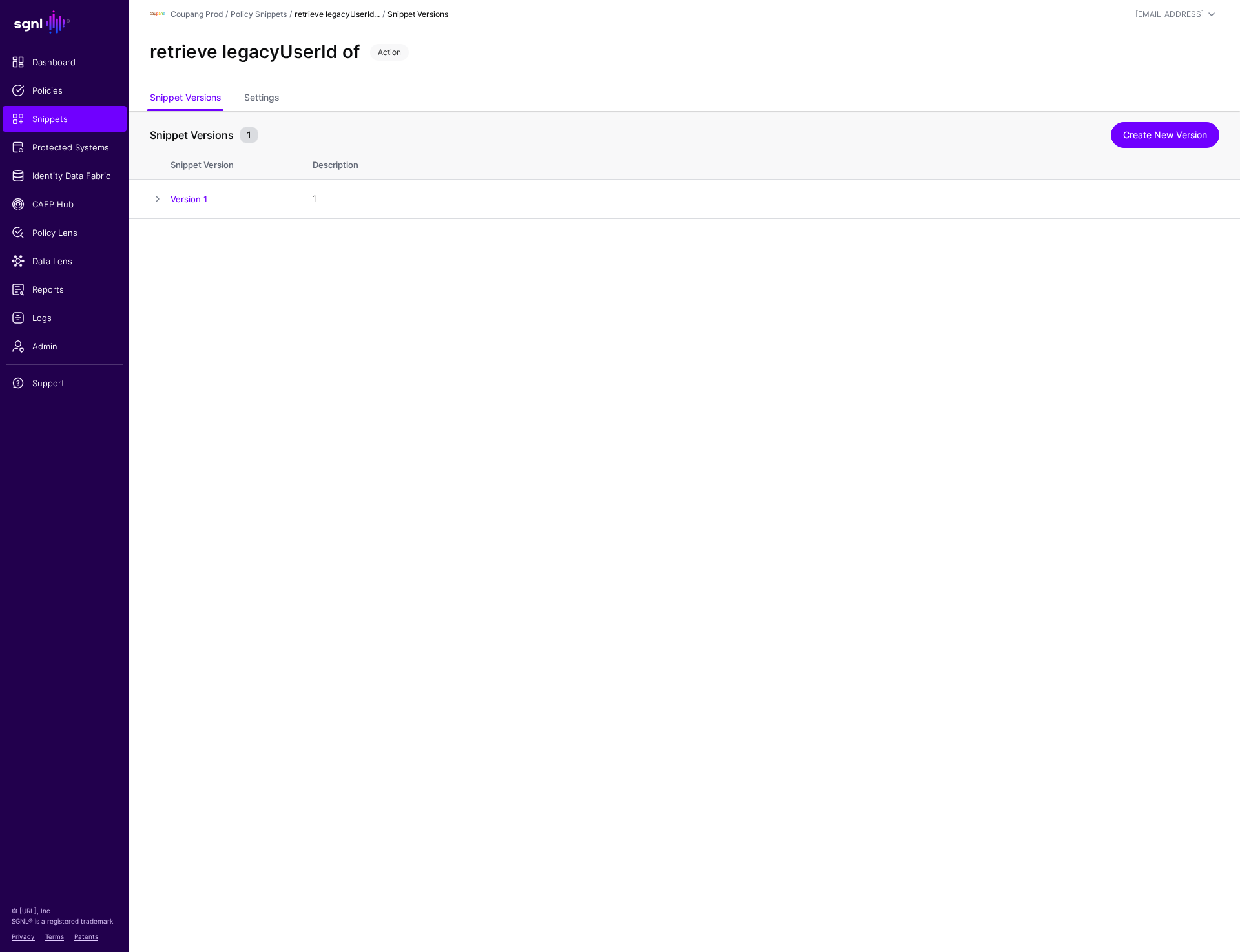
click at [308, 658] on main "SGNL Dashboard Policies Snippets Protected Systems Identity Data Fabric CAEP Hu…" at bounding box center [620, 476] width 1240 height 952
click at [377, 326] on main "SGNL Dashboard Policies Snippets Protected Systems Identity Data Fabric CAEP Hu…" at bounding box center [620, 476] width 1240 height 952
click at [69, 121] on span "Snippets" at bounding box center [65, 119] width 106 height 13
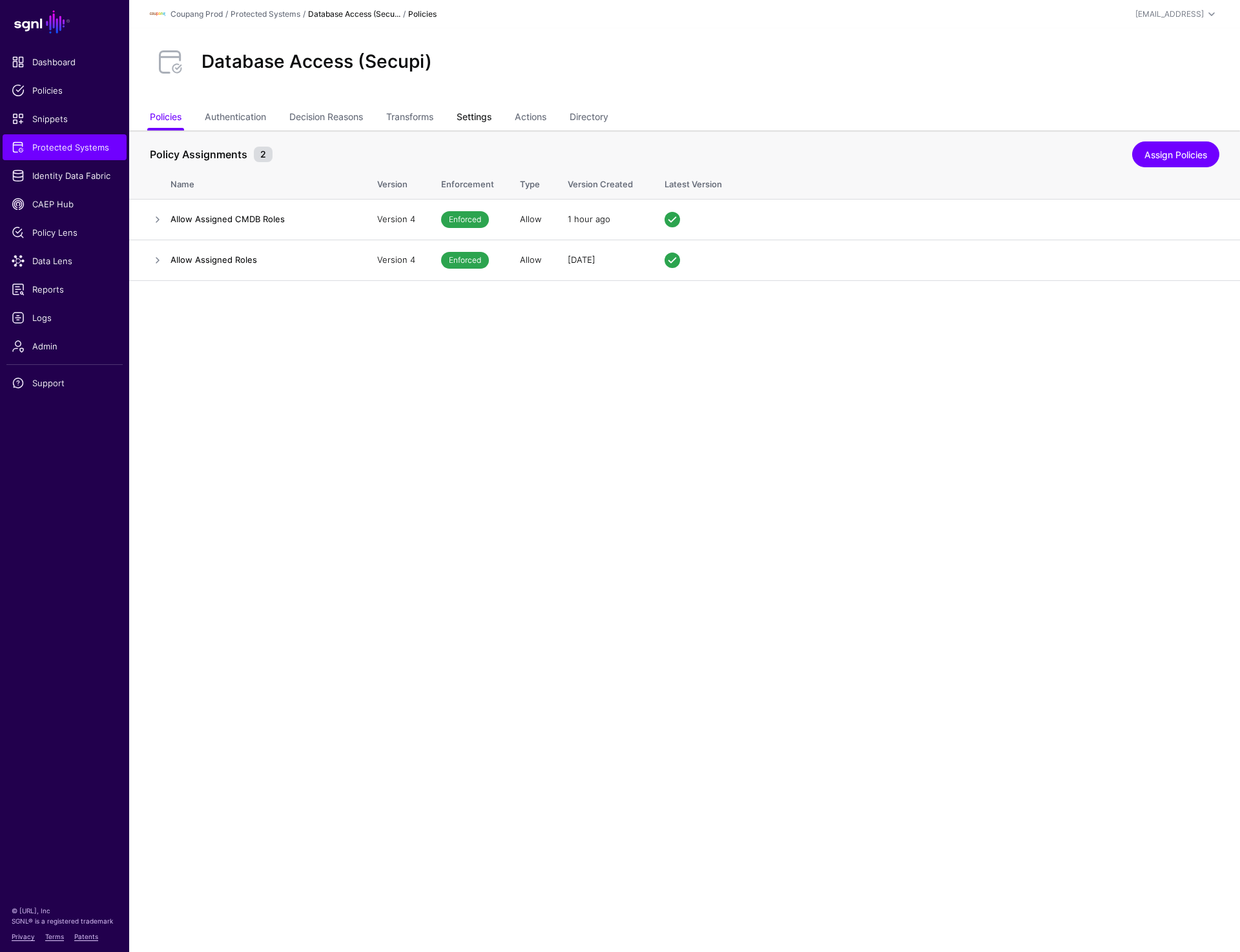
click at [479, 111] on link "Settings" at bounding box center [474, 118] width 35 height 25
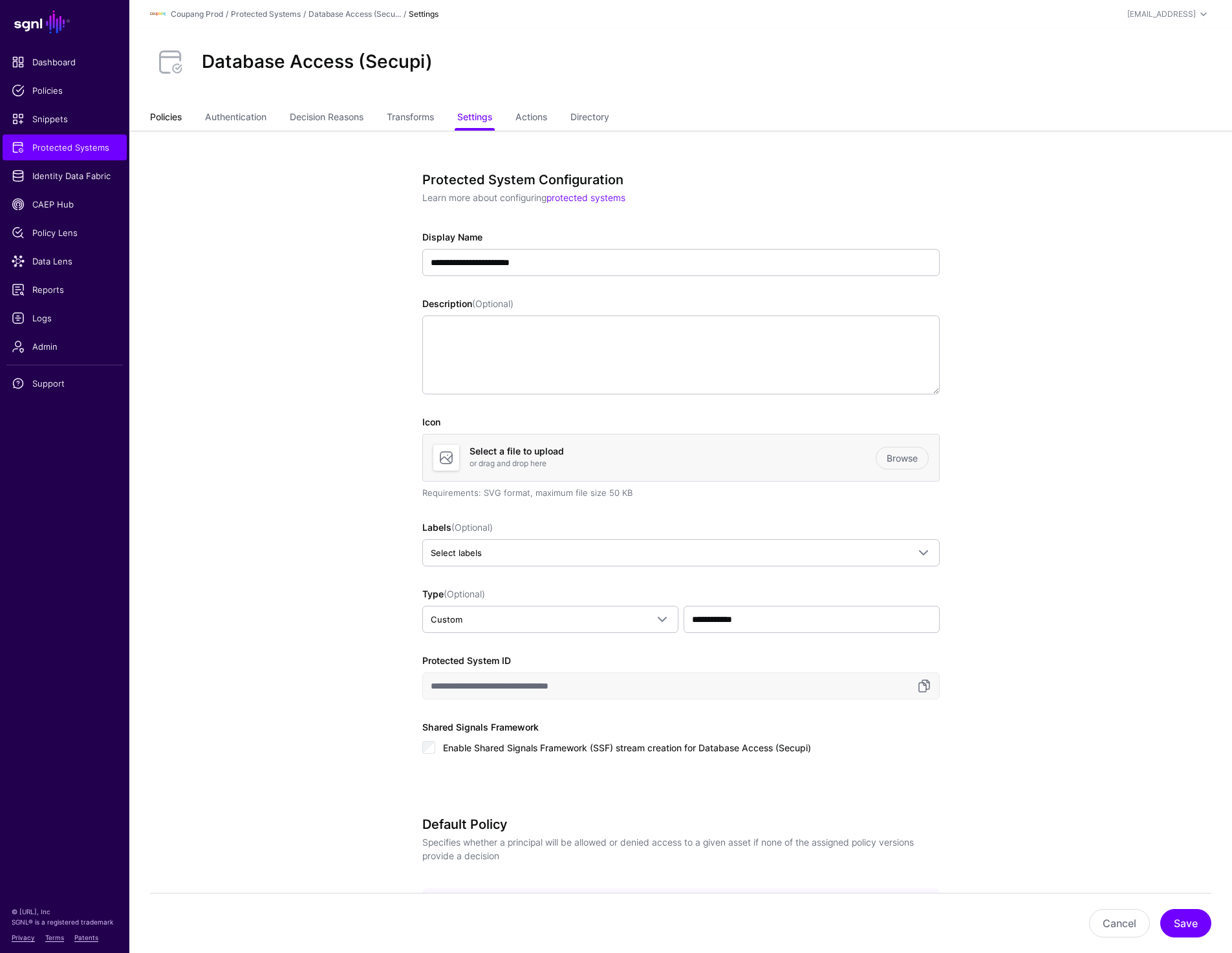
click at [166, 121] on link "Policies" at bounding box center [165, 118] width 32 height 25
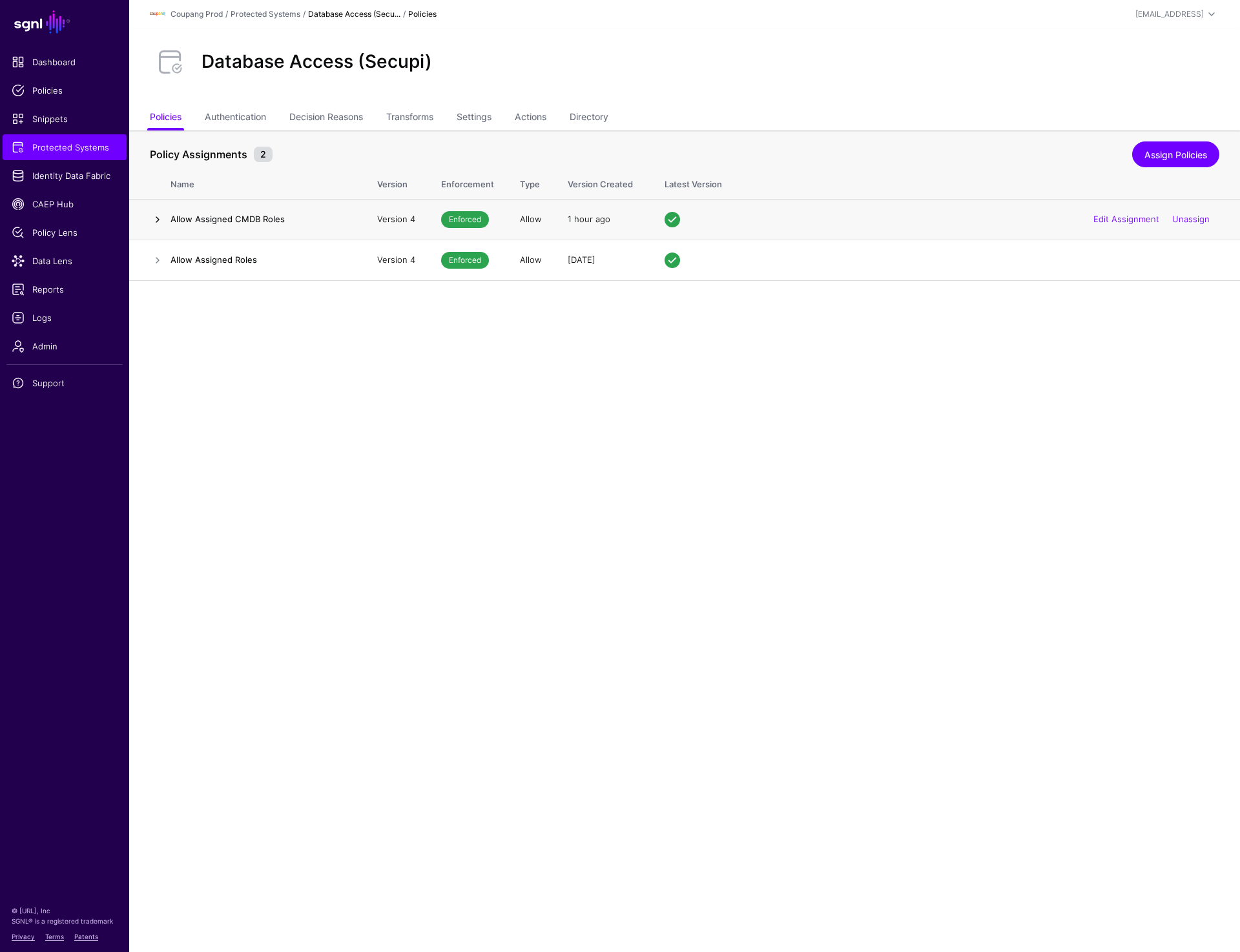
click at [157, 220] on link at bounding box center [157, 220] width 15 height 15
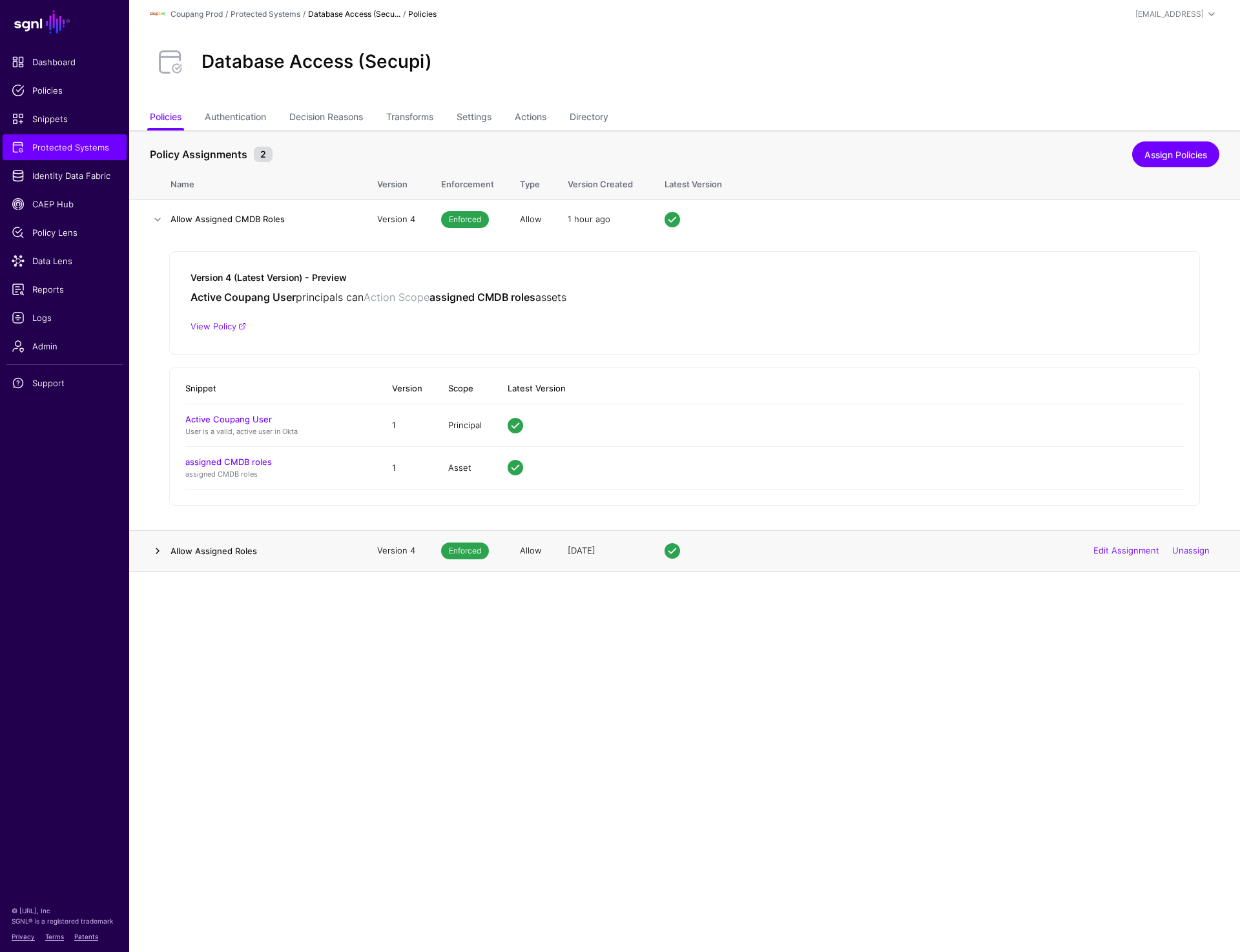
click at [156, 553] on link at bounding box center [157, 551] width 15 height 15
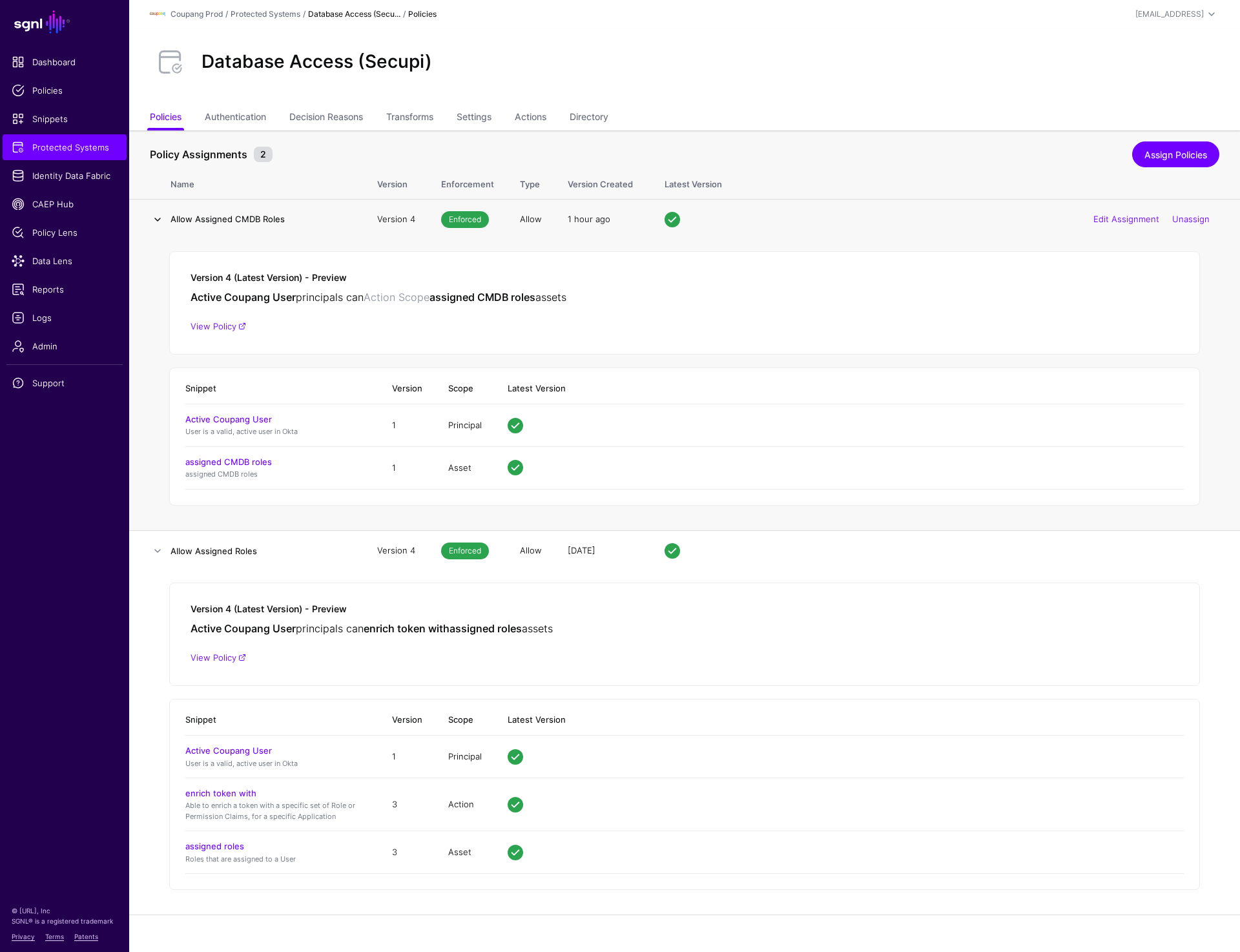
click at [152, 220] on link at bounding box center [157, 220] width 15 height 15
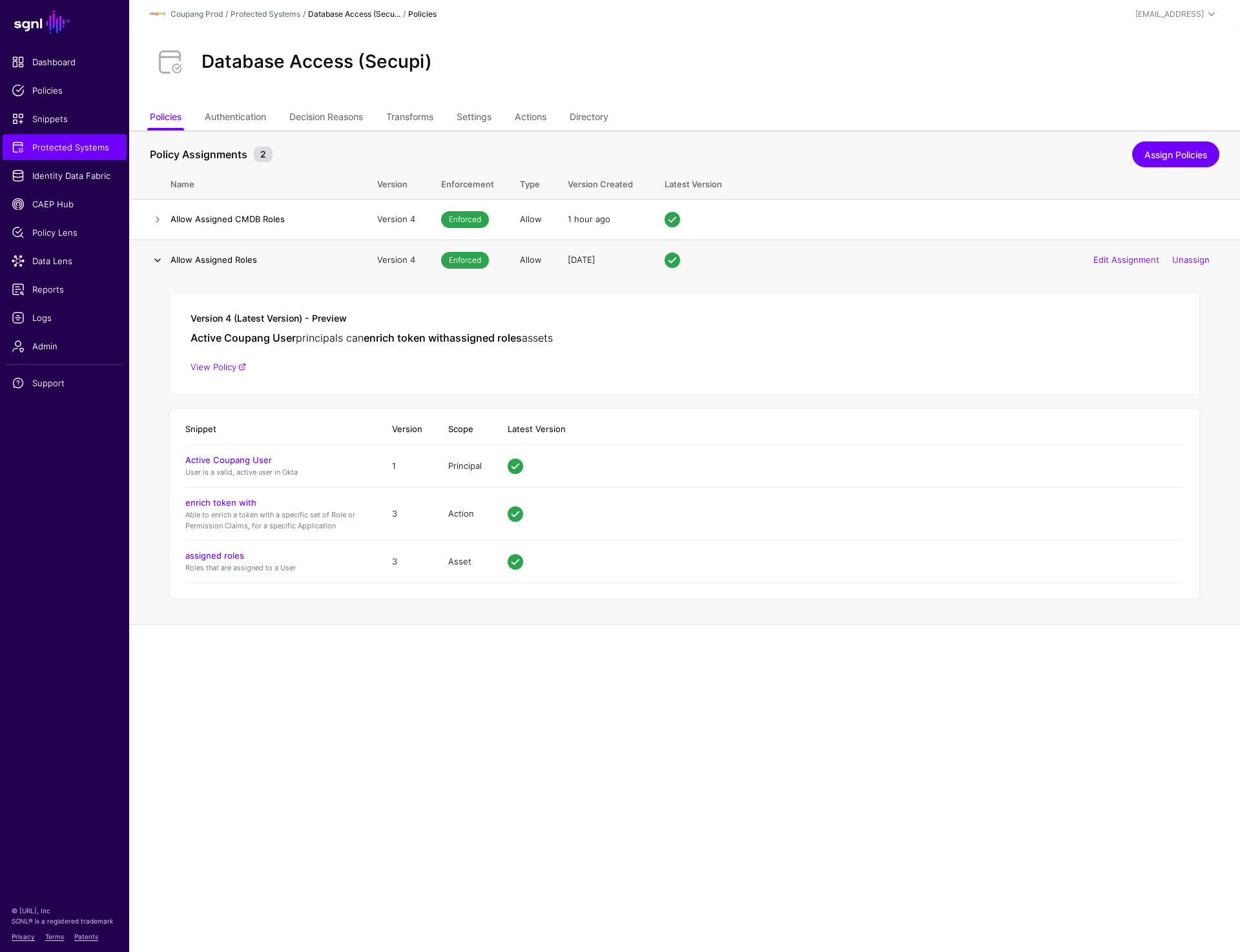
click at [151, 261] on link at bounding box center [157, 260] width 15 height 15
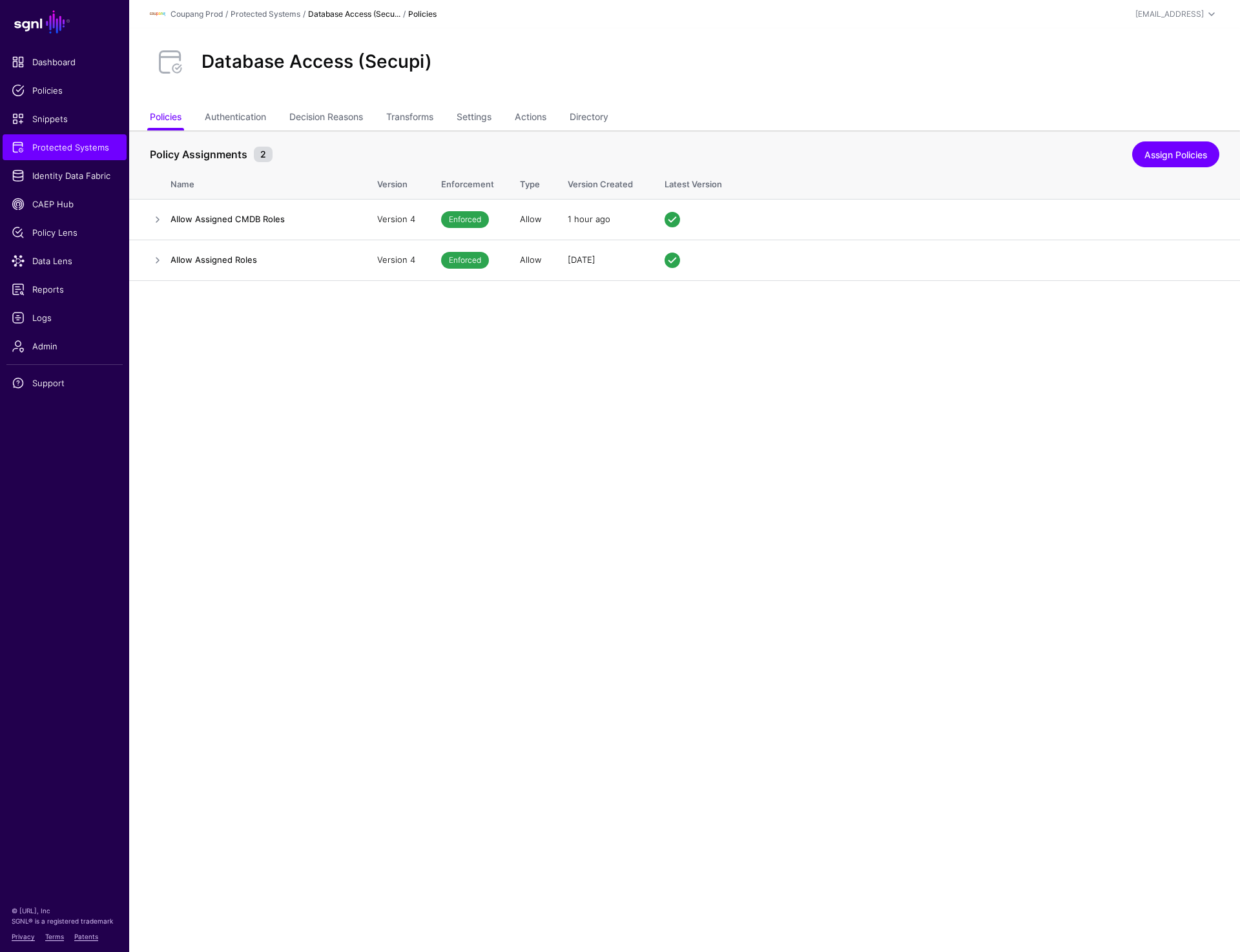
click at [358, 779] on main "SGNL Dashboard Policies Snippets Protected Systems Identity Data Fabric CAEP Hu…" at bounding box center [620, 476] width 1240 height 952
click at [569, 469] on main "SGNL Dashboard Policies Snippets Protected Systems Identity Data Fabric CAEP Hu…" at bounding box center [620, 476] width 1240 height 952
click at [648, 76] on div "Database Access (Secupi)" at bounding box center [685, 62] width 1080 height 41
click at [152, 216] on link at bounding box center [157, 220] width 15 height 15
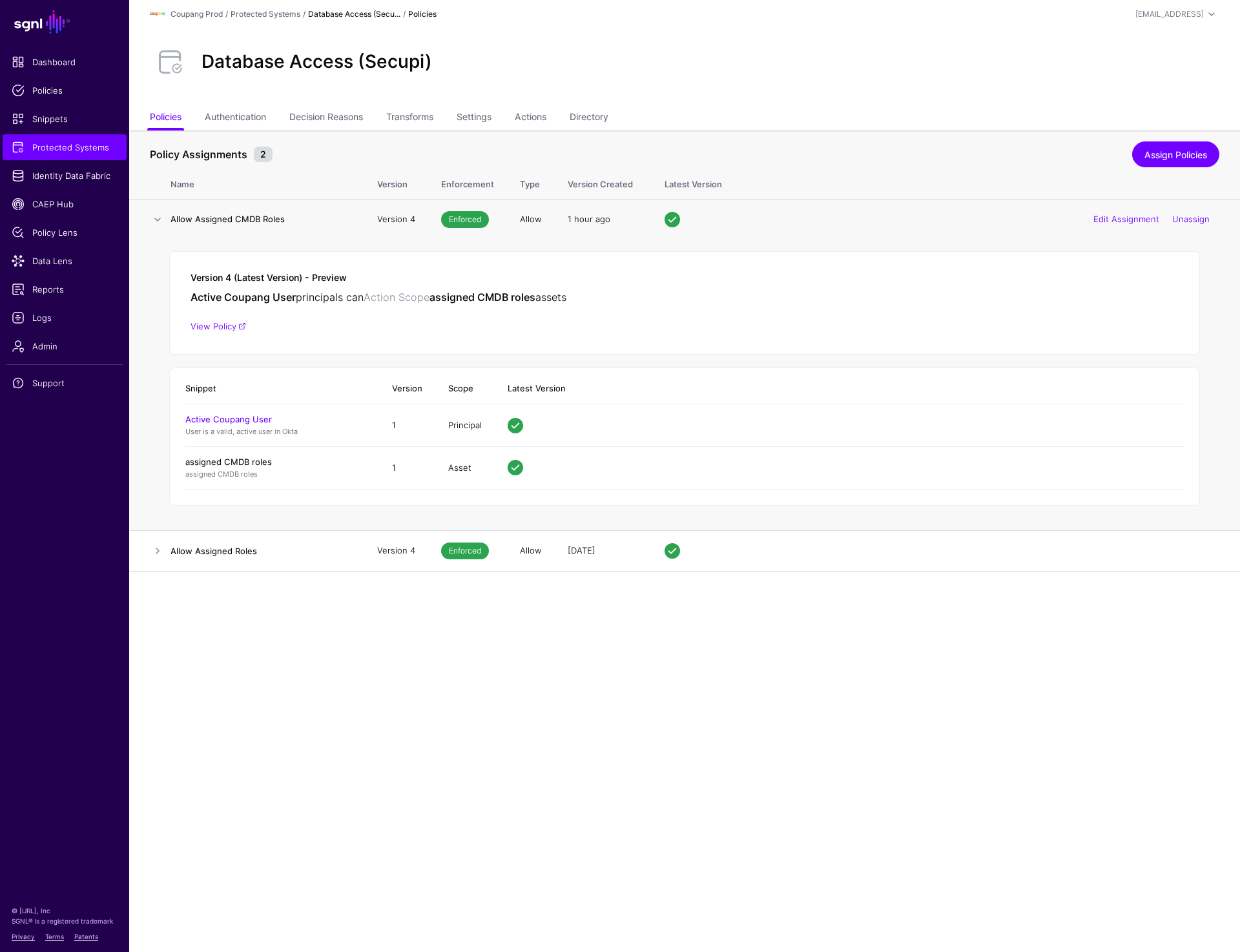
click at [223, 458] on link "assigned CMDB roles" at bounding box center [228, 461] width 86 height 11
click at [59, 152] on span "Protected Systems" at bounding box center [65, 147] width 106 height 13
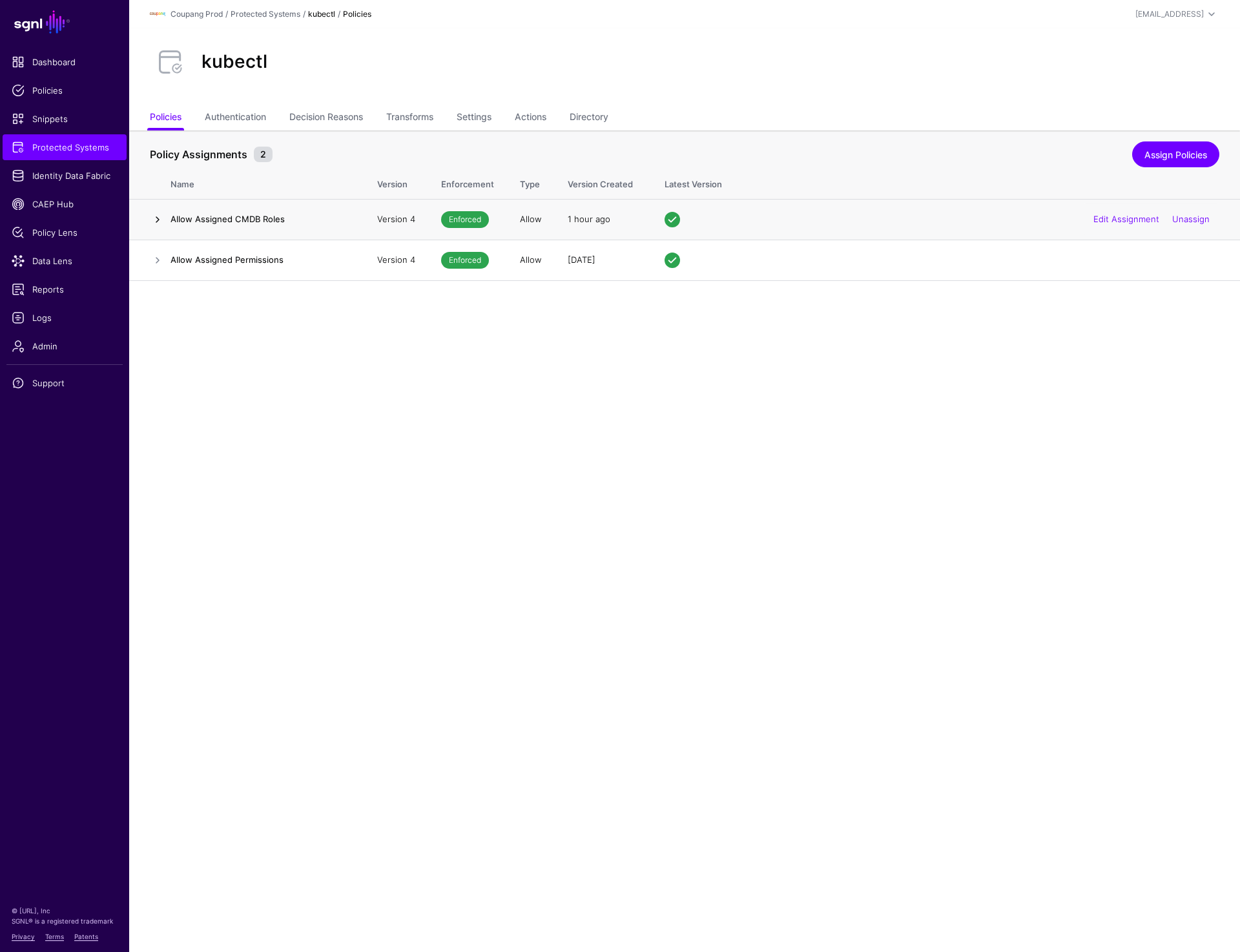
click at [156, 223] on link at bounding box center [157, 220] width 15 height 15
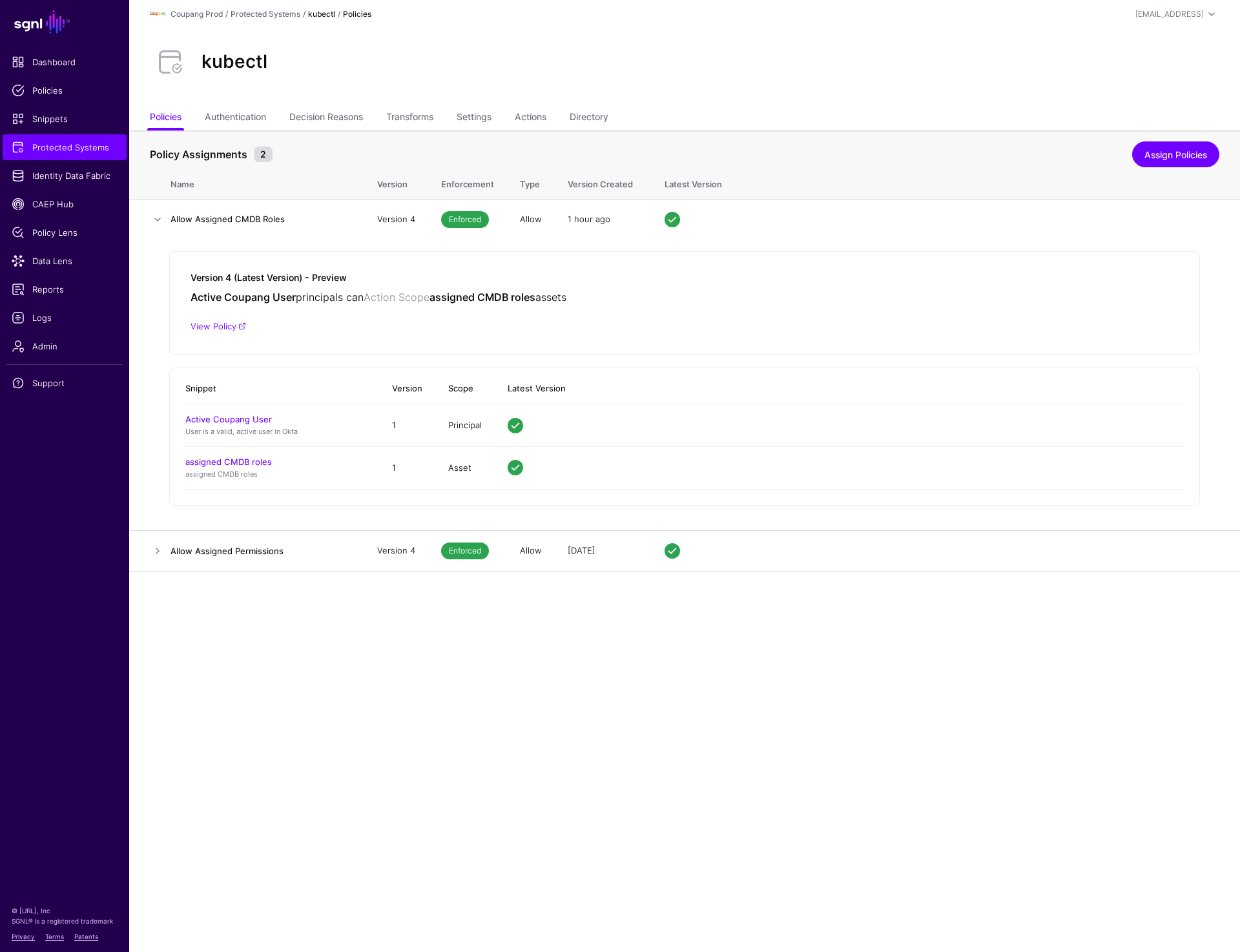
click at [930, 104] on div "kubectl" at bounding box center [685, 67] width 1111 height 77
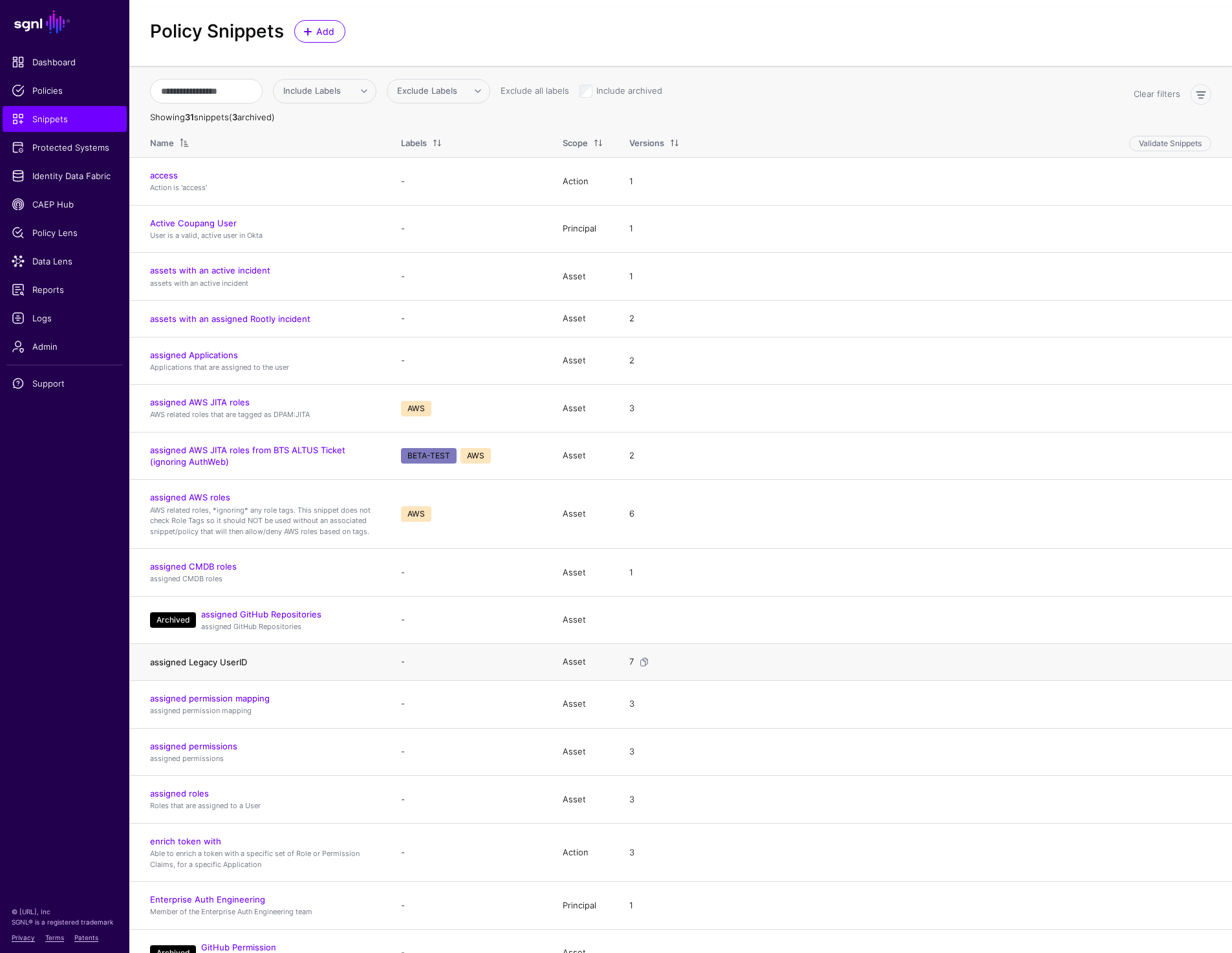
scroll to position [25, 0]
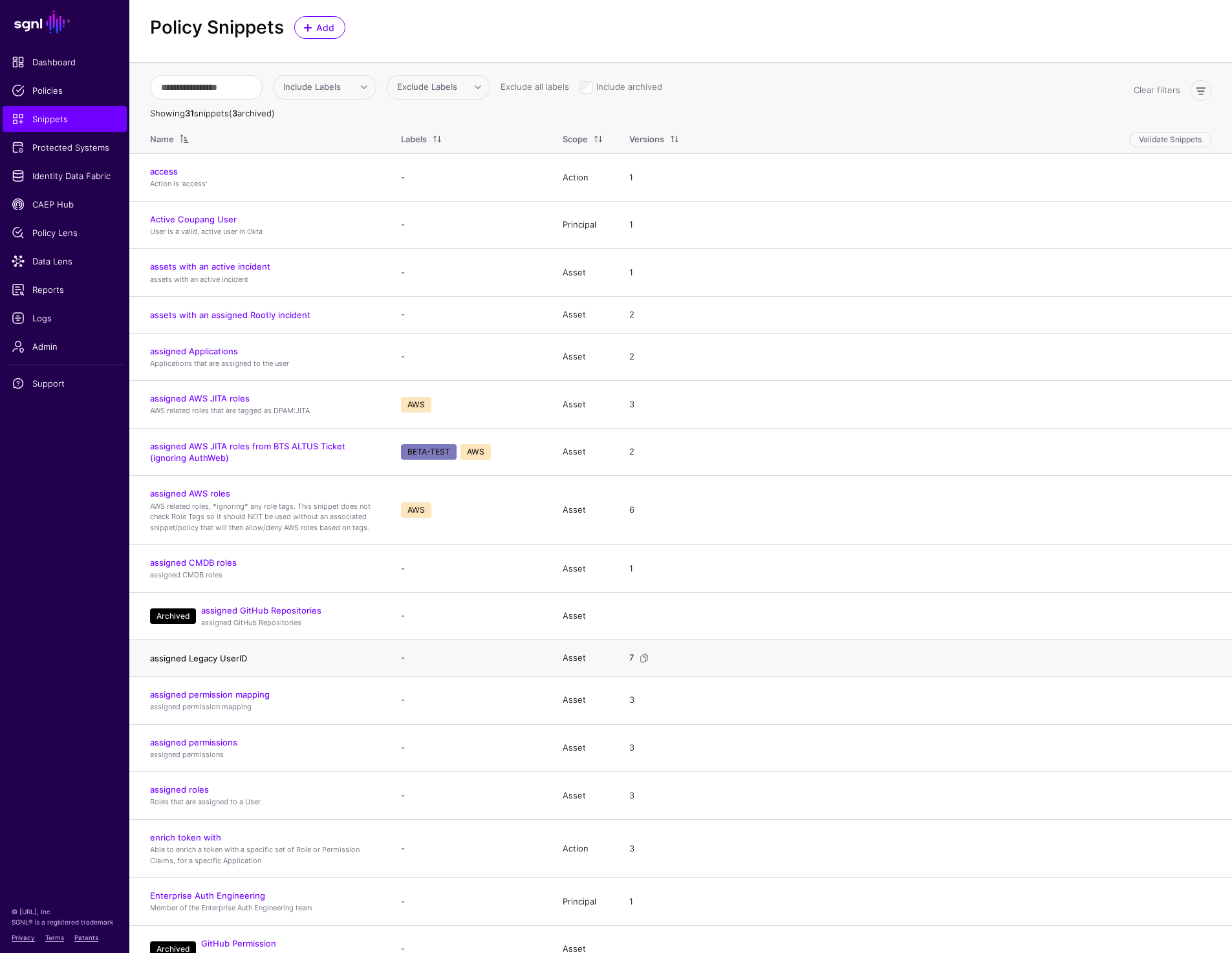
click at [229, 659] on link "assigned Legacy UserID" at bounding box center [198, 658] width 97 height 11
click at [49, 94] on span "Policies" at bounding box center [65, 91] width 106 height 13
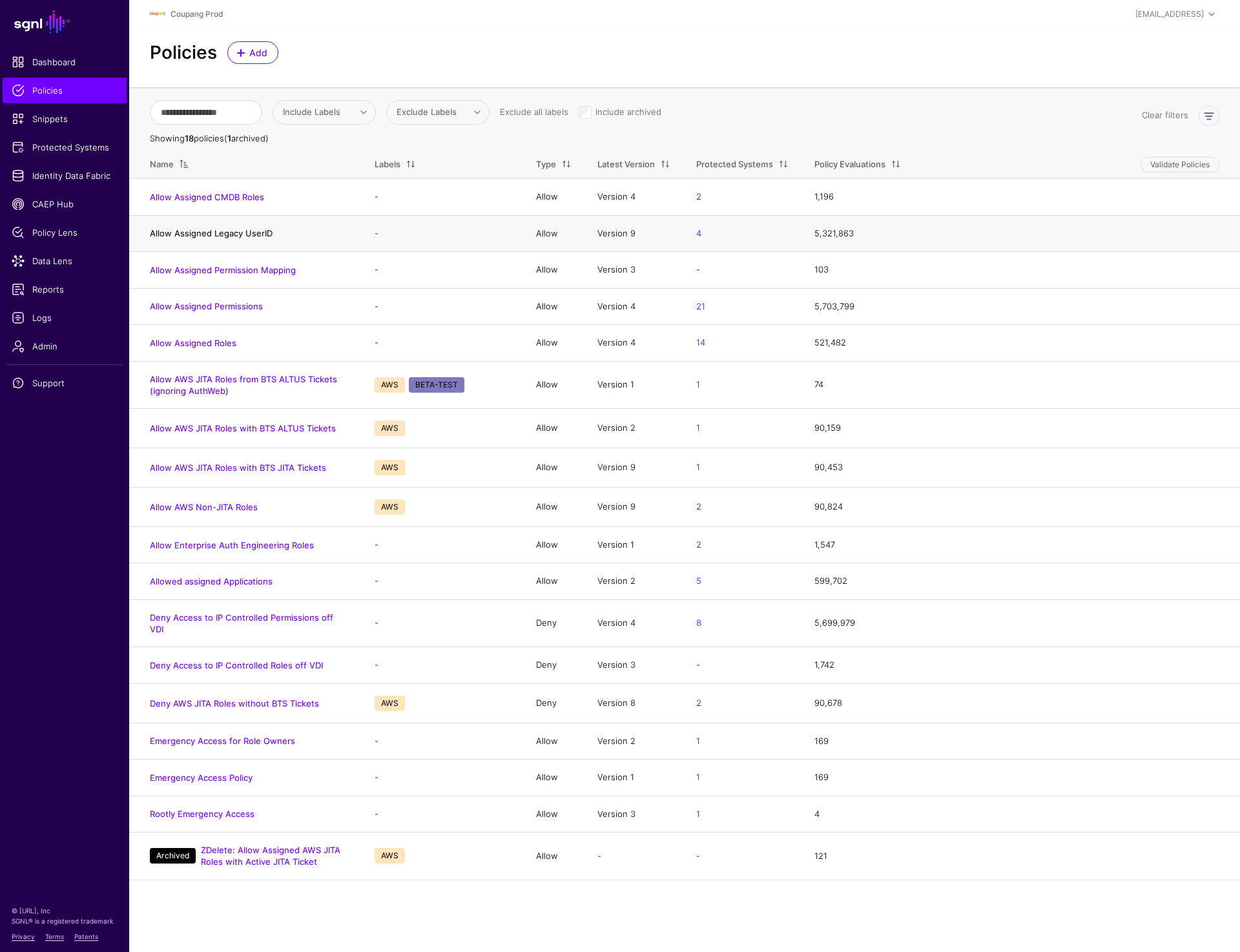
click at [235, 229] on link "Allow Assigned Legacy UserID" at bounding box center [211, 233] width 123 height 11
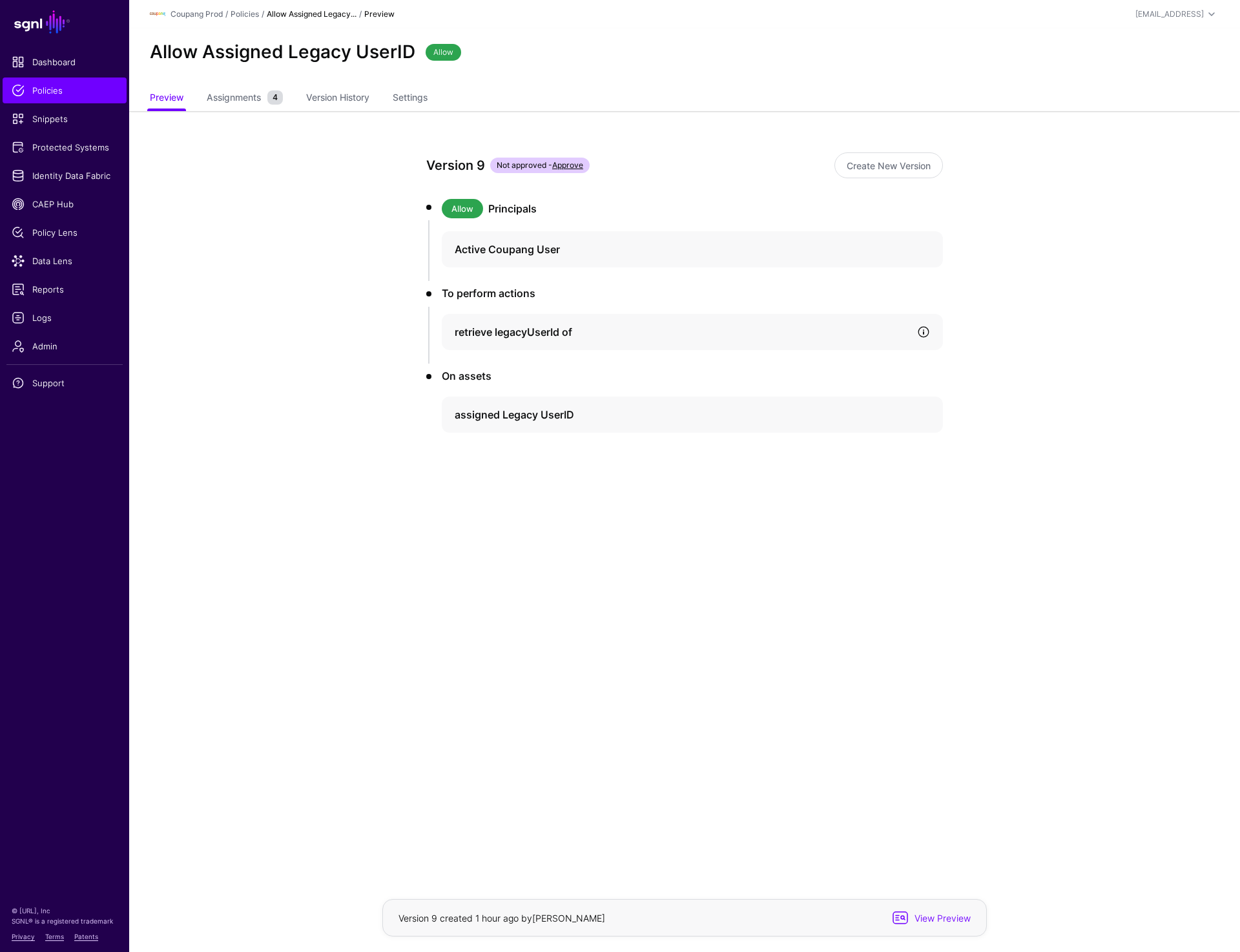
click at [924, 337] on link at bounding box center [923, 332] width 13 height 13
click at [503, 410] on link "Version 1" at bounding box center [498, 409] width 32 height 10
click at [493, 499] on div "assigned Legacy UserID" at bounding box center [692, 490] width 501 height 37
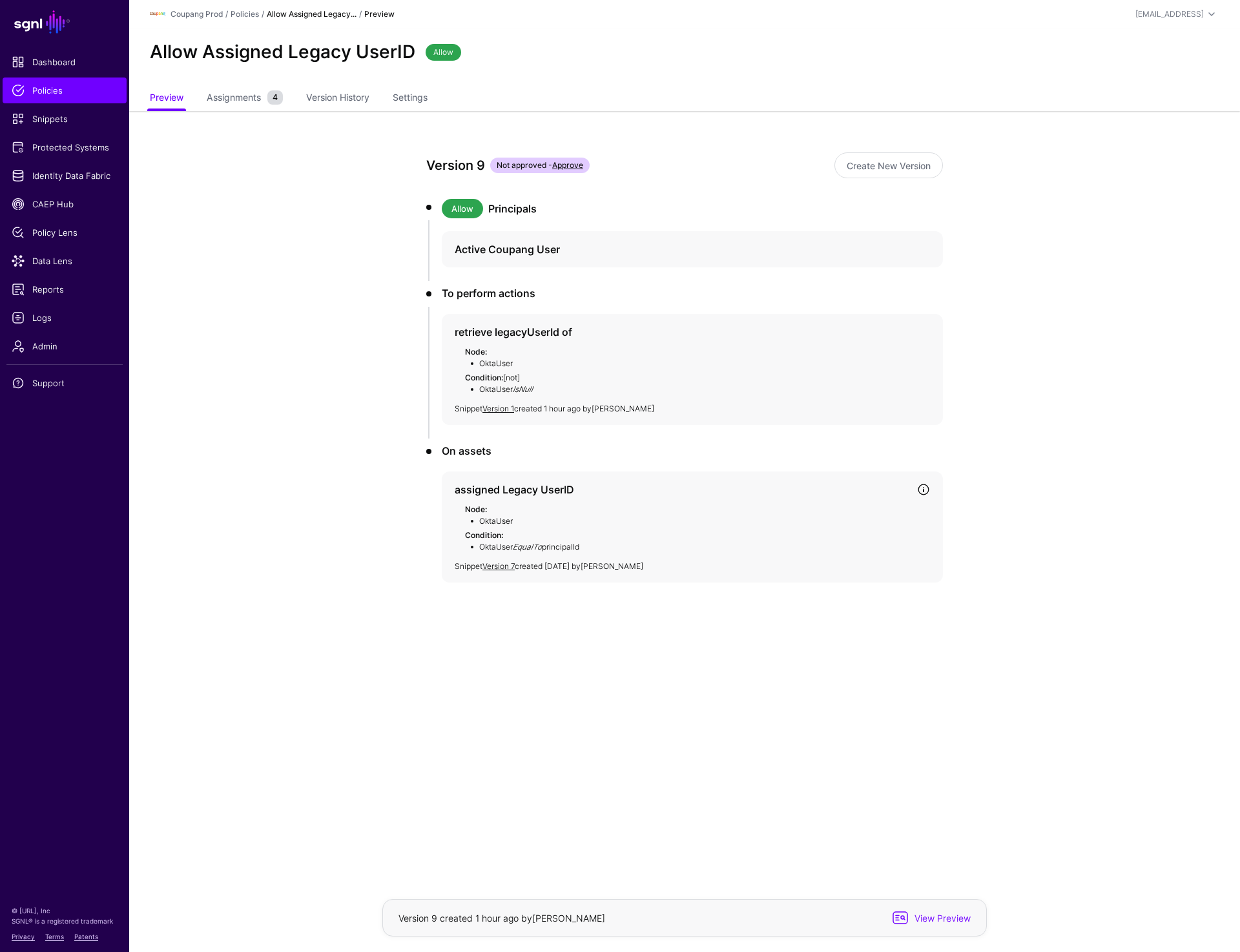
click at [927, 494] on link at bounding box center [923, 489] width 13 height 13
click at [913, 489] on div at bounding box center [921, 489] width 18 height 13
click at [495, 562] on link "Version 7" at bounding box center [499, 566] width 32 height 10
click at [928, 489] on link at bounding box center [923, 489] width 13 height 13
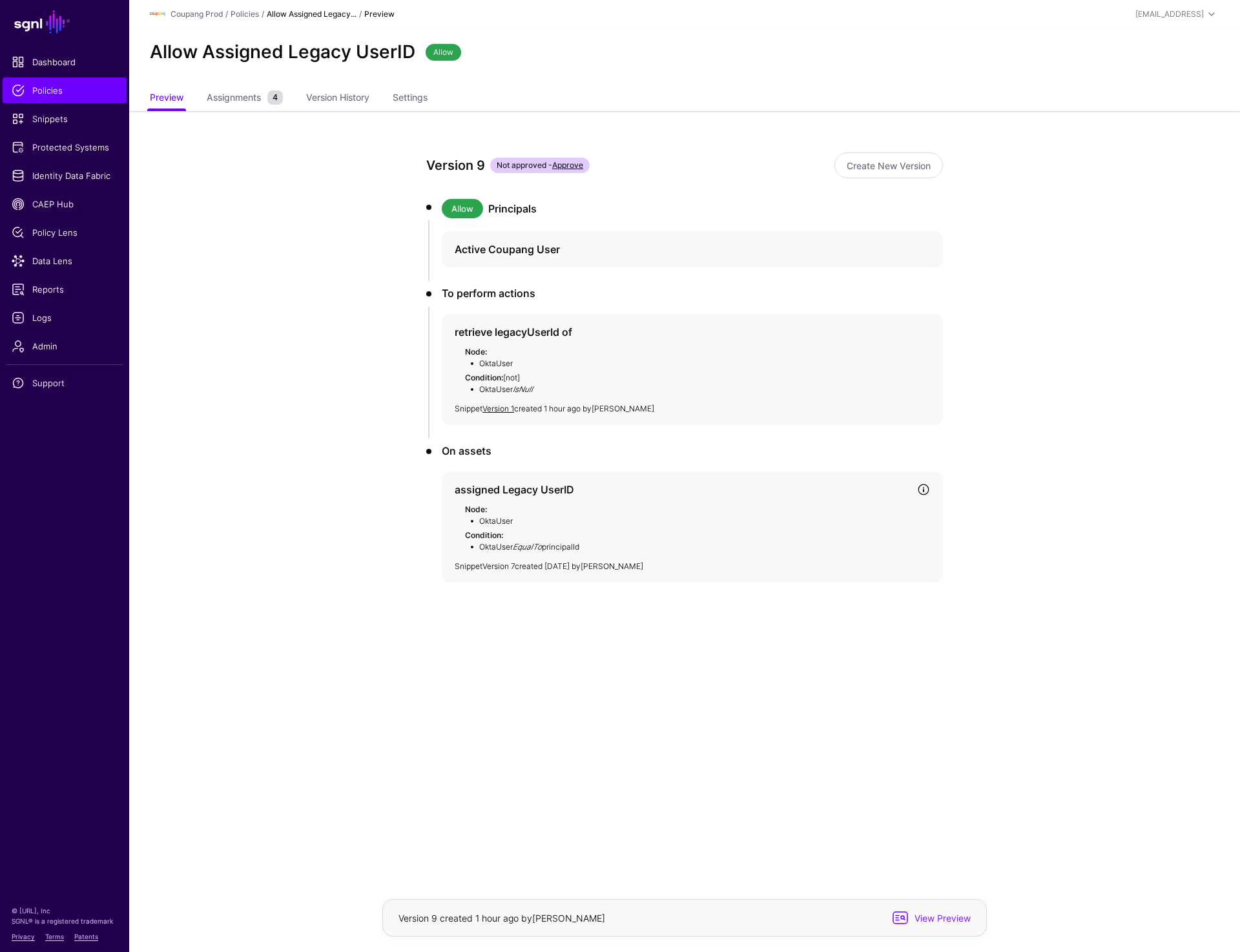
click at [498, 567] on link "Version 7" at bounding box center [499, 566] width 32 height 10
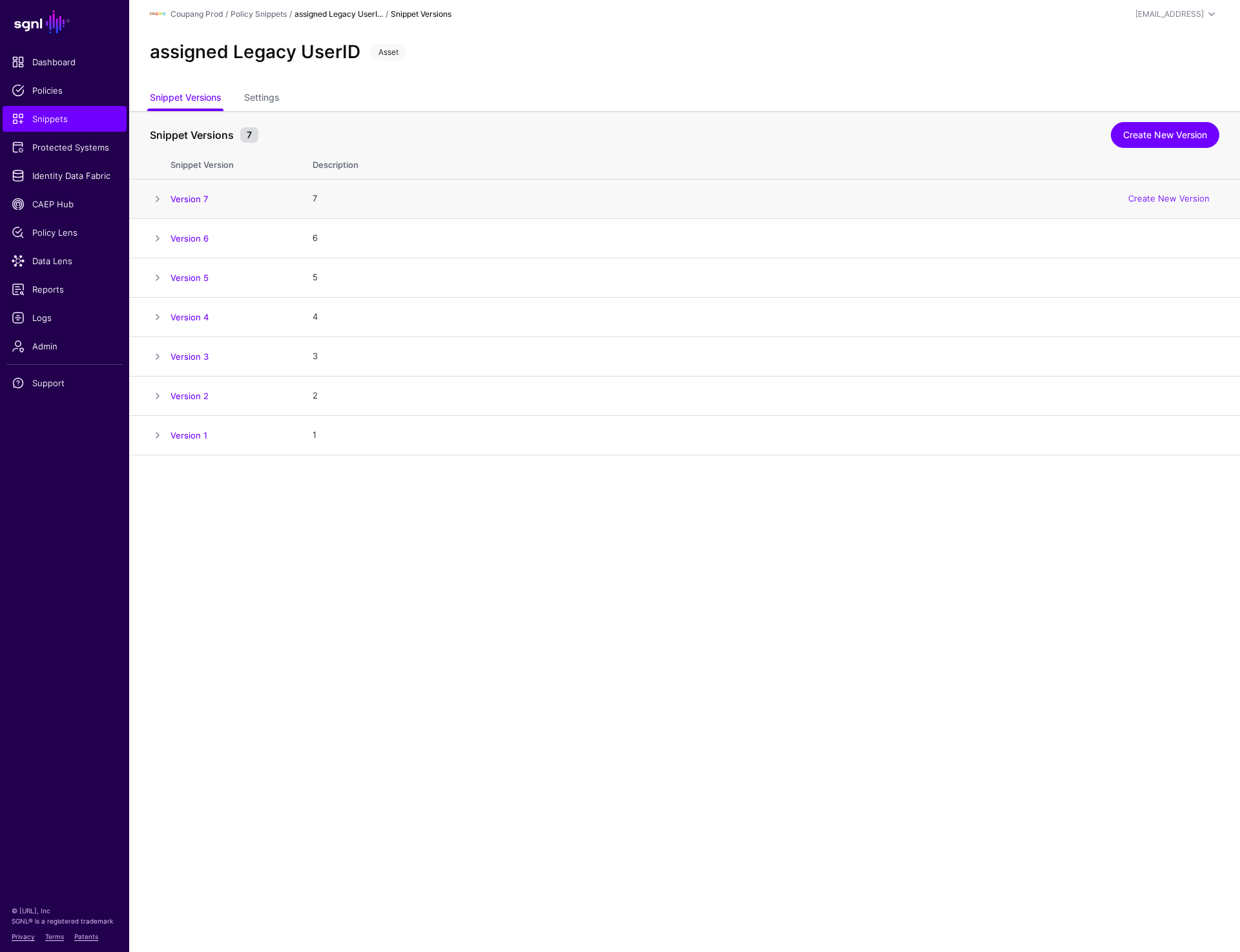
click at [152, 206] on span at bounding box center [157, 199] width 15 height 15
click at [334, 206] on td "1 Create New Version" at bounding box center [770, 199] width 940 height 39
click at [1155, 194] on link "Create New Version" at bounding box center [1169, 198] width 81 height 11
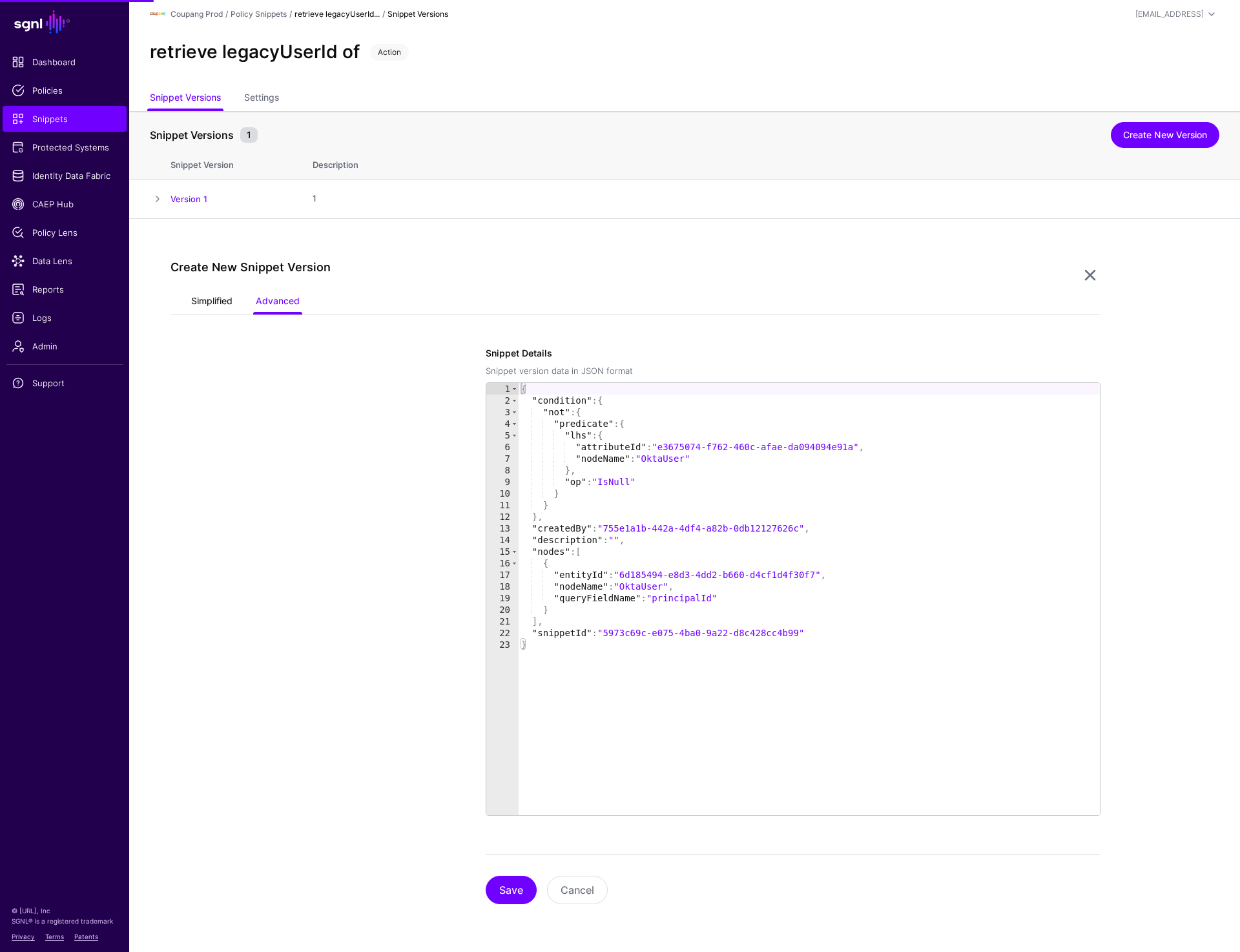
click at [218, 309] on link "Simplified" at bounding box center [211, 302] width 41 height 25
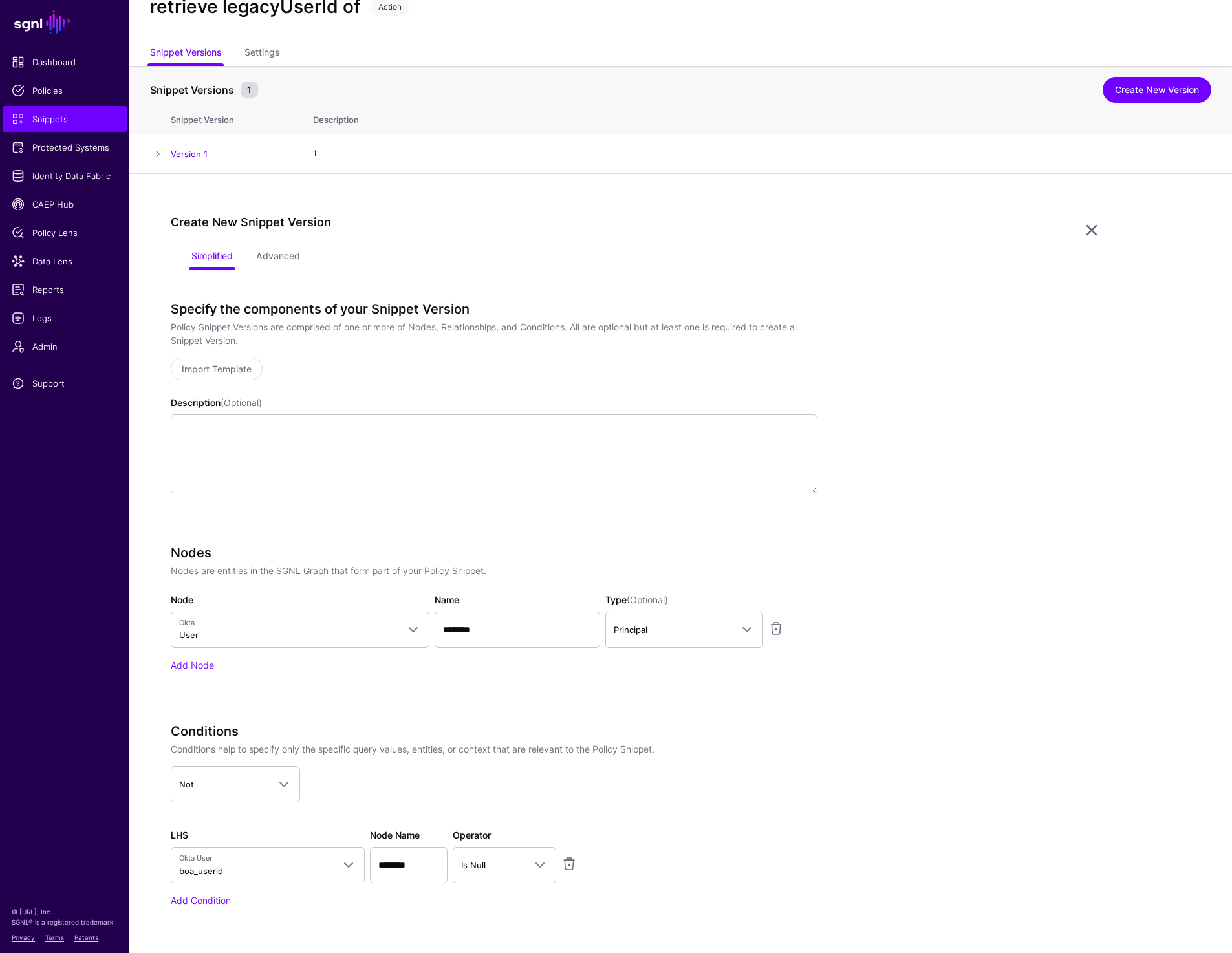
scroll to position [46, 0]
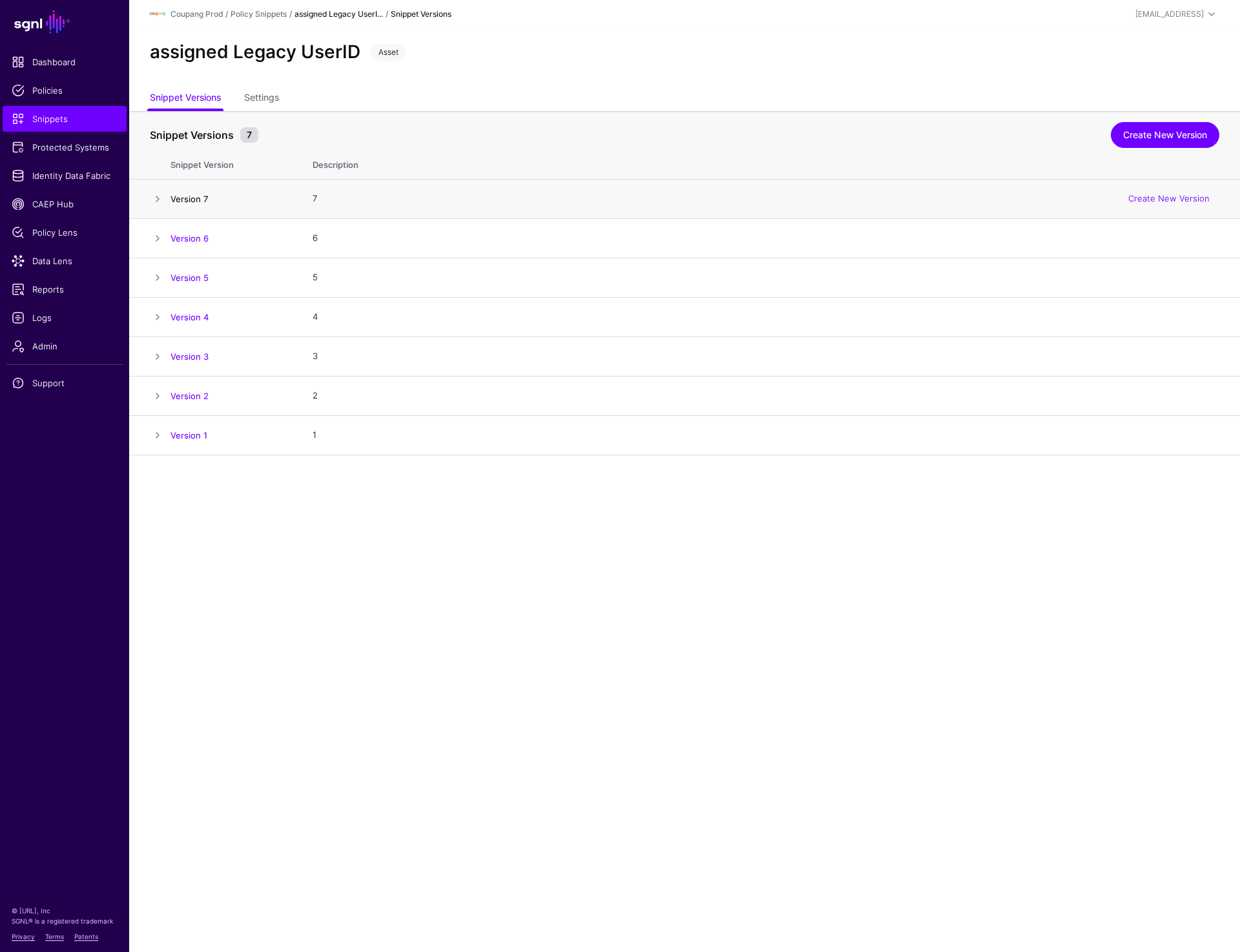
click at [187, 197] on link "Version 7" at bounding box center [189, 199] width 37 height 11
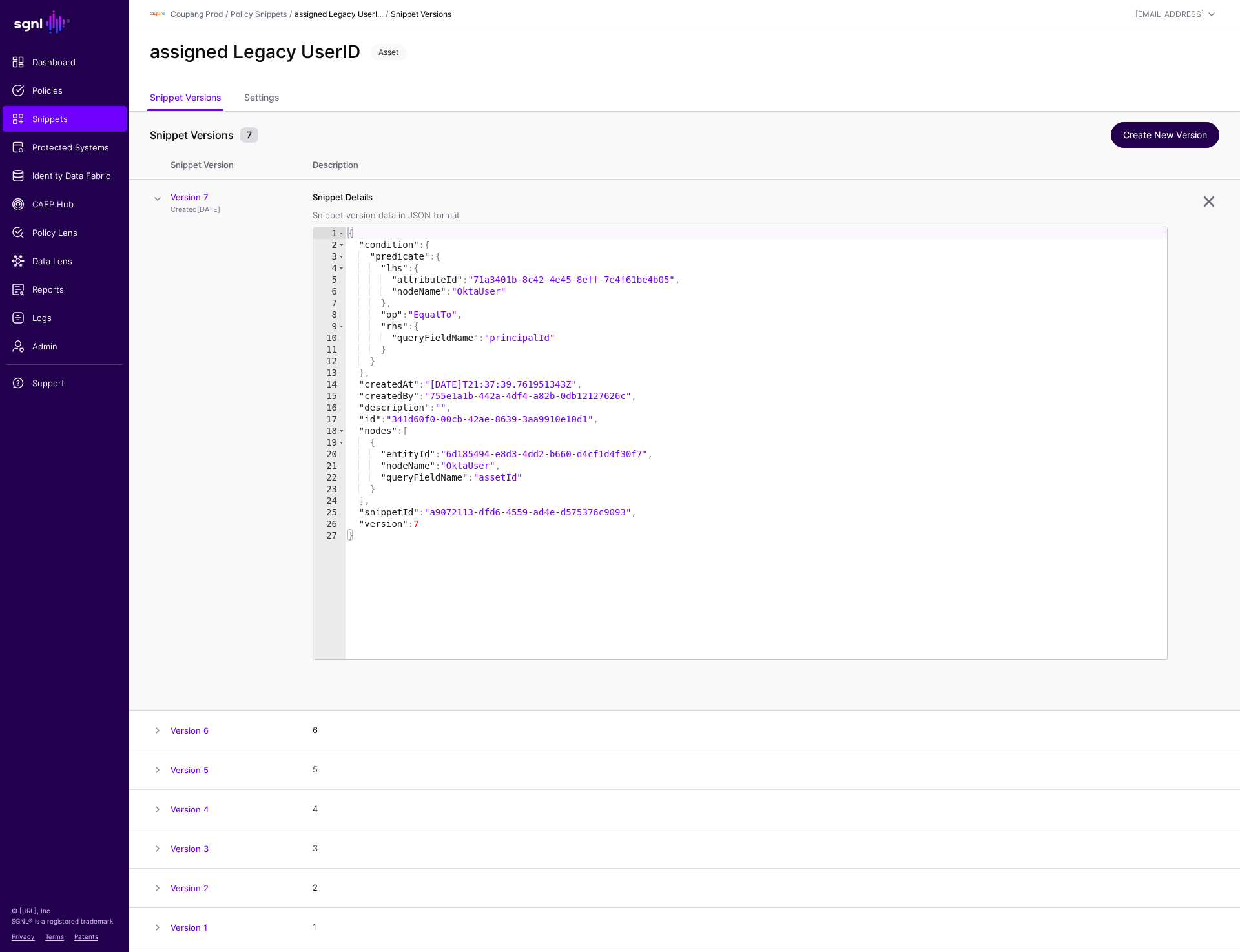
click at [1135, 141] on link "Create New Version" at bounding box center [1165, 135] width 109 height 26
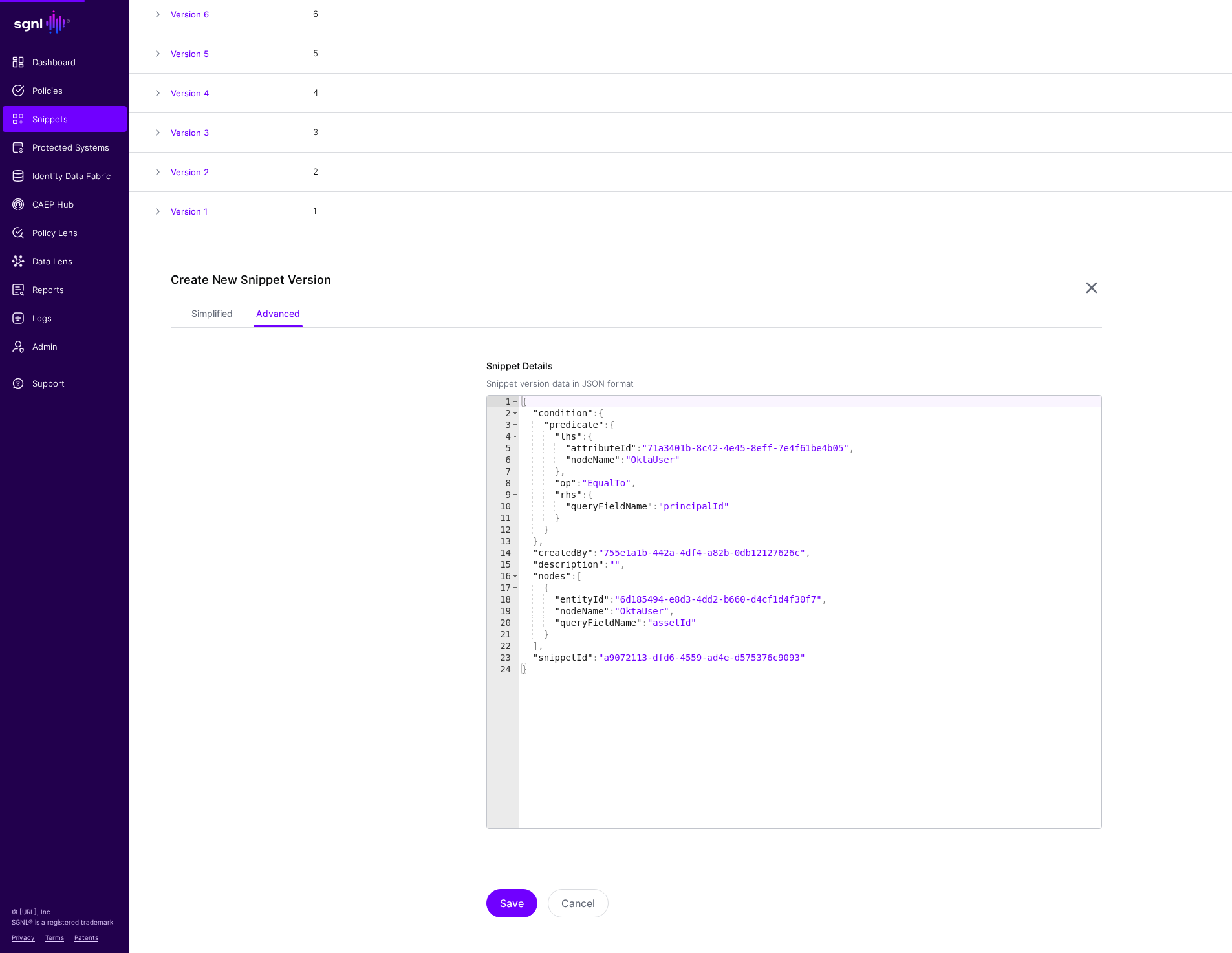
scroll to position [231, 0]
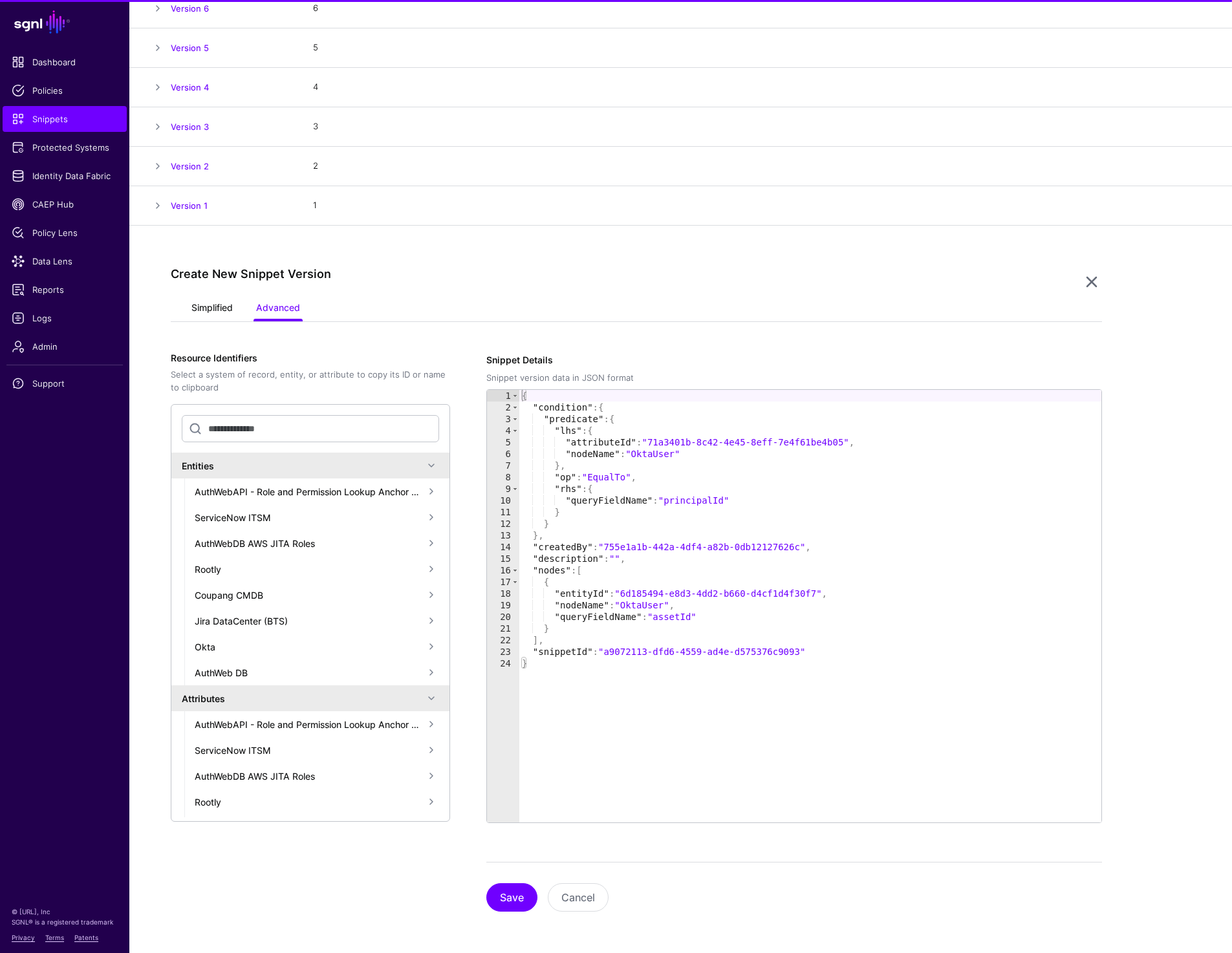
click at [214, 317] on link "Simplified" at bounding box center [212, 309] width 41 height 25
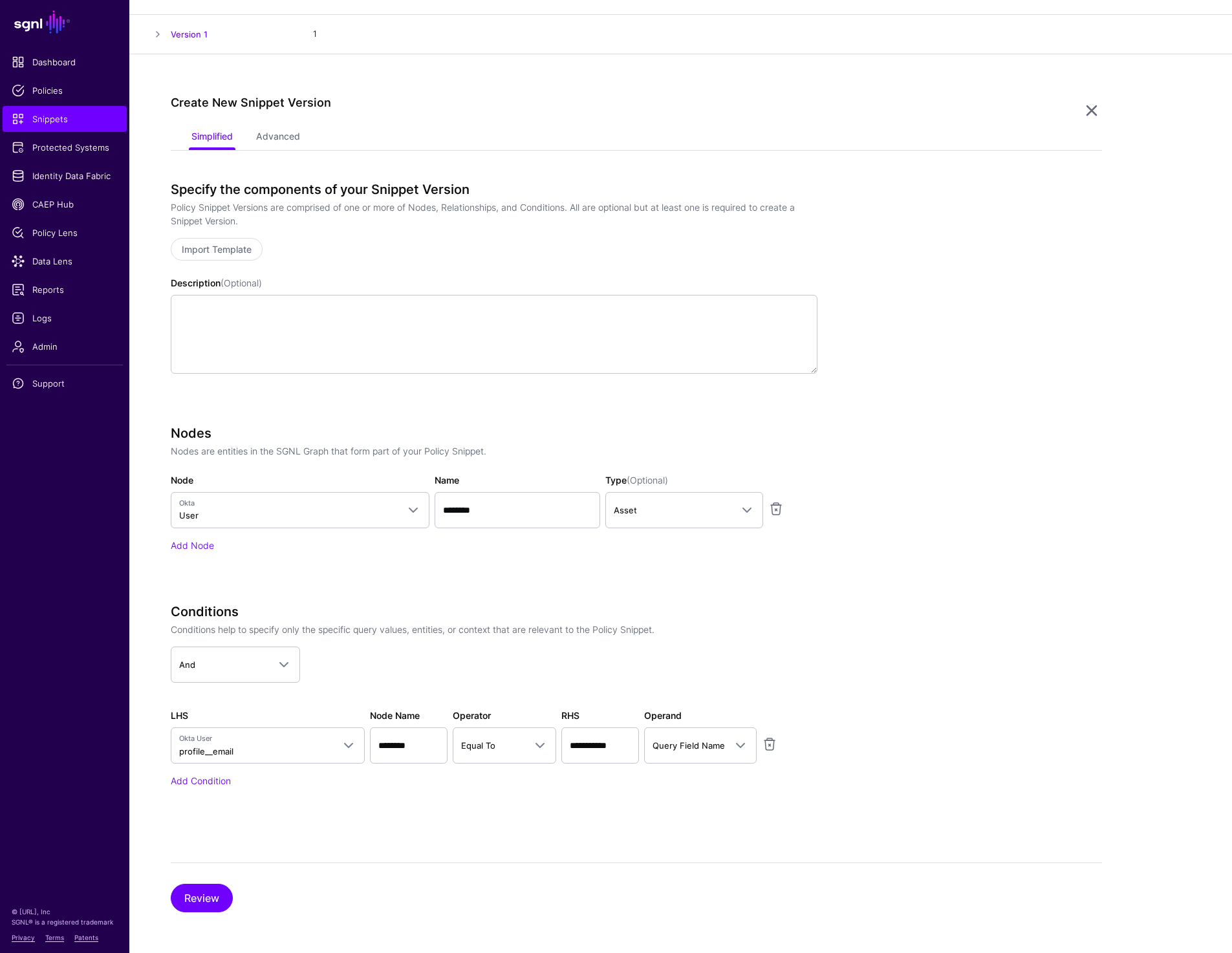
scroll to position [0, 0]
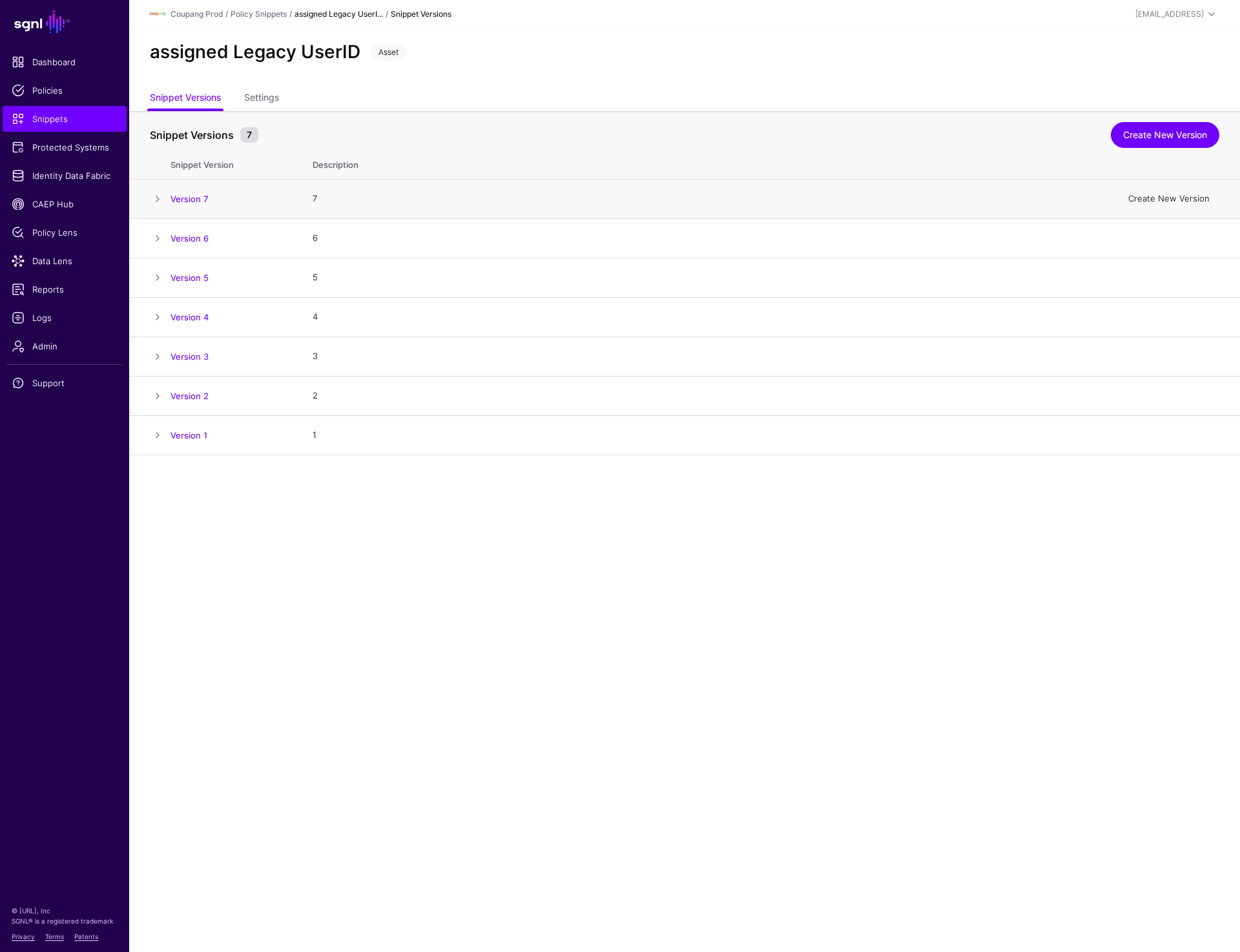
click at [1163, 198] on link "Create New Version" at bounding box center [1169, 198] width 81 height 11
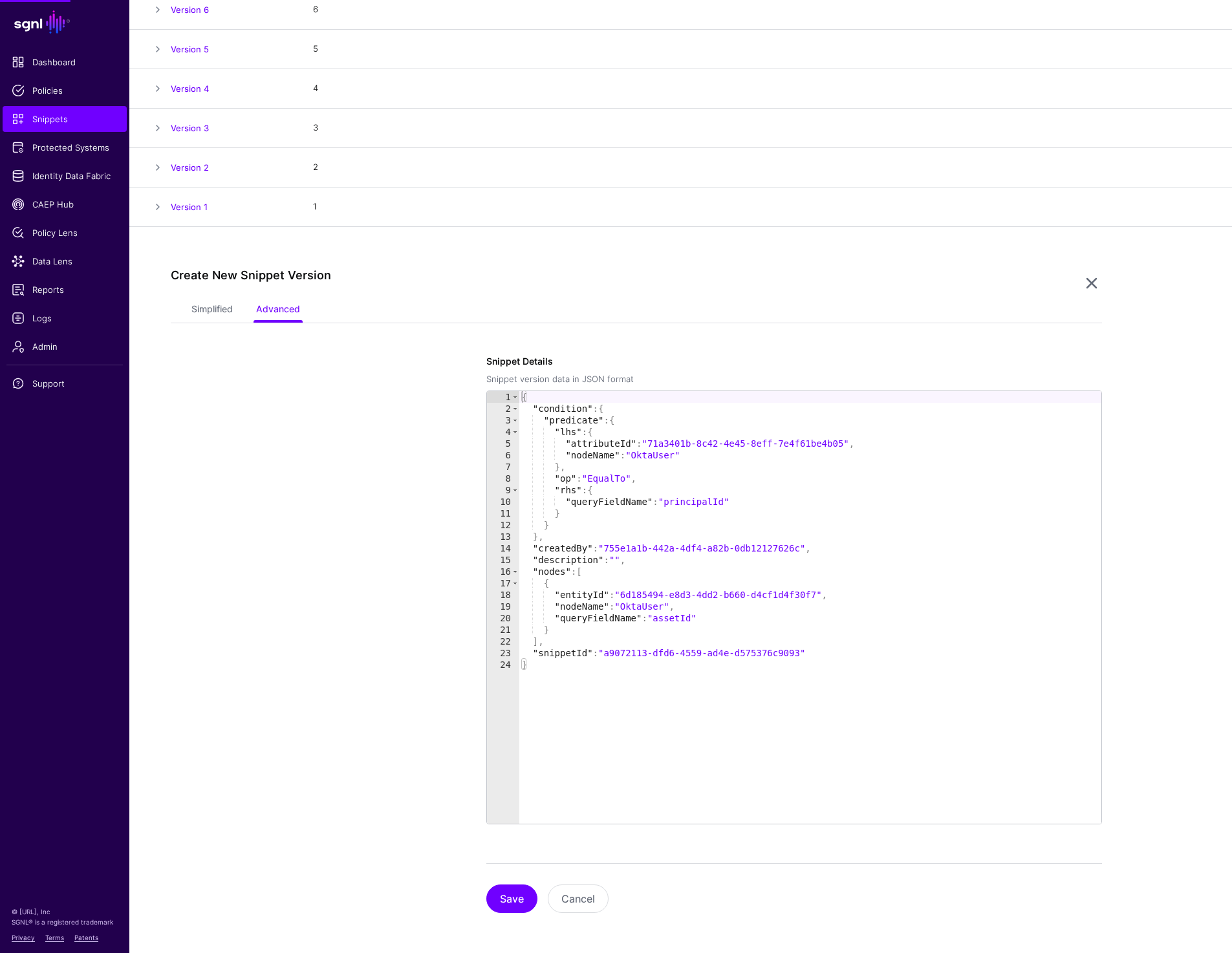
scroll to position [231, 0]
click at [204, 316] on link "Simplified" at bounding box center [212, 309] width 41 height 25
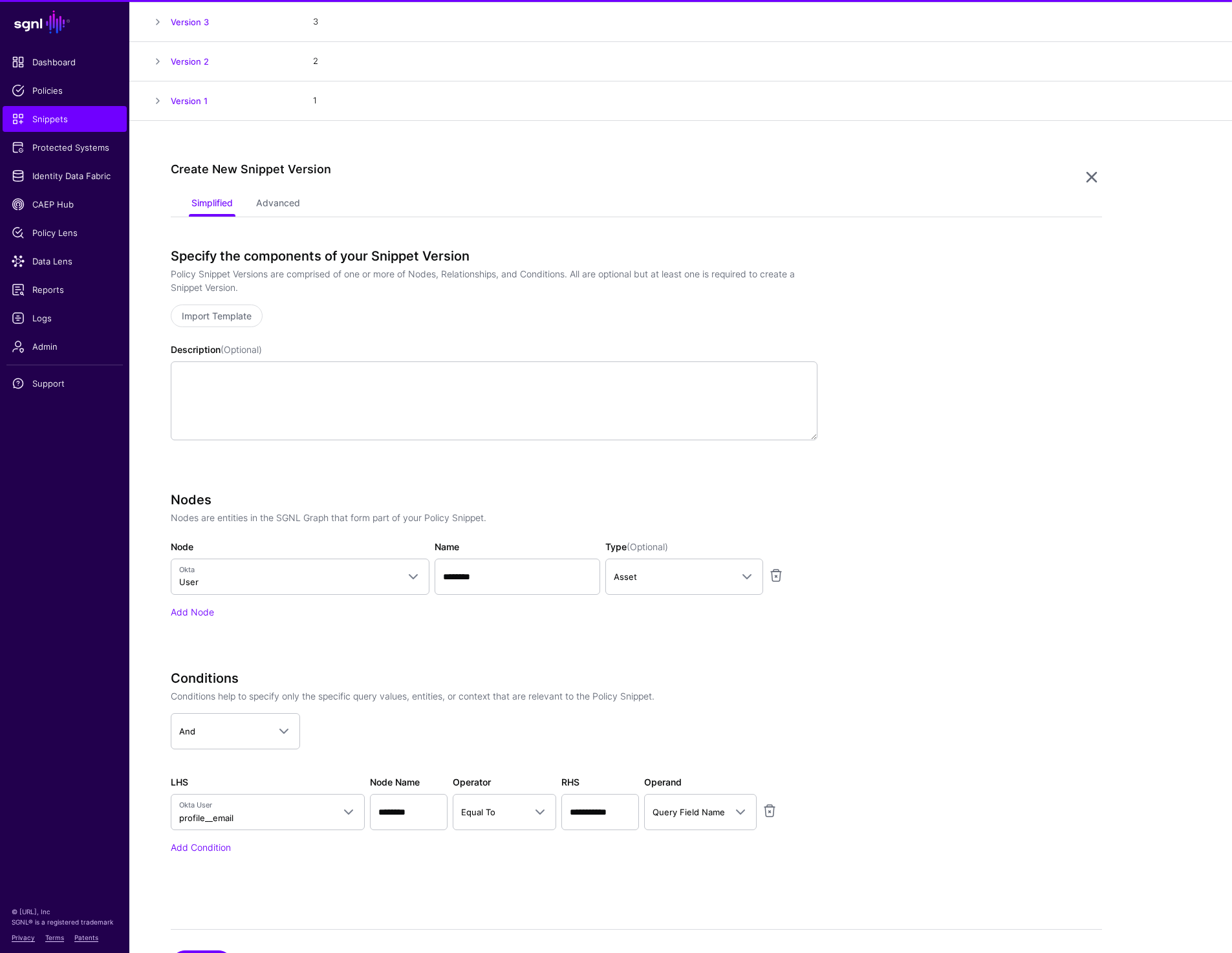
scroll to position [401, 0]
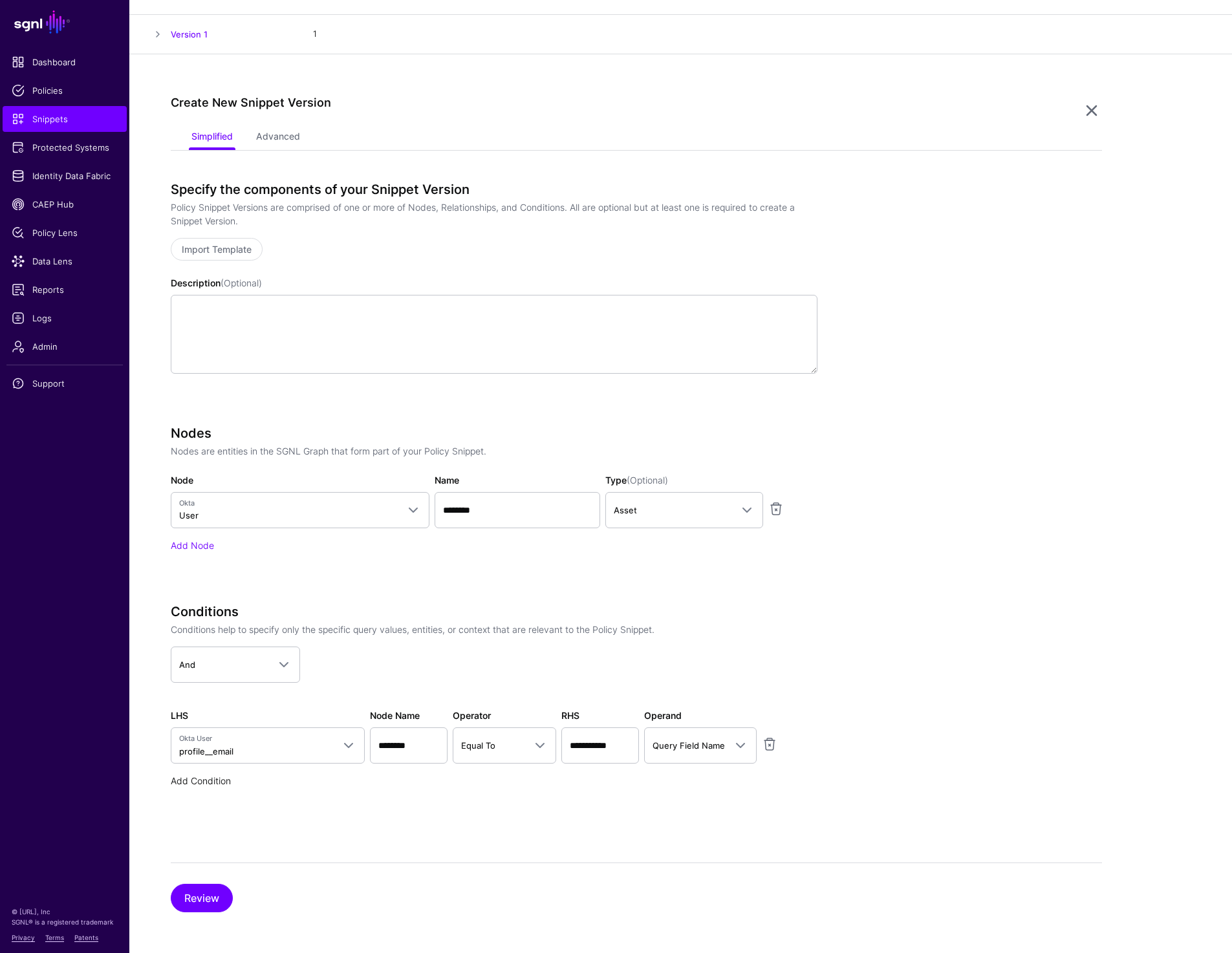
click at [196, 779] on link "Add Condition" at bounding box center [201, 781] width 60 height 11
click at [263, 793] on span "Select parameter" at bounding box center [268, 787] width 177 height 15
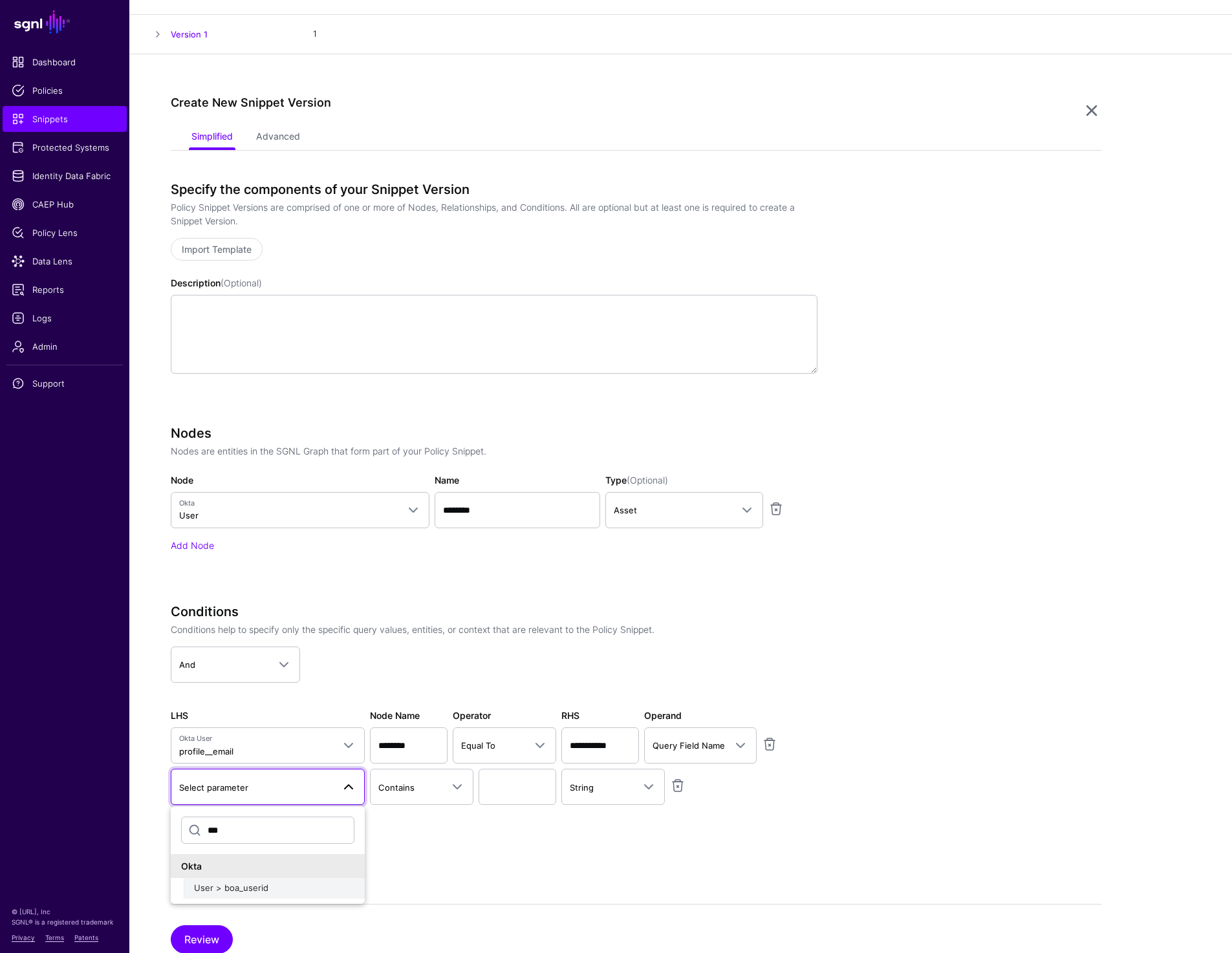
type input "***"
click at [229, 886] on span "User > boa_userid" at bounding box center [231, 888] width 74 height 11
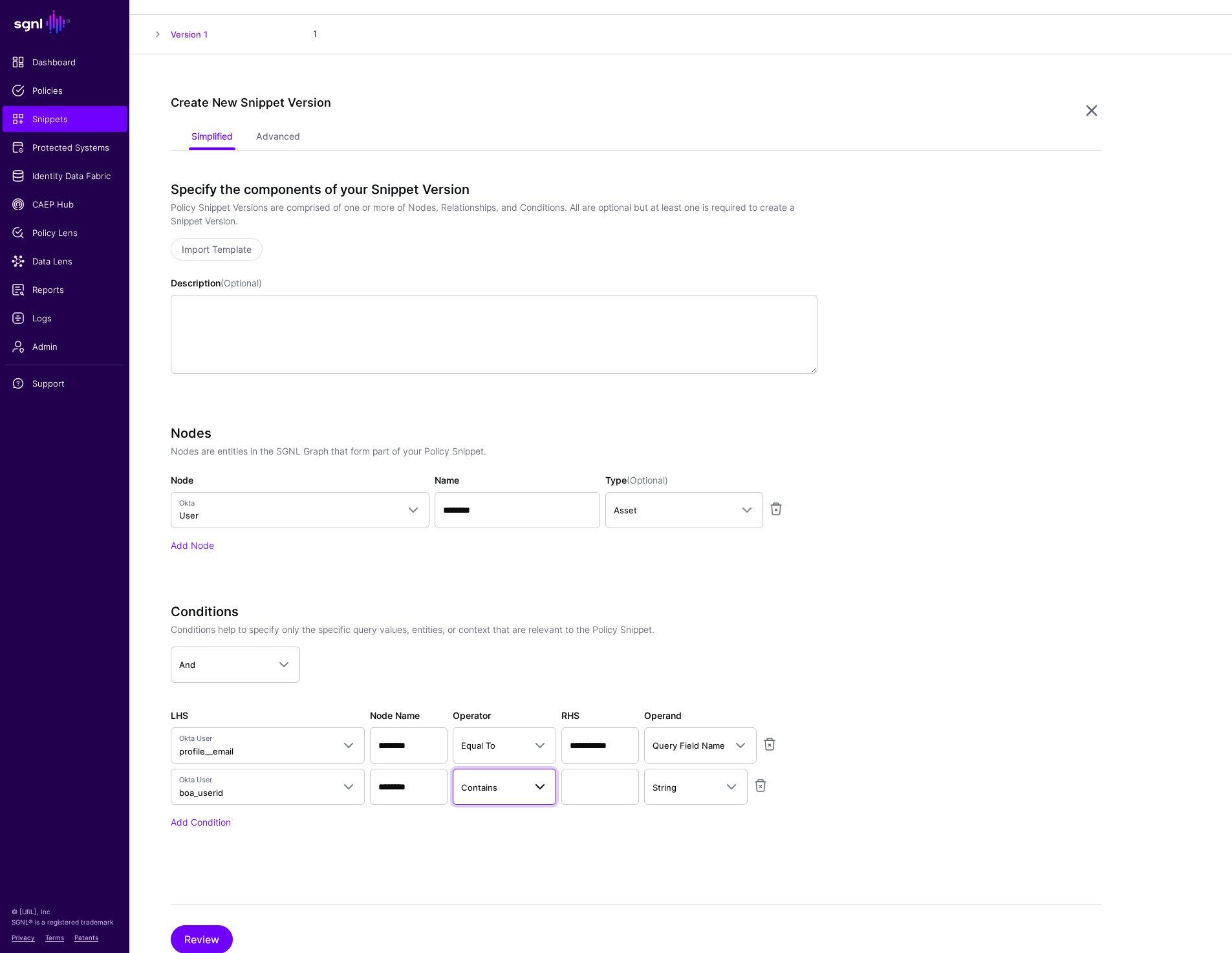
click at [502, 785] on span "Contains" at bounding box center [493, 787] width 63 height 14
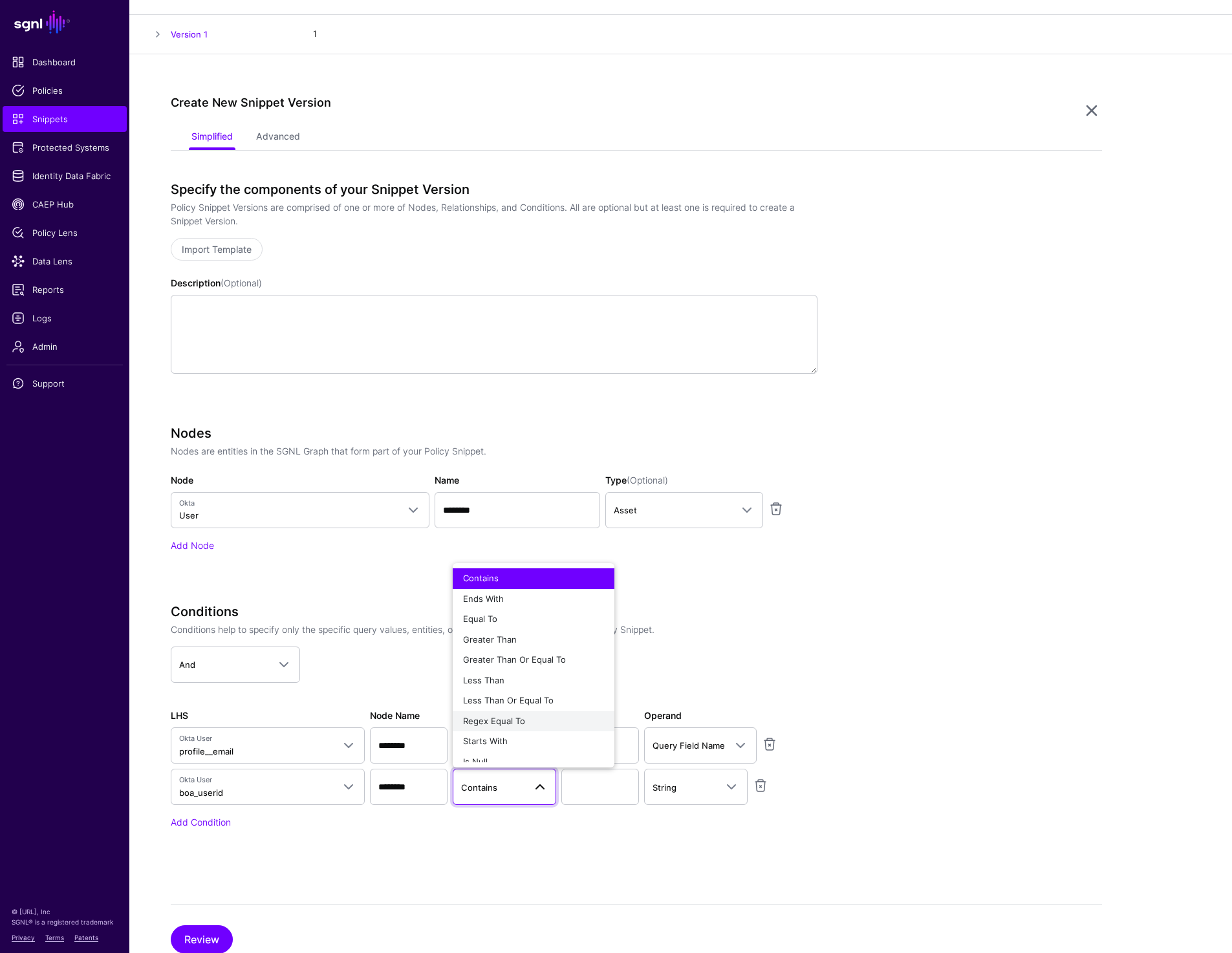
click at [519, 718] on span "Regex Equal To" at bounding box center [494, 720] width 62 height 11
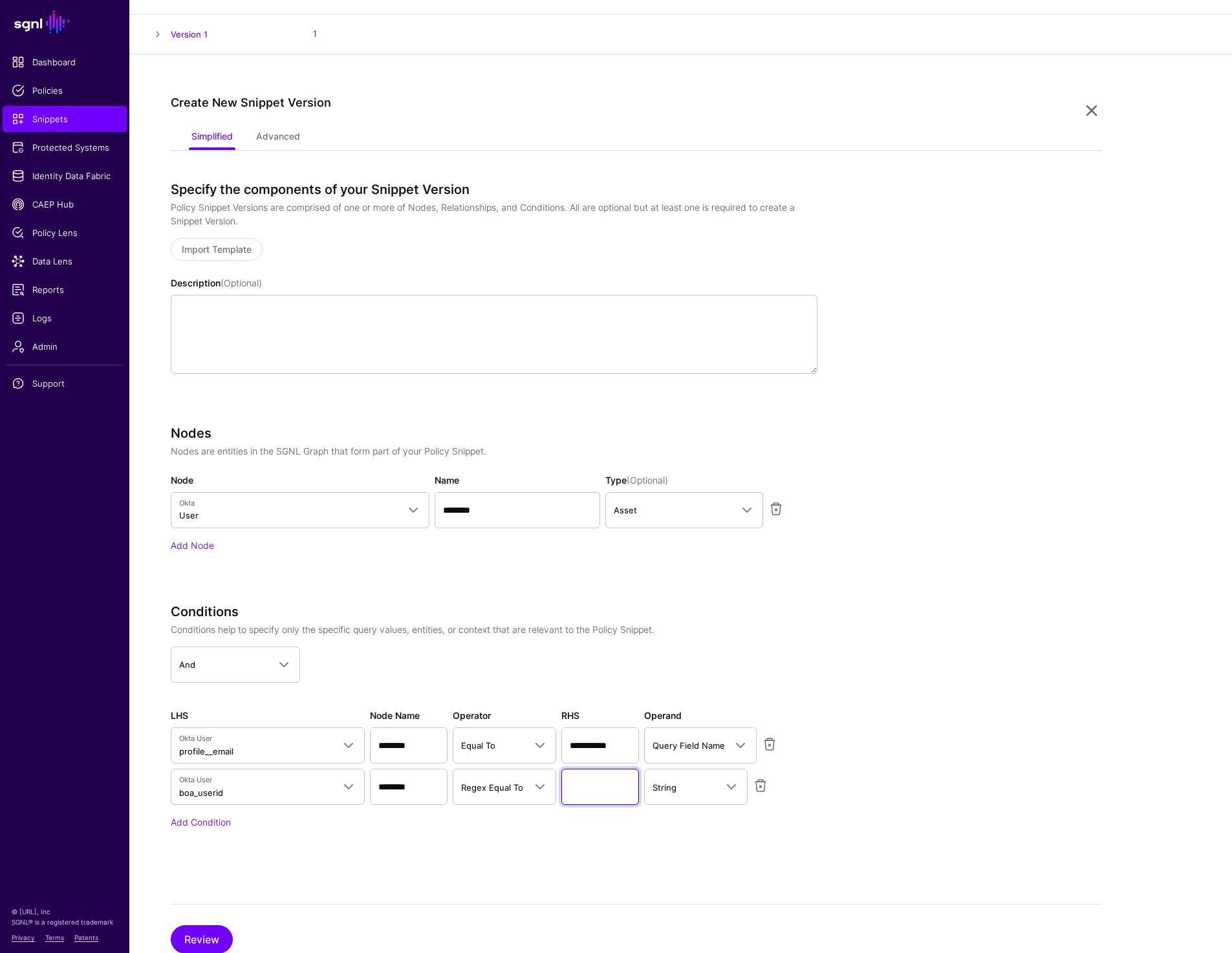
click at [594, 793] on input "text" at bounding box center [600, 787] width 77 height 37
type input "**"
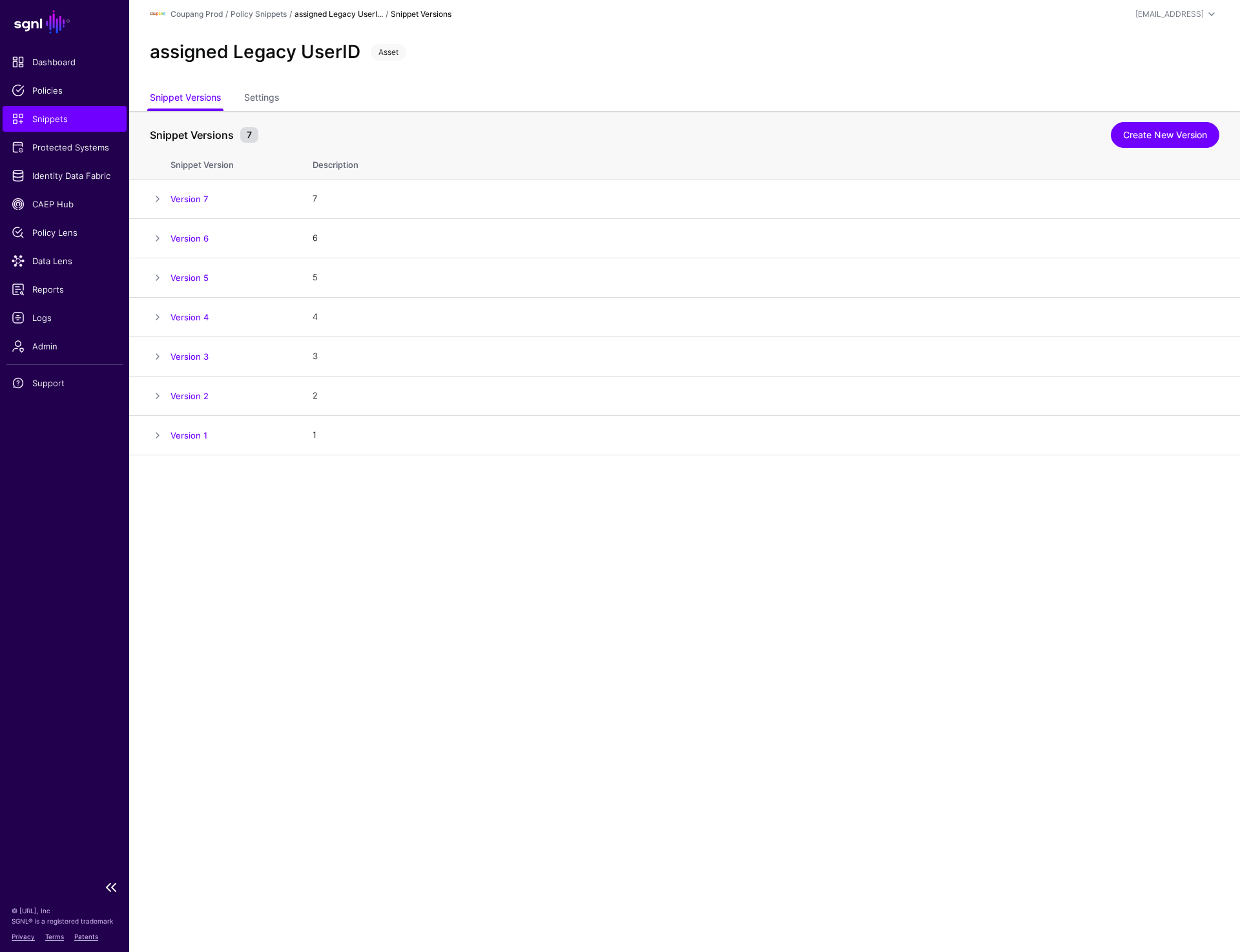
click at [93, 121] on span "Snippets" at bounding box center [65, 119] width 106 height 13
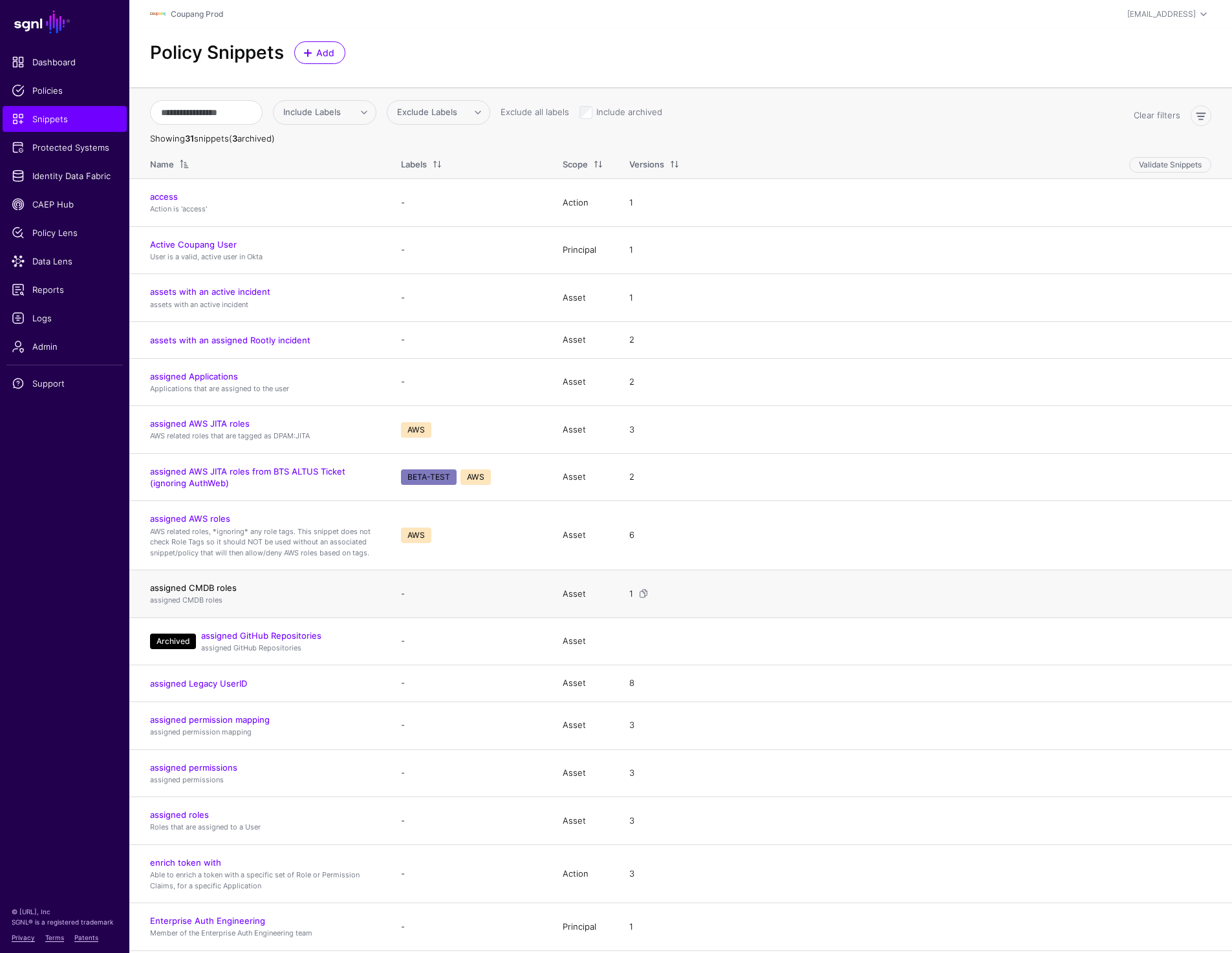
click at [199, 585] on link "assigned CMDB roles" at bounding box center [193, 588] width 86 height 11
click at [37, 93] on span "Policies" at bounding box center [65, 91] width 106 height 13
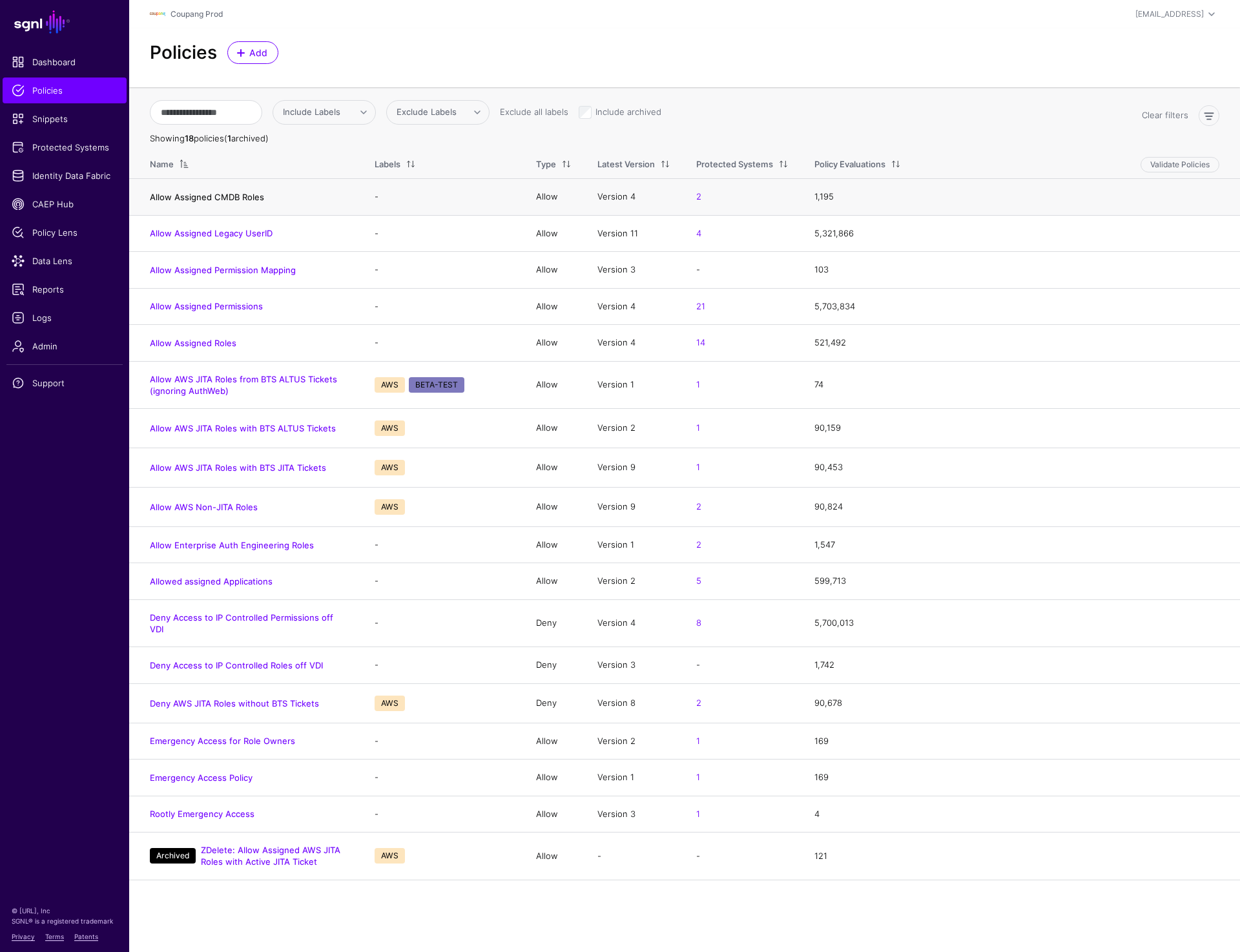
click at [217, 196] on link "Allow Assigned CMDB Roles" at bounding box center [206, 197] width 114 height 11
click at [209, 232] on link "Allow Assigned Legacy UserID" at bounding box center [211, 233] width 123 height 11
click at [47, 65] on span "Dashboard" at bounding box center [65, 62] width 106 height 13
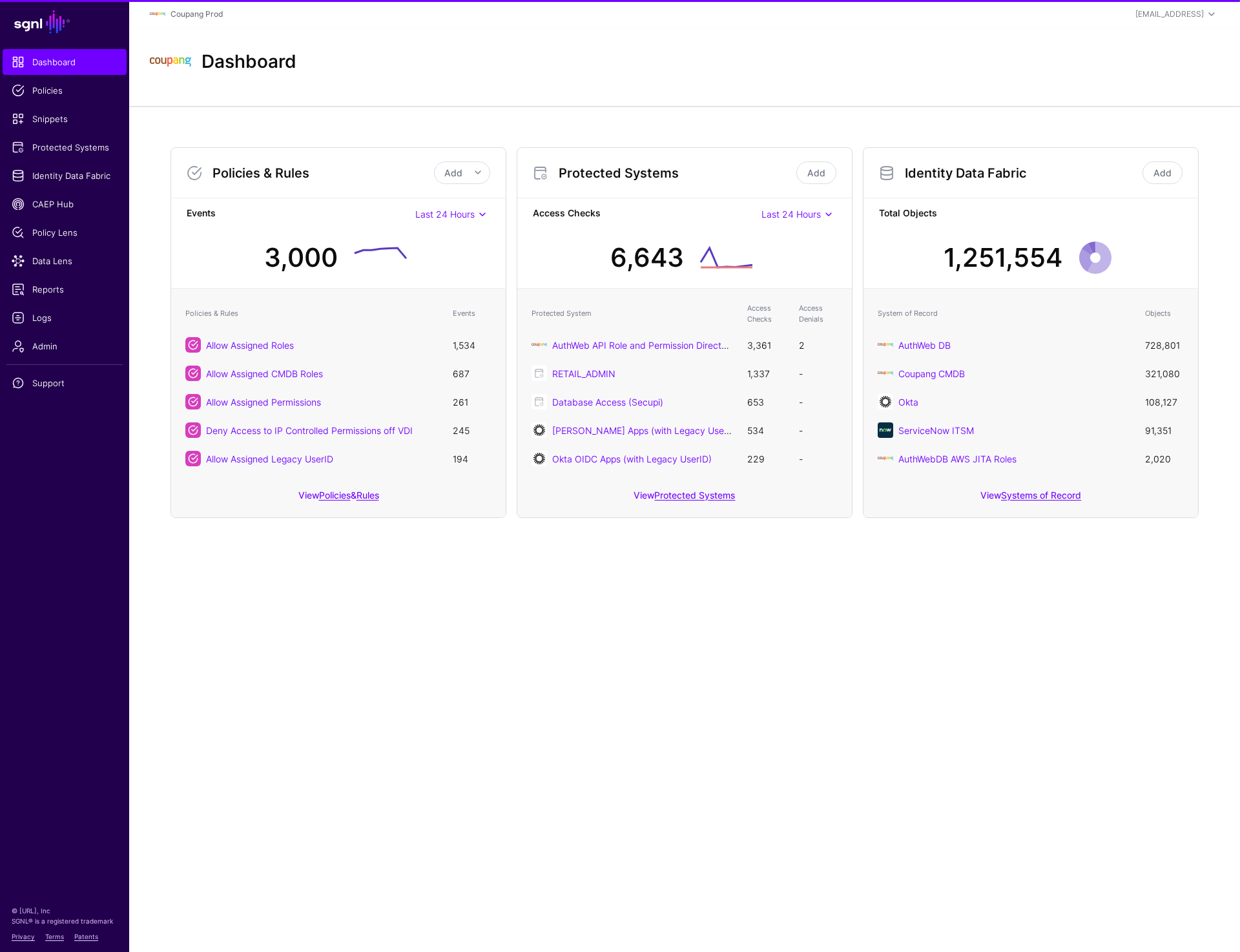
click at [566, 874] on main "SGNL Dashboard Policies Snippets Protected Systems Identity Data Fabric CAEP Hu…" at bounding box center [620, 476] width 1240 height 952
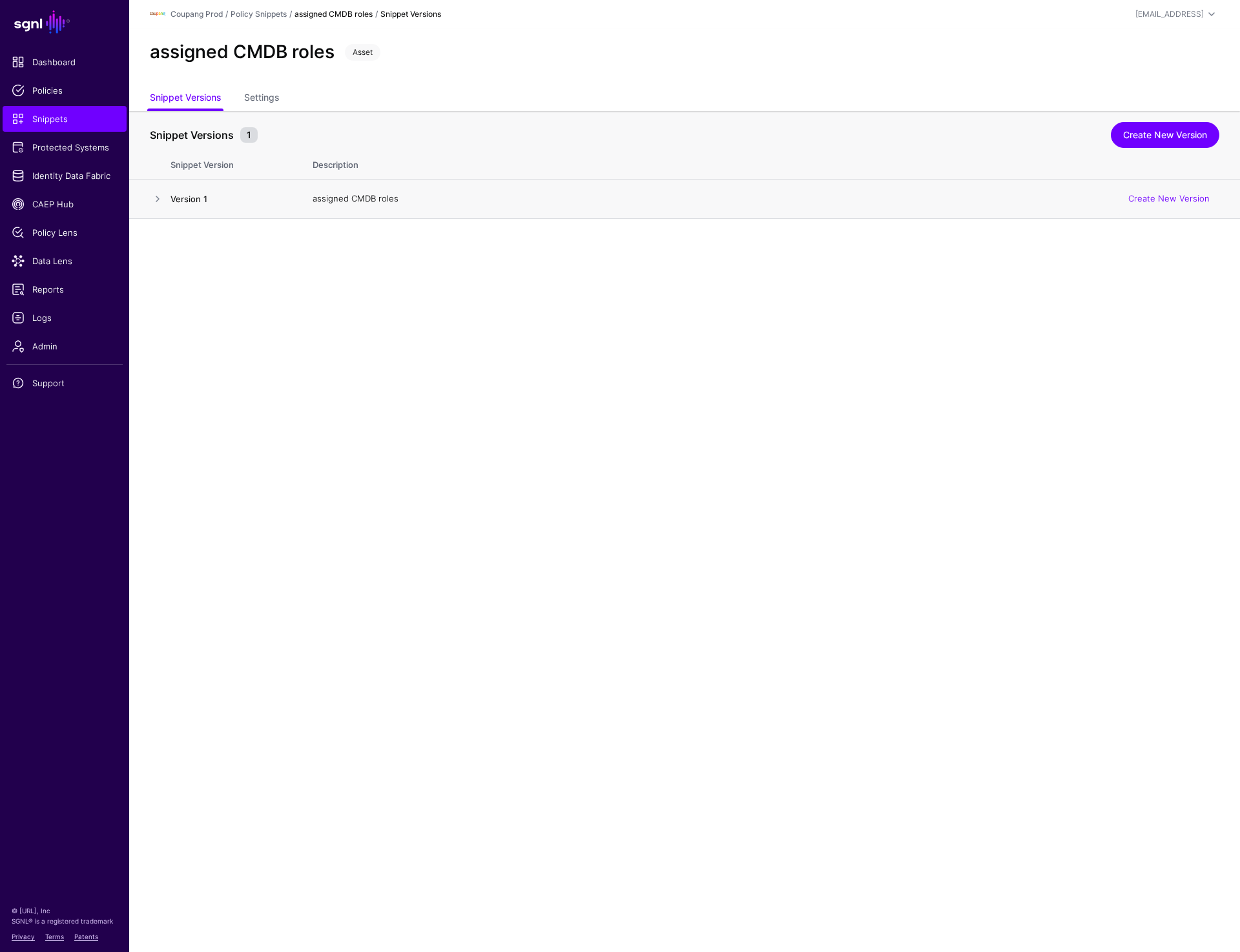
click at [187, 197] on link "Version 1" at bounding box center [189, 199] width 37 height 11
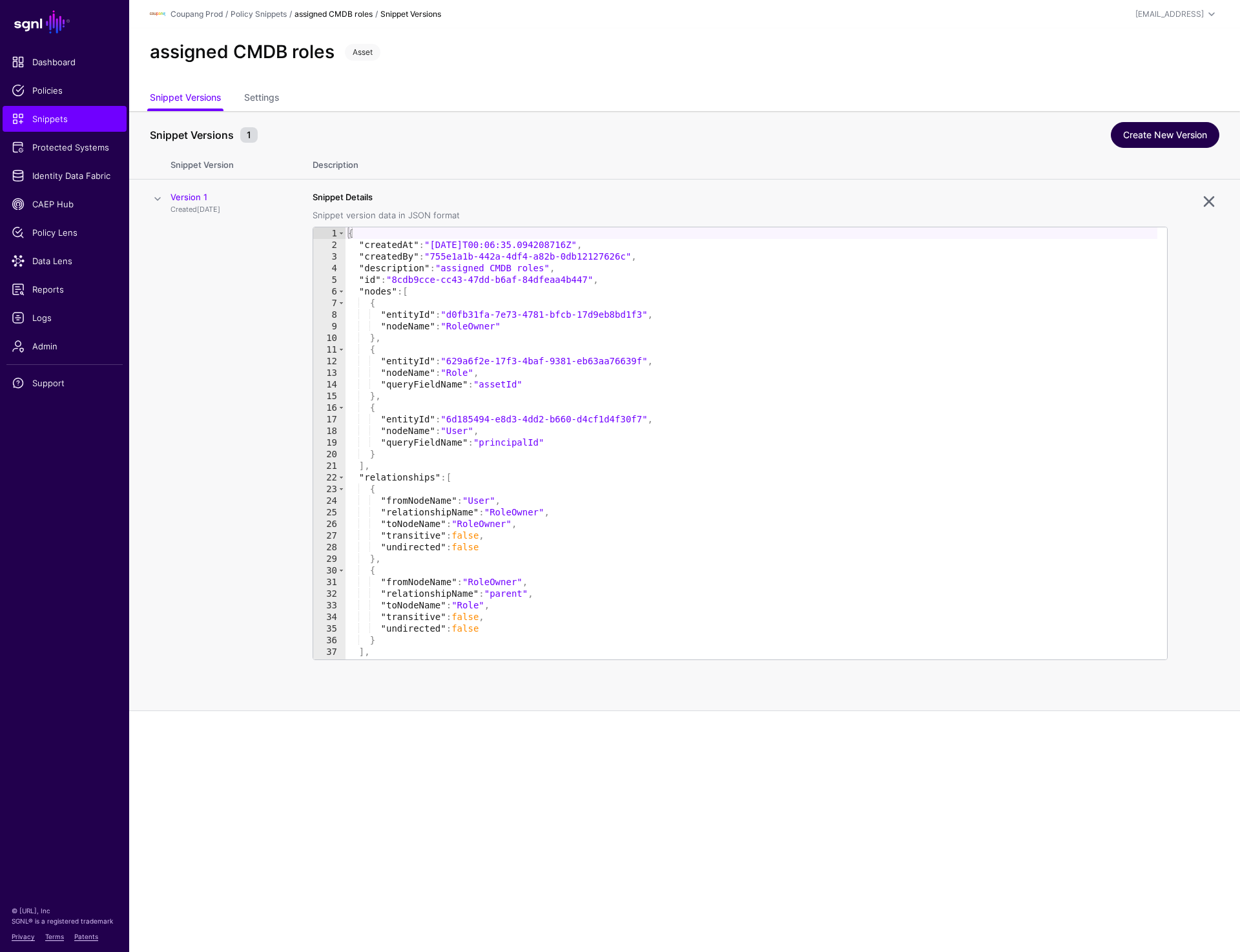
click at [1162, 126] on link "Create New Version" at bounding box center [1165, 135] width 109 height 26
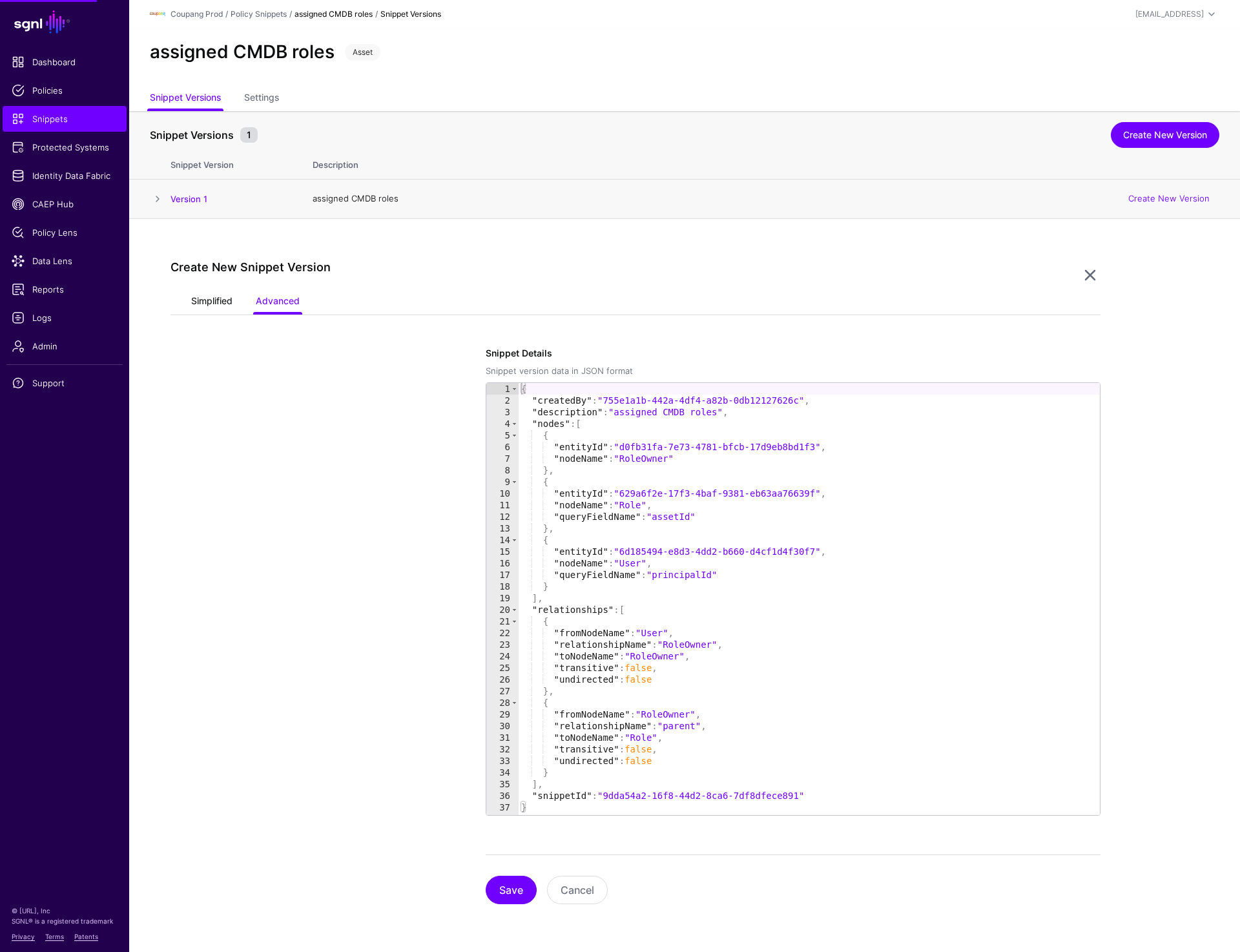
click at [216, 294] on link "Simplified" at bounding box center [211, 302] width 41 height 25
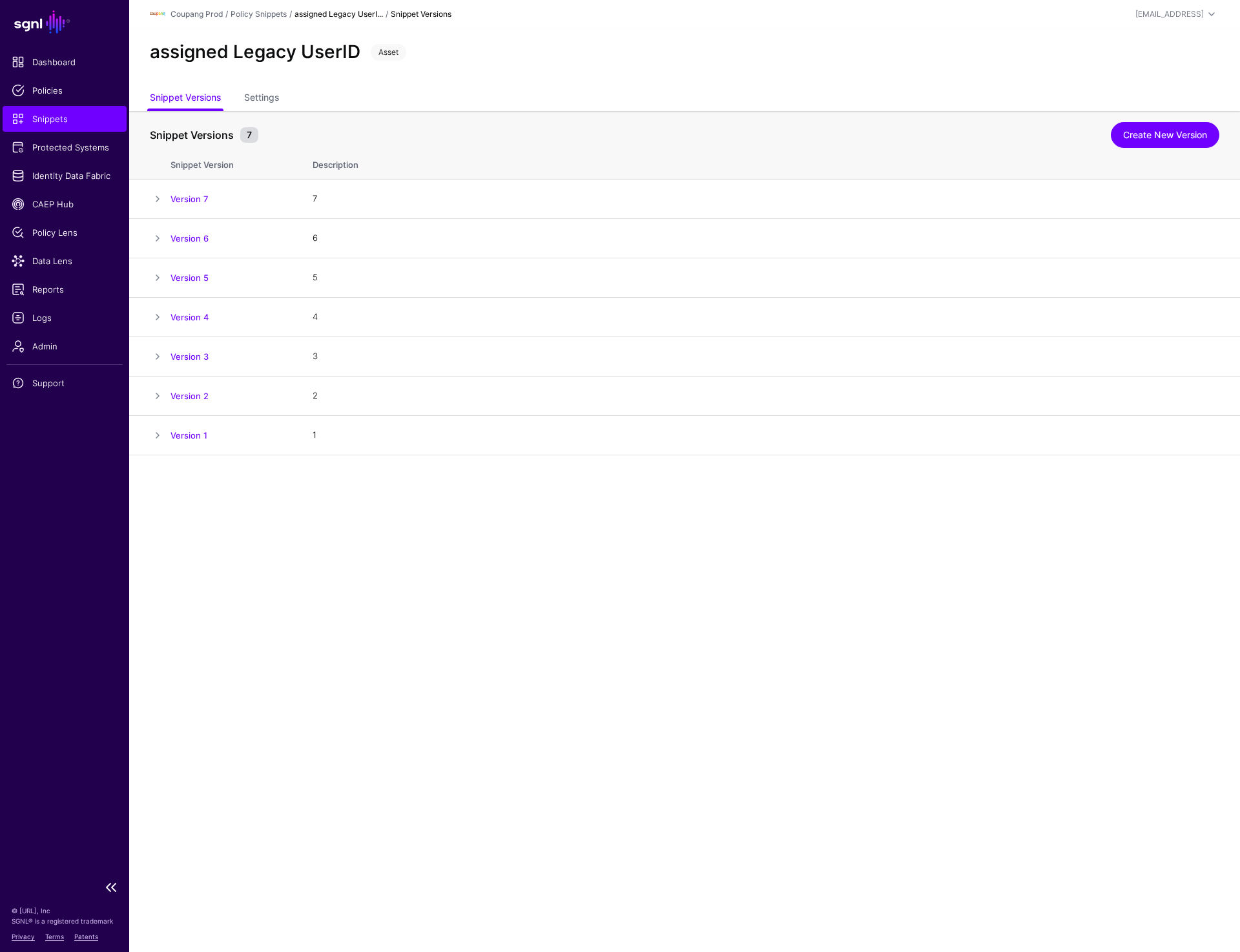
click at [62, 116] on span "Snippets" at bounding box center [65, 119] width 106 height 13
click at [1149, 133] on link "Create New Version" at bounding box center [1165, 135] width 109 height 26
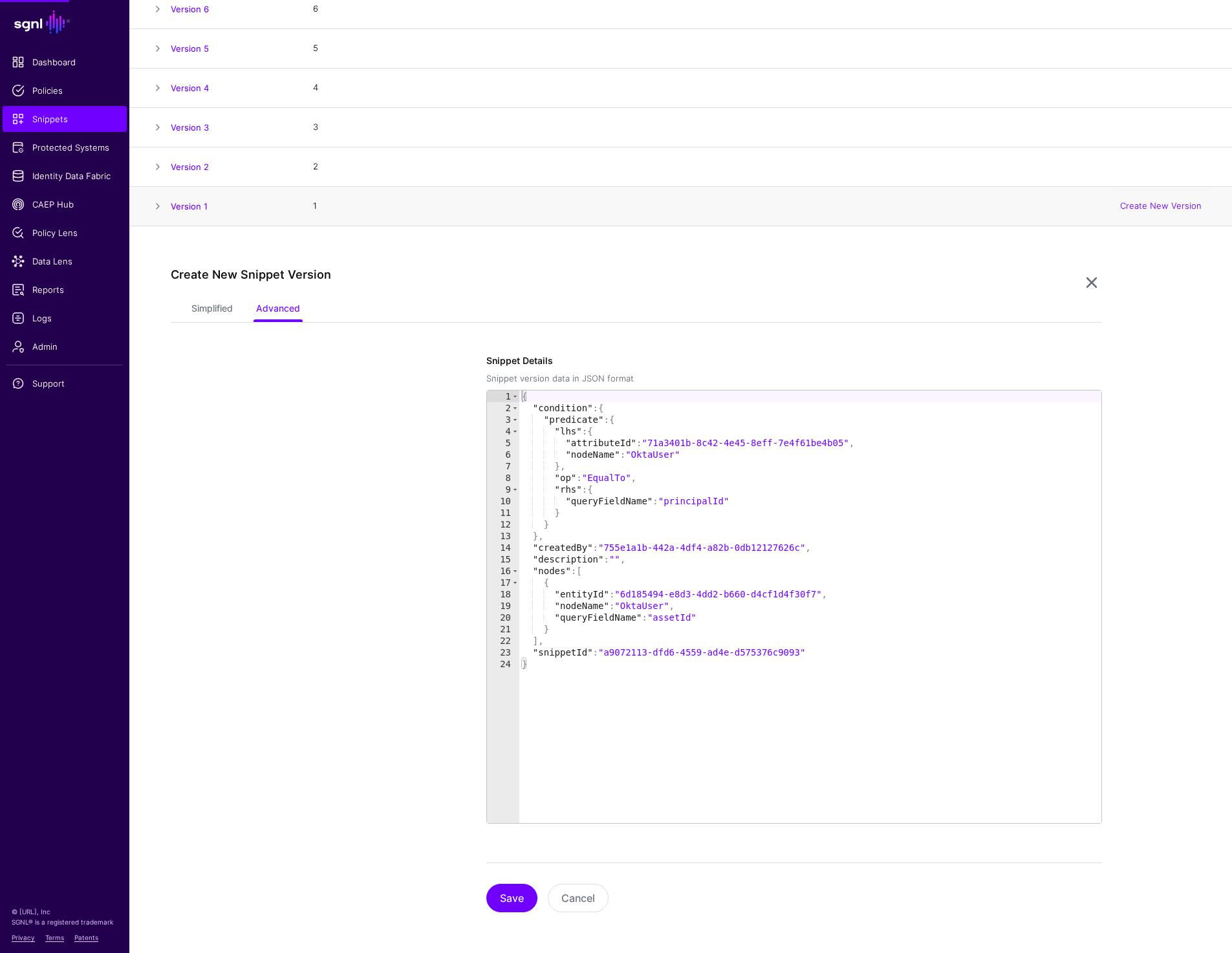
scroll to position [231, 0]
click at [208, 315] on link "Simplified" at bounding box center [212, 309] width 41 height 25
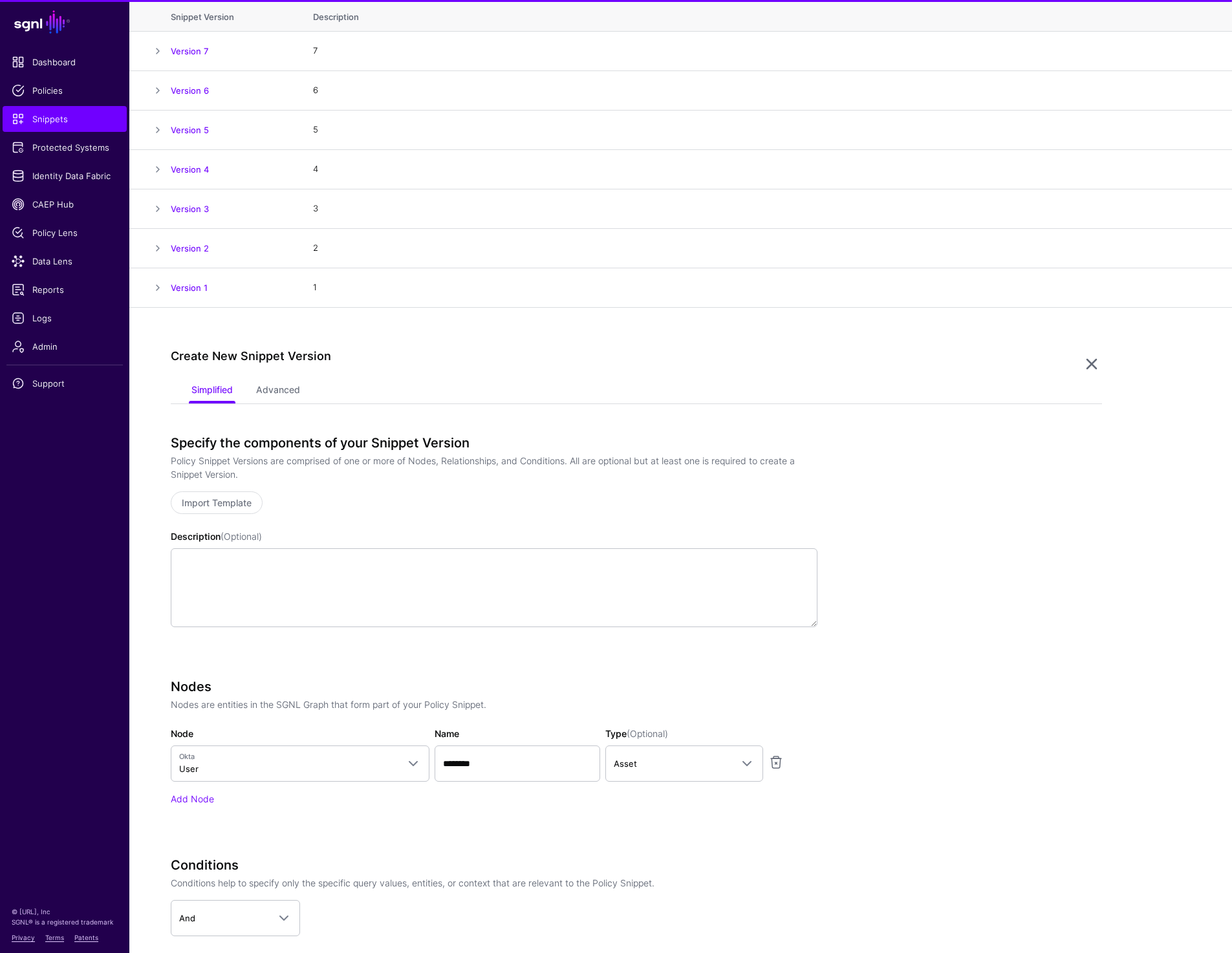
scroll to position [401, 0]
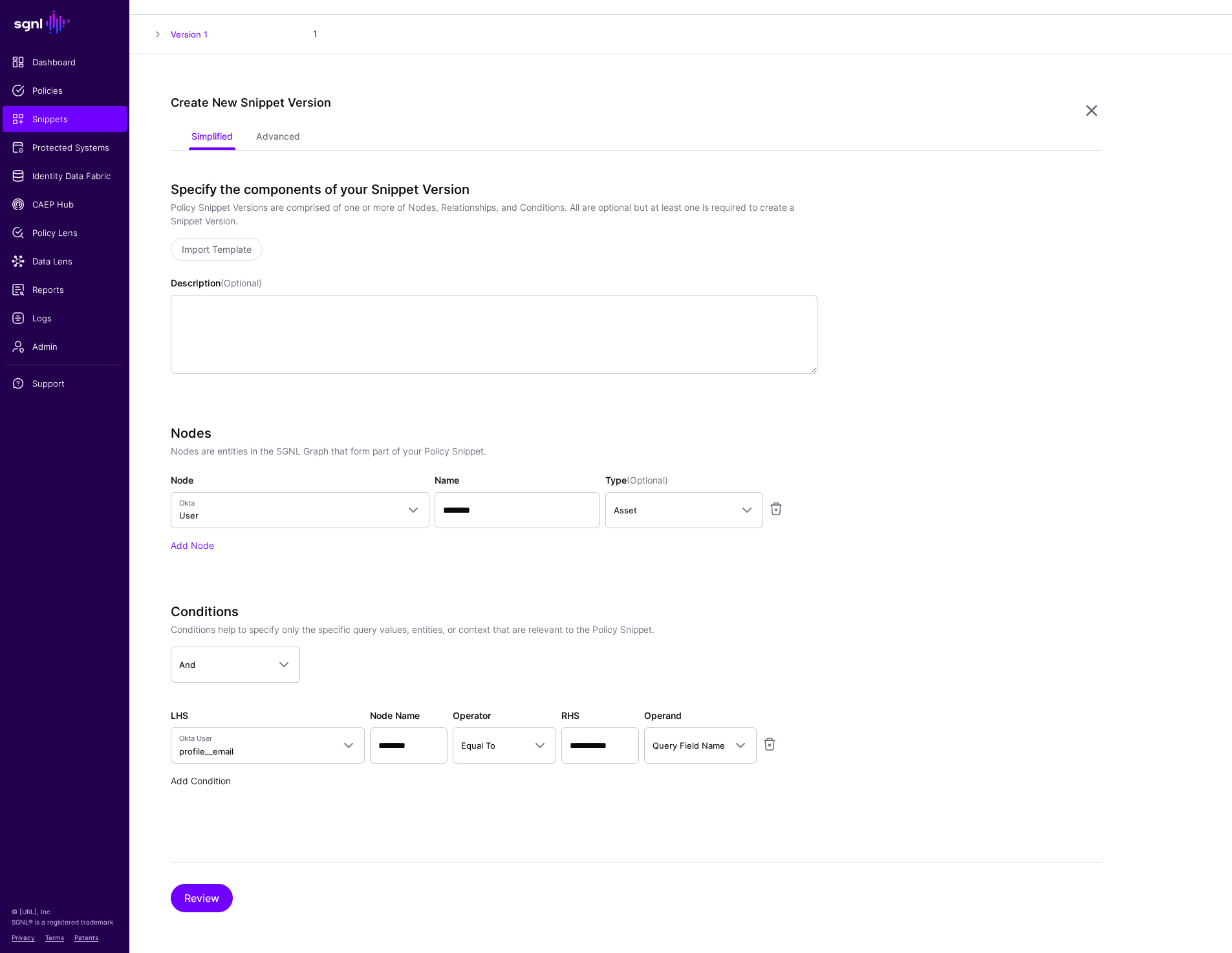
click at [196, 776] on link "Add Condition" at bounding box center [201, 781] width 60 height 11
click at [232, 778] on link "Select parameter" at bounding box center [268, 787] width 194 height 37
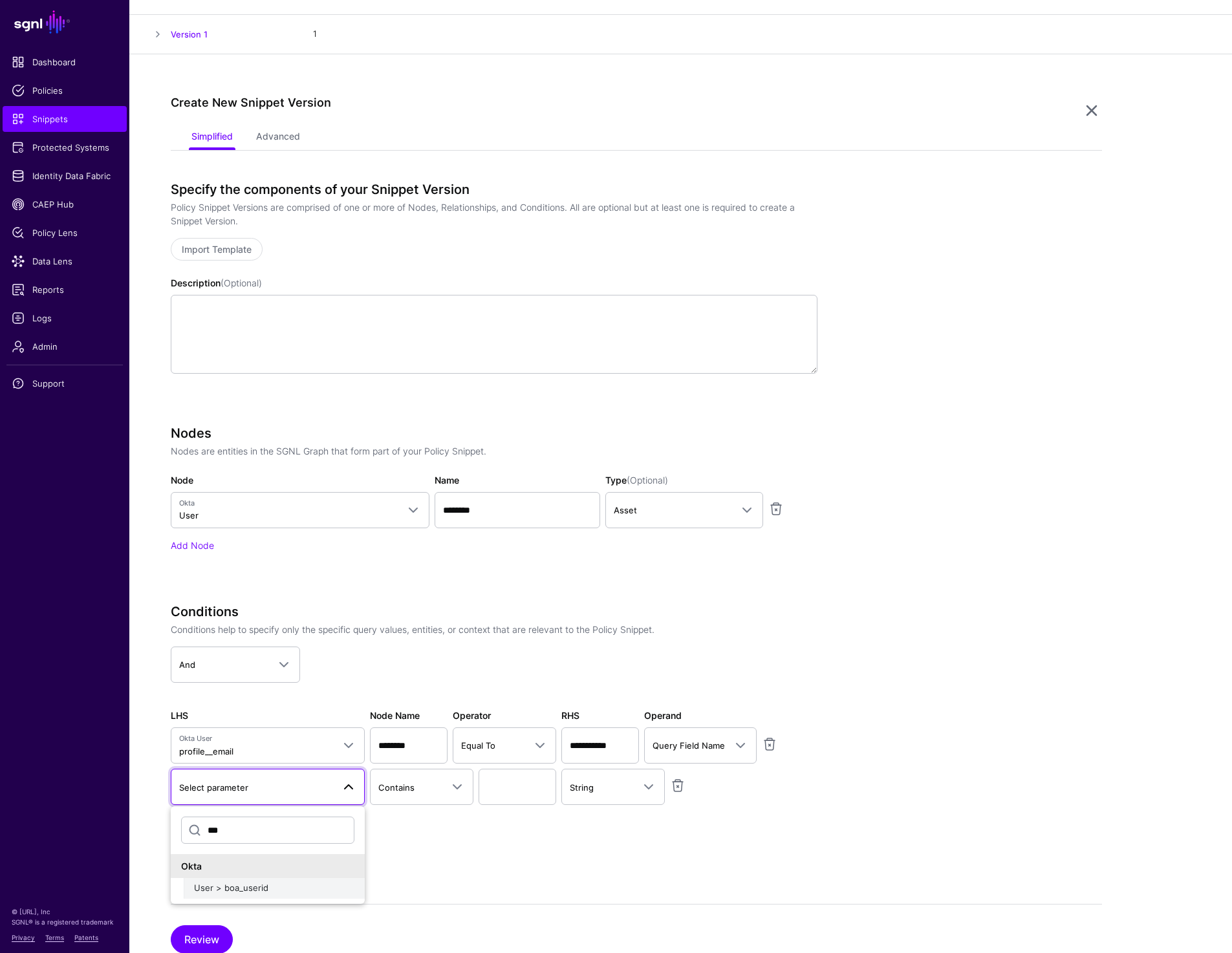
type input "***"
click at [221, 890] on span "User > boa_userid" at bounding box center [231, 888] width 74 height 11
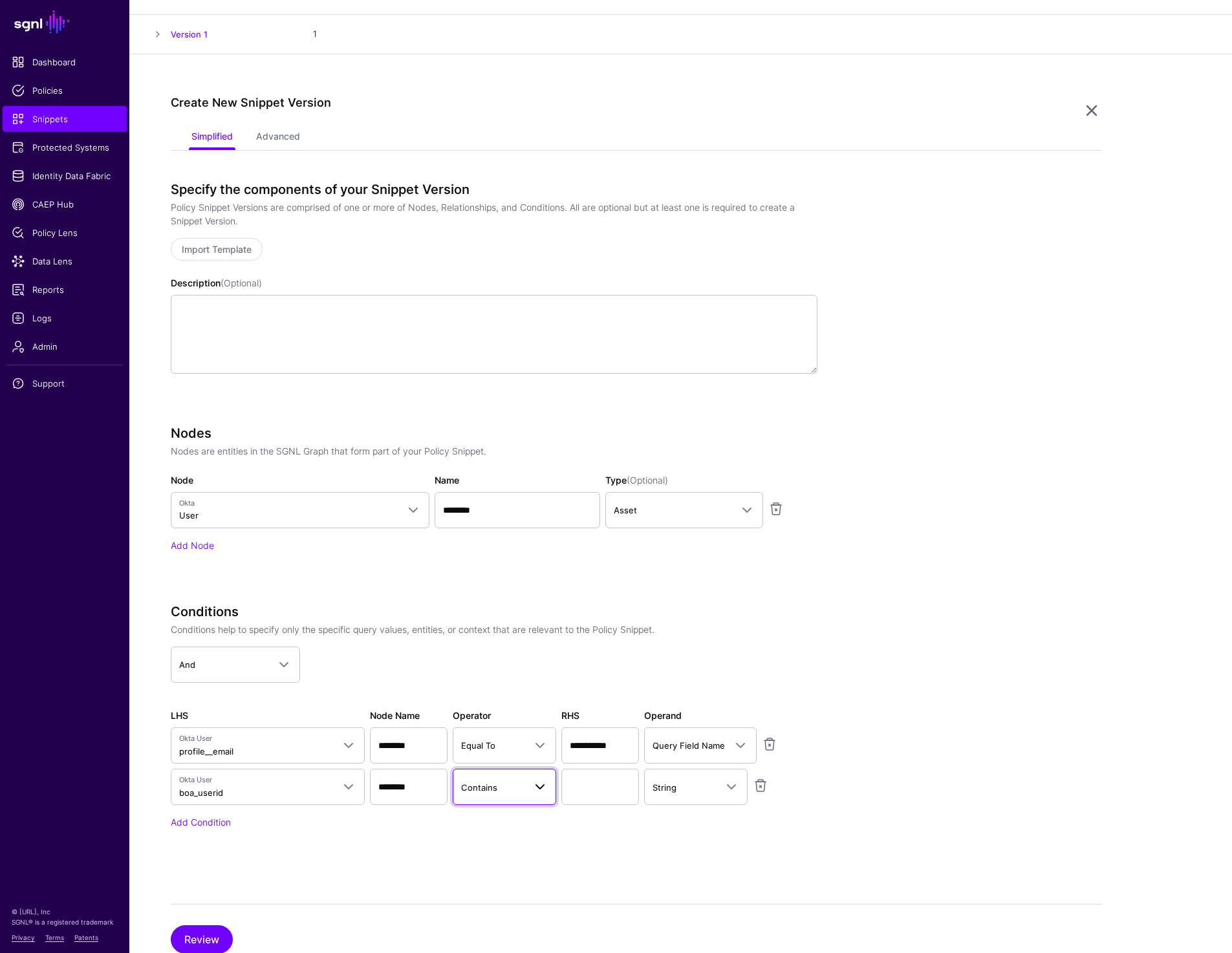
click at [518, 788] on span "Contains" at bounding box center [493, 787] width 63 height 14
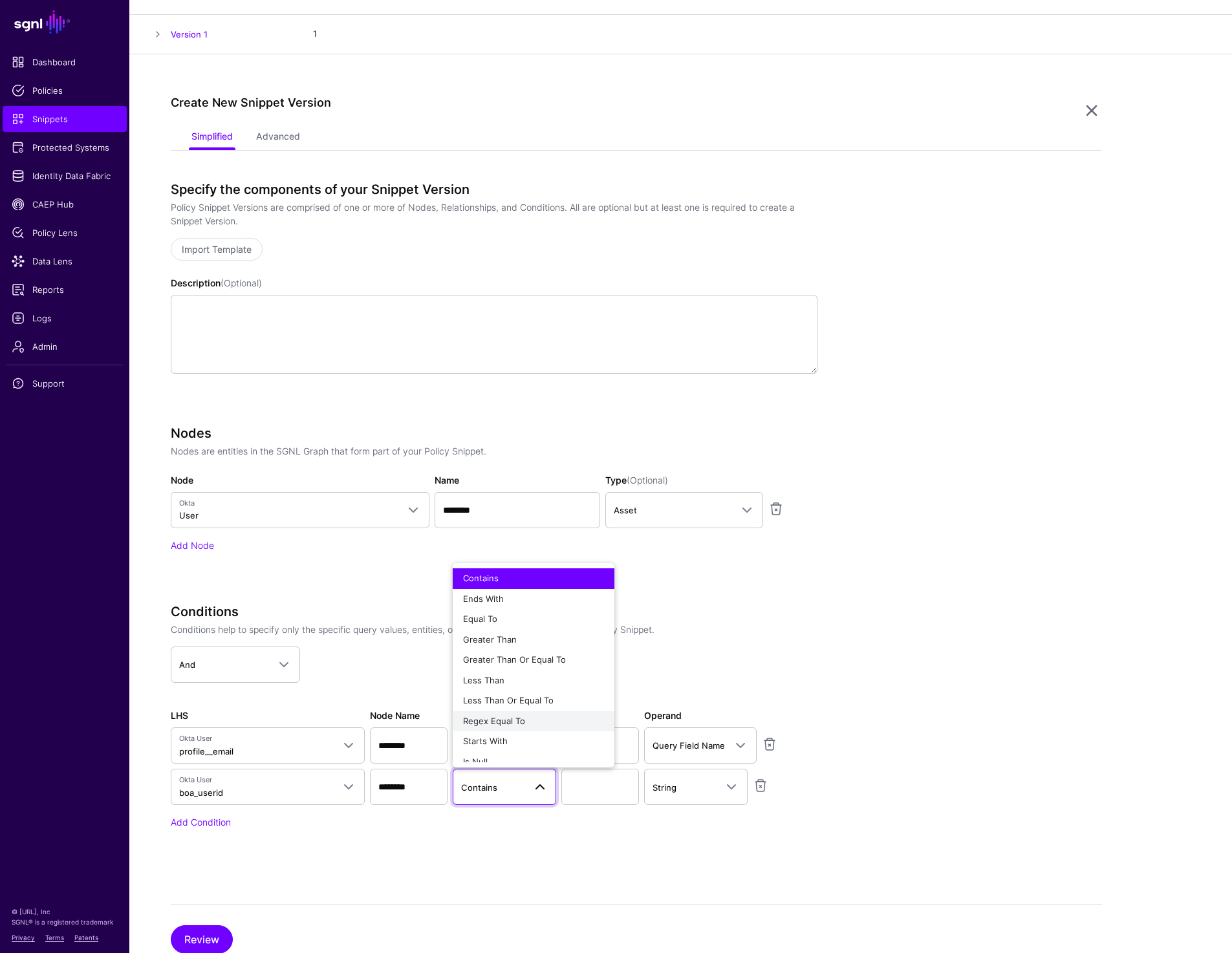
click at [524, 720] on div "Regex Equal To" at bounding box center [533, 721] width 141 height 13
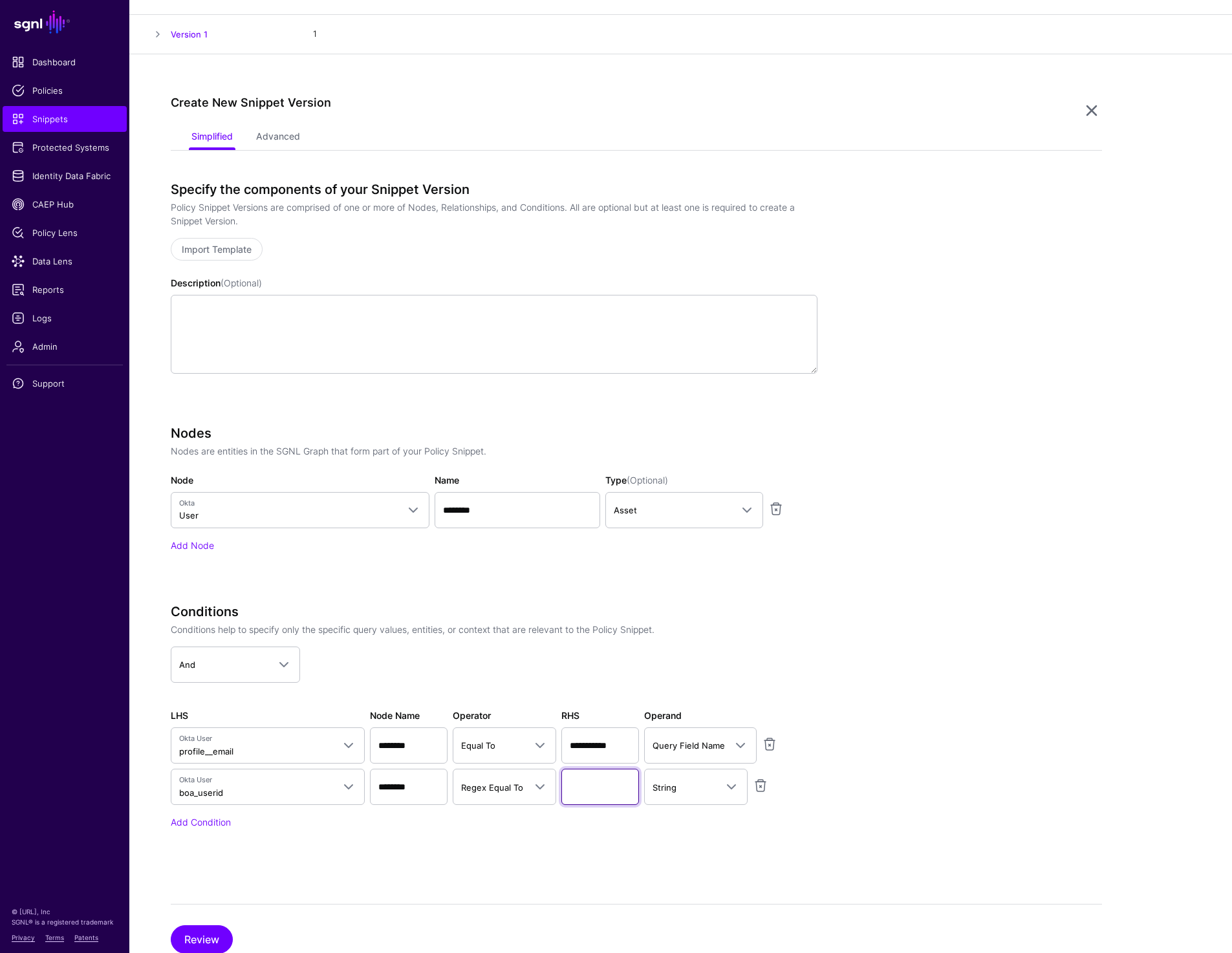
click at [585, 791] on input "text" at bounding box center [600, 787] width 77 height 37
paste input "**"
type input "**"
click at [921, 748] on app-snippets-creator "Specify the components of your Snippet Version Policy Snippet Versions are comp…" at bounding box center [636, 524] width 931 height 684
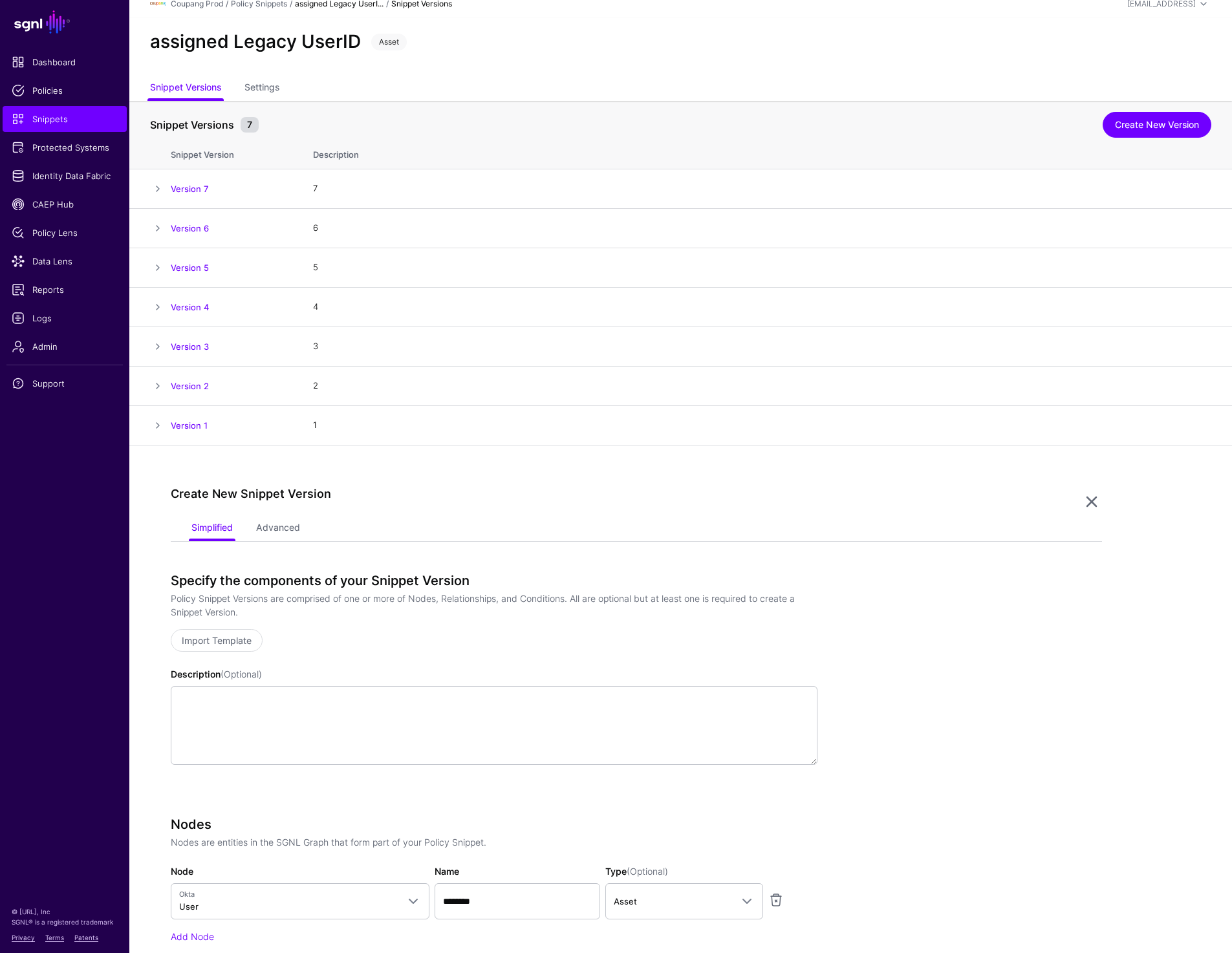
scroll to position [0, 0]
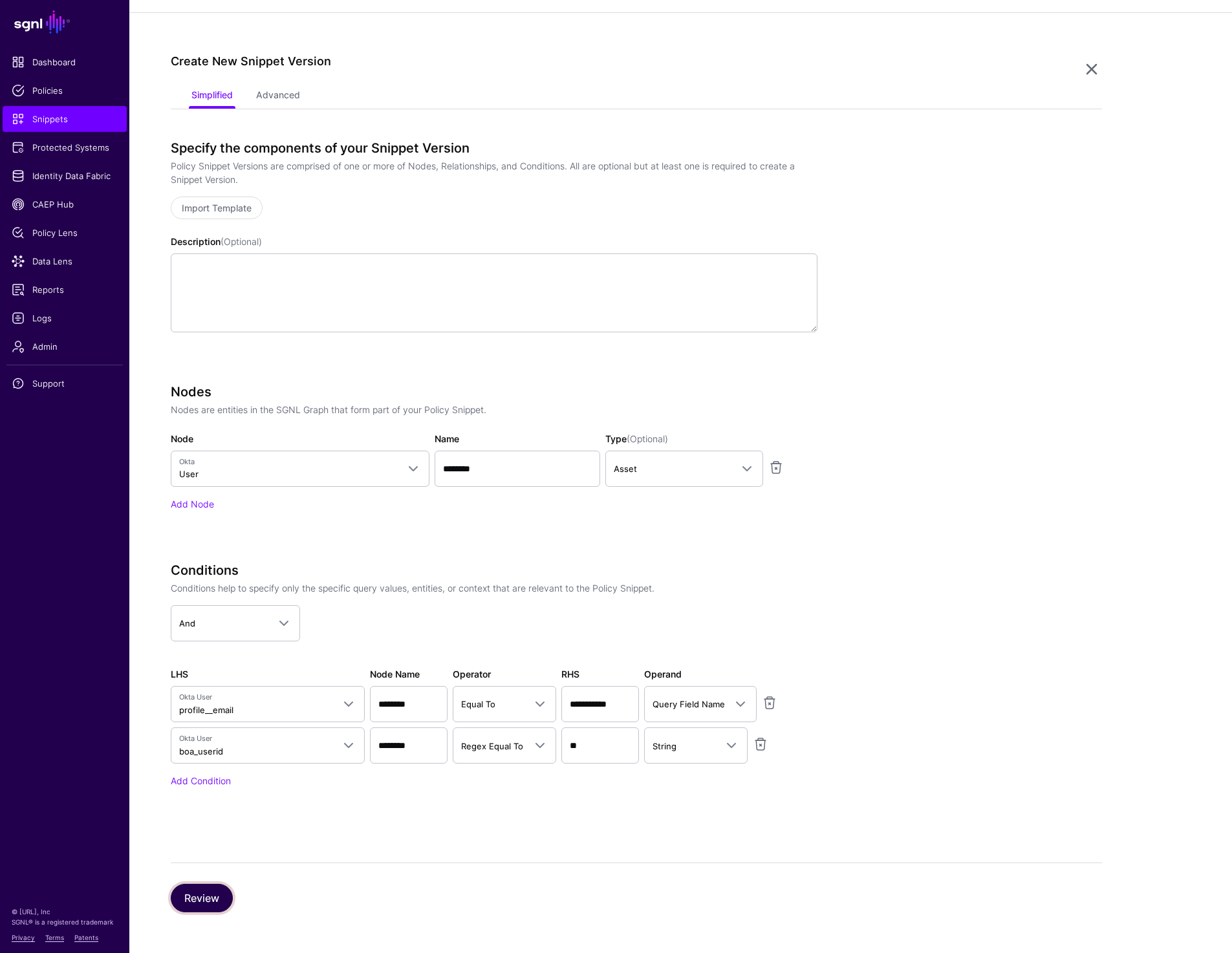
click at [218, 886] on button "Review" at bounding box center [202, 898] width 62 height 28
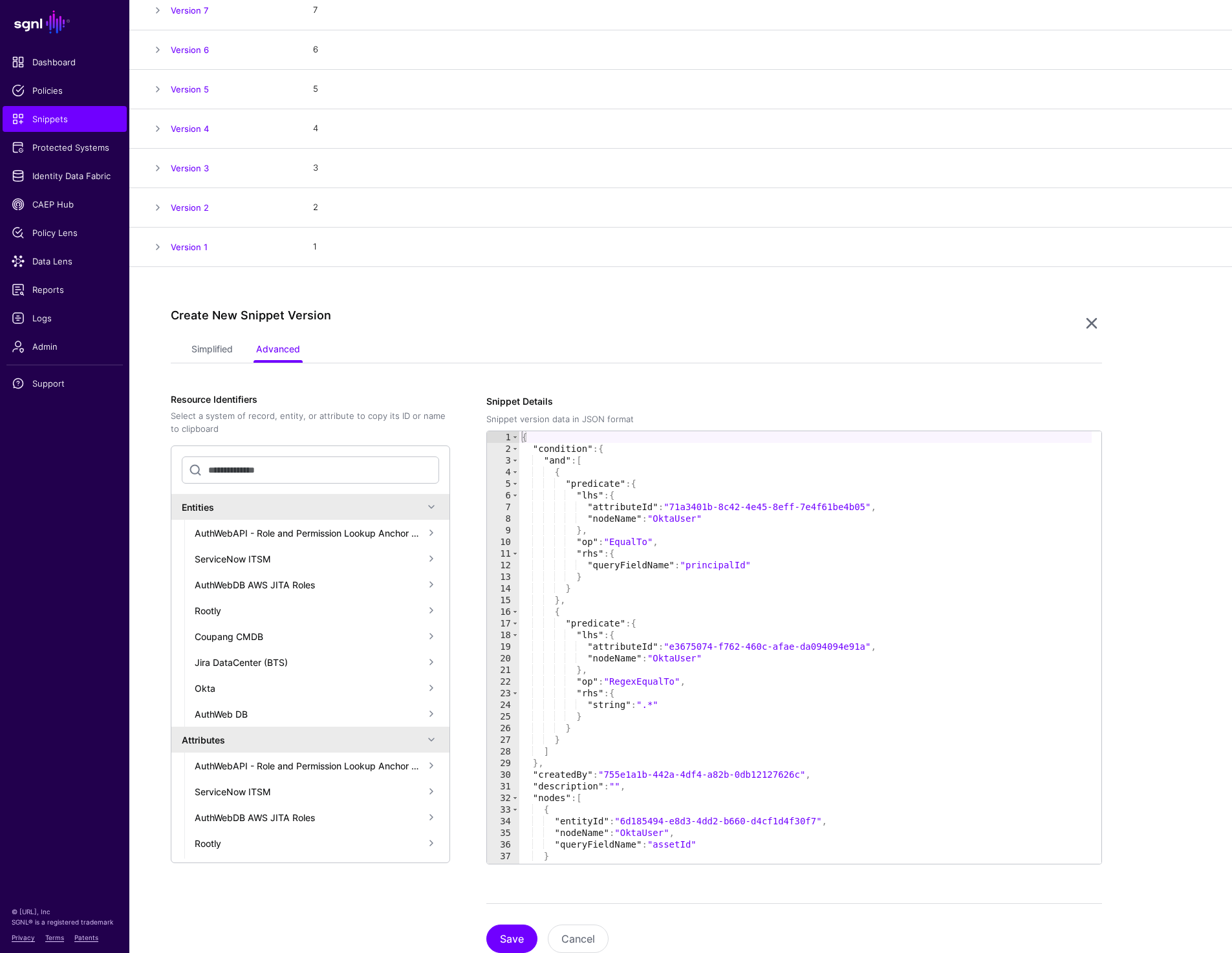
scroll to position [187, 0]
click at [518, 928] on button "Save" at bounding box center [512, 940] width 51 height 28
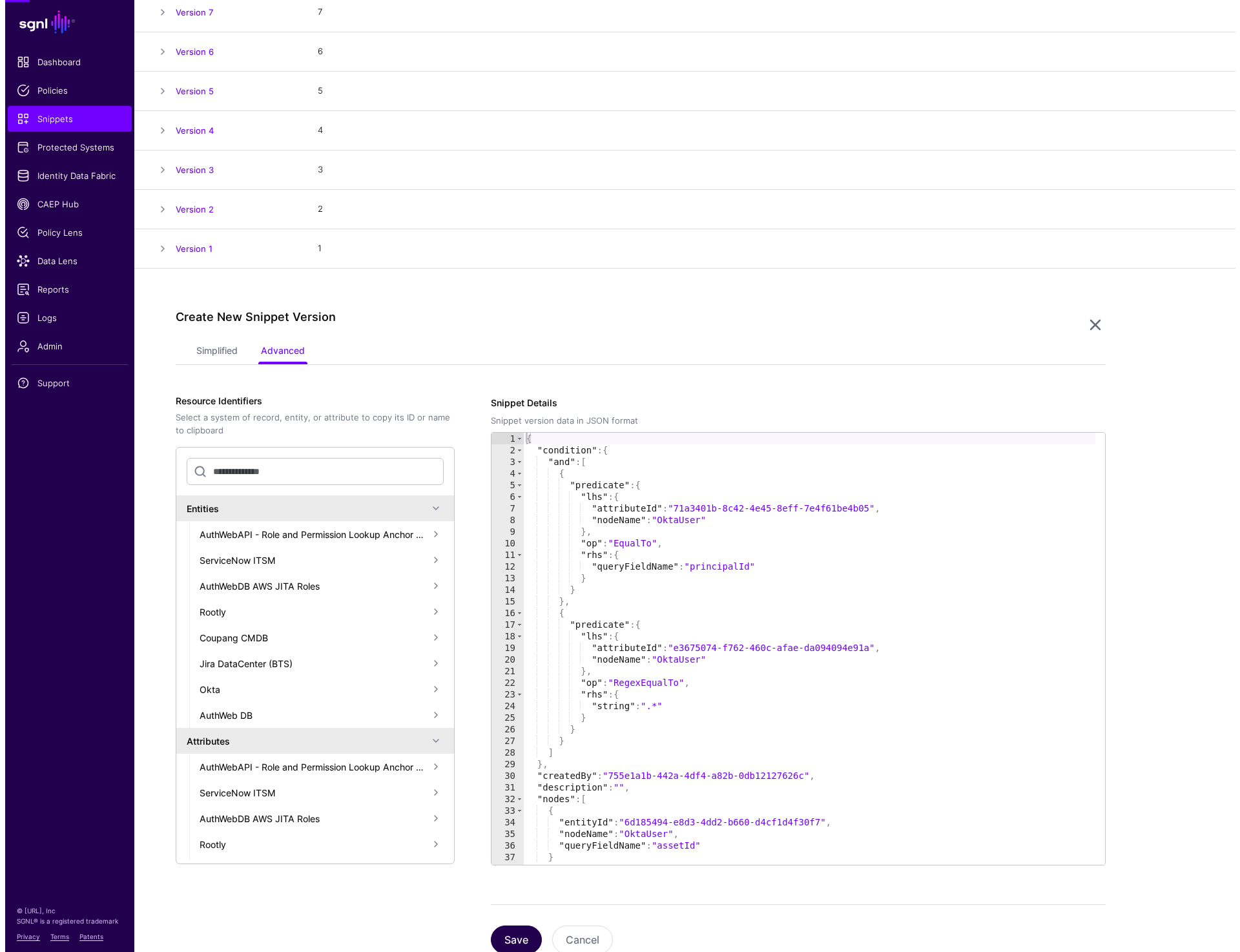
scroll to position [0, 0]
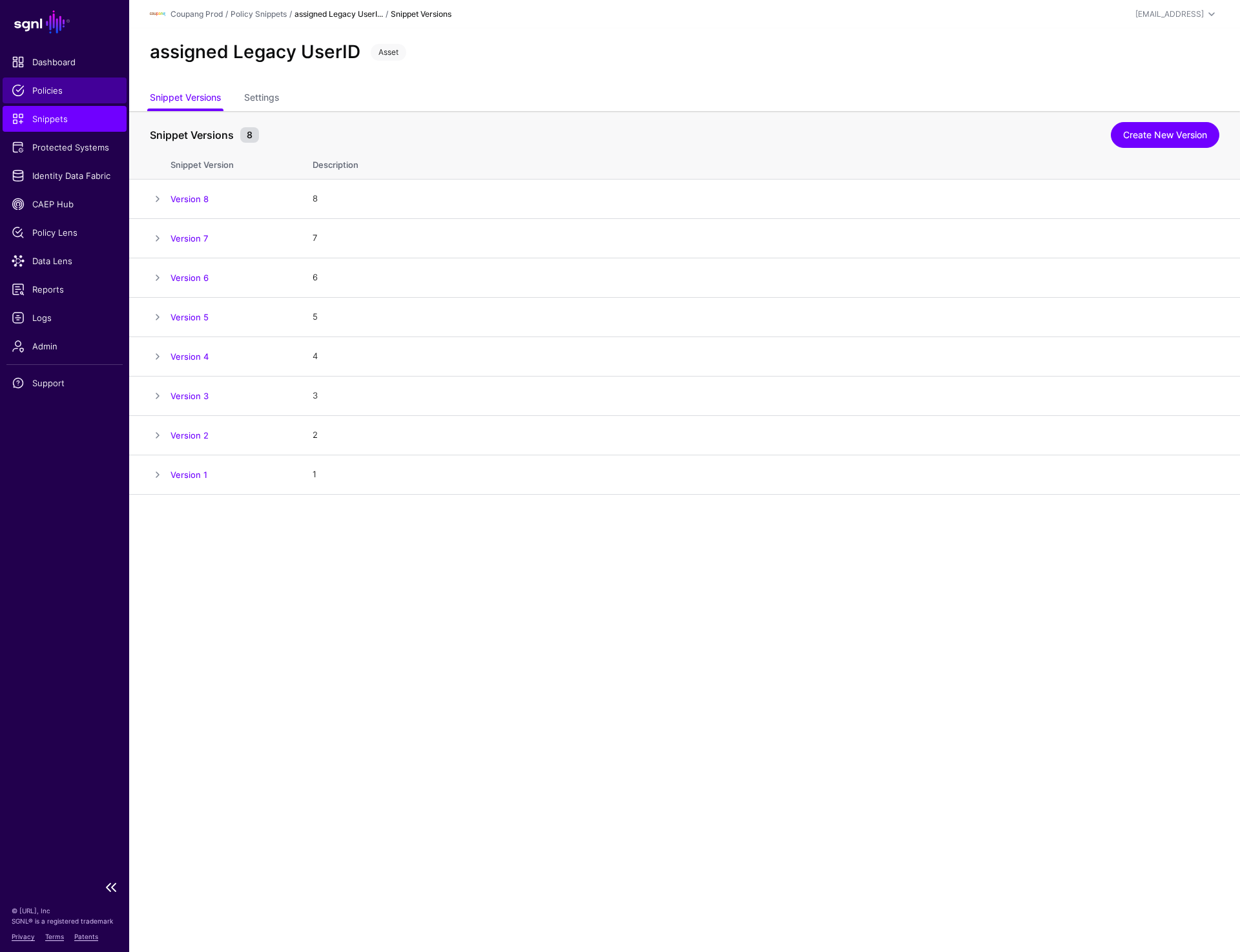
click at [49, 93] on span "Policies" at bounding box center [65, 91] width 106 height 13
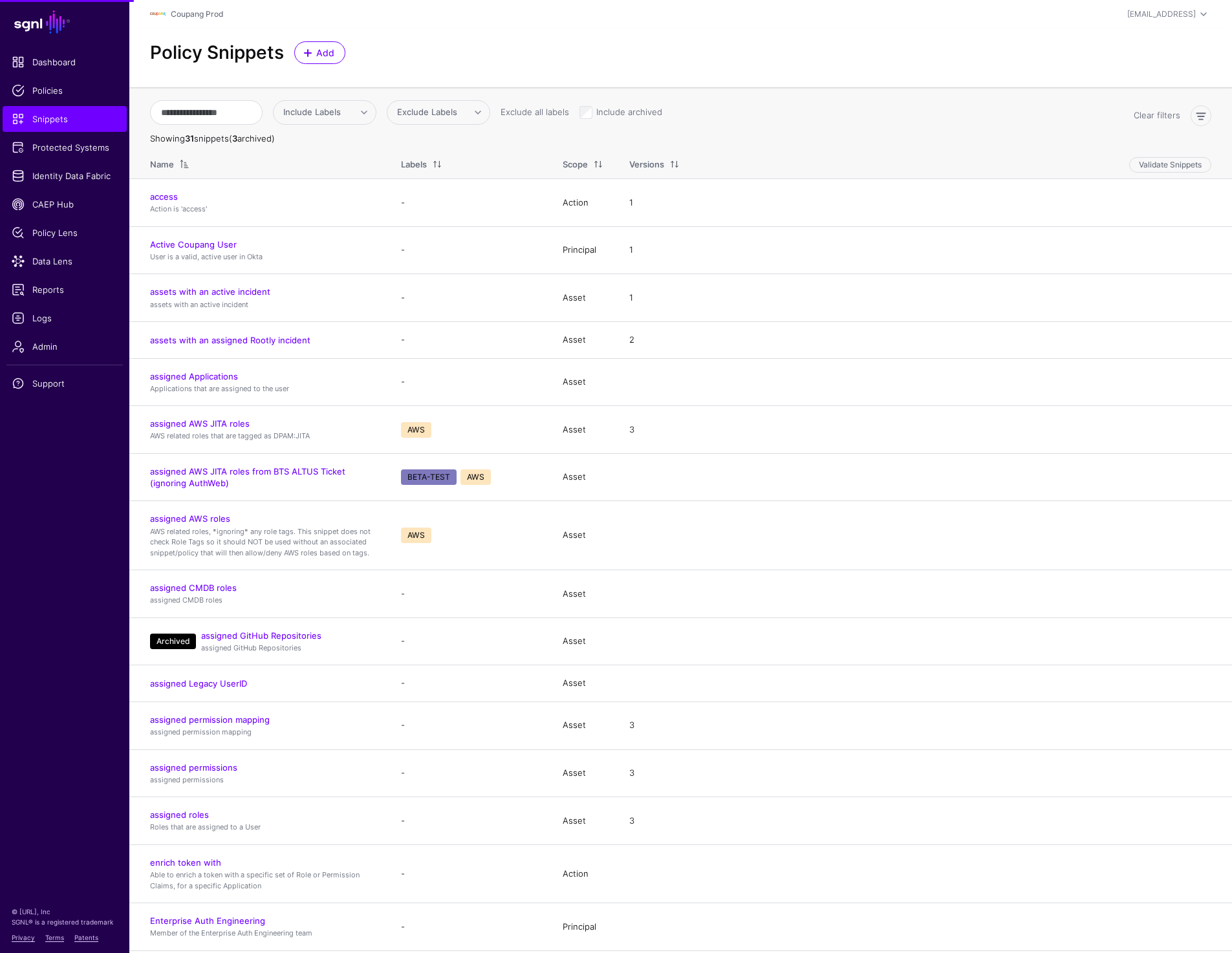
click at [346, 317] on td "assets with an active incident assets with an active incident" at bounding box center [259, 298] width 259 height 48
click at [200, 245] on link "Active Coupang User" at bounding box center [193, 244] width 86 height 11
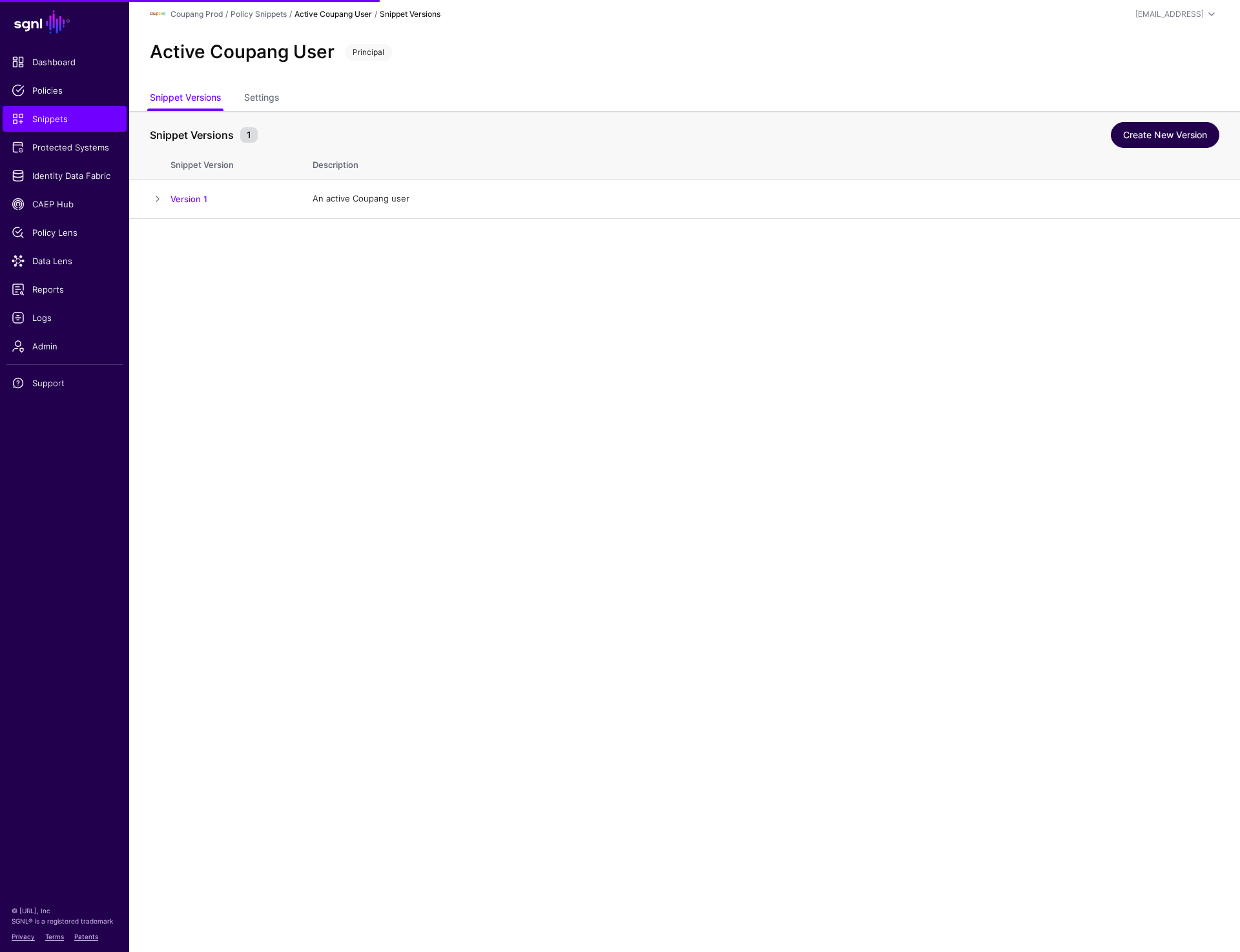
click at [1167, 139] on link "Create New Version" at bounding box center [1165, 135] width 109 height 26
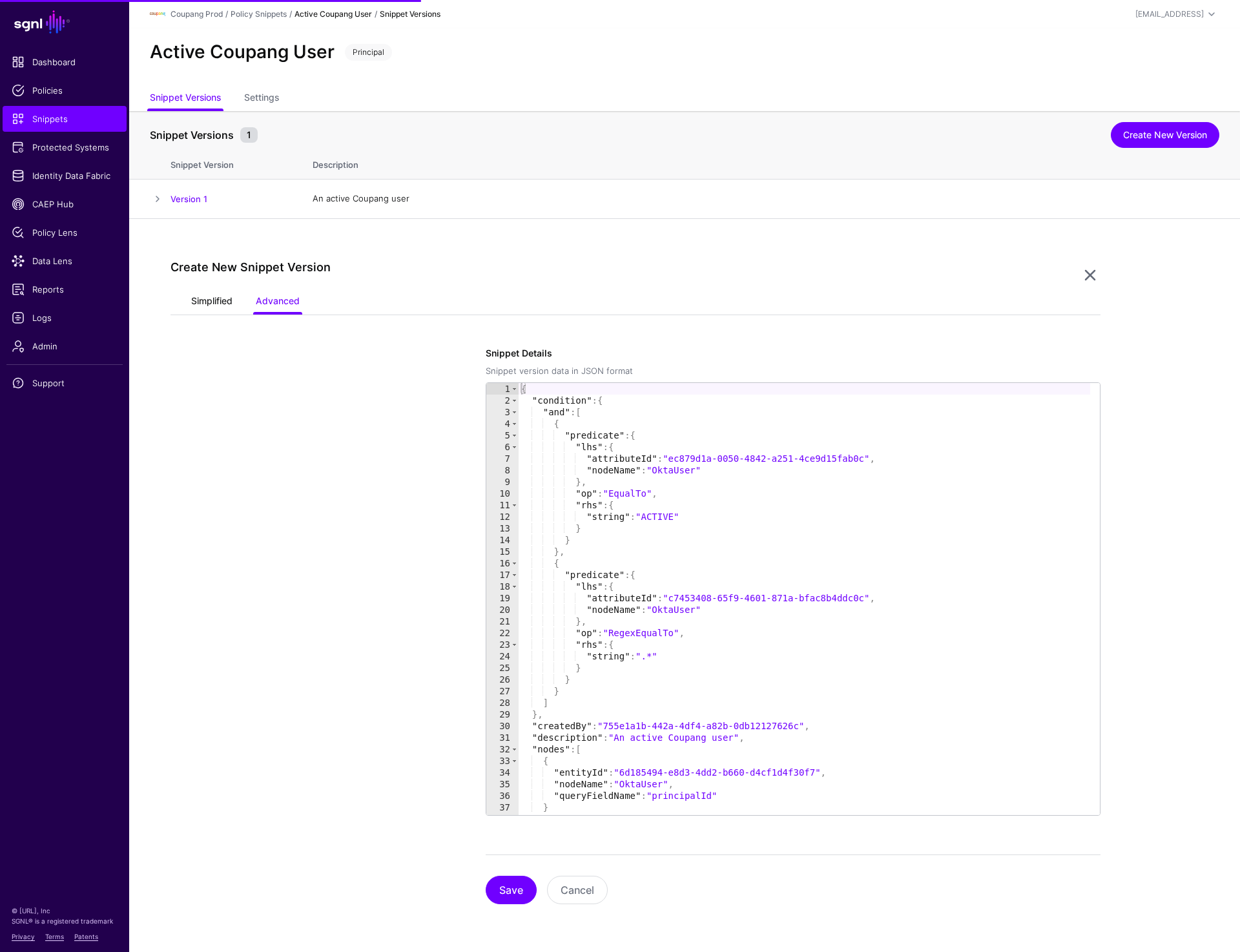
click at [193, 302] on link "Simplified" at bounding box center [211, 302] width 41 height 25
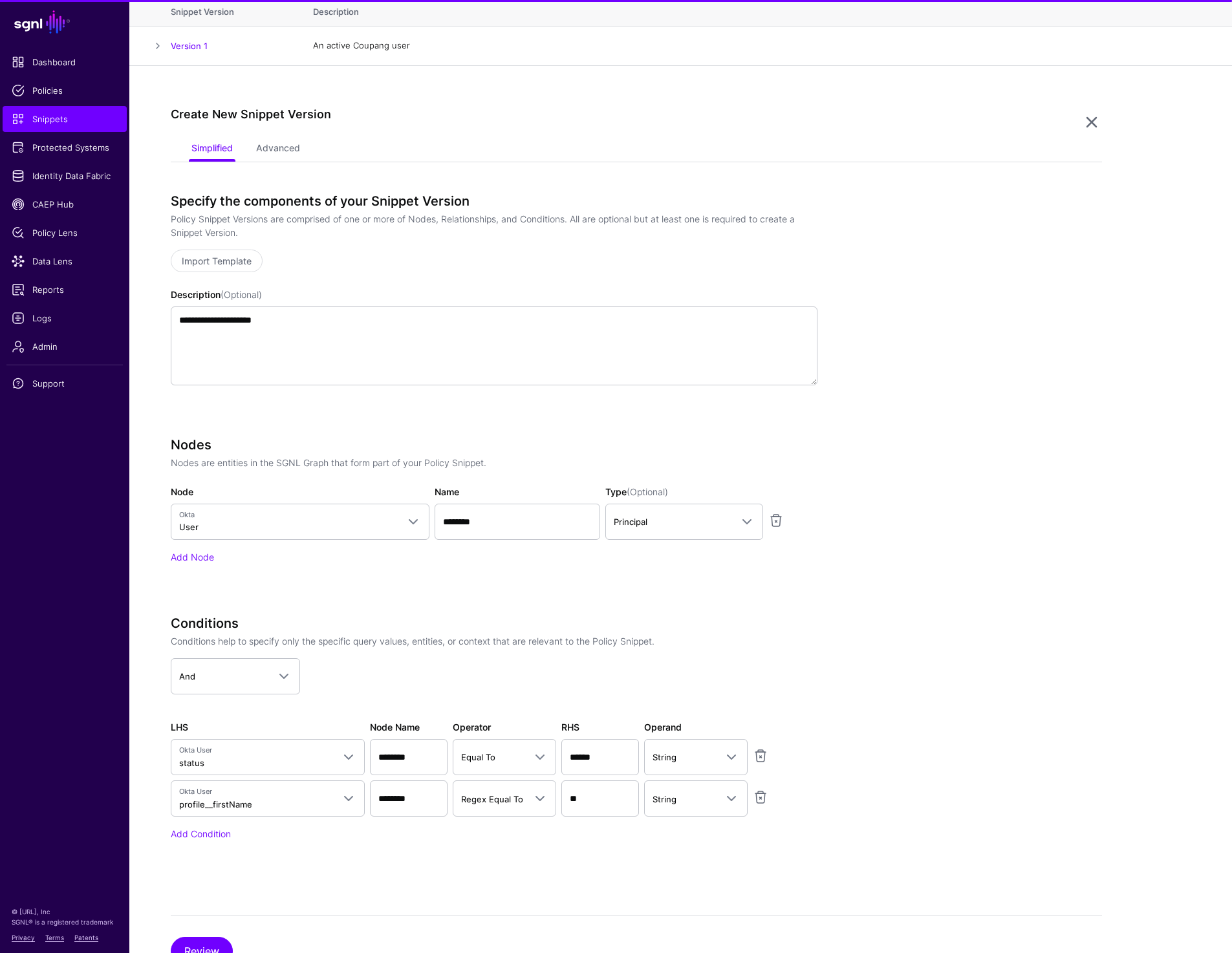
scroll to position [206, 0]
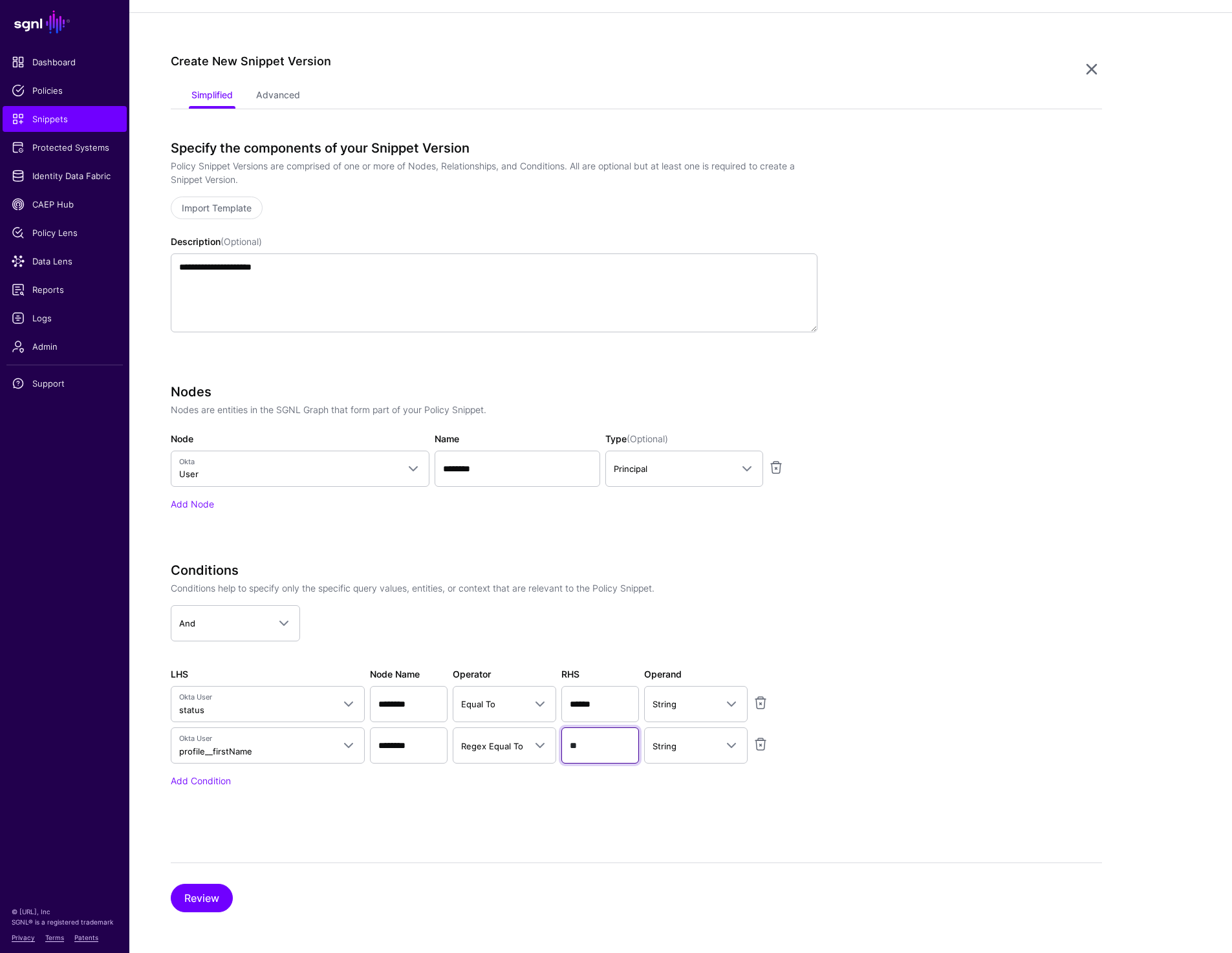
click at [597, 744] on input "**" at bounding box center [600, 746] width 77 height 37
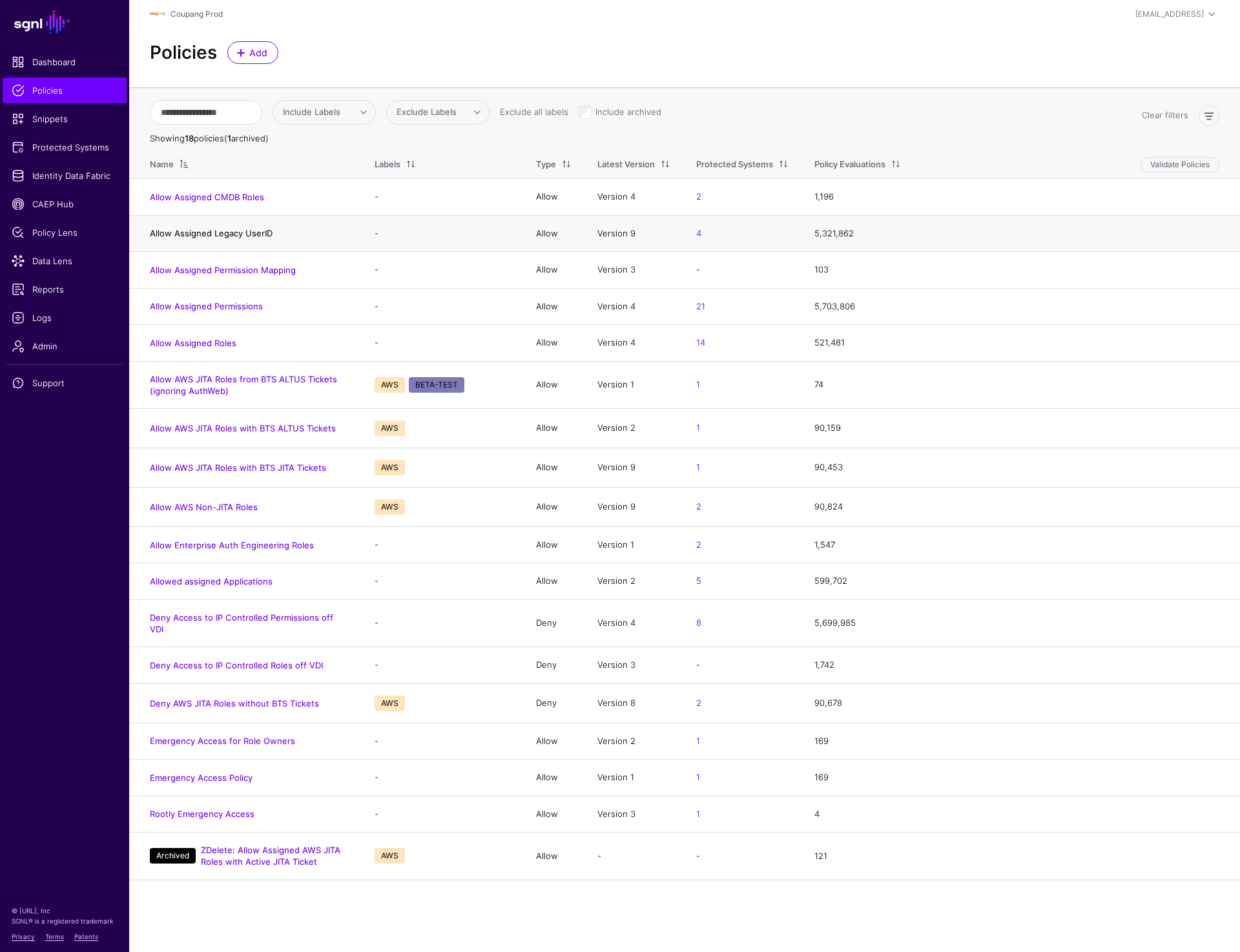
click at [199, 233] on link "Allow Assigned Legacy UserID" at bounding box center [211, 233] width 123 height 11
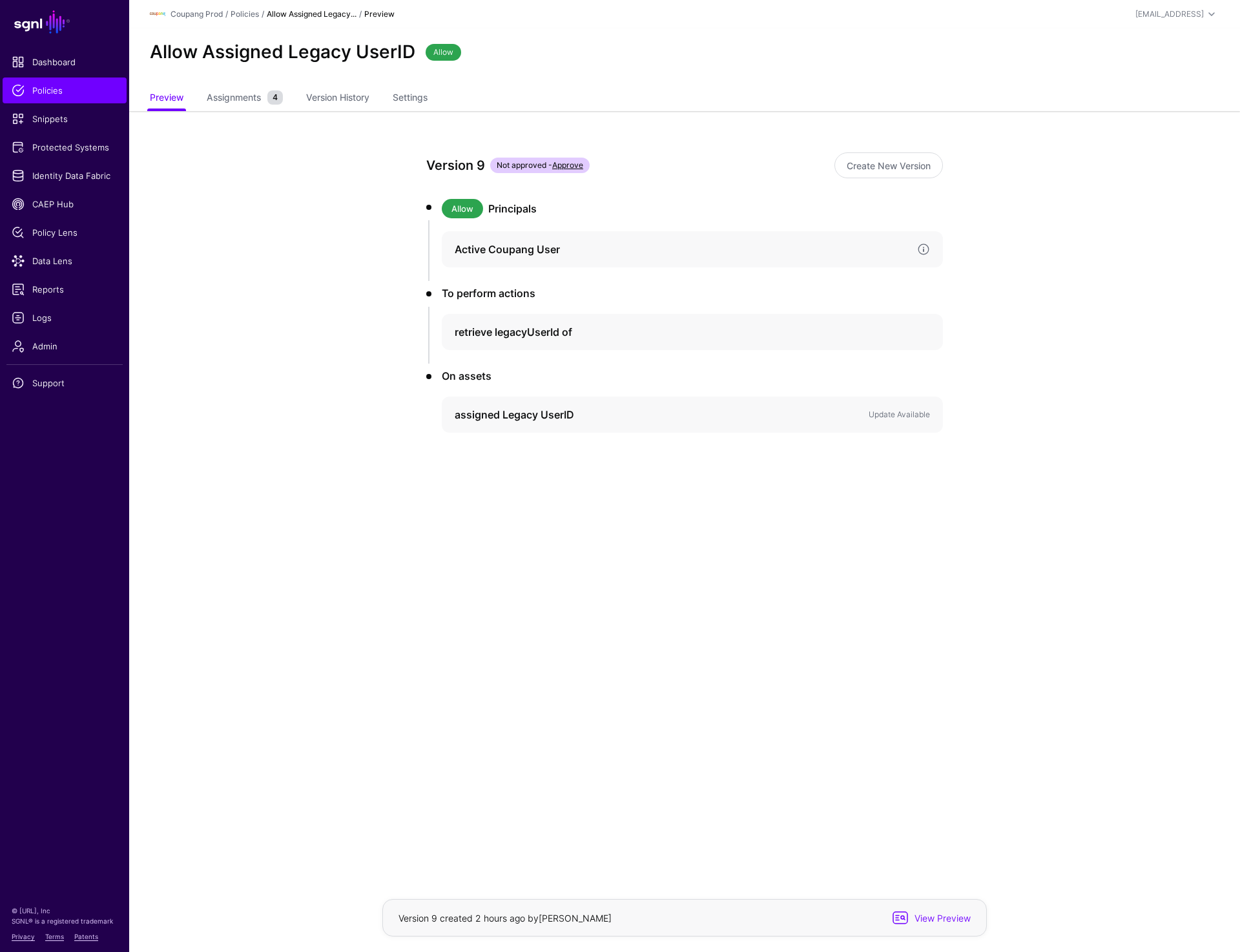
click at [876, 261] on div "Active Coupang User" at bounding box center [692, 249] width 501 height 37
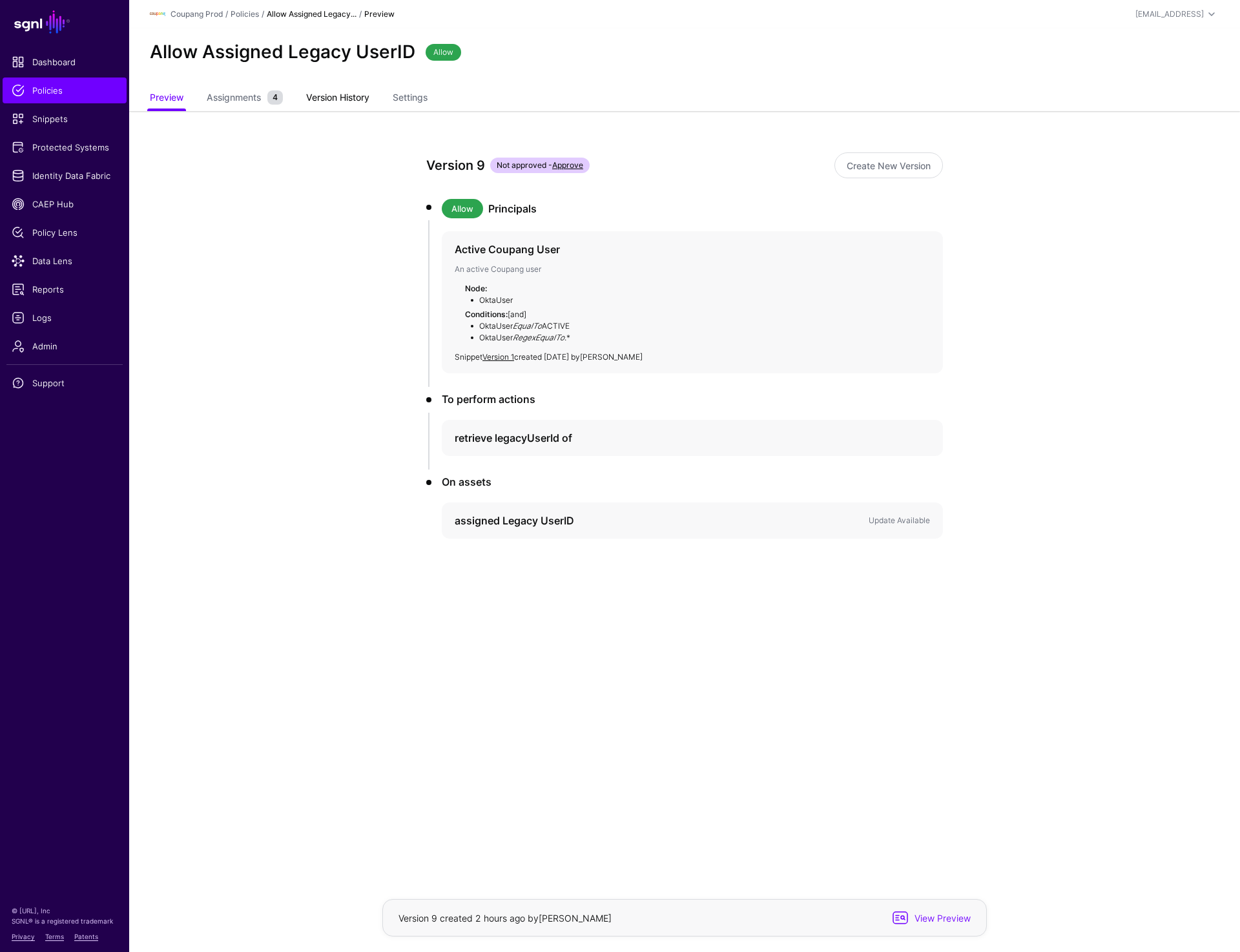
click at [312, 104] on link "Version History" at bounding box center [338, 98] width 63 height 25
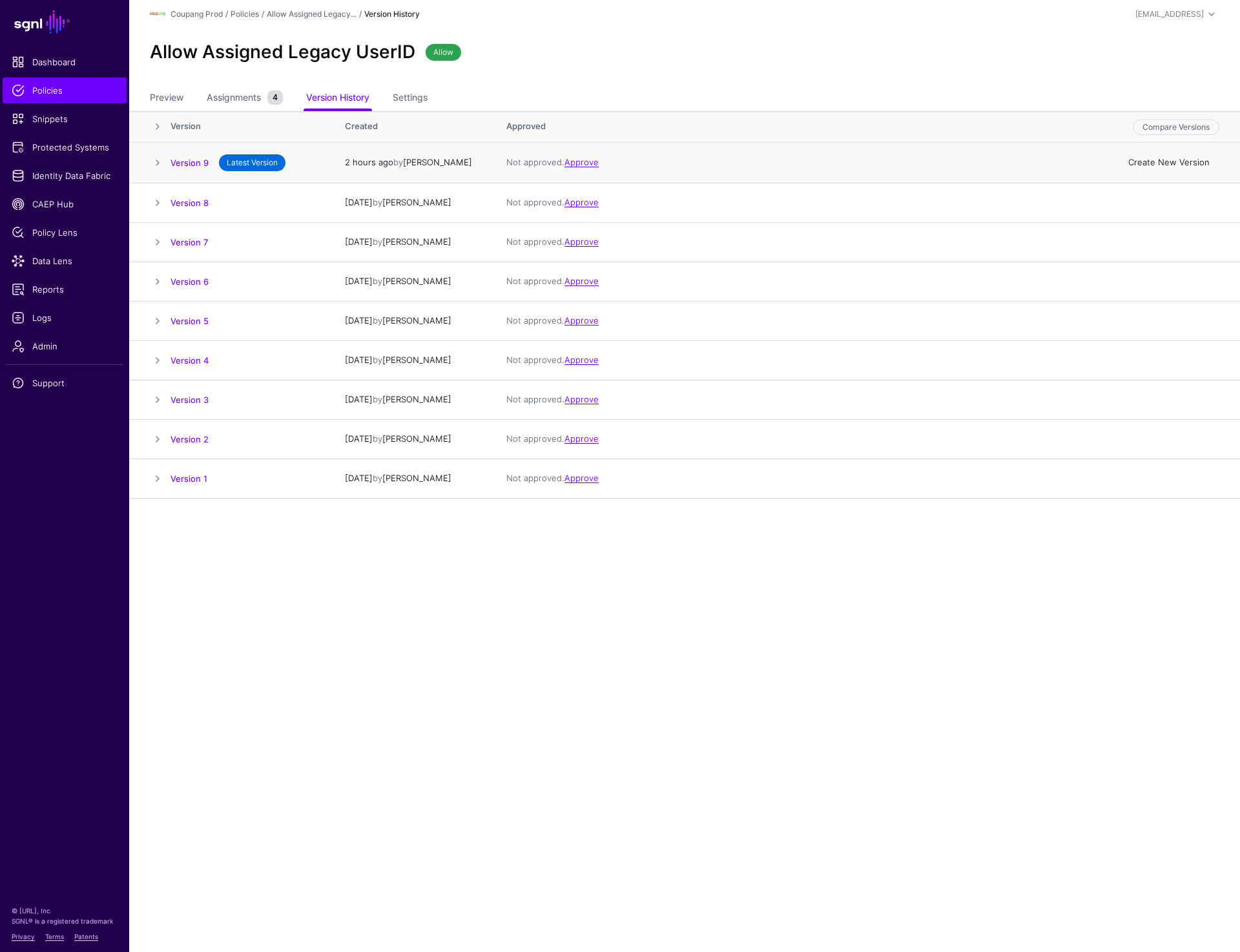
click at [1142, 158] on link "Create New Version" at bounding box center [1169, 162] width 81 height 11
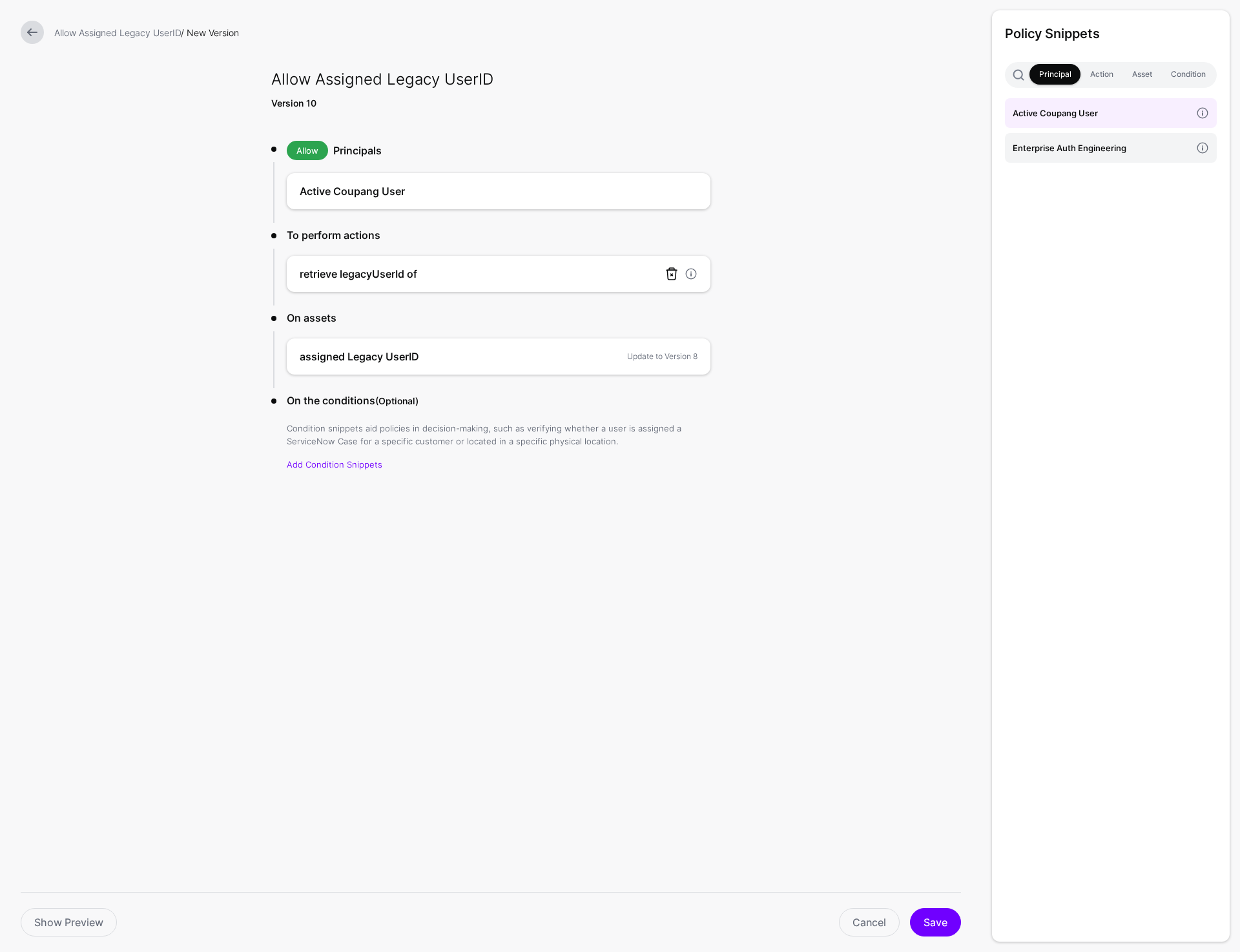
click at [671, 278] on link at bounding box center [672, 274] width 15 height 15
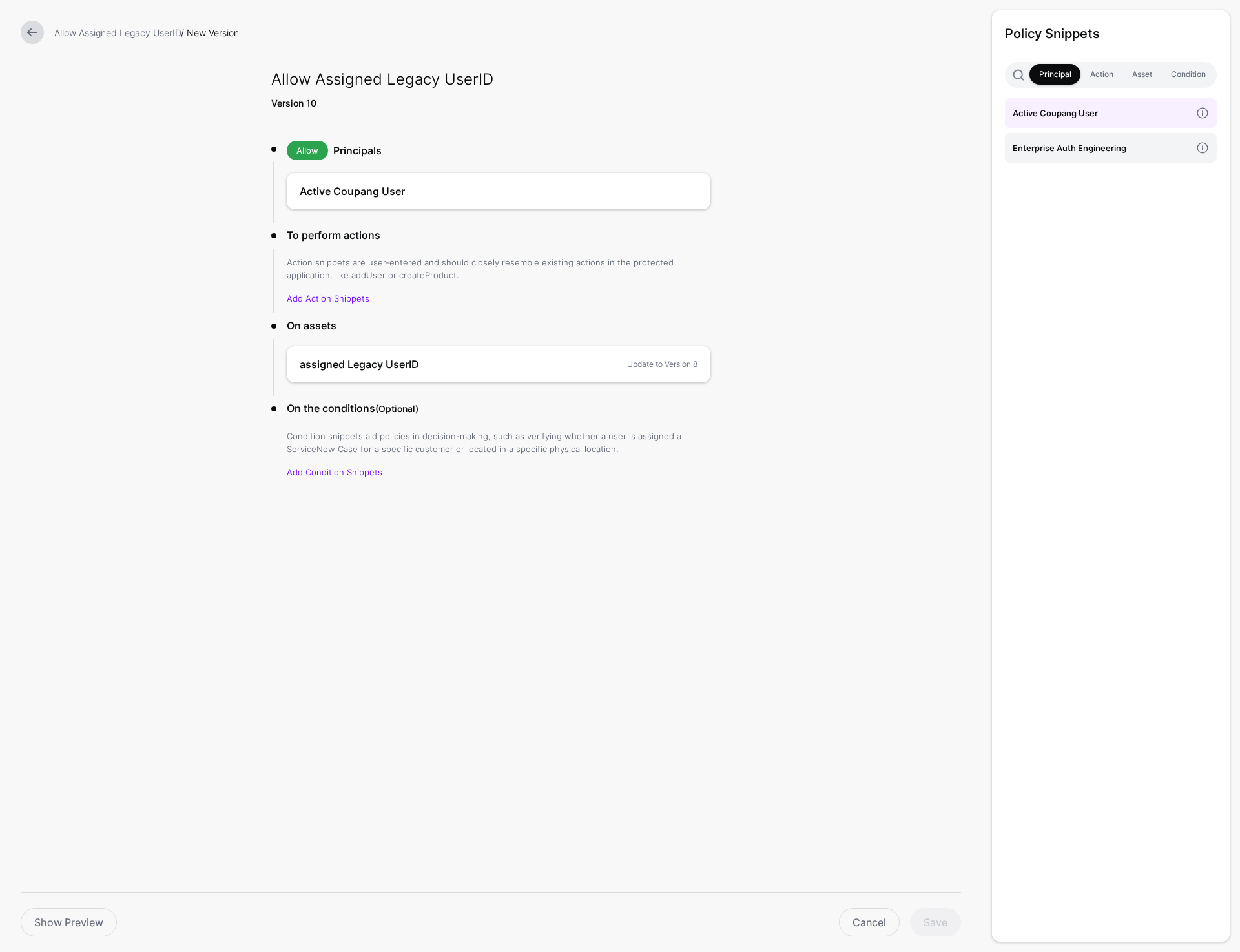
click at [816, 548] on form "Allow Assigned Legacy UserID / New Version Allow Assigned Legacy UserID Version…" at bounding box center [491, 299] width 982 height 598
click at [473, 714] on div "Allow Assigned Legacy UserID / New Version Allow Assigned Legacy UserID Version…" at bounding box center [620, 476] width 1240 height 952
click at [1095, 72] on link "Action" at bounding box center [1102, 74] width 42 height 20
click at [806, 439] on form "Allow Assigned Legacy UserID / New Version Allow Assigned Legacy UserID Version…" at bounding box center [491, 299] width 982 height 598
click at [348, 298] on link "Add Action Snippets" at bounding box center [328, 298] width 83 height 11
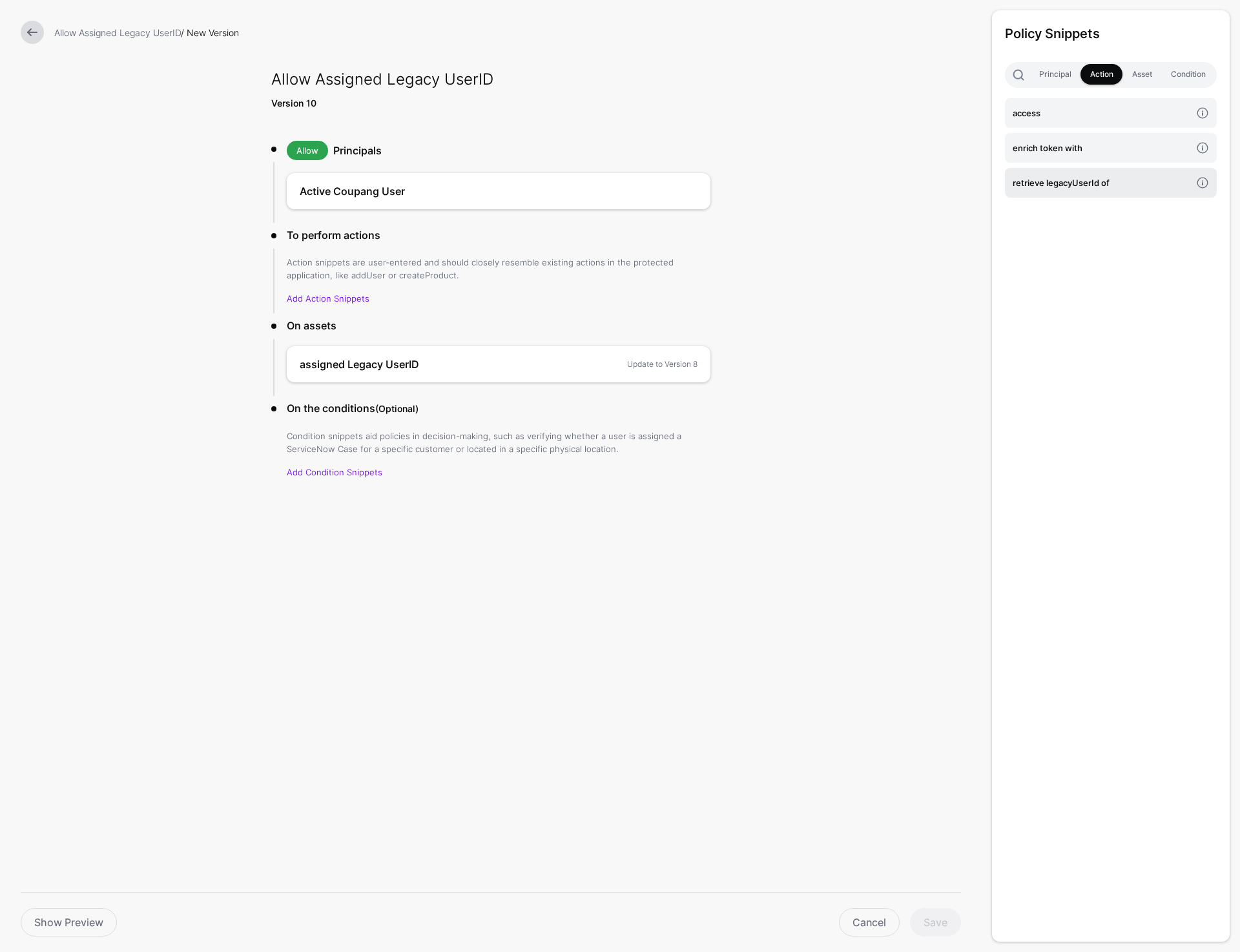
click at [1155, 183] on h4 "retrieve legacyUserId of" at bounding box center [1102, 183] width 178 height 14
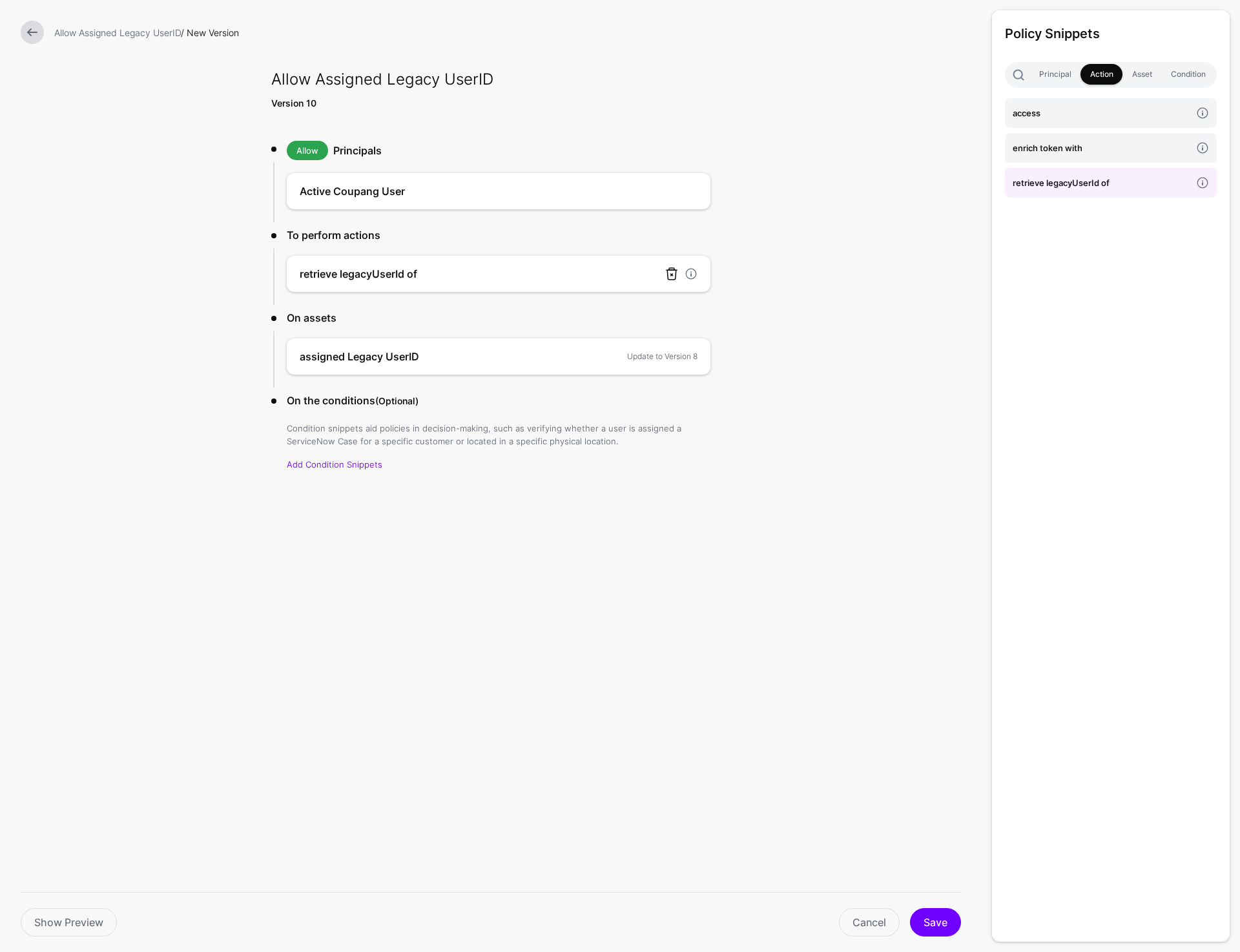
click at [672, 271] on link at bounding box center [672, 274] width 15 height 15
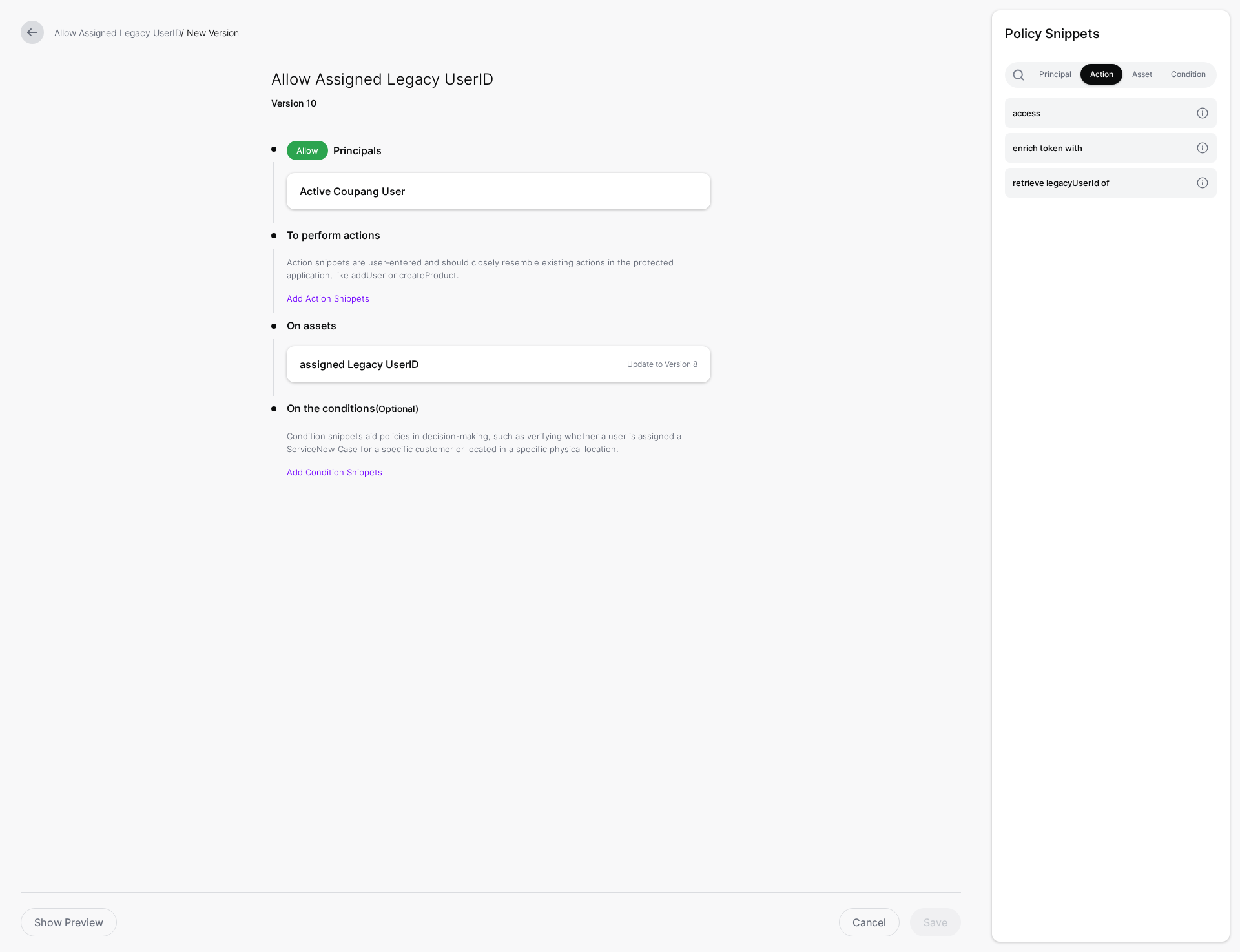
click at [829, 264] on form "Allow Assigned Legacy UserID / New Version Allow Assigned Legacy UserID Version…" at bounding box center [491, 299] width 982 height 598
click at [619, 366] on link at bounding box center [616, 364] width 13 height 13
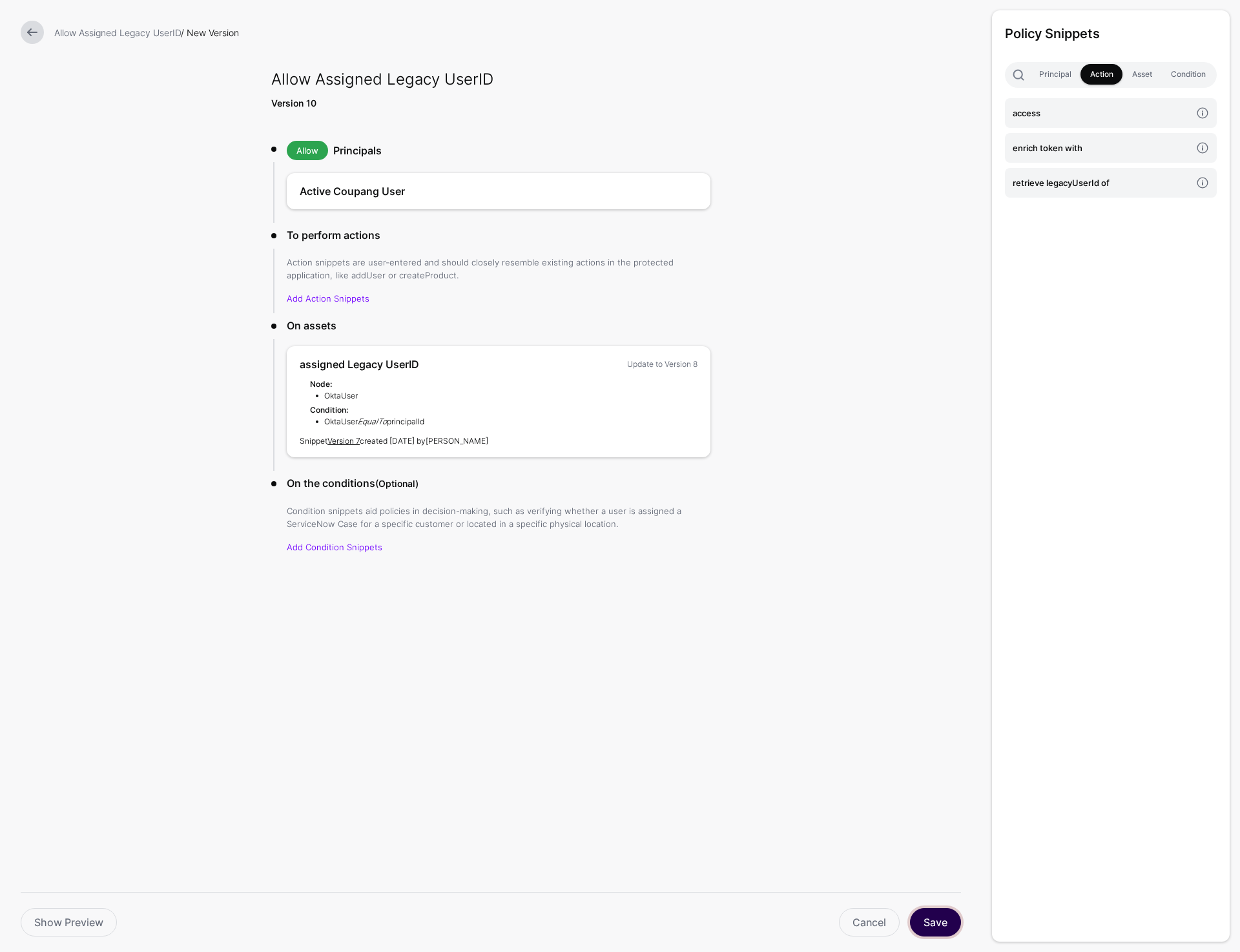
click at [939, 926] on button "Save" at bounding box center [935, 922] width 51 height 28
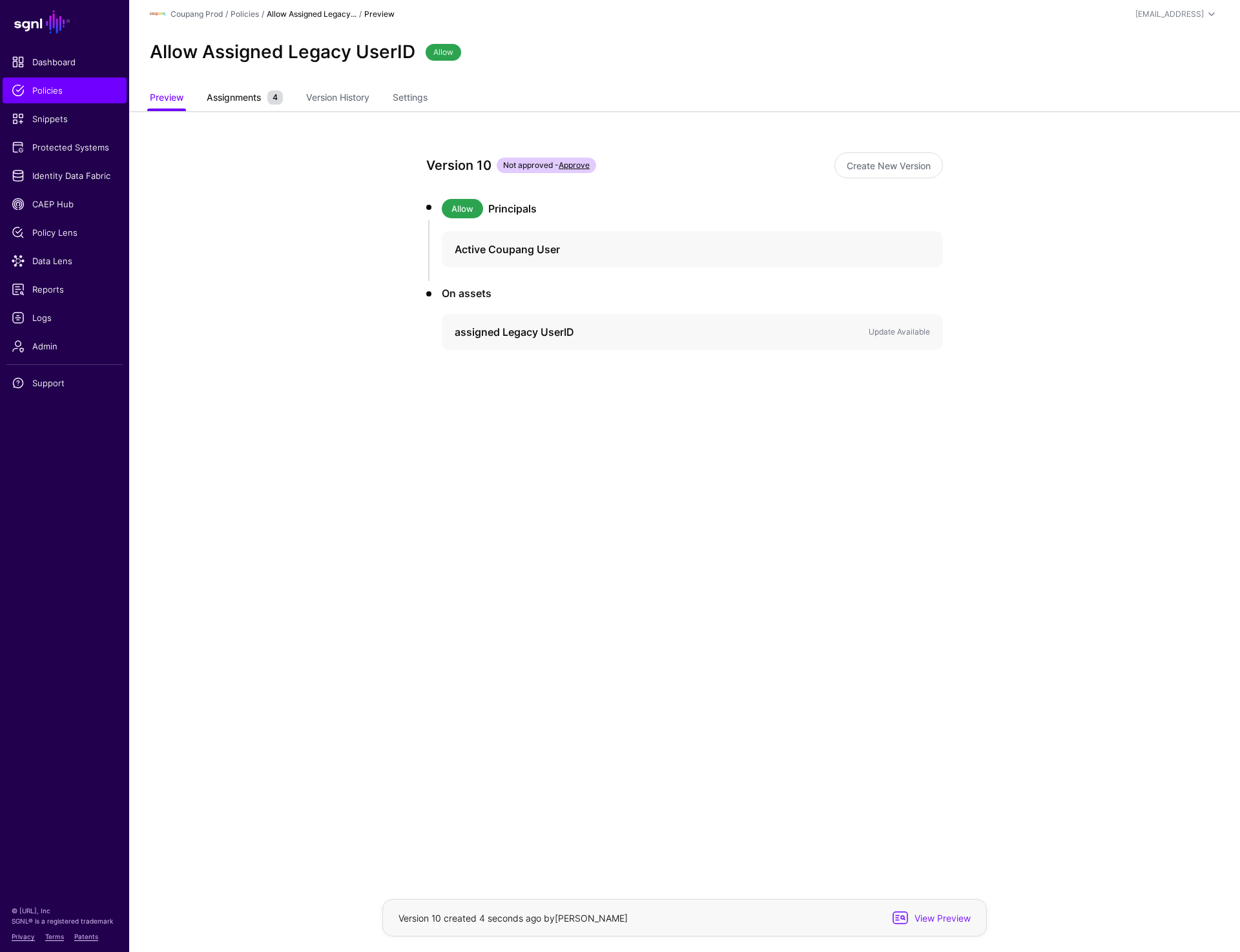
click at [254, 101] on span "Assignments" at bounding box center [234, 97] width 60 height 13
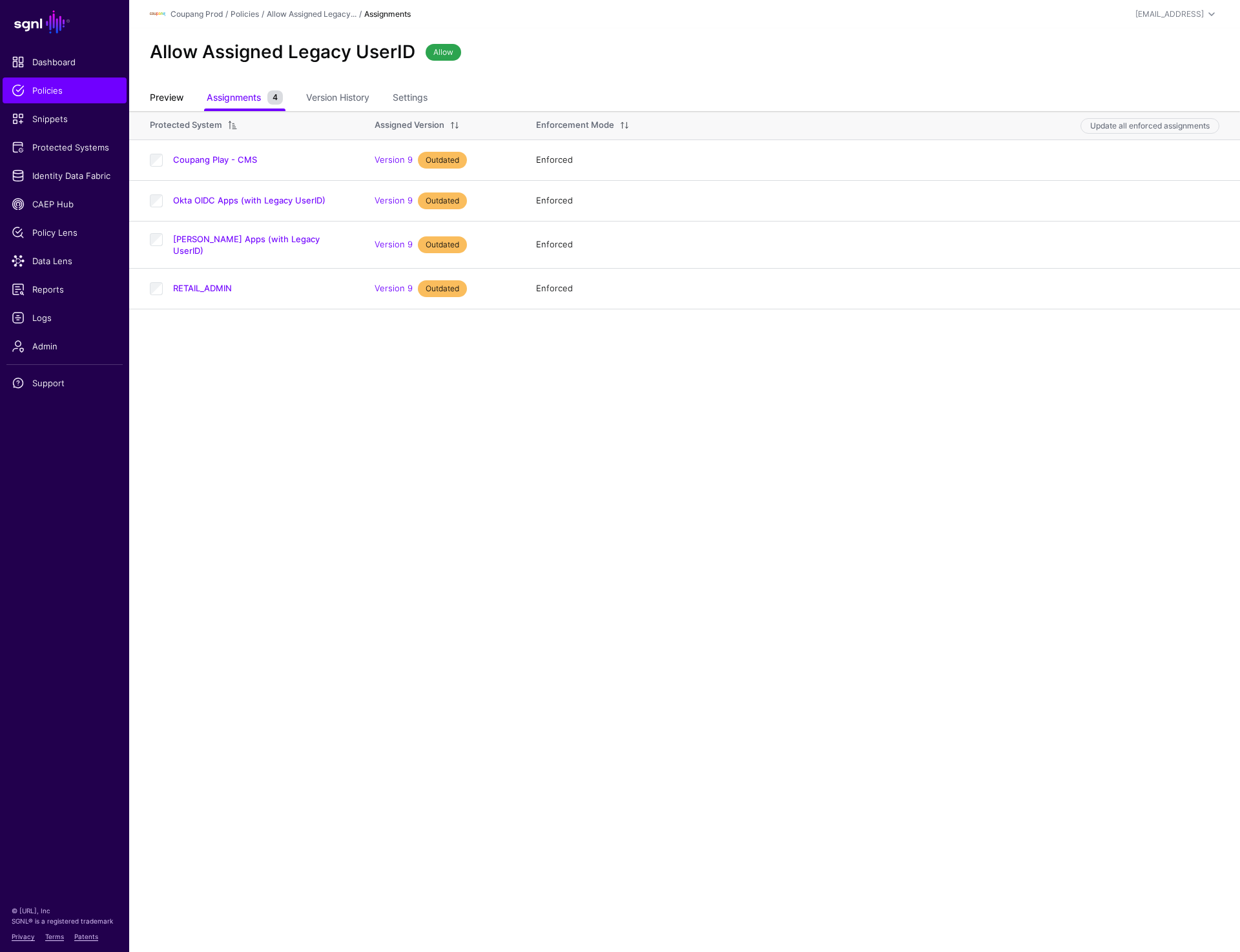
click at [178, 93] on link "Preview" at bounding box center [166, 98] width 34 height 25
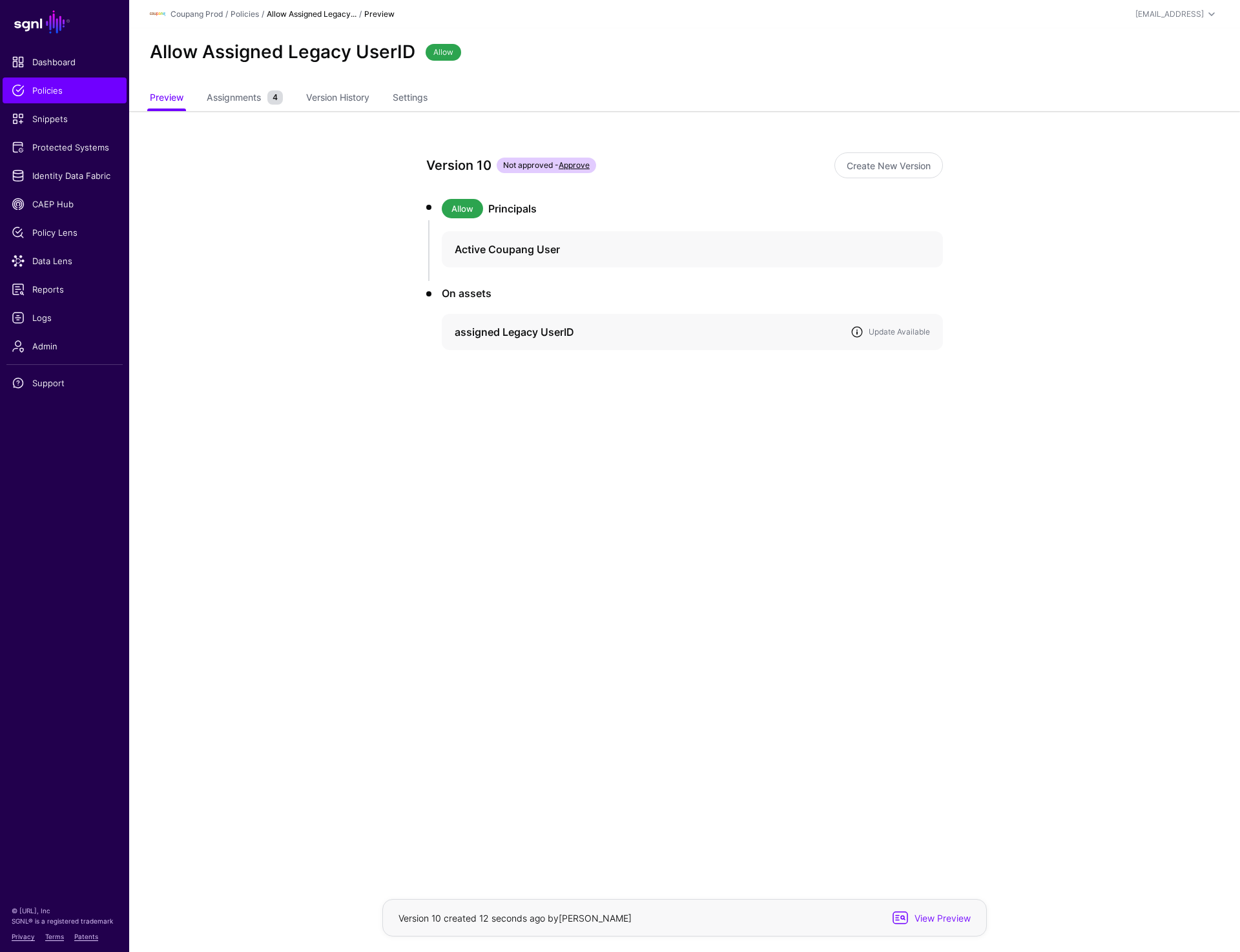
click at [857, 330] on link at bounding box center [857, 332] width 13 height 13
click at [745, 607] on main "SGNL Dashboard Policies Snippets Protected Systems Identity Data Fabric CAEP Hu…" at bounding box center [620, 476] width 1240 height 952
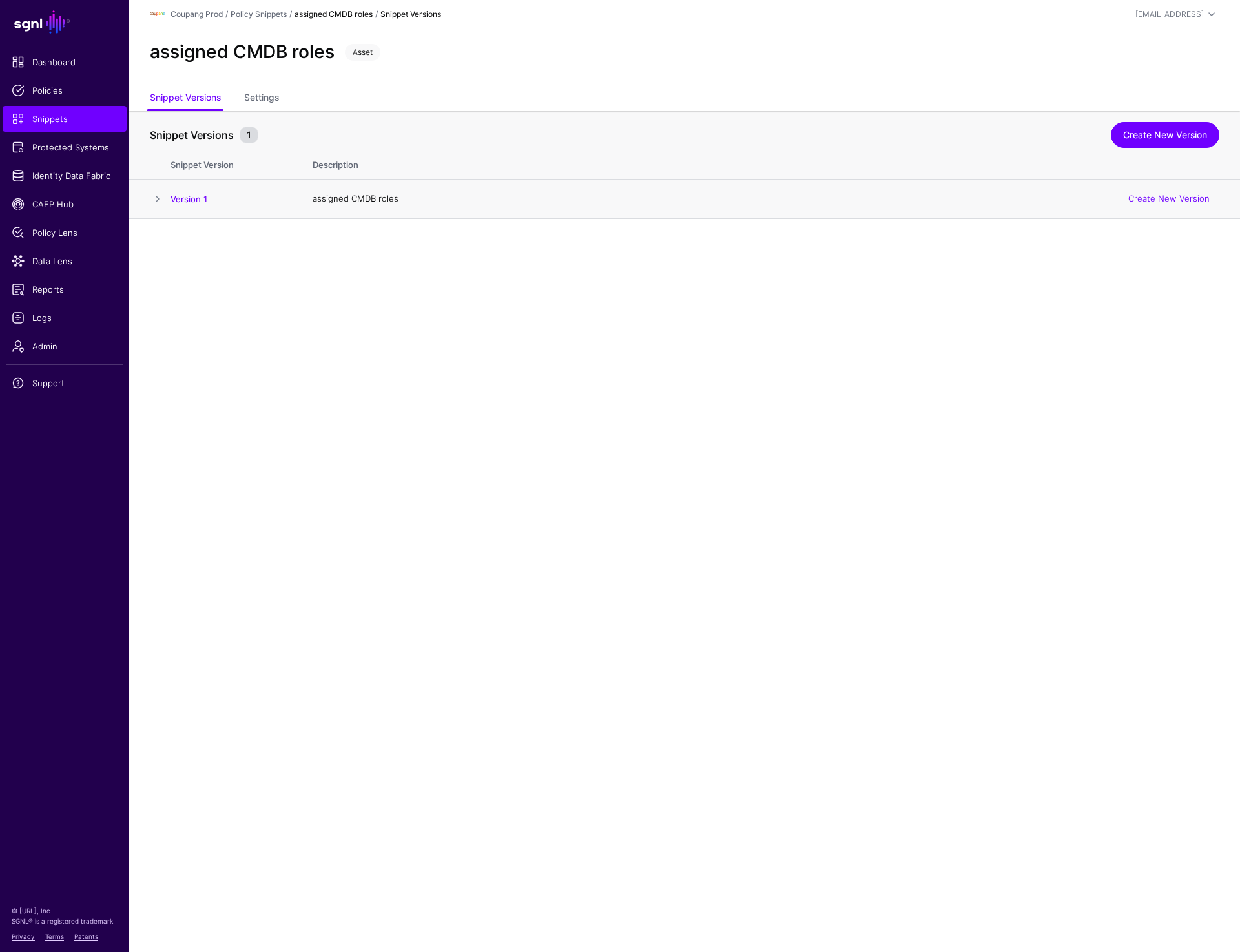
click at [161, 198] on span at bounding box center [157, 199] width 15 height 15
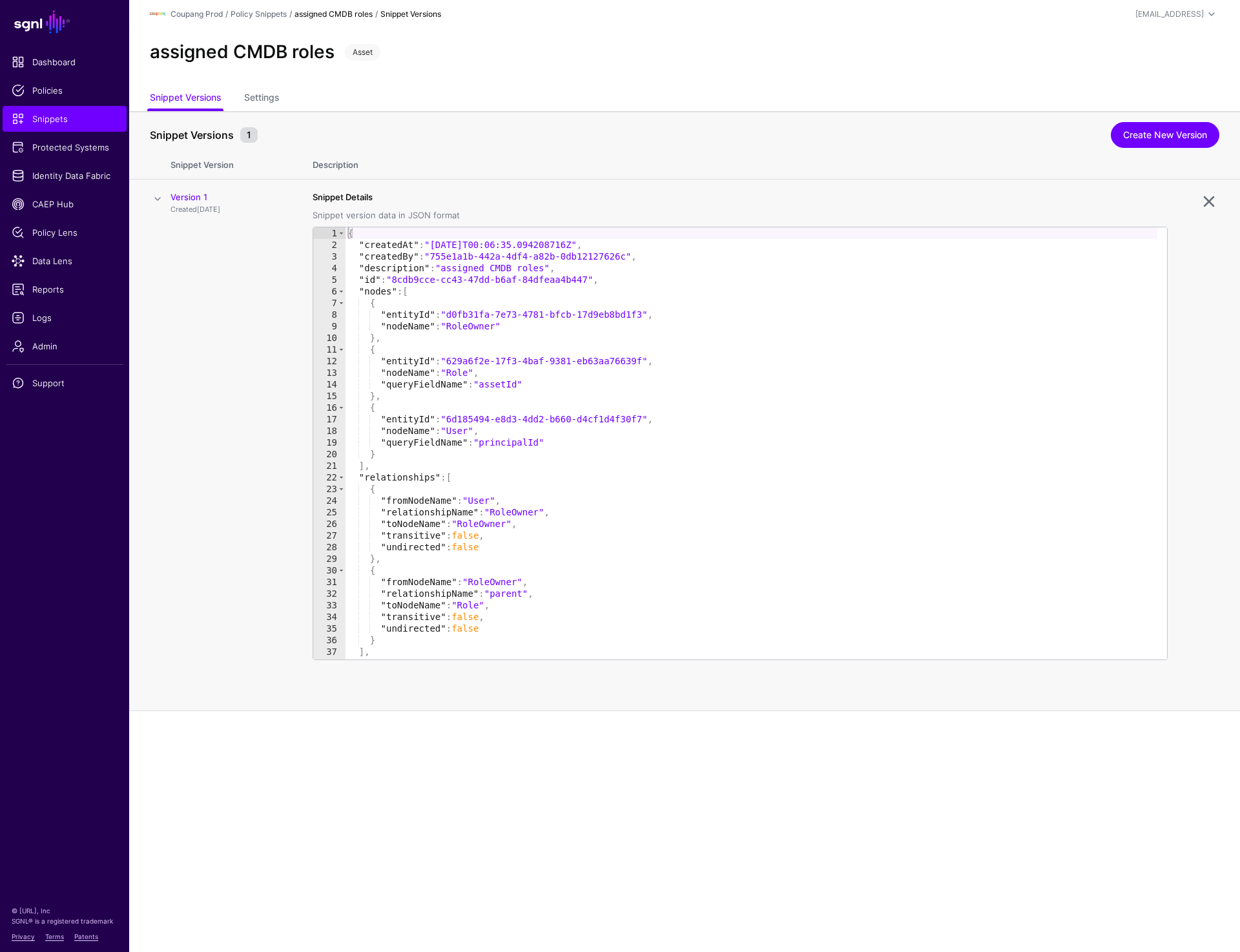
click at [161, 198] on span at bounding box center [157, 199] width 15 height 15
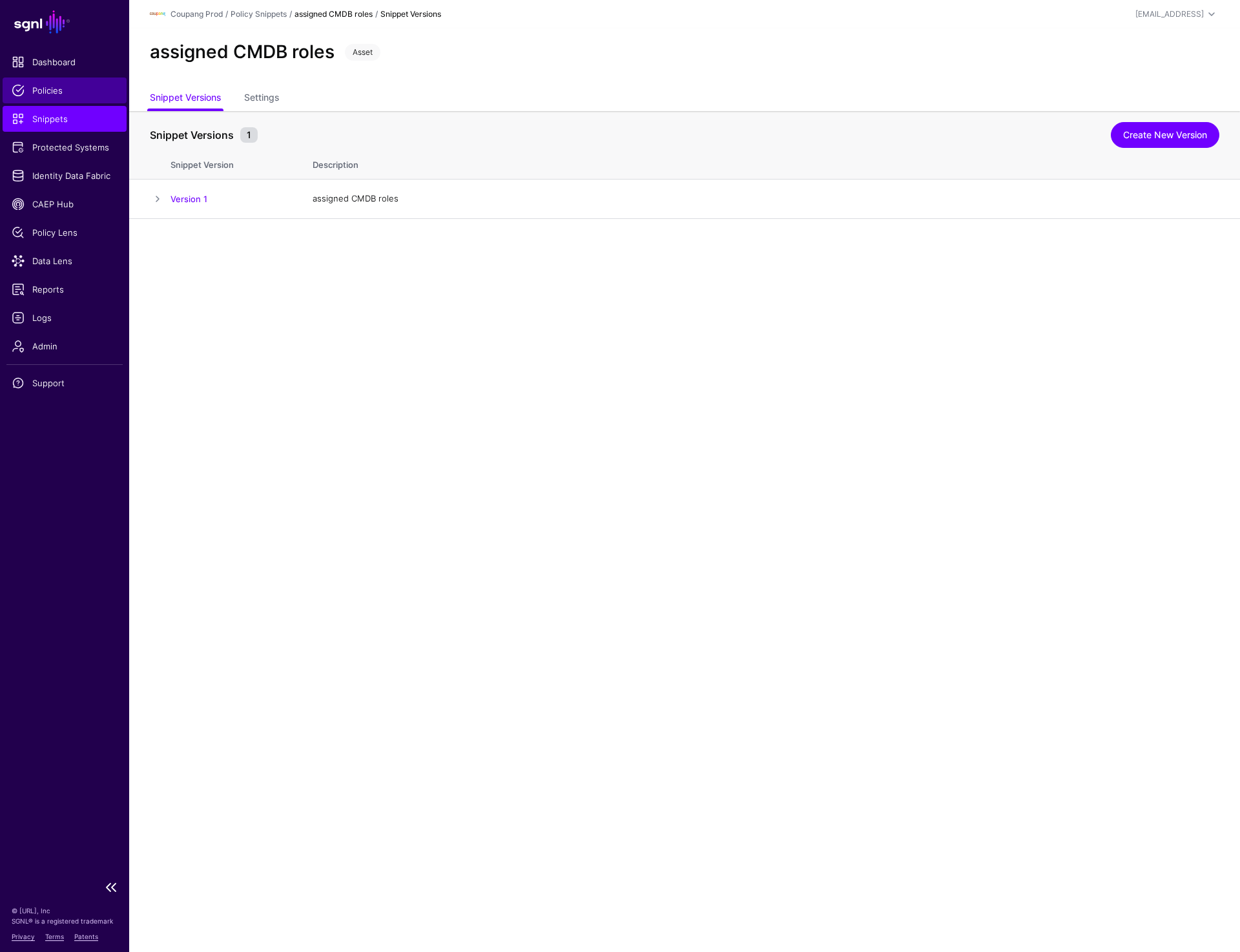
click at [58, 93] on span "Policies" at bounding box center [65, 91] width 106 height 13
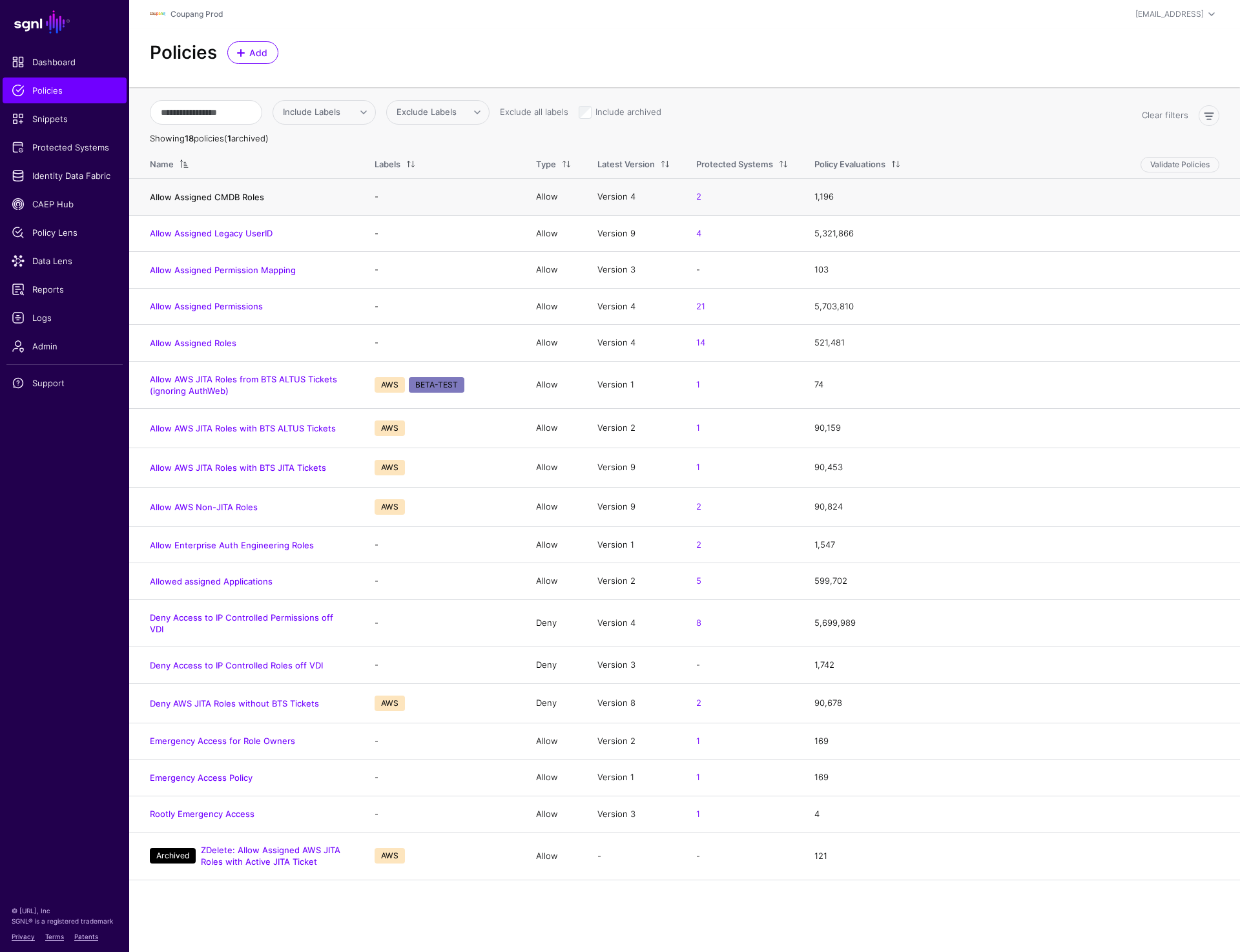
click at [232, 197] on link "Allow Assigned CMDB Roles" at bounding box center [206, 197] width 114 height 11
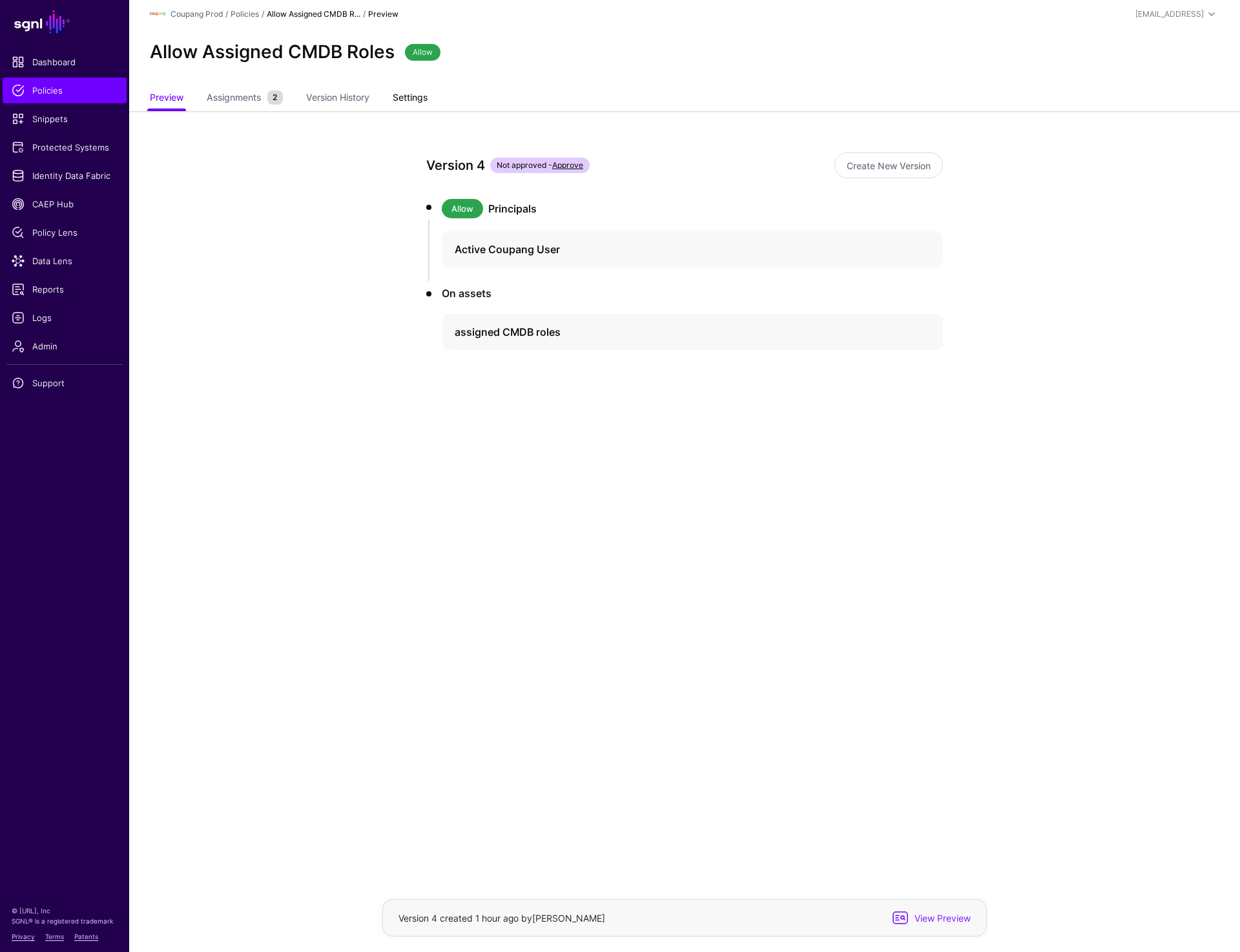
click at [405, 102] on link "Settings" at bounding box center [410, 98] width 35 height 25
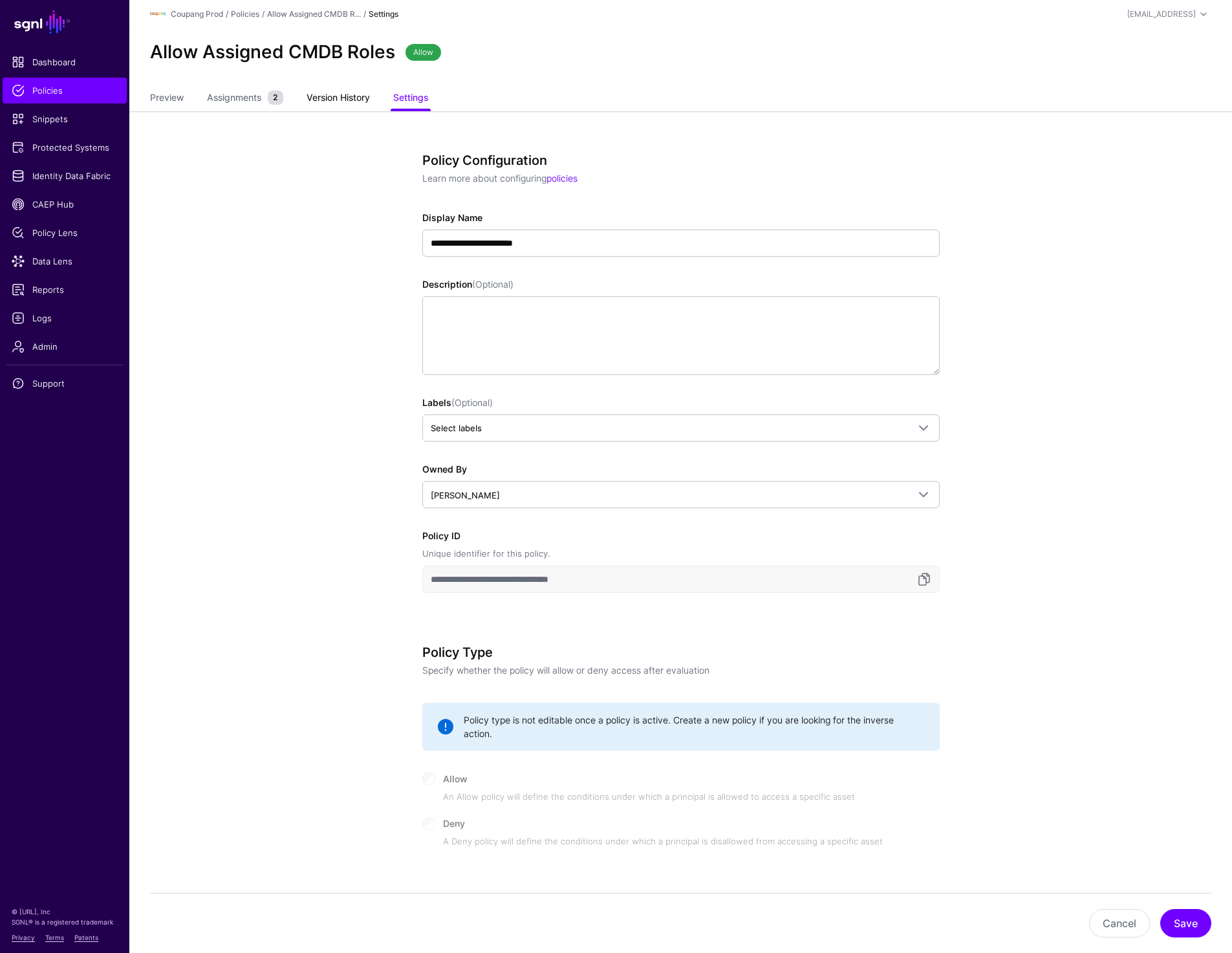
click at [339, 98] on link "Version History" at bounding box center [338, 98] width 63 height 25
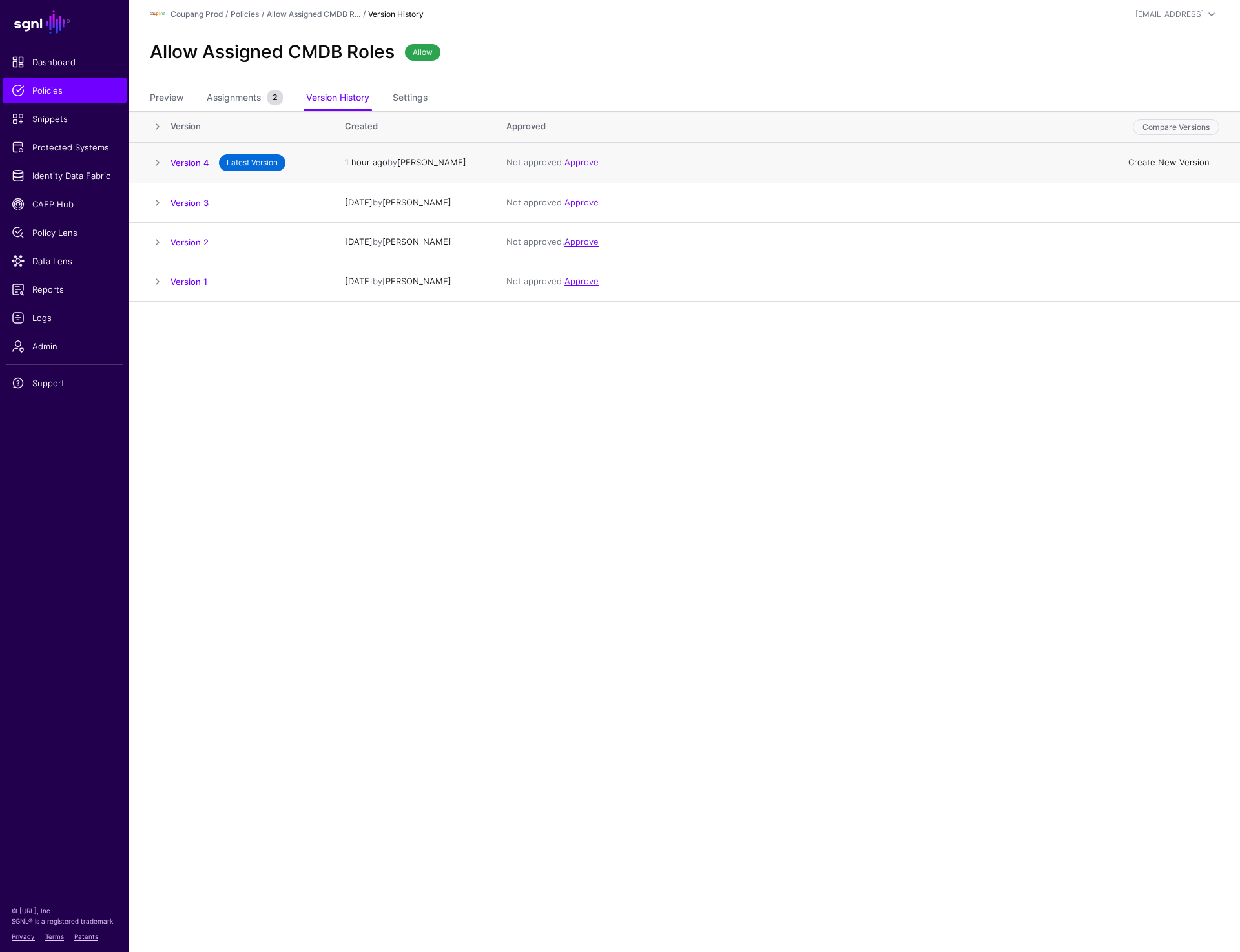
click at [1156, 164] on link "Create New Version" at bounding box center [1169, 162] width 81 height 11
click at [159, 157] on link at bounding box center [157, 163] width 15 height 15
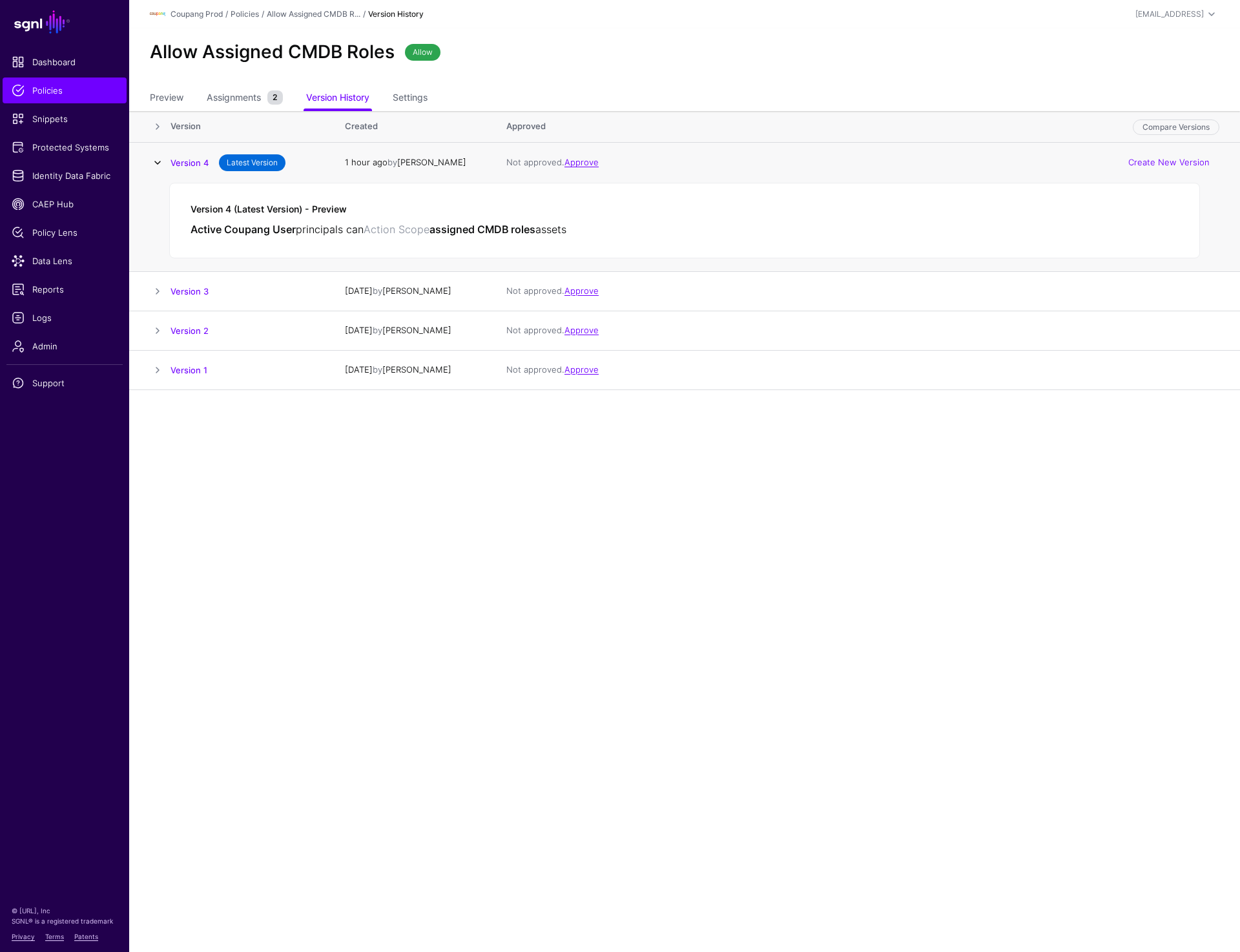
click at [159, 162] on link at bounding box center [157, 163] width 15 height 15
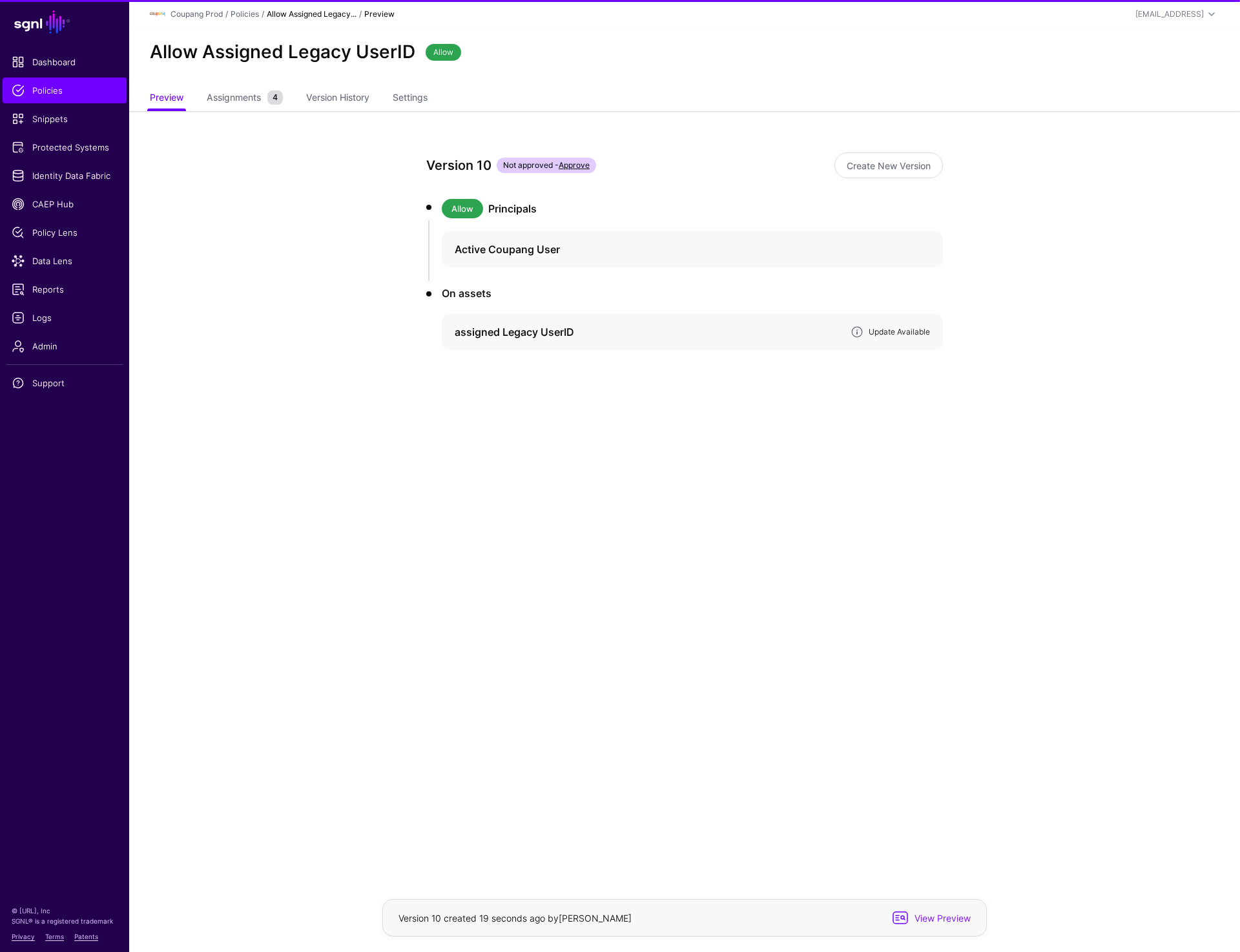
click at [909, 335] on link "Update Available" at bounding box center [899, 332] width 61 height 10
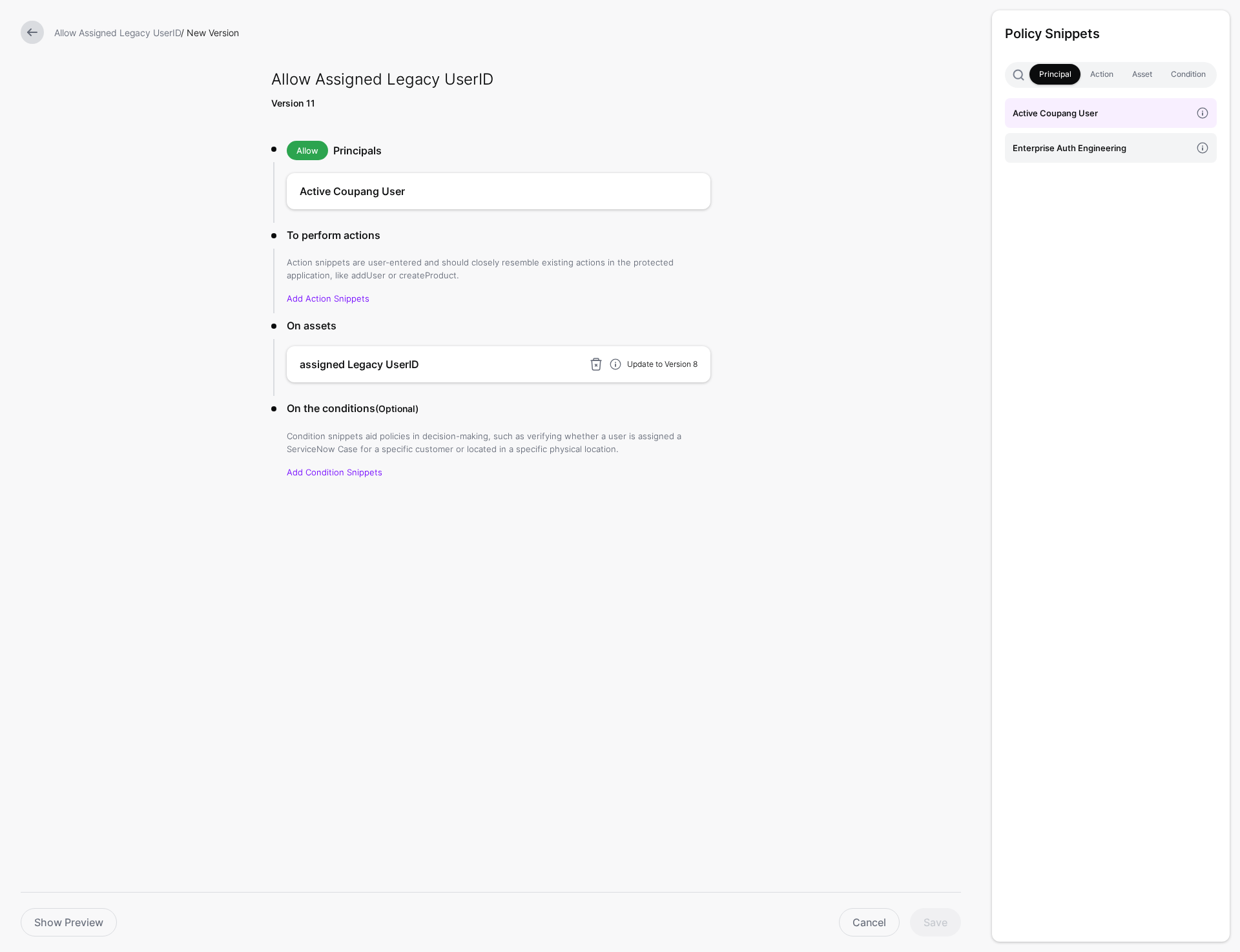
click at [663, 366] on link "Update to Version 8" at bounding box center [662, 364] width 70 height 10
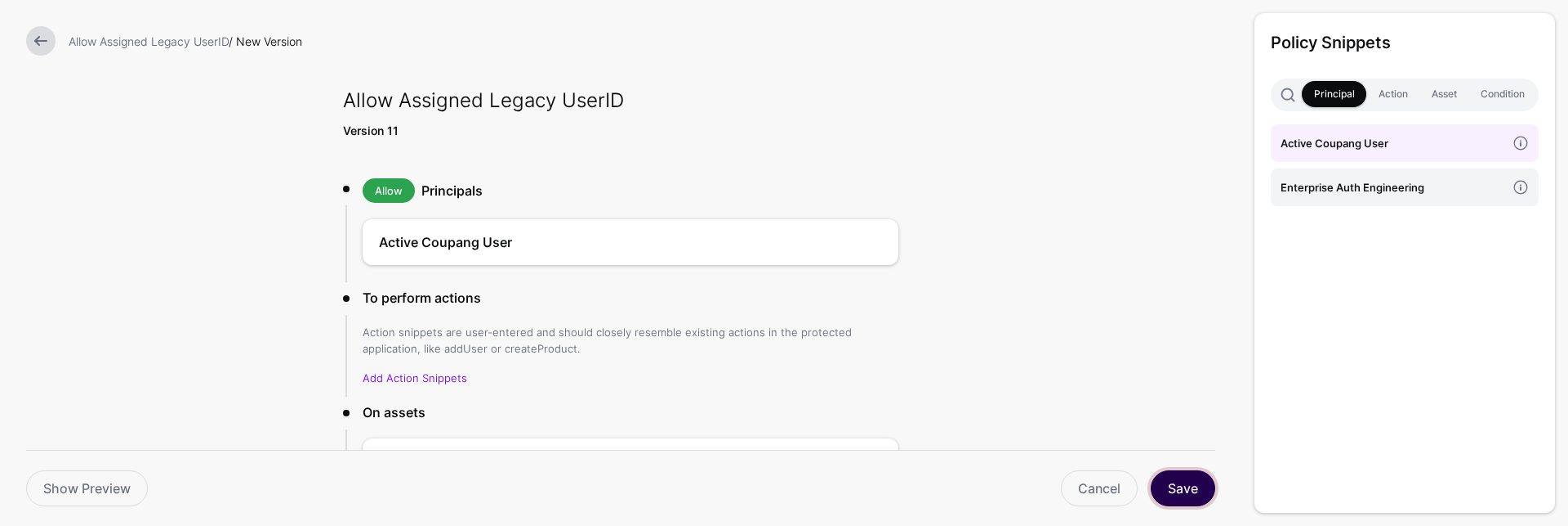
click at [1194, 486] on button "Save" at bounding box center [1183, 488] width 65 height 36
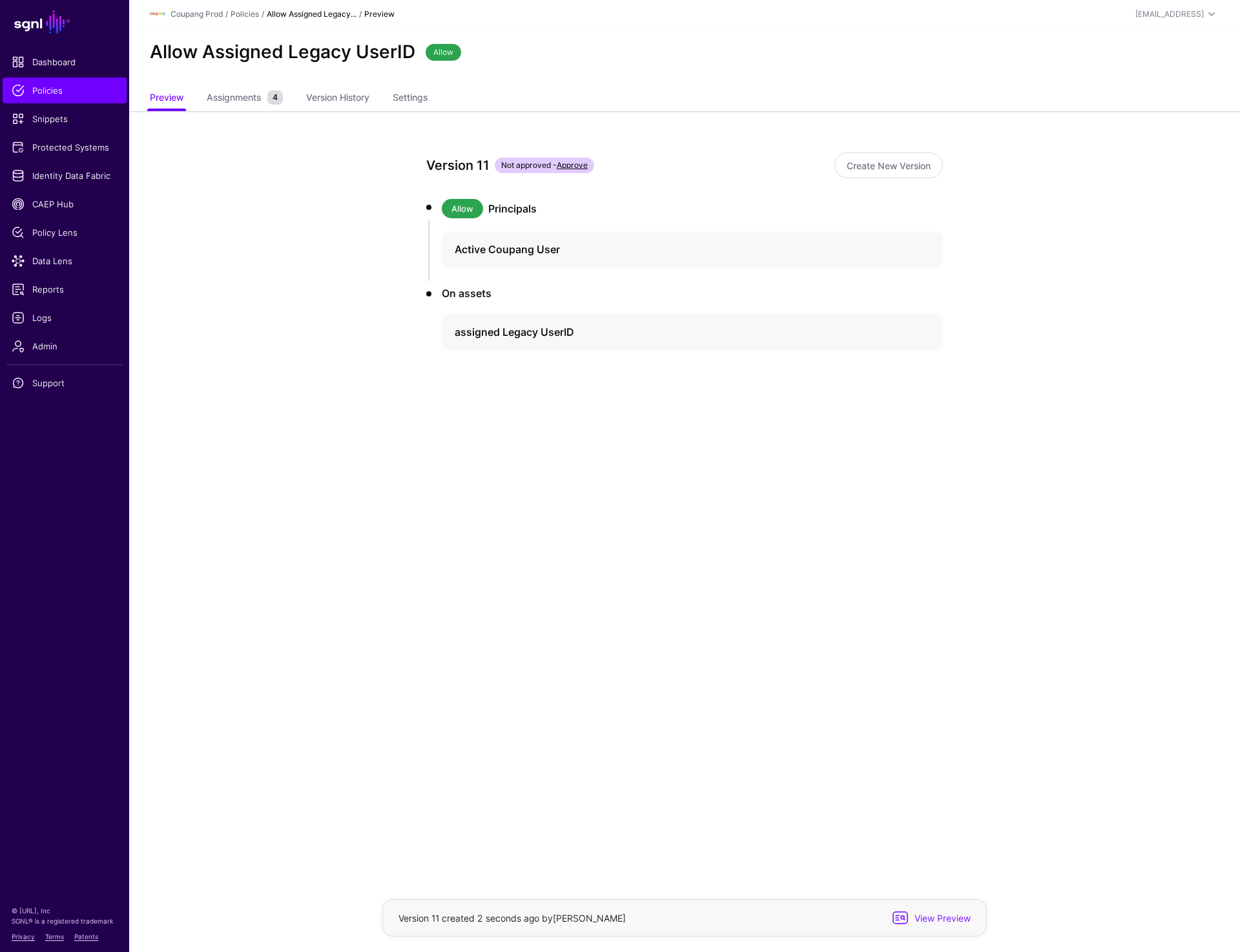
click at [728, 575] on main "SGNL Dashboard Policies Snippets Protected Systems Identity Data Fabric CAEP Hu…" at bounding box center [620, 476] width 1240 height 952
click at [393, 548] on main "SGNL Dashboard Policies Snippets Protected Systems Identity Data Fabric CAEP Hu…" at bounding box center [620, 476] width 1240 height 952
click at [924, 329] on link at bounding box center [923, 332] width 13 height 13
click at [520, 571] on main "SGNL Dashboard Policies Snippets Protected Systems Identity Data Fabric CAEP Hu…" at bounding box center [620, 476] width 1240 height 952
click at [355, 100] on link "Version History" at bounding box center [338, 98] width 63 height 25
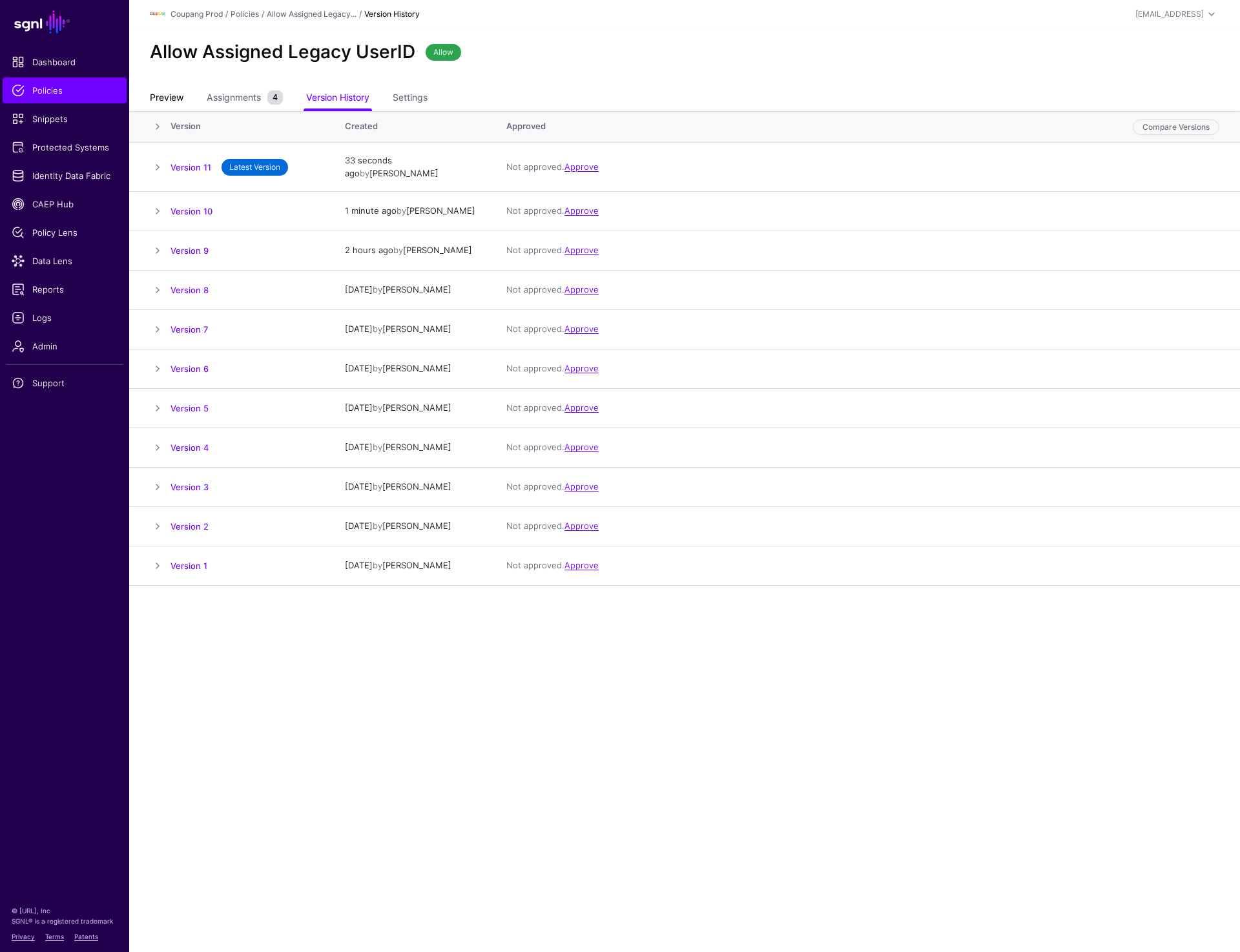
click at [169, 105] on link "Preview" at bounding box center [166, 98] width 34 height 25
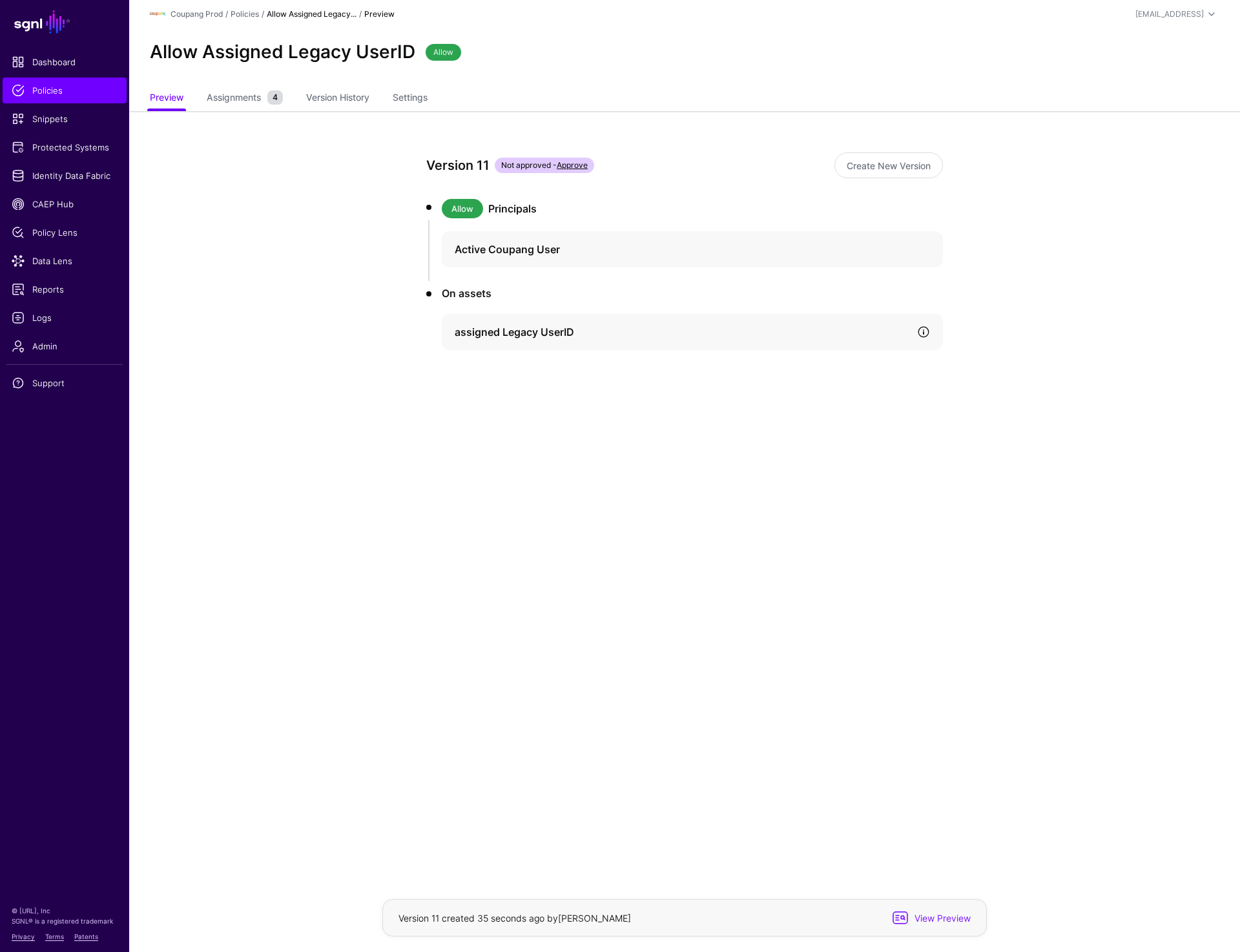
click at [924, 327] on link at bounding box center [923, 332] width 13 height 13
click at [501, 417] on link "Version 8" at bounding box center [499, 421] width 33 height 10
click at [242, 97] on span "Assignments" at bounding box center [234, 97] width 60 height 13
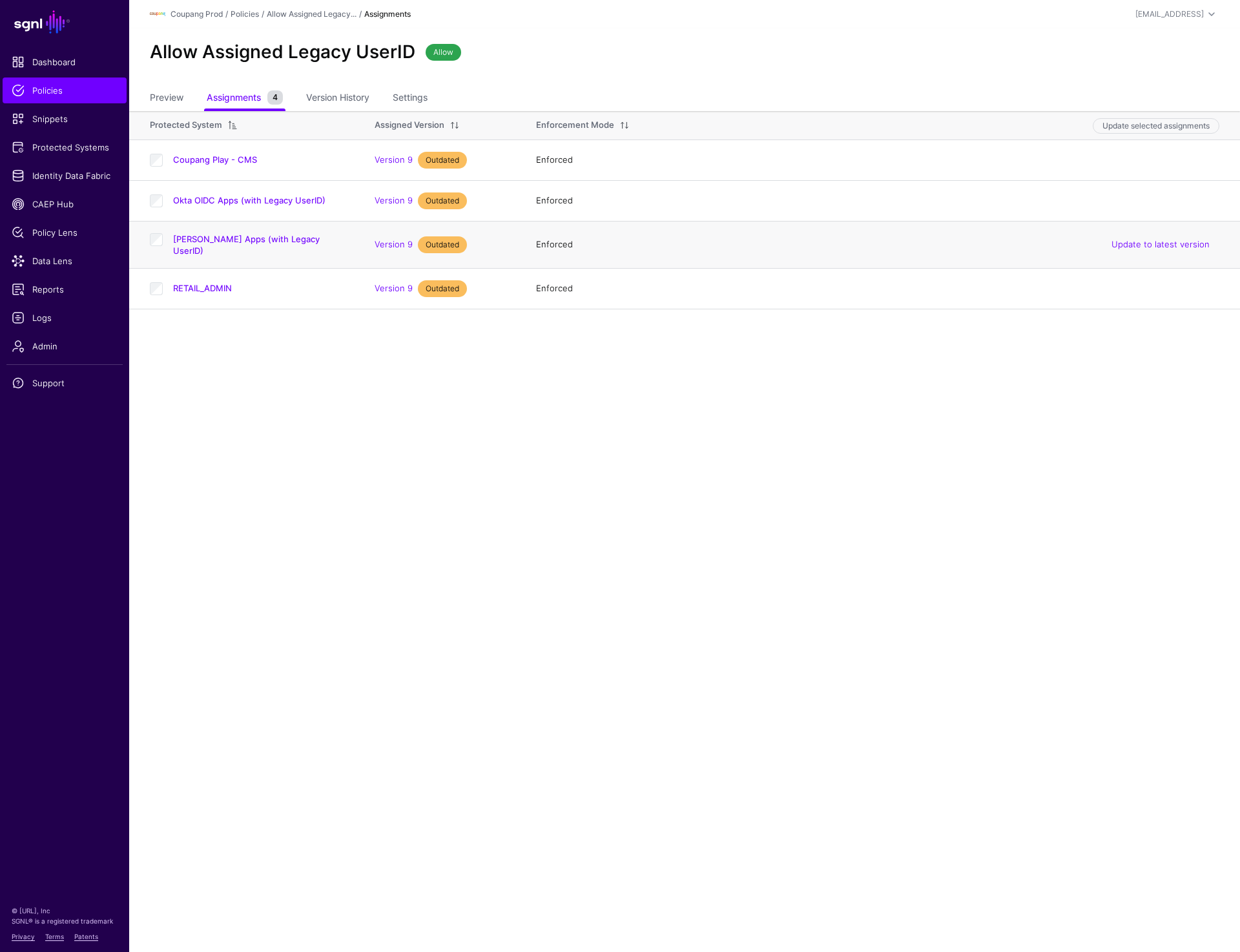
click at [152, 234] on td "Okta SAML Apps (with Legacy UserID)" at bounding box center [245, 244] width 232 height 47
click at [157, 230] on td "Okta SAML Apps (with Legacy UserID)" at bounding box center [245, 244] width 232 height 47
click at [1147, 284] on link "Update to latest version" at bounding box center [1161, 288] width 98 height 11
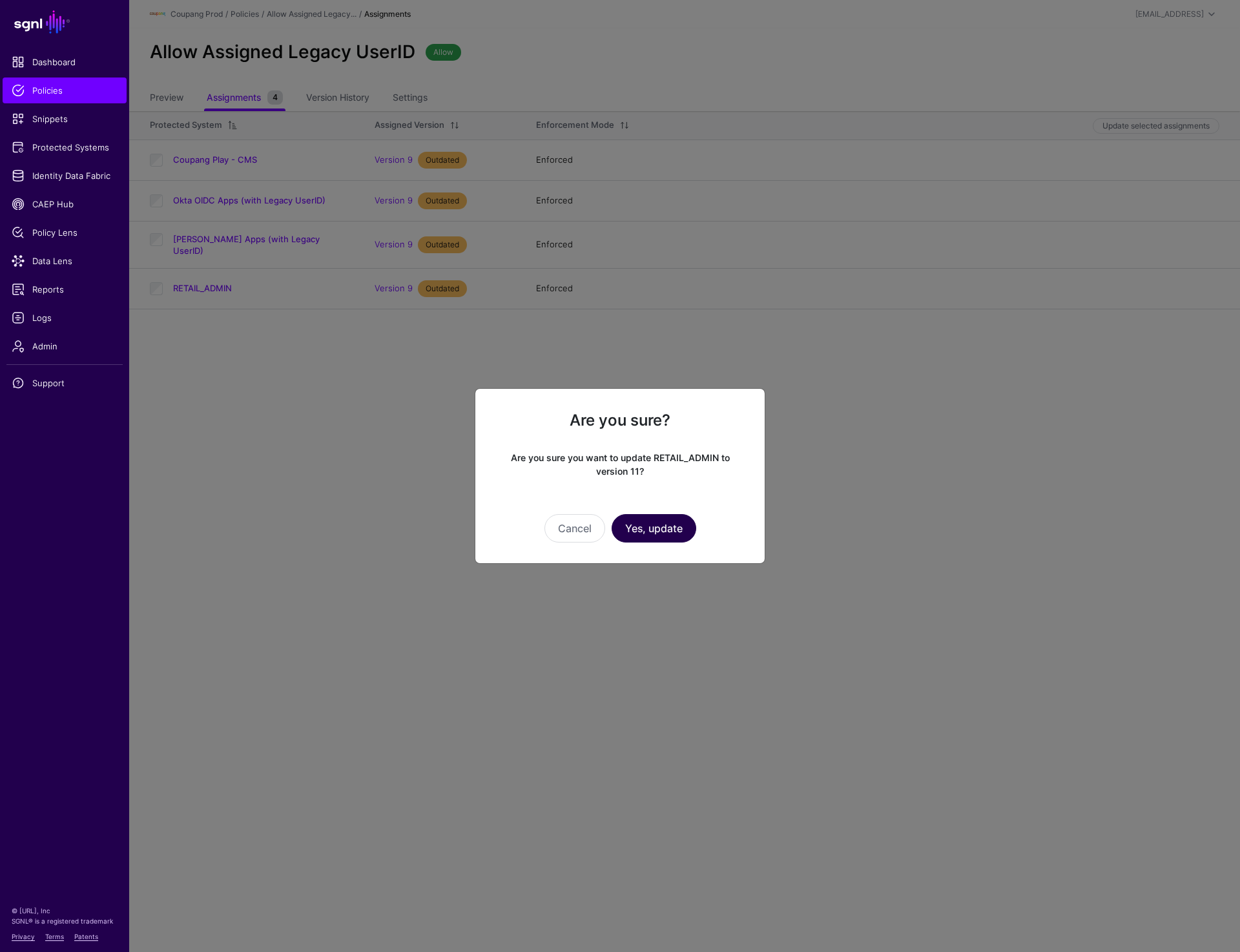
click at [669, 530] on button "Yes, update" at bounding box center [654, 528] width 85 height 28
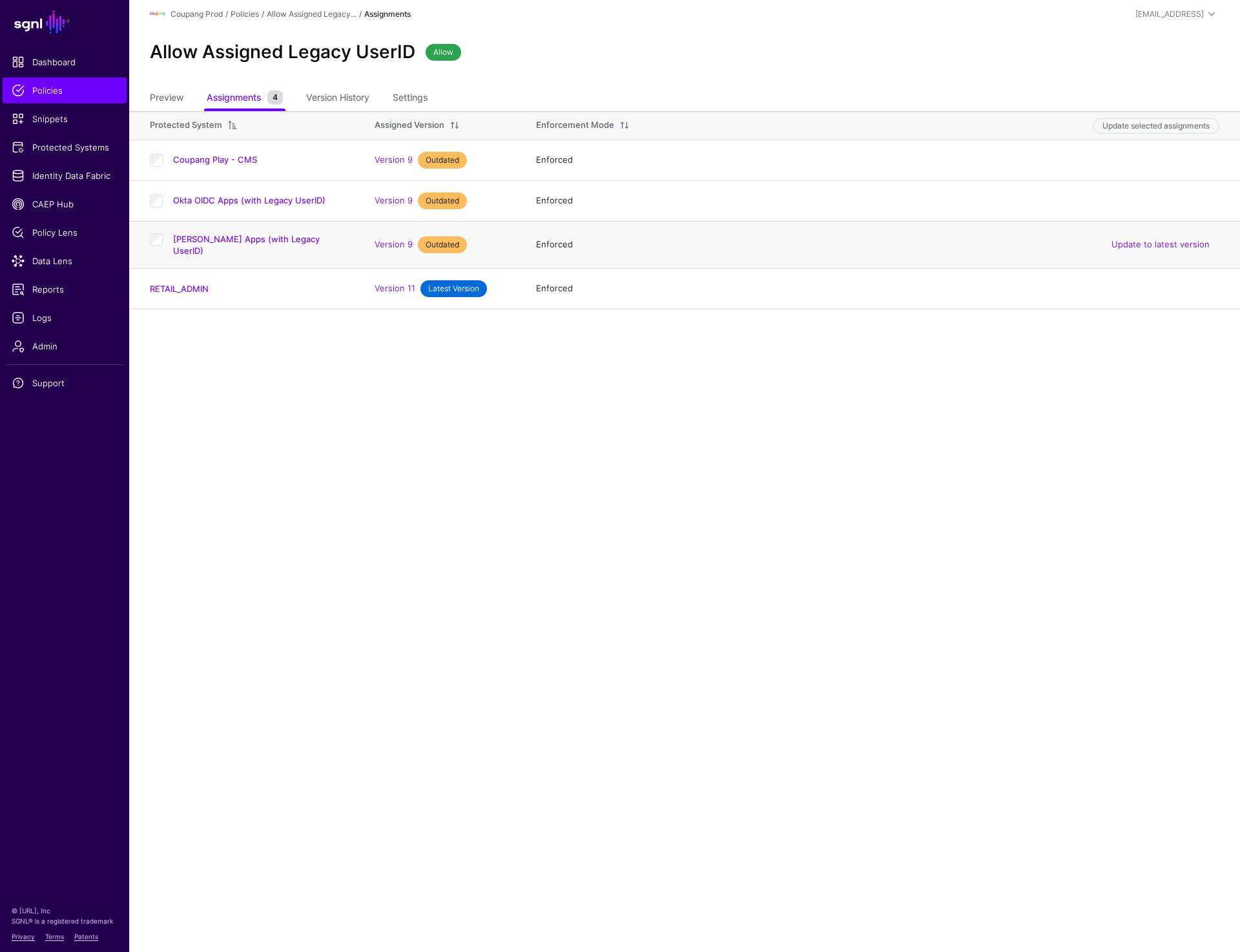
click at [154, 234] on td "Okta SAML Apps (with Legacy UserID)" at bounding box center [245, 244] width 232 height 47
click at [1161, 125] on button "Update selected assignments" at bounding box center [1156, 126] width 126 height 15
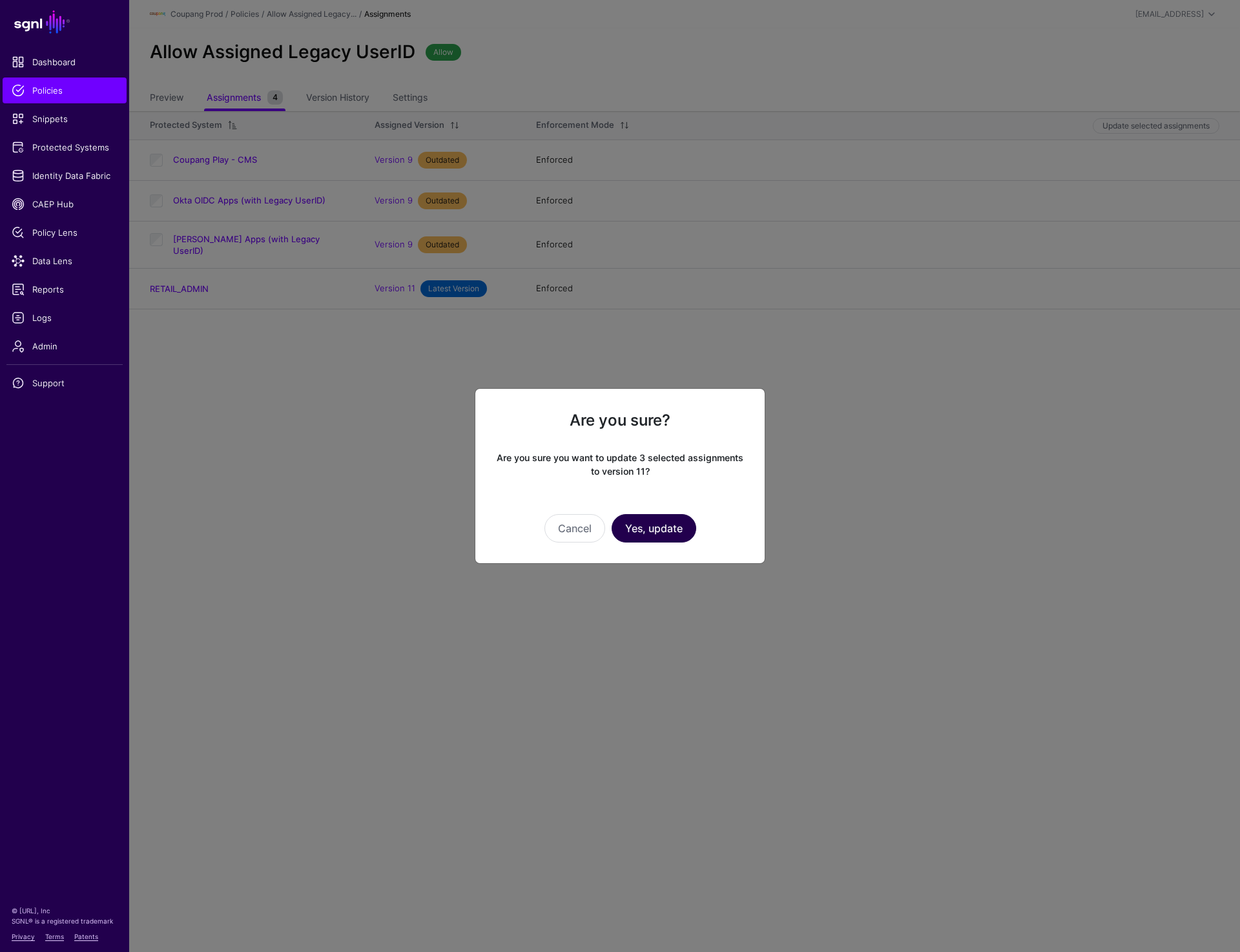
click at [660, 521] on button "Yes, update" at bounding box center [654, 528] width 85 height 28
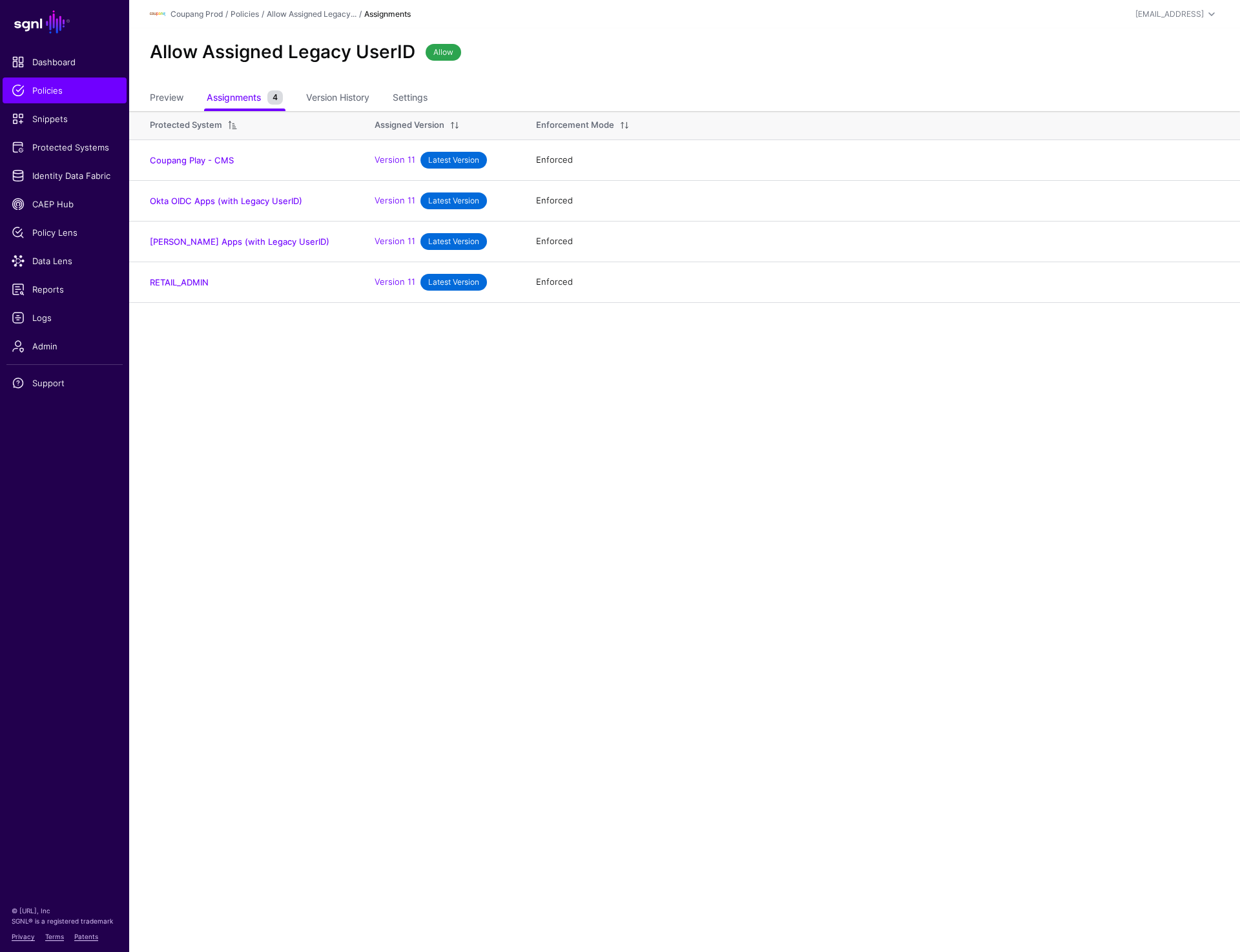
click at [660, 521] on main "SGNL Dashboard Policies Snippets Protected Systems Identity Data Fabric CAEP Hu…" at bounding box center [620, 476] width 1240 height 952
click at [421, 98] on link "Settings" at bounding box center [410, 98] width 35 height 25
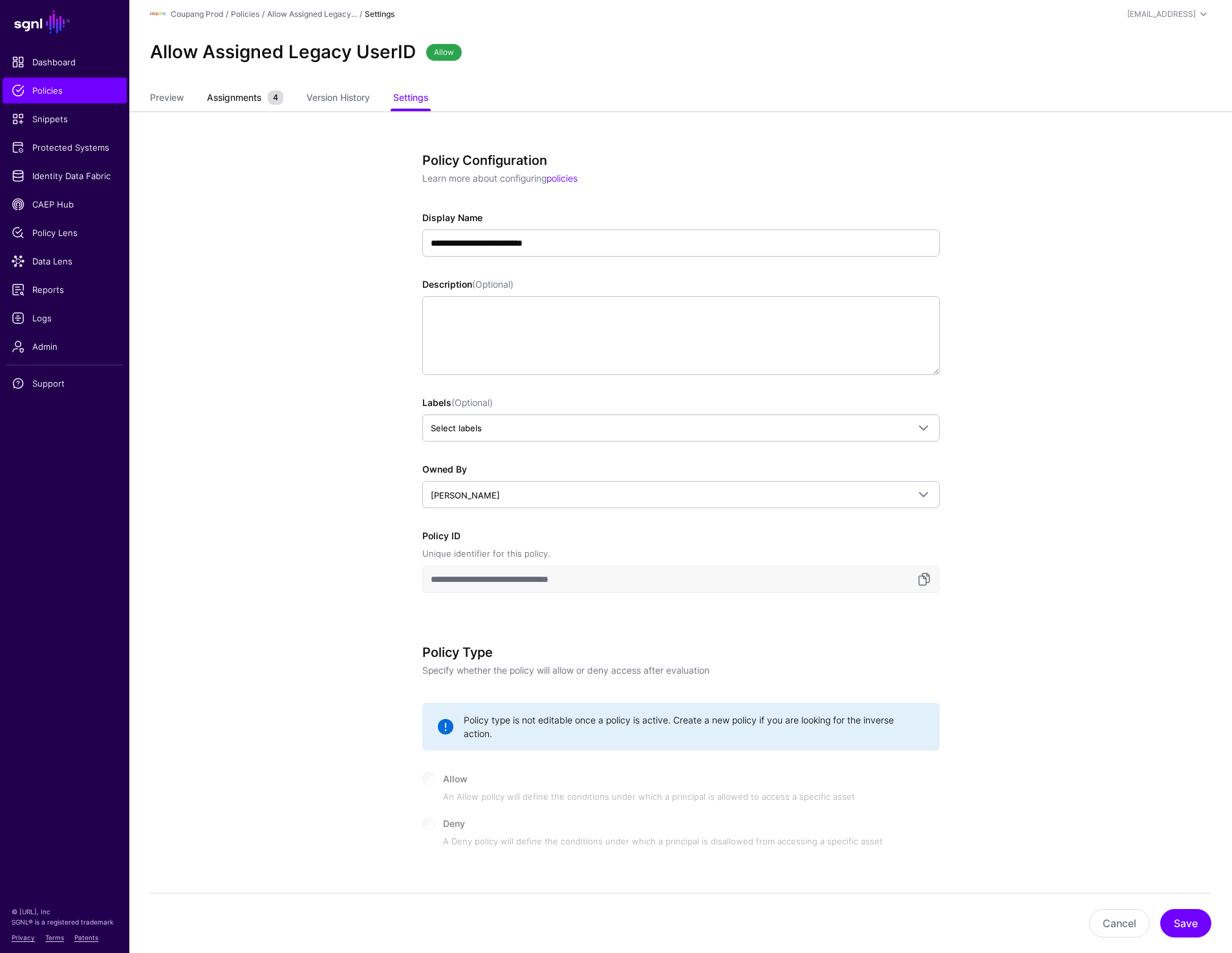
click at [254, 93] on span "Assignments" at bounding box center [234, 97] width 60 height 13
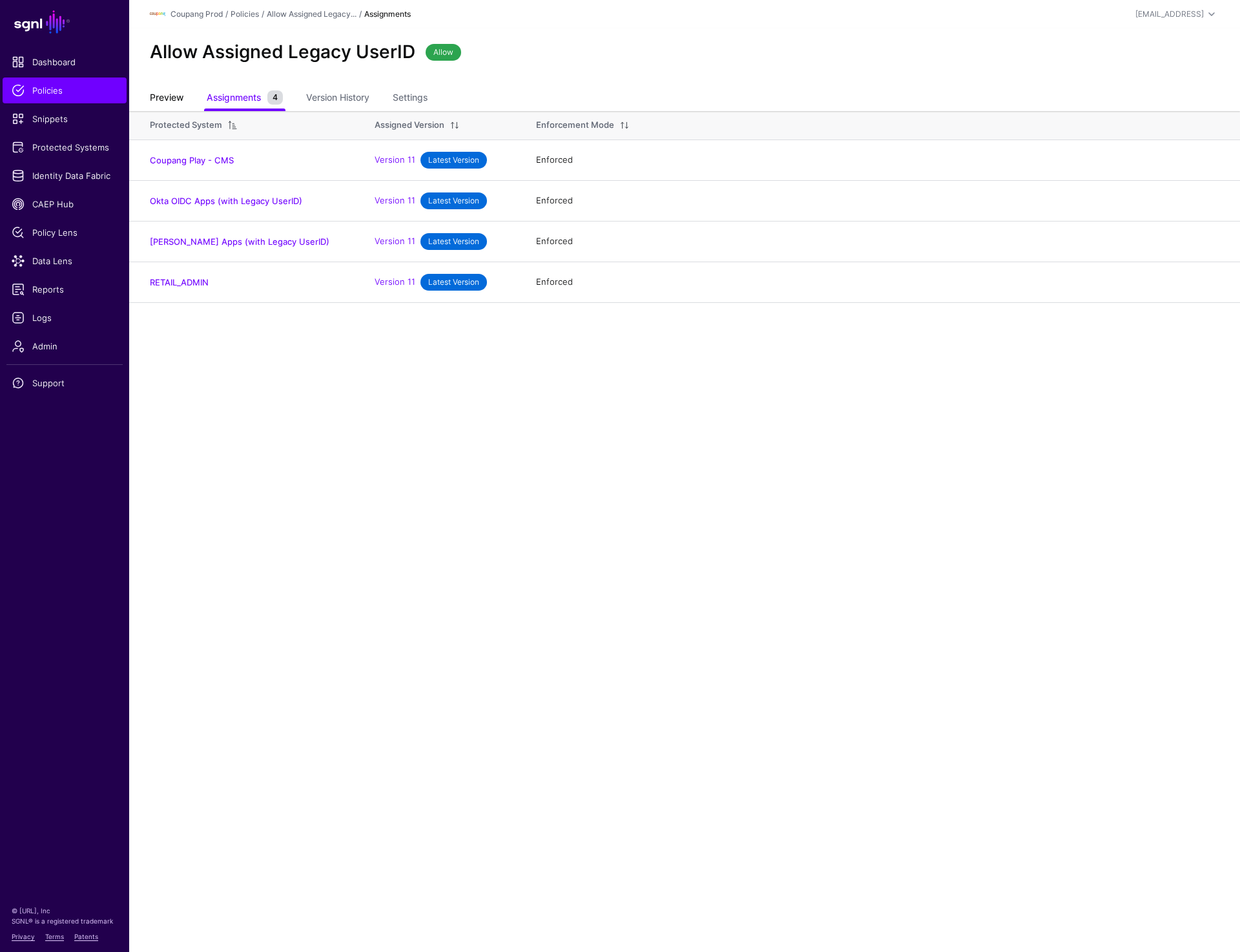
click at [161, 91] on link "Preview" at bounding box center [166, 98] width 34 height 25
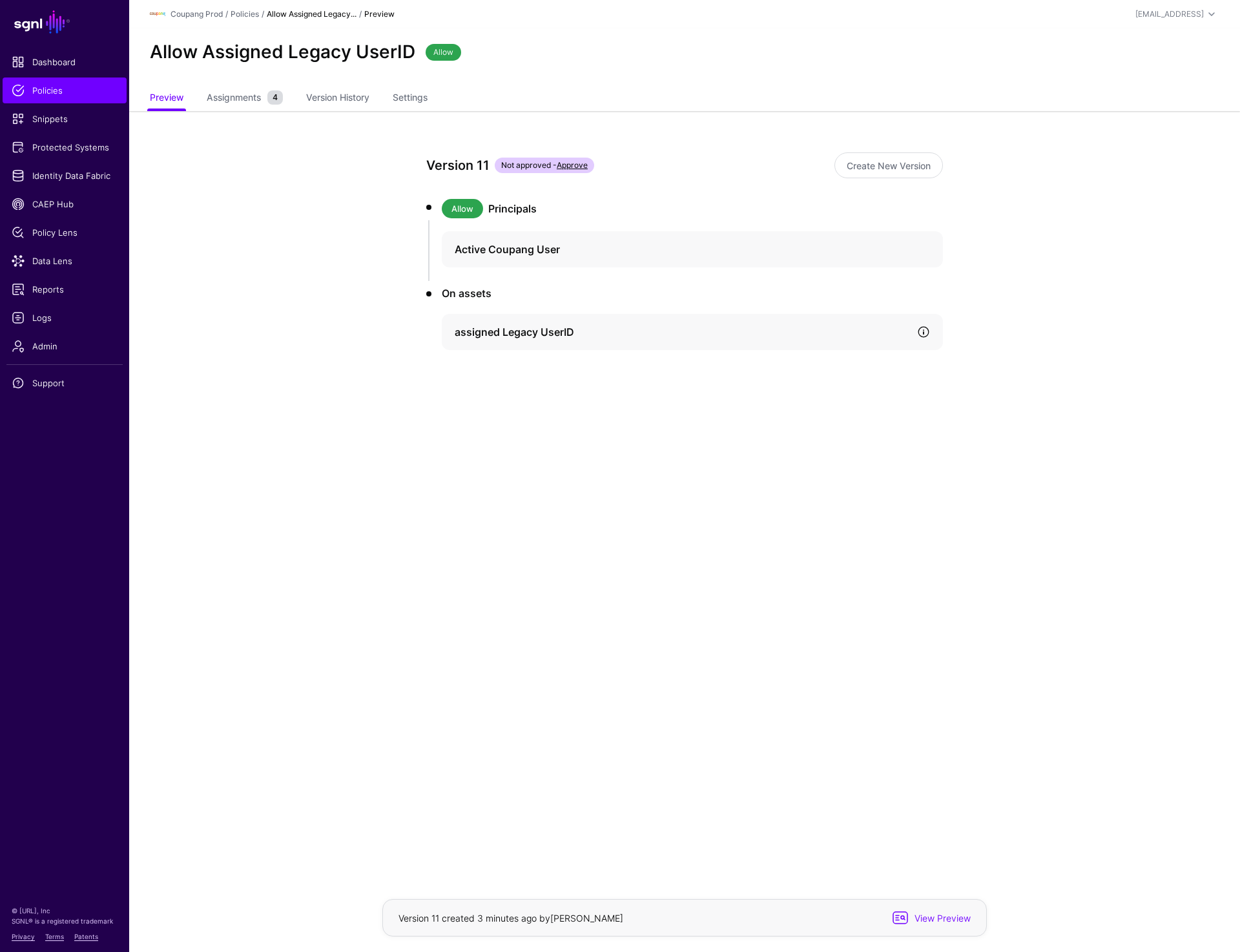
click at [923, 326] on link at bounding box center [923, 332] width 13 height 13
click at [496, 421] on link "Version 8" at bounding box center [499, 421] width 33 height 10
click at [232, 103] on span "Assignments" at bounding box center [234, 97] width 60 height 13
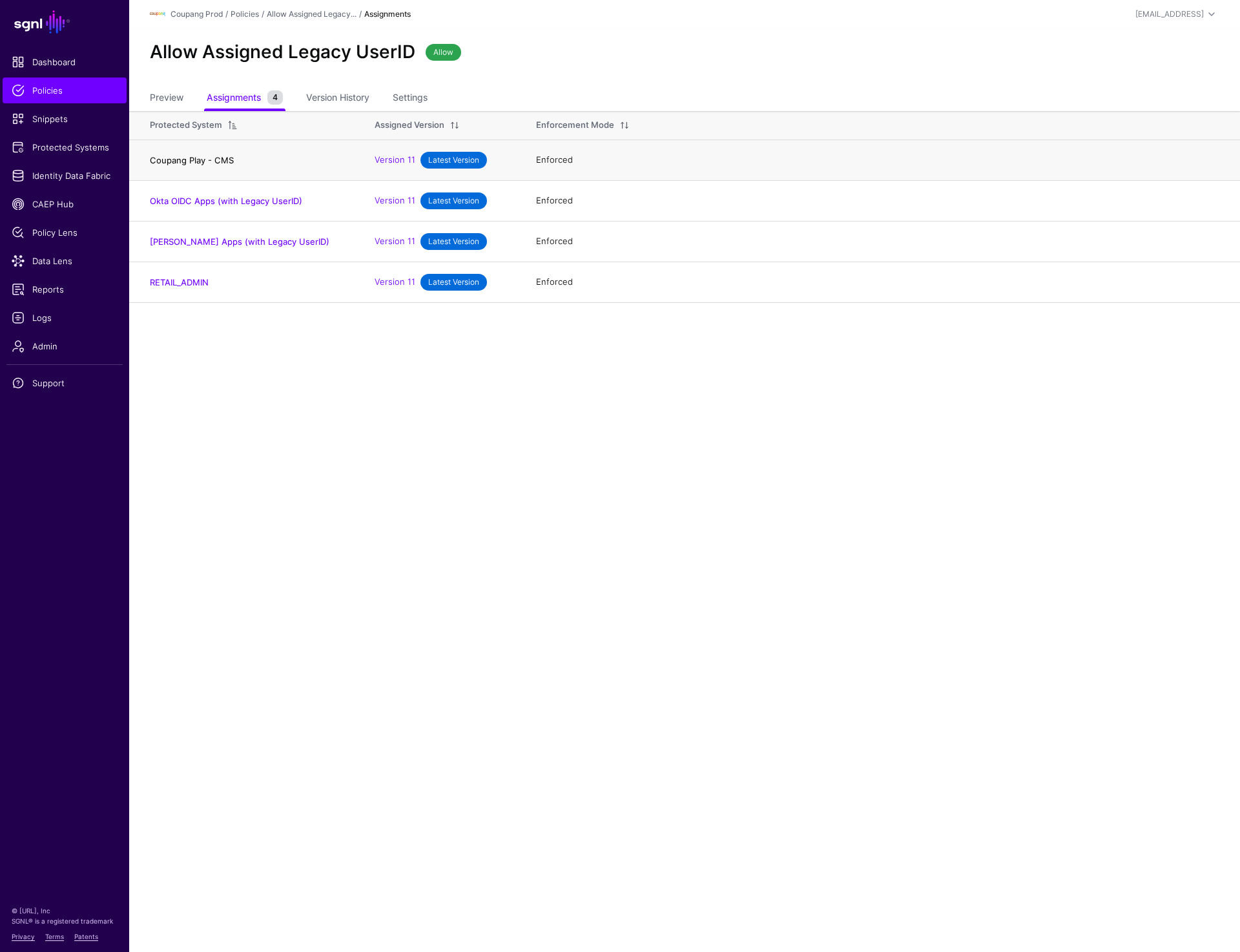
click at [219, 161] on link "Coupang Play - CMS" at bounding box center [192, 160] width 84 height 11
click at [215, 197] on link "Okta OIDC Apps (with Legacy UserID)" at bounding box center [225, 201] width 152 height 11
click at [197, 241] on link "Okta SAML Apps (with Legacy UserID)" at bounding box center [239, 242] width 180 height 11
click at [185, 283] on link "RETAIL_ADMIN" at bounding box center [179, 282] width 59 height 11
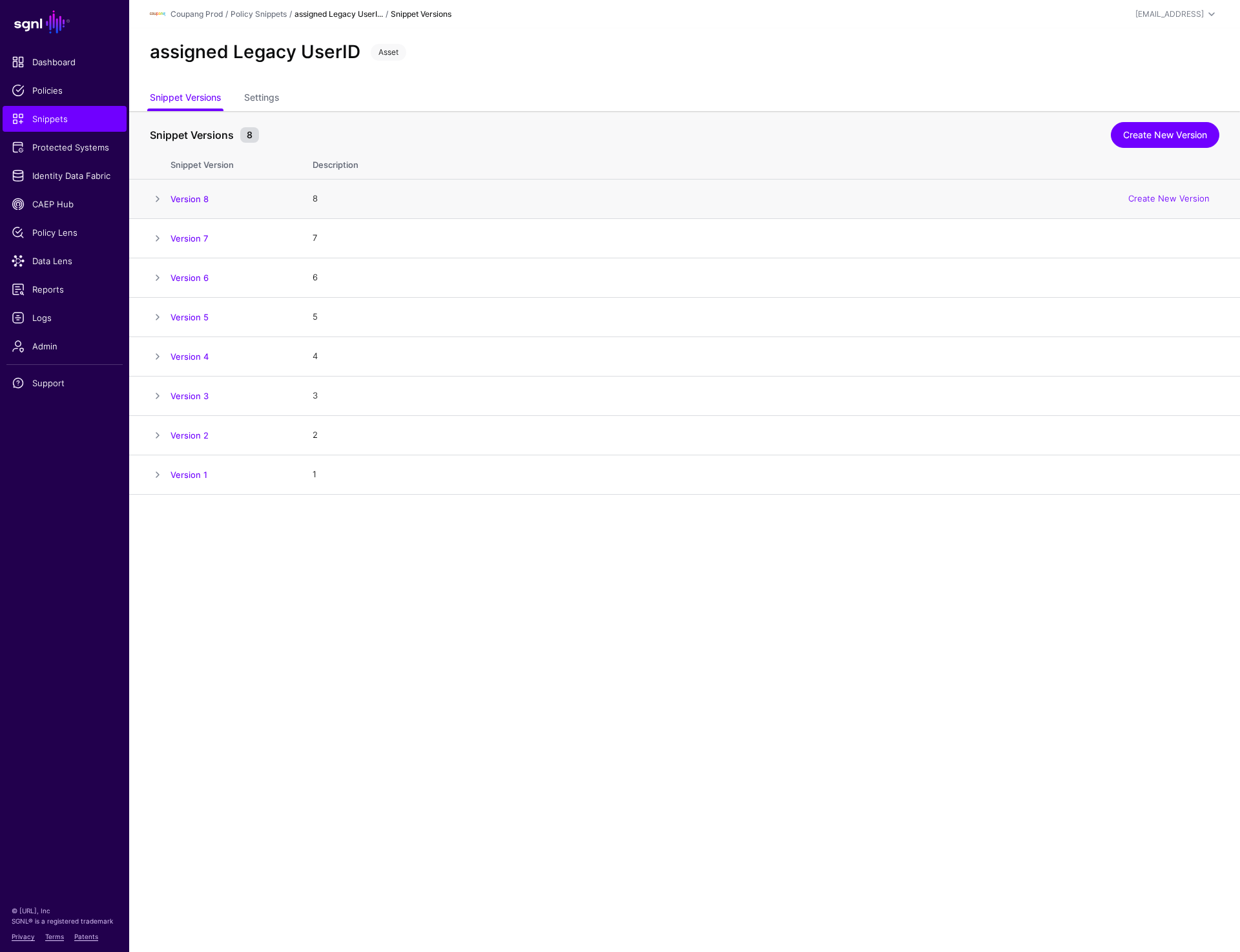
click at [154, 203] on span at bounding box center [157, 199] width 15 height 15
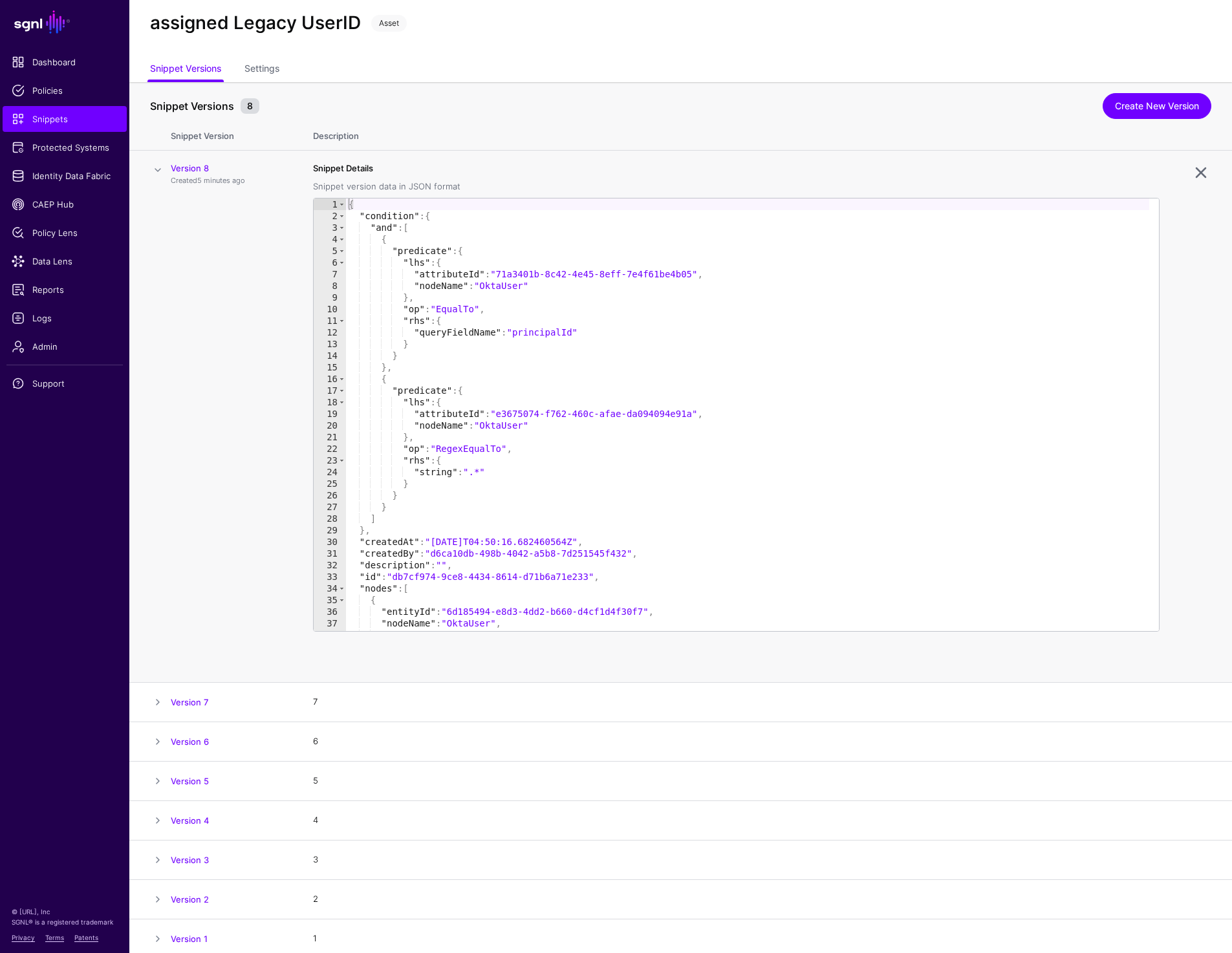
scroll to position [35, 0]
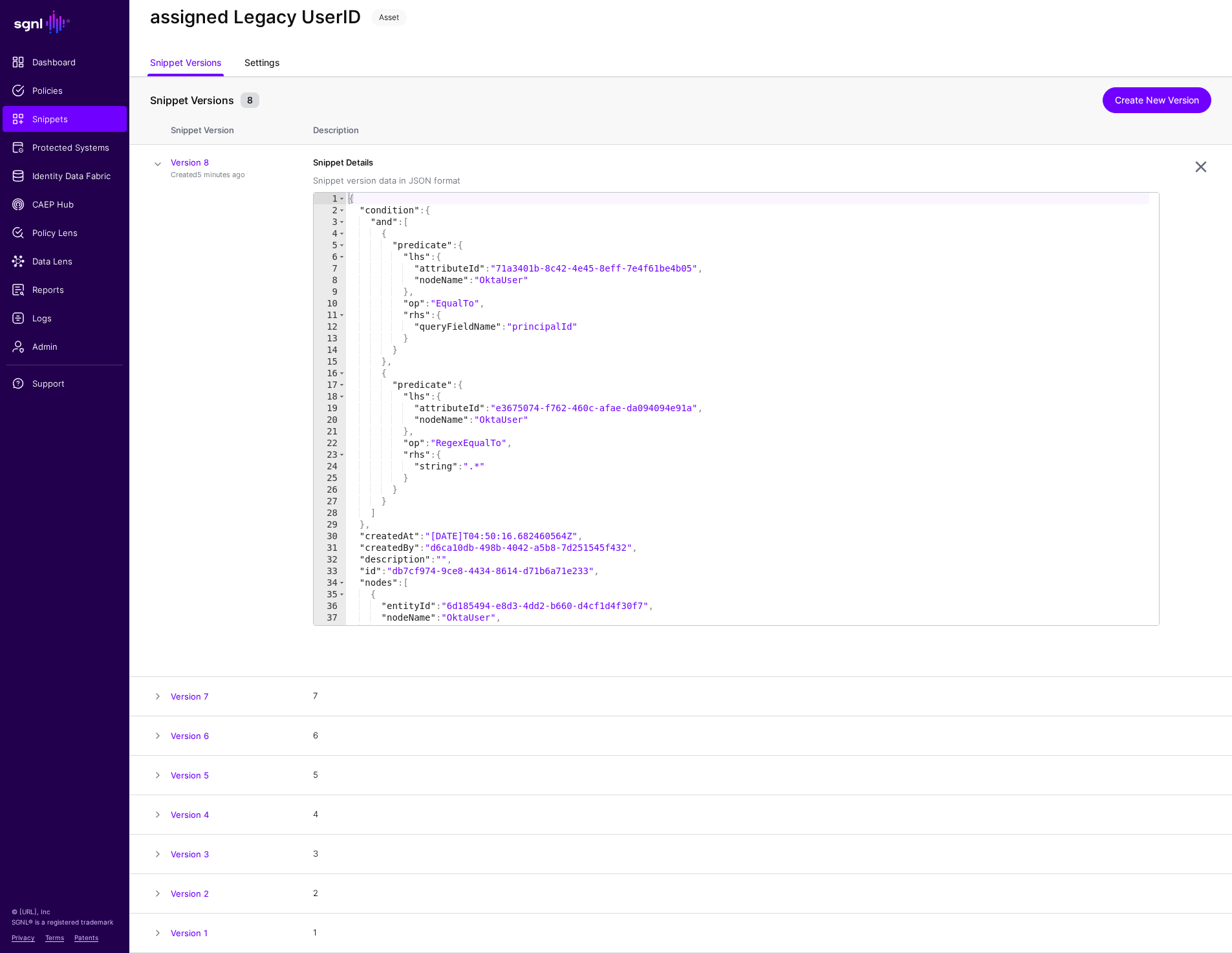
click at [272, 65] on link "Settings" at bounding box center [262, 64] width 35 height 25
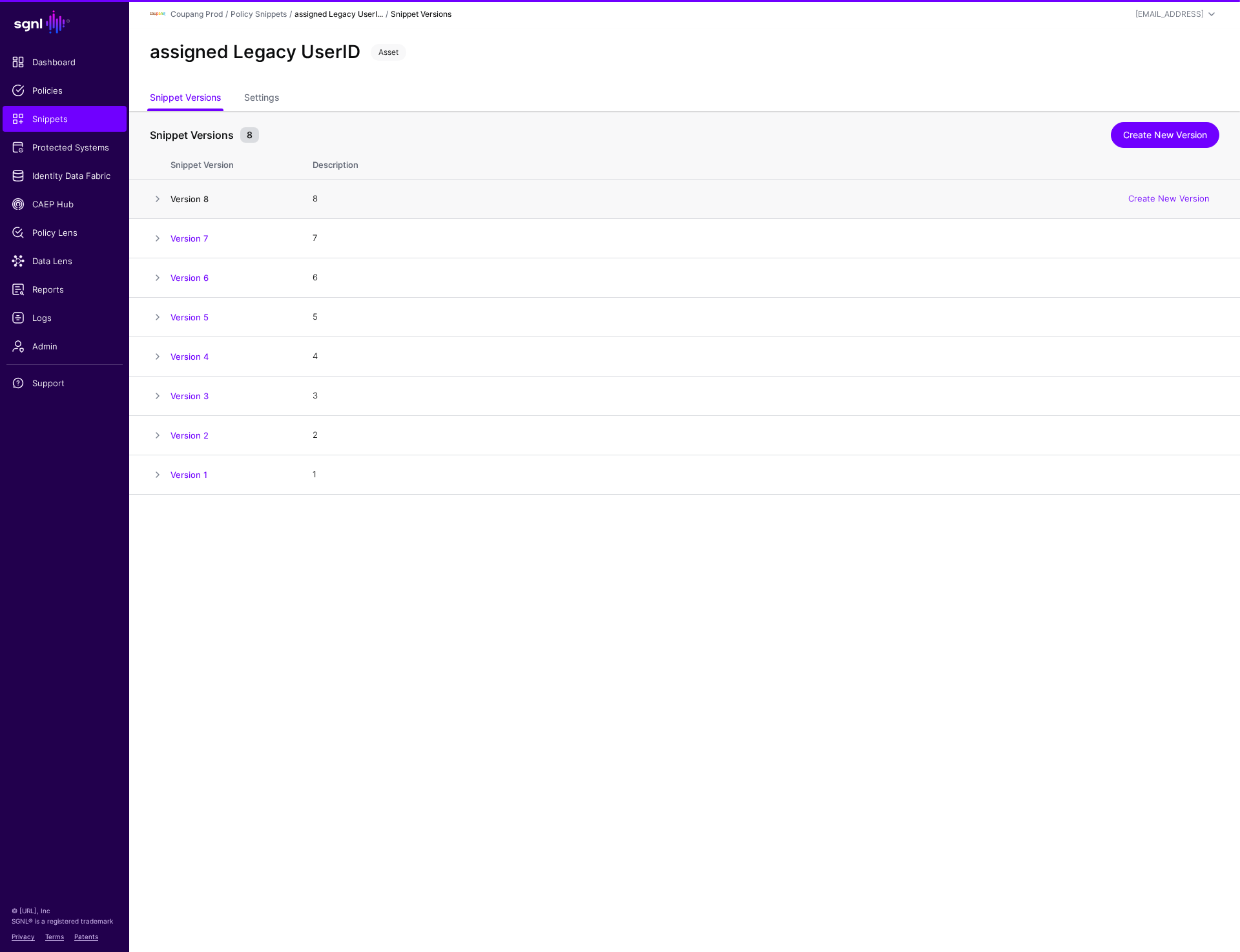
click at [190, 201] on link "Version 8" at bounding box center [190, 199] width 38 height 11
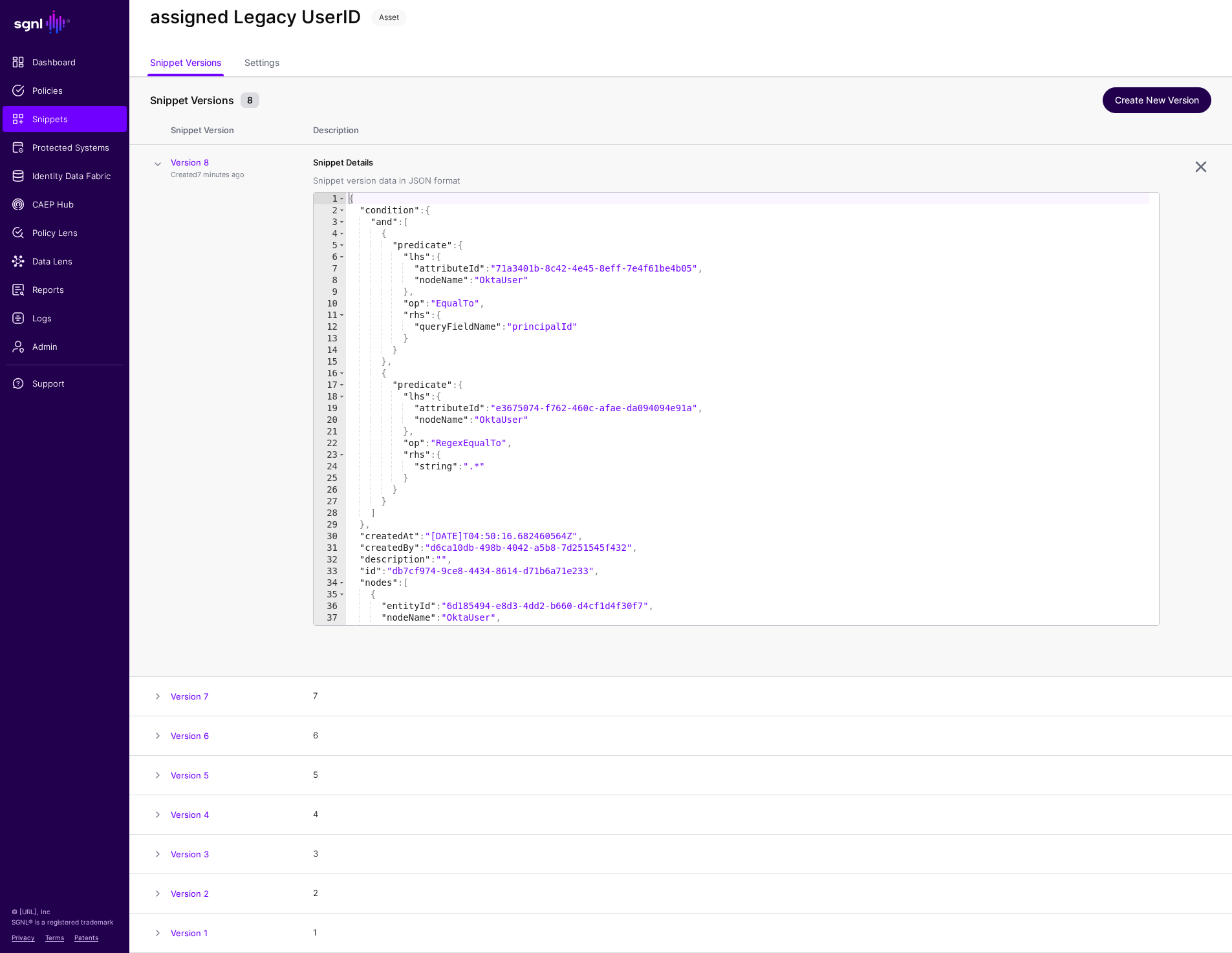
click at [1160, 89] on link "Create New Version" at bounding box center [1157, 100] width 109 height 26
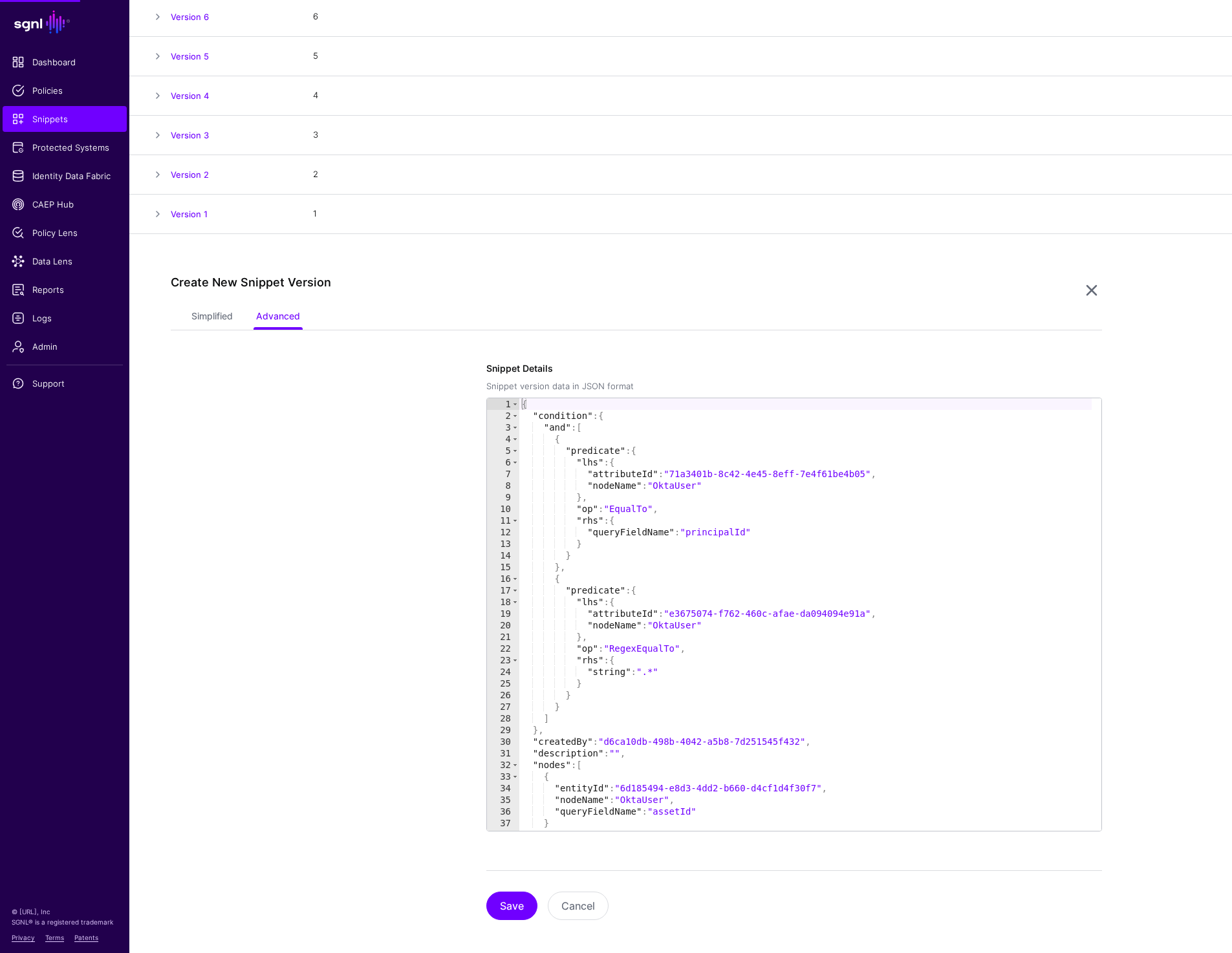
scroll to position [270, 0]
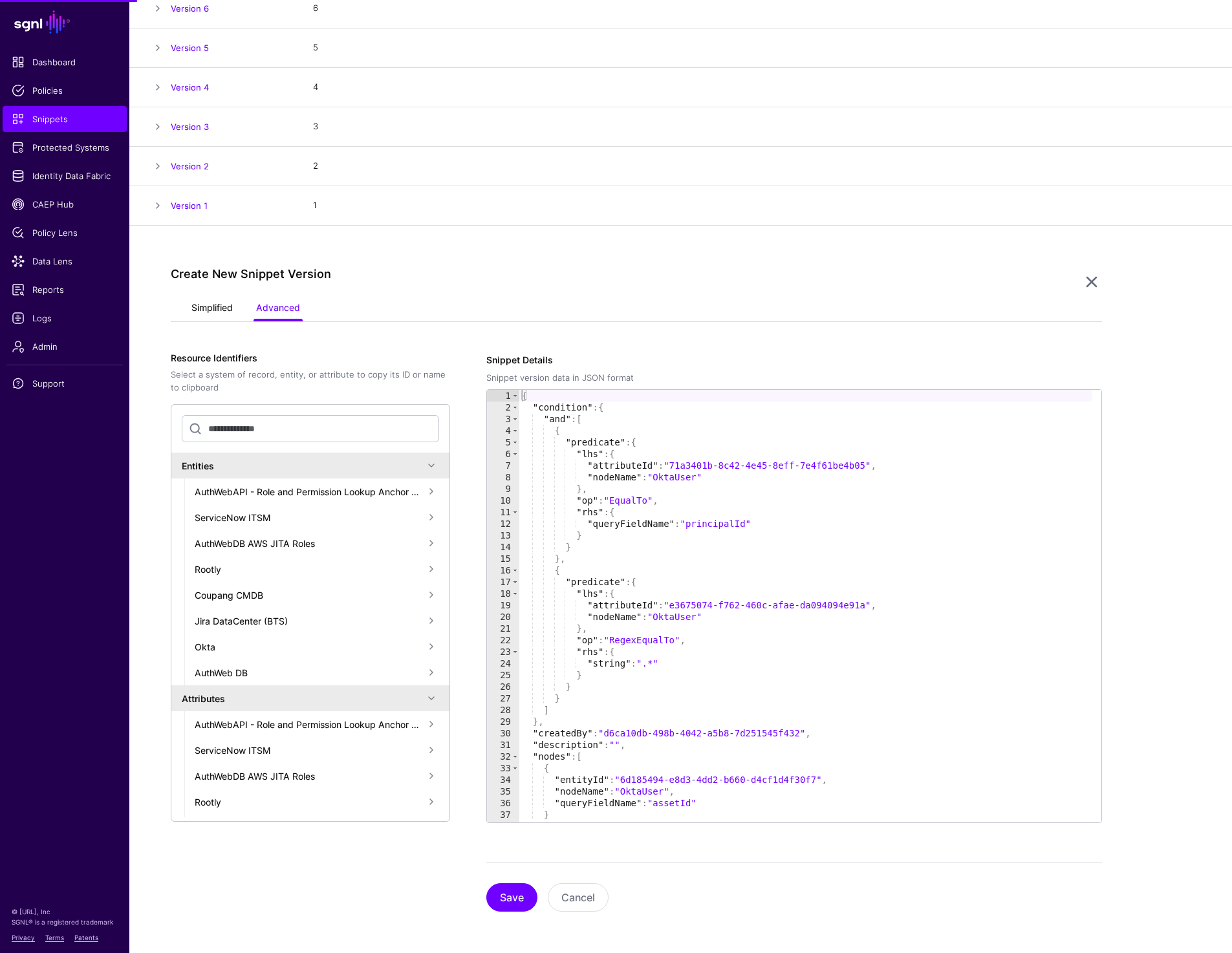
click at [208, 309] on link "Simplified" at bounding box center [212, 309] width 41 height 25
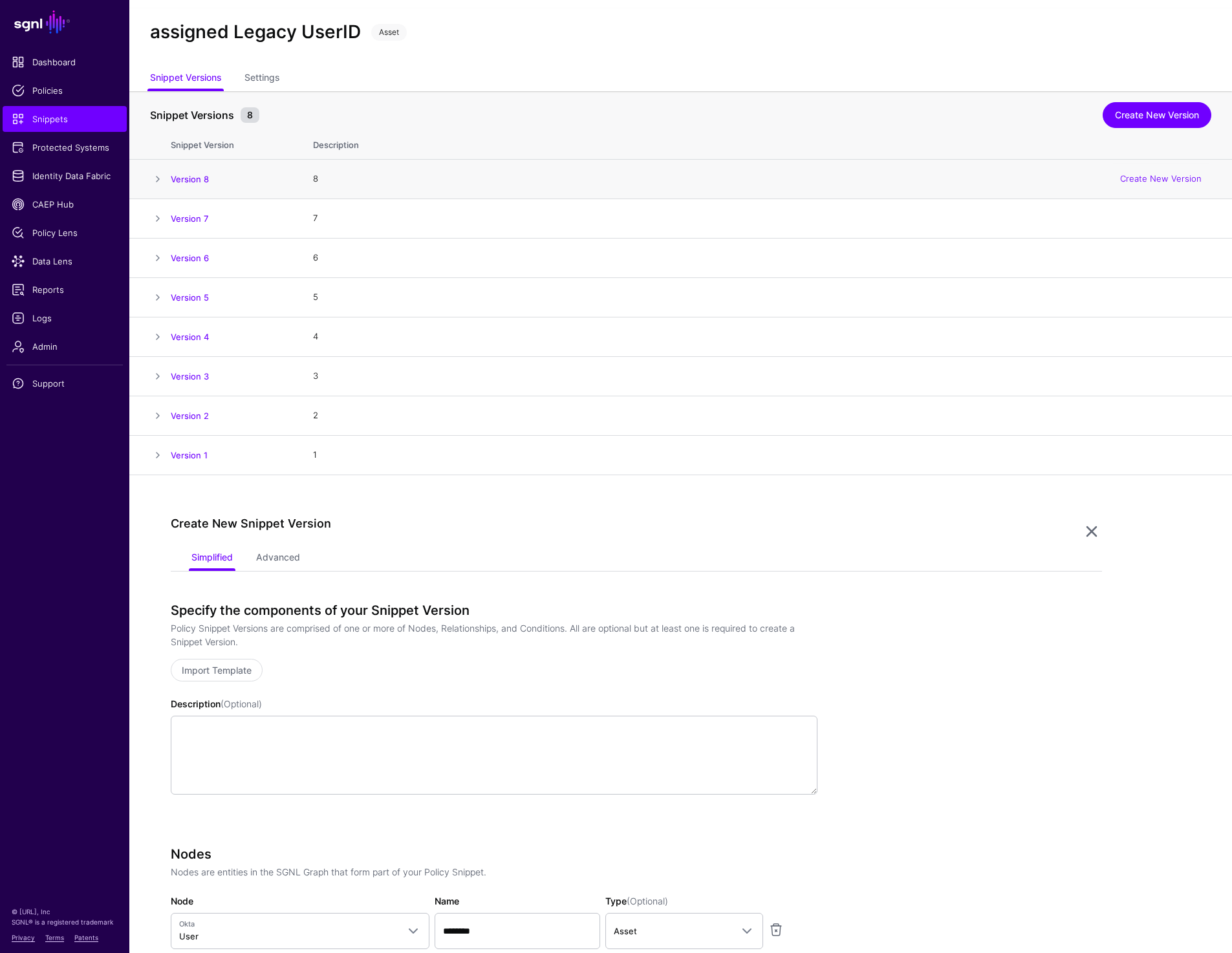
scroll to position [0, 0]
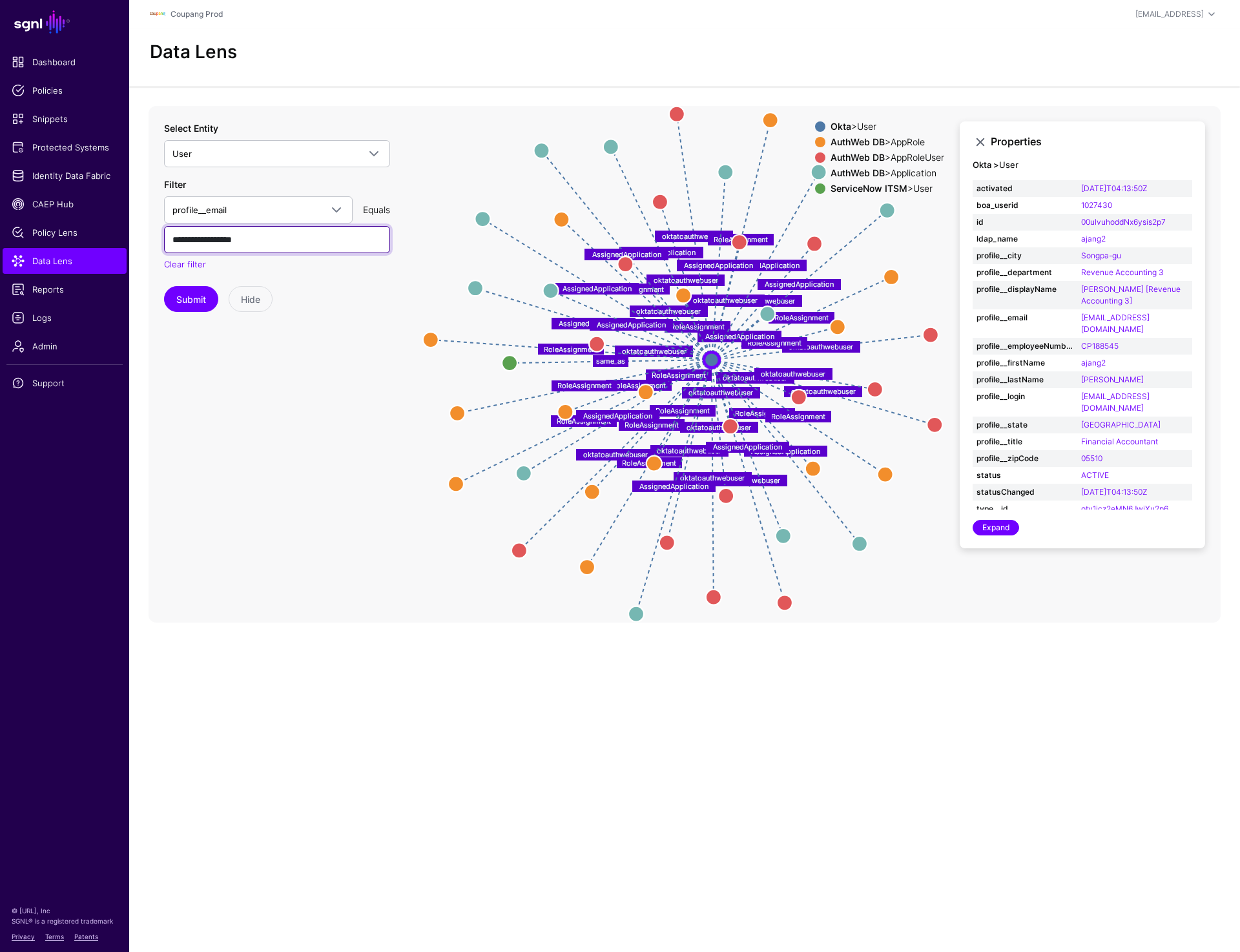
click at [277, 234] on input "**********" at bounding box center [277, 239] width 226 height 27
paste input "*****"
type input "**********"
click at [184, 303] on button "Submit" at bounding box center [191, 299] width 54 height 26
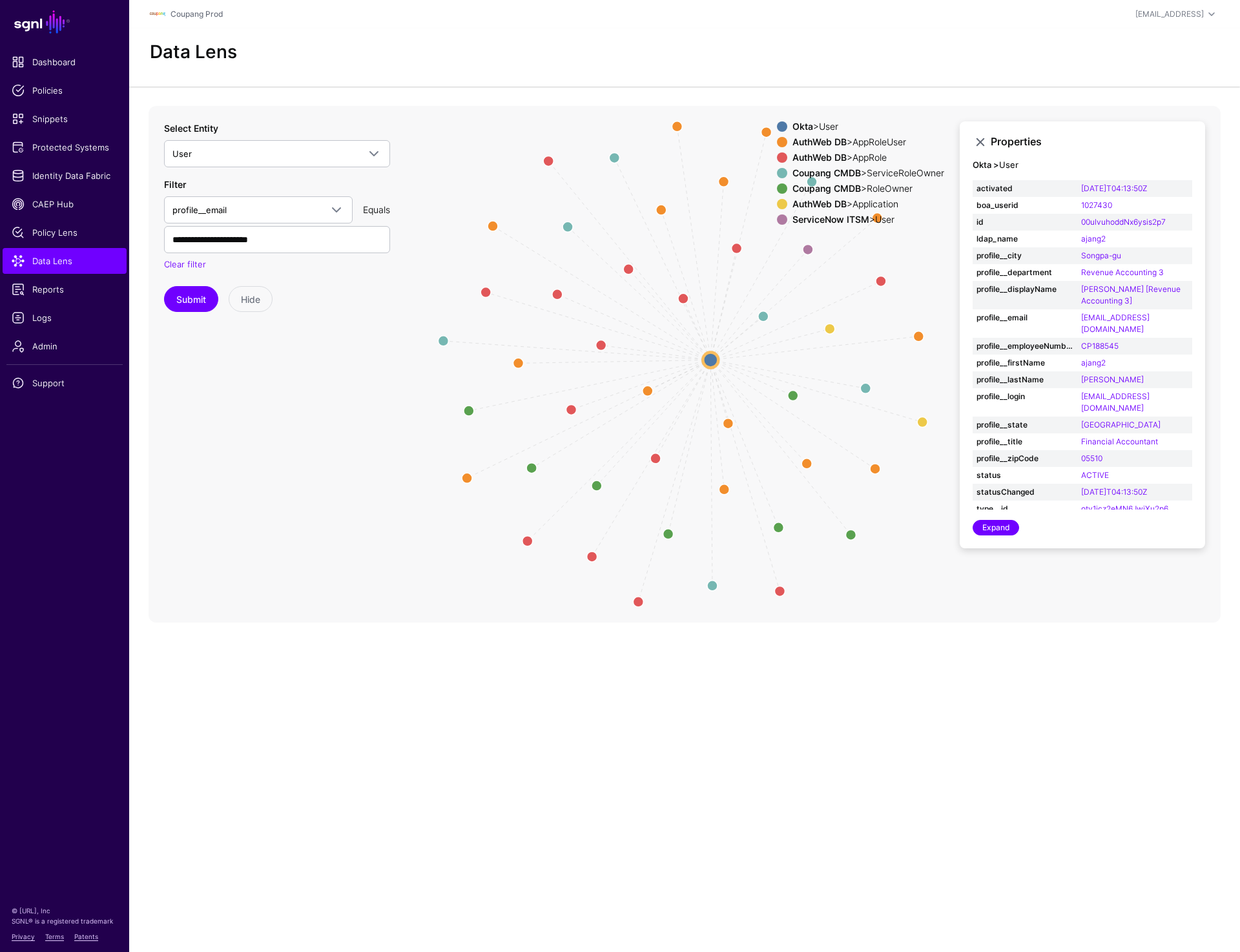
click at [710, 354] on circle at bounding box center [711, 359] width 15 height 15
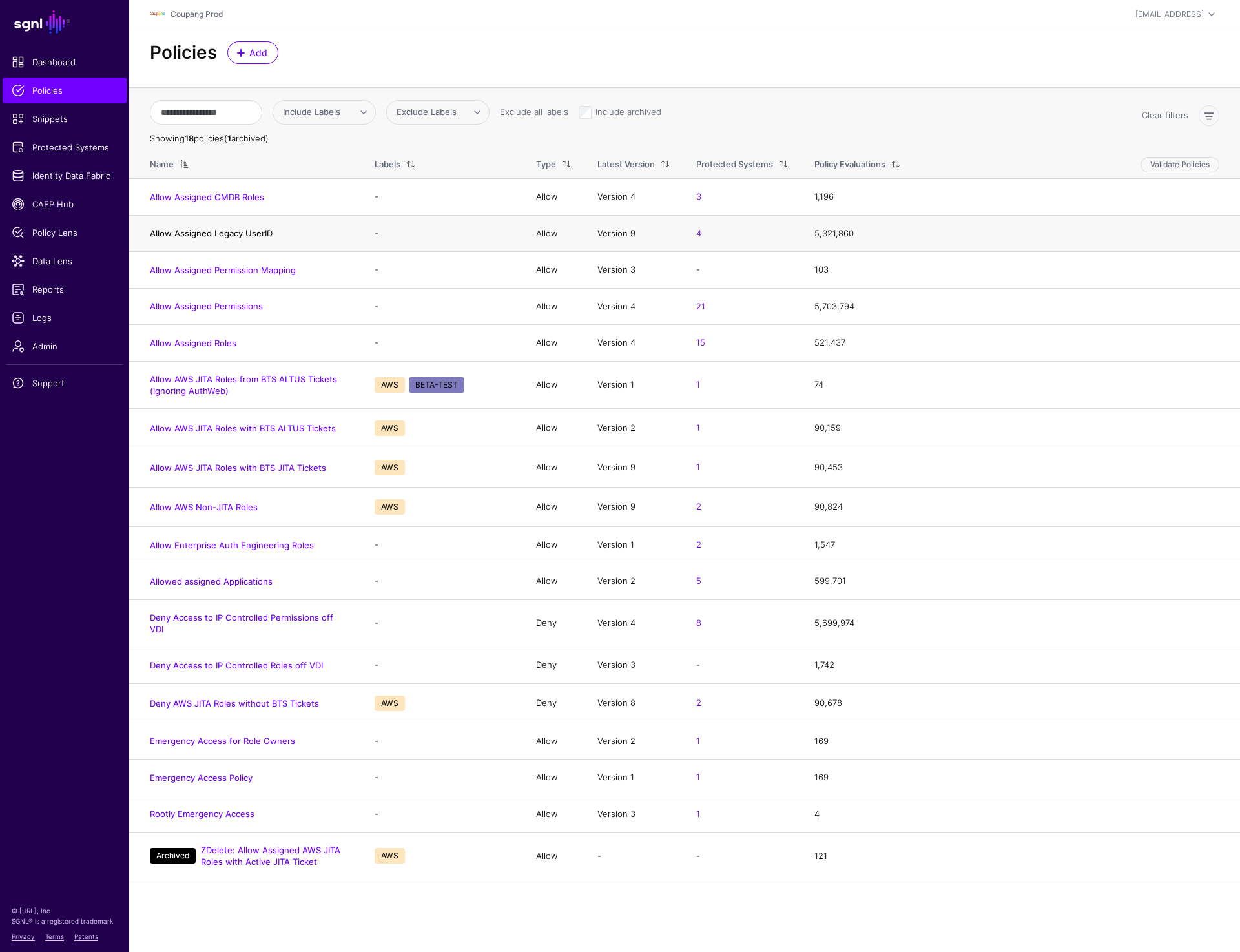
click at [213, 234] on link "Allow Assigned Legacy UserID" at bounding box center [211, 233] width 123 height 11
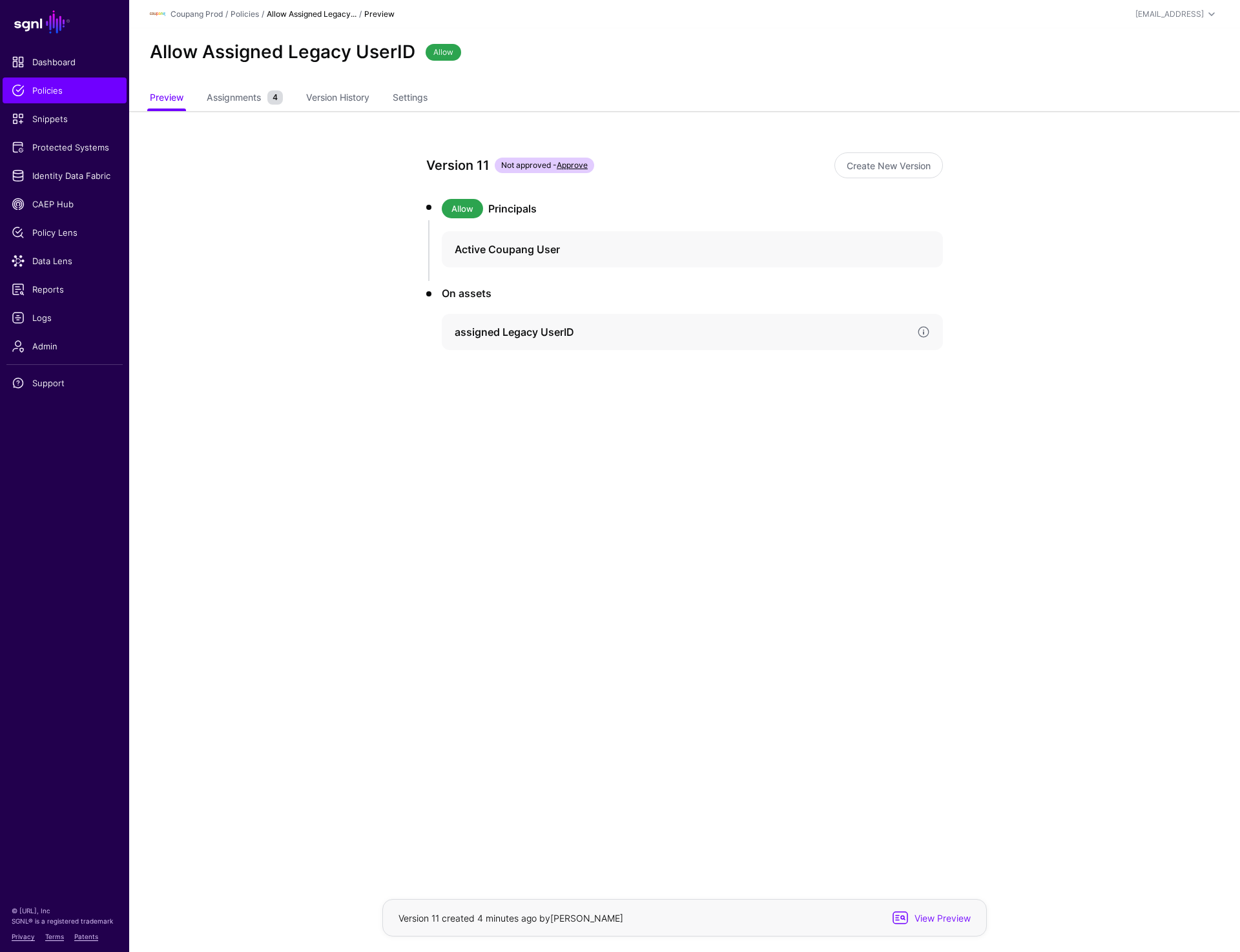
click at [569, 340] on div "assigned Legacy UserID" at bounding box center [692, 332] width 501 height 37
click at [244, 15] on link "Policies" at bounding box center [244, 14] width 28 height 10
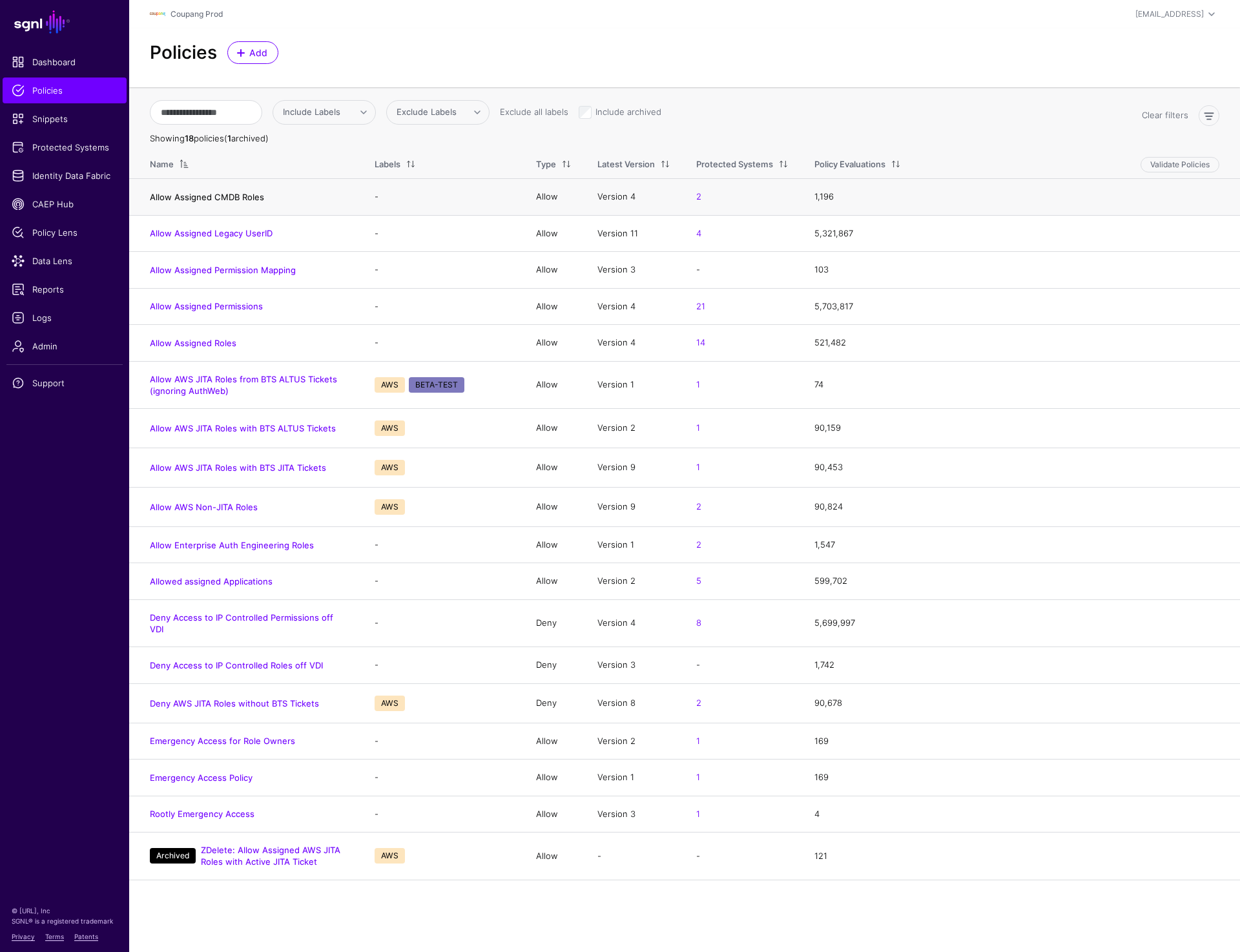
click at [219, 198] on link "Allow Assigned CMDB Roles" at bounding box center [206, 197] width 114 height 11
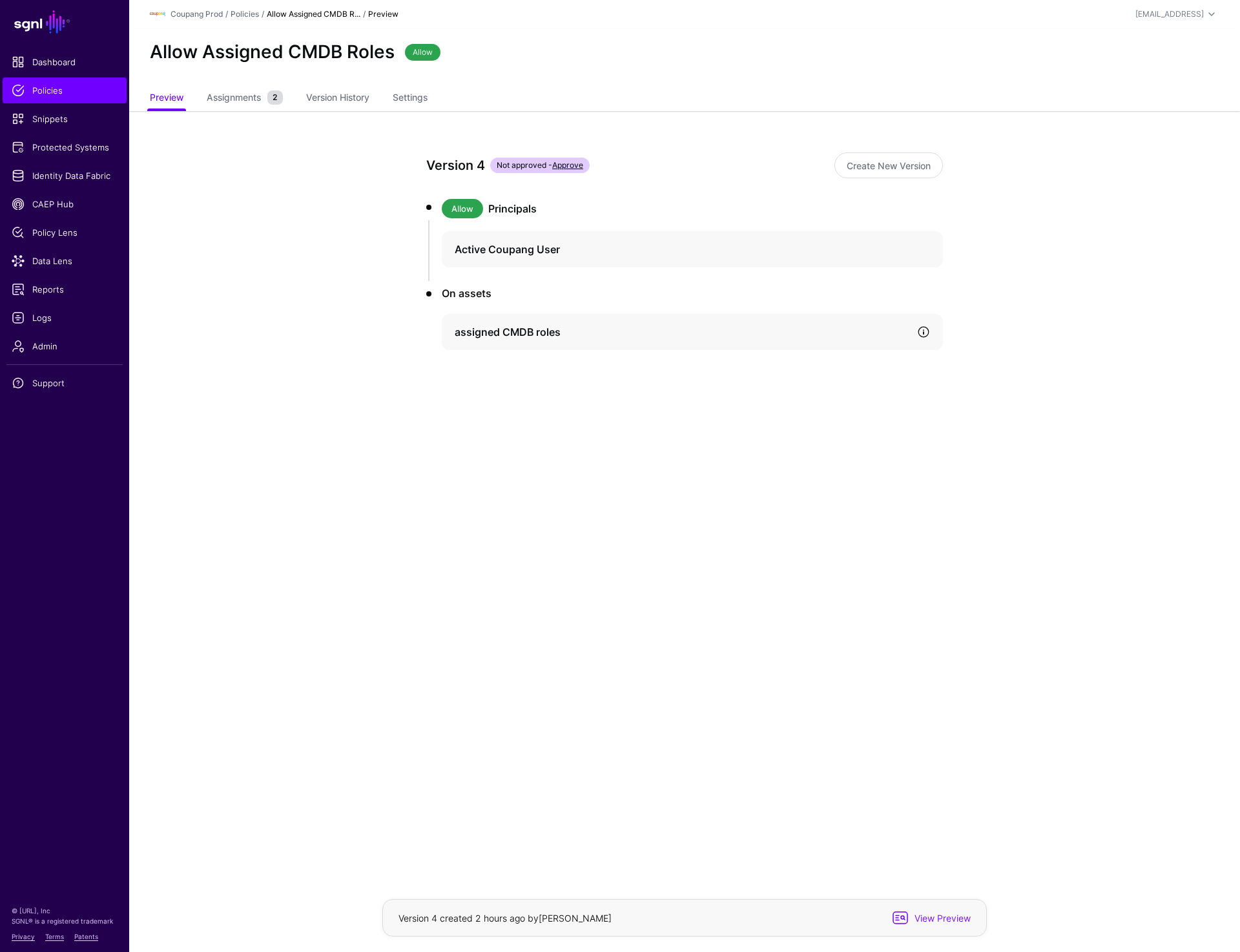
click at [925, 333] on link at bounding box center [923, 332] width 13 height 13
click at [1019, 458] on app-policies-v2-item-preview "Version 4 Not approved - Approve Create New Version Allow Principals Active Cou…" at bounding box center [685, 361] width 1111 height 501
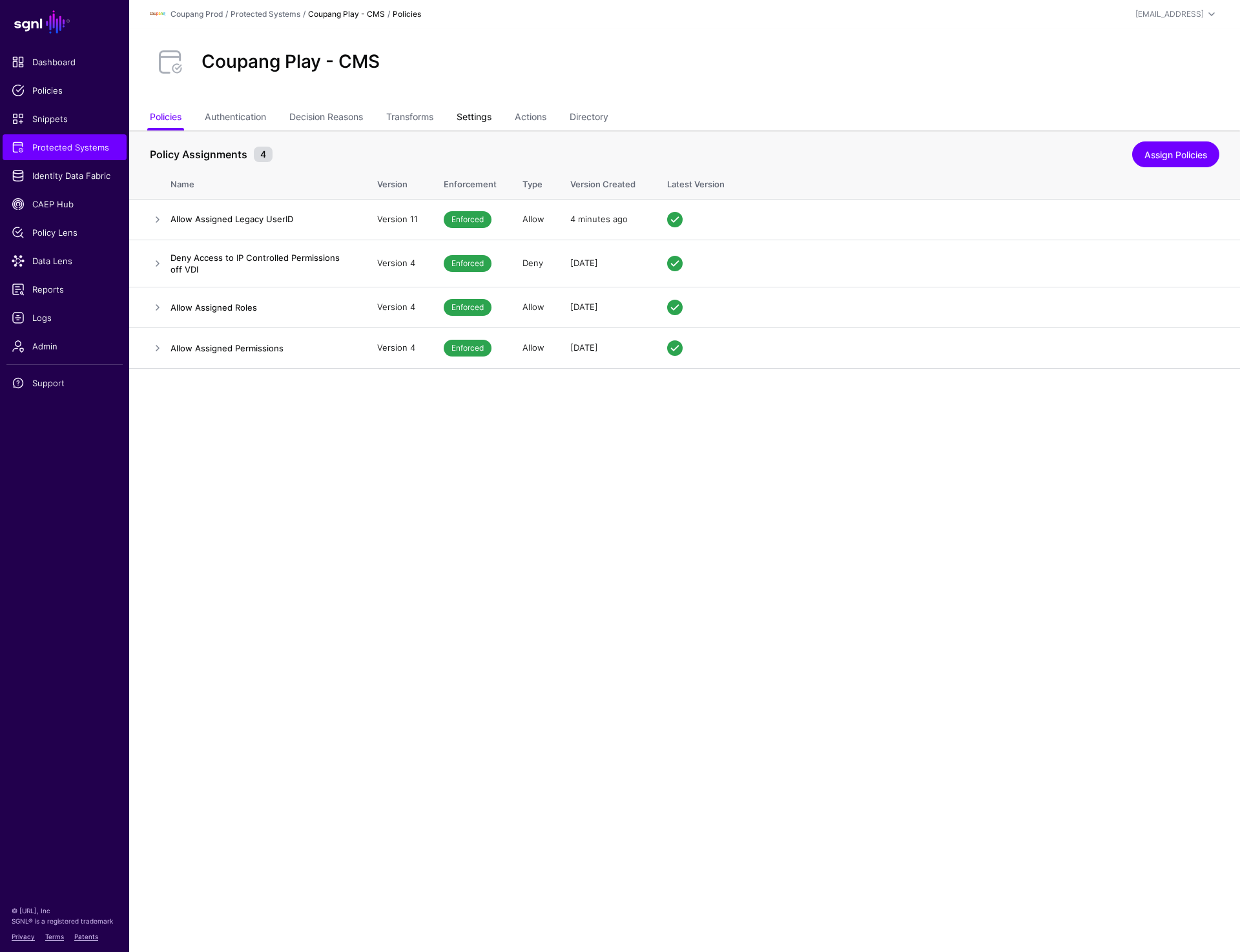
click at [470, 117] on link "Settings" at bounding box center [474, 118] width 35 height 25
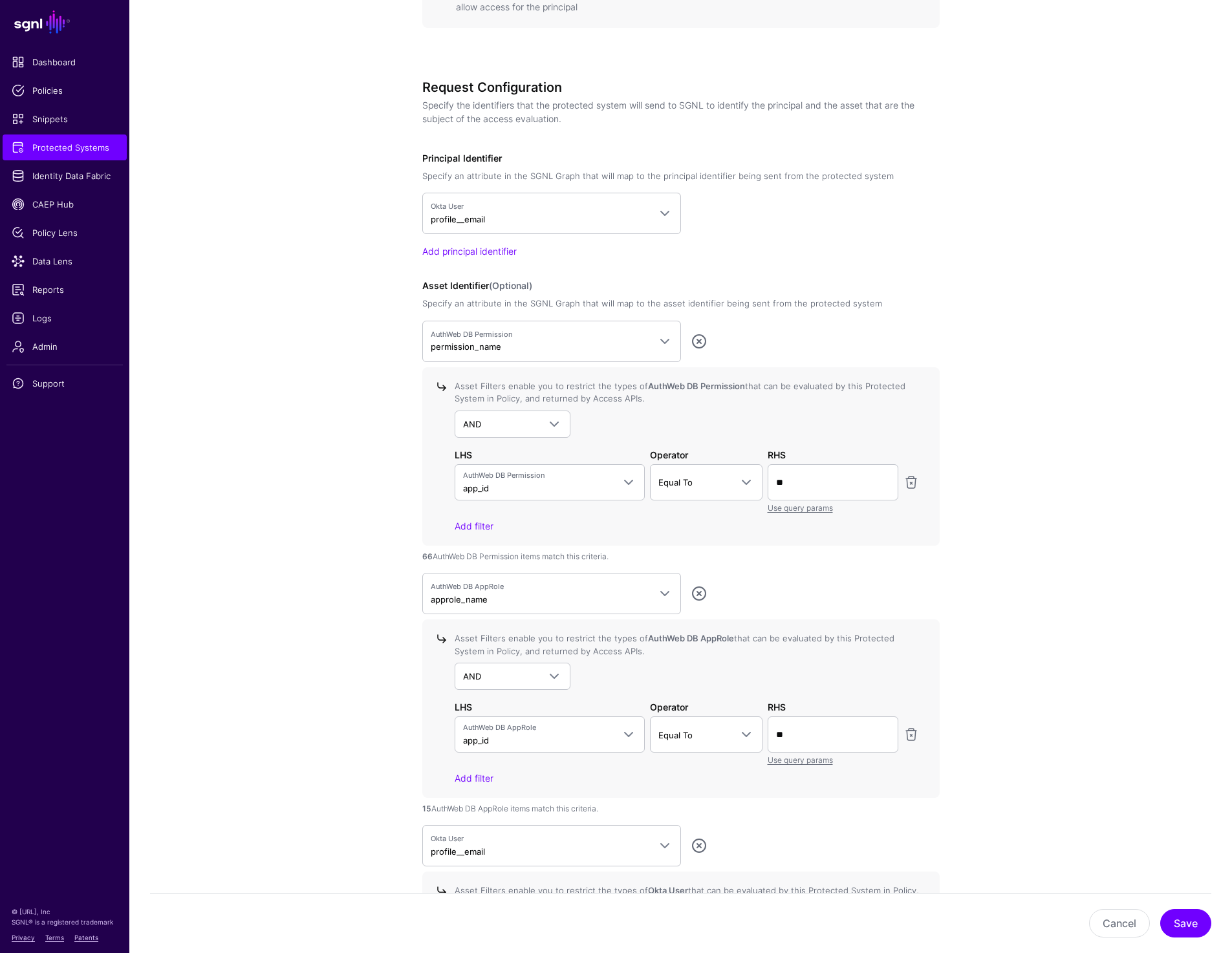
scroll to position [388, 0]
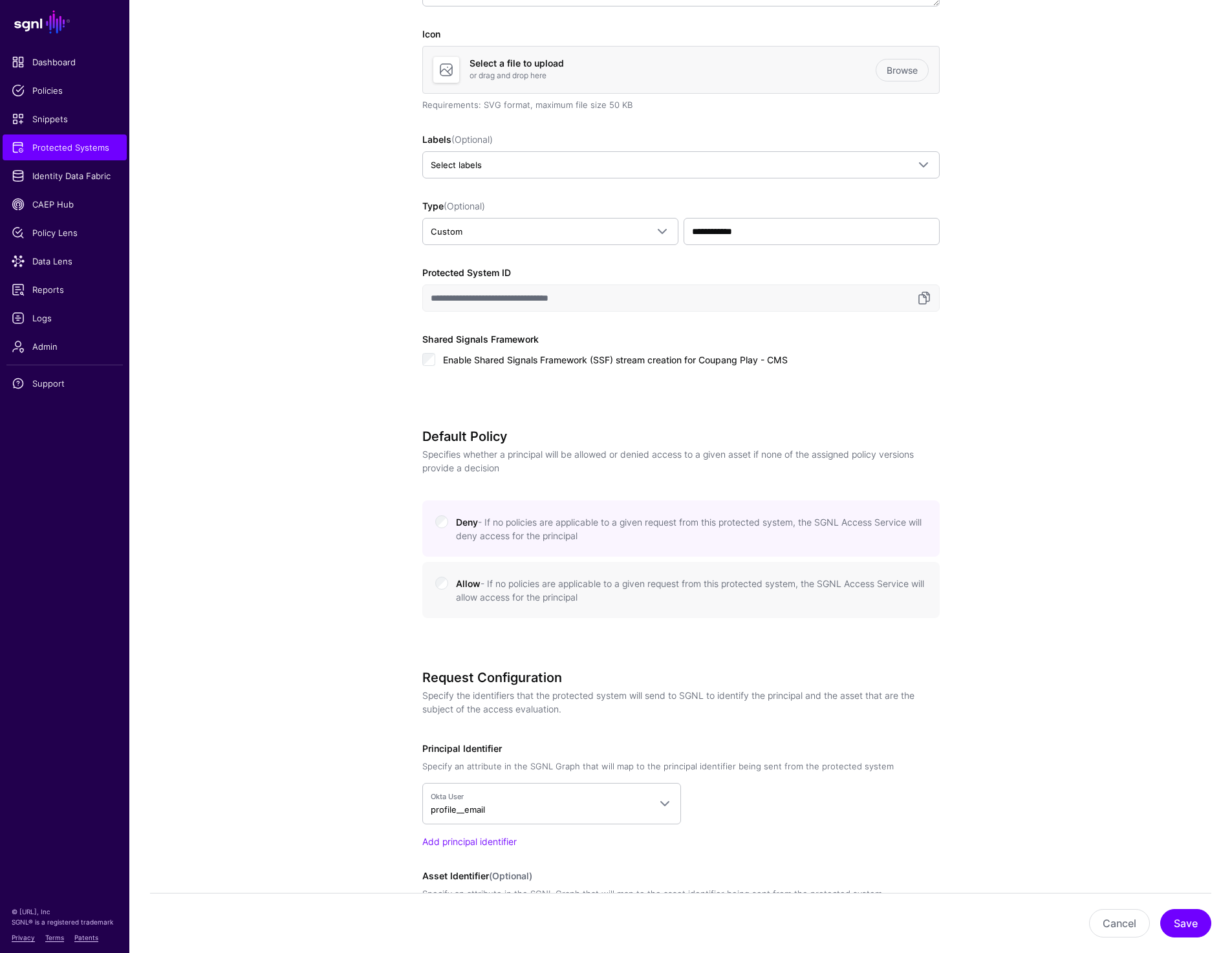
click at [259, 524] on app-integrations-details-form "**********" at bounding box center [680, 965] width 1103 height 2445
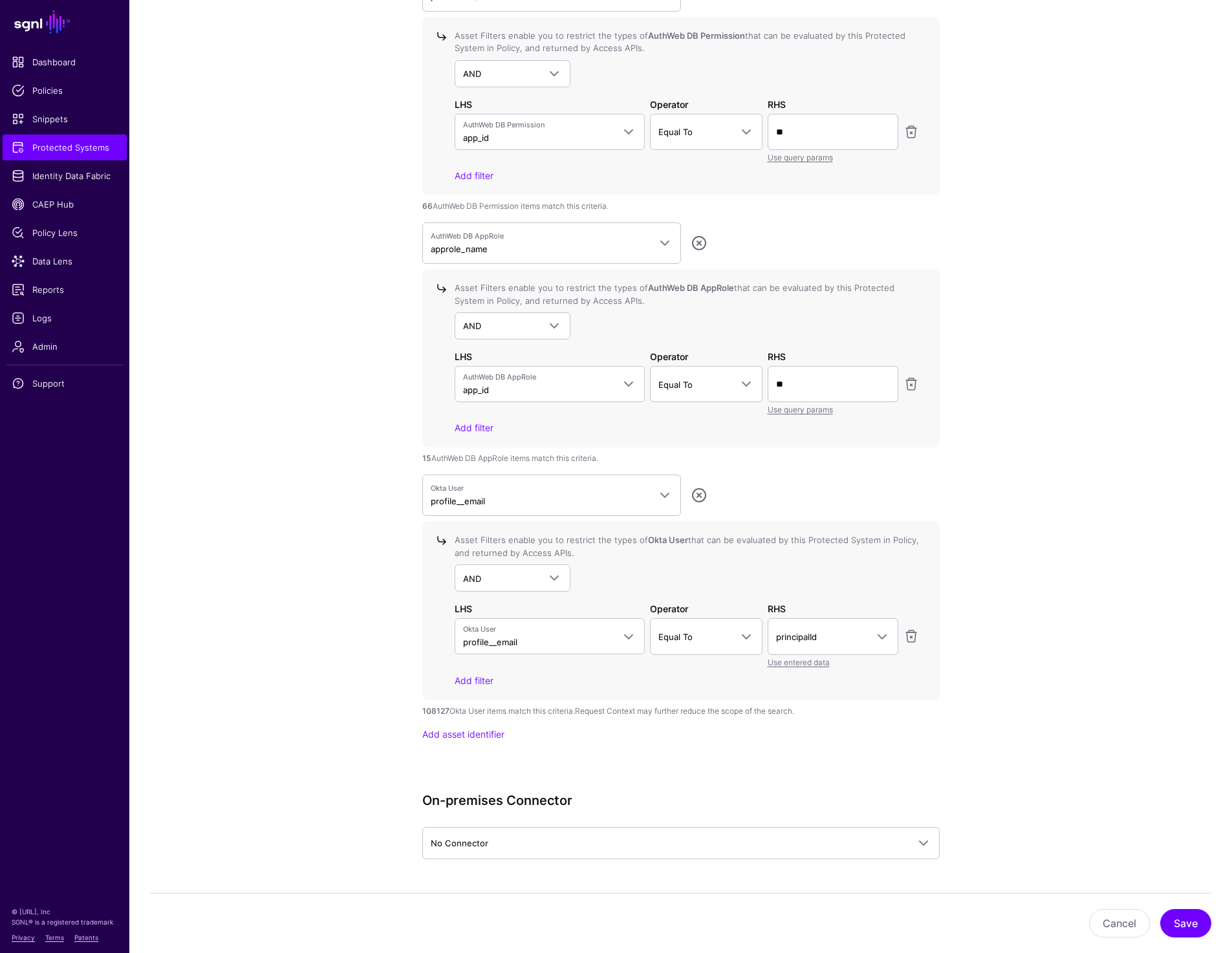
scroll to position [1330, 0]
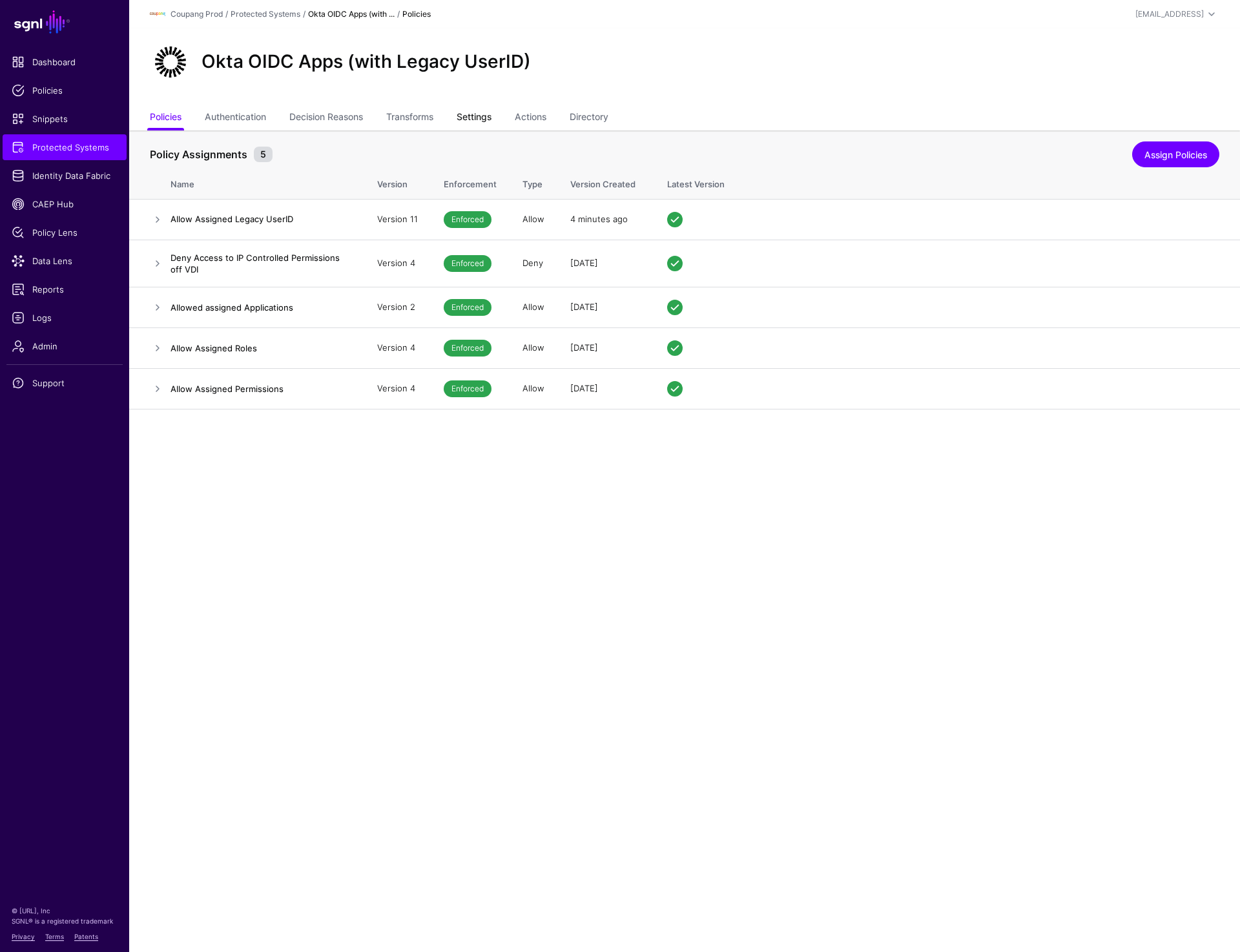
click at [470, 114] on link "Settings" at bounding box center [474, 118] width 35 height 25
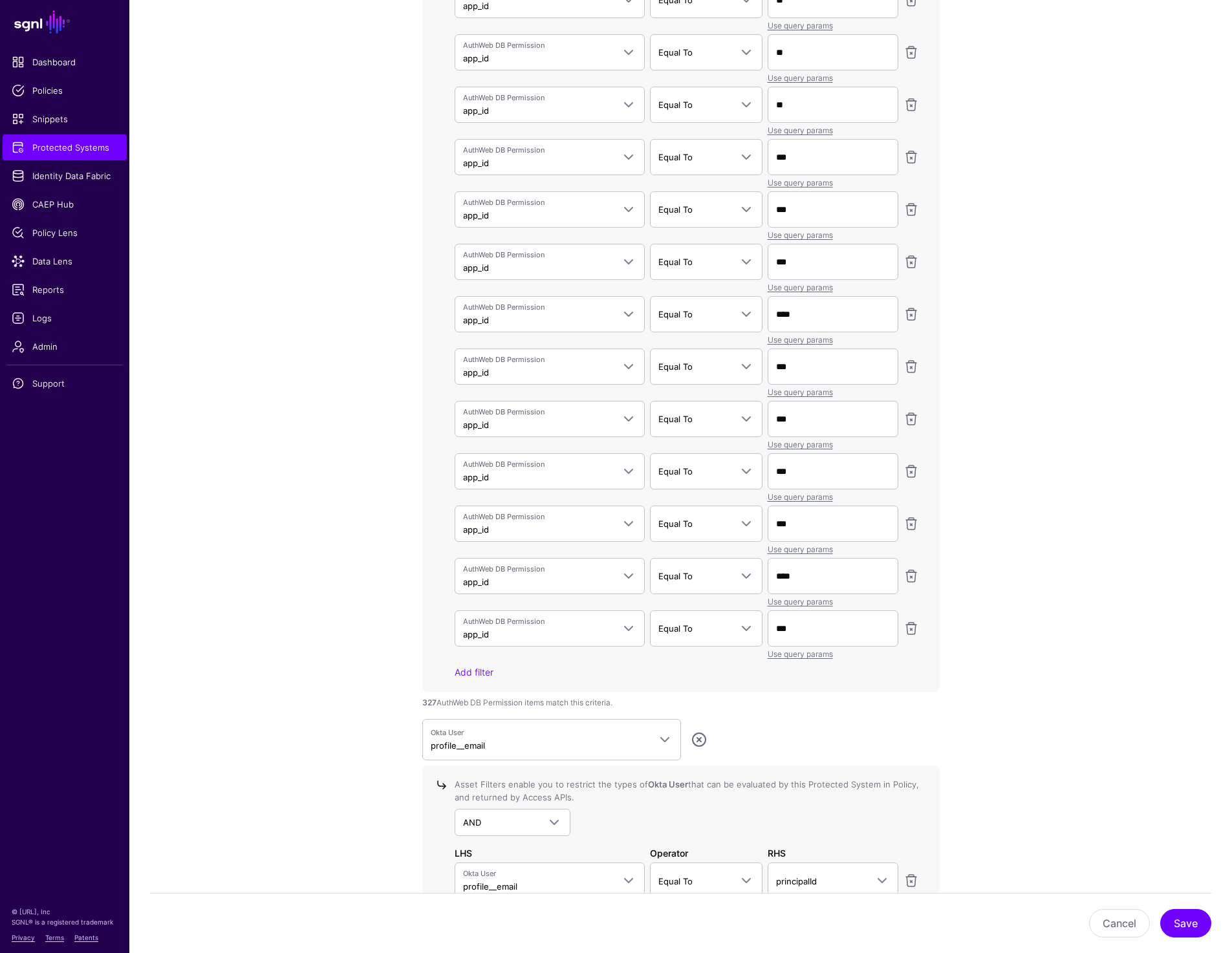
scroll to position [2584, 0]
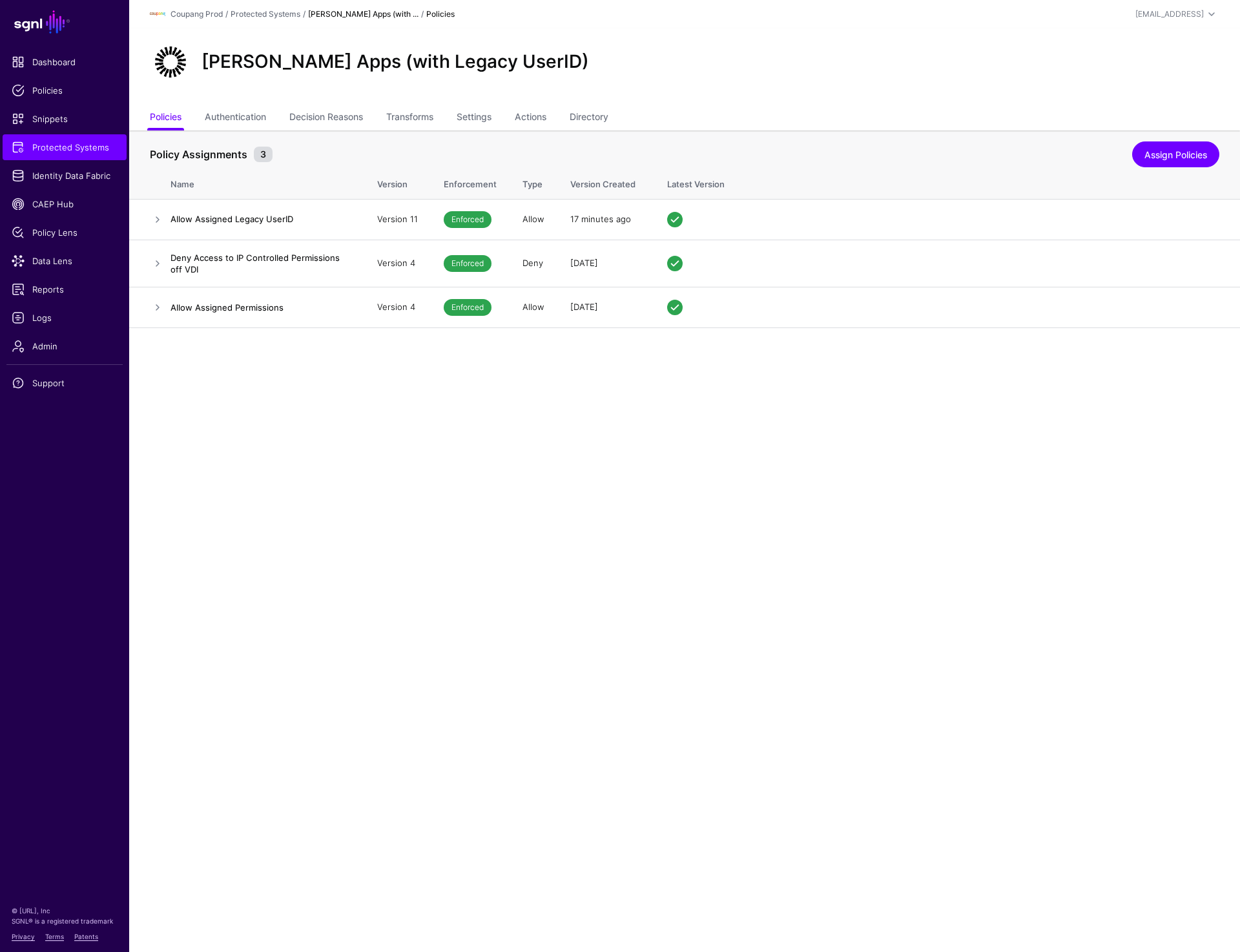
click at [924, 94] on div "Okta SAML Apps (with Legacy UserID)" at bounding box center [685, 67] width 1111 height 77
click at [492, 118] on link "Settings" at bounding box center [474, 118] width 35 height 25
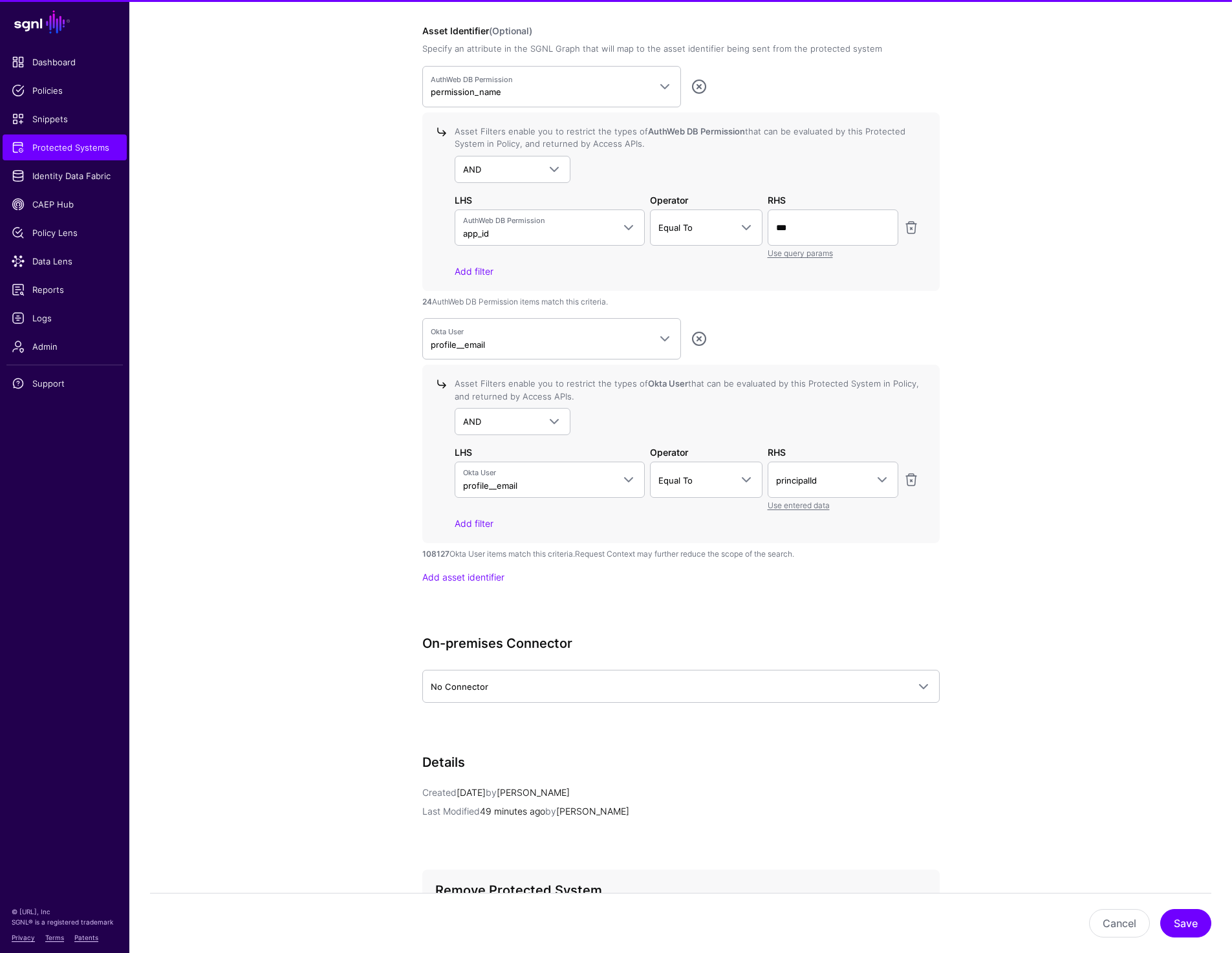
scroll to position [1369, 0]
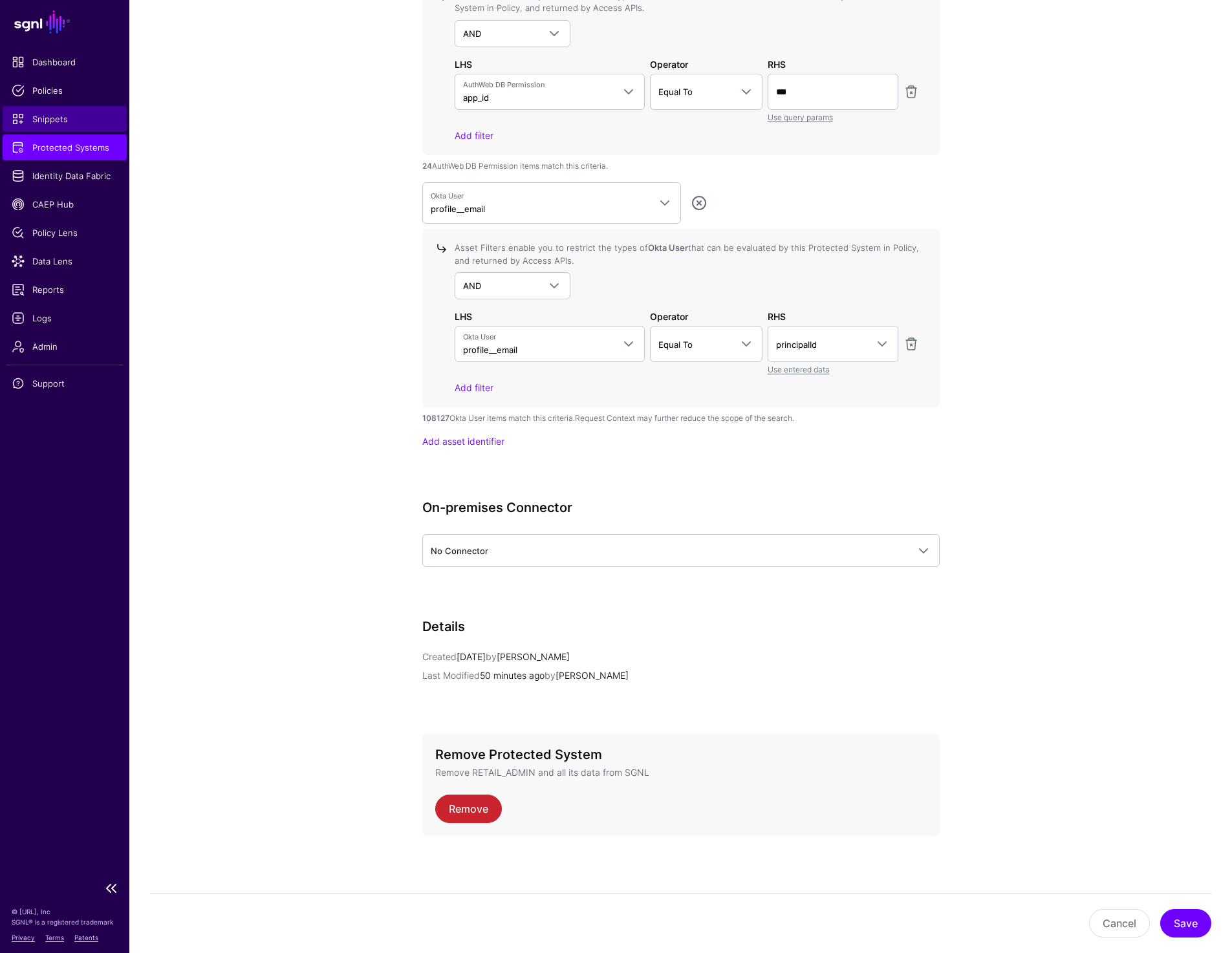
click at [36, 117] on span "Snippets" at bounding box center [65, 119] width 106 height 13
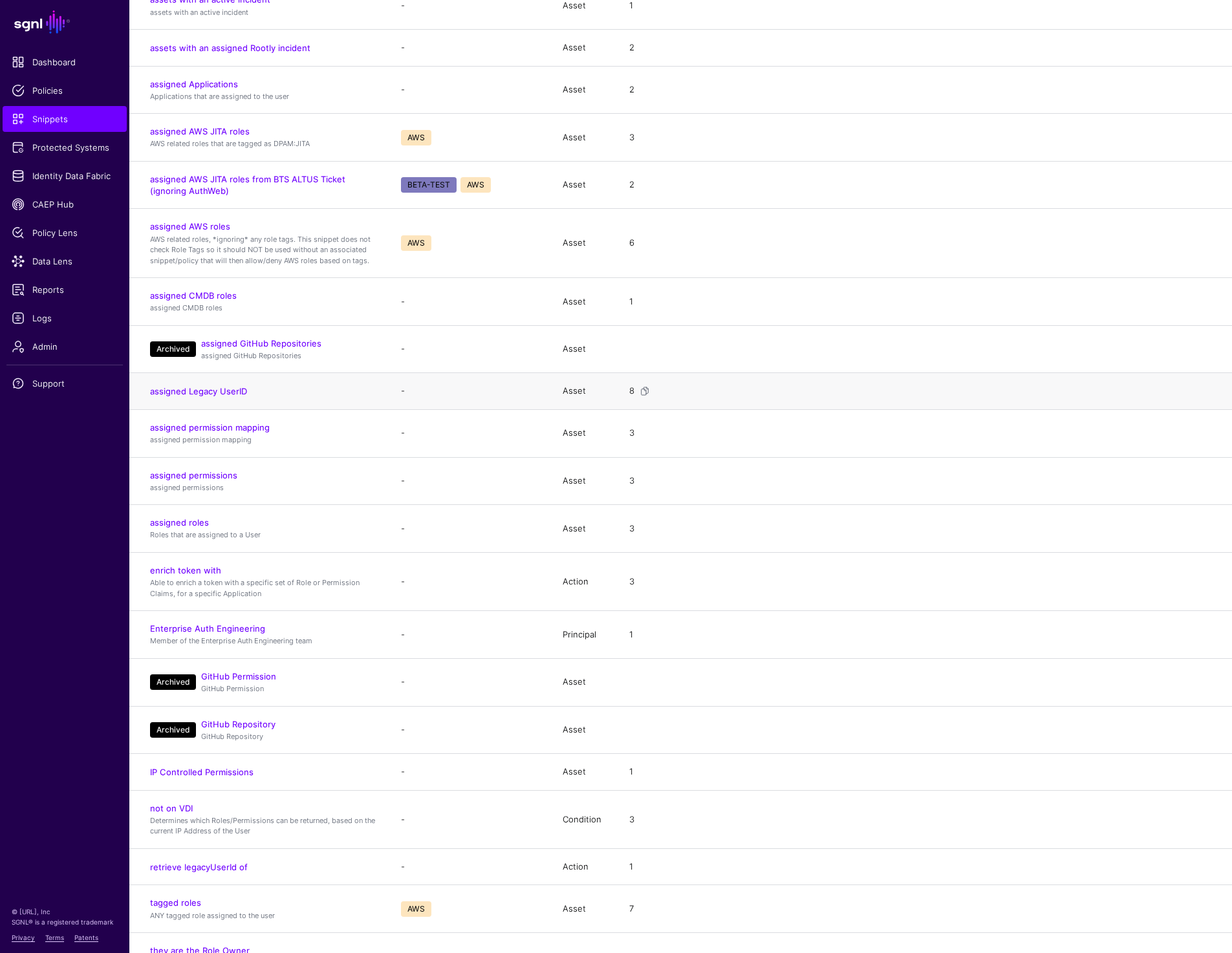
scroll to position [306, 0]
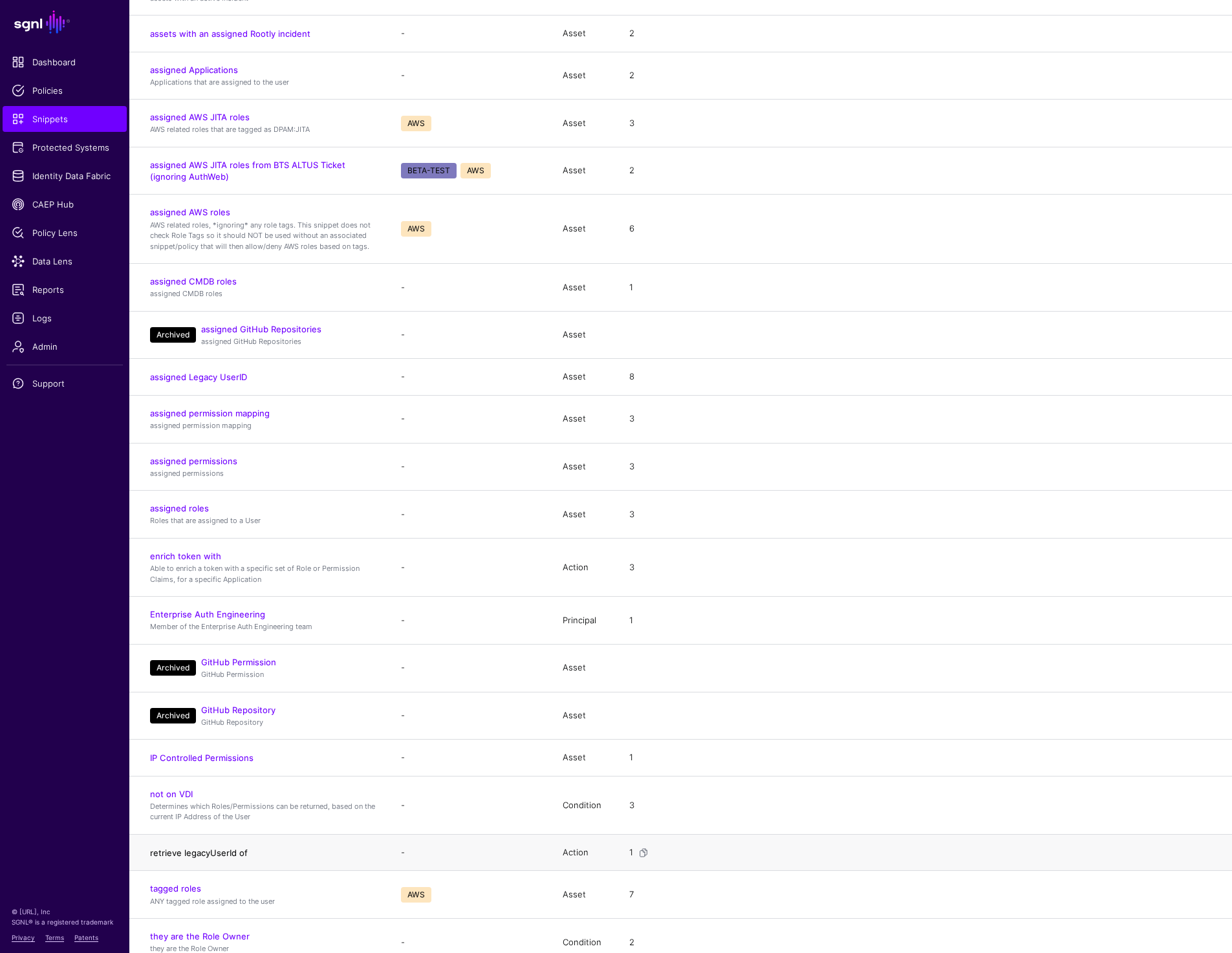
click at [174, 856] on link "retrieve legacyUserId of" at bounding box center [198, 852] width 98 height 11
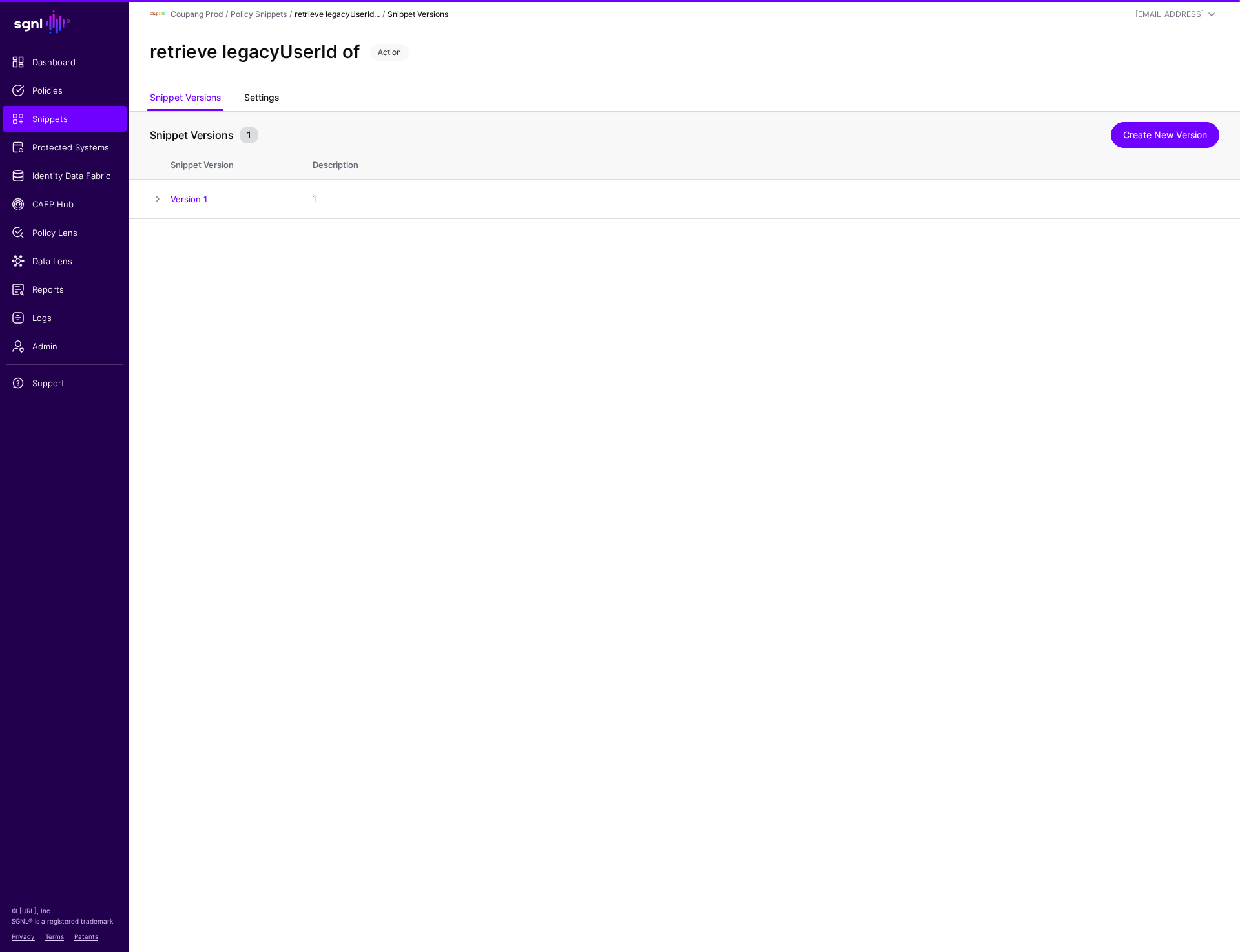
click at [268, 99] on link "Settings" at bounding box center [262, 98] width 35 height 25
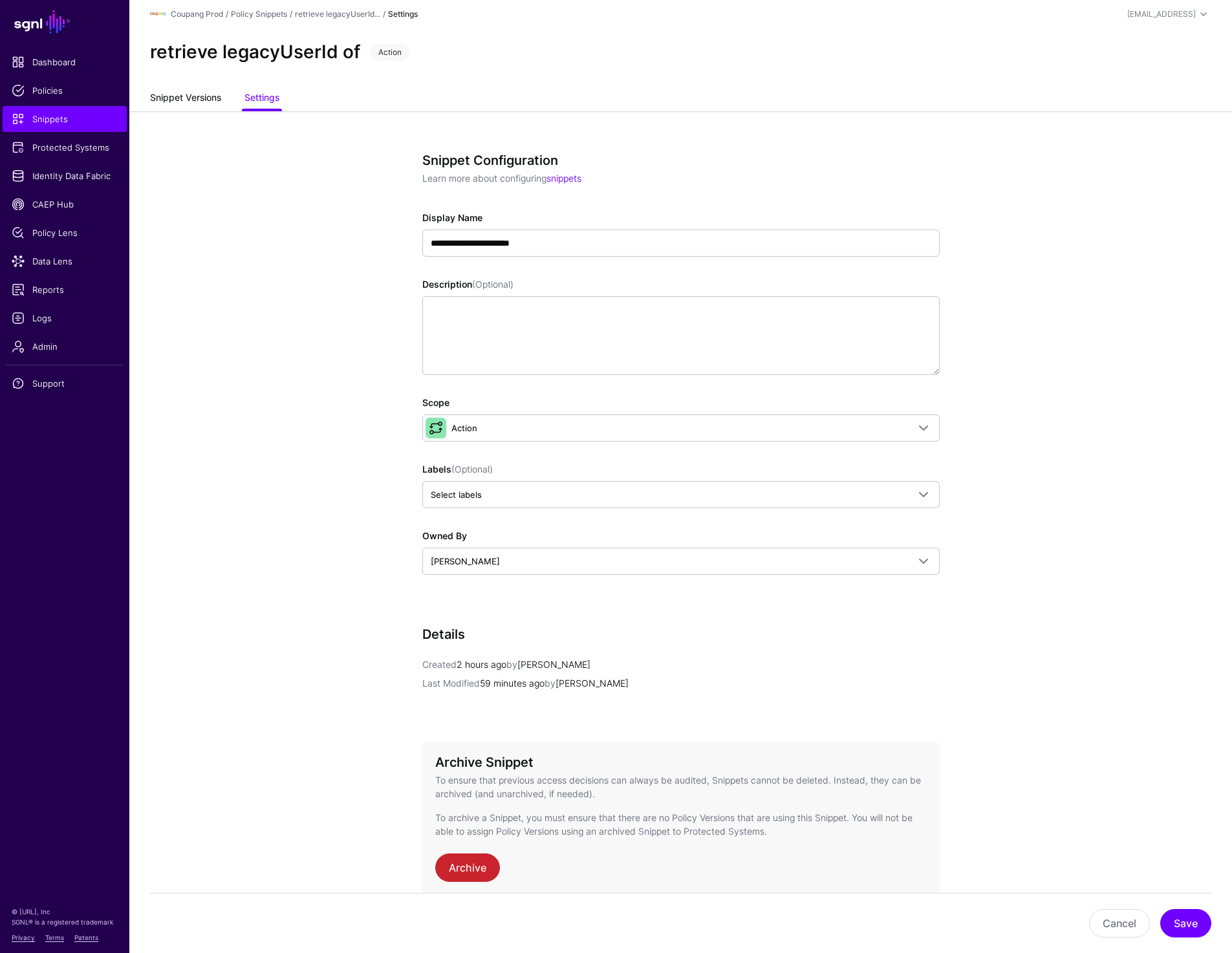
click at [193, 94] on link "Snippet Versions" at bounding box center [185, 98] width 71 height 25
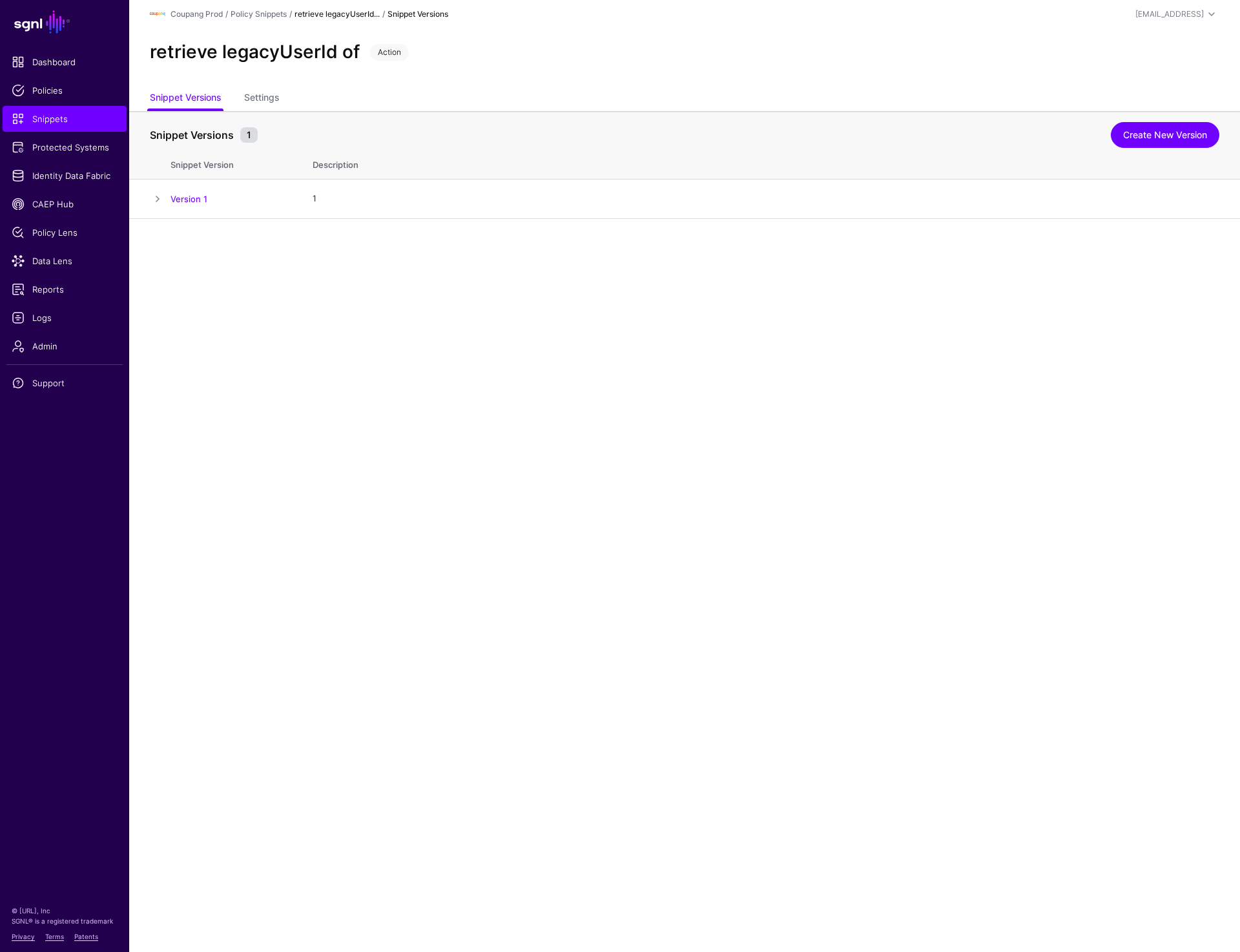
click at [356, 14] on strong "retrieve legacyUserId..." at bounding box center [337, 14] width 85 height 10
click at [262, 14] on link "Policy Snippets" at bounding box center [258, 14] width 56 height 10
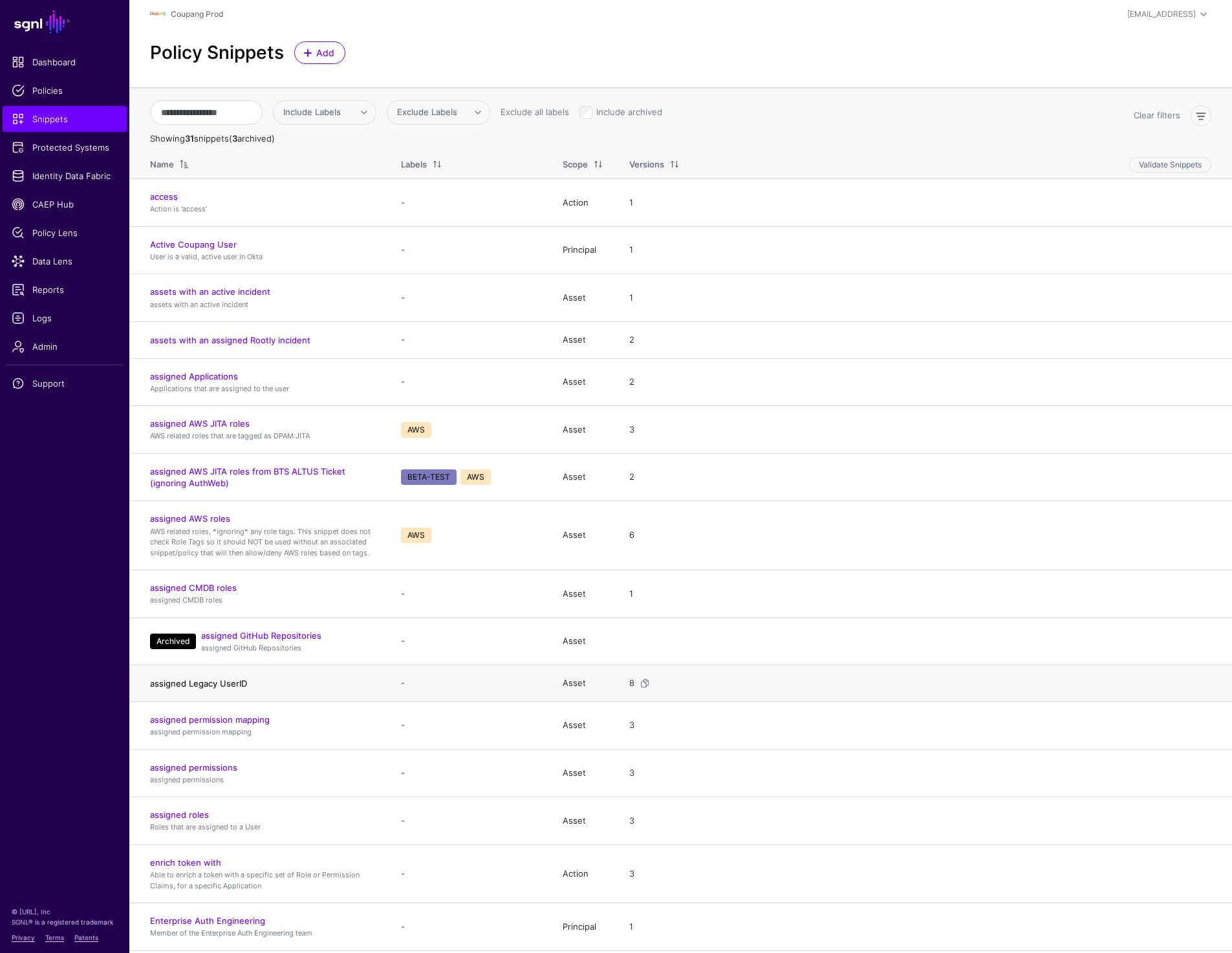
click at [209, 682] on link "assigned Legacy UserID" at bounding box center [198, 683] width 97 height 11
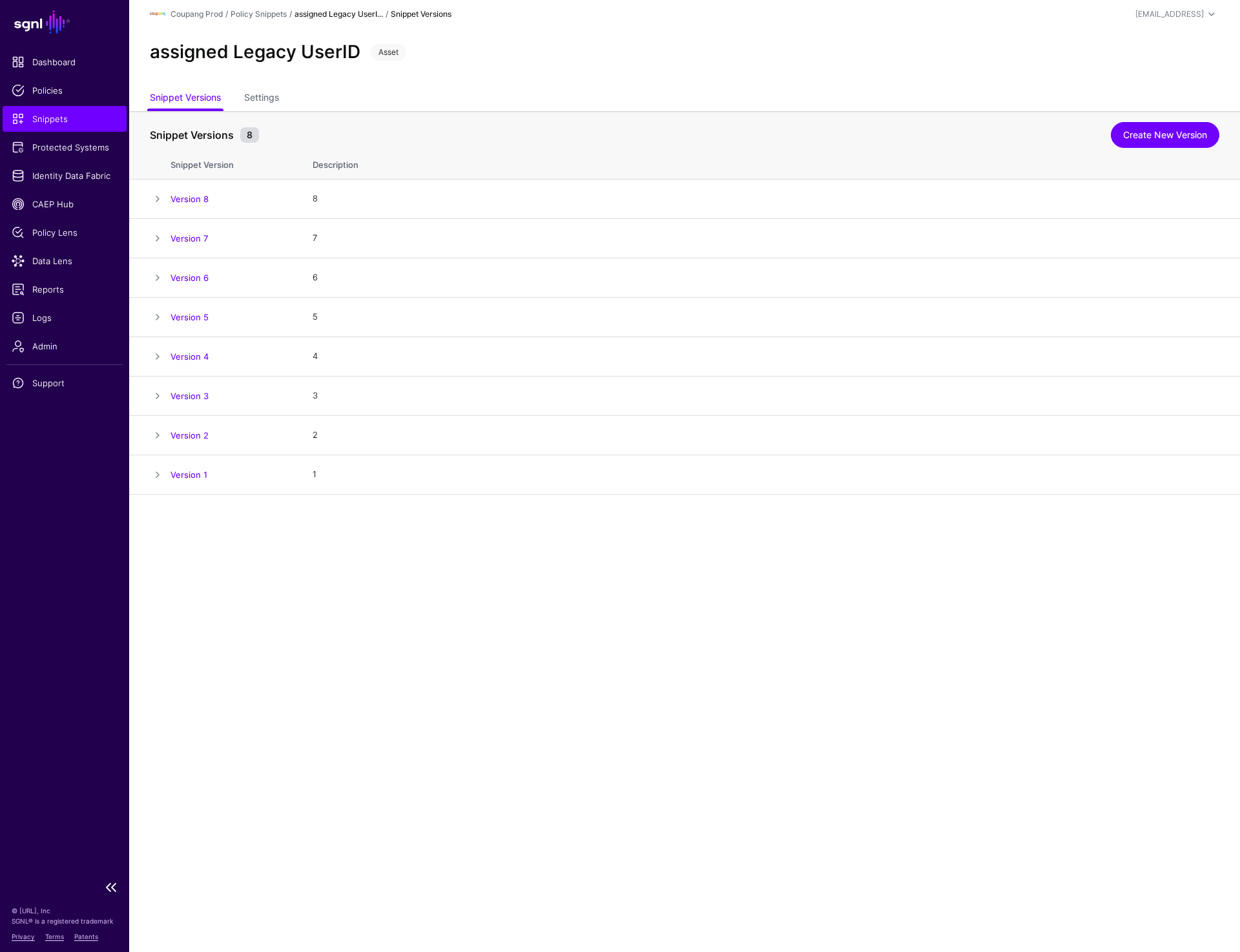
click at [77, 125] on link "Snippets" at bounding box center [65, 119] width 124 height 26
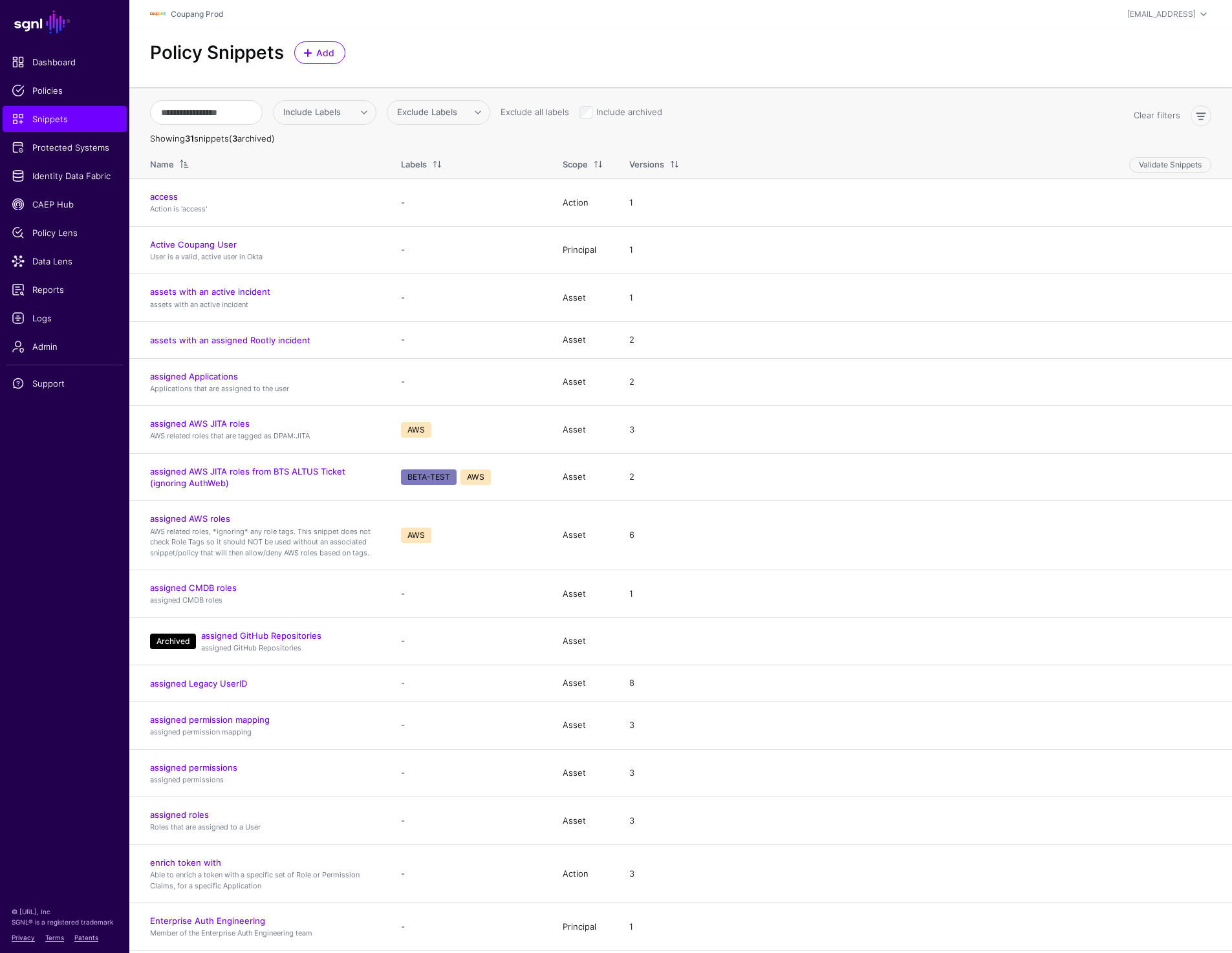
scroll to position [682, 0]
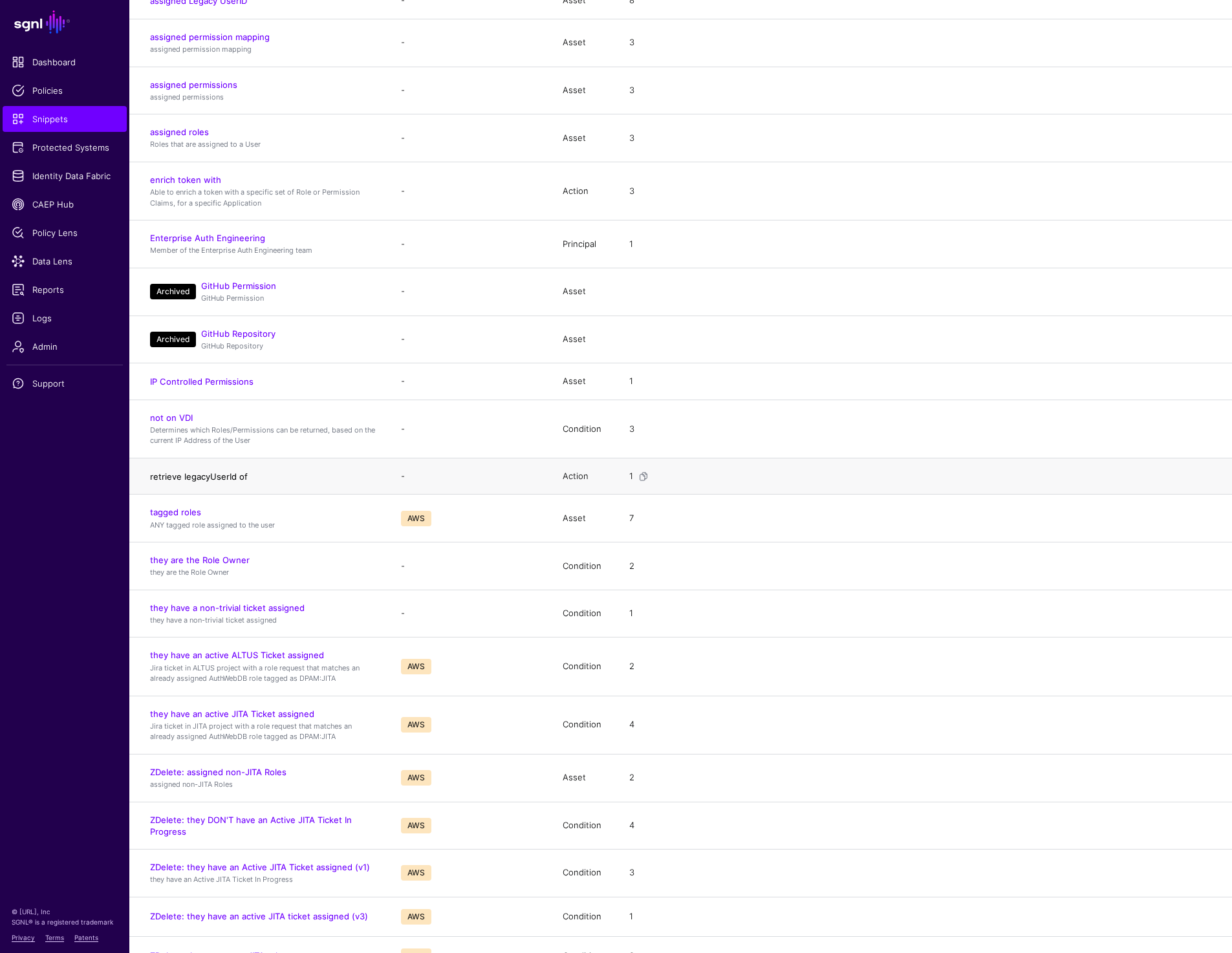
click at [230, 480] on link "retrieve legacyUserId of" at bounding box center [198, 476] width 98 height 11
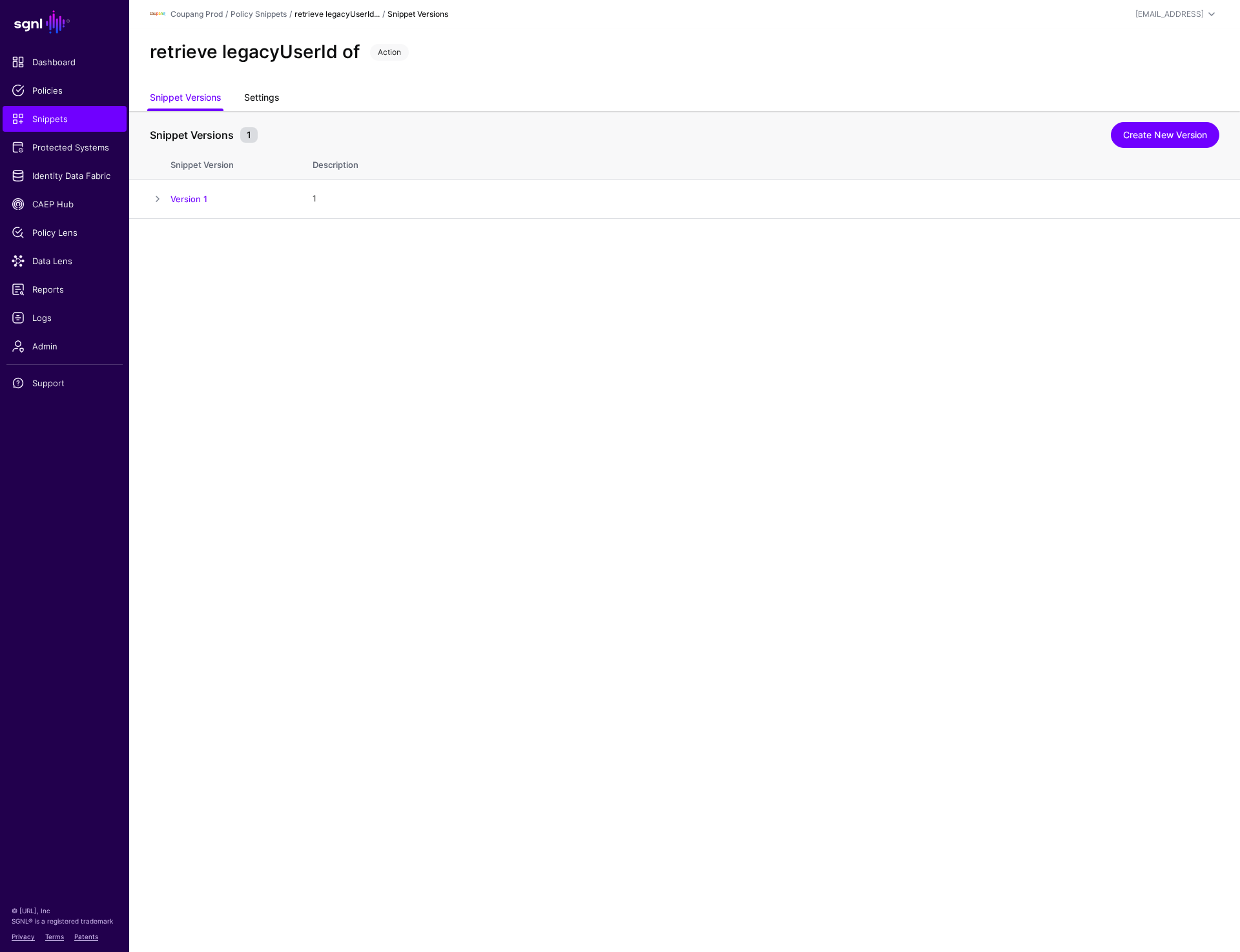
click at [263, 93] on link "Settings" at bounding box center [262, 98] width 35 height 25
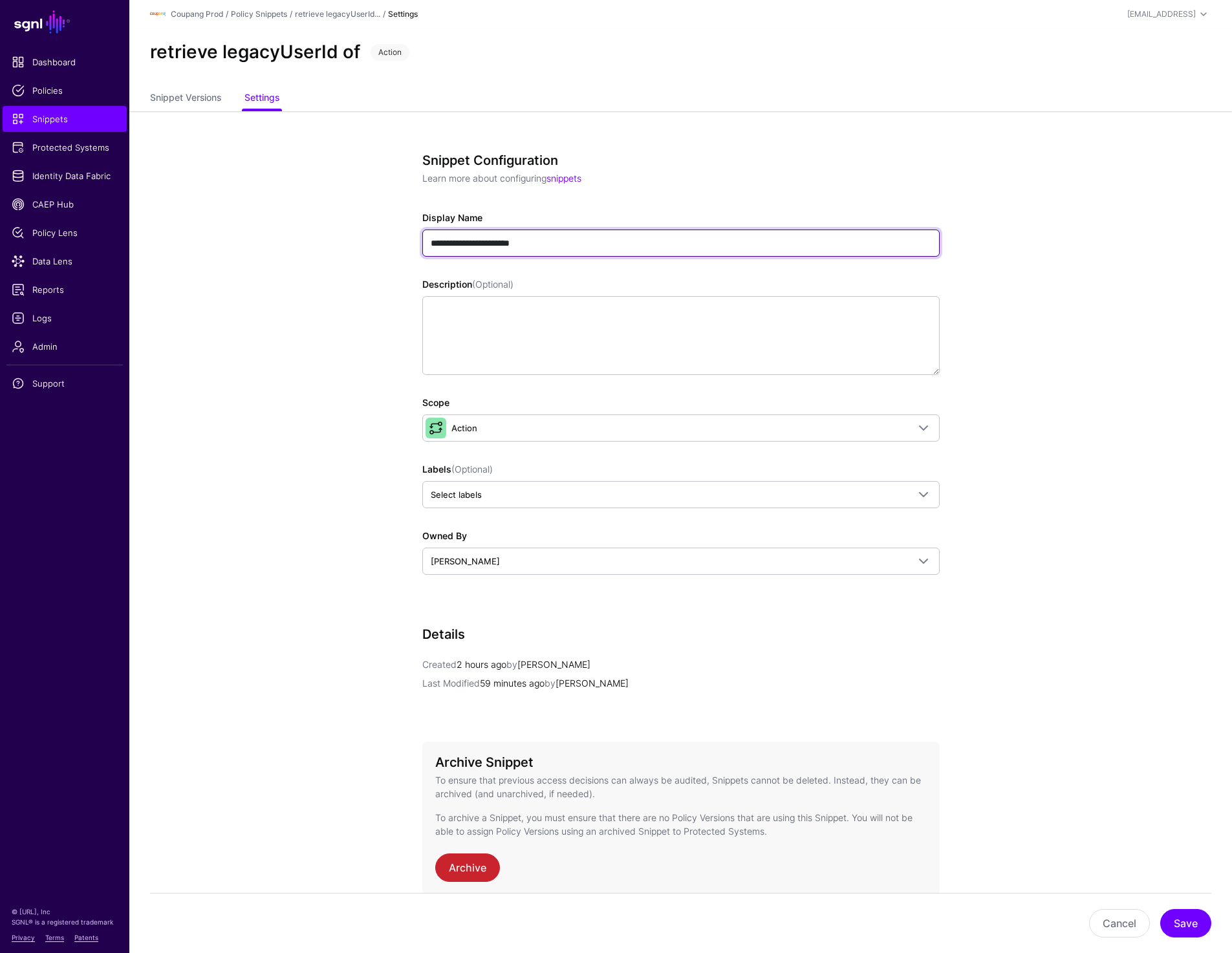
click at [430, 239] on input "**********" at bounding box center [681, 243] width 517 height 27
type input "**********"
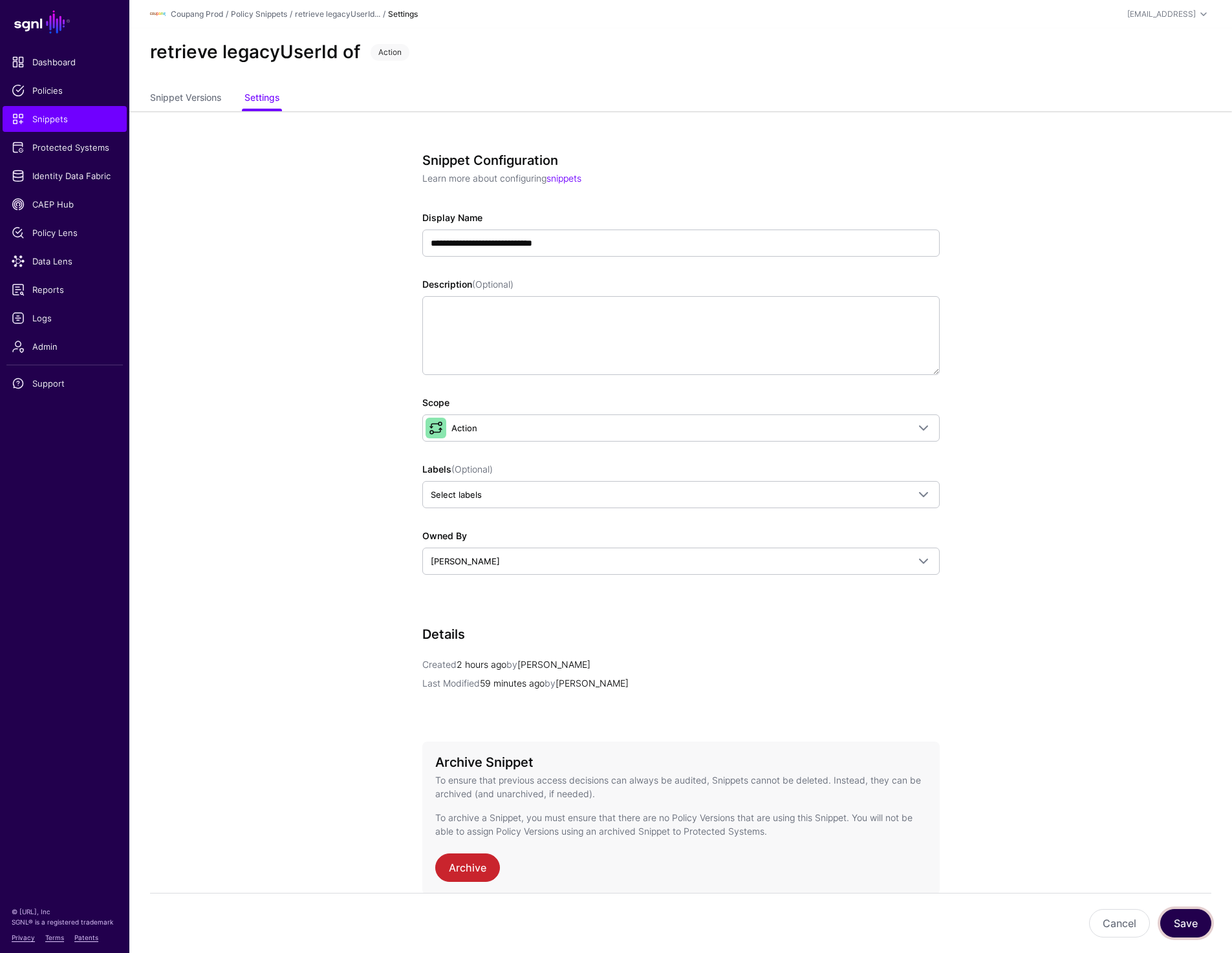
click at [1192, 921] on button "Save" at bounding box center [1185, 923] width 51 height 28
click at [254, 20] on div "Policy Snippets" at bounding box center [259, 14] width 56 height 12
click at [254, 13] on link "Policy Snippets" at bounding box center [259, 14] width 56 height 10
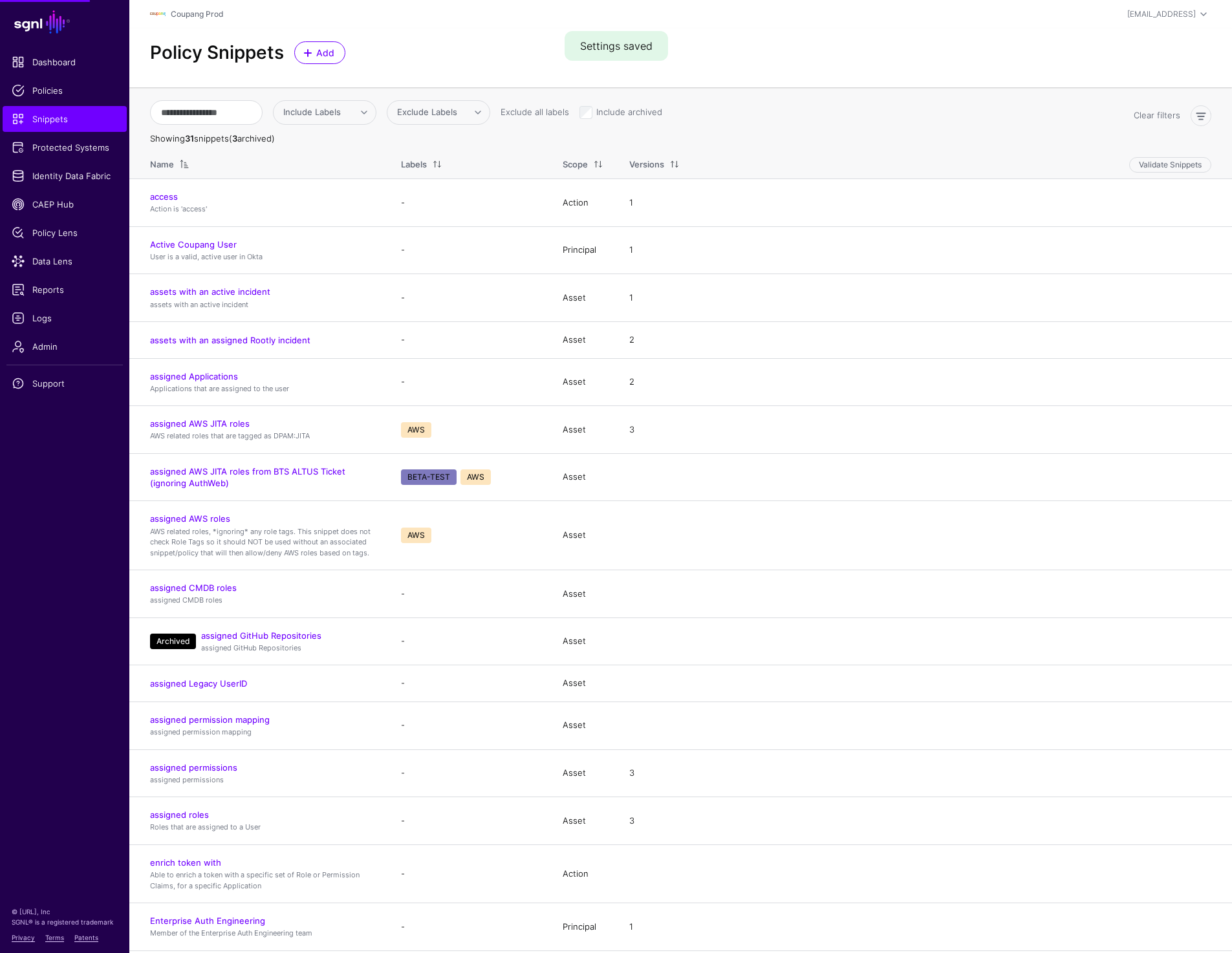
scroll to position [706, 0]
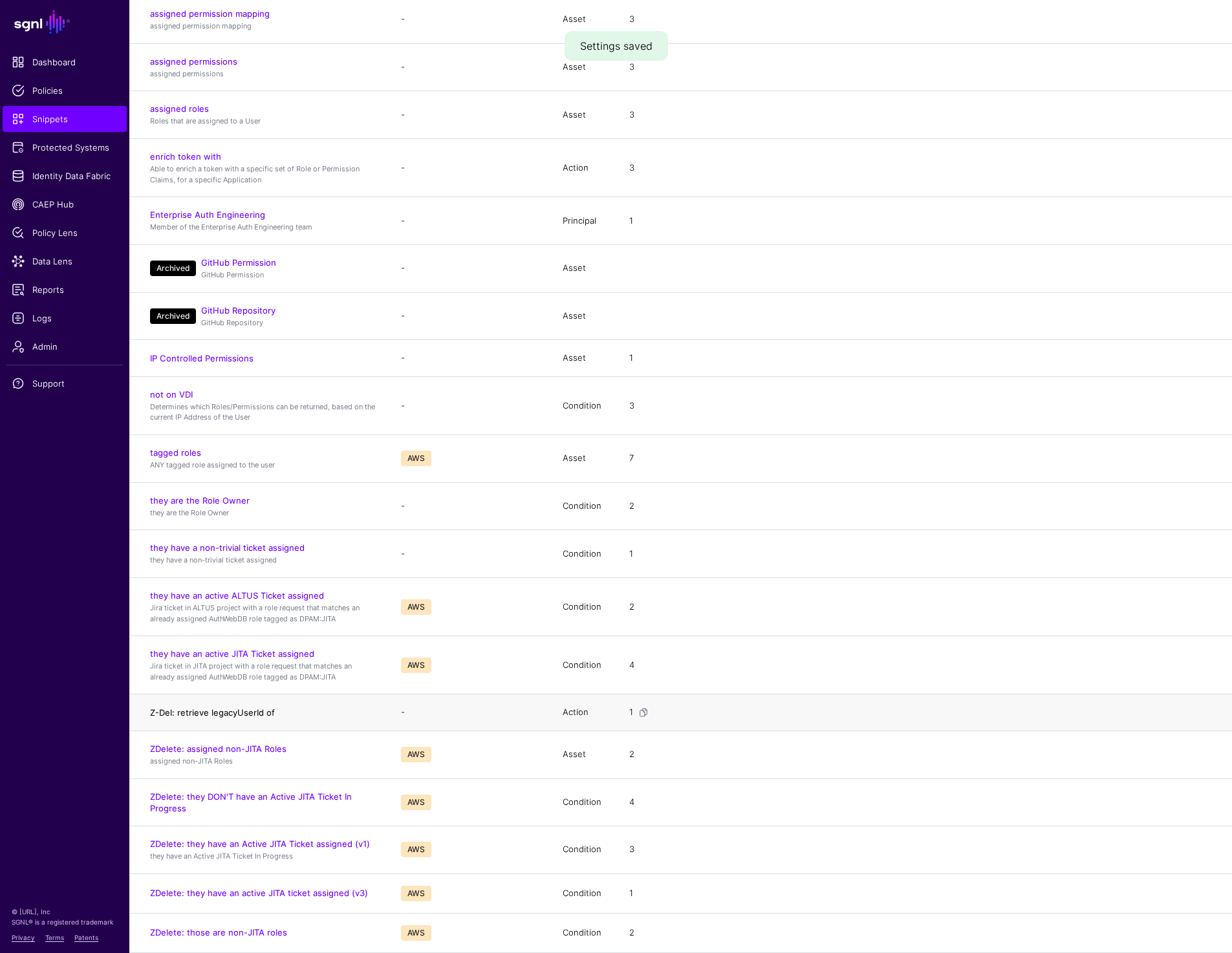
click at [204, 713] on link "Z-Del: retrieve legacyUserId of" at bounding box center [212, 712] width 125 height 11
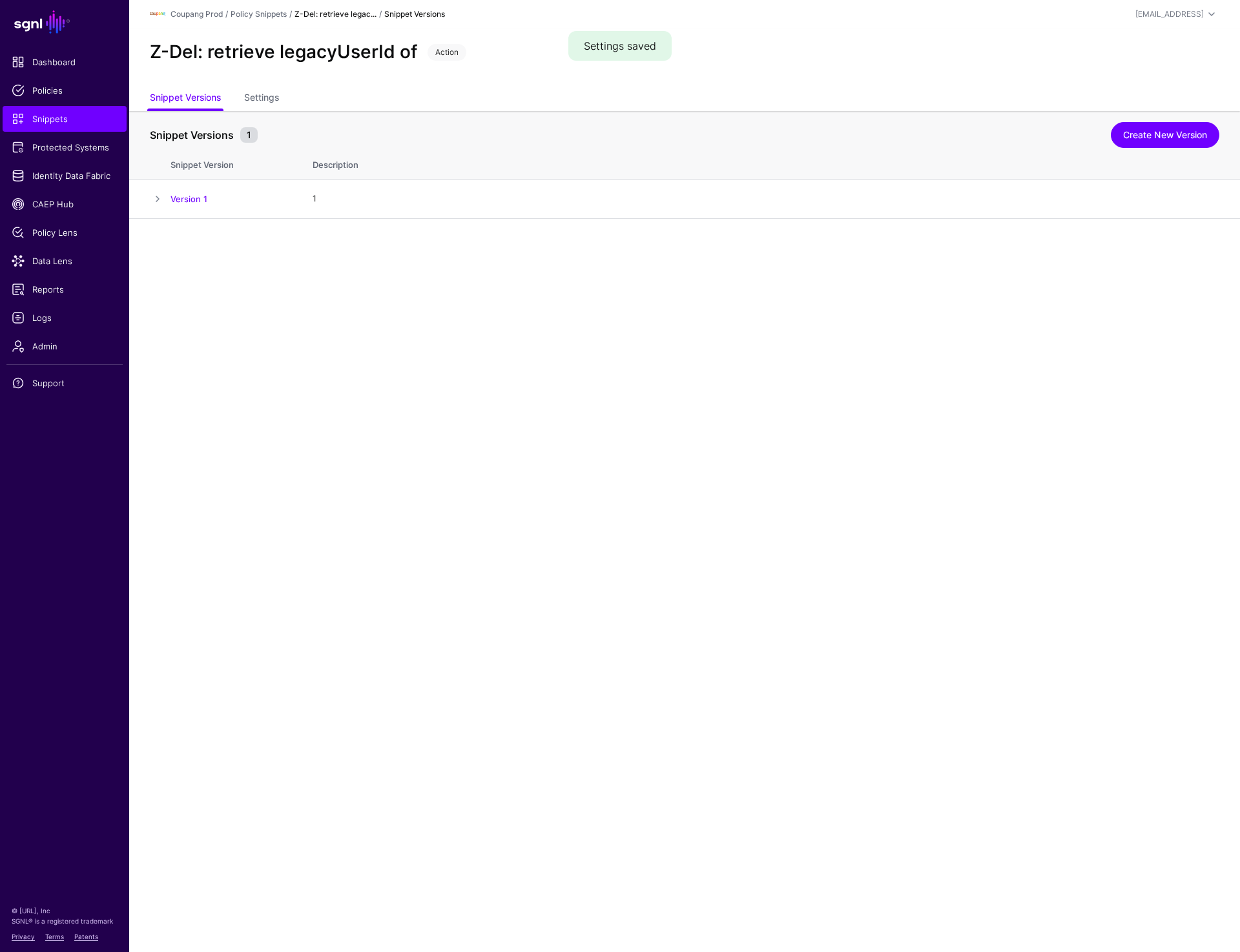
click at [267, 80] on div "Z-Del: retrieve legacyUserId of Action" at bounding box center [685, 57] width 1111 height 58
click at [258, 110] on app-snippets-item "Z-Del: retrieve legacyUserId of Action Snippet Versions Settings Snippet Versio…" at bounding box center [685, 123] width 1111 height 190
click at [258, 103] on link "Settings" at bounding box center [262, 98] width 35 height 25
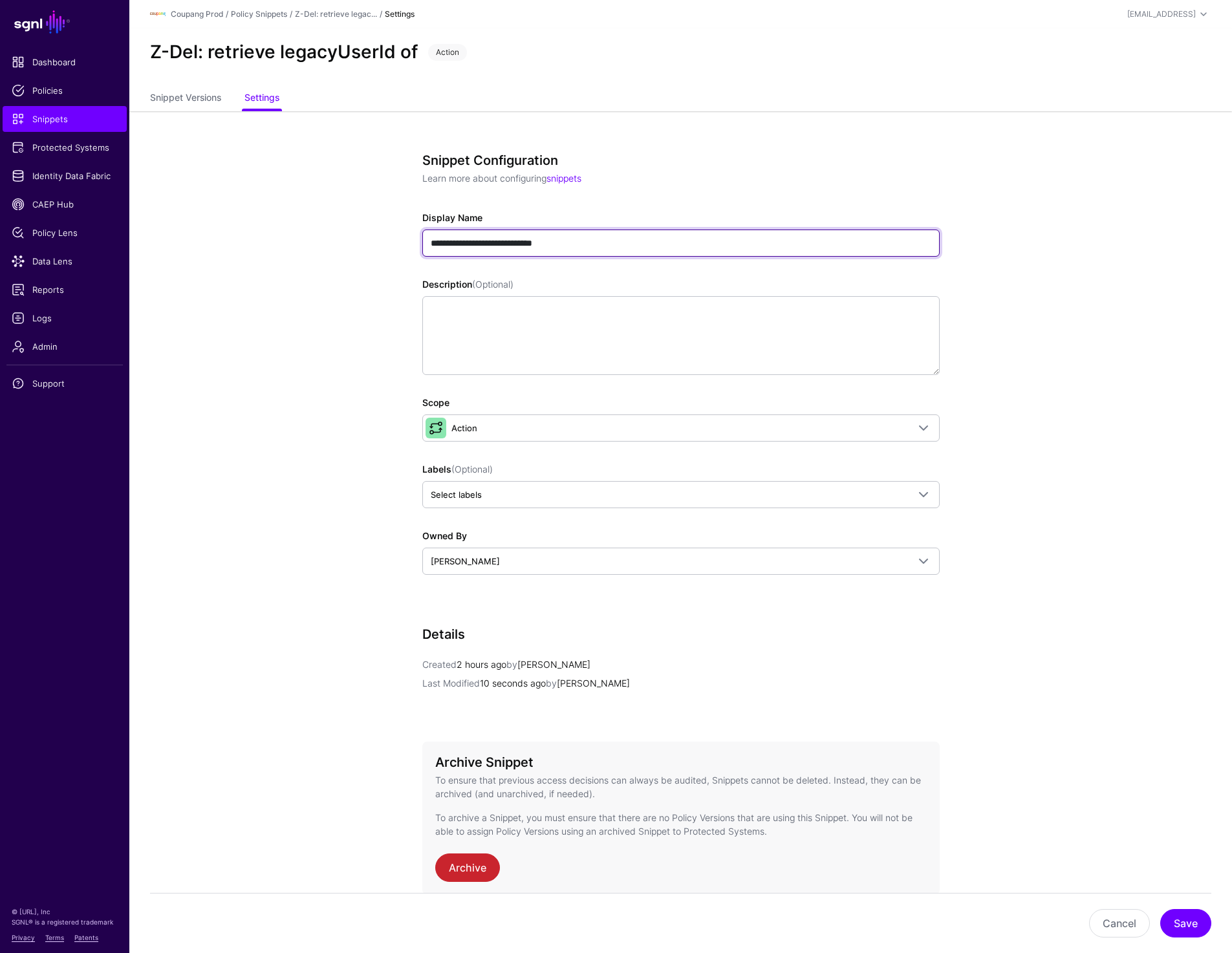
click at [453, 246] on input "**********" at bounding box center [681, 243] width 517 height 27
type input "**********"
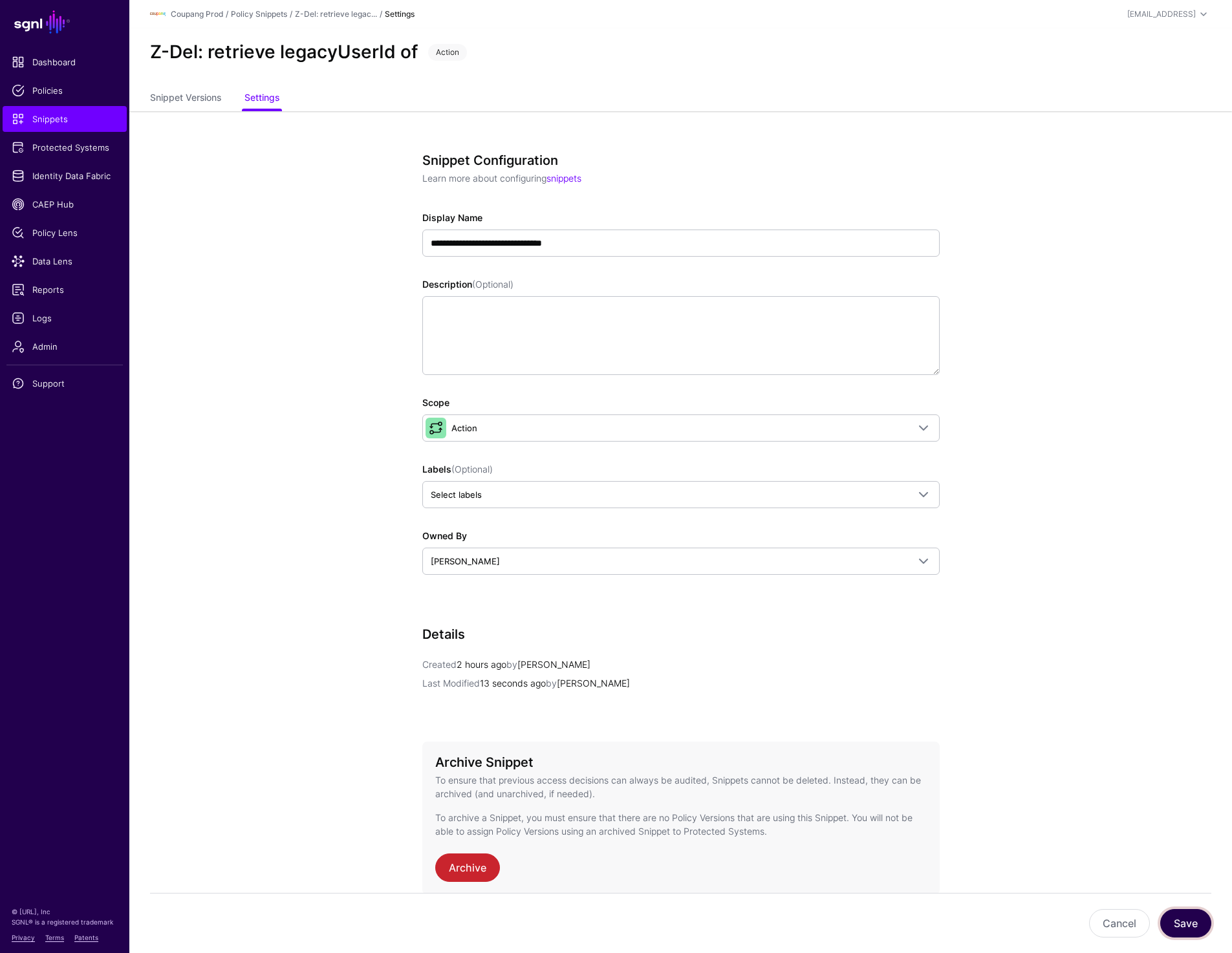
click at [1176, 933] on button "Save" at bounding box center [1185, 923] width 51 height 28
click at [318, 14] on link "Z-Delete: retrieve le..." at bounding box center [335, 14] width 80 height 10
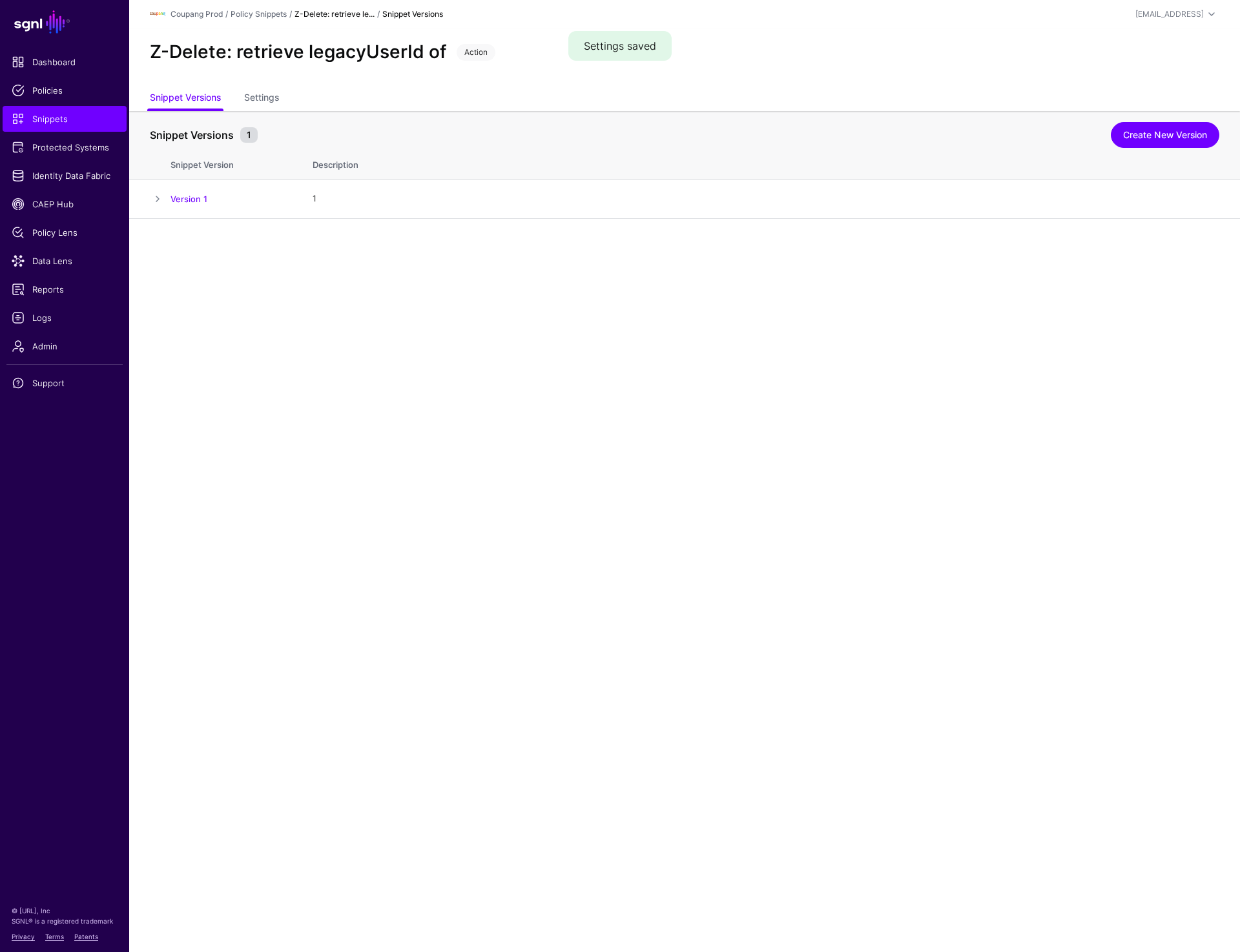
click at [254, 8] on div "Policy Snippets" at bounding box center [258, 14] width 56 height 12
click at [254, 12] on link "Policy Snippets" at bounding box center [258, 14] width 56 height 10
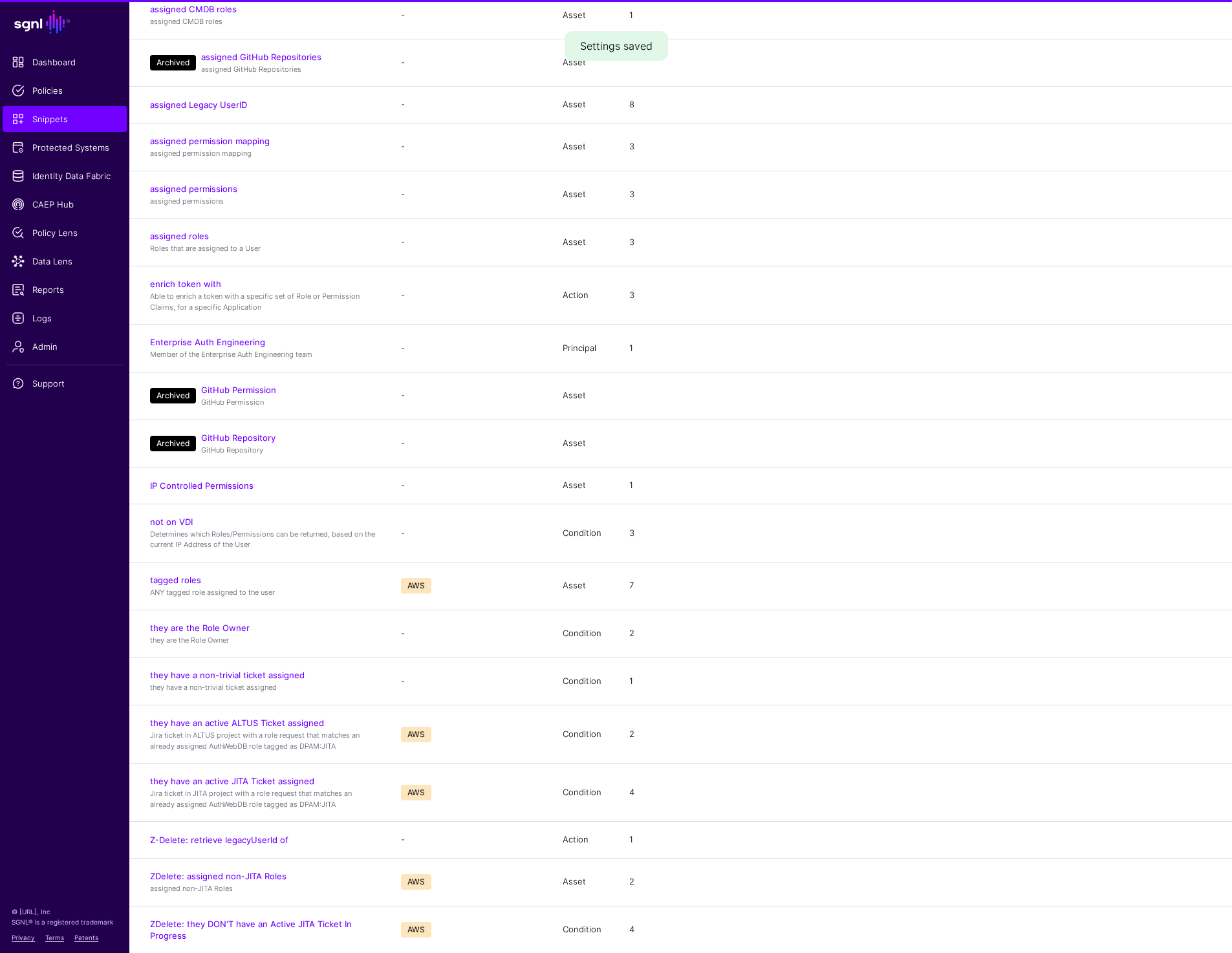
scroll to position [706, 0]
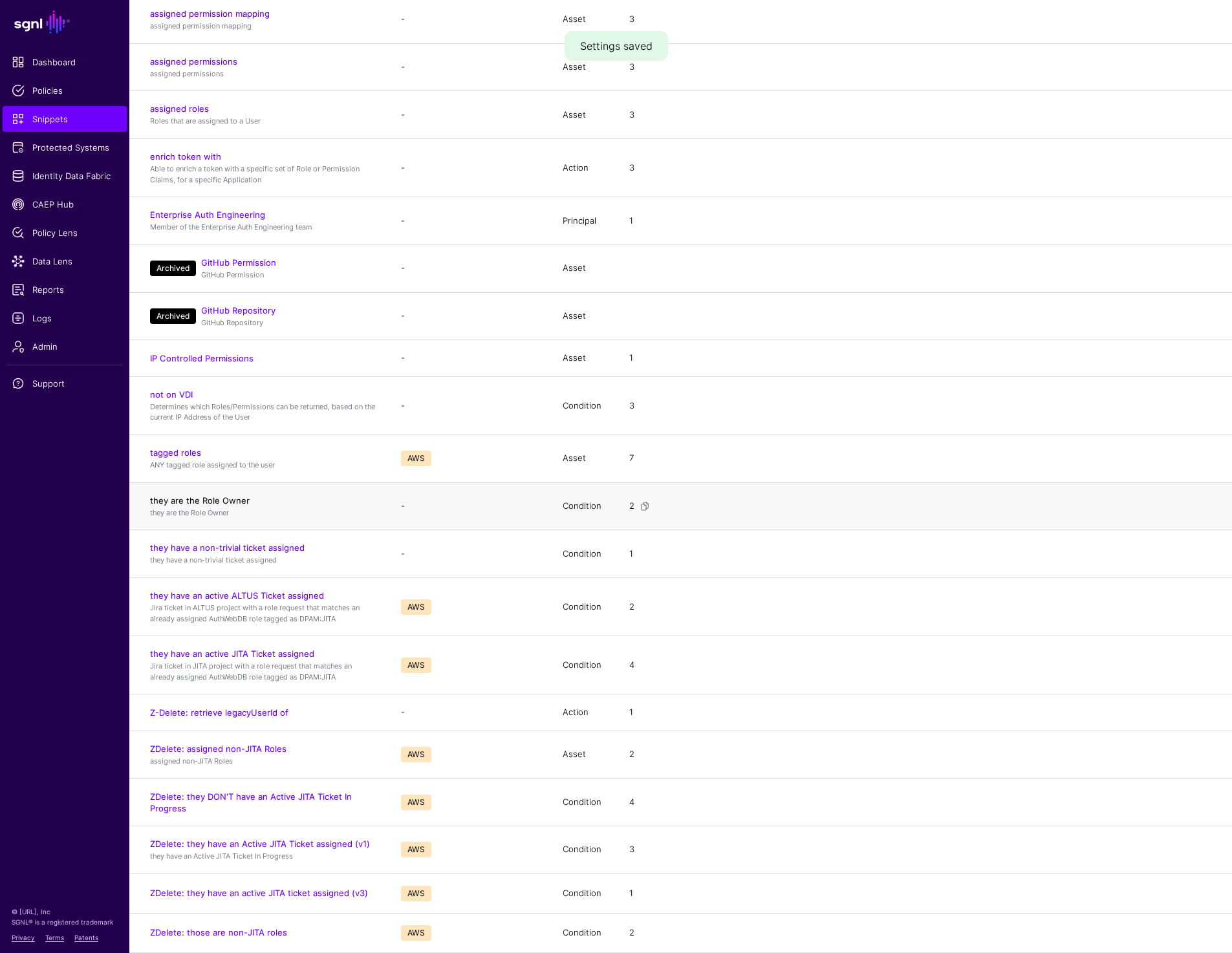
click at [207, 502] on link "they are the Role Owner" at bounding box center [200, 500] width 100 height 11
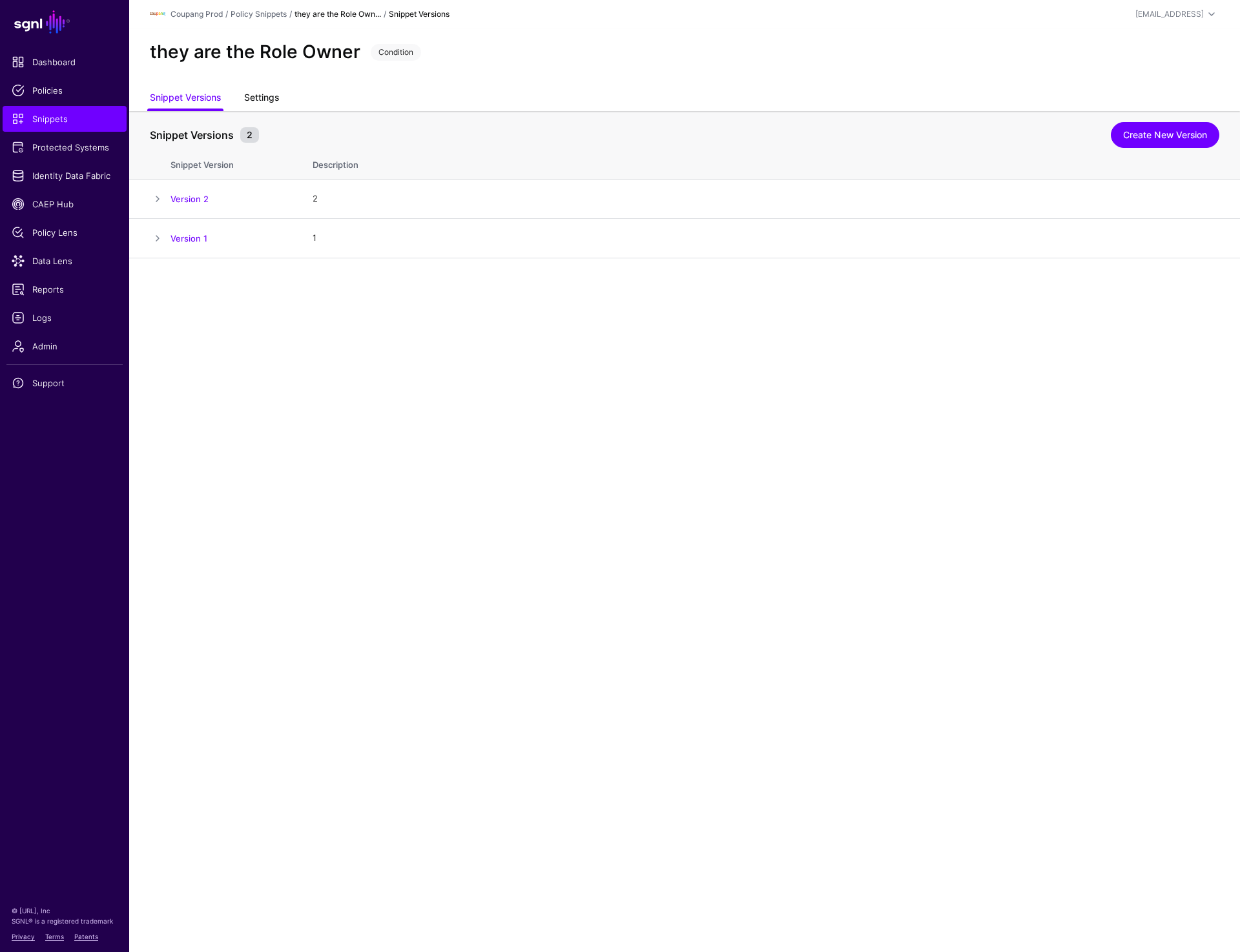
click at [270, 93] on link "Settings" at bounding box center [262, 98] width 35 height 25
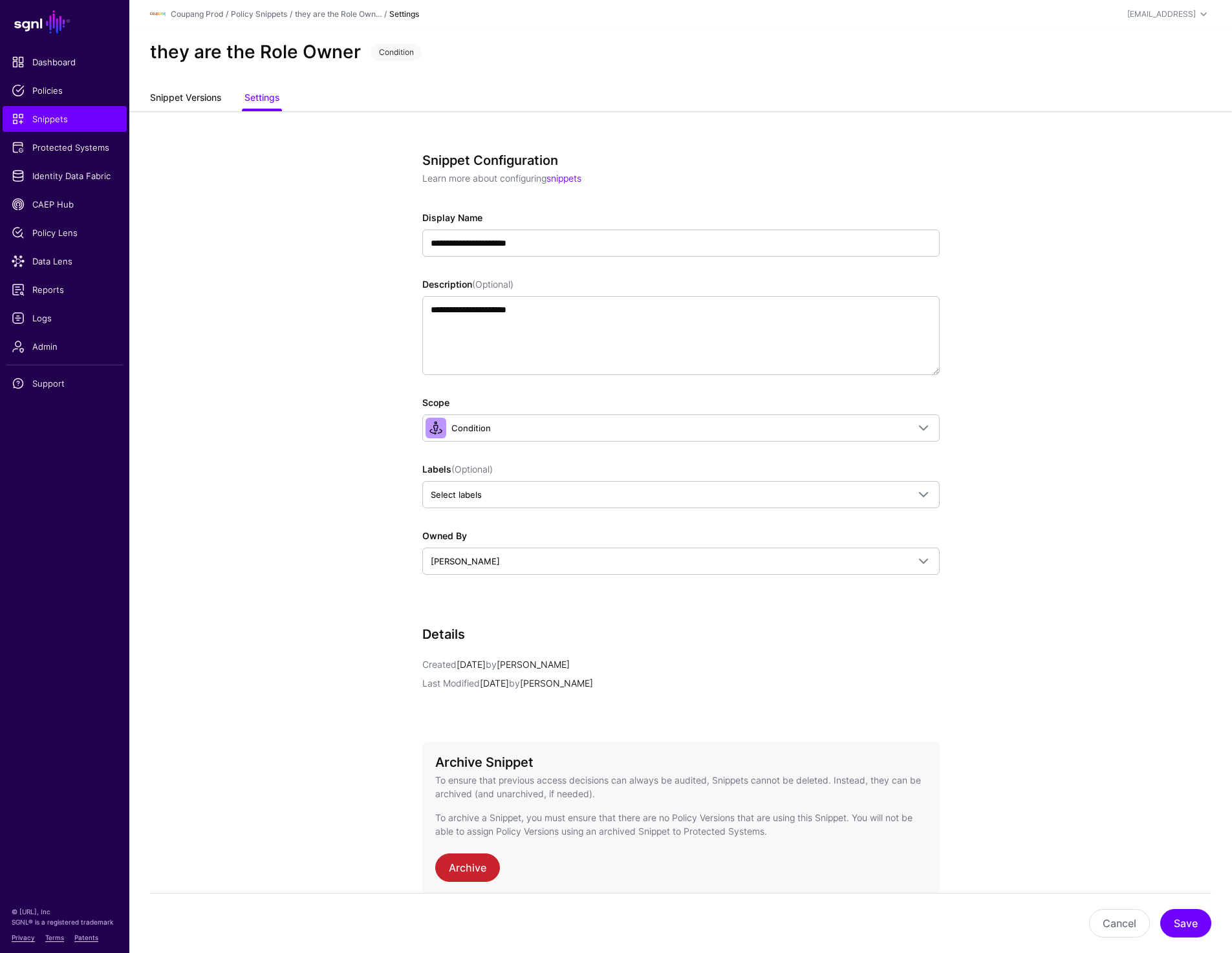
click at [186, 96] on link "Snippet Versions" at bounding box center [185, 98] width 71 height 25
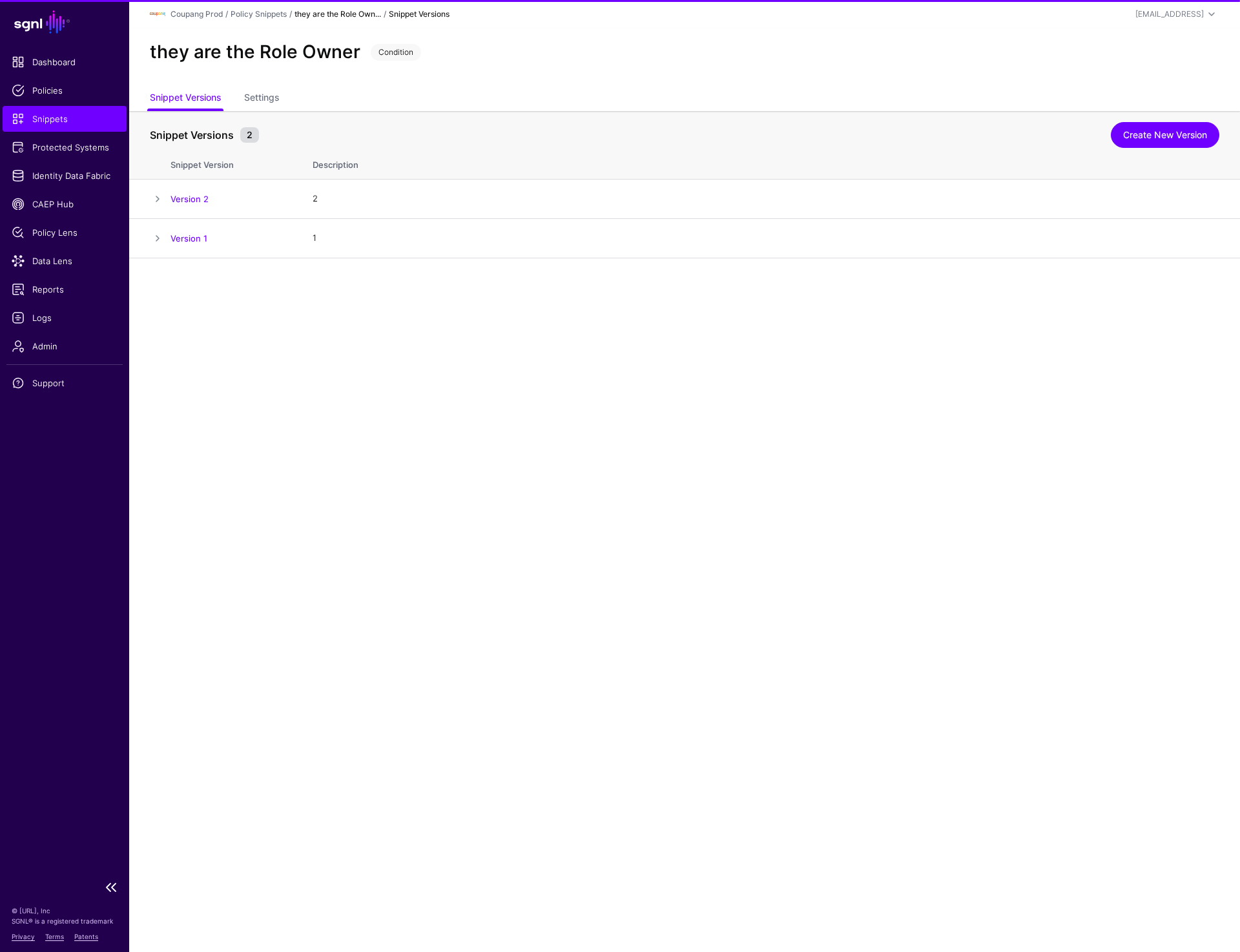
click at [60, 121] on span "Snippets" at bounding box center [65, 119] width 106 height 13
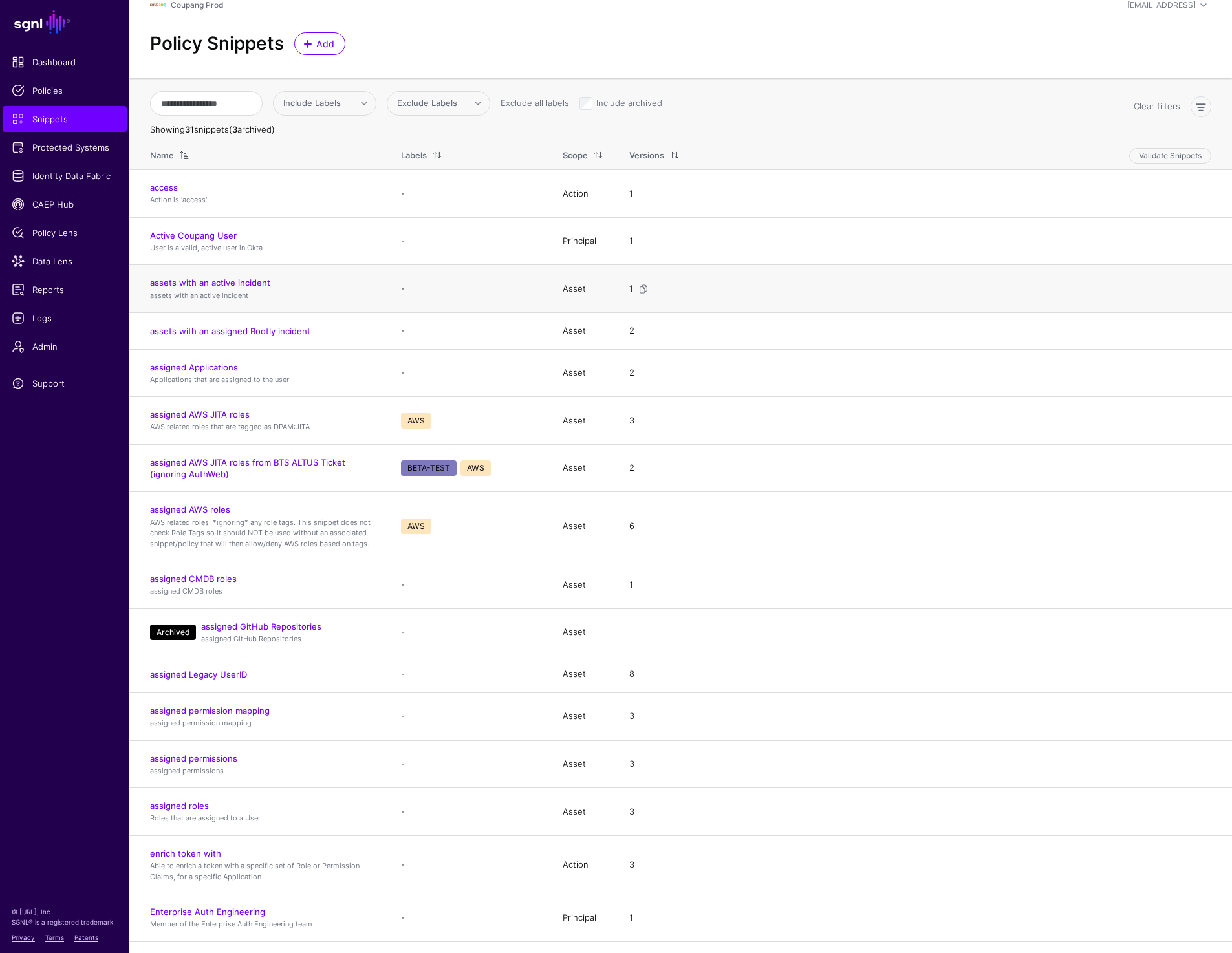
scroll to position [13, 0]
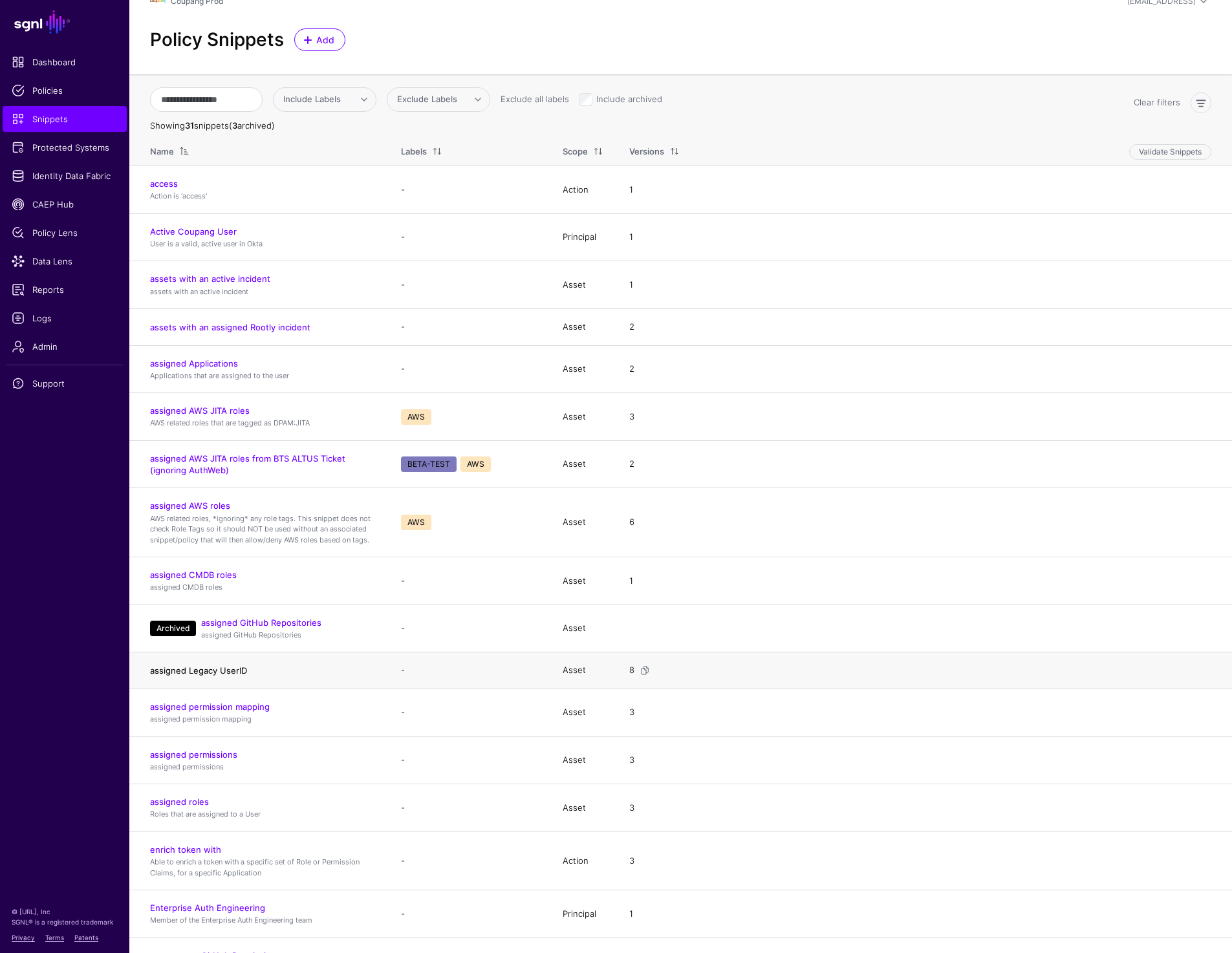
click at [174, 669] on link "assigned Legacy UserID" at bounding box center [198, 670] width 97 height 11
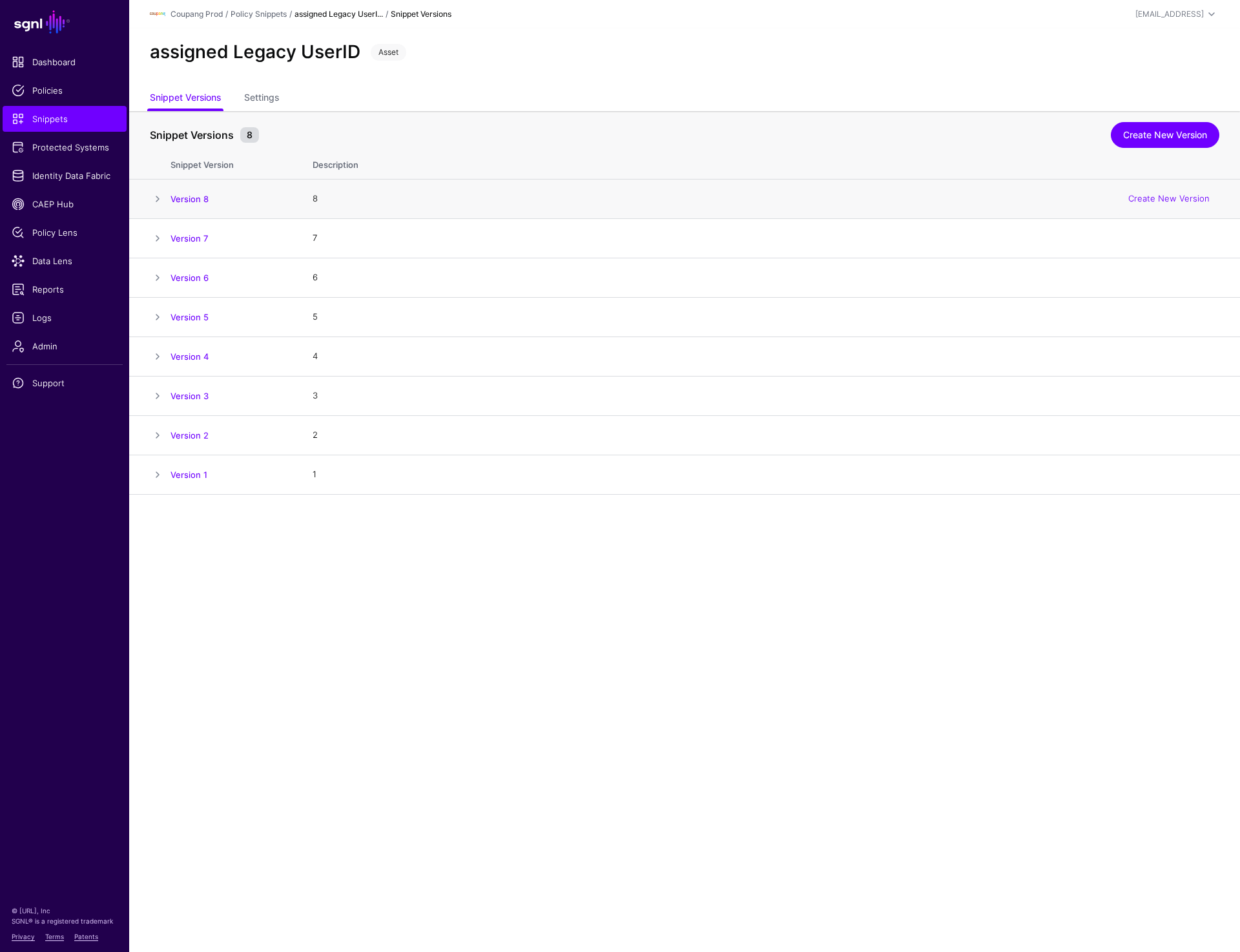
click at [157, 194] on span at bounding box center [157, 199] width 15 height 15
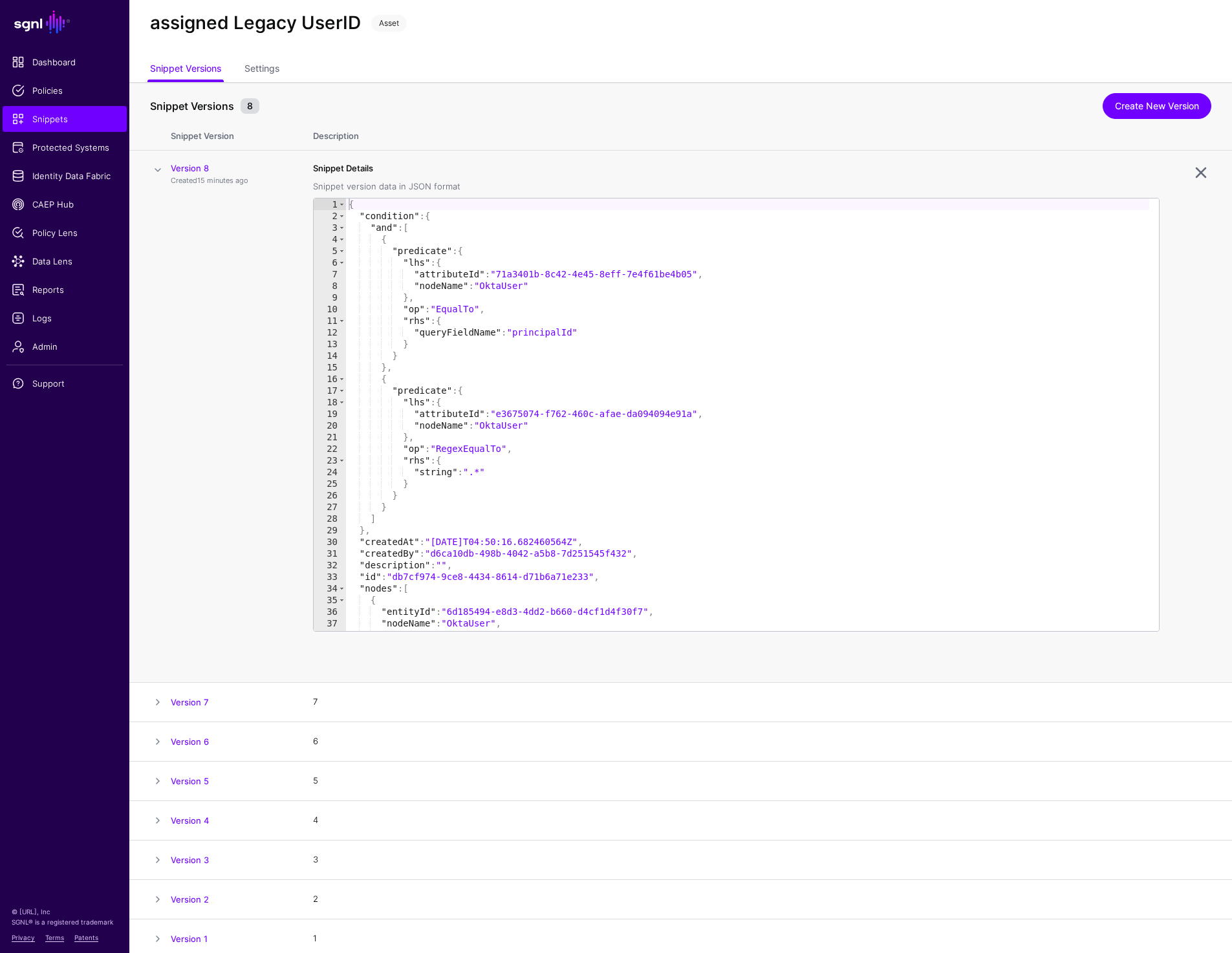
scroll to position [35, 0]
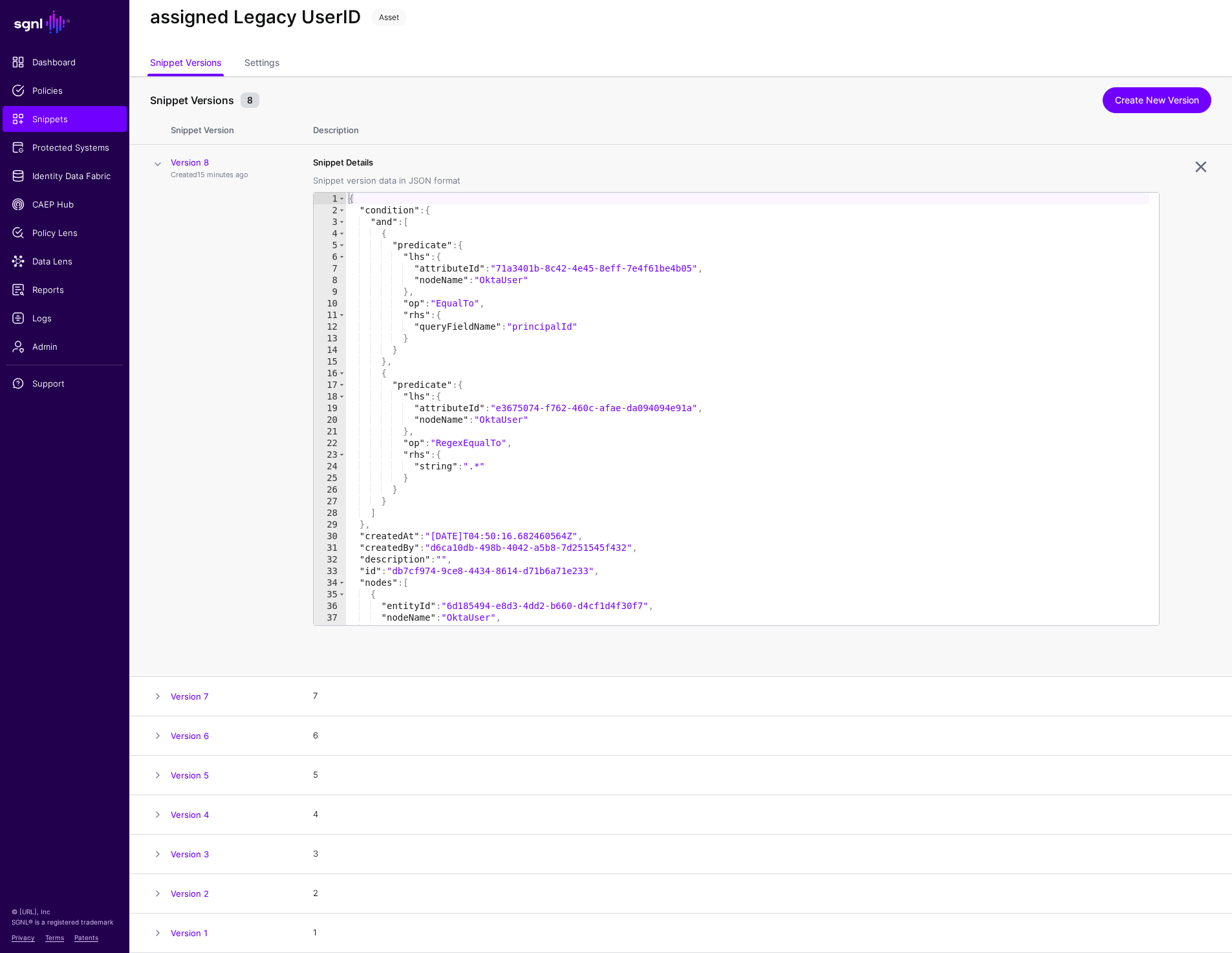
click at [155, 167] on span at bounding box center [157, 164] width 15 height 15
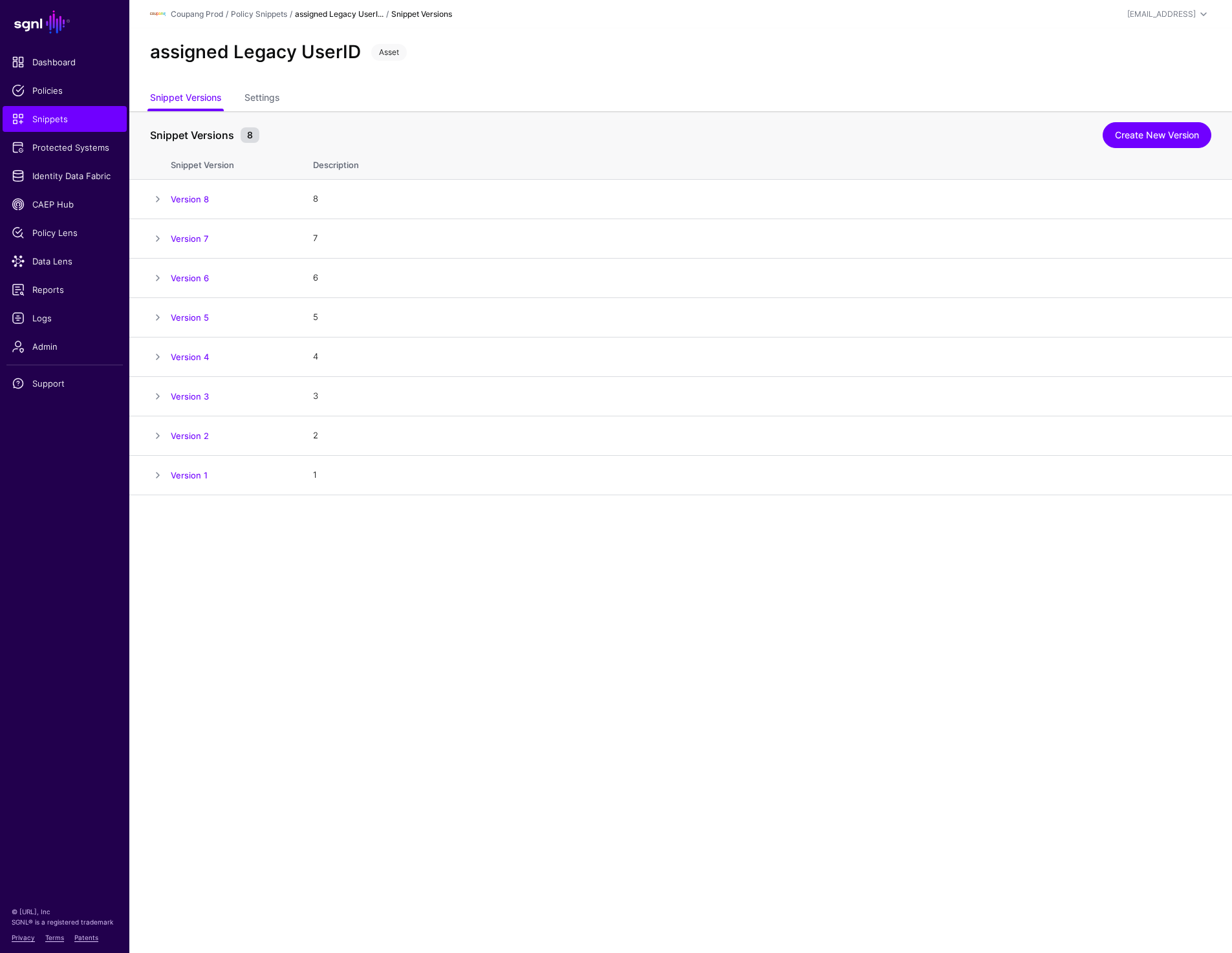
scroll to position [0, 0]
click at [78, 119] on span "Snippets" at bounding box center [65, 119] width 106 height 13
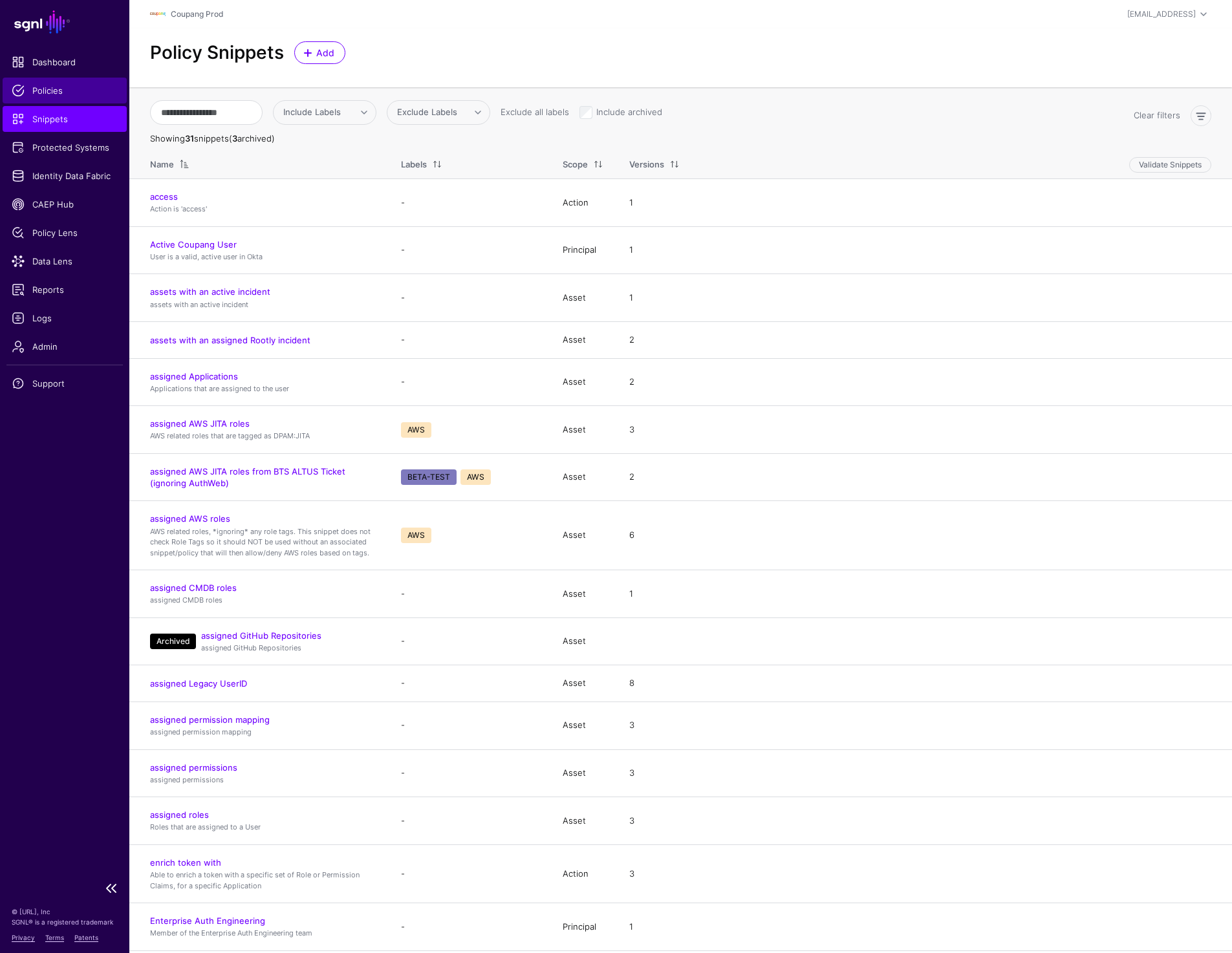
click at [58, 87] on span "Policies" at bounding box center [65, 91] width 106 height 13
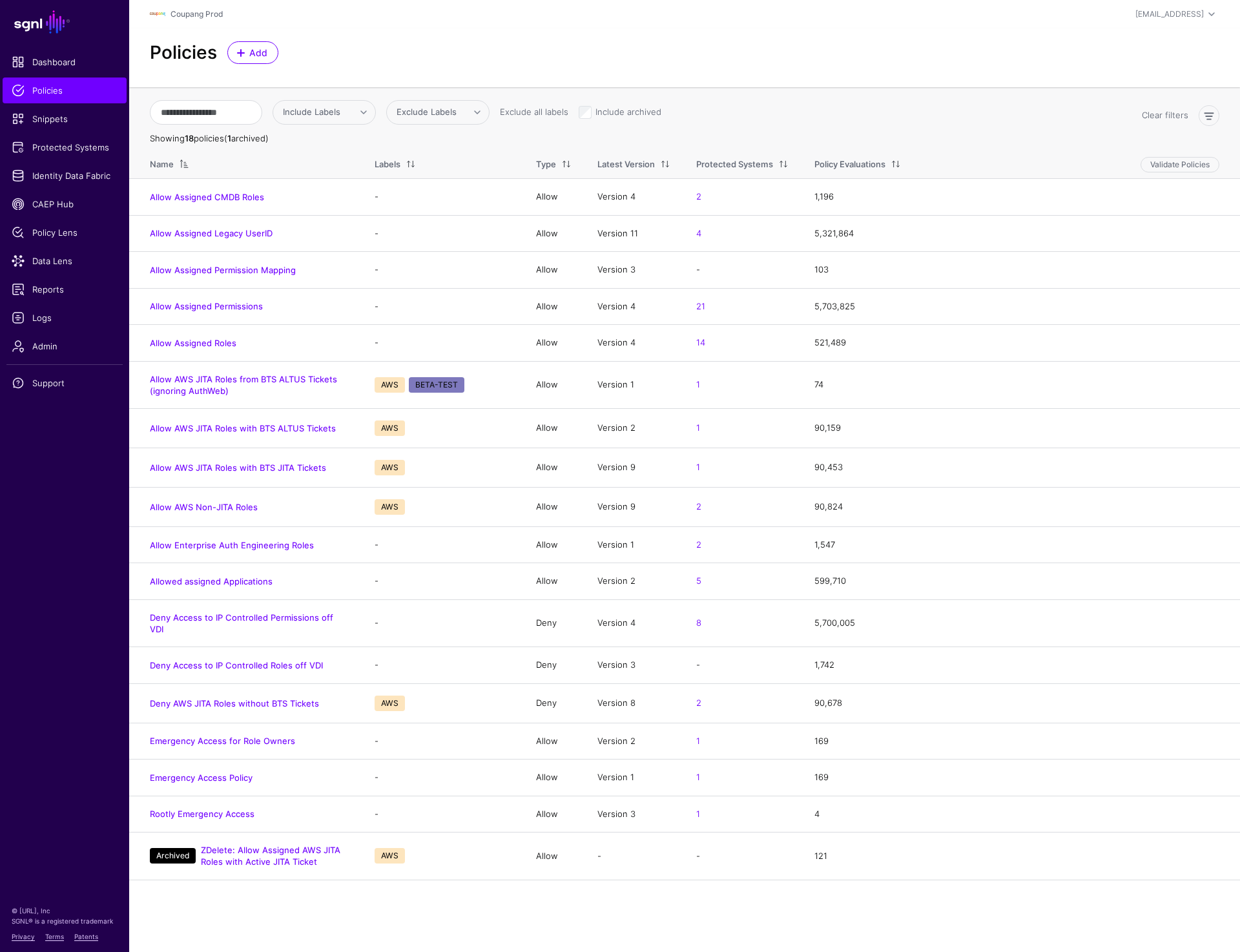
click at [437, 17] on div "Coupang Prod" at bounding box center [506, 14] width 713 height 15
click at [787, 64] on div "Policies Add" at bounding box center [685, 58] width 1111 height 59
click at [261, 233] on link "Allow Assigned Legacy UserID" at bounding box center [211, 233] width 123 height 11
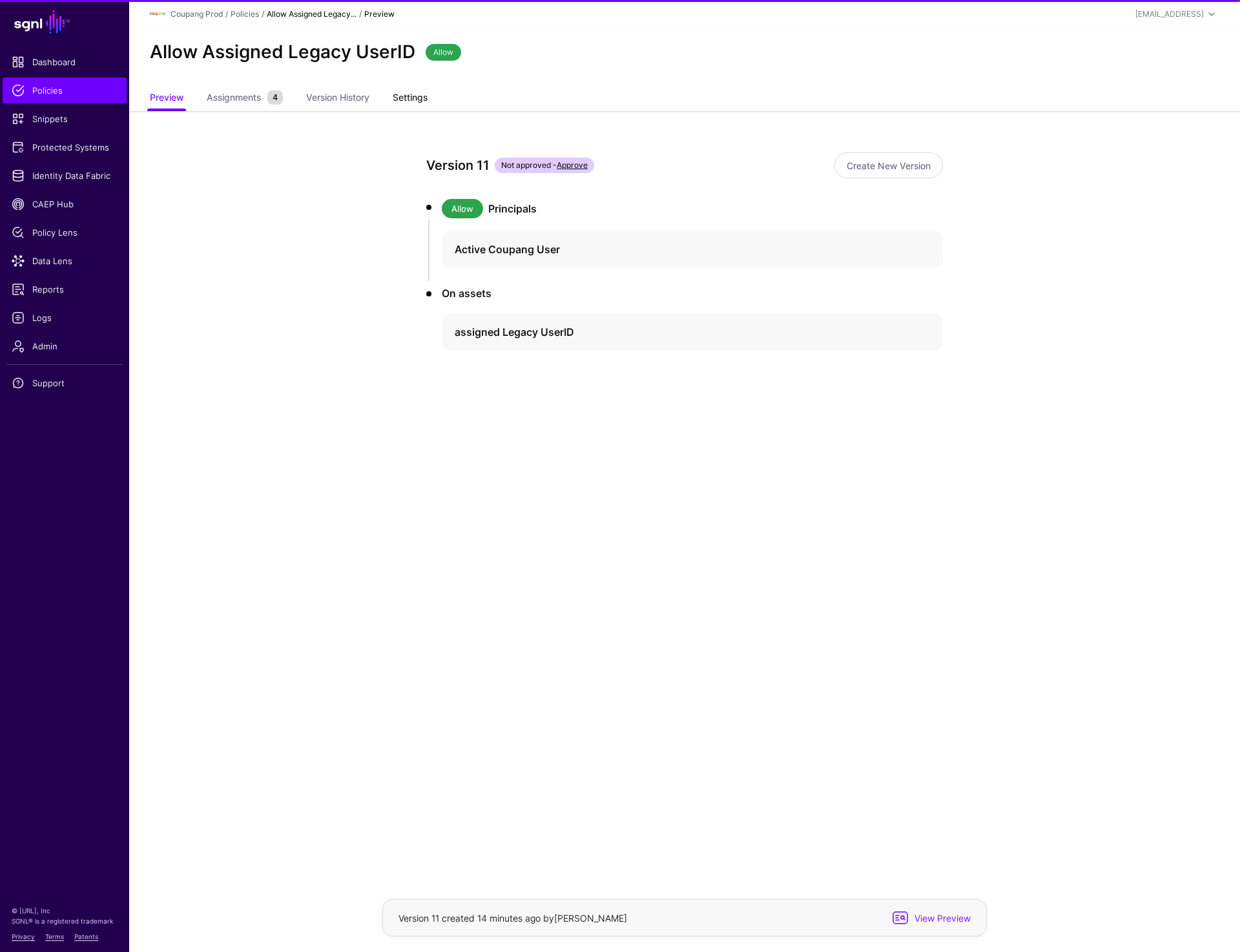
click at [409, 99] on link "Settings" at bounding box center [410, 98] width 35 height 25
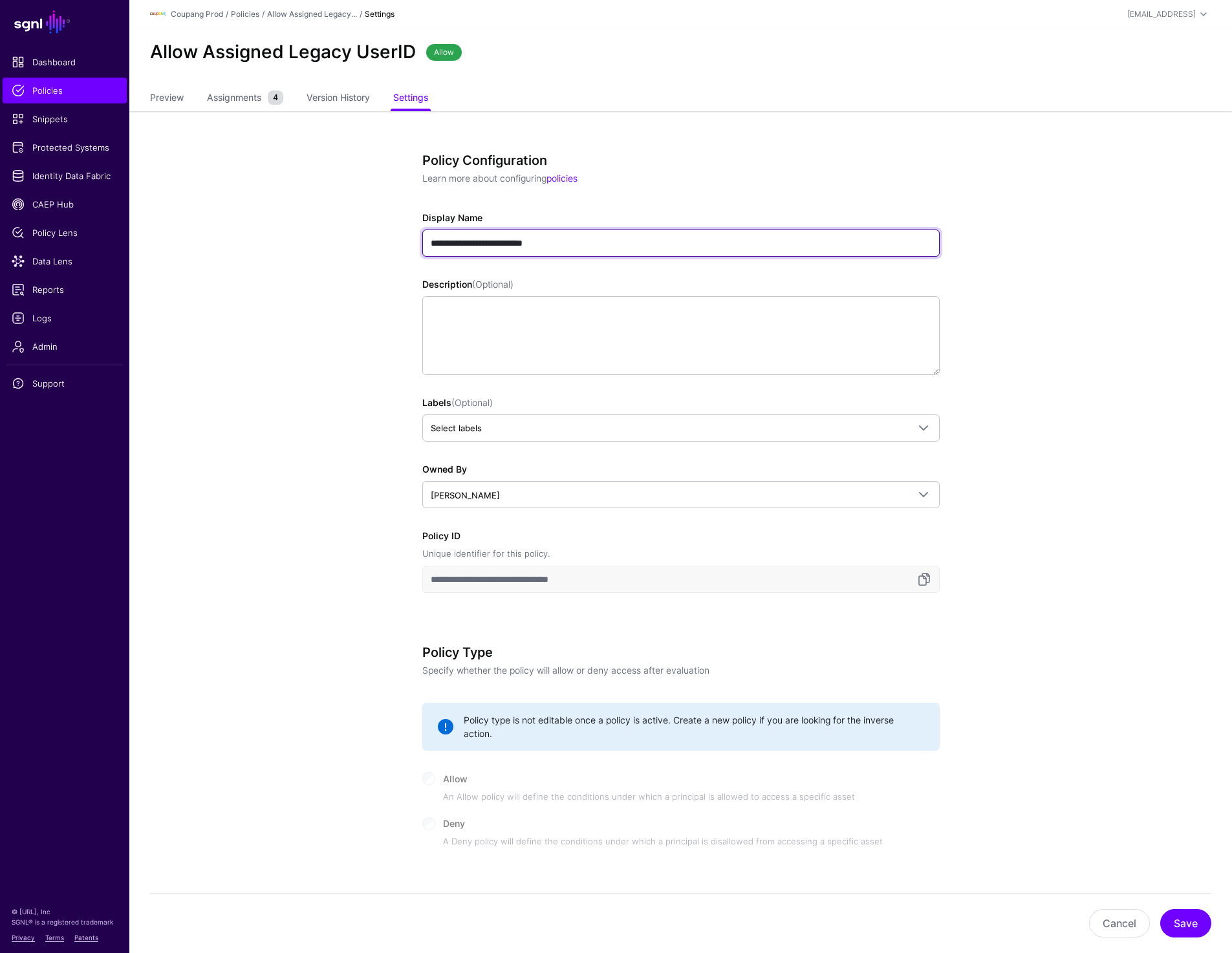
click at [578, 239] on input "**********" at bounding box center [681, 243] width 517 height 27
click at [1206, 925] on button "Save" at bounding box center [1185, 923] width 51 height 28
click at [550, 245] on input "**********" at bounding box center [681, 243] width 517 height 27
type input "**********"
click at [993, 446] on app-policies-v2-item-details "**********" at bounding box center [680, 704] width 1103 height 1186
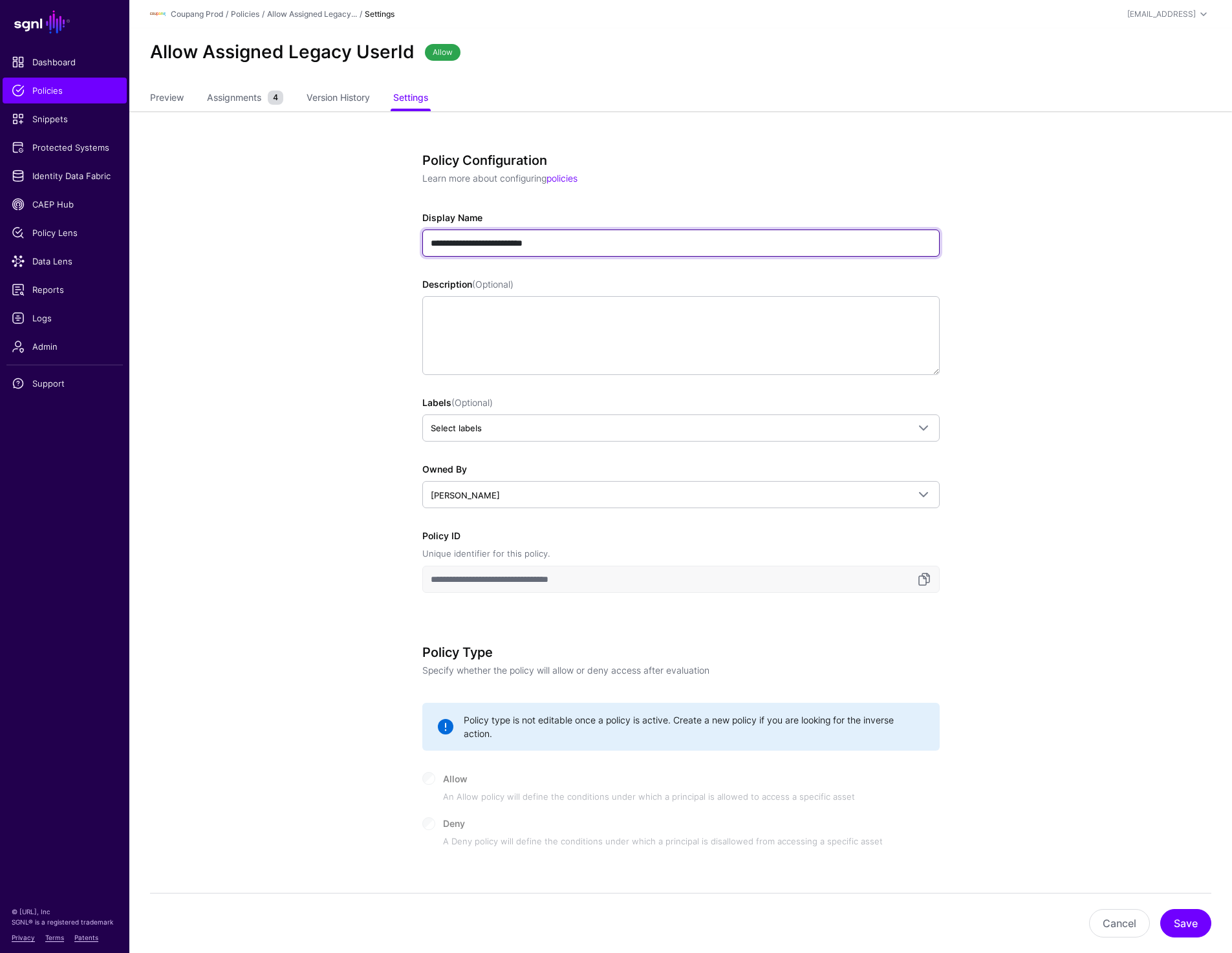
click at [562, 245] on input "**********" at bounding box center [681, 243] width 517 height 27
type input "**********"
click at [1184, 929] on button "Save" at bounding box center [1185, 923] width 51 height 28
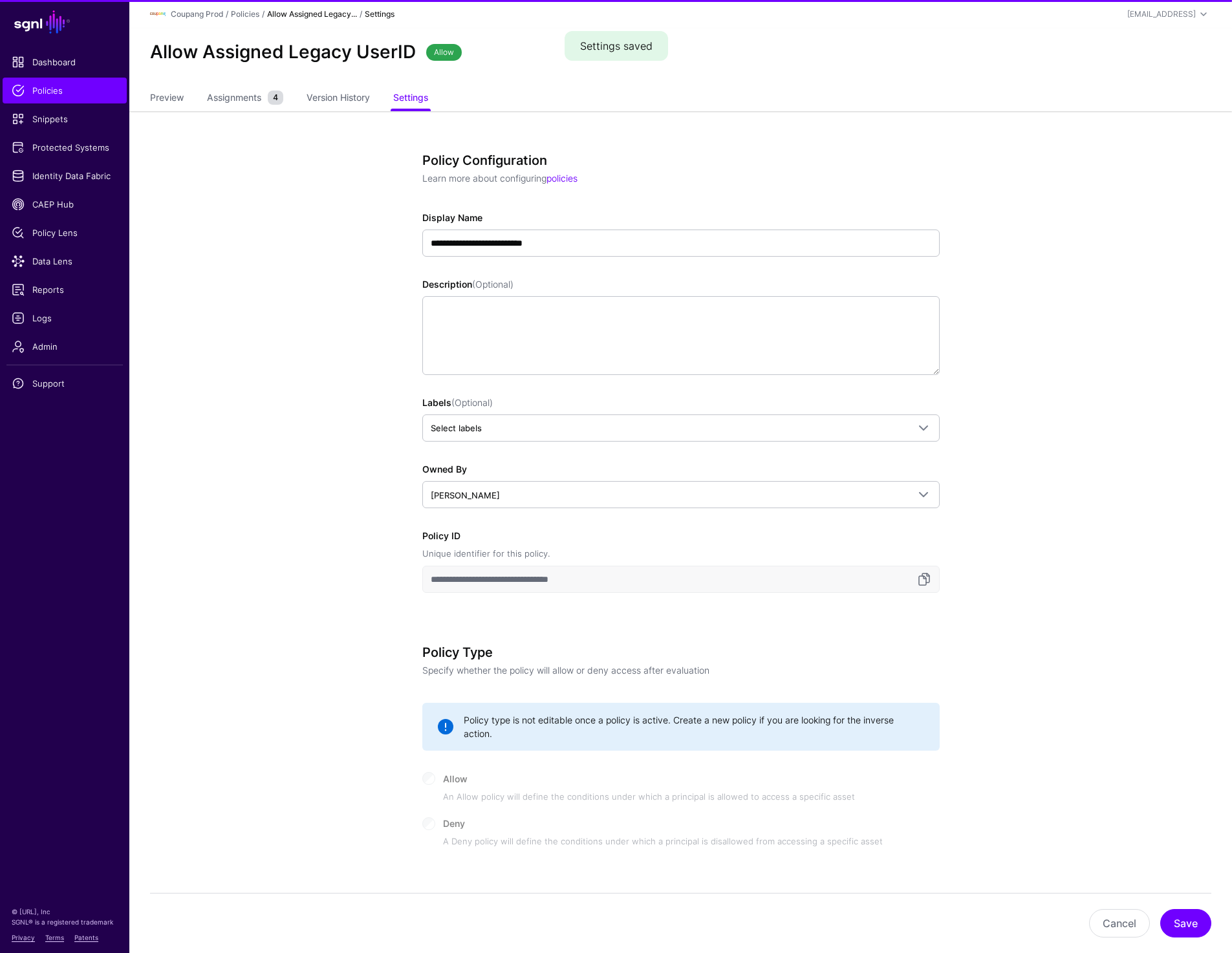
click at [316, 15] on link "Allow Assigned Legacy..." at bounding box center [312, 14] width 90 height 10
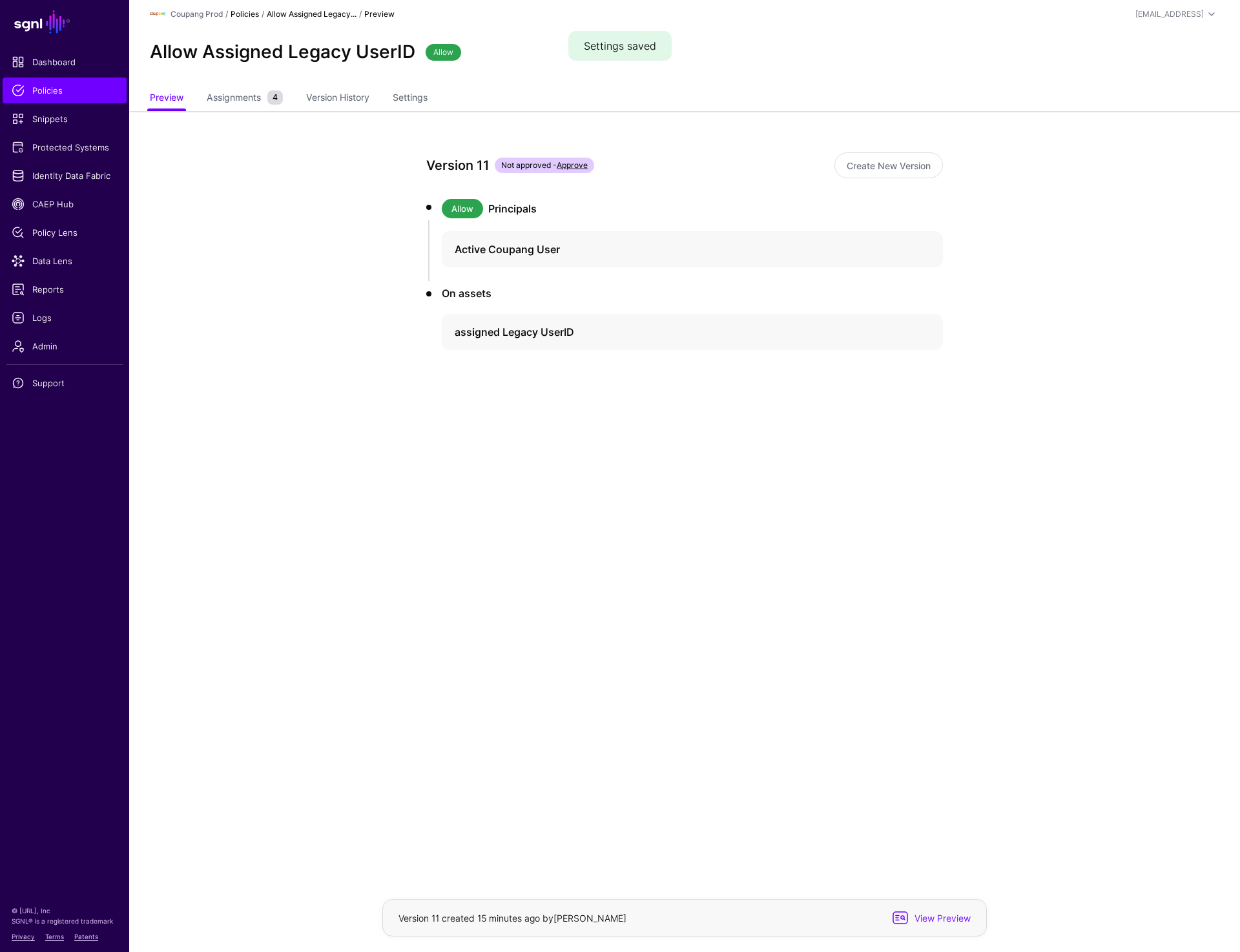
click at [237, 14] on link "Policies" at bounding box center [244, 14] width 28 height 10
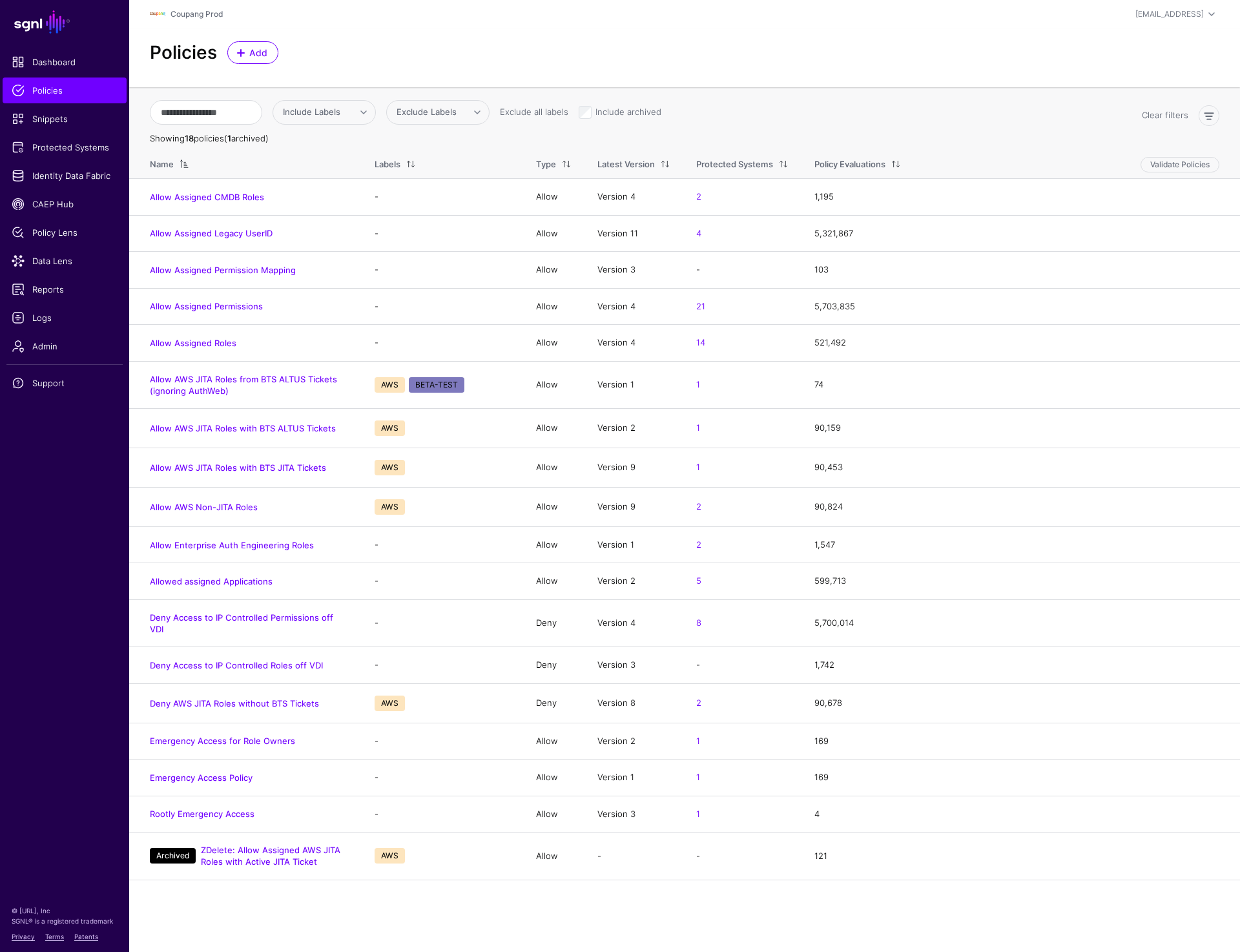
click at [1091, 36] on div "Policies Add" at bounding box center [685, 58] width 1111 height 59
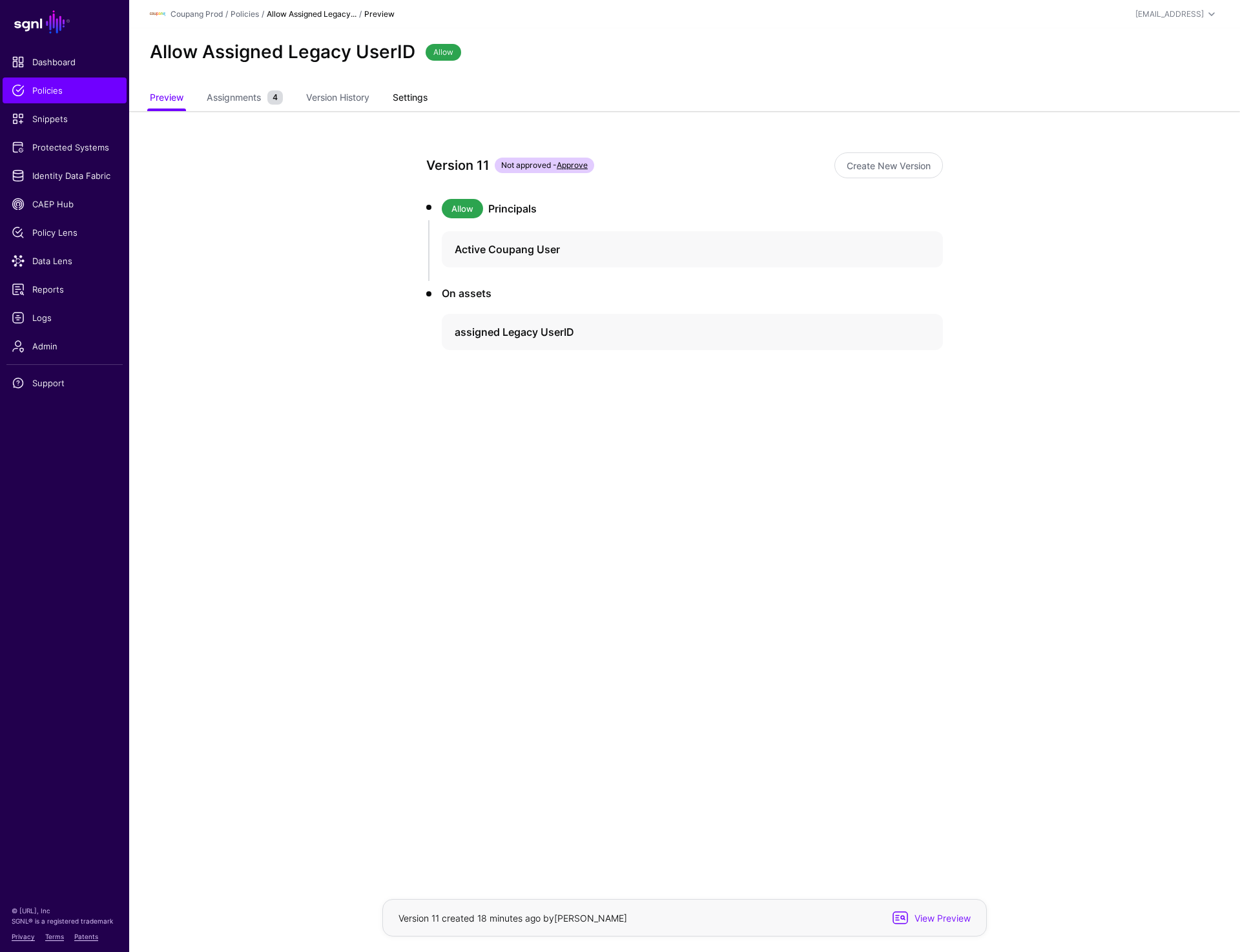
click at [405, 91] on link "Settings" at bounding box center [410, 98] width 35 height 25
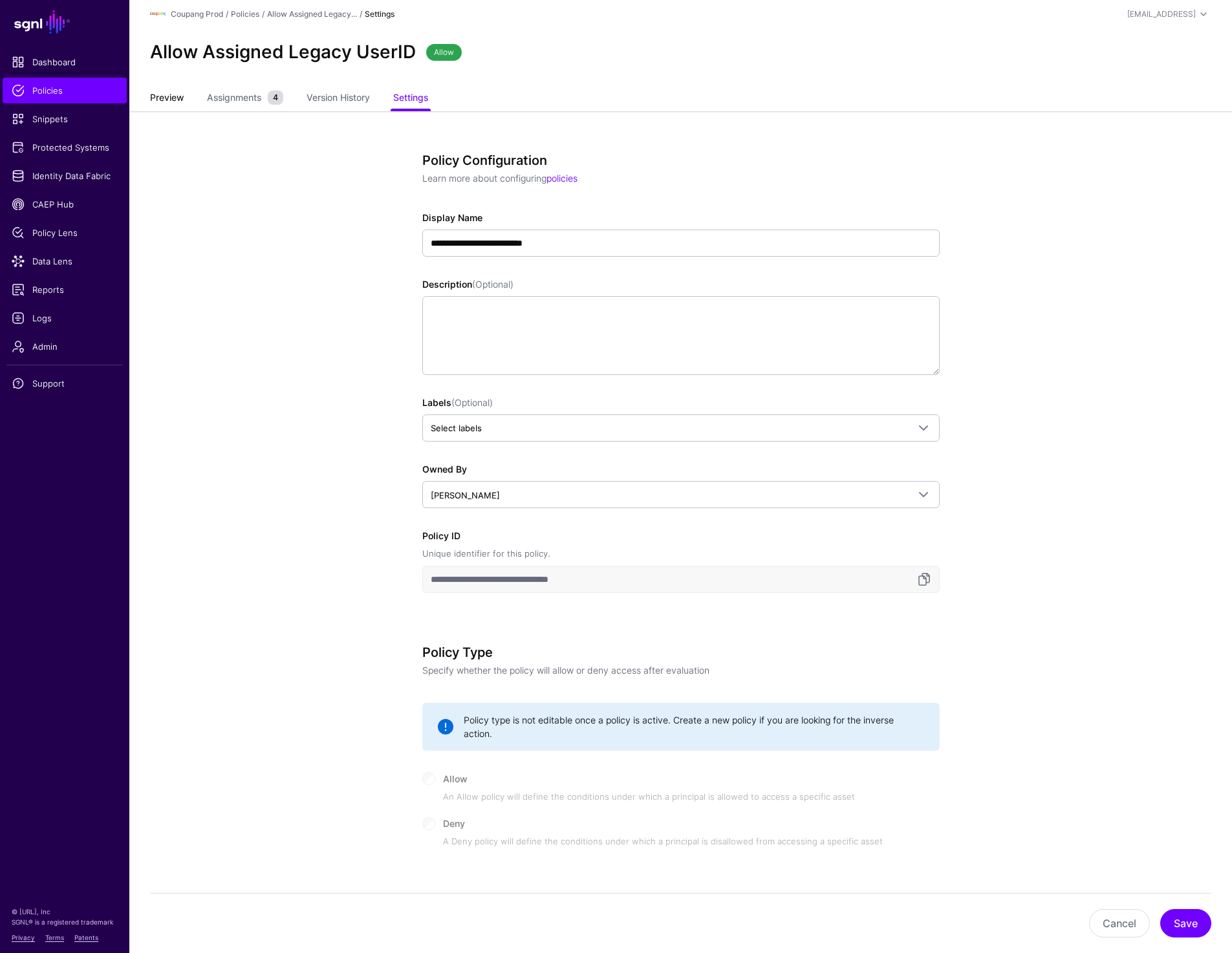
click at [175, 96] on link "Preview" at bounding box center [167, 98] width 34 height 25
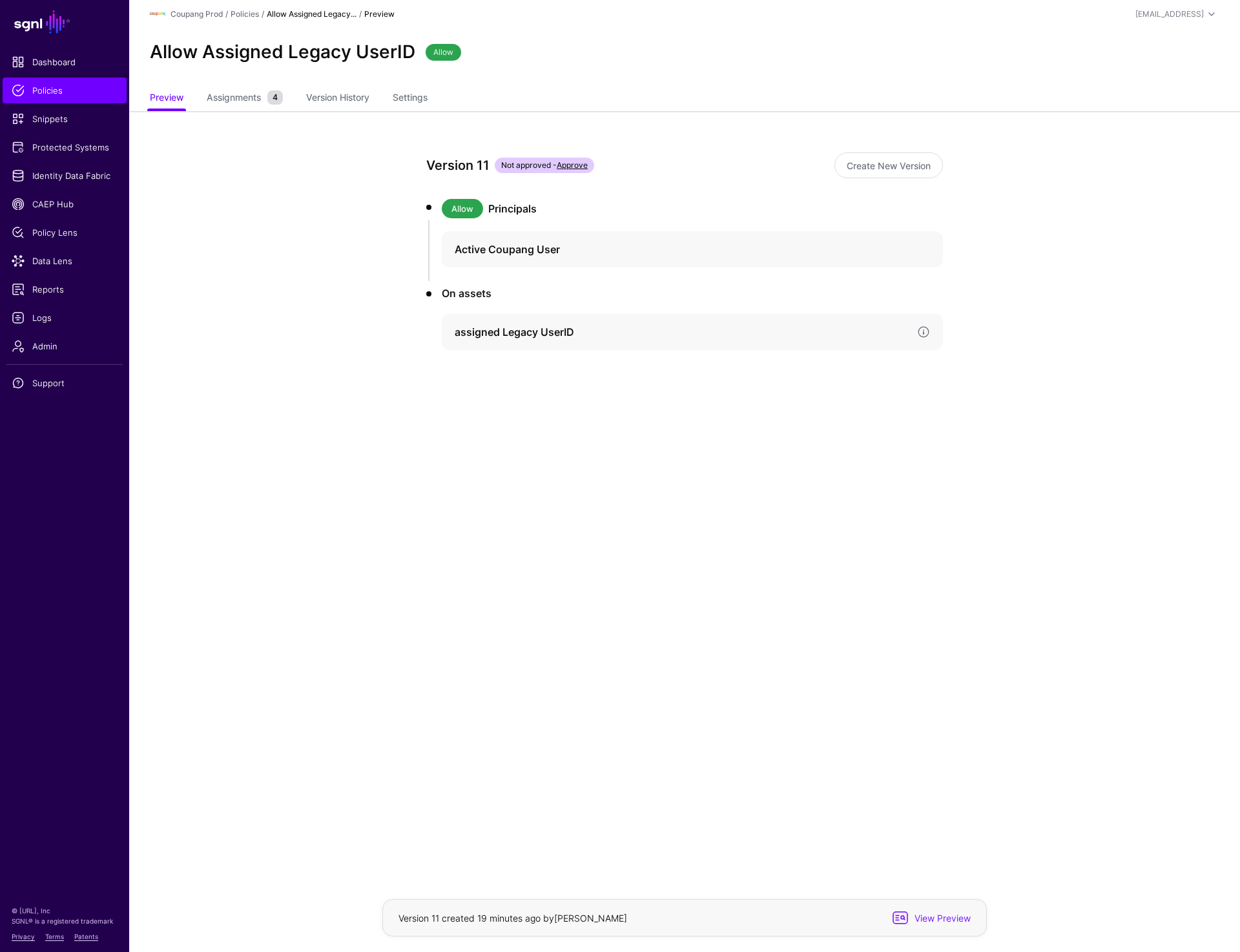
click at [496, 337] on h4 "assigned Legacy UserID" at bounding box center [681, 332] width 452 height 15
click at [496, 416] on link "Version 8" at bounding box center [499, 421] width 33 height 10
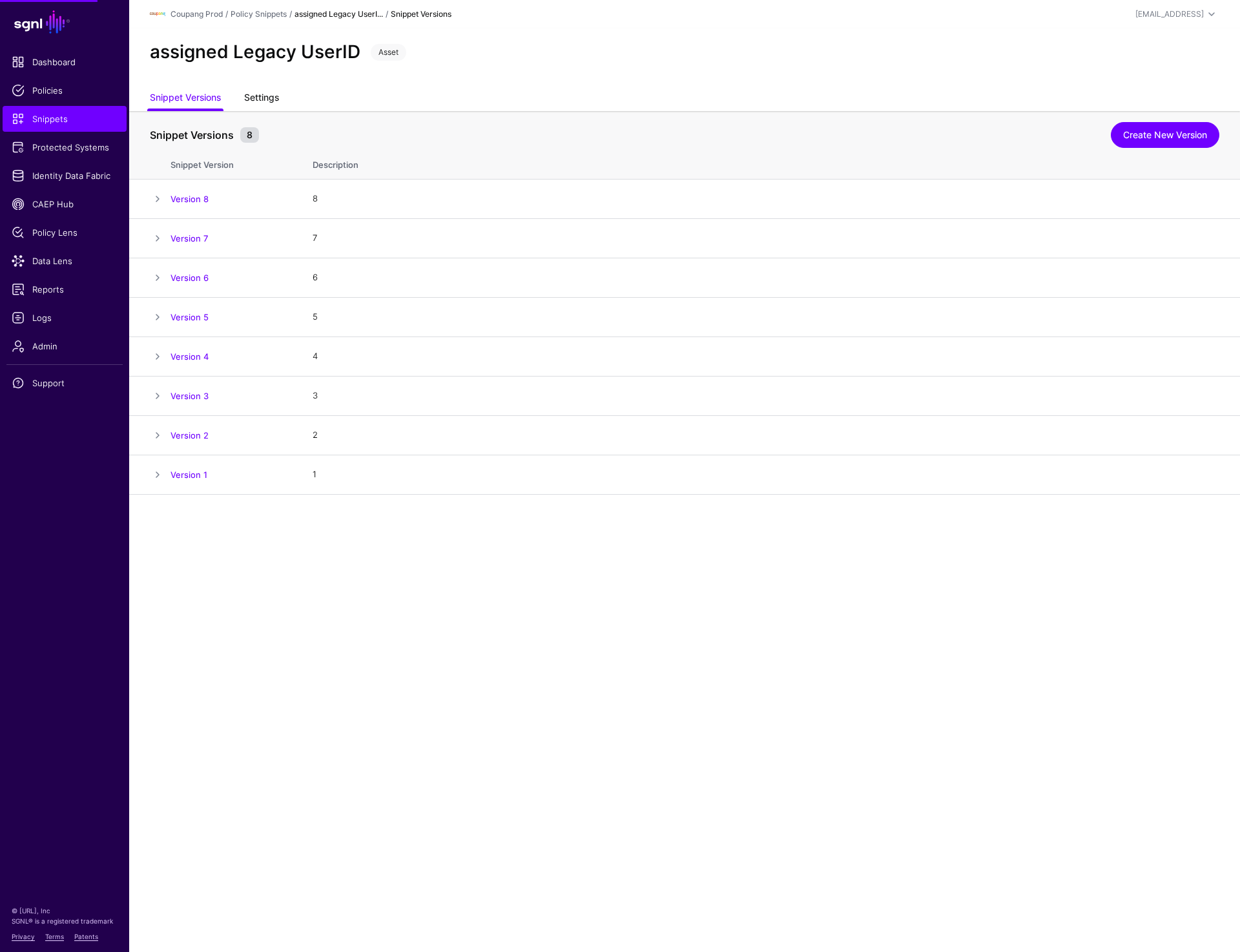
click at [260, 95] on link "Settings" at bounding box center [262, 98] width 35 height 25
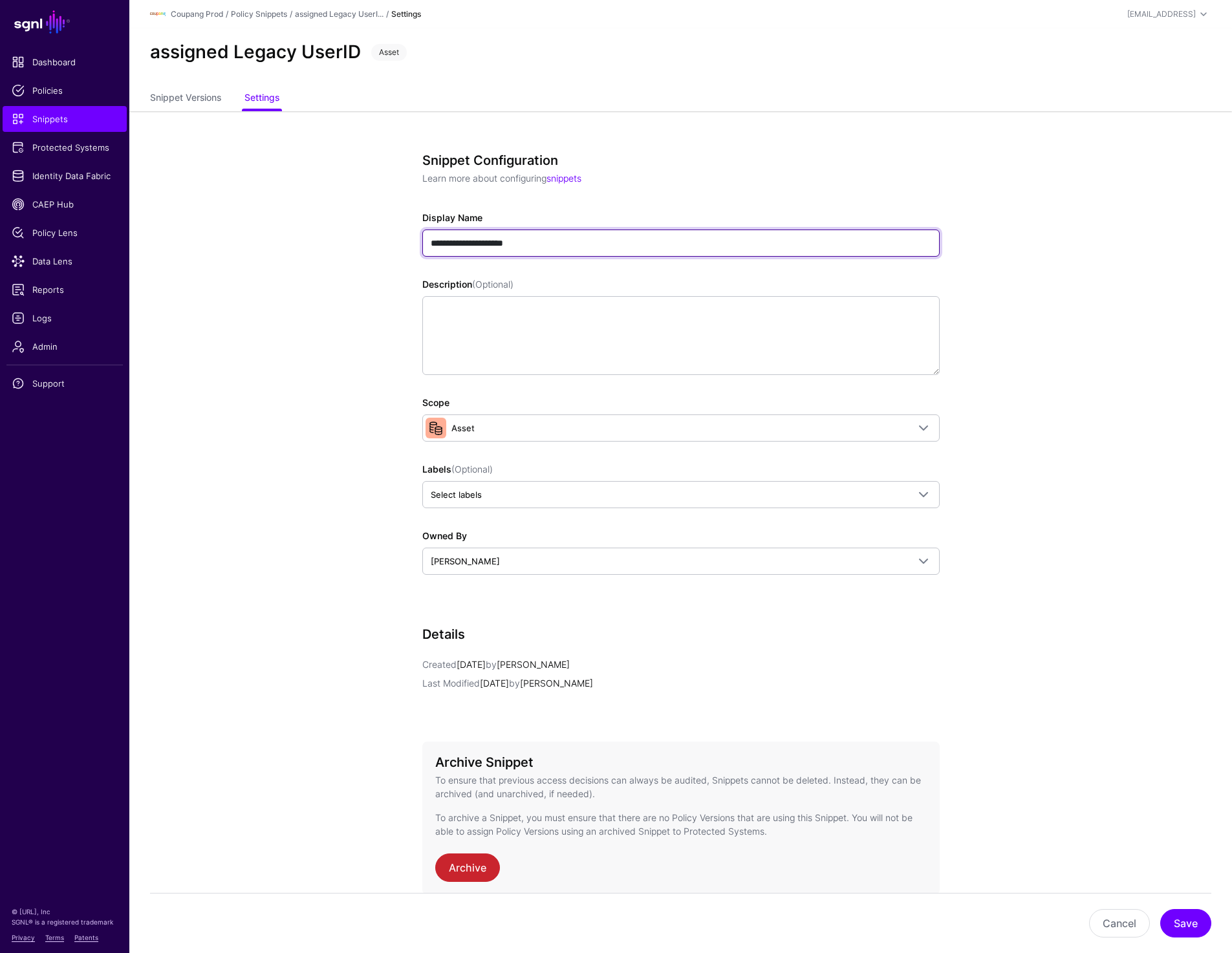
click at [472, 240] on input "**********" at bounding box center [681, 243] width 517 height 27
type input "**********"
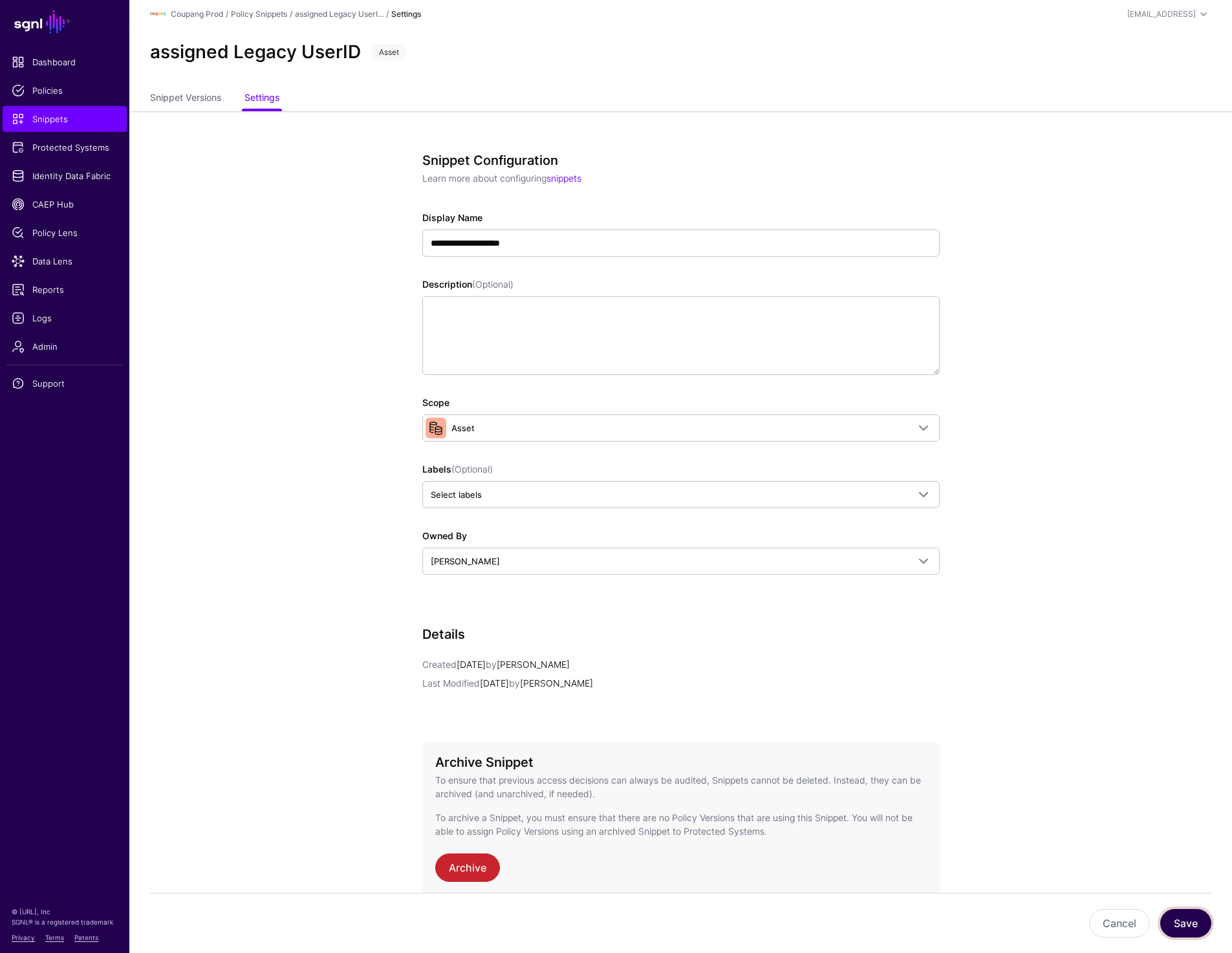
click at [1179, 916] on button "Save" at bounding box center [1185, 923] width 51 height 28
click at [268, 14] on link "Policy Snippets" at bounding box center [259, 14] width 56 height 10
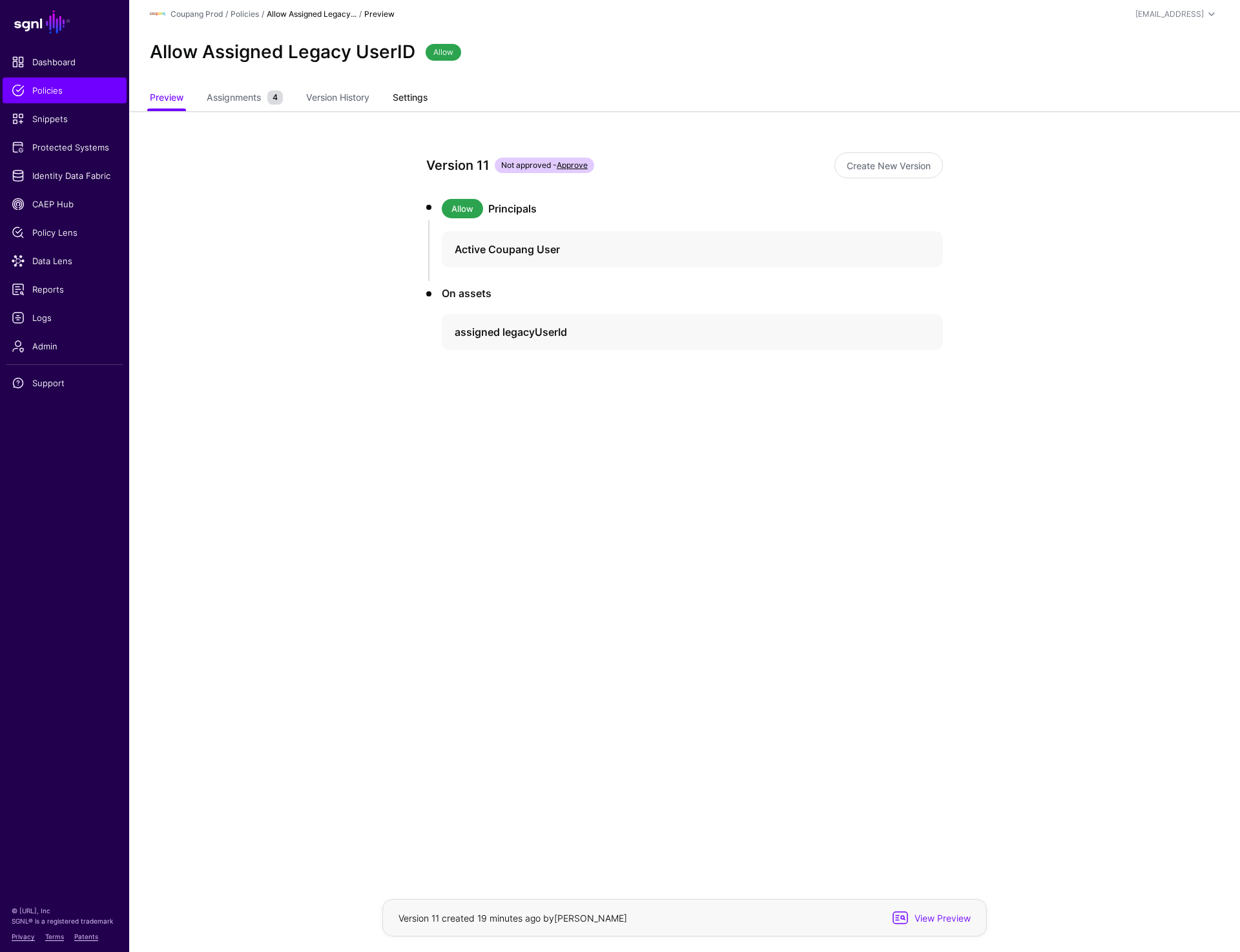
click at [417, 98] on link "Settings" at bounding box center [410, 98] width 35 height 25
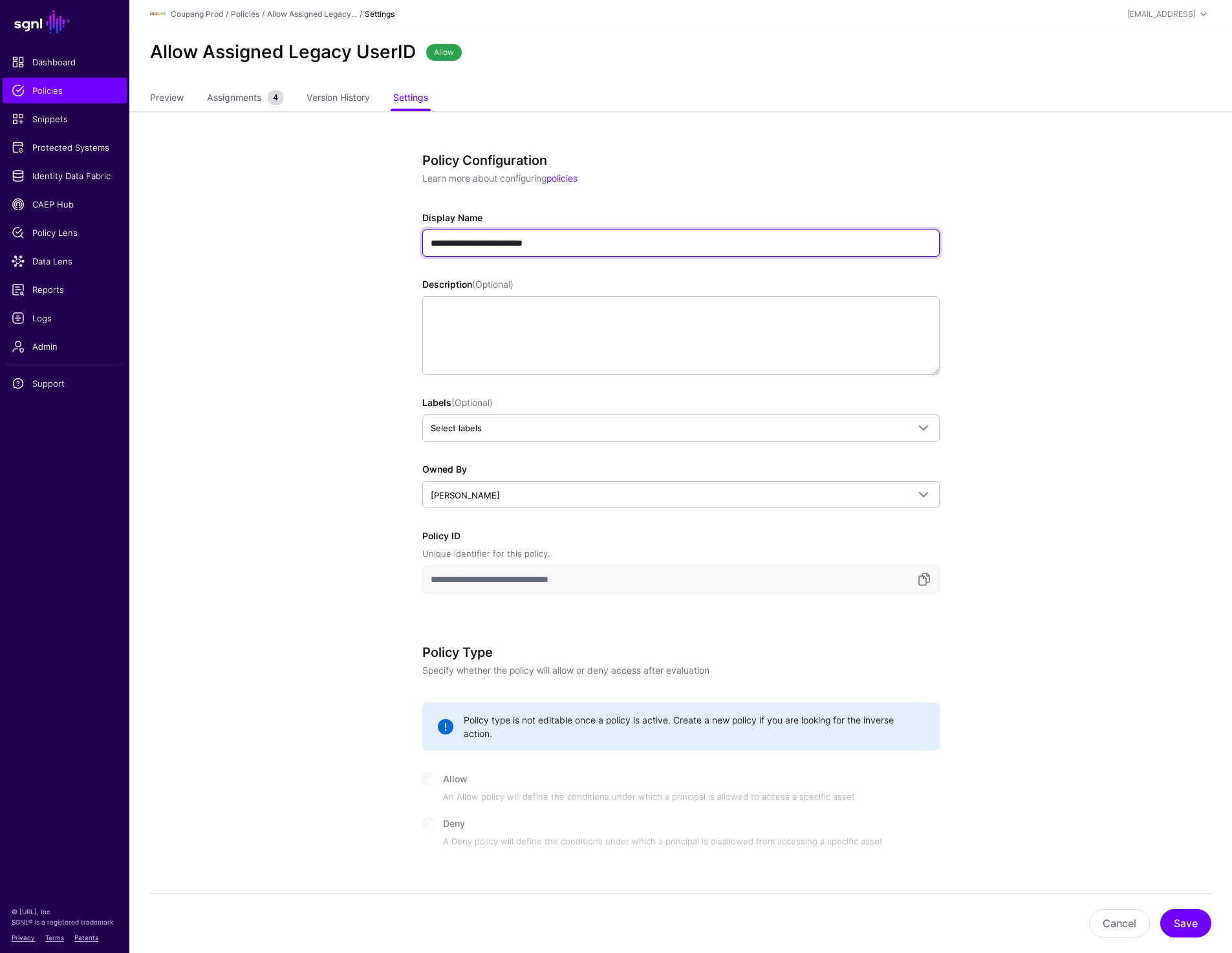
click at [547, 241] on input "**********" at bounding box center [681, 243] width 517 height 27
type input "**********"
click at [1183, 928] on button "Save" at bounding box center [1185, 923] width 51 height 28
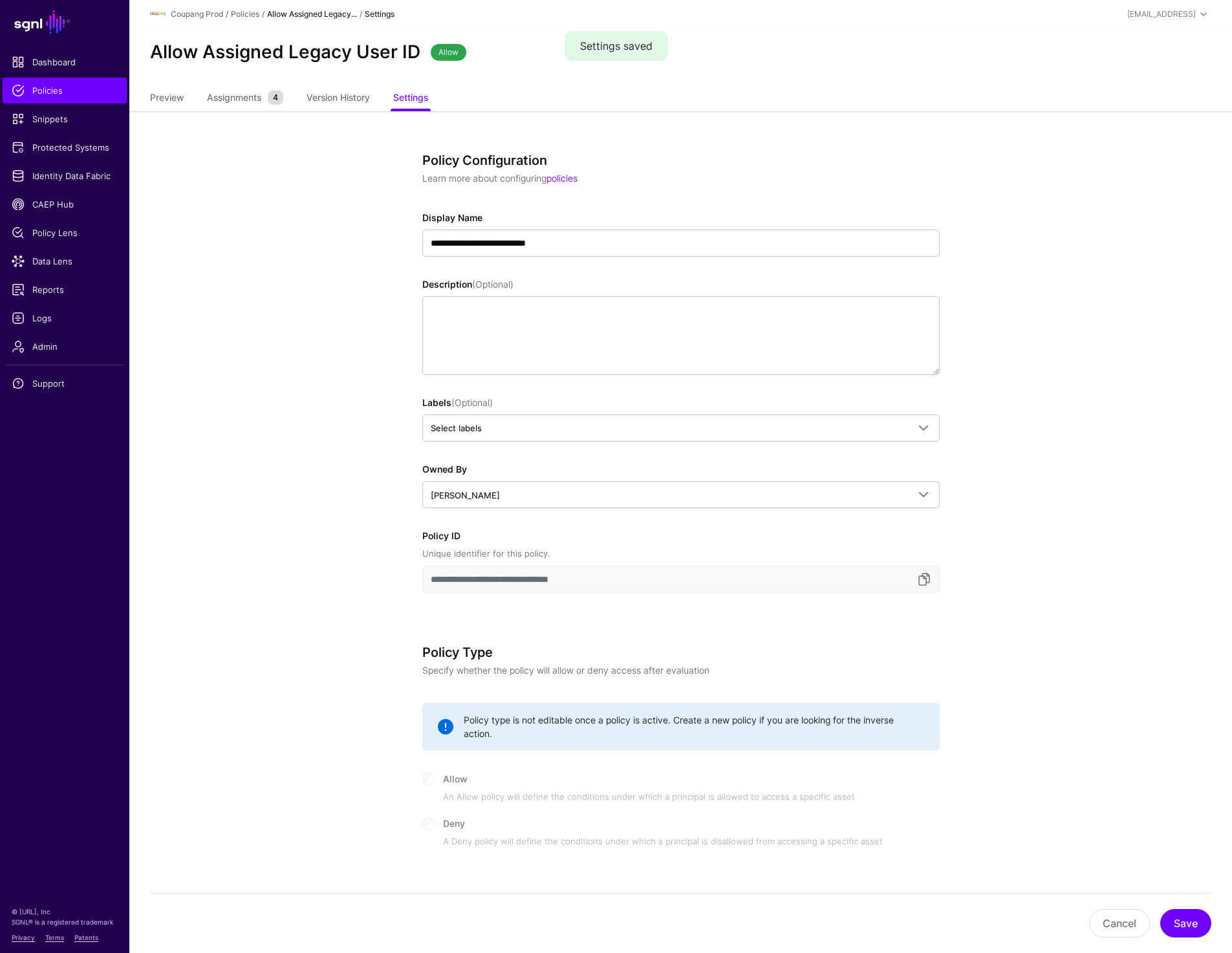
click at [303, 13] on link "Allow Assigned Legacy..." at bounding box center [312, 14] width 90 height 10
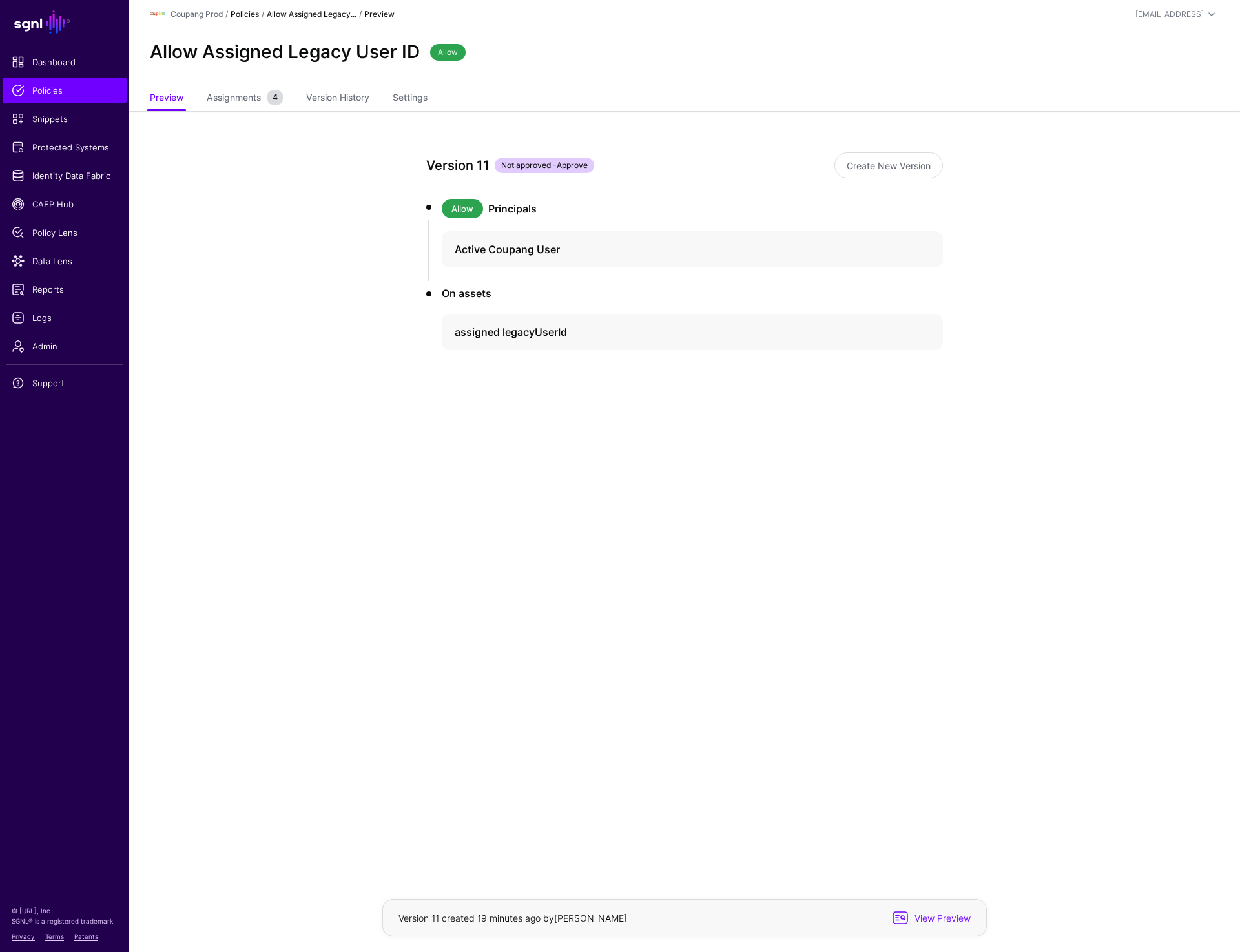
click at [238, 17] on link "Policies" at bounding box center [244, 14] width 28 height 10
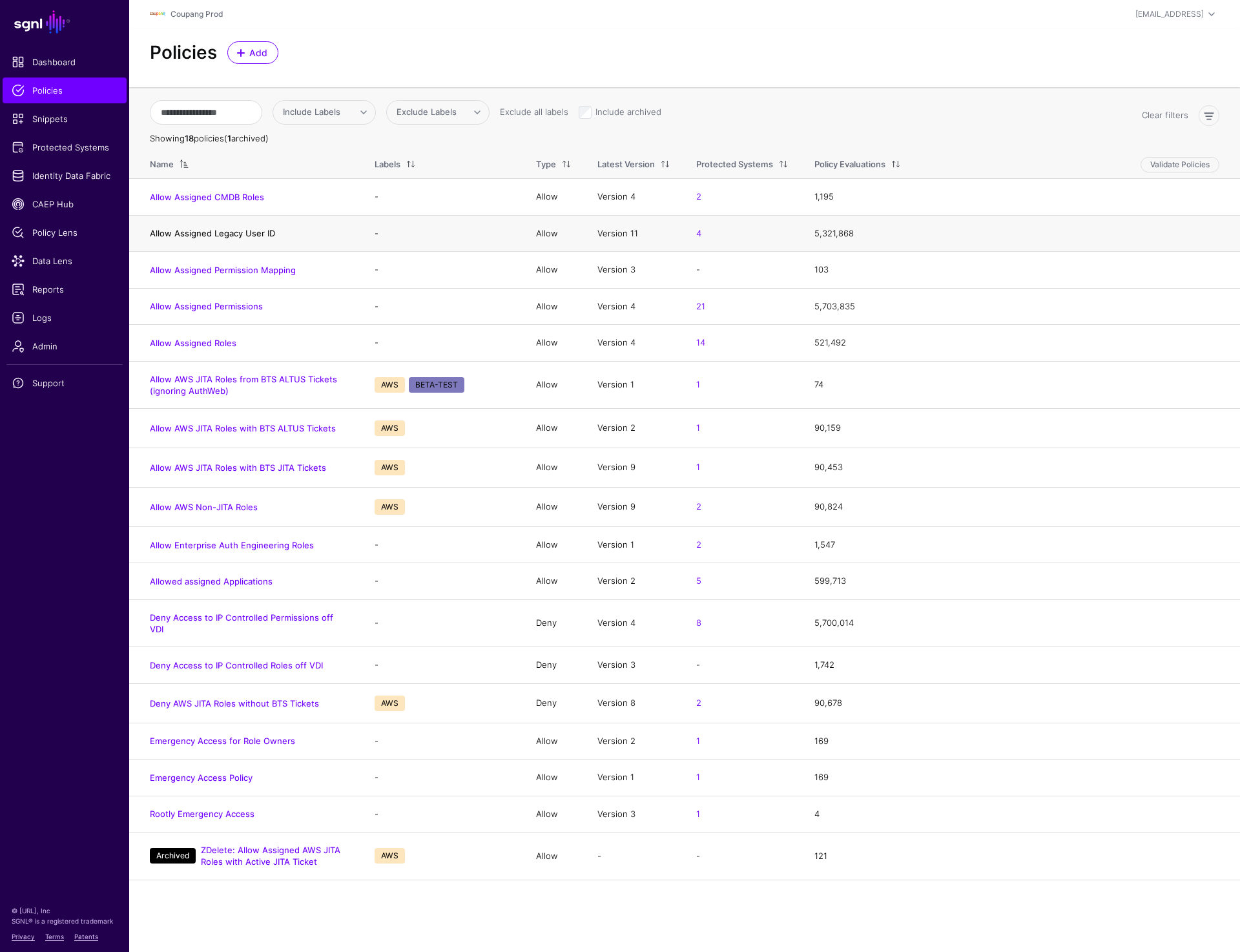
click at [246, 232] on link "Allow Assigned Legacy User ID" at bounding box center [212, 233] width 125 height 11
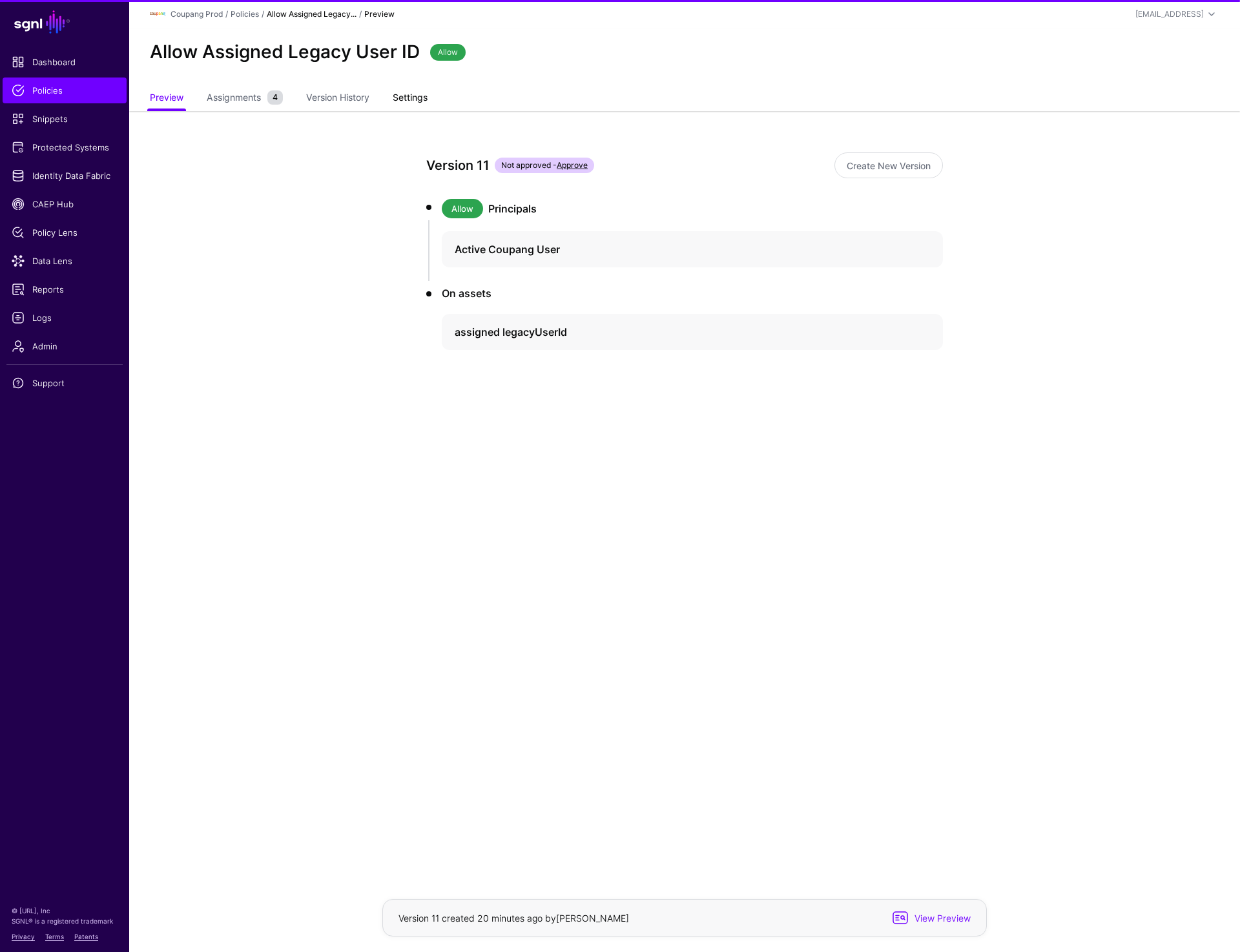
click at [416, 97] on link "Settings" at bounding box center [410, 98] width 35 height 25
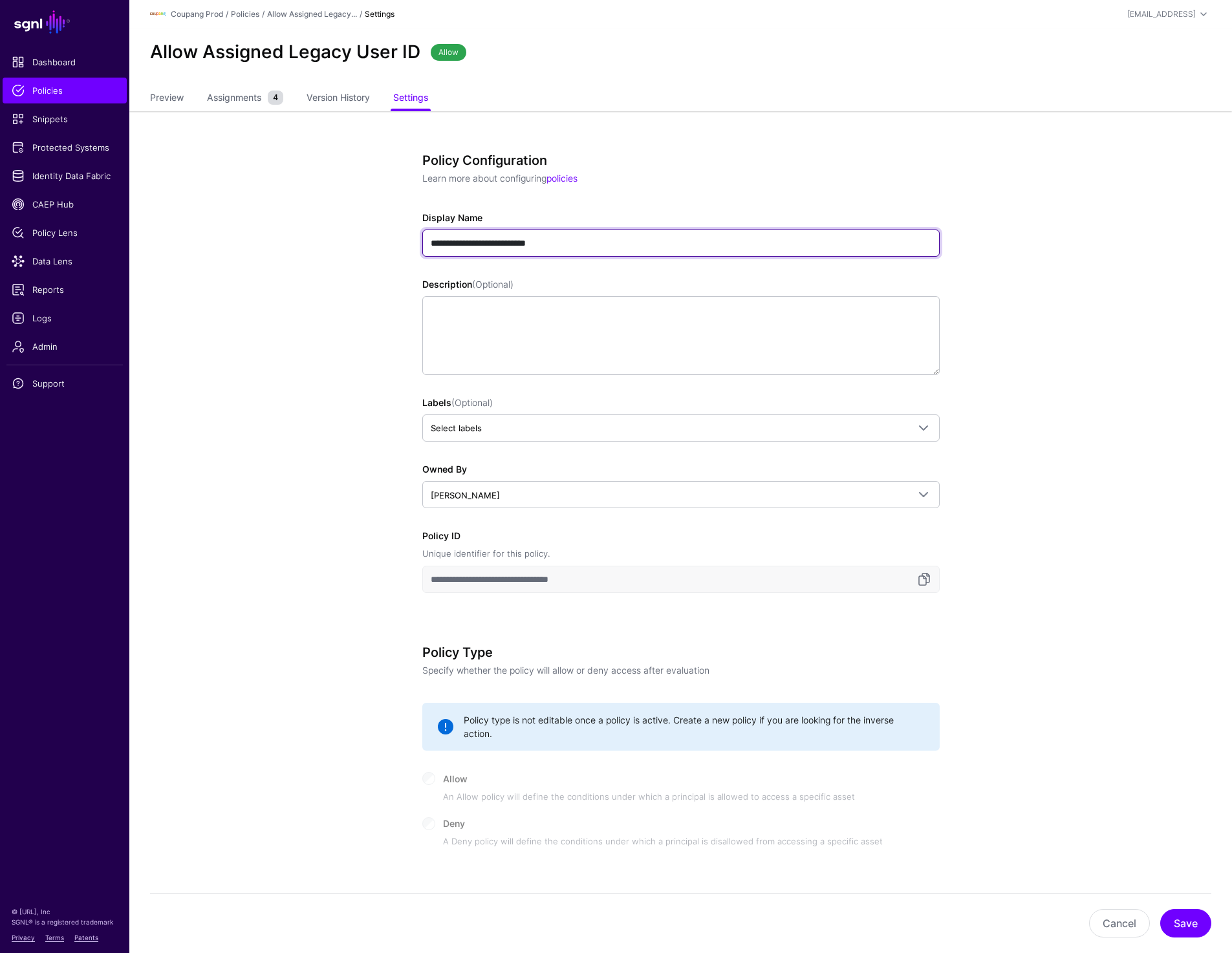
click at [550, 240] on input "**********" at bounding box center [681, 243] width 517 height 27
type input "**********"
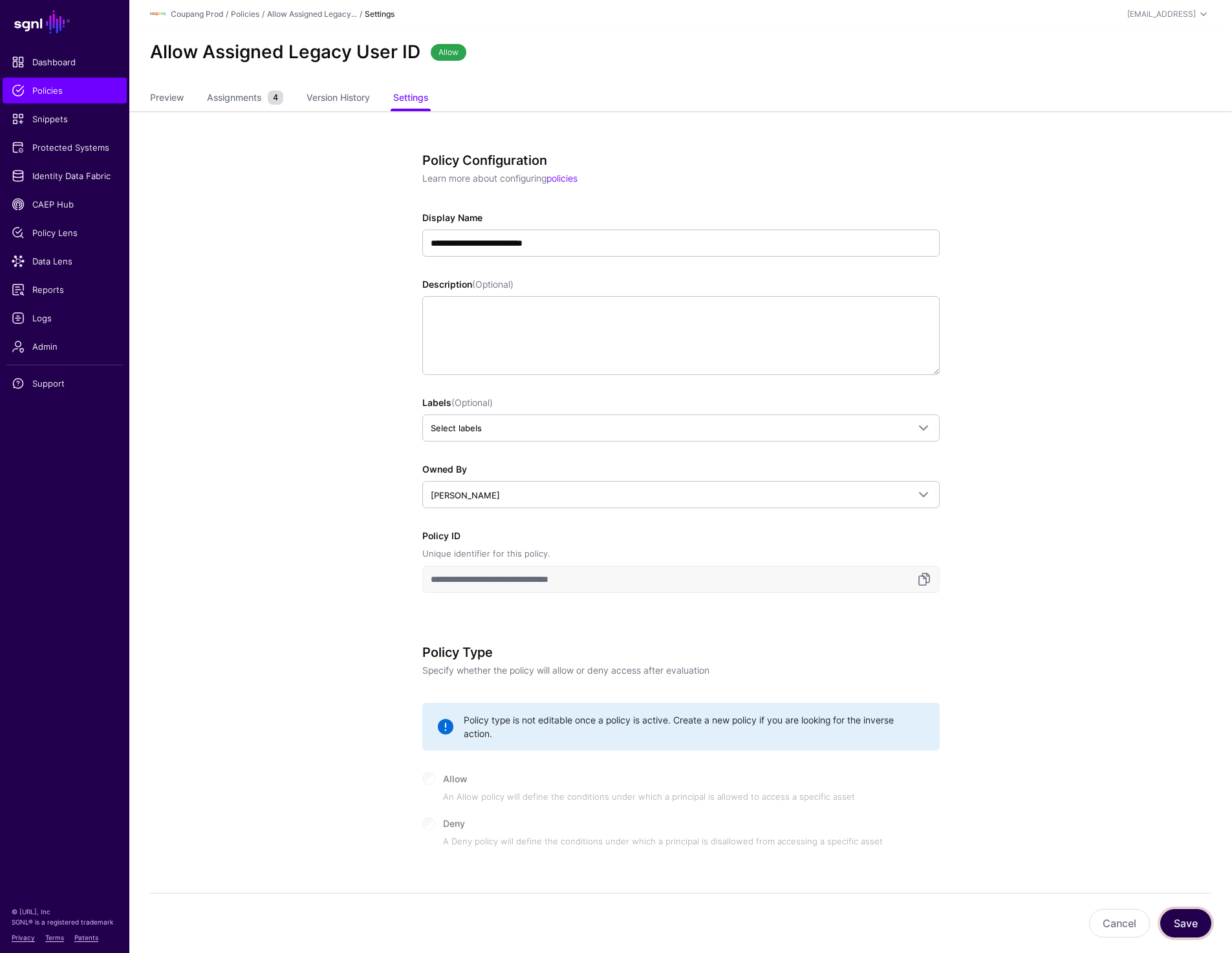
click at [1200, 933] on button "Save" at bounding box center [1185, 923] width 51 height 28
click at [314, 17] on link "Allow Assigned Legacy..." at bounding box center [312, 14] width 90 height 10
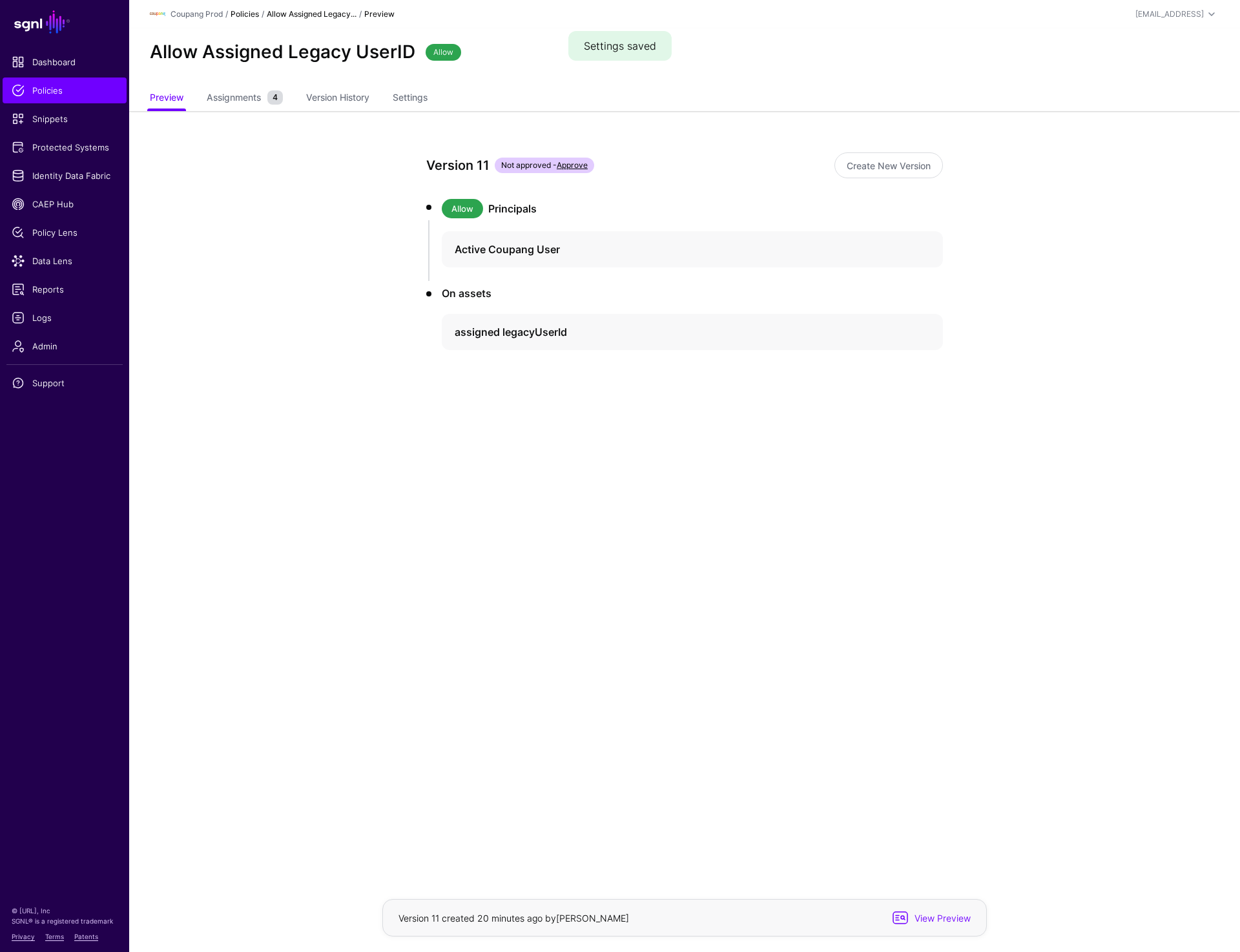
click at [244, 14] on link "Policies" at bounding box center [244, 14] width 28 height 10
